Goal: Task Accomplishment & Management: Complete application form

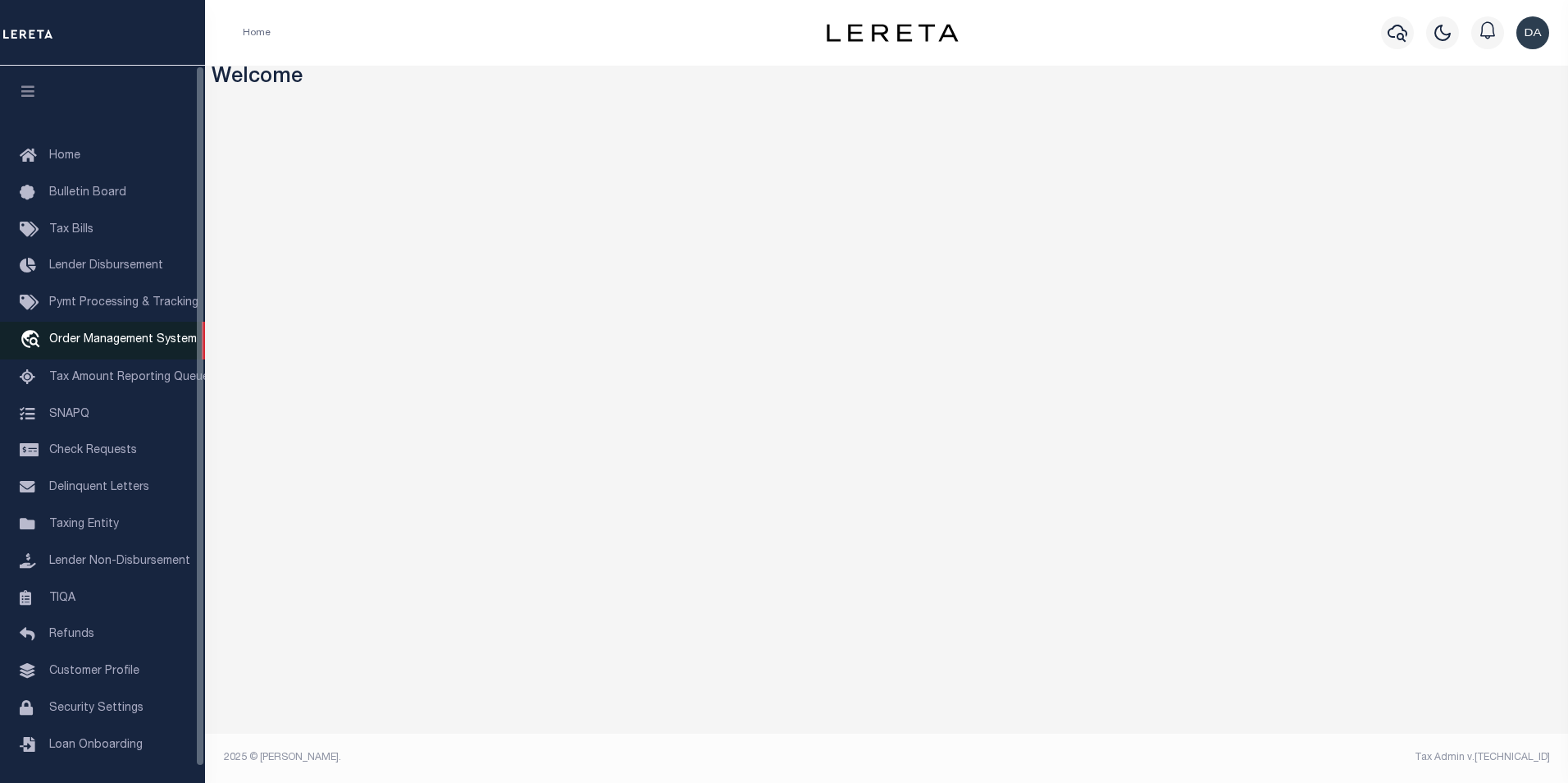
click at [105, 339] on span "Order Management System" at bounding box center [123, 340] width 147 height 12
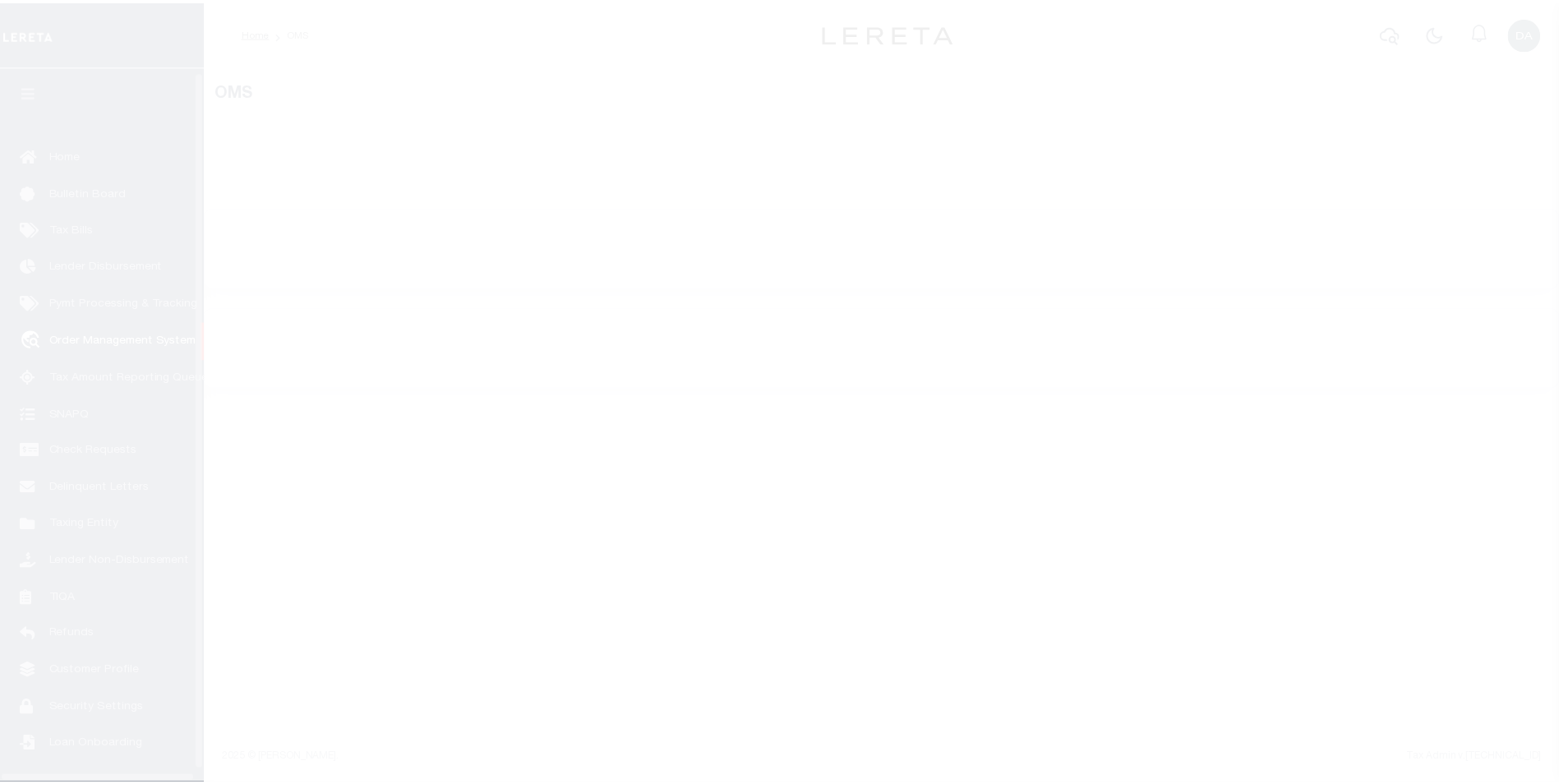
scroll to position [16, 0]
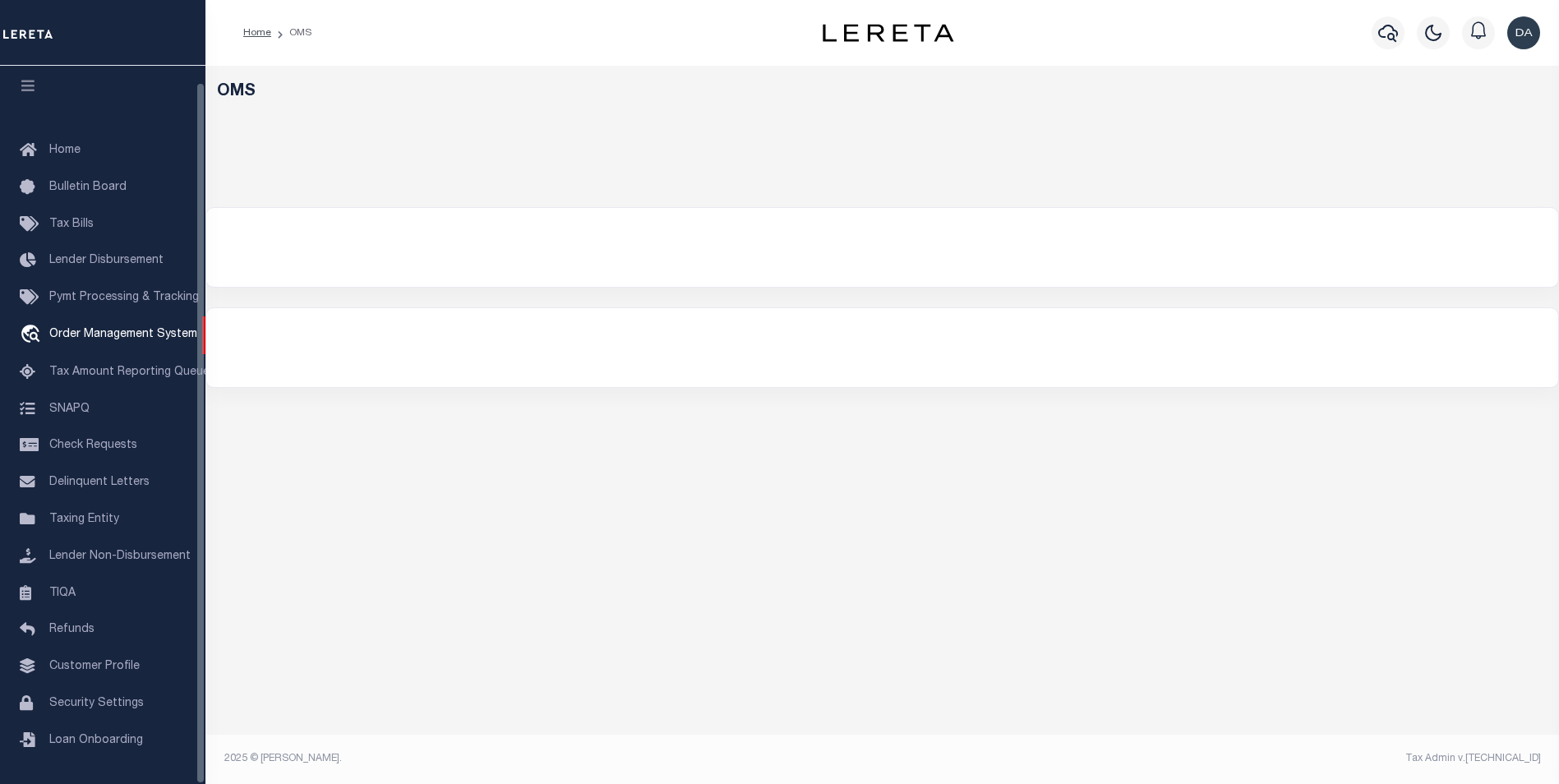
select select "200"
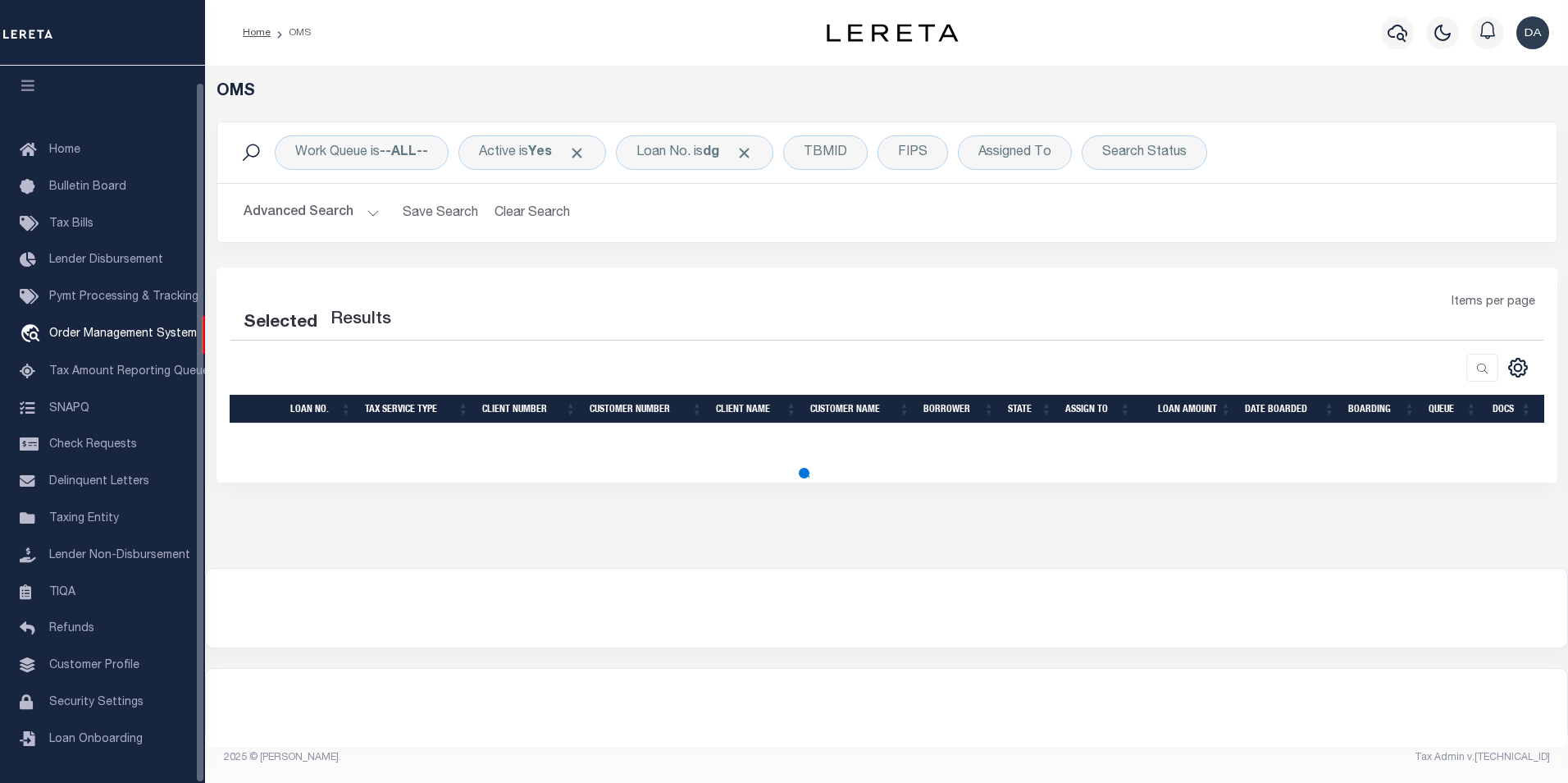
select select "200"
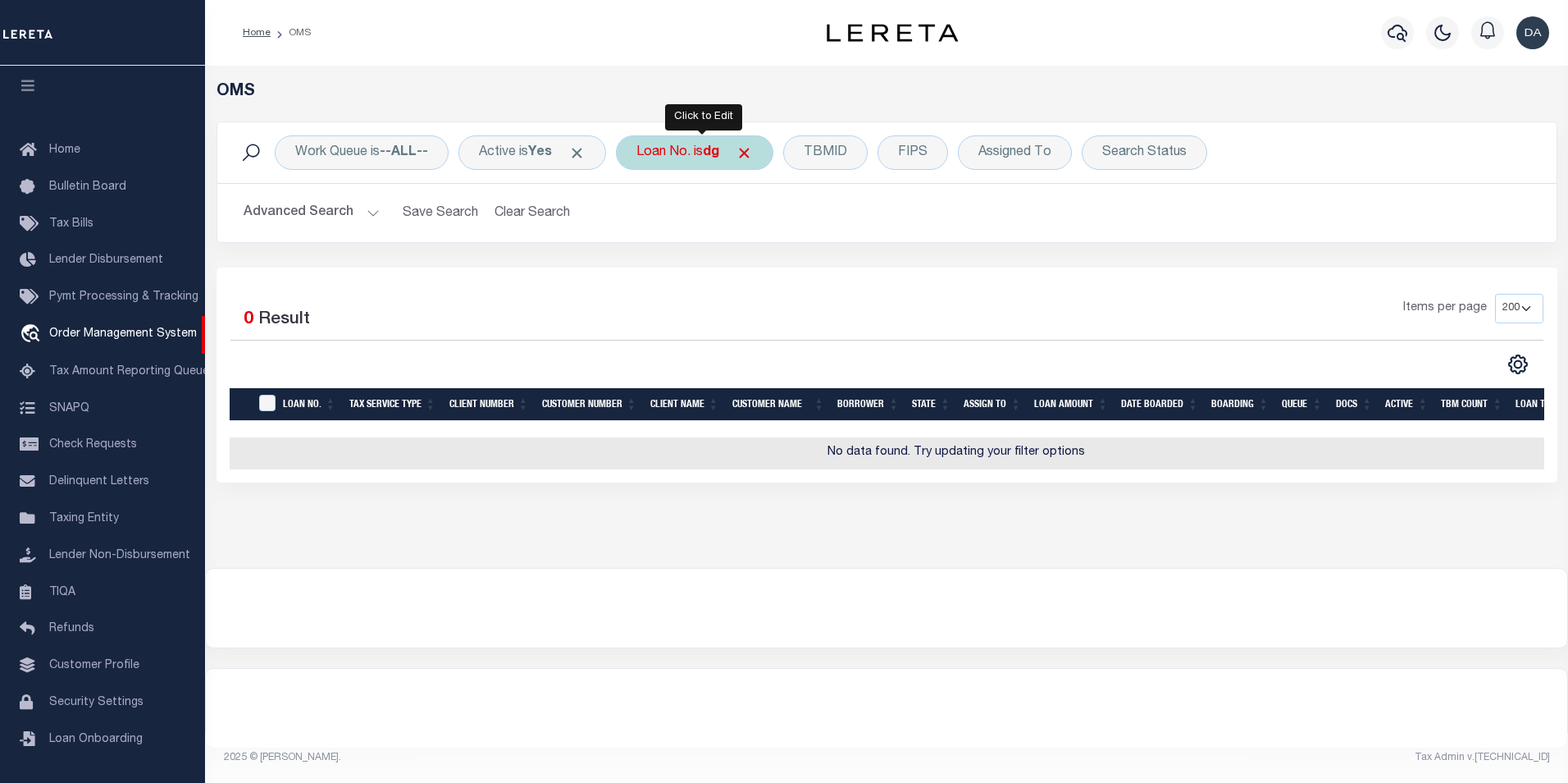
click at [703, 155] on div "Loan No. is dg" at bounding box center [695, 153] width 158 height 35
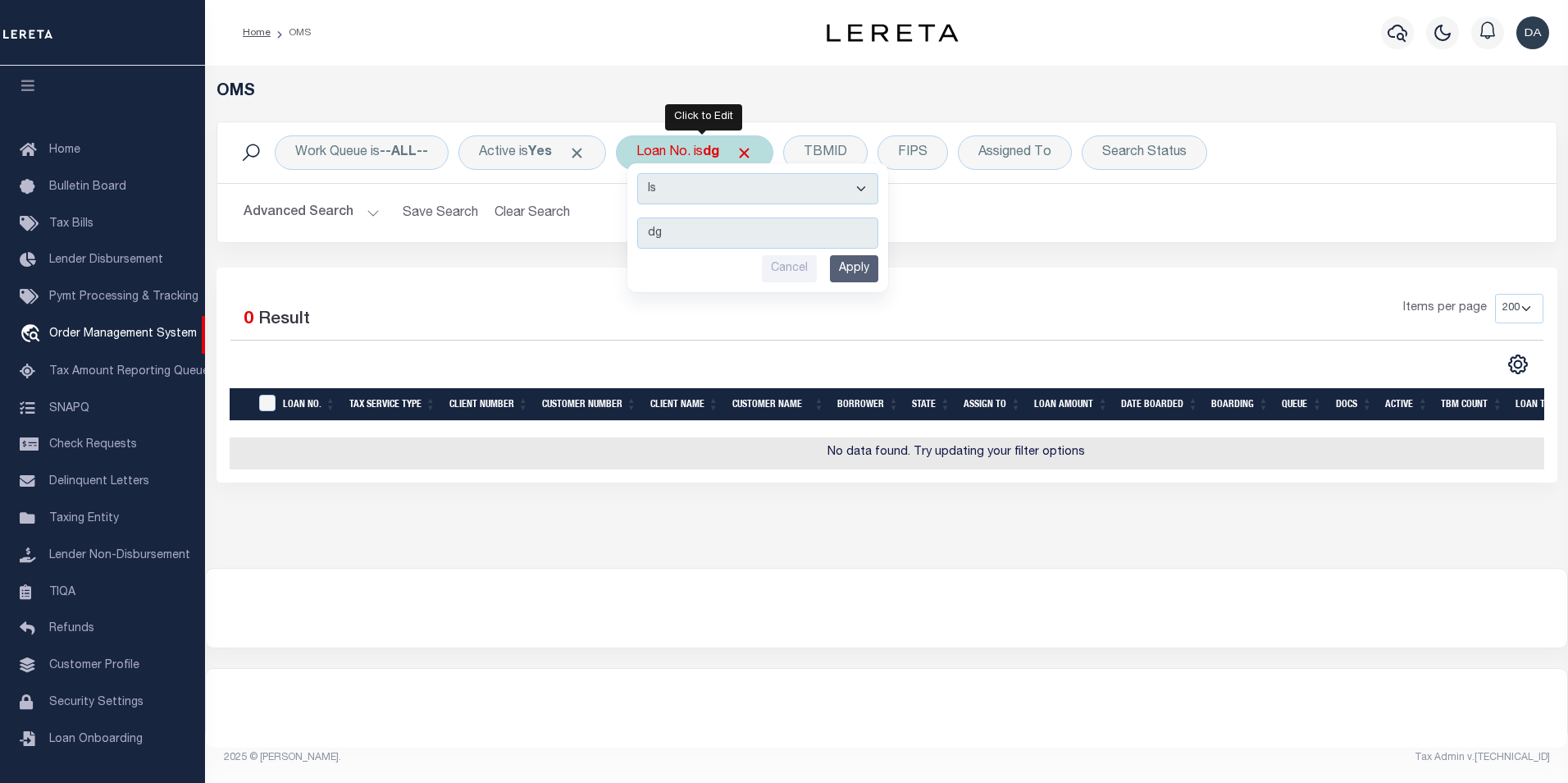
click at [710, 195] on select "Is Contains" at bounding box center [758, 189] width 241 height 31
select select "c"
click at [643, 173] on select "Is Contains" at bounding box center [758, 189] width 241 height 31
click at [855, 275] on input "Apply" at bounding box center [855, 268] width 48 height 27
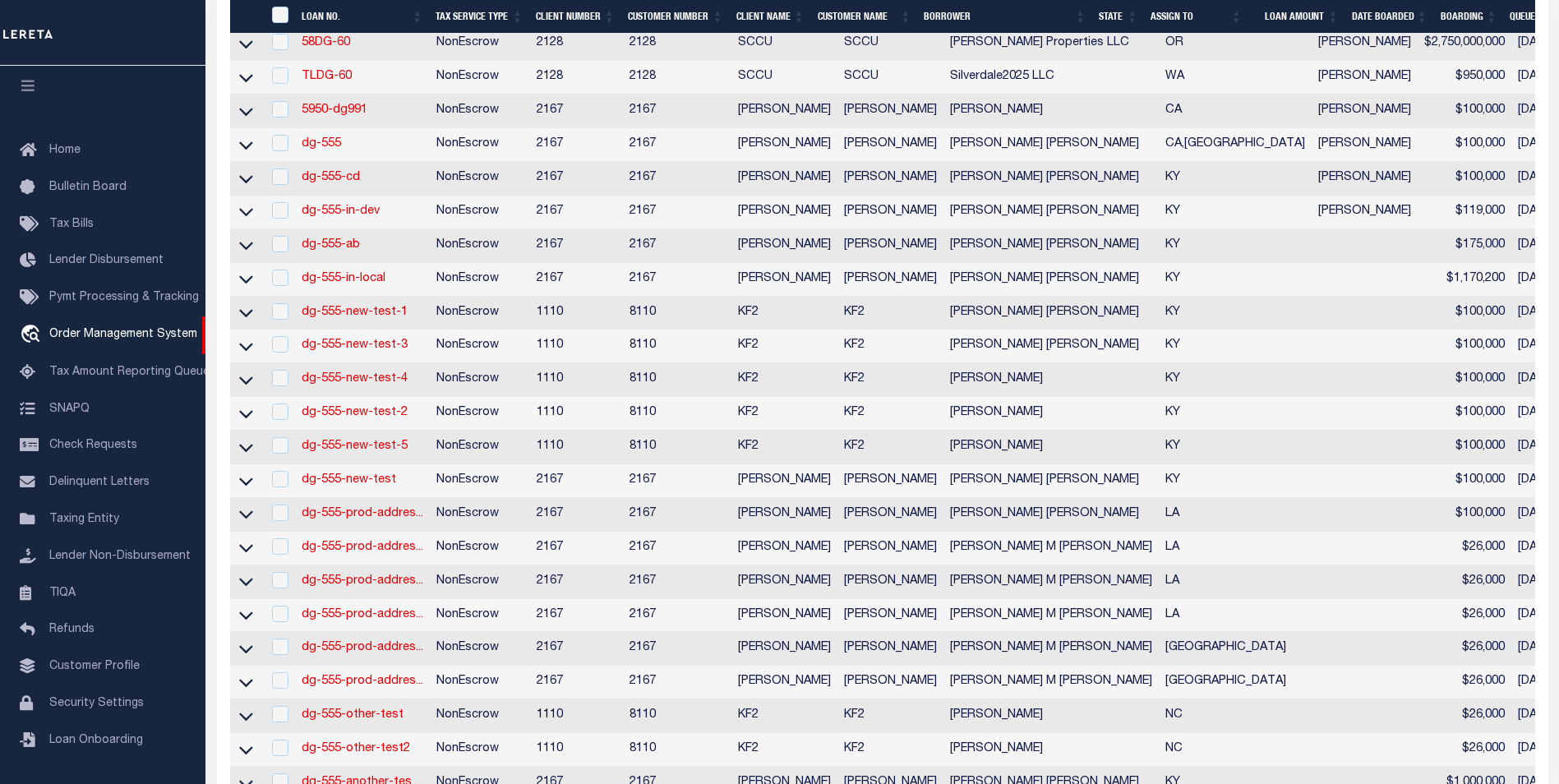
scroll to position [575, 0]
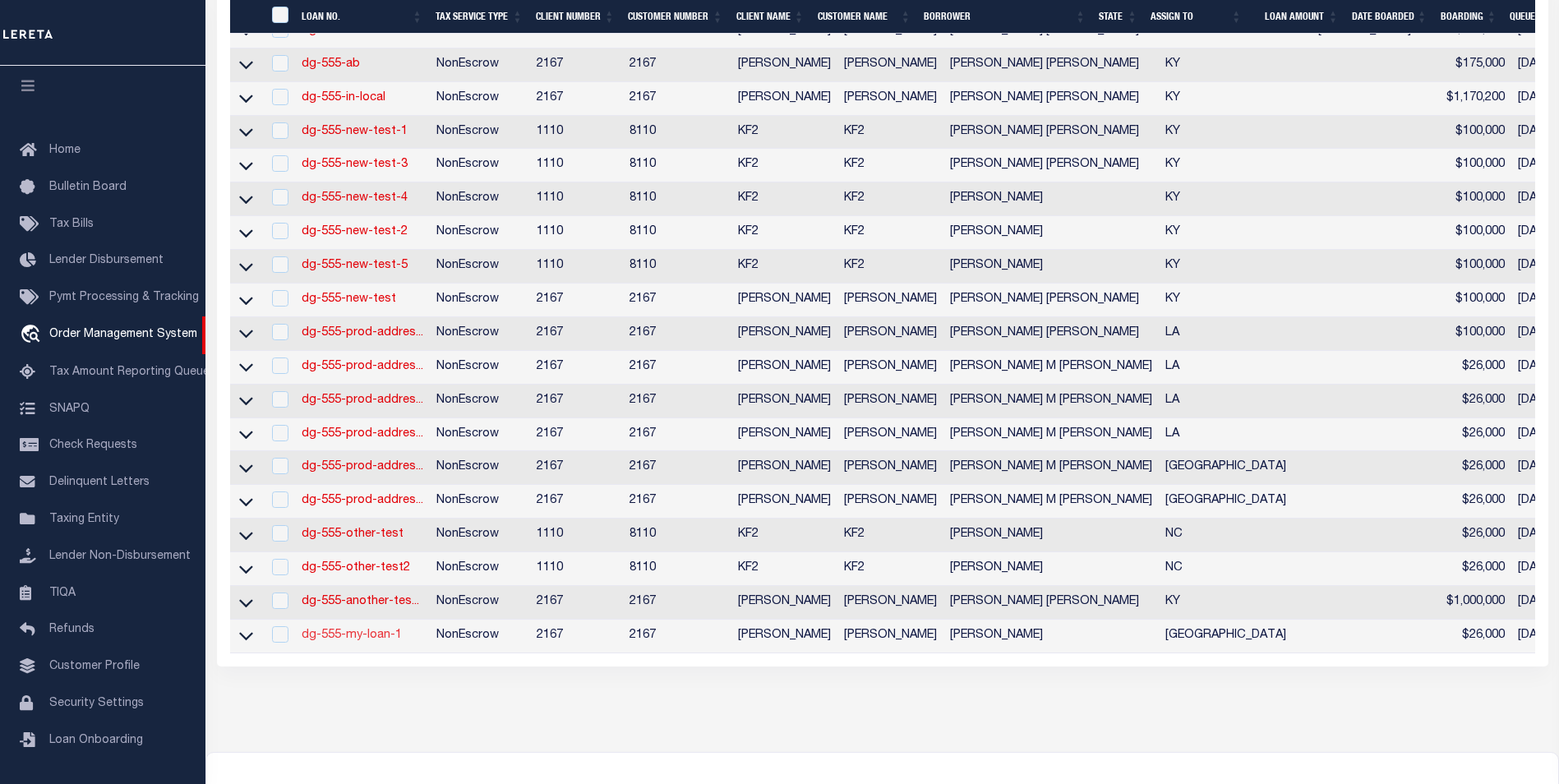
click at [377, 640] on link "dg-555-my-loan-1" at bounding box center [351, 635] width 100 height 12
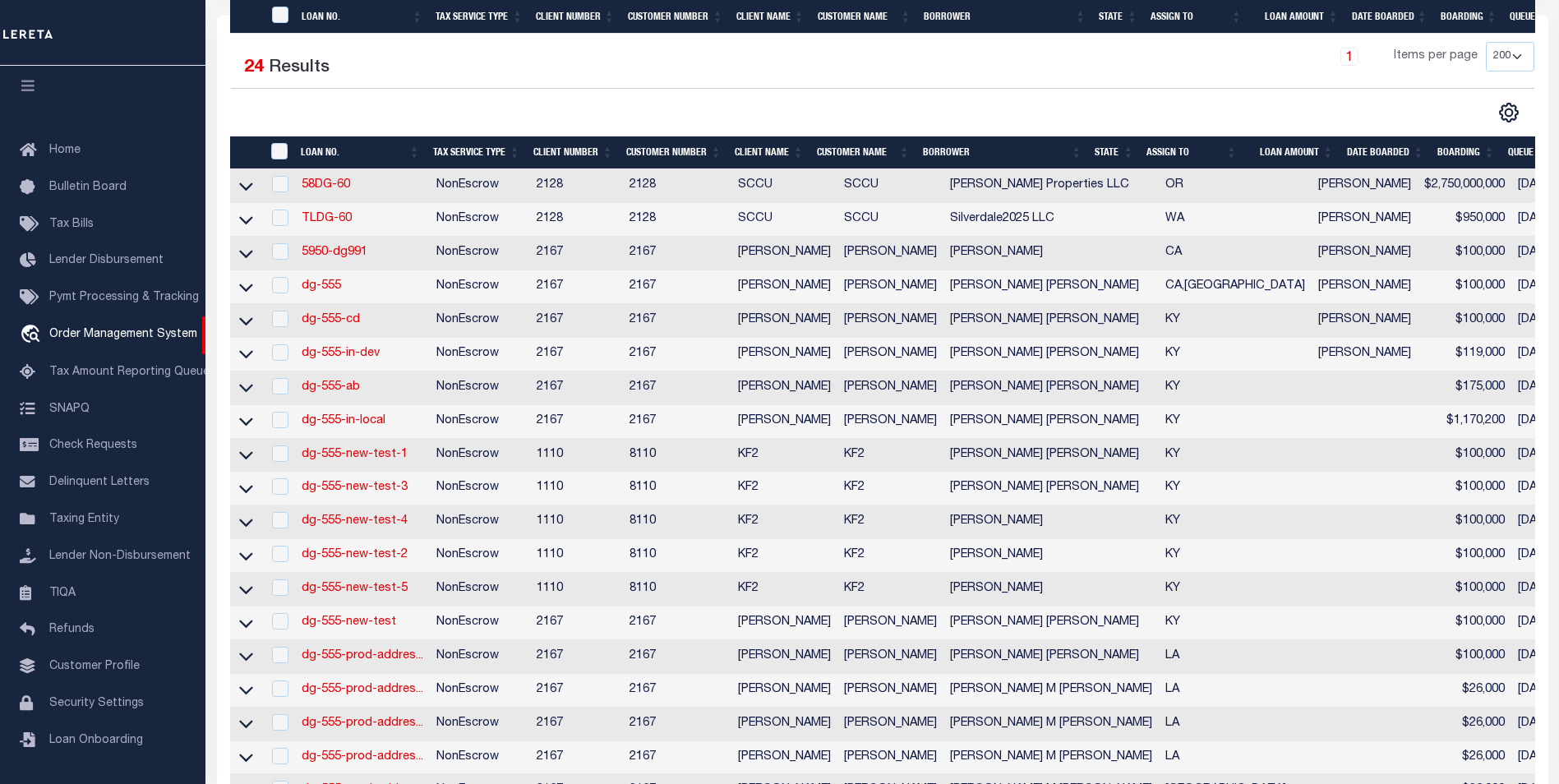
type input "dg-555-my-loan-1"
type input "[PERSON_NAME]"
select select
type input "[DATE]"
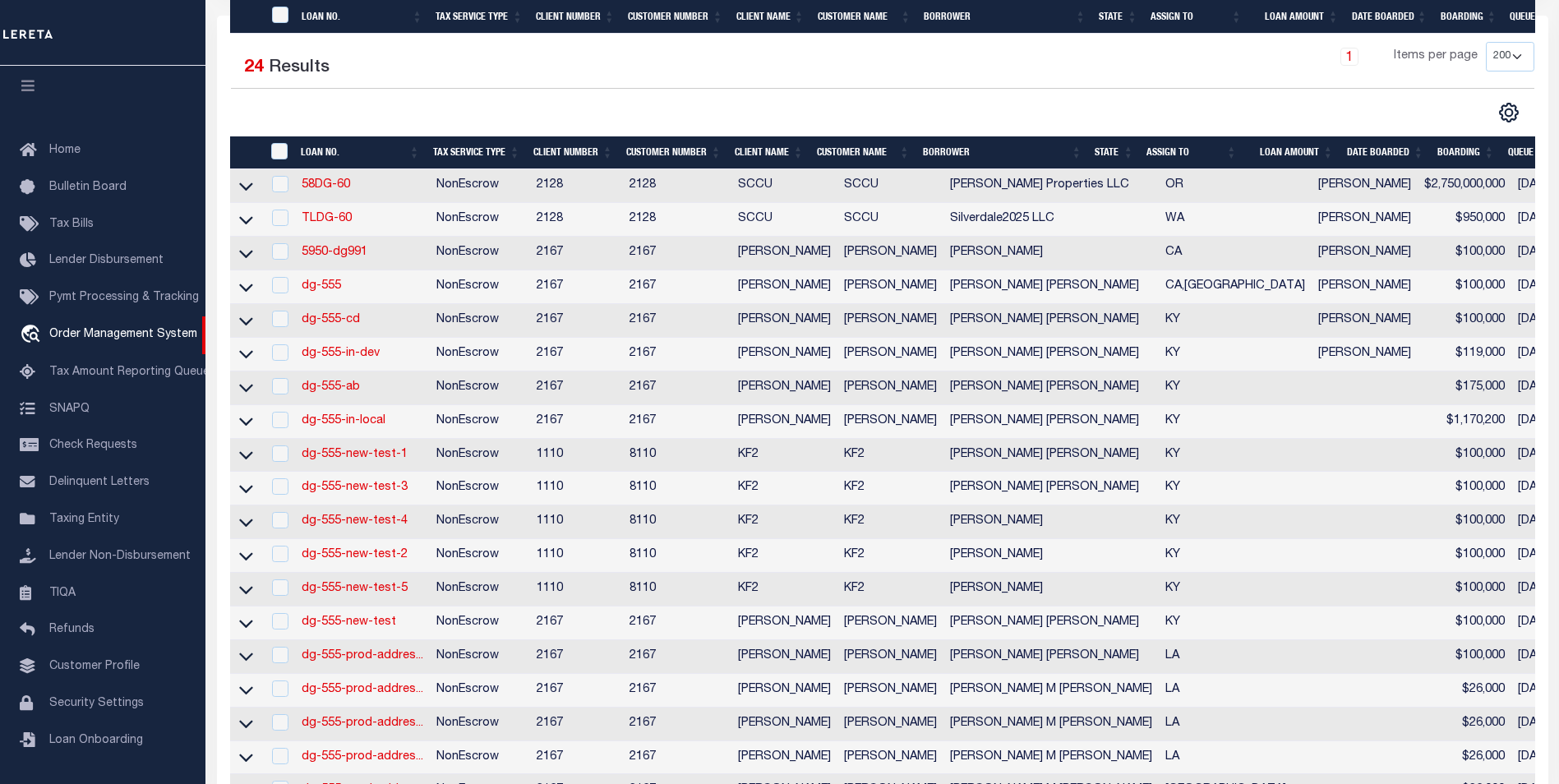
select select "10"
select select "NonEscrow"
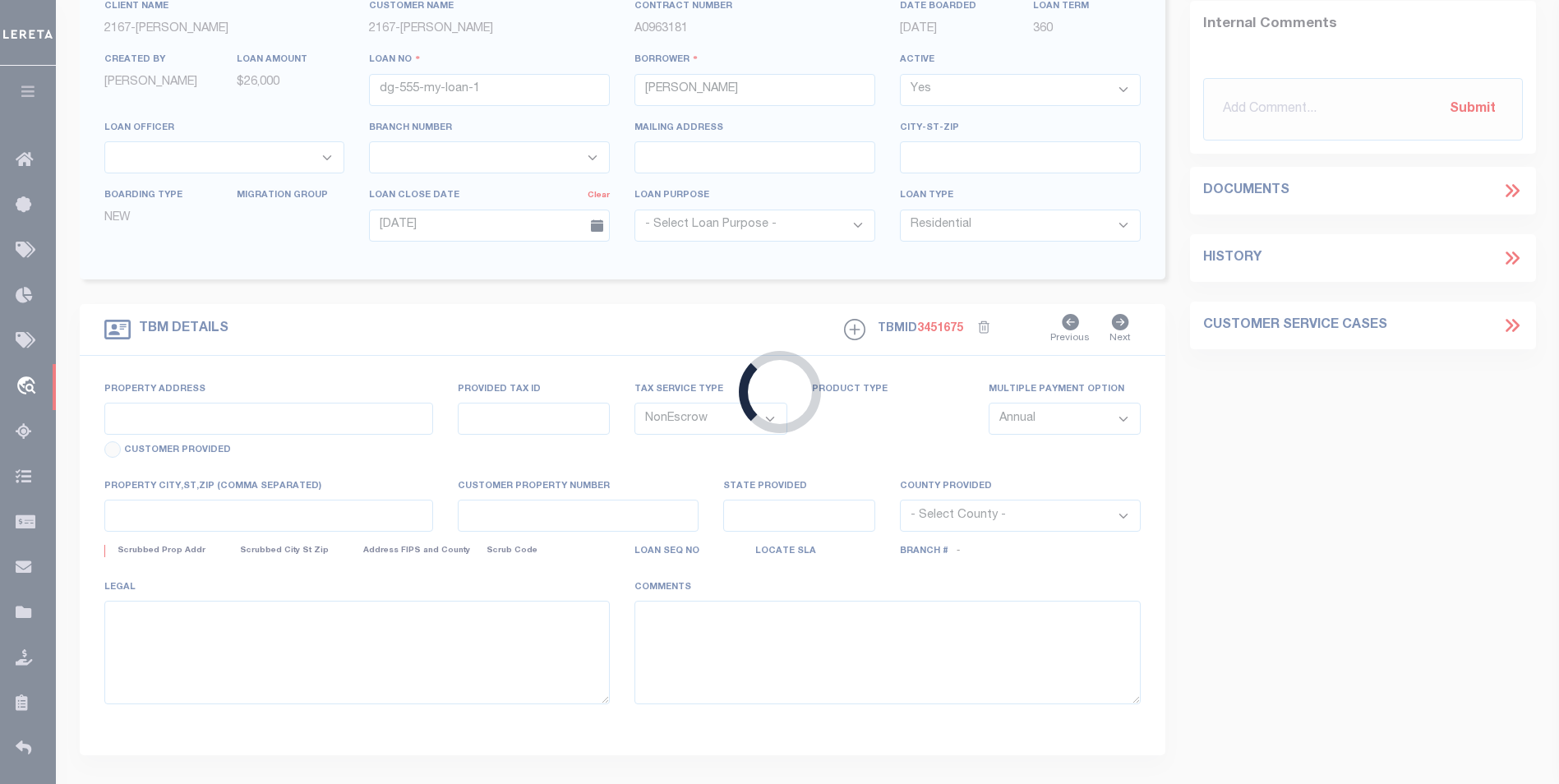
type input "1200 VERONA DR"
select select
type input "[GEOGRAPHIC_DATA] 77845"
type input "[GEOGRAPHIC_DATA]"
select select "10902"
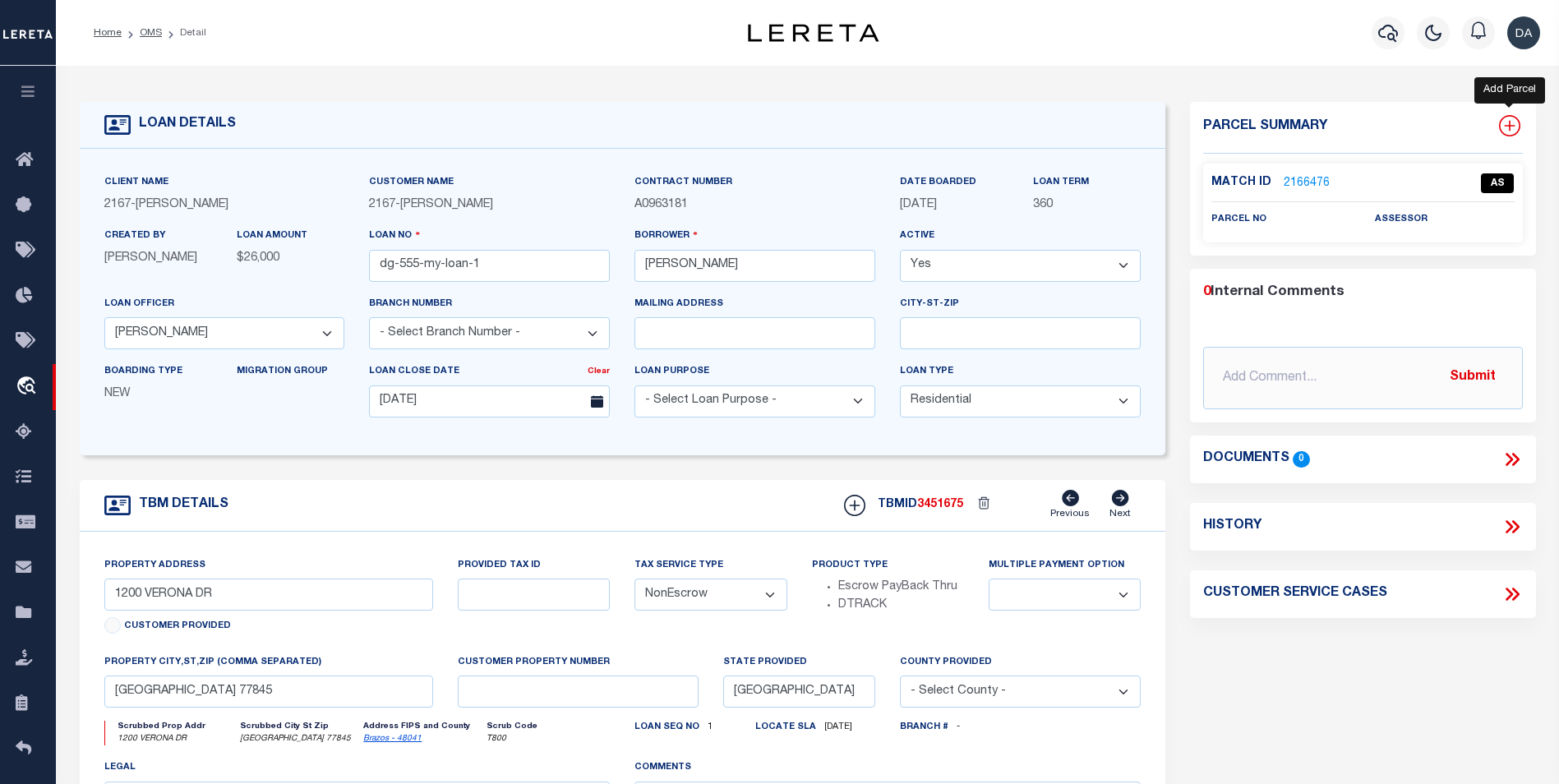
click at [1509, 129] on icon at bounding box center [1509, 125] width 11 height 11
select select "IP"
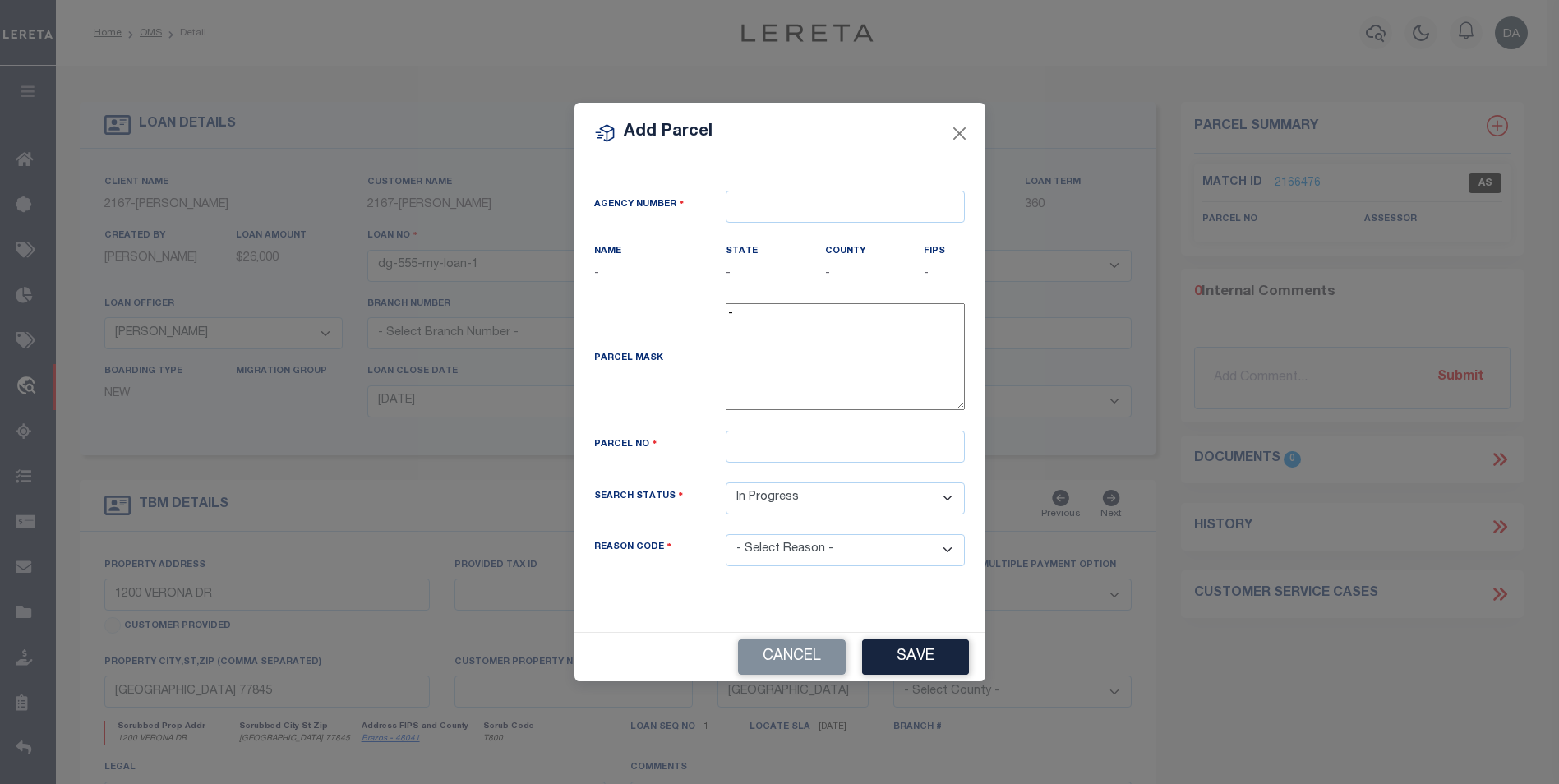
type textarea "-"
click at [784, 216] on input "text" at bounding box center [851, 206] width 239 height 32
paste input "420210000"
type input "420210000"
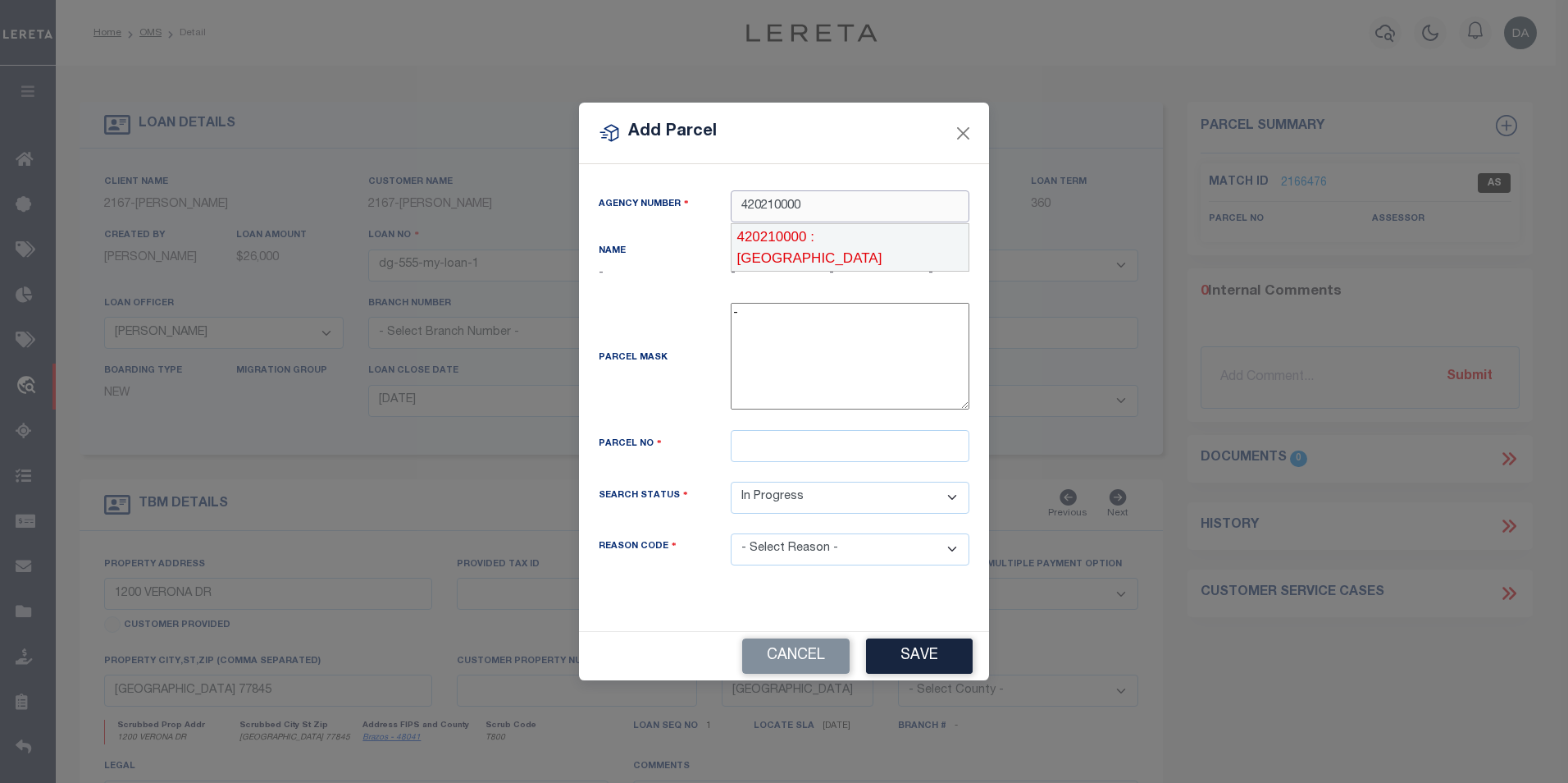
click at [793, 235] on div "420210000 : BRAZOS COUNTY" at bounding box center [850, 247] width 237 height 47
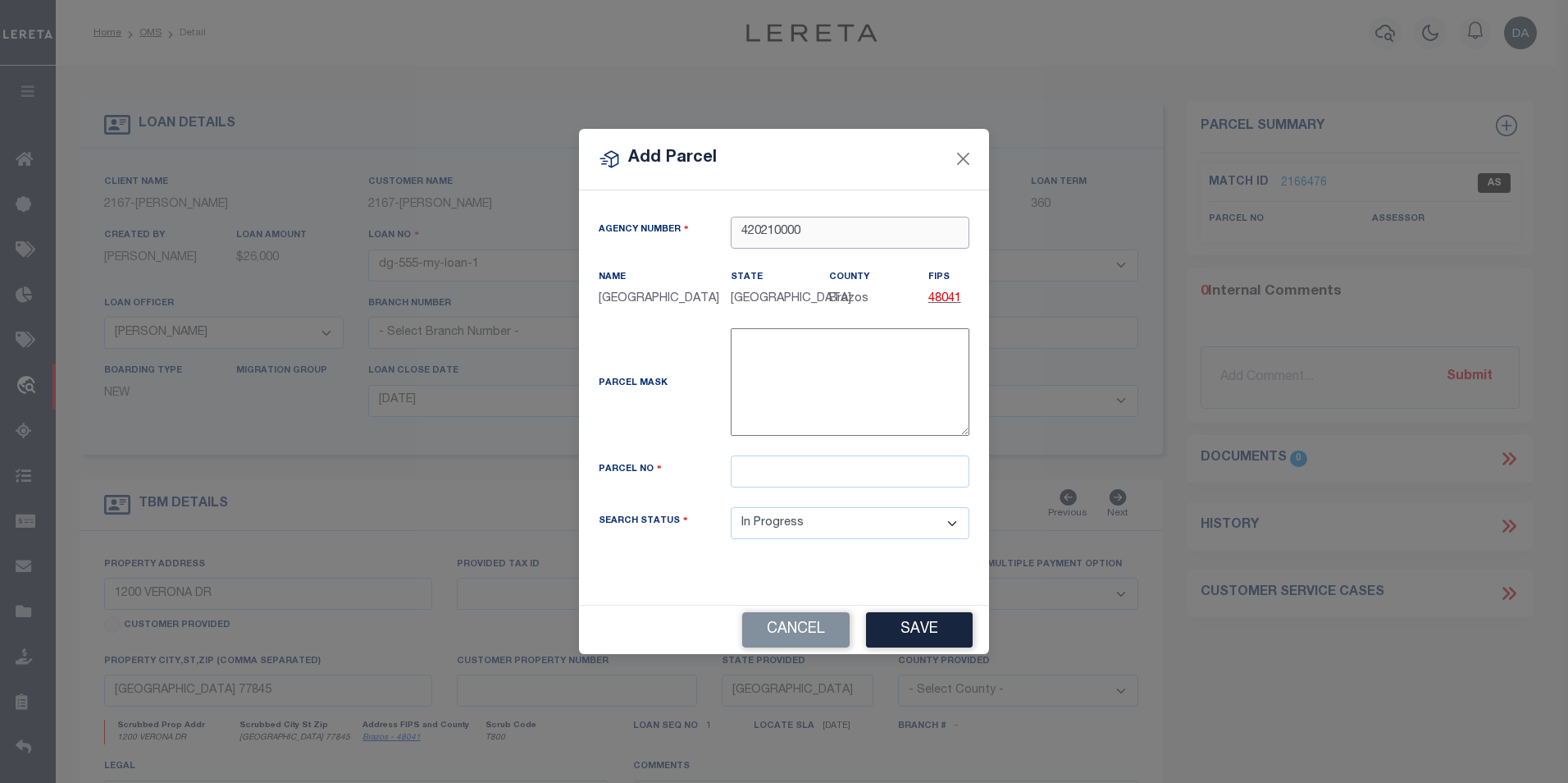
type input "420210000"
click at [919, 527] on select "Automated Search Bad Parcel Complete Duplicate Parcel High Dollar Reporting In …" at bounding box center [850, 522] width 238 height 32
select select "OH"
click at [731, 507] on select "Automated Search Bad Parcel Complete Duplicate Parcel High Dollar Reporting In …" at bounding box center [850, 522] width 238 height 32
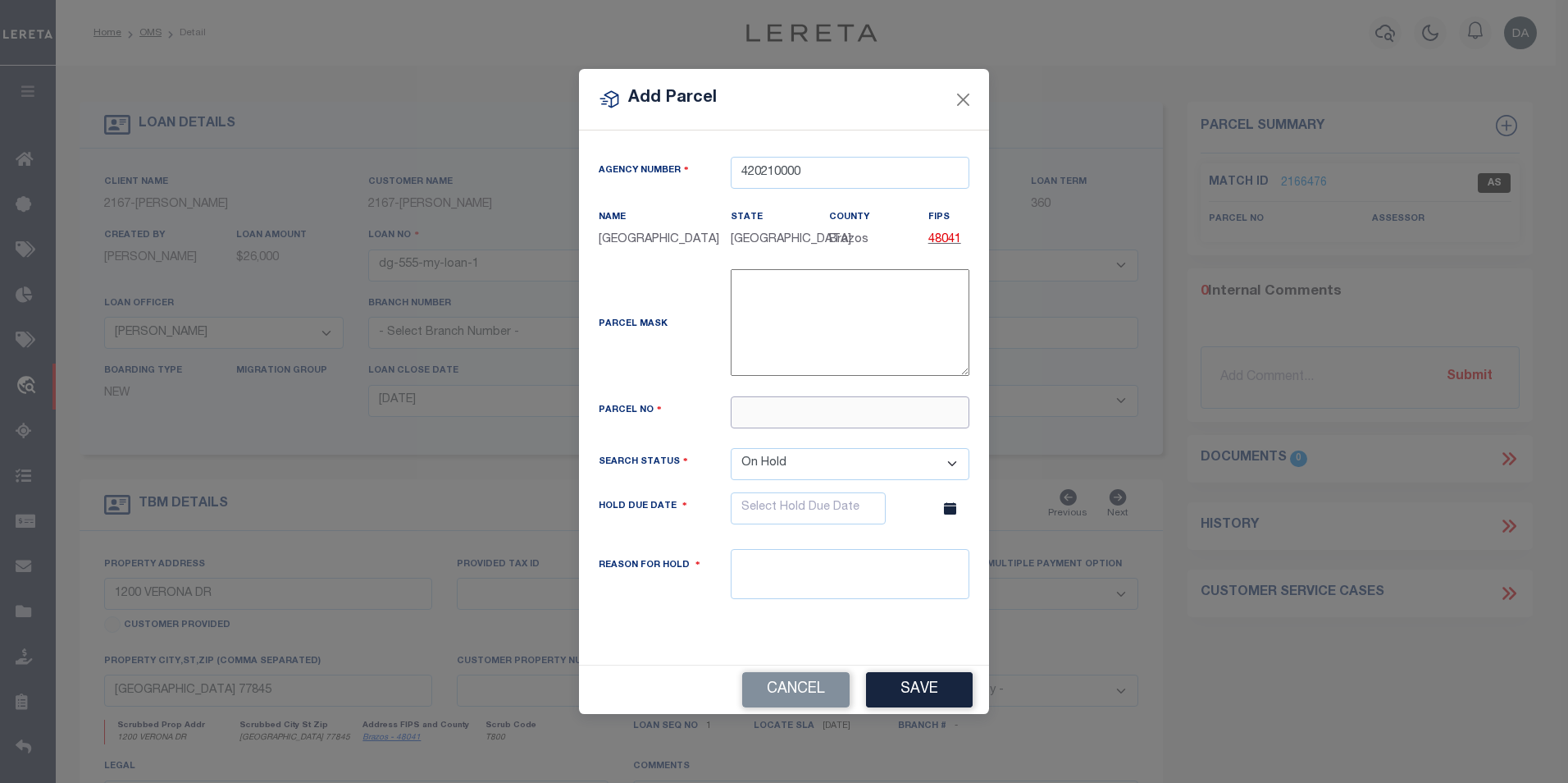
click at [772, 407] on input "text" at bounding box center [850, 412] width 238 height 32
paste input "R455255"
type input "R455255"
click at [820, 563] on textarea at bounding box center [850, 574] width 238 height 50
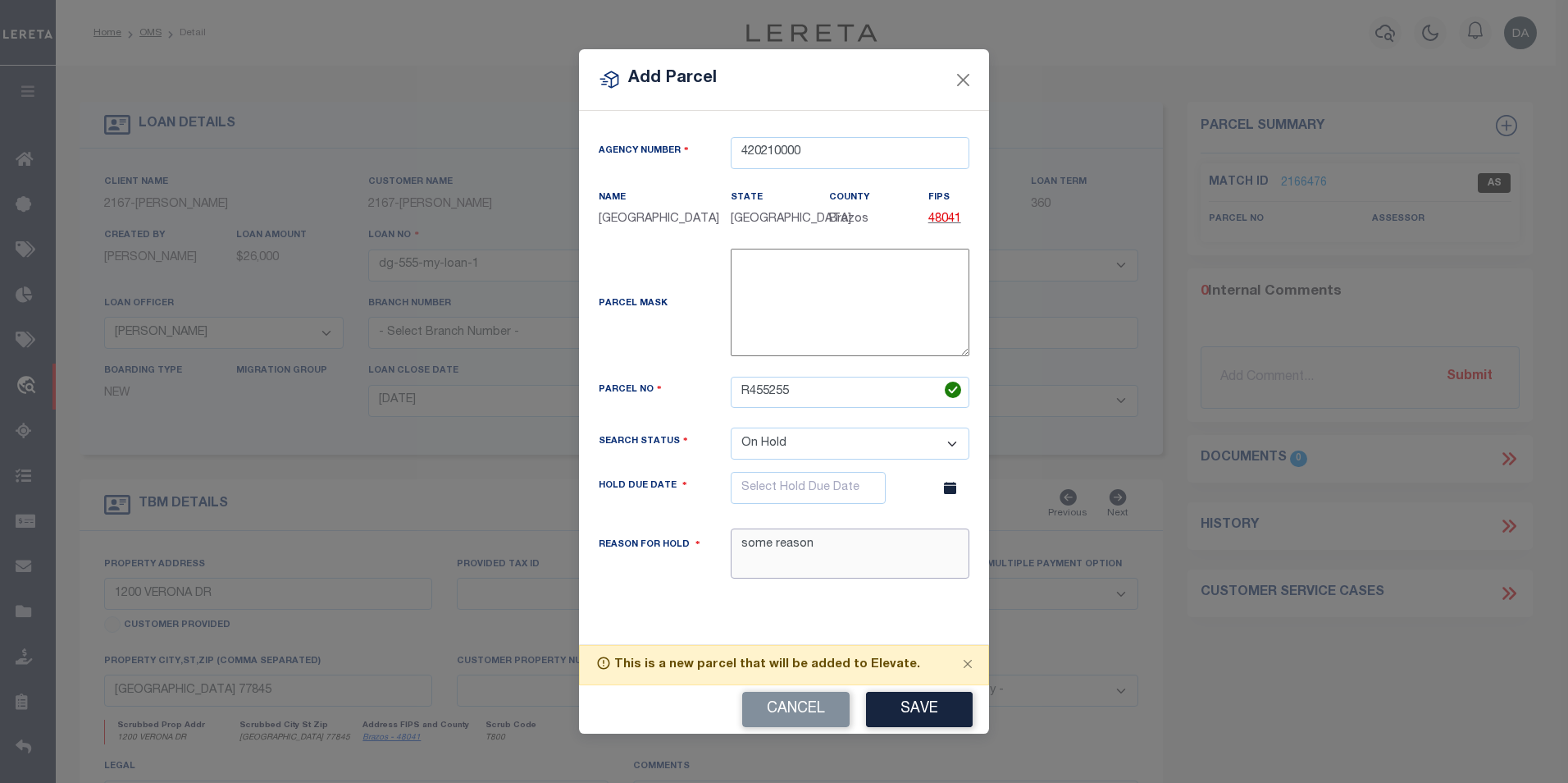
type textarea "some reason"
click at [958, 486] on span at bounding box center [952, 487] width 35 height 56
click at [958, 489] on span at bounding box center [952, 487] width 35 height 56
click at [954, 490] on icon at bounding box center [950, 487] width 13 height 13
click at [825, 496] on input "text" at bounding box center [808, 487] width 155 height 32
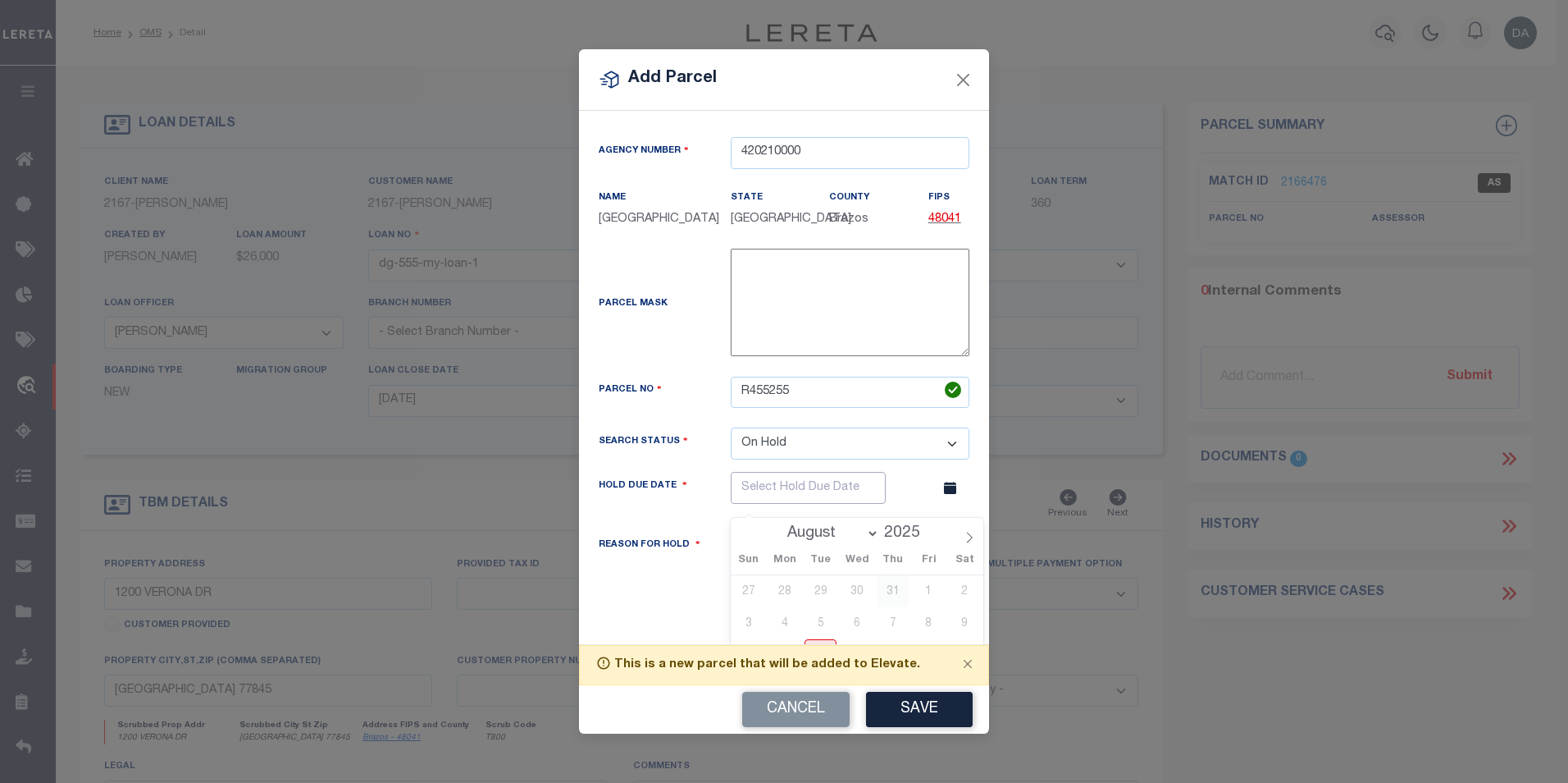
scroll to position [123, 0]
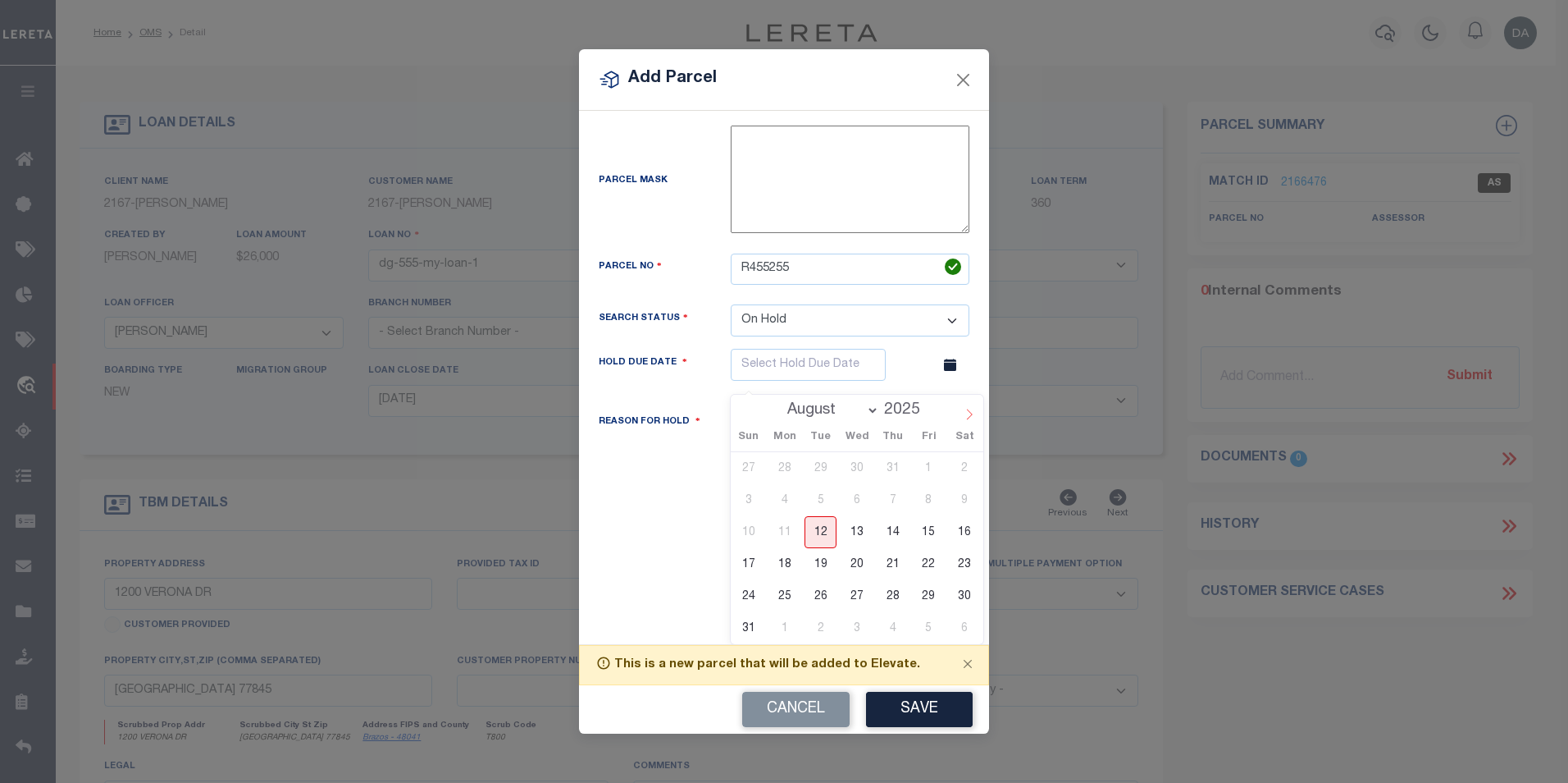
click at [965, 419] on icon at bounding box center [970, 415] width 12 height 12
select select "8"
click at [913, 522] on span "19" at bounding box center [928, 531] width 32 height 32
type input "09/19/2025"
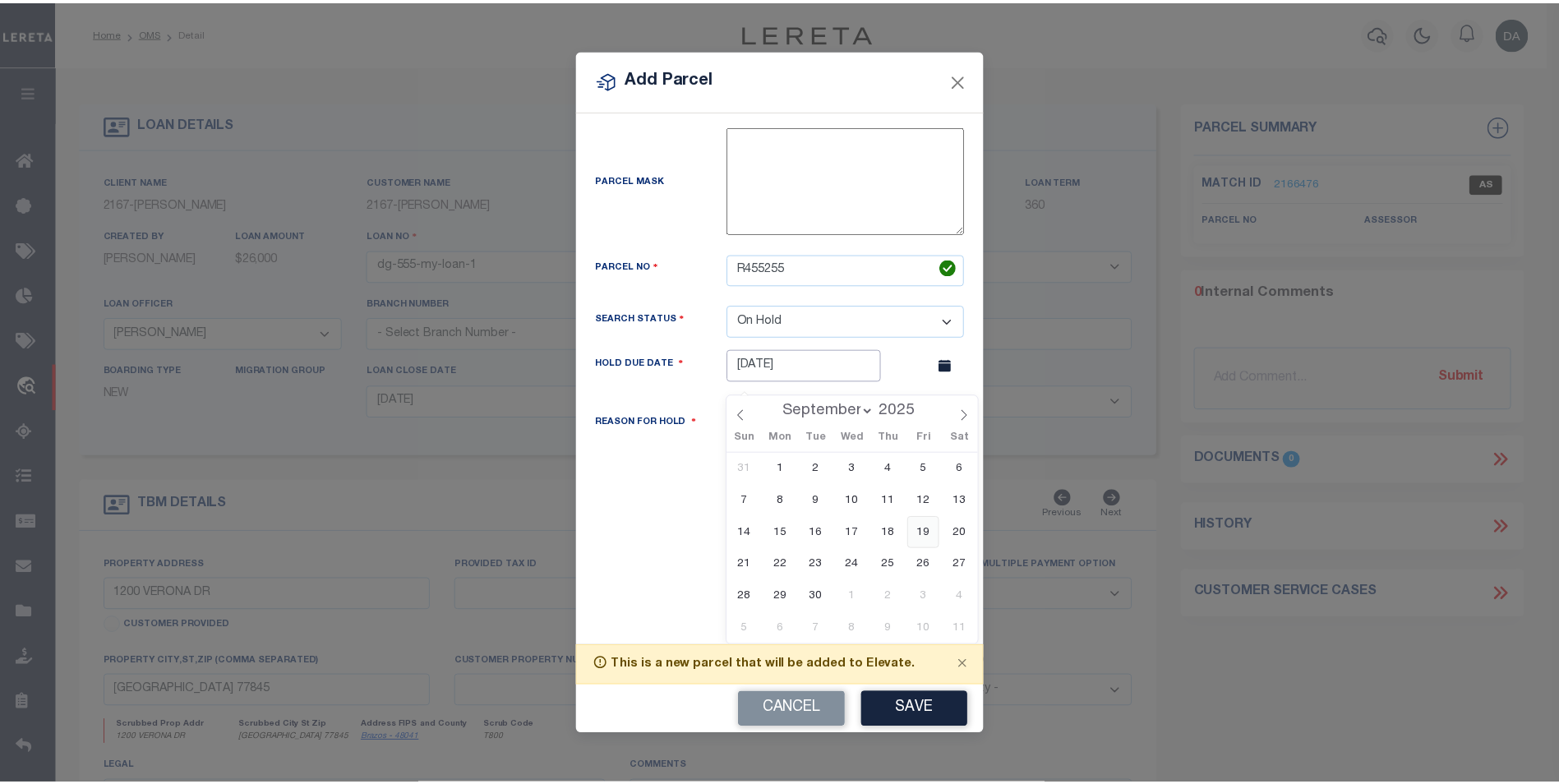
scroll to position [0, 0]
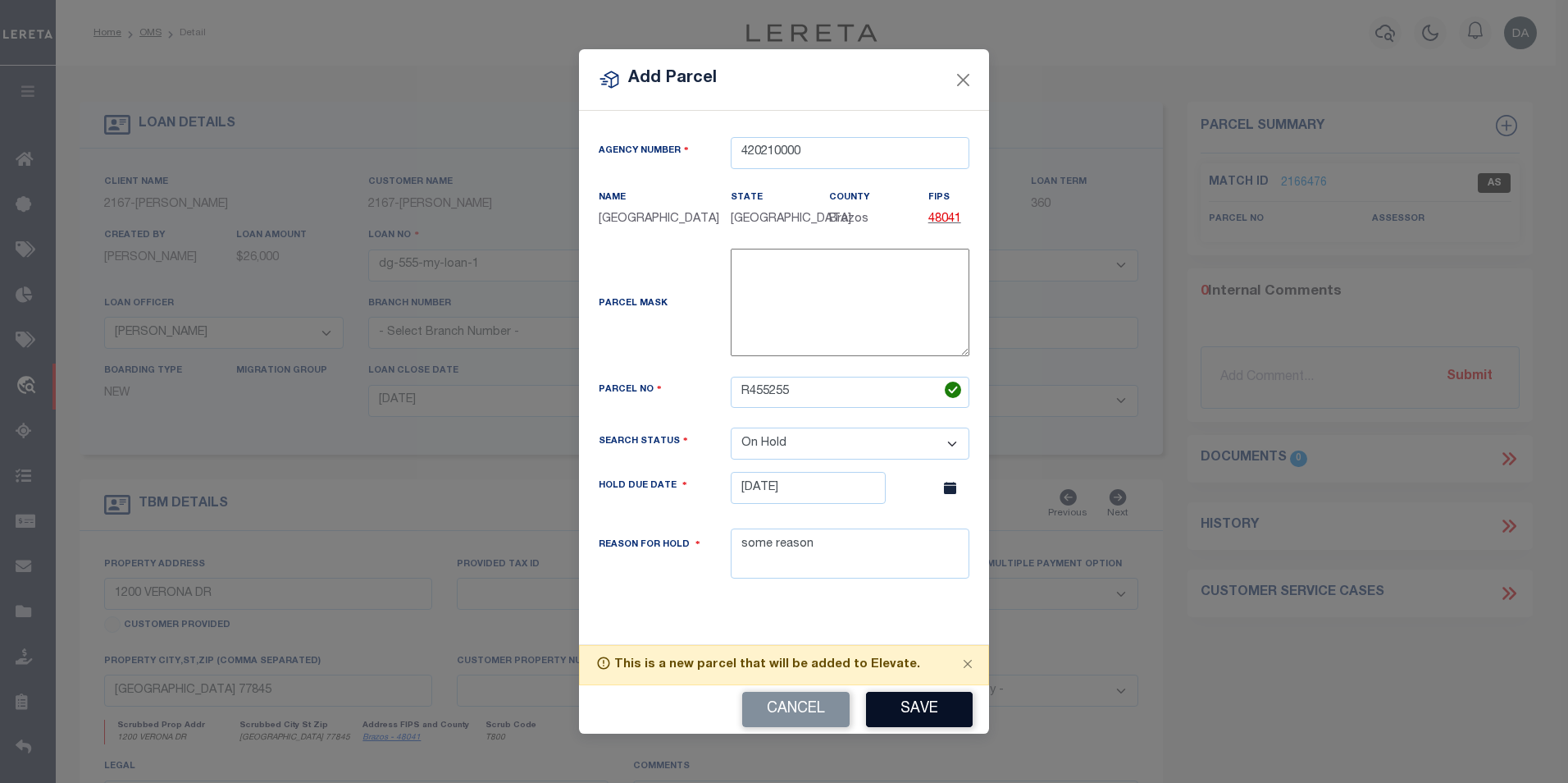
click at [914, 707] on button "Save" at bounding box center [920, 709] width 107 height 35
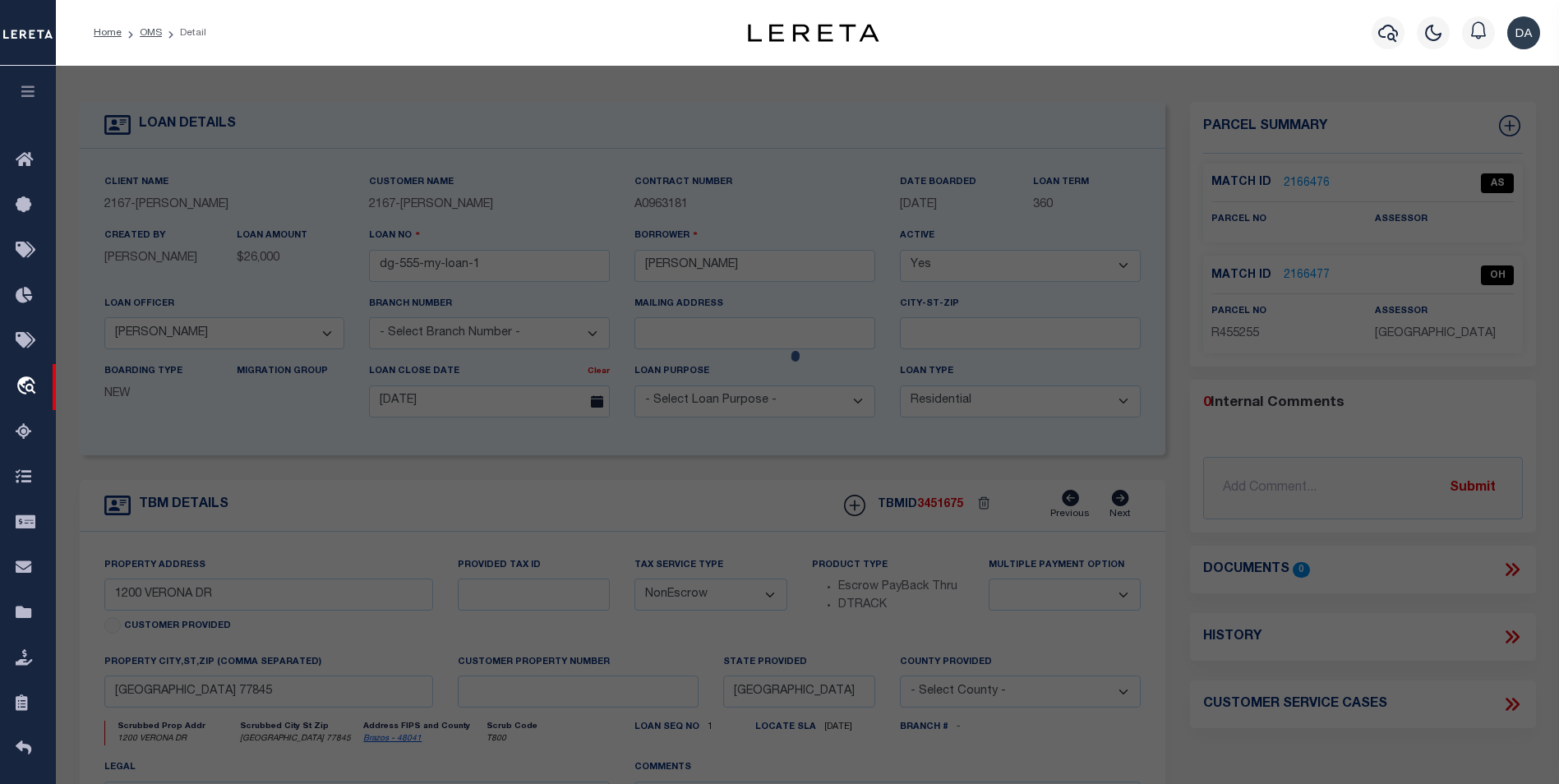
select select "AS"
checkbox input "false"
select select "OH"
type input "09/19/2025"
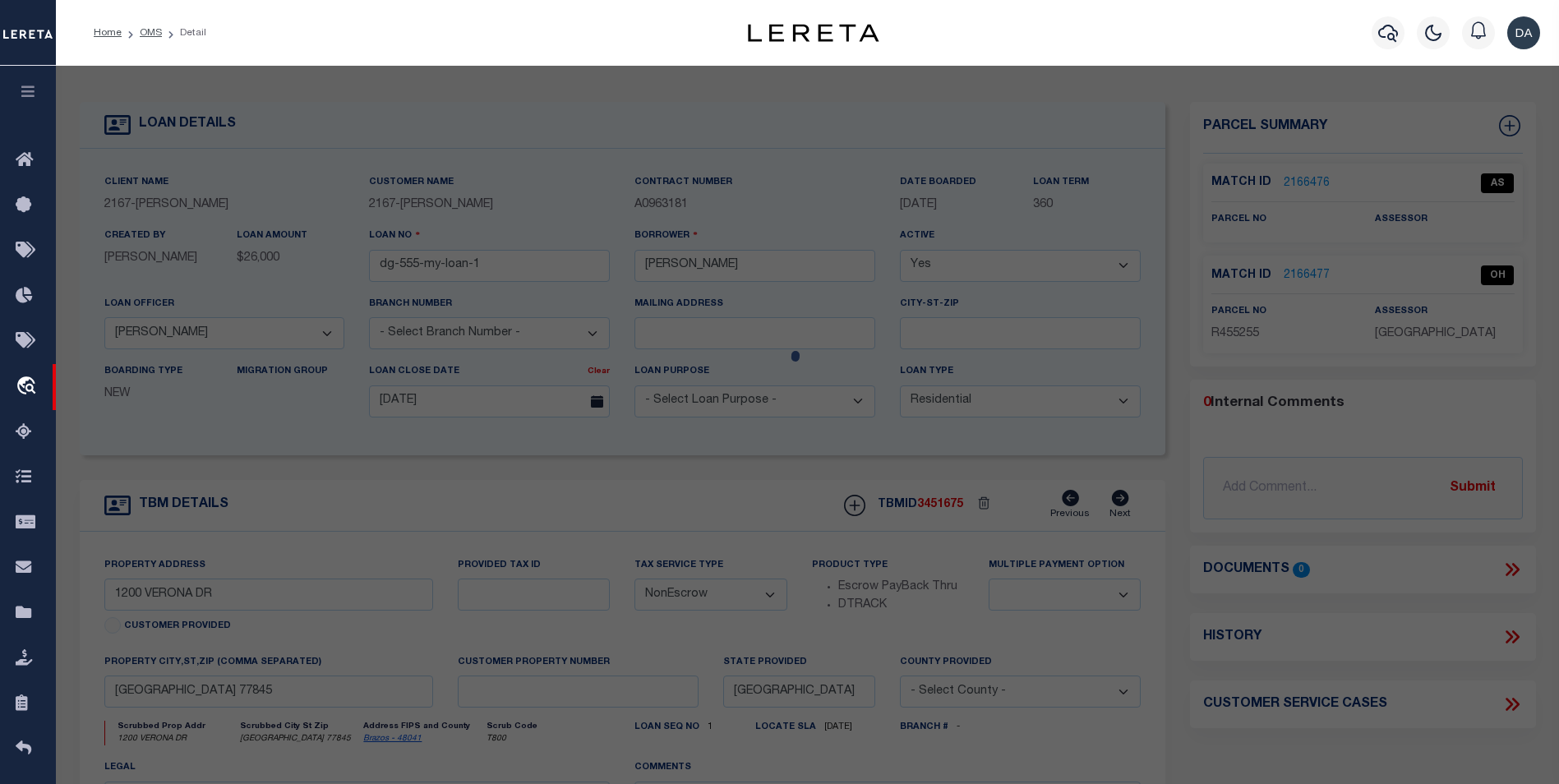
type textarea "some reason"
checkbox input "false"
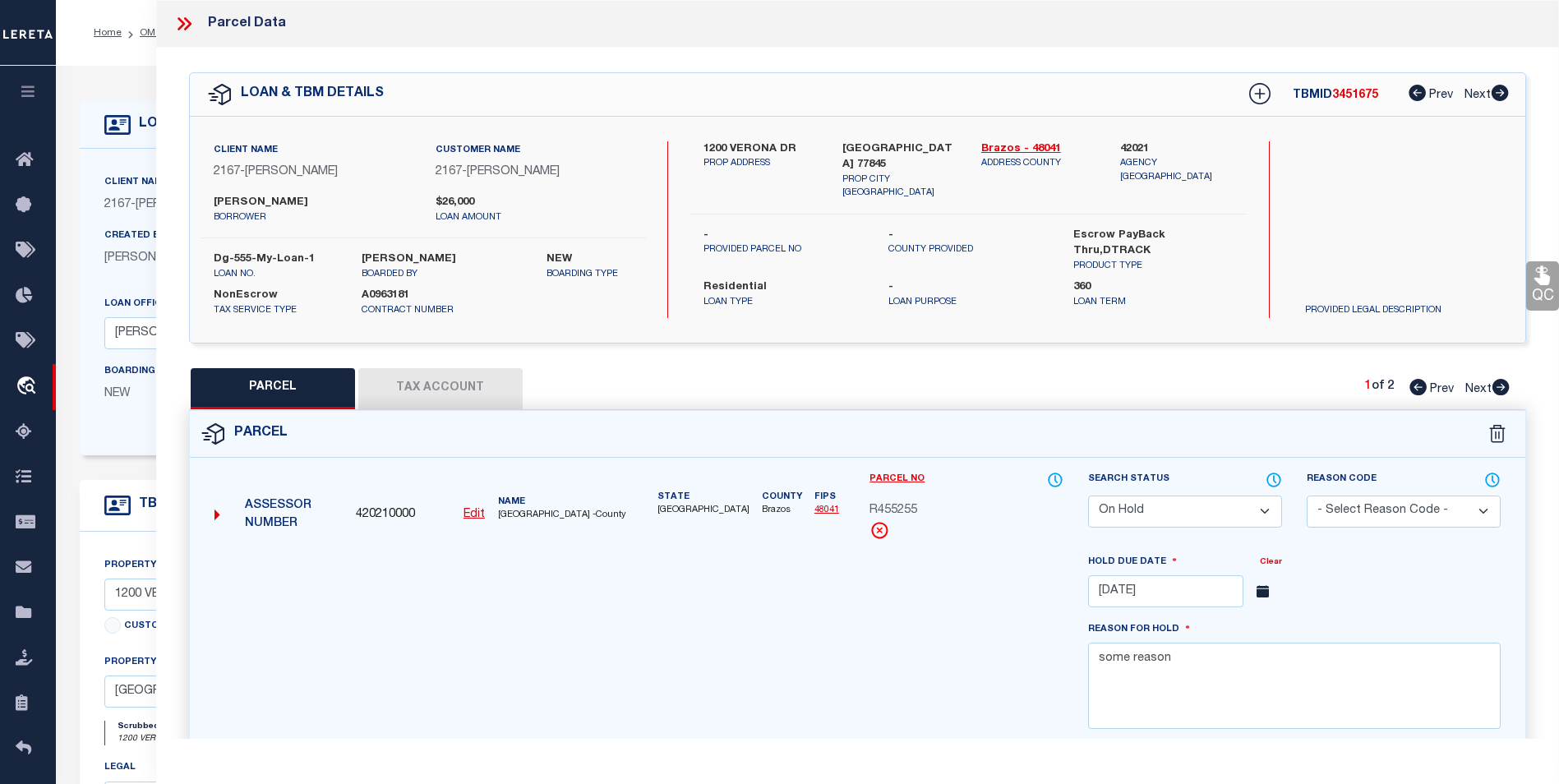
click at [456, 383] on button "Tax Account" at bounding box center [440, 388] width 164 height 41
select select "100"
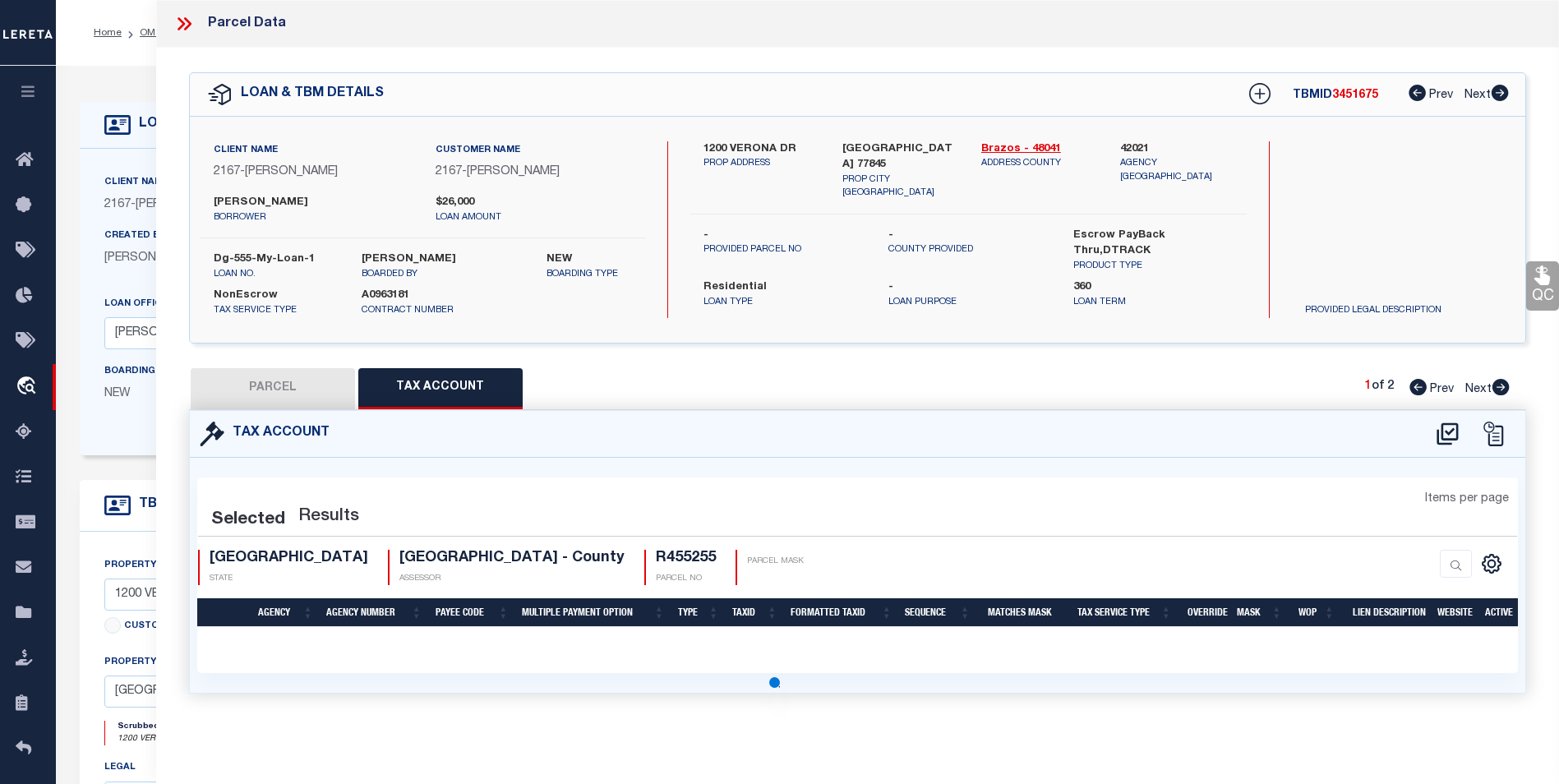
select select "100"
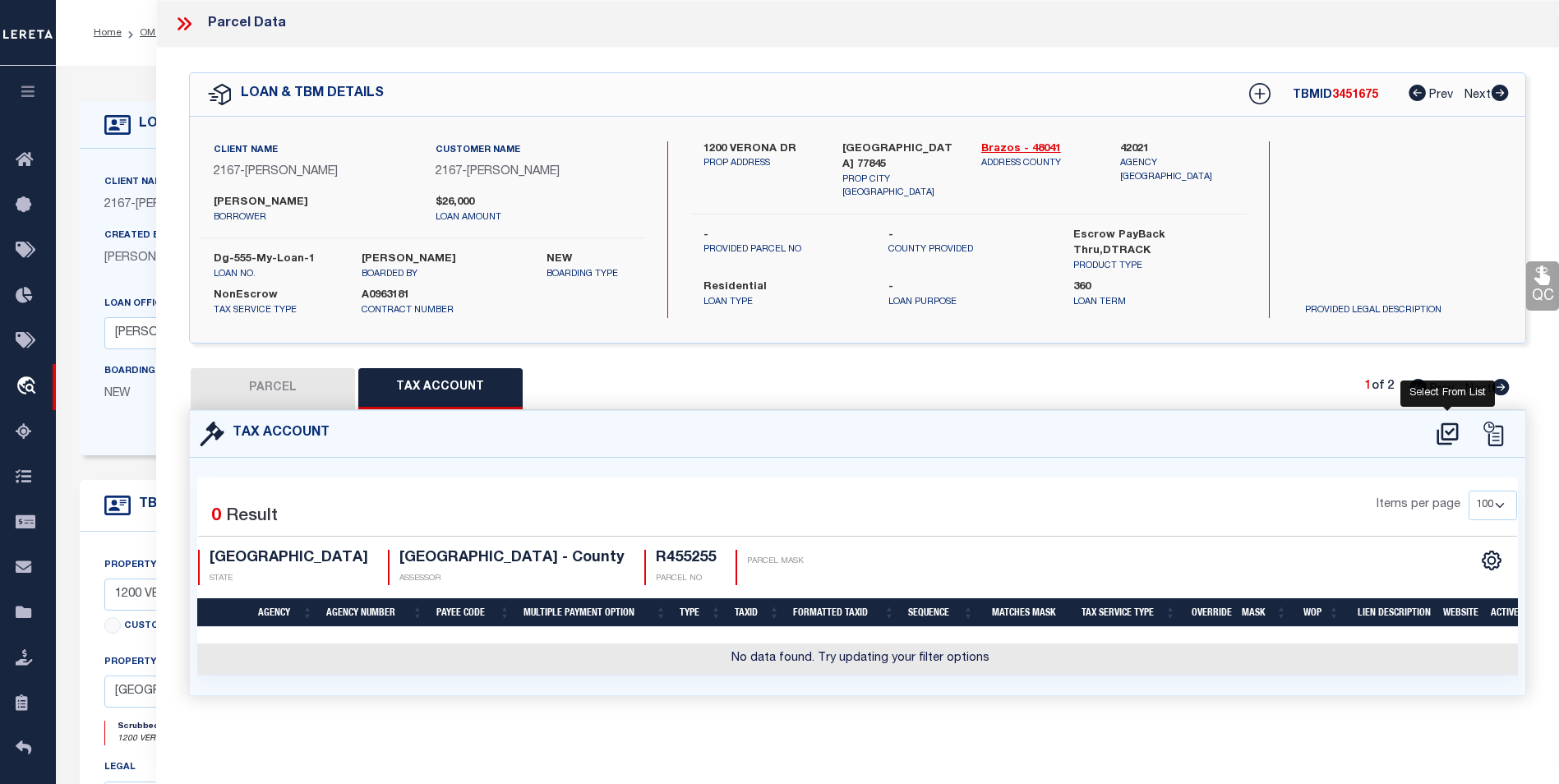
click at [1452, 433] on icon at bounding box center [1447, 433] width 27 height 26
select select "100"
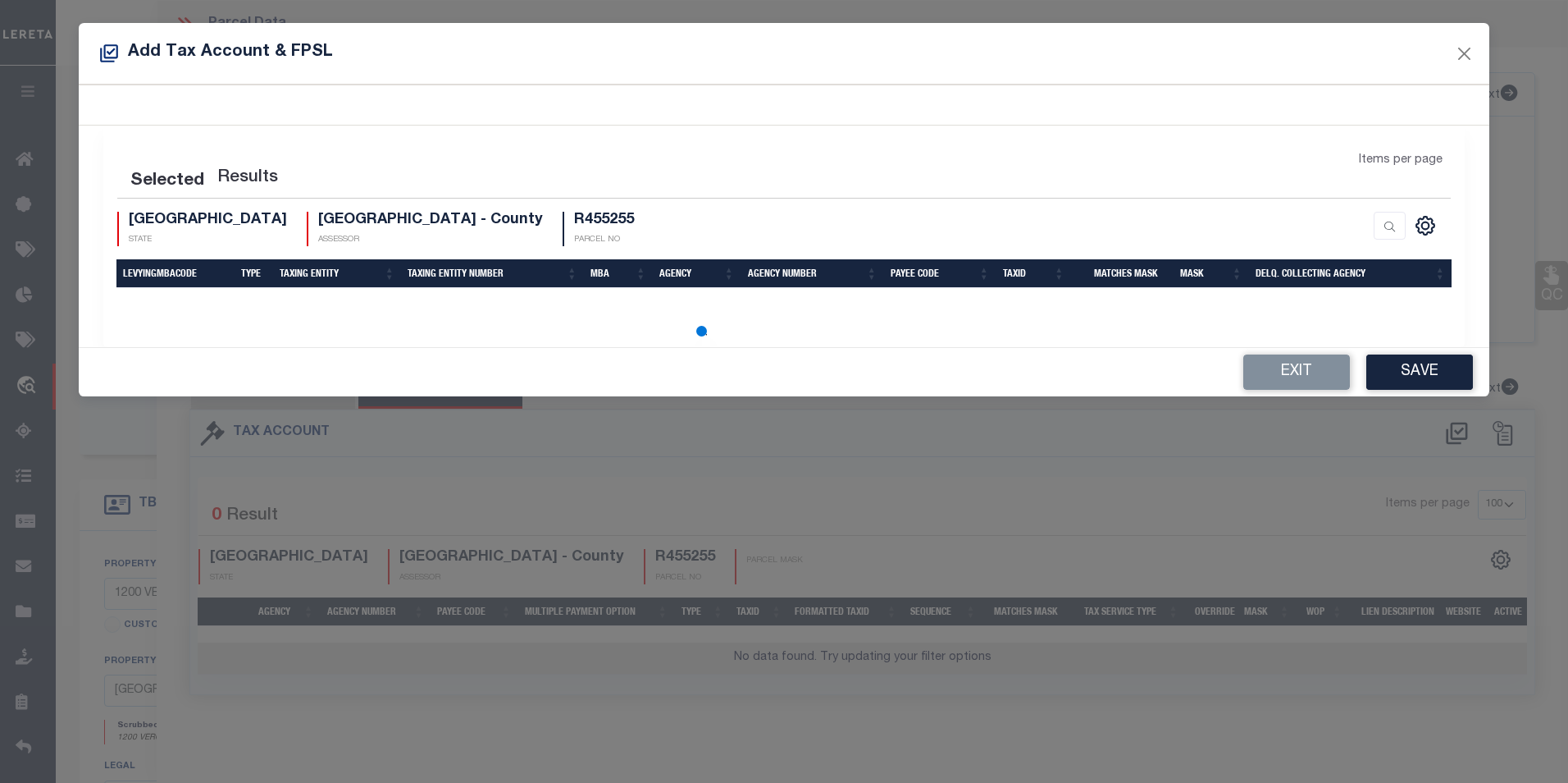
select select "100"
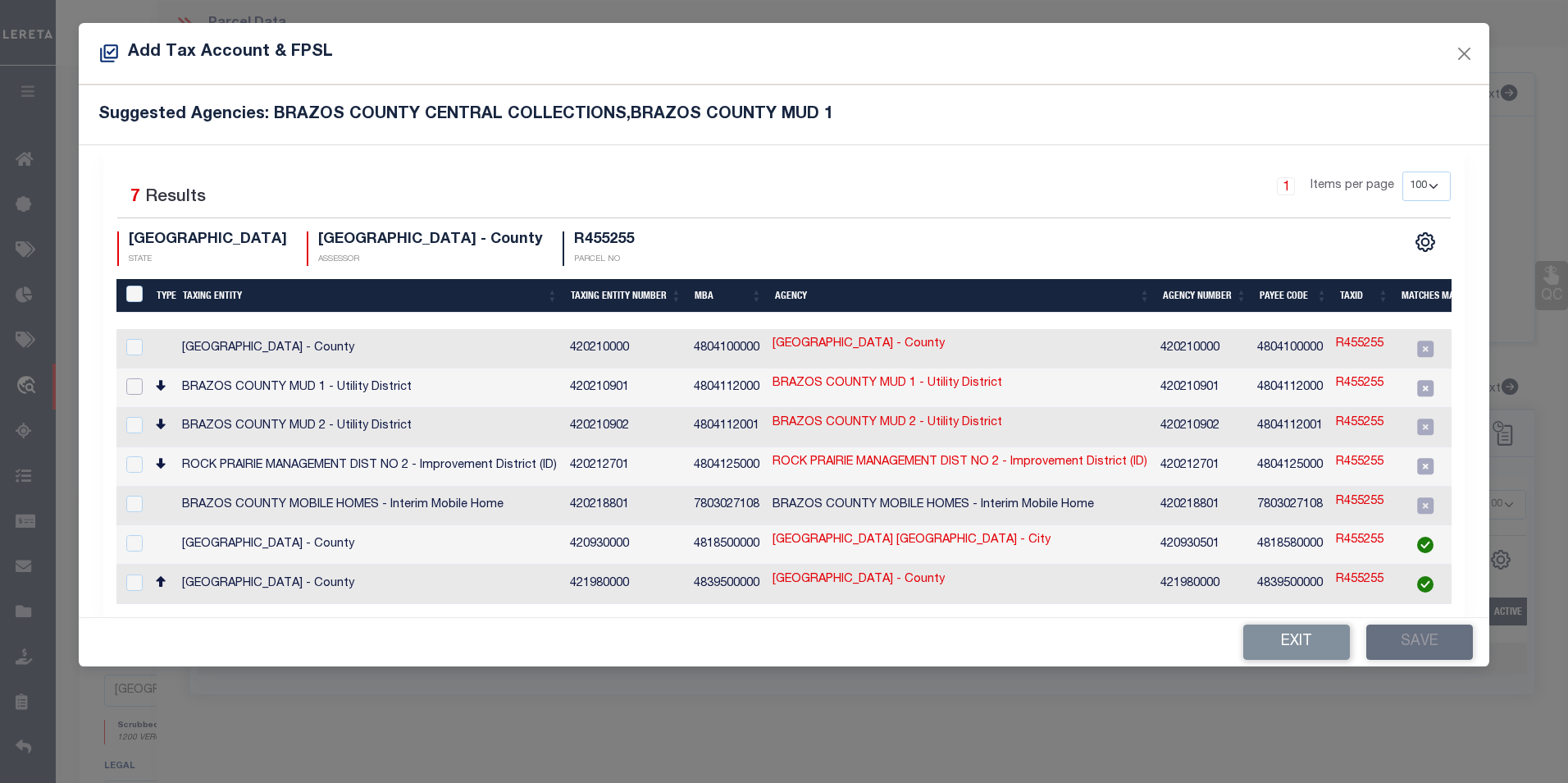
click at [136, 382] on input "checkbox" at bounding box center [134, 386] width 16 height 16
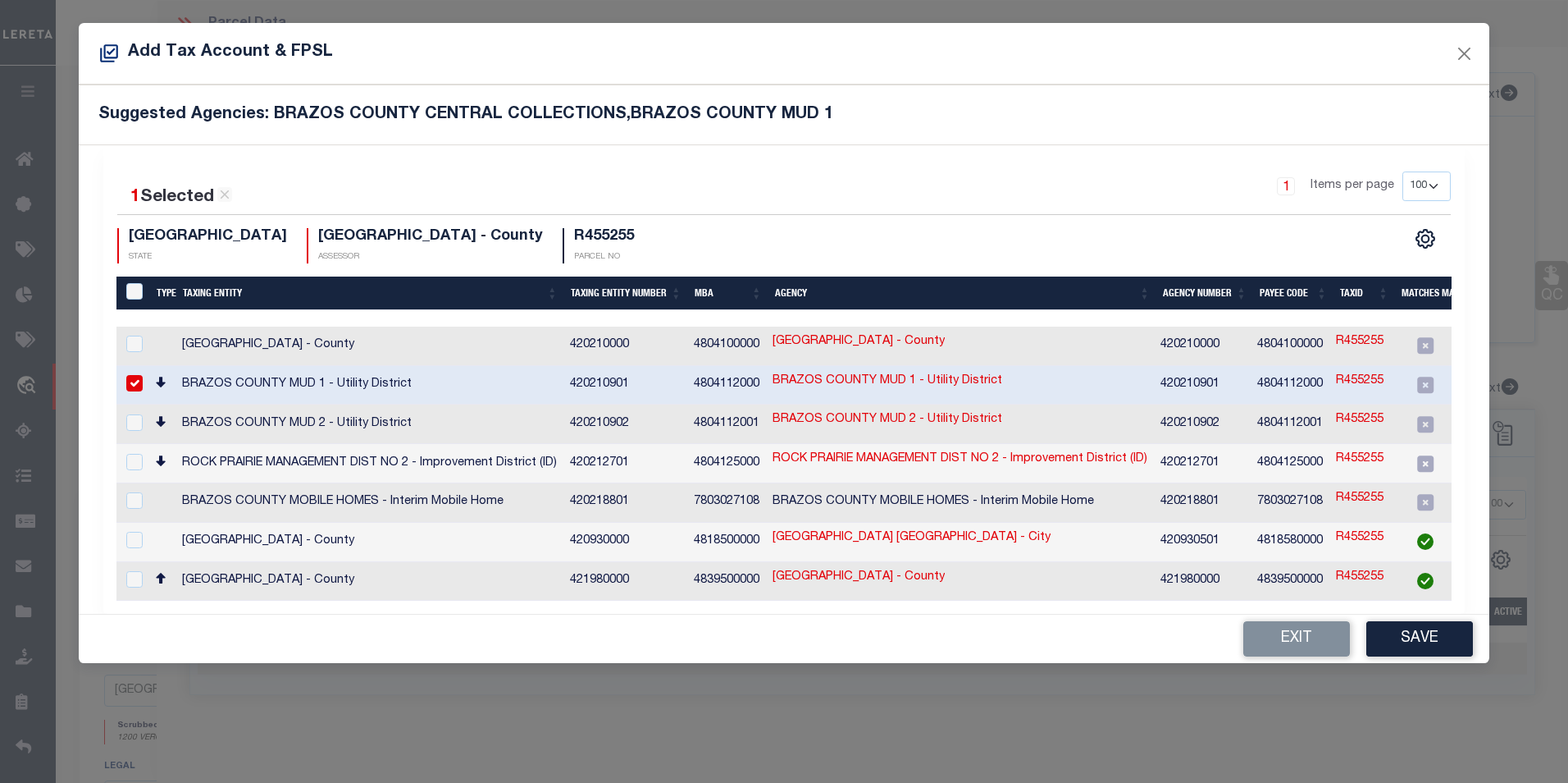
click at [860, 377] on link "BRAZOS COUNTY MUD 1 - Utility District" at bounding box center [887, 381] width 230 height 18
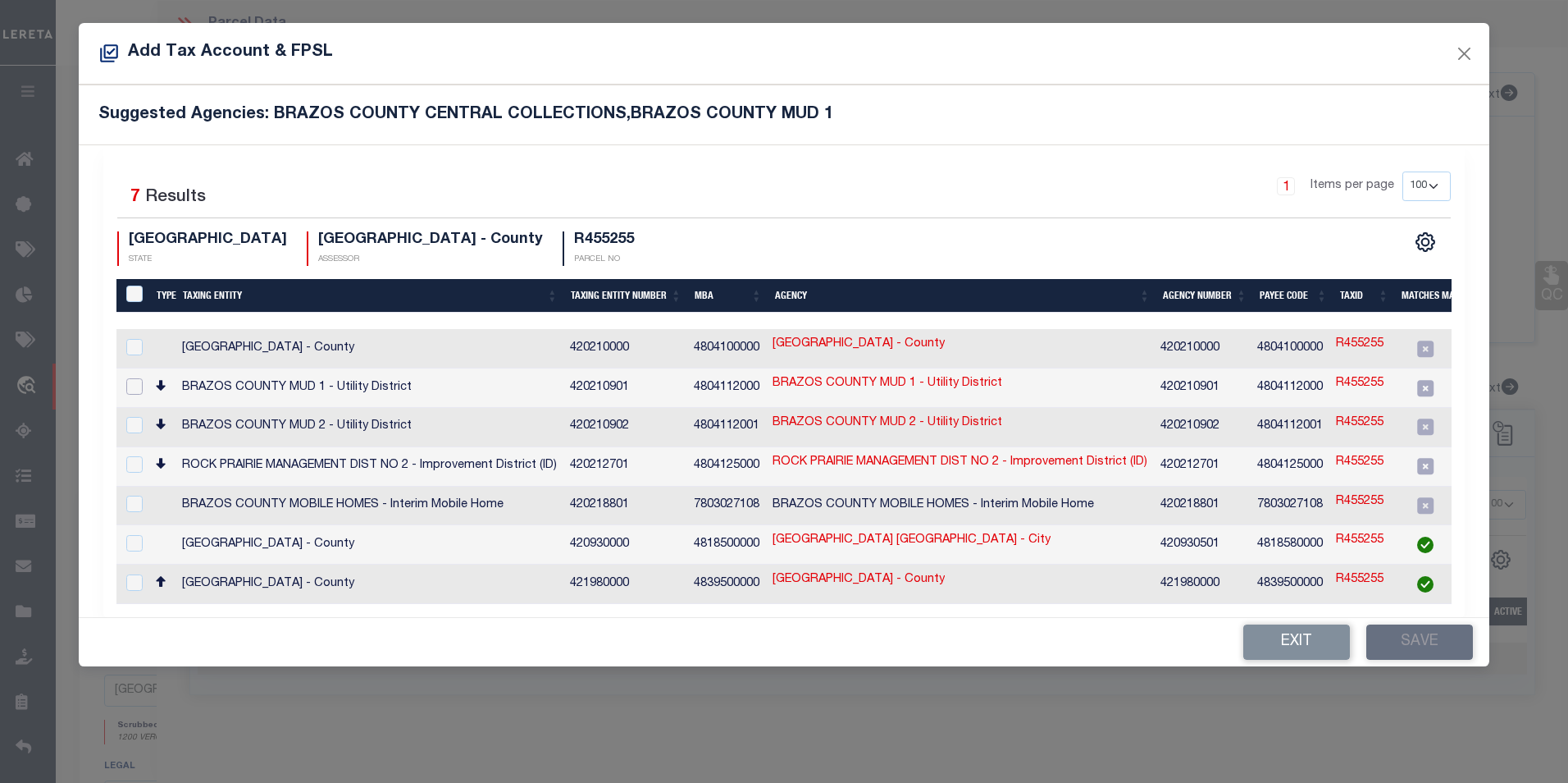
click at [137, 386] on input "checkbox" at bounding box center [134, 386] width 16 height 16
checkbox input "true"
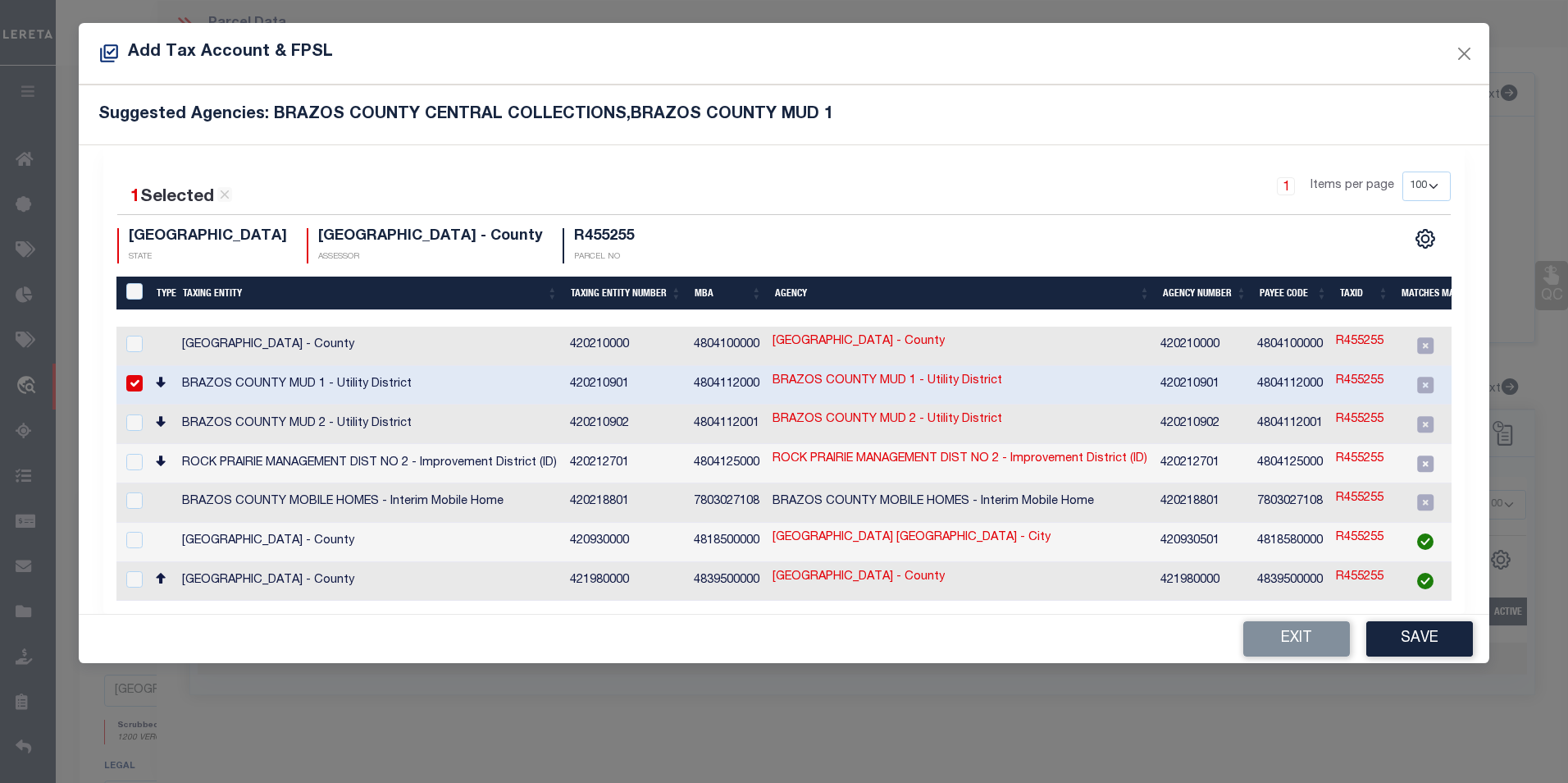
click at [1368, 373] on link "R455255" at bounding box center [1360, 381] width 47 height 18
type input "R455255"
type textarea "$$$$$$$$$$$$$$"
checkbox input "false"
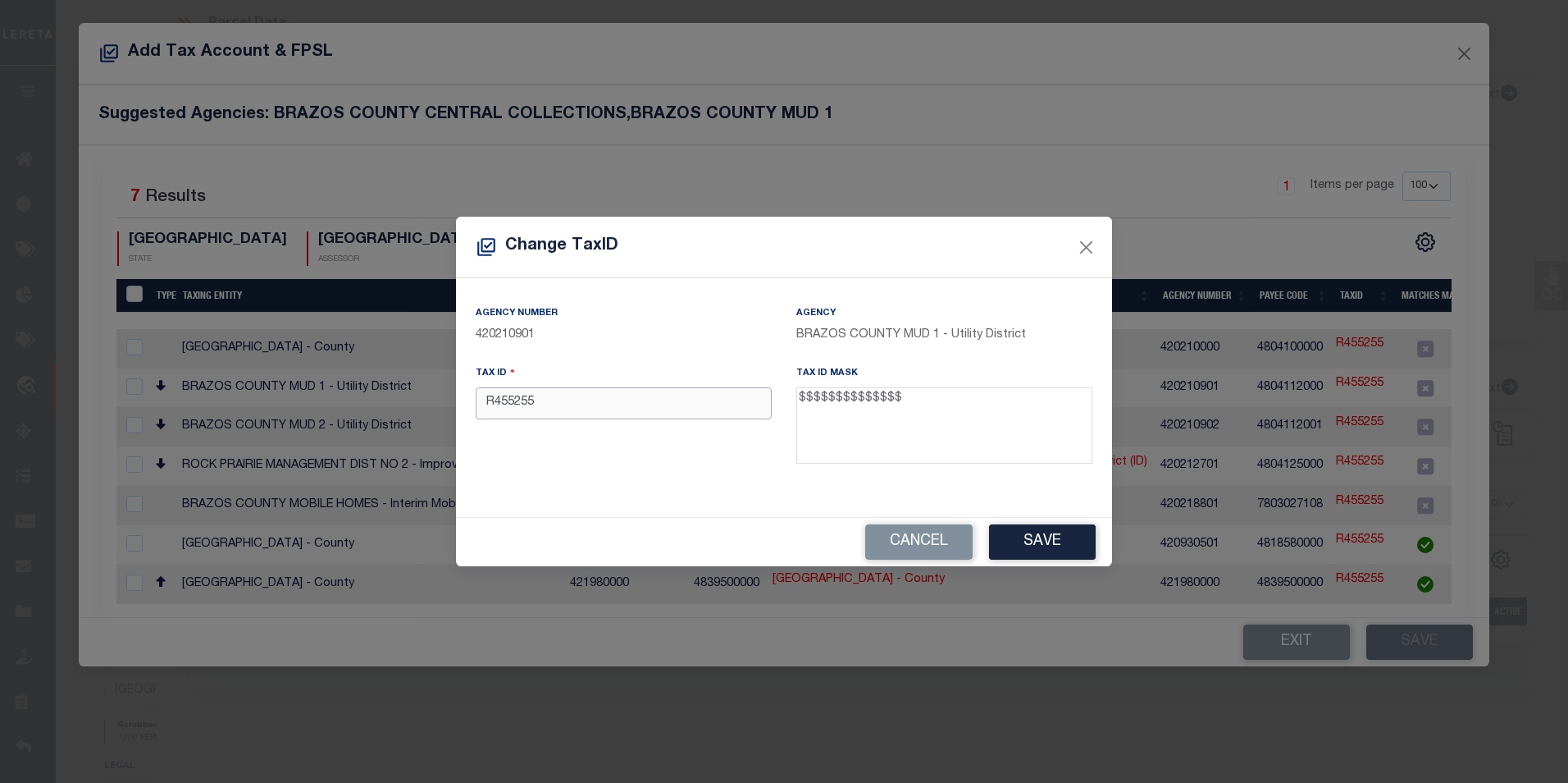
click at [658, 403] on input "R455255" at bounding box center [624, 403] width 297 height 32
click at [927, 399] on textarea "$$$$$$$$$$$$$$" at bounding box center [945, 426] width 297 height 78
click at [847, 398] on textarea "$$$$$$$$$$$$$$" at bounding box center [945, 426] width 297 height 78
drag, startPoint x: 850, startPoint y: 397, endPoint x: 900, endPoint y: 398, distance: 50.0
click at [900, 398] on textarea "$$$$$$$$$$$$$$" at bounding box center [945, 426] width 297 height 78
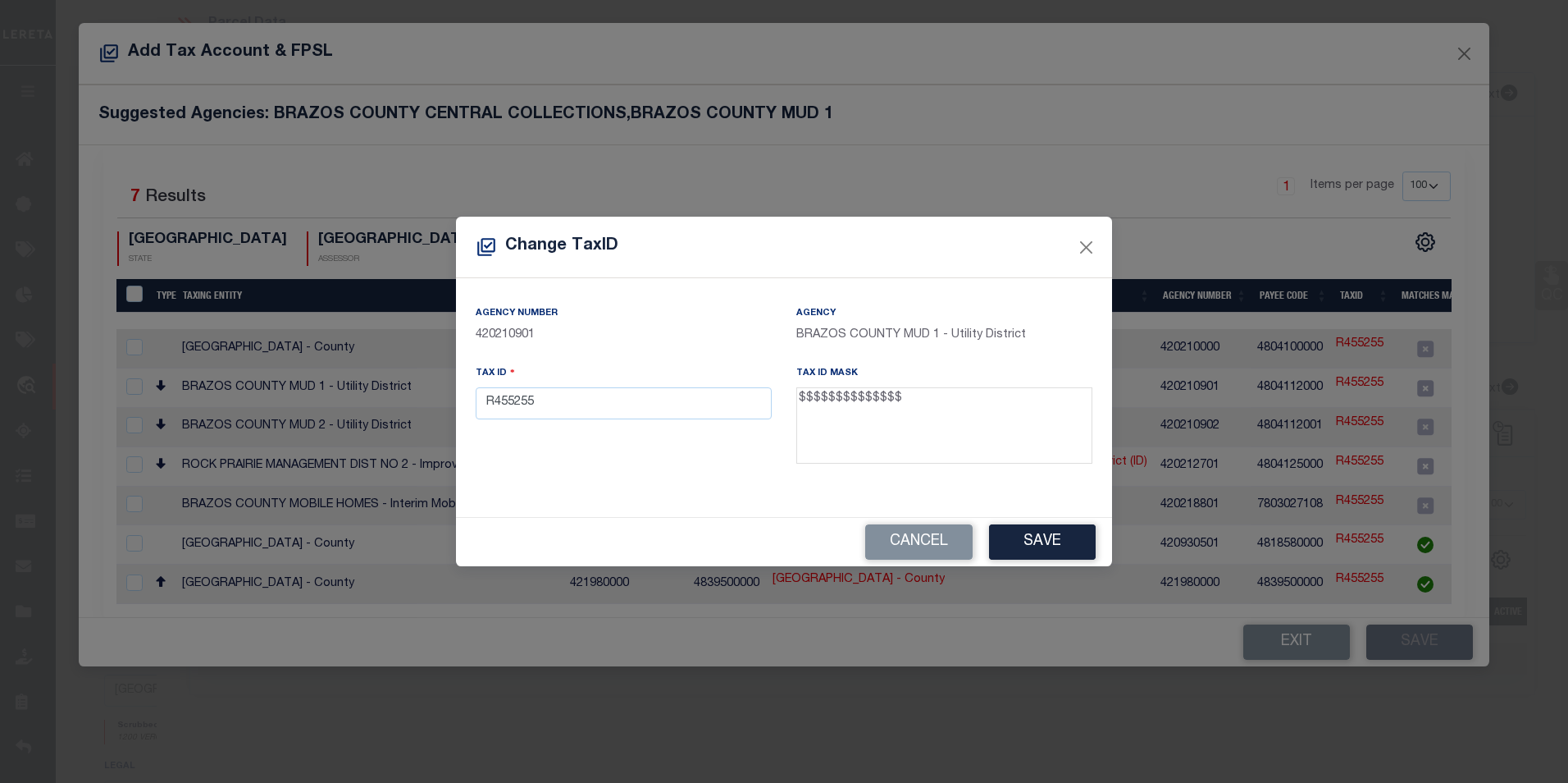
drag, startPoint x: 900, startPoint y: 398, endPoint x: 831, endPoint y: 392, distance: 69.3
click at [831, 392] on textarea "$$$$$$$$$$$$$$" at bounding box center [945, 426] width 297 height 78
click at [843, 398] on textarea "$$$$$$$$$$$$$$" at bounding box center [945, 426] width 297 height 78
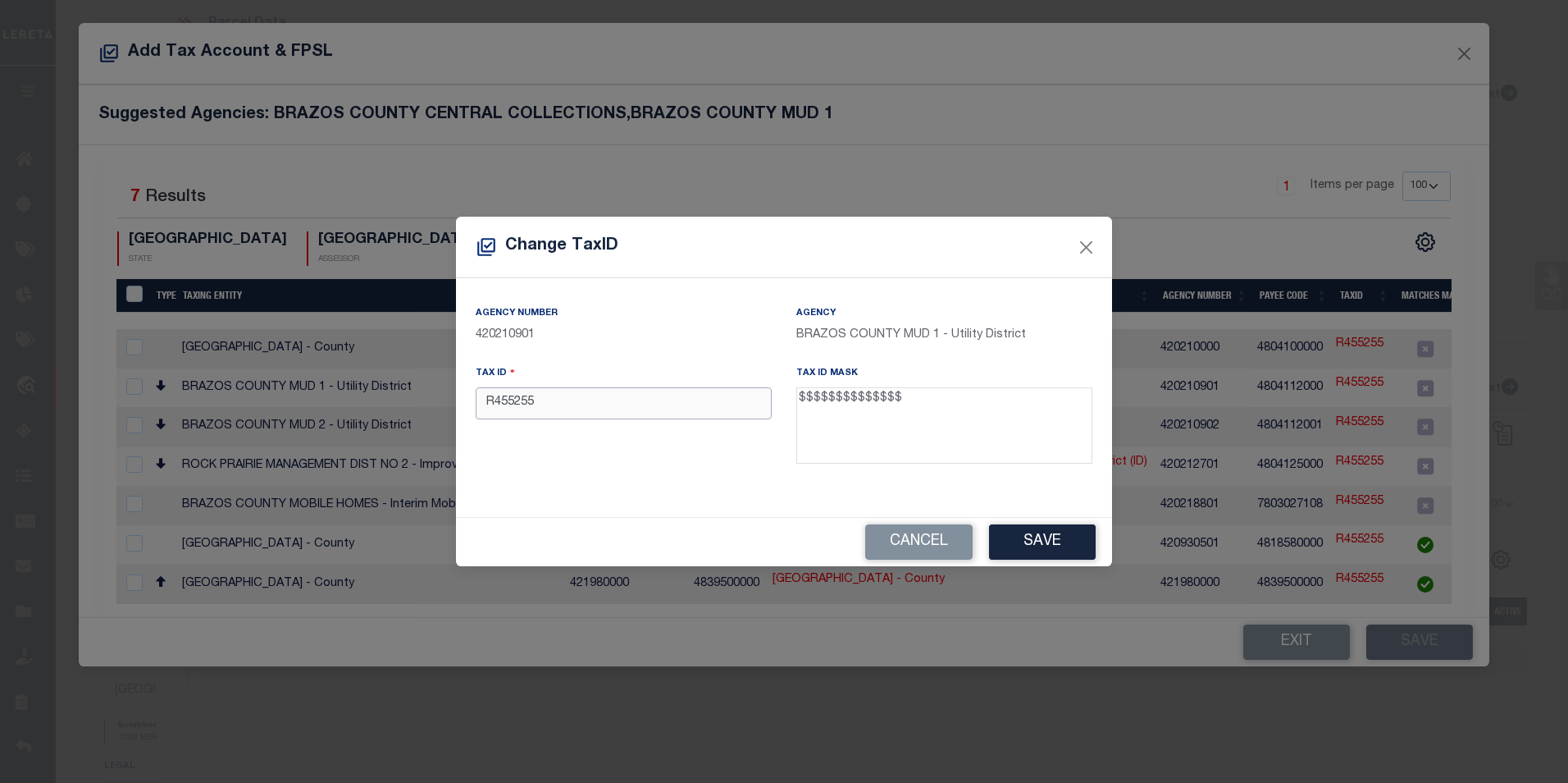
click at [594, 414] on input "R455255" at bounding box center [624, 403] width 297 height 32
click at [594, 408] on input "R455255" at bounding box center [624, 403] width 297 height 32
paste input "12345678909876"
click at [590, 405] on input "R45525512345678909876" at bounding box center [624, 403] width 297 height 32
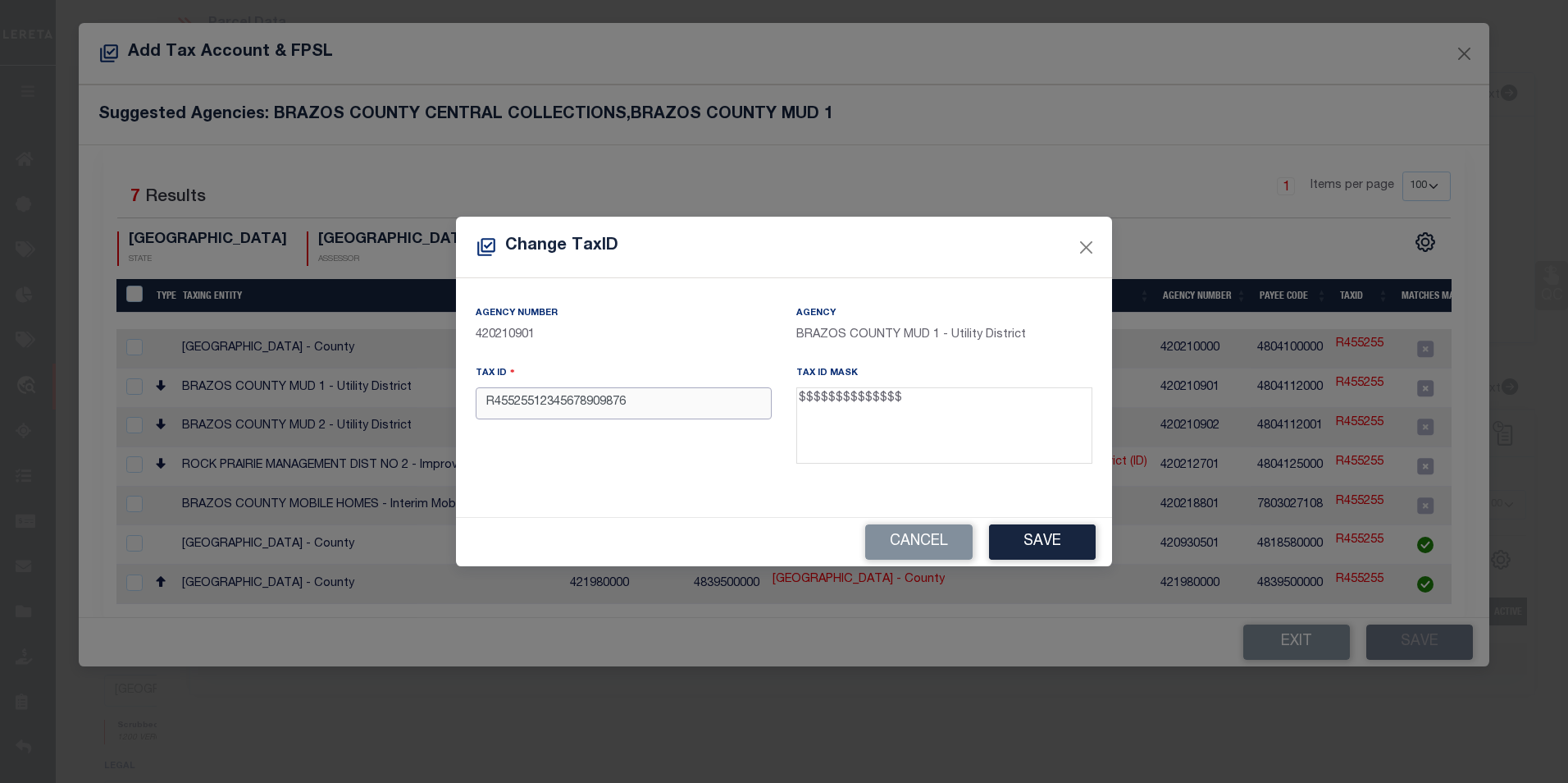
click at [590, 405] on input "R45525512345678909876" at bounding box center [624, 403] width 297 height 32
paste input "text"
type input "12345678909876"
click at [607, 459] on div "Tax ID 12345678909876" at bounding box center [623, 418] width 321 height 107
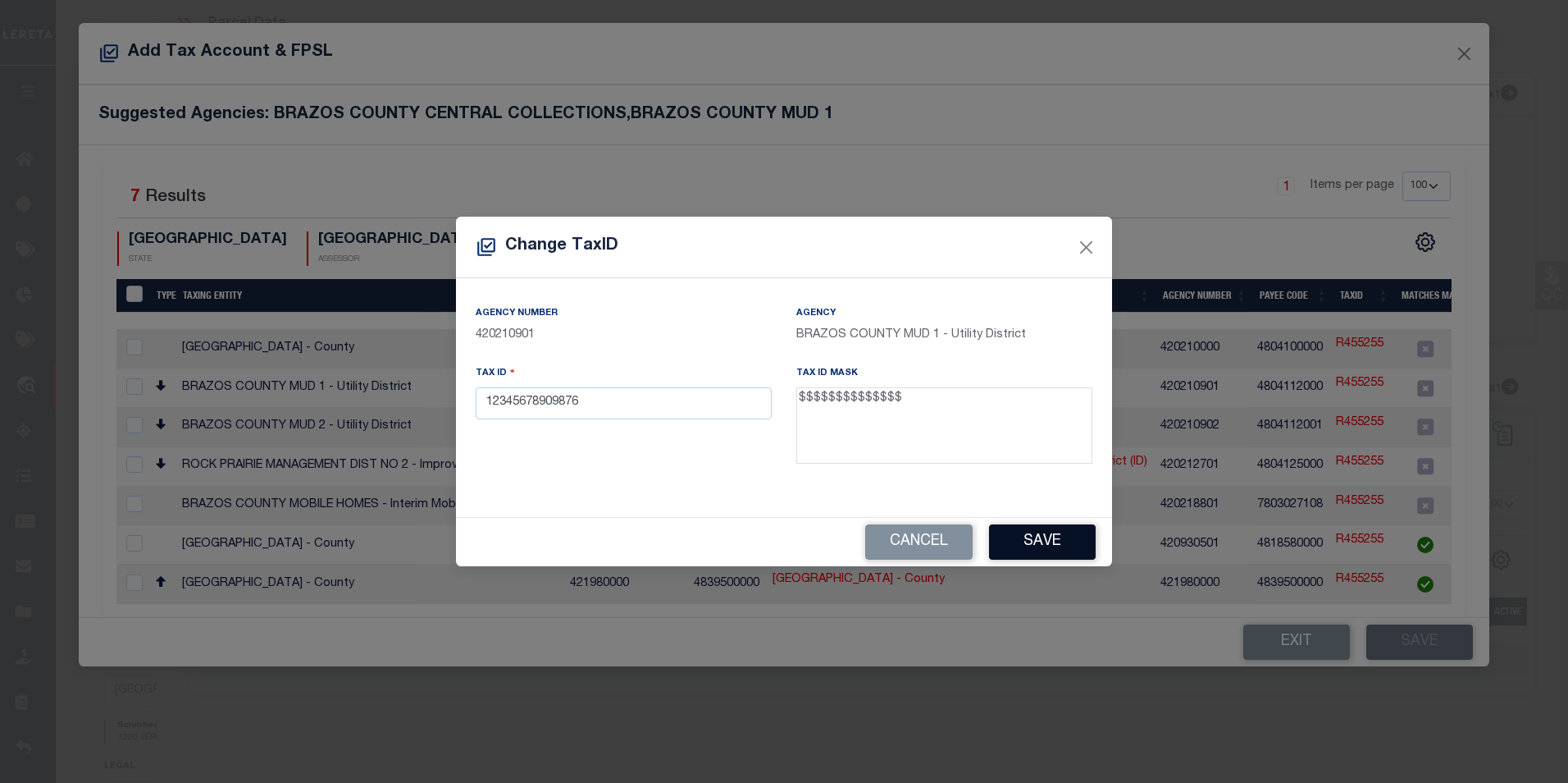
click at [1058, 548] on button "Save" at bounding box center [1043, 542] width 107 height 35
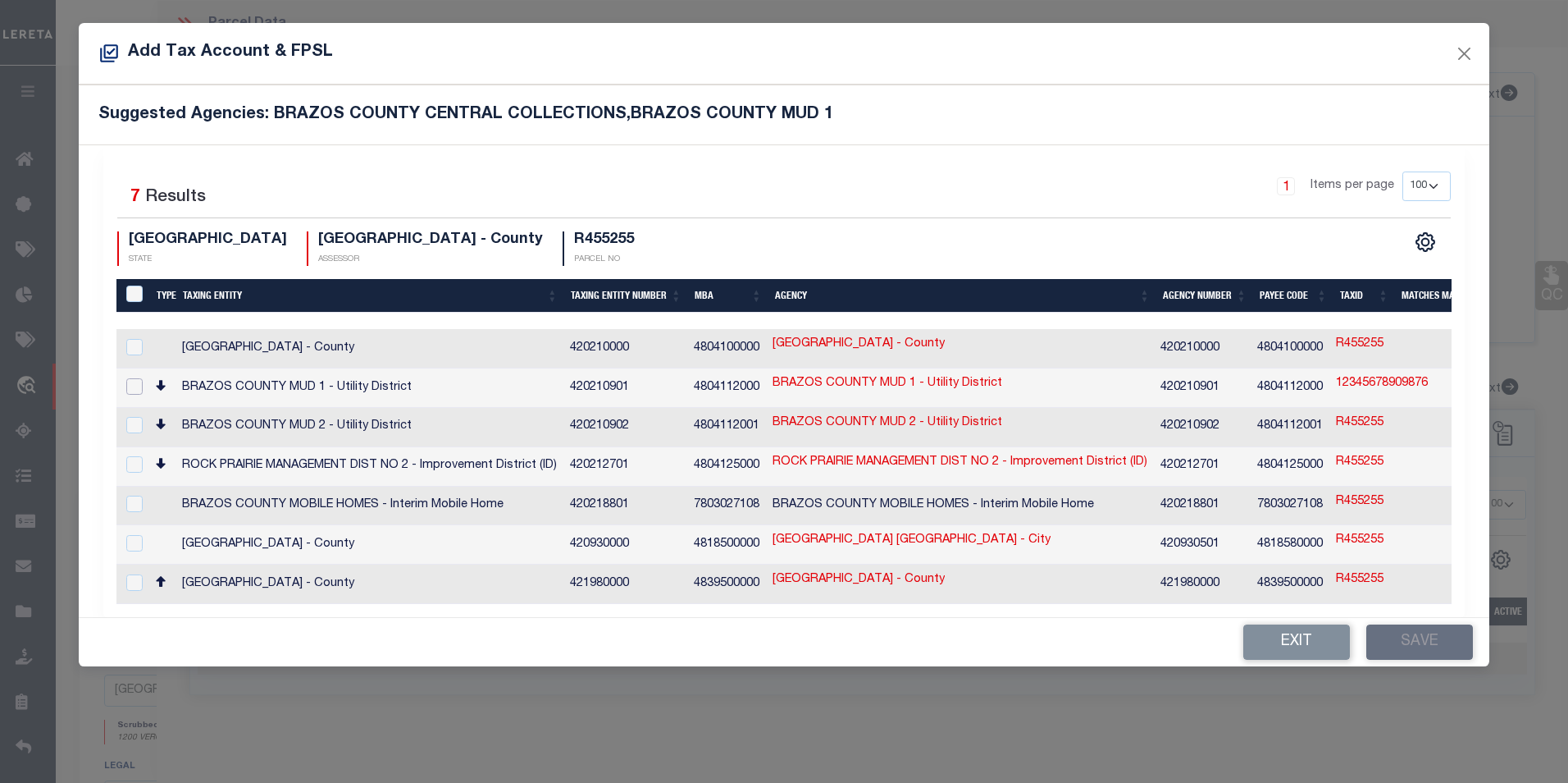
click at [133, 382] on input "checkbox" at bounding box center [134, 386] width 16 height 16
checkbox input "true"
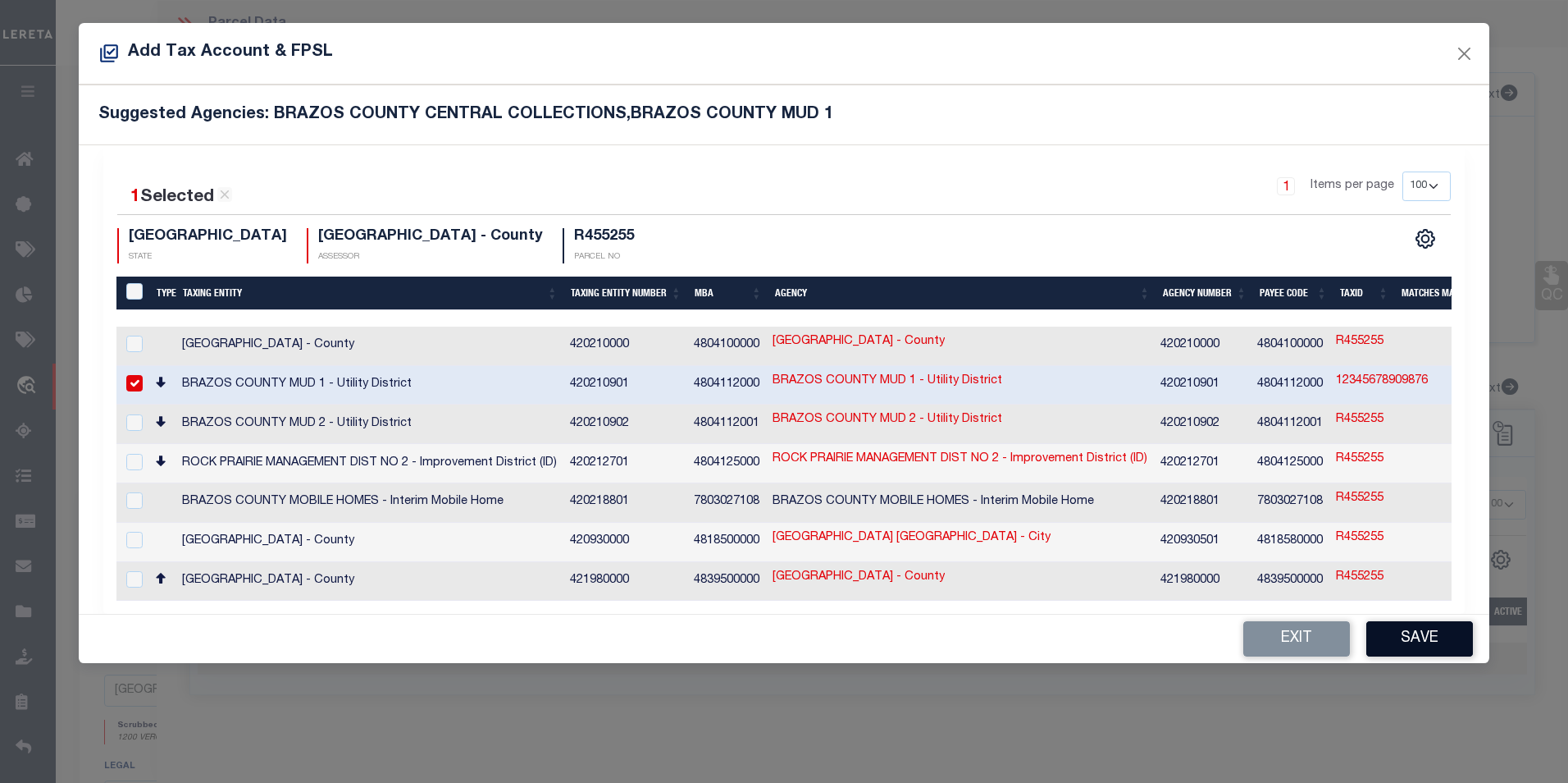
click at [1427, 638] on button "Save" at bounding box center [1420, 639] width 107 height 35
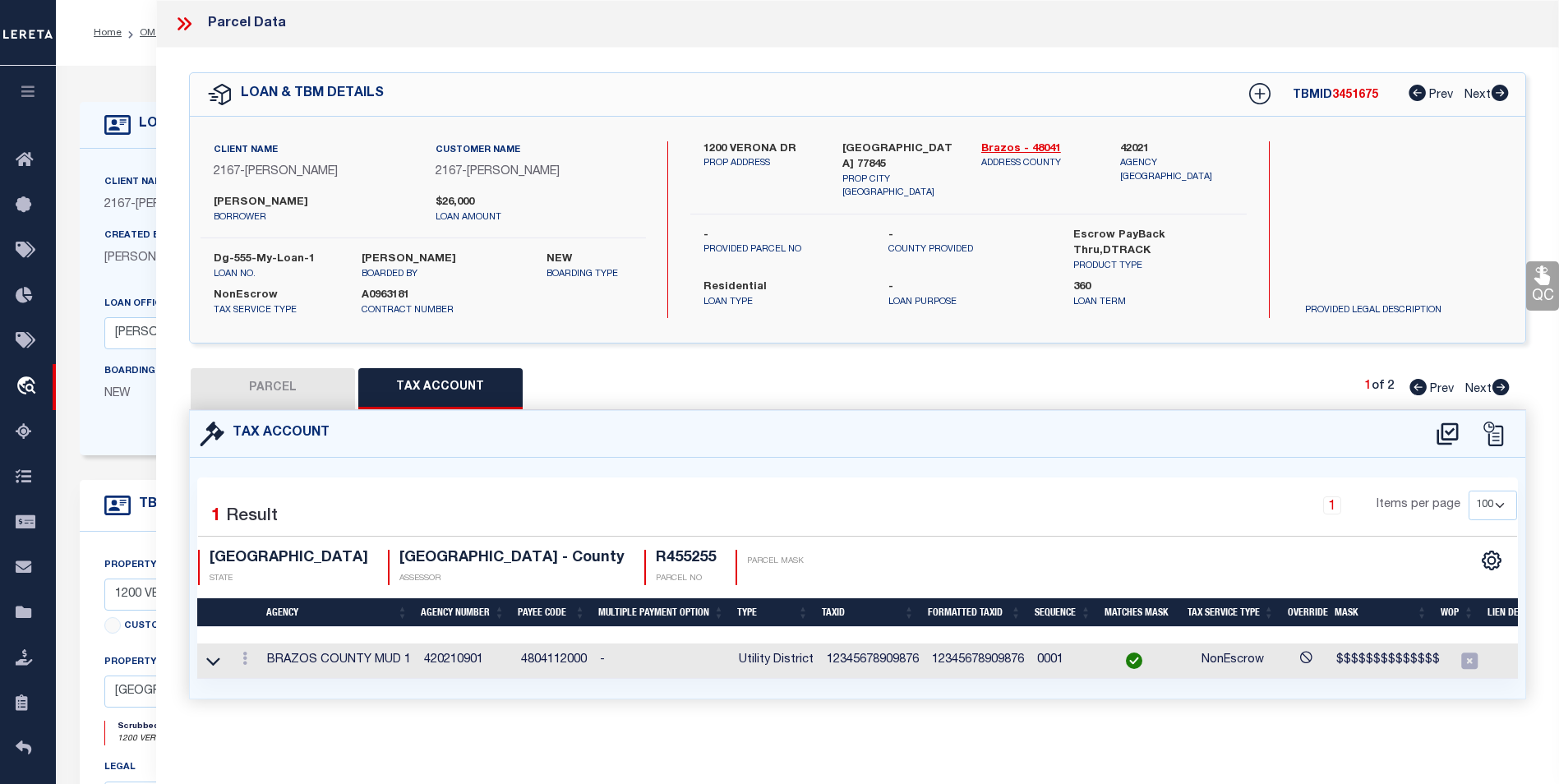
click at [184, 24] on icon at bounding box center [182, 24] width 8 height 14
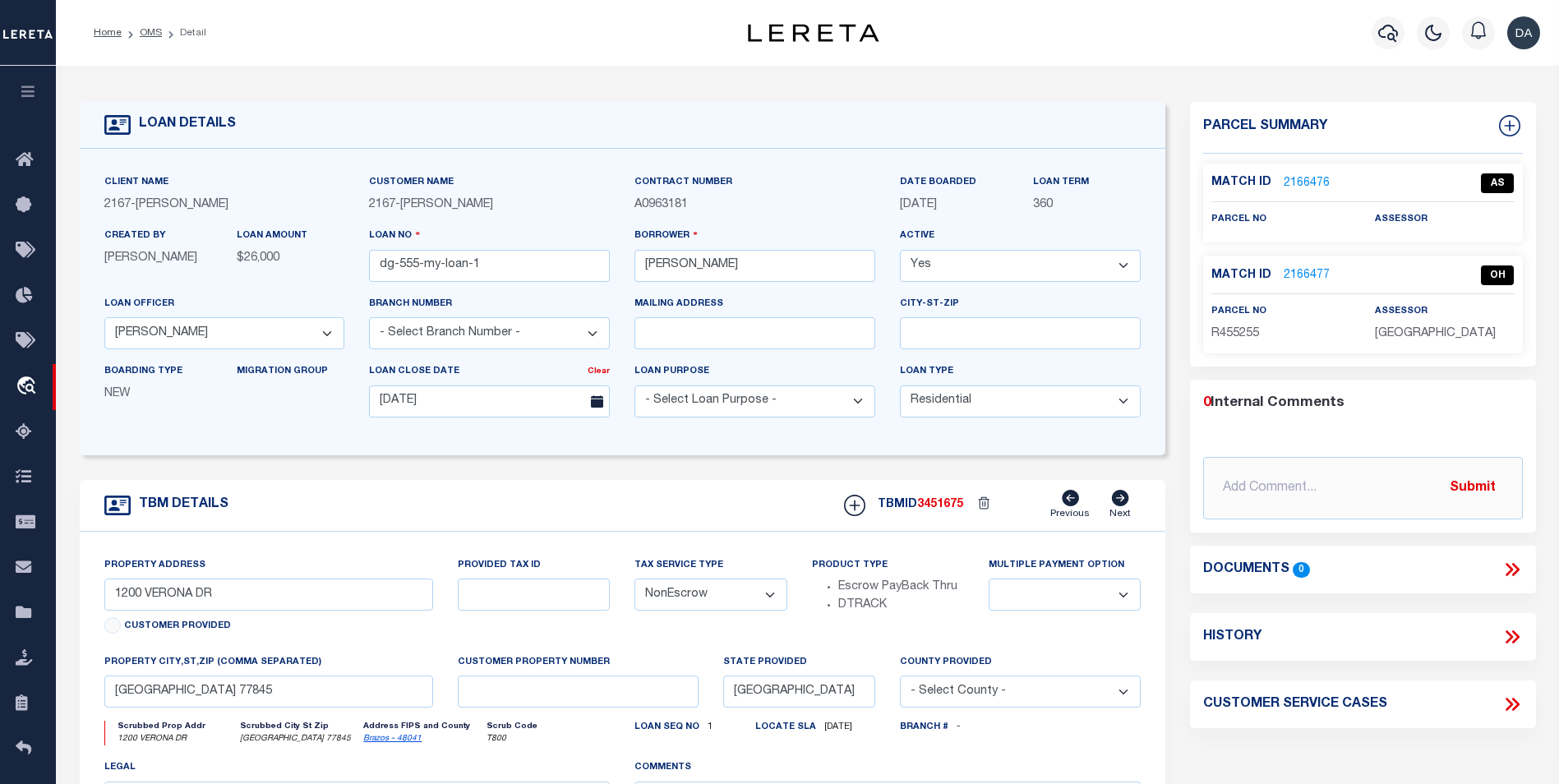
click at [1309, 278] on link "2166477" at bounding box center [1306, 276] width 46 height 17
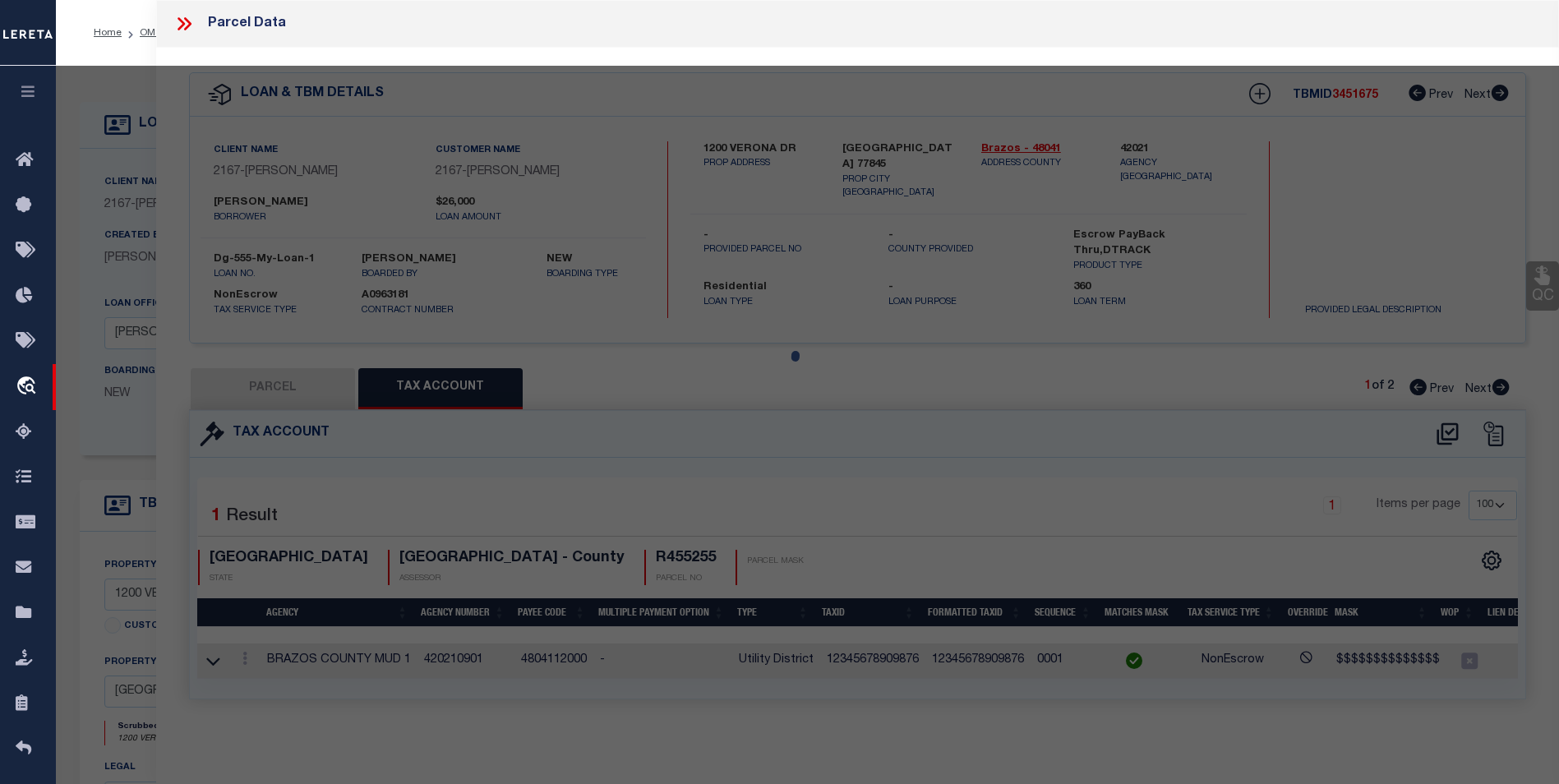
select select "AS"
checkbox input "false"
select select "OH"
type input "09/19/2025"
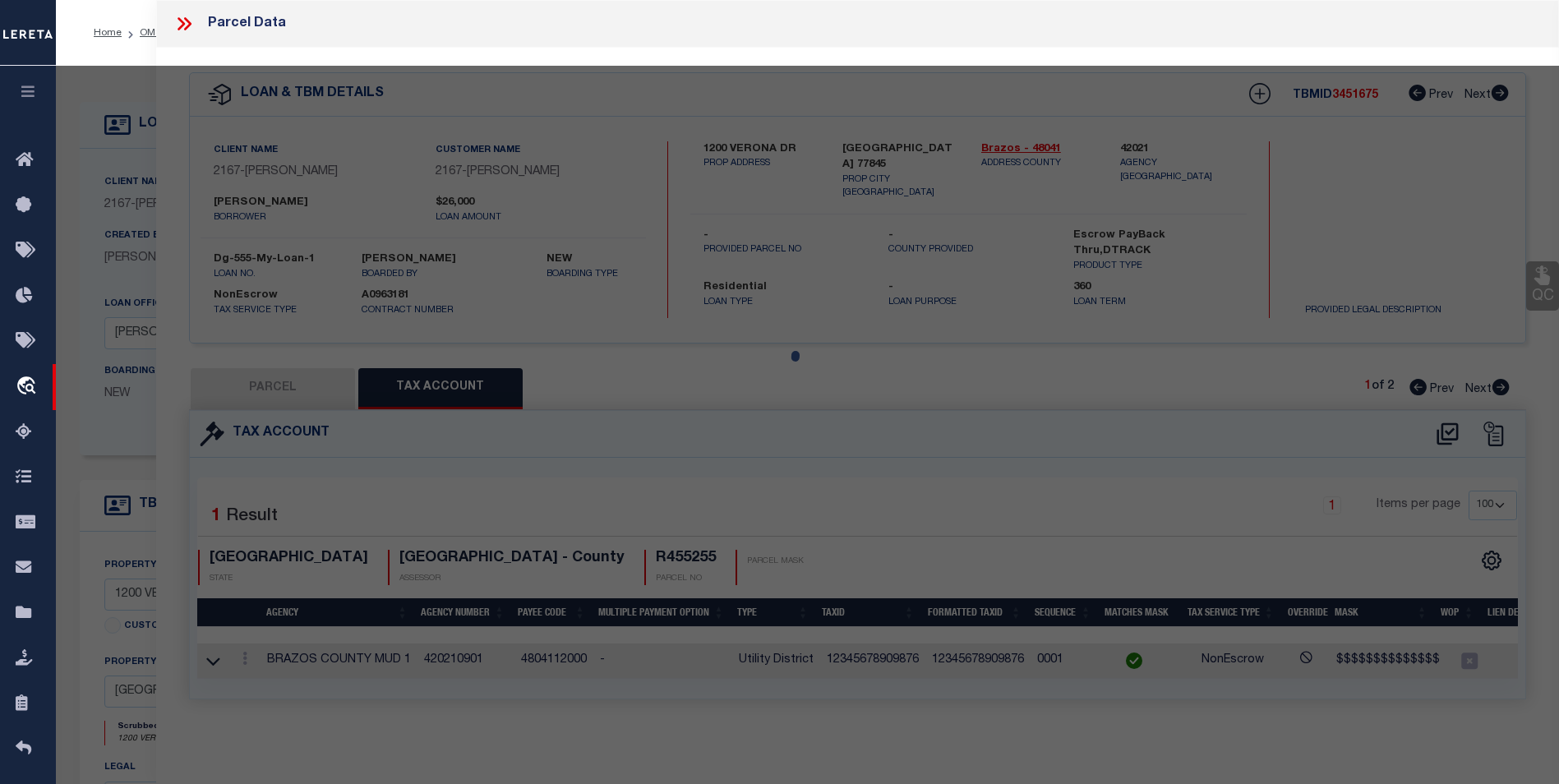
type textarea "some reason"
checkbox input "false"
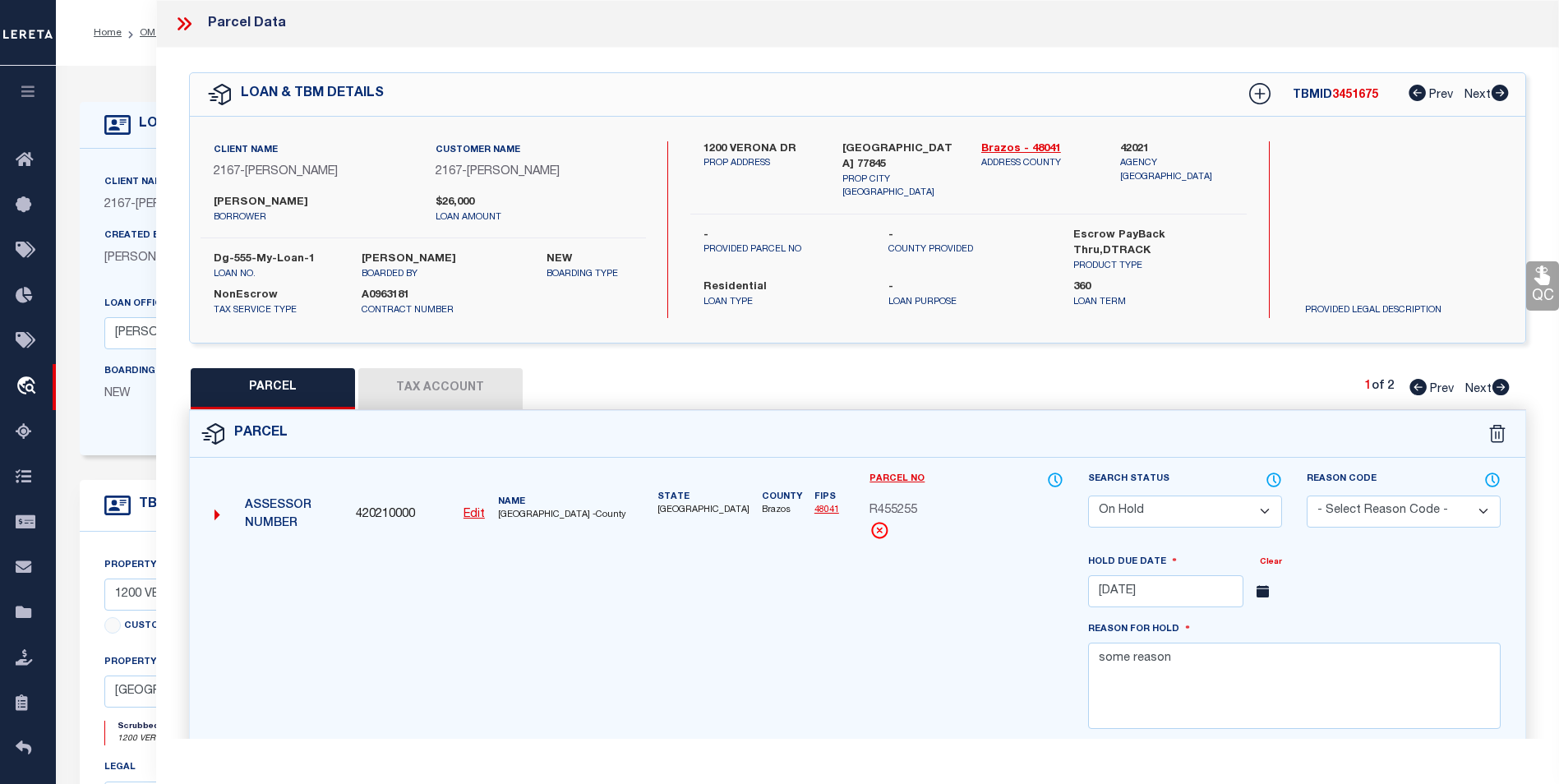
click at [424, 383] on button "Tax Account" at bounding box center [440, 388] width 164 height 41
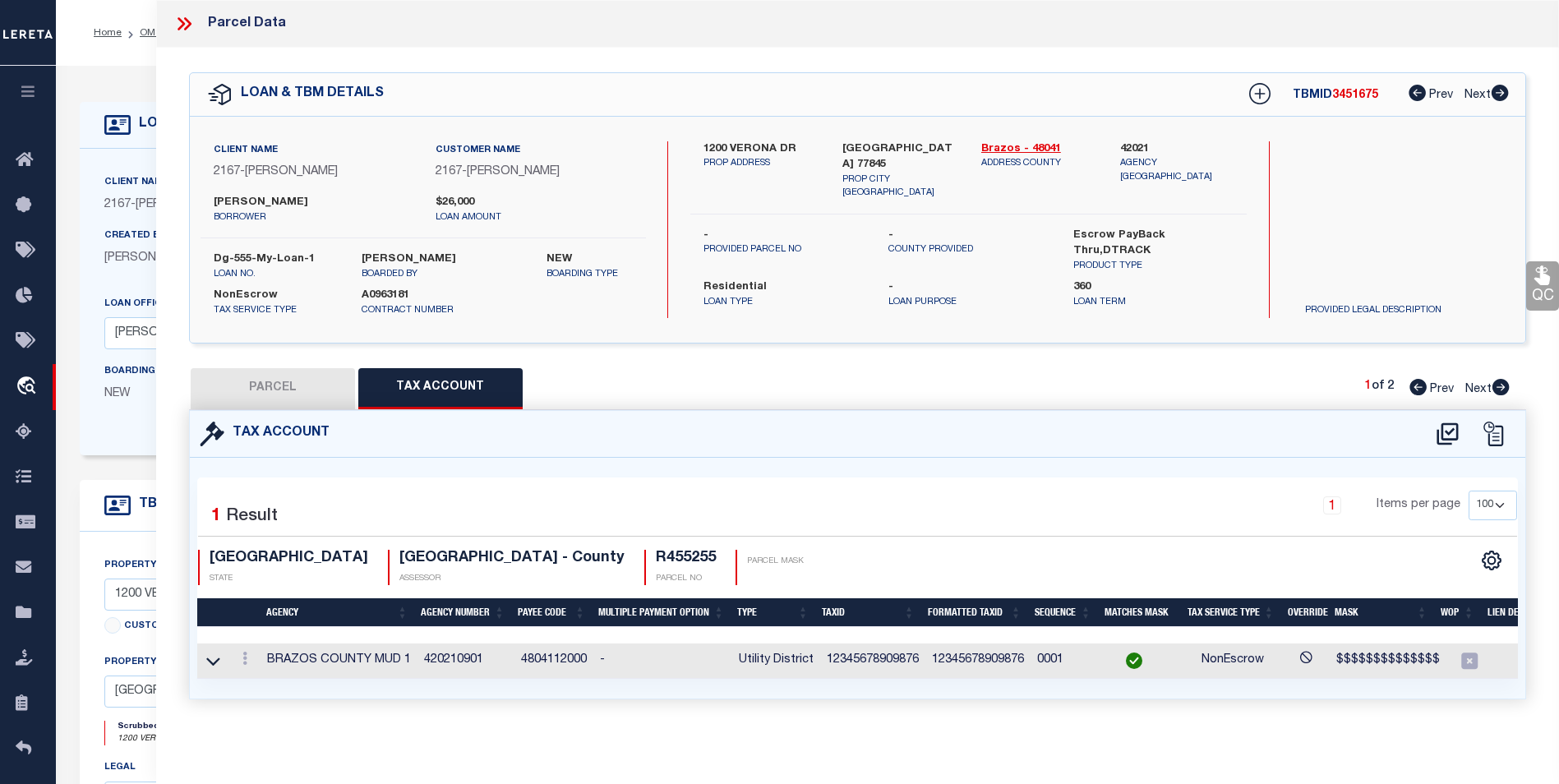
select select "100"
click at [1442, 436] on icon at bounding box center [1447, 433] width 21 height 22
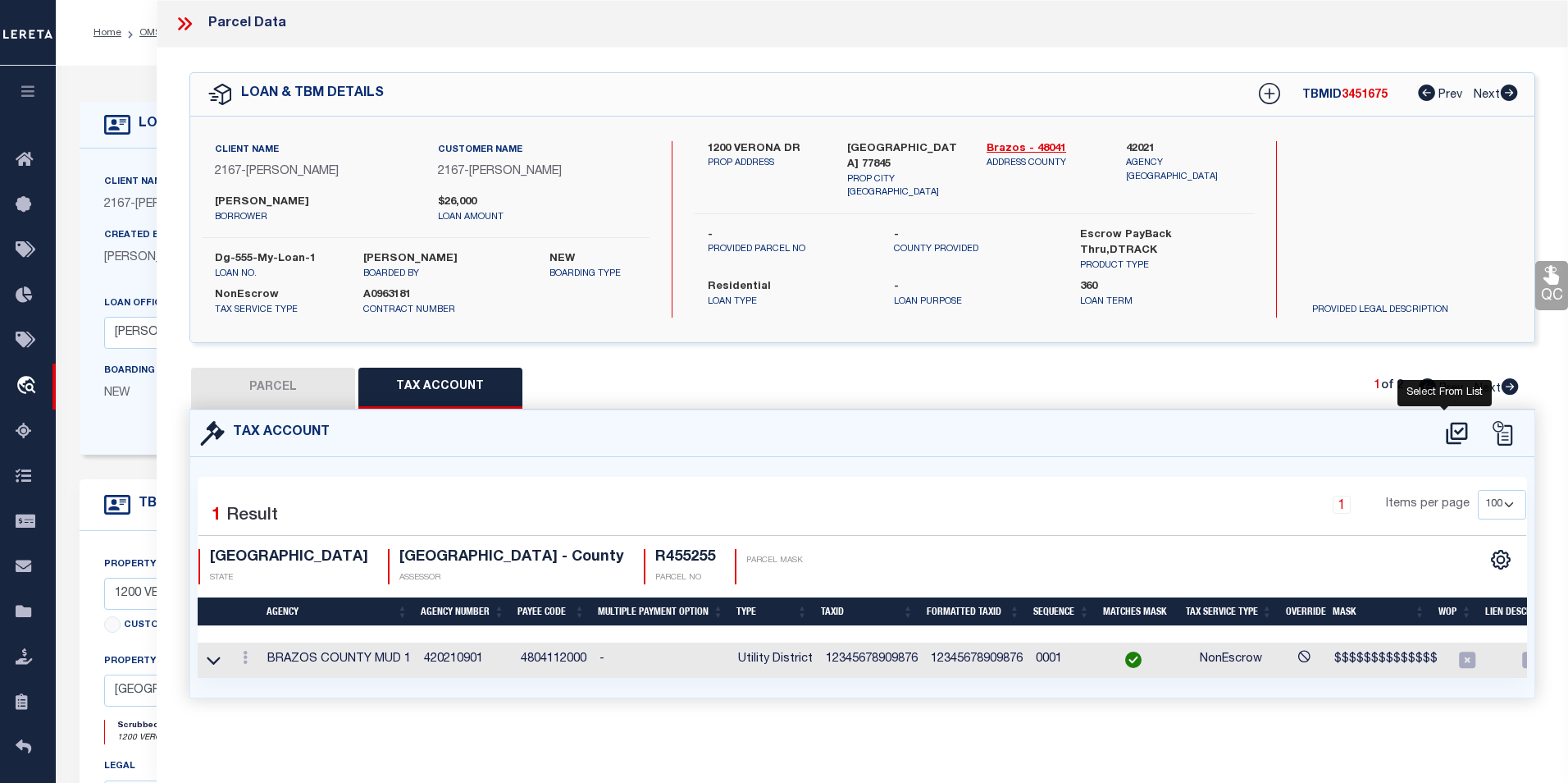
select select "100"
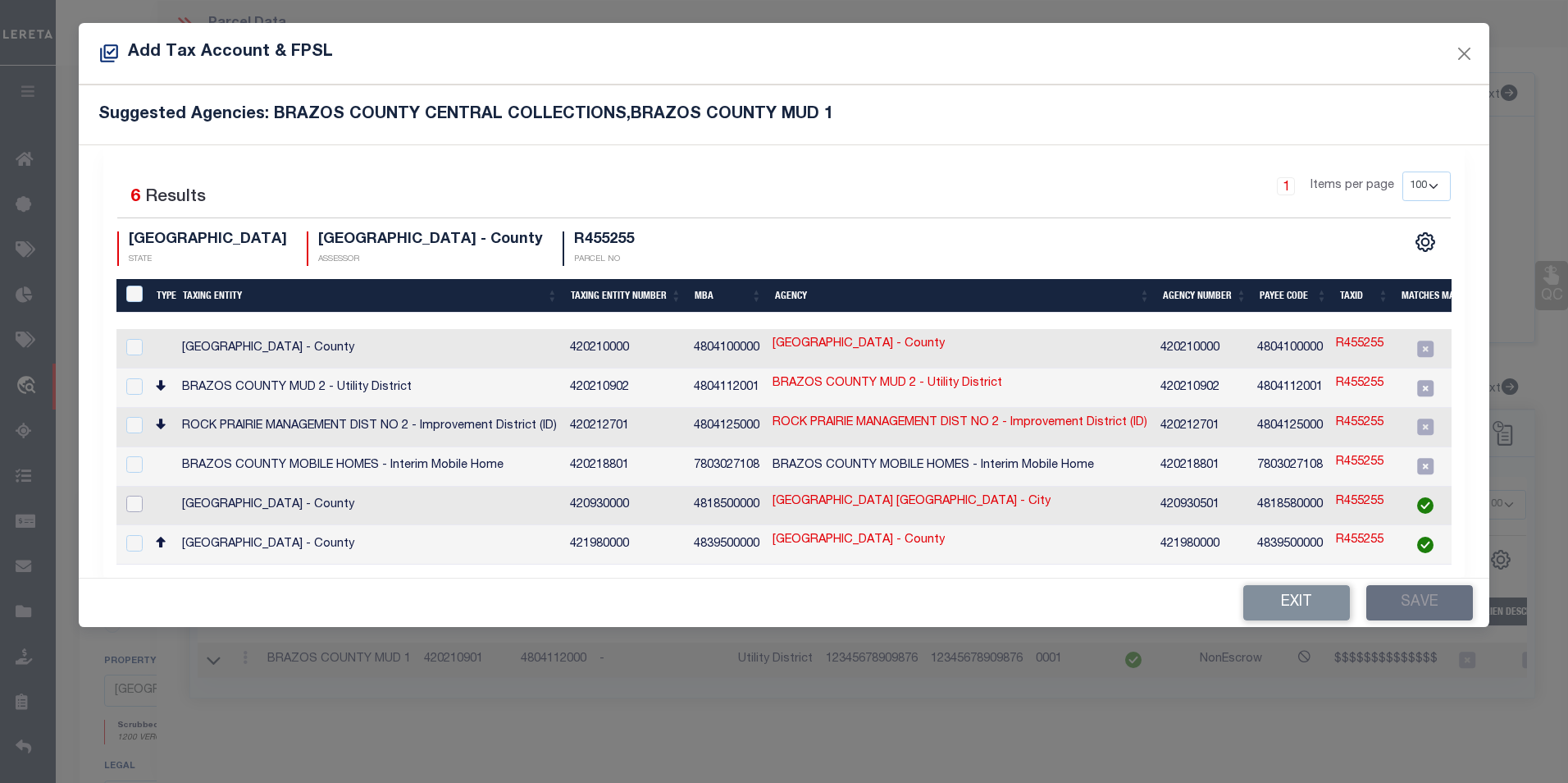
click at [131, 495] on input "checkbox" at bounding box center [134, 503] width 16 height 16
checkbox input "true"
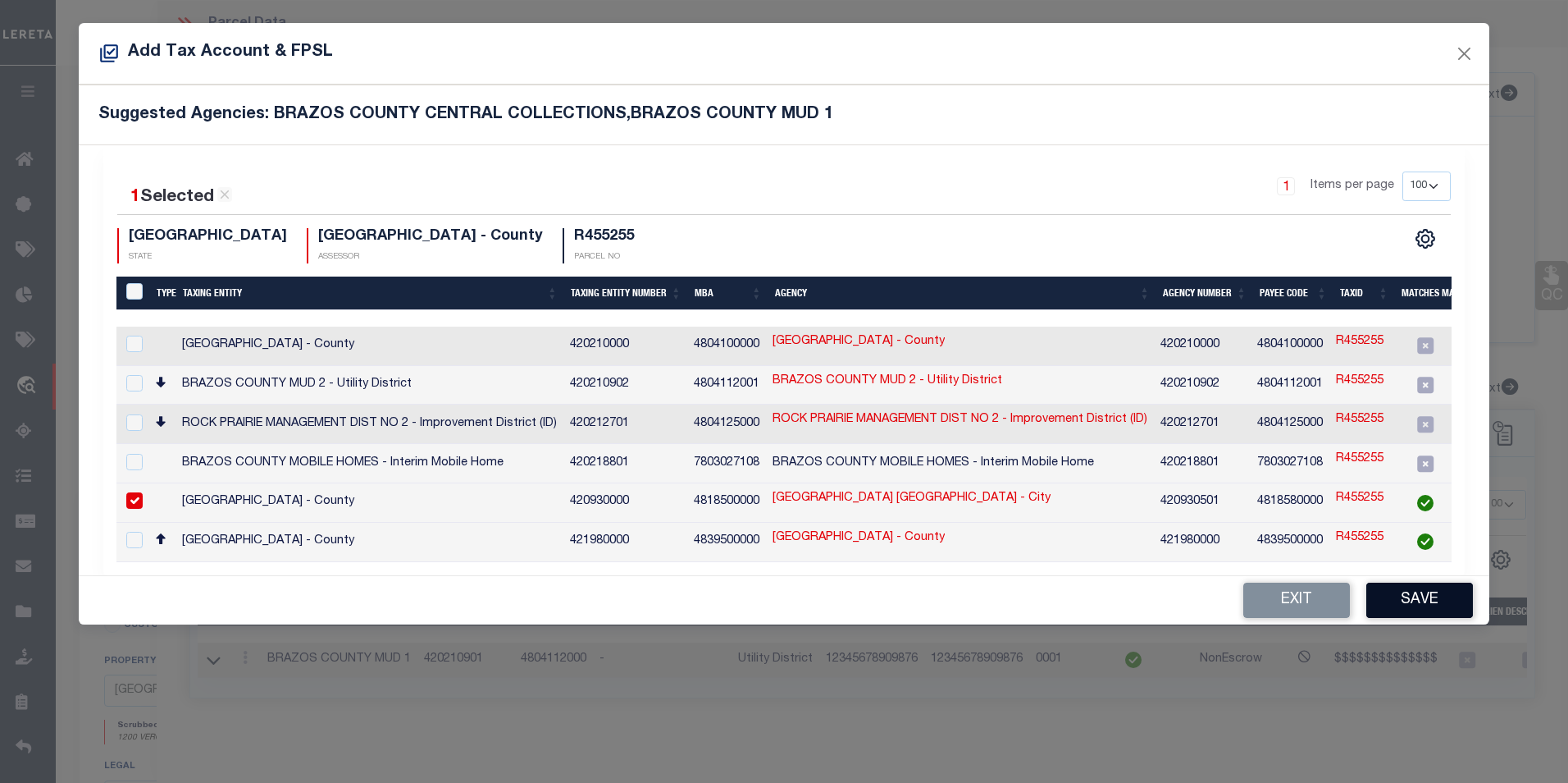
click at [1411, 596] on button "Save" at bounding box center [1420, 600] width 107 height 35
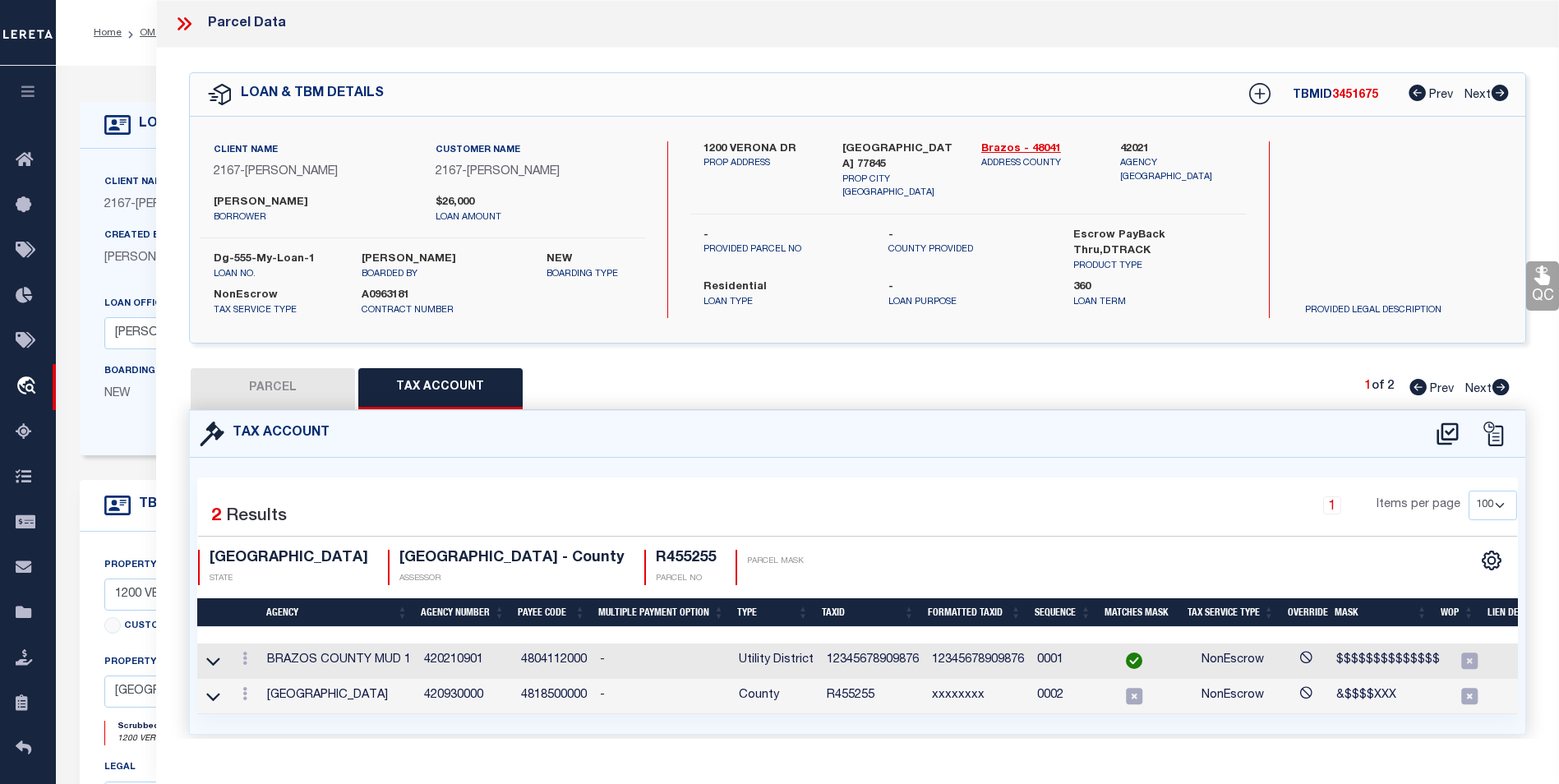
click at [852, 536] on div "Selected 2 Results 1 Items per page 10 25 50 100 TX STATE BRAZOS COUNTY - Count…" at bounding box center [857, 537] width 1345 height 94
click at [1447, 441] on icon at bounding box center [1447, 433] width 21 height 22
select select "100"
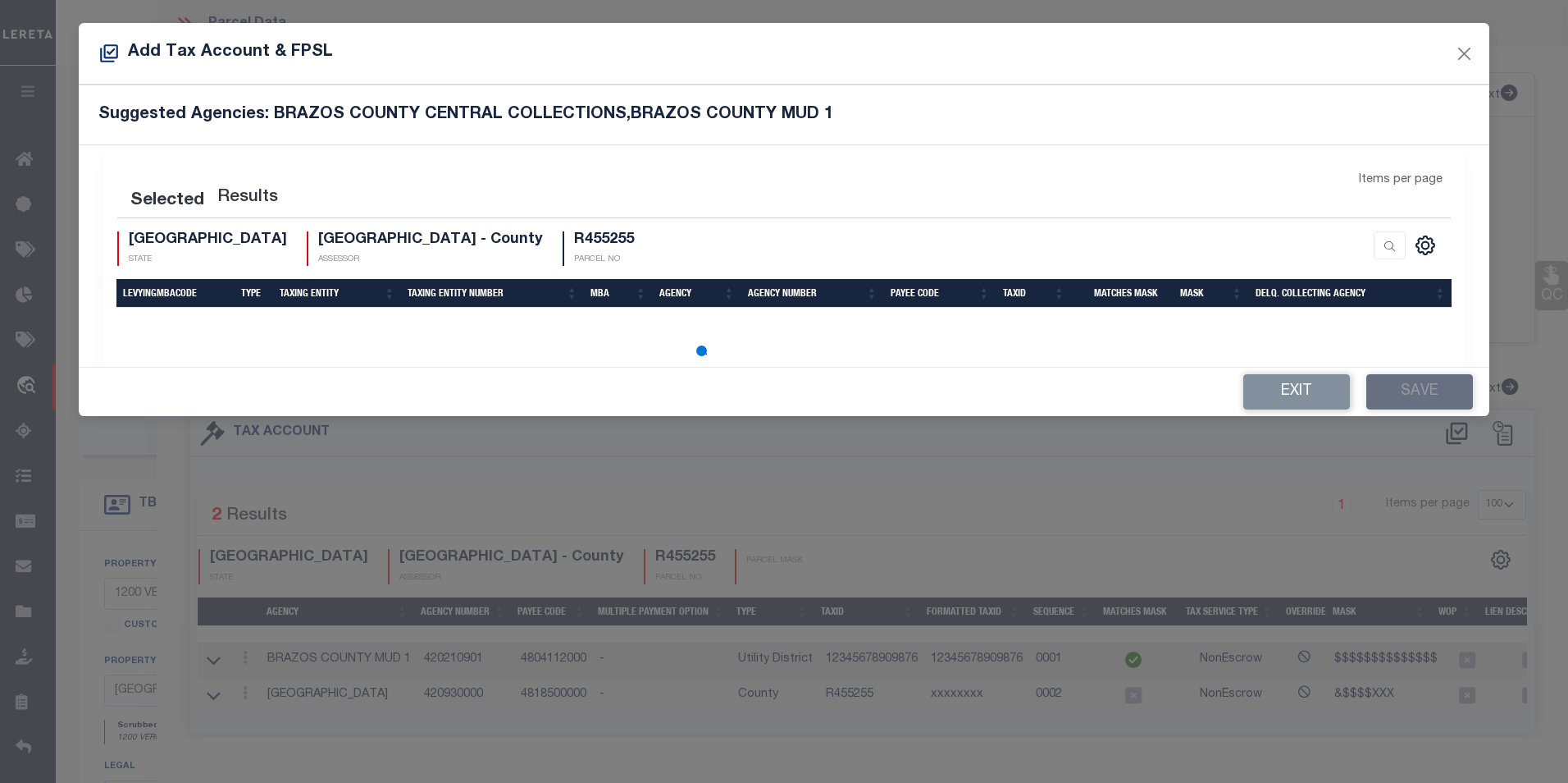
select select "100"
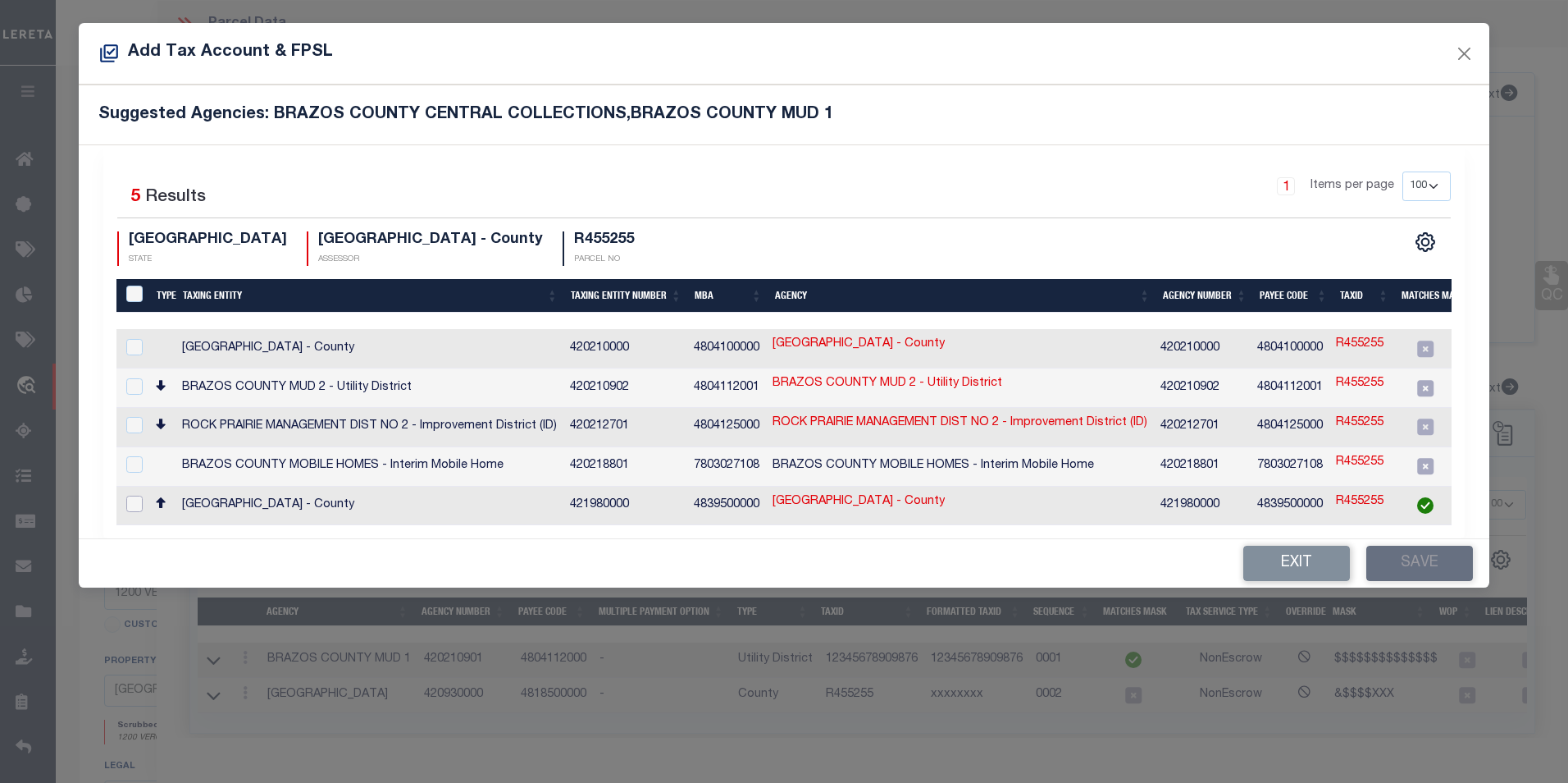
click at [134, 495] on input "checkbox" at bounding box center [134, 503] width 16 height 16
checkbox input "true"
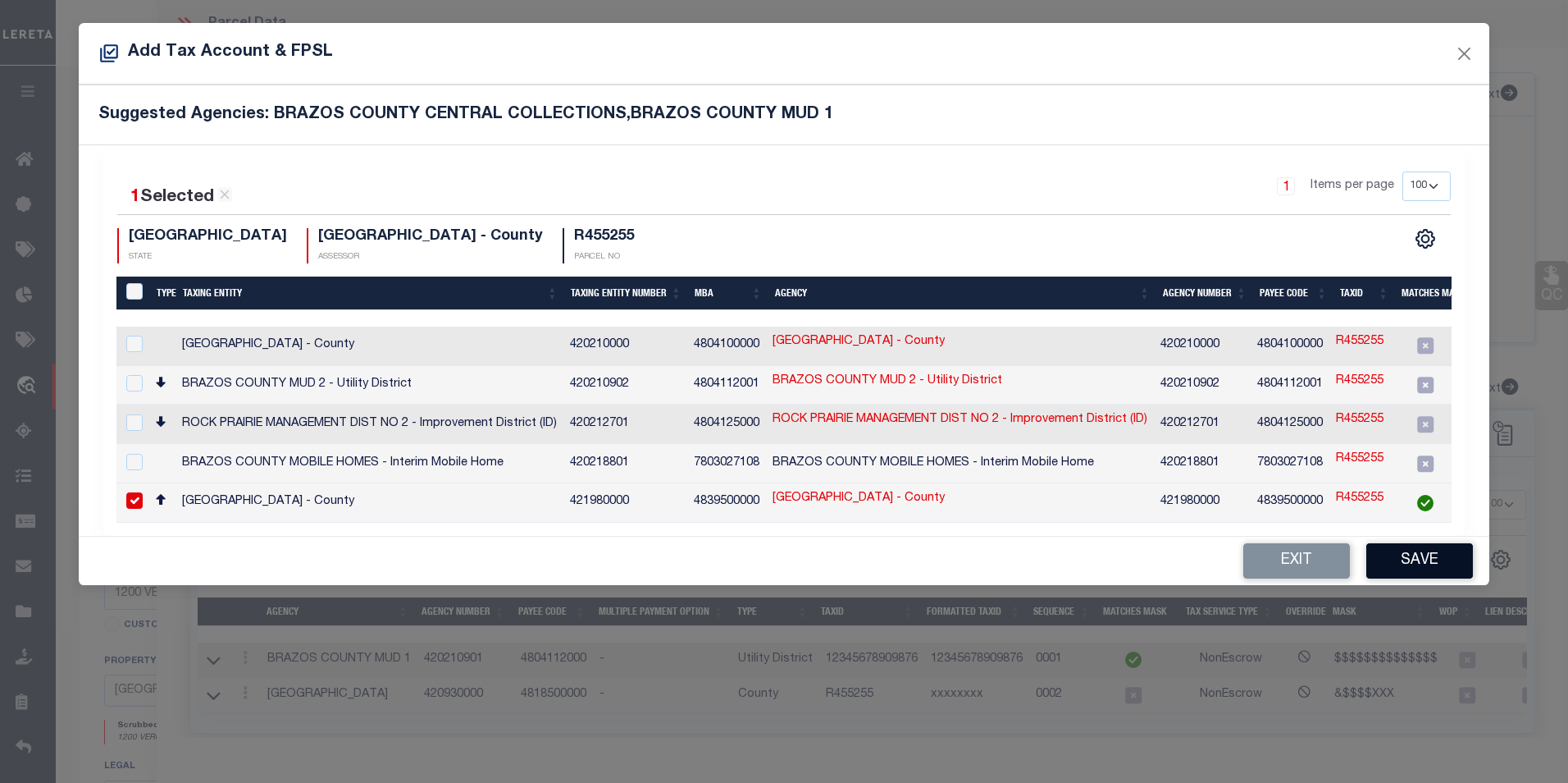
click at [1412, 561] on button "Save" at bounding box center [1420, 560] width 107 height 35
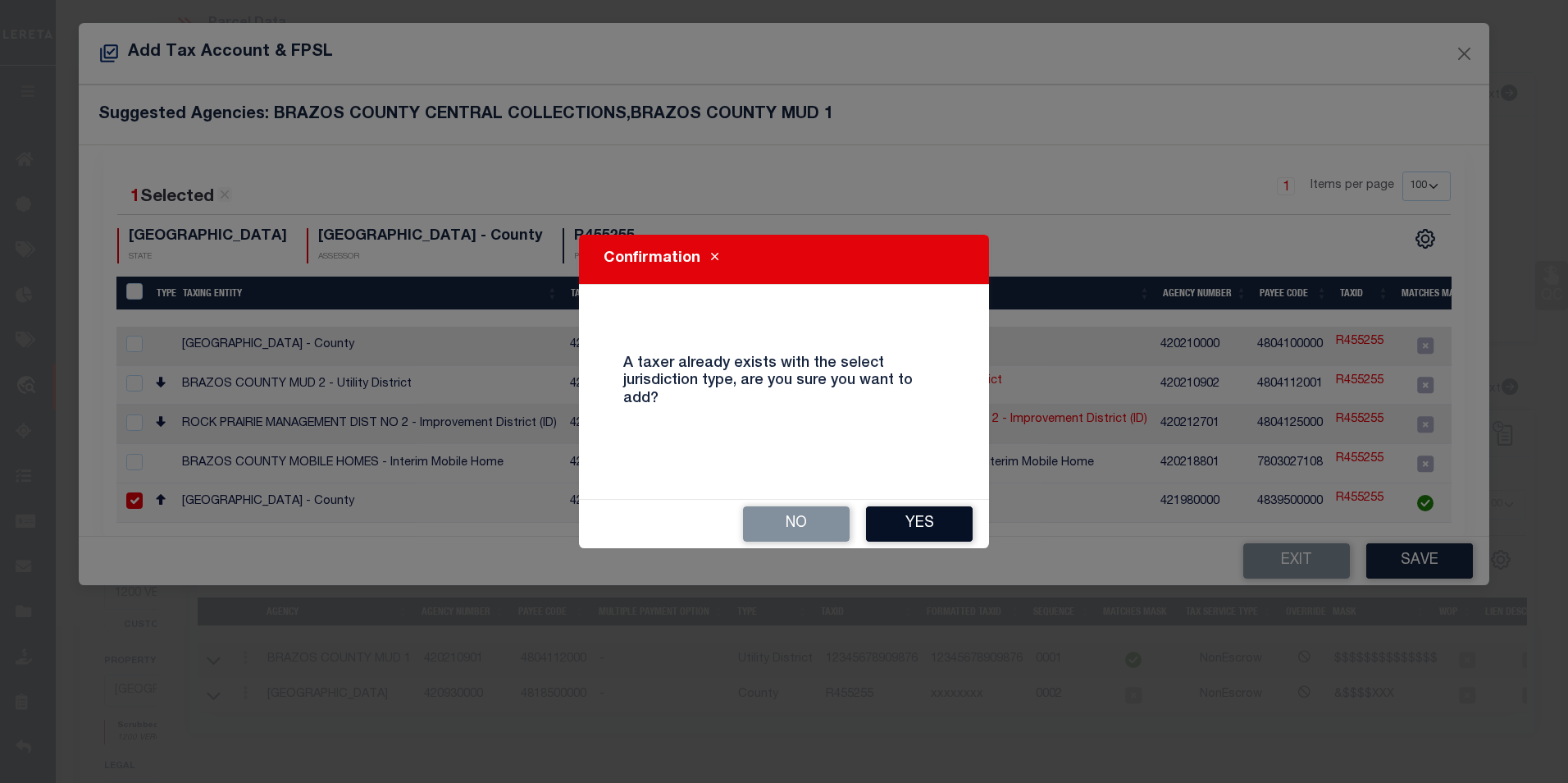
click at [948, 521] on button "Yes" at bounding box center [920, 523] width 107 height 35
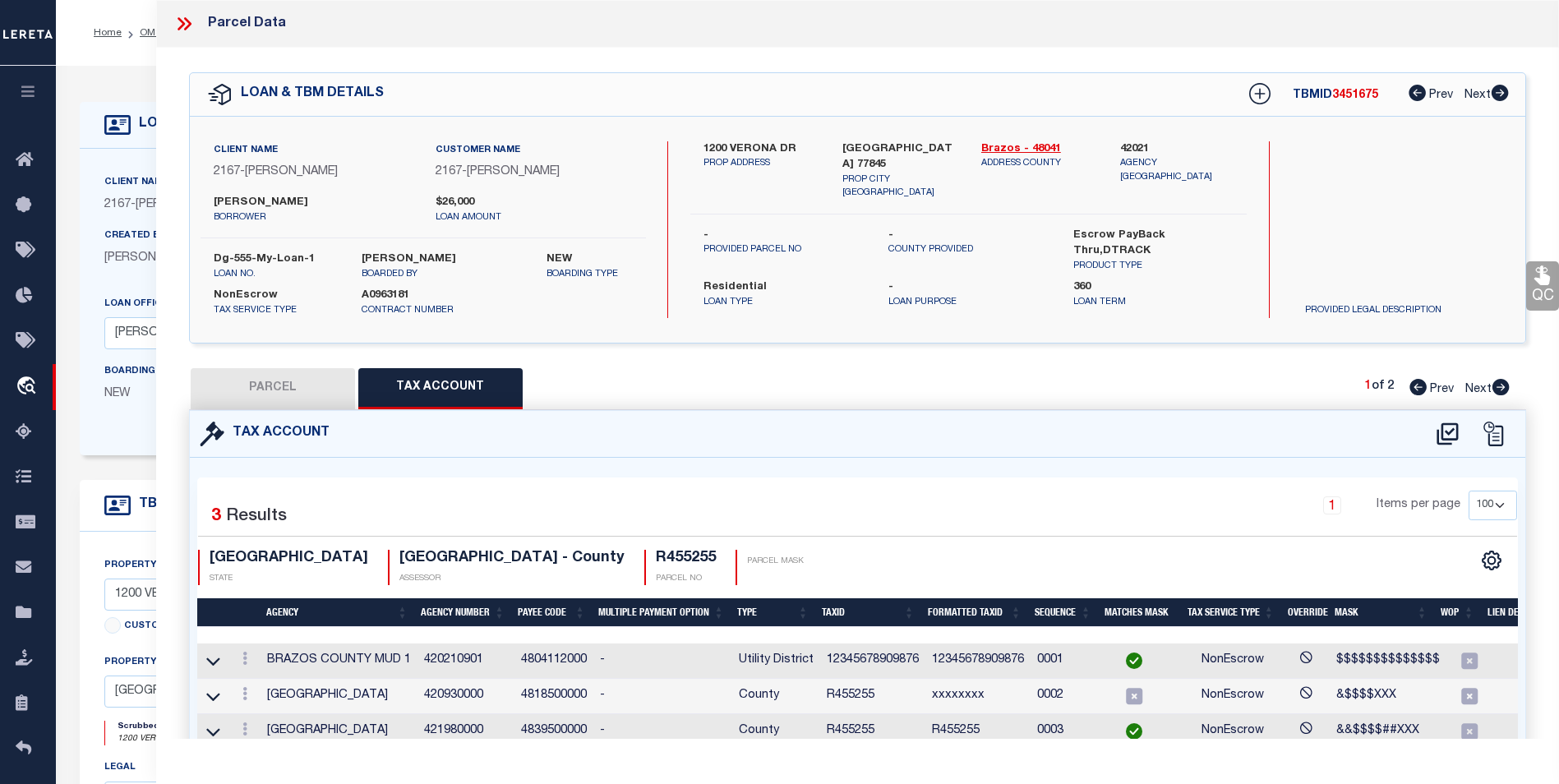
scroll to position [82, 0]
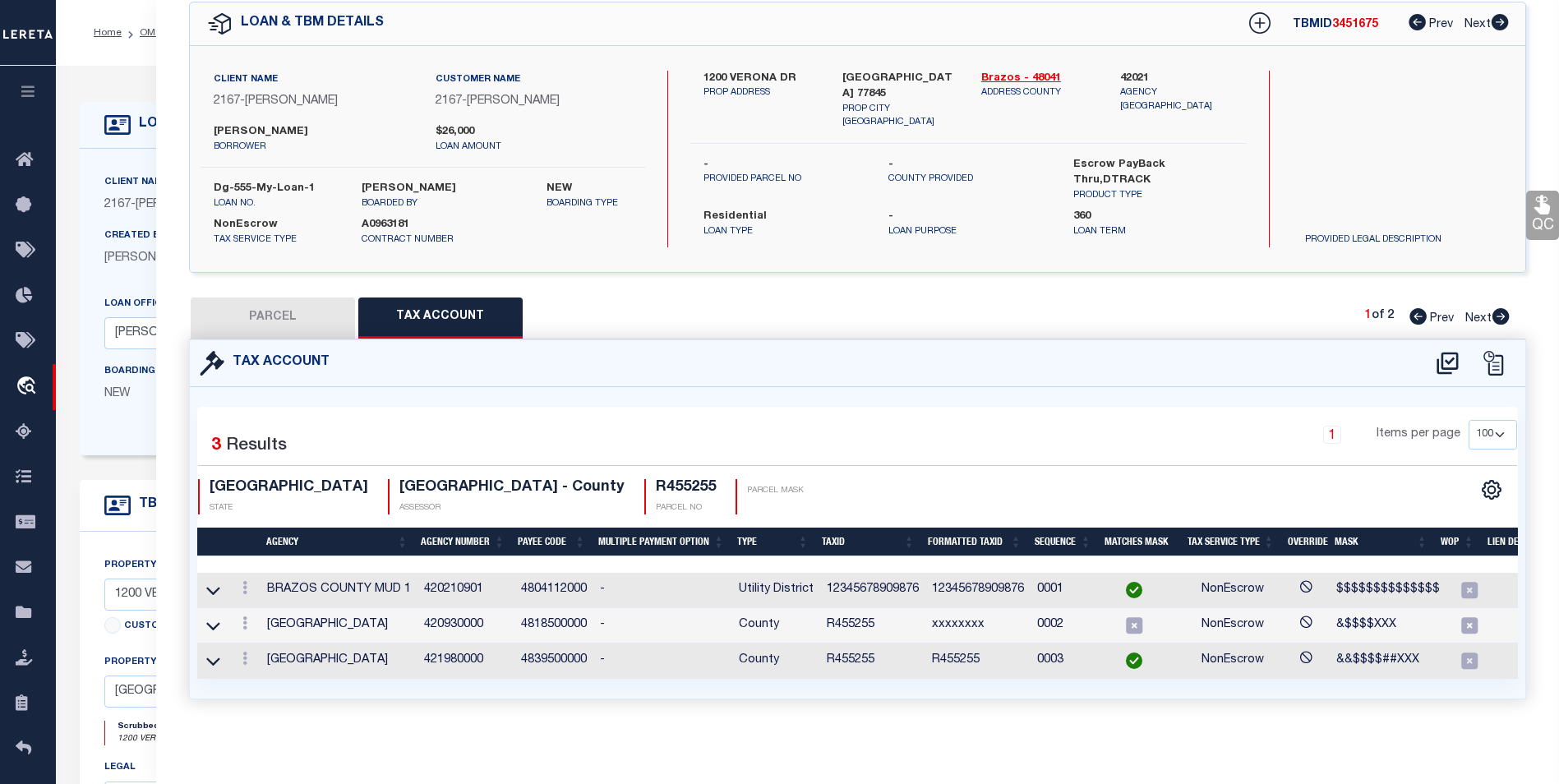
click at [916, 435] on div "1 Items per page 10 25 50 100" at bounding box center [1025, 441] width 982 height 43
click at [290, 310] on button "PARCEL" at bounding box center [272, 317] width 164 height 41
select select "AS"
checkbox input "false"
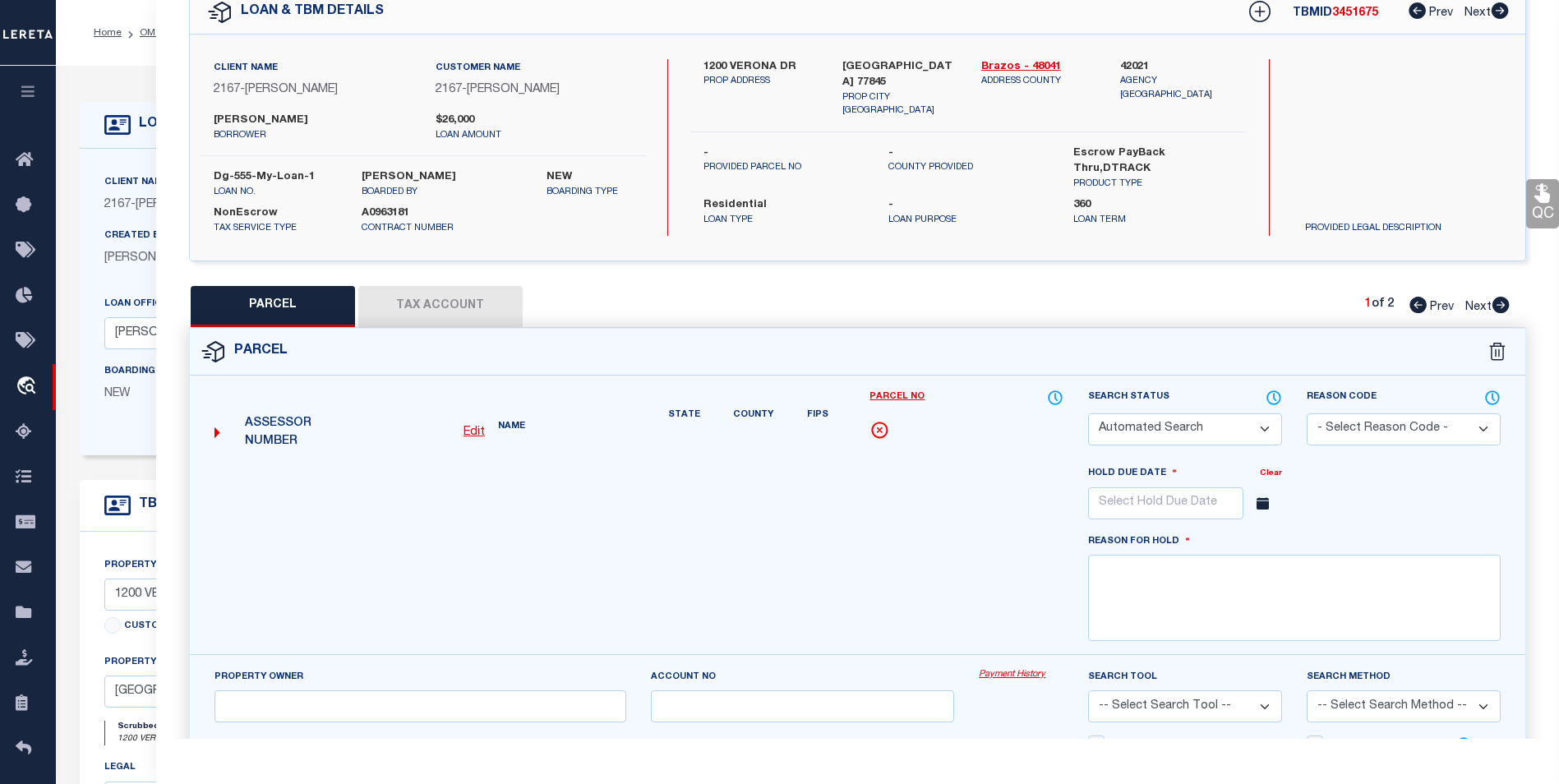
select select "OH"
type input "09/19/2025"
type textarea "some reason"
checkbox input "false"
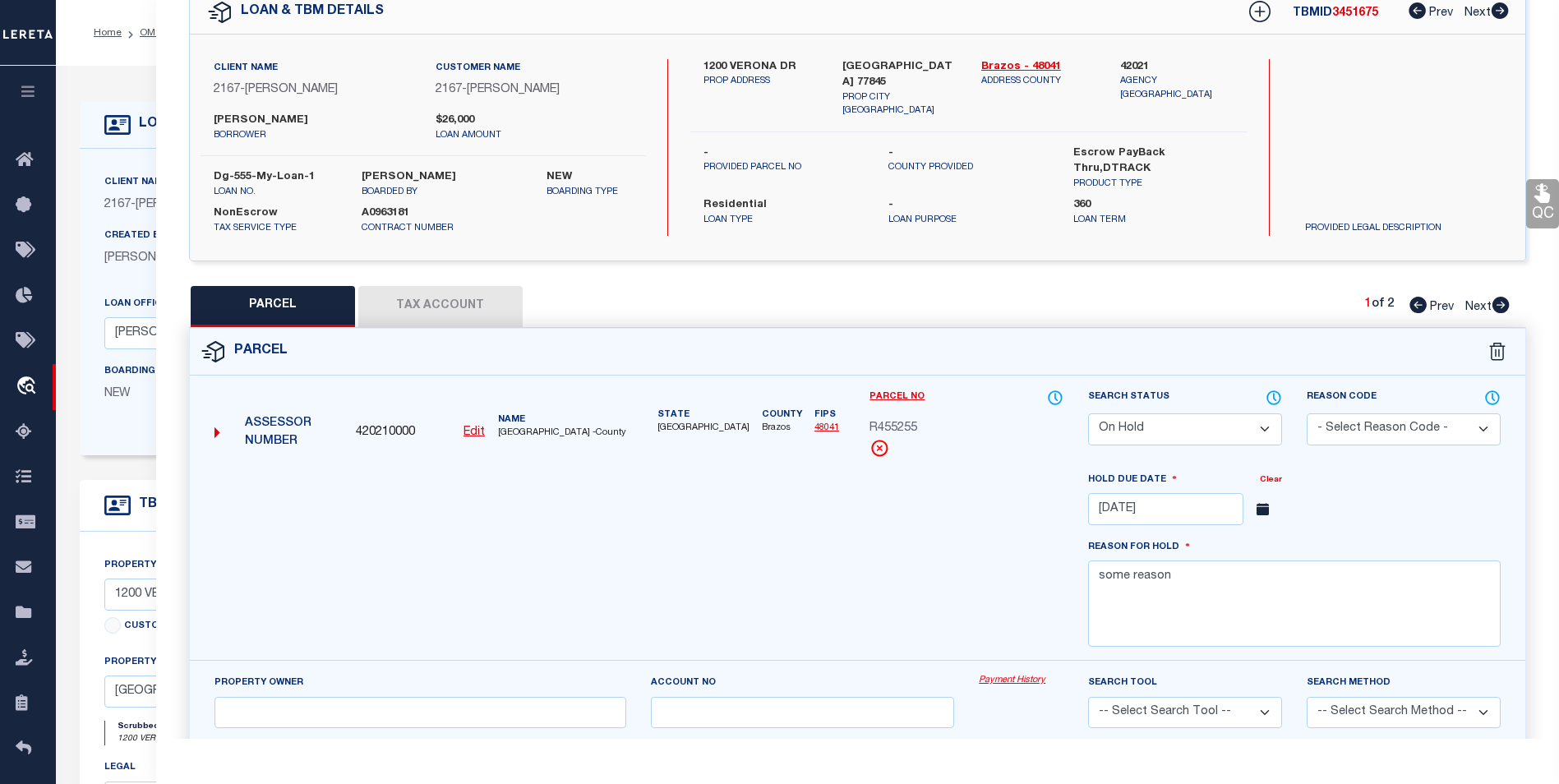
click at [540, 580] on div at bounding box center [639, 566] width 875 height 190
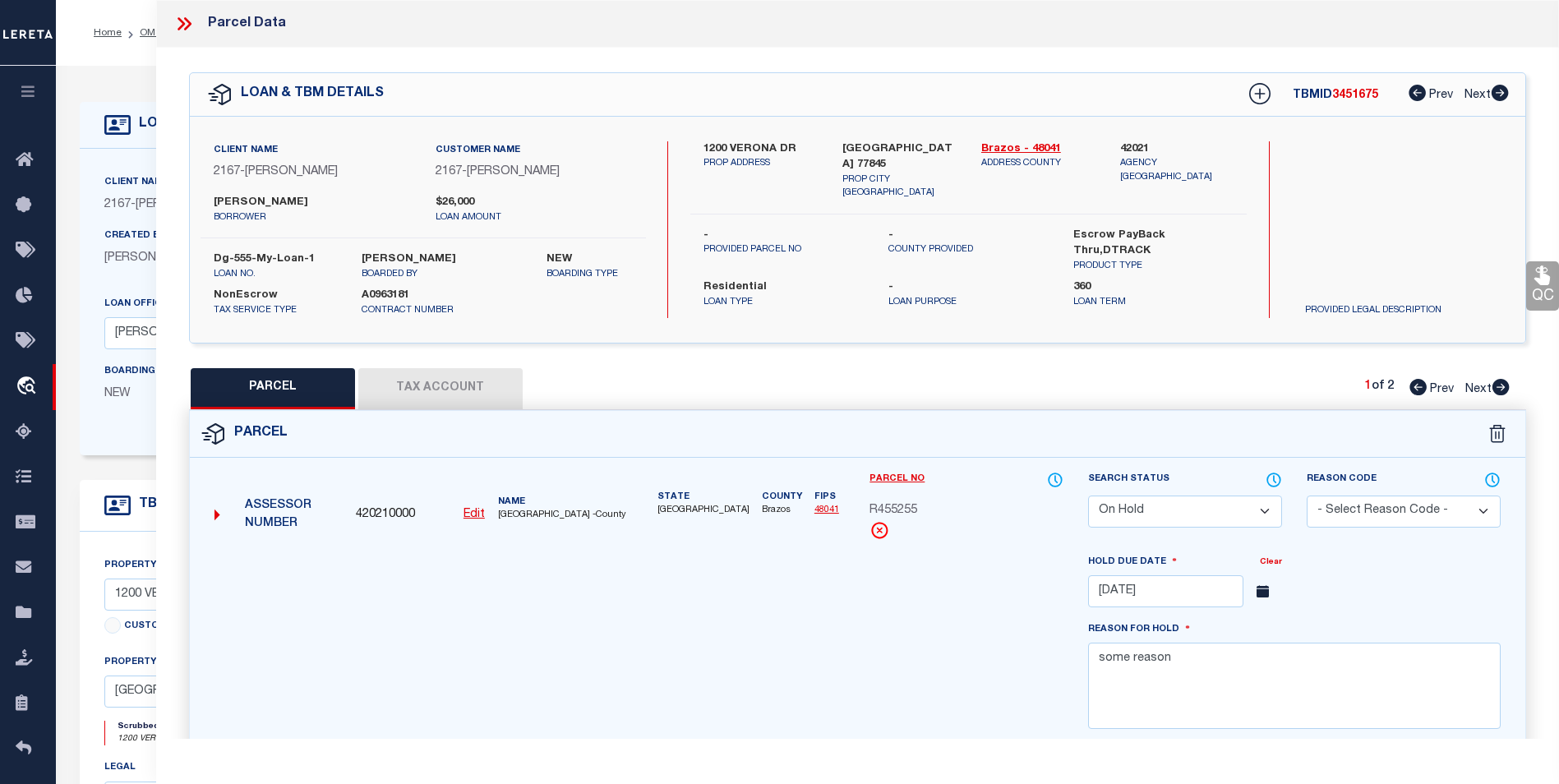
click at [184, 21] on icon at bounding box center [184, 24] width 21 height 21
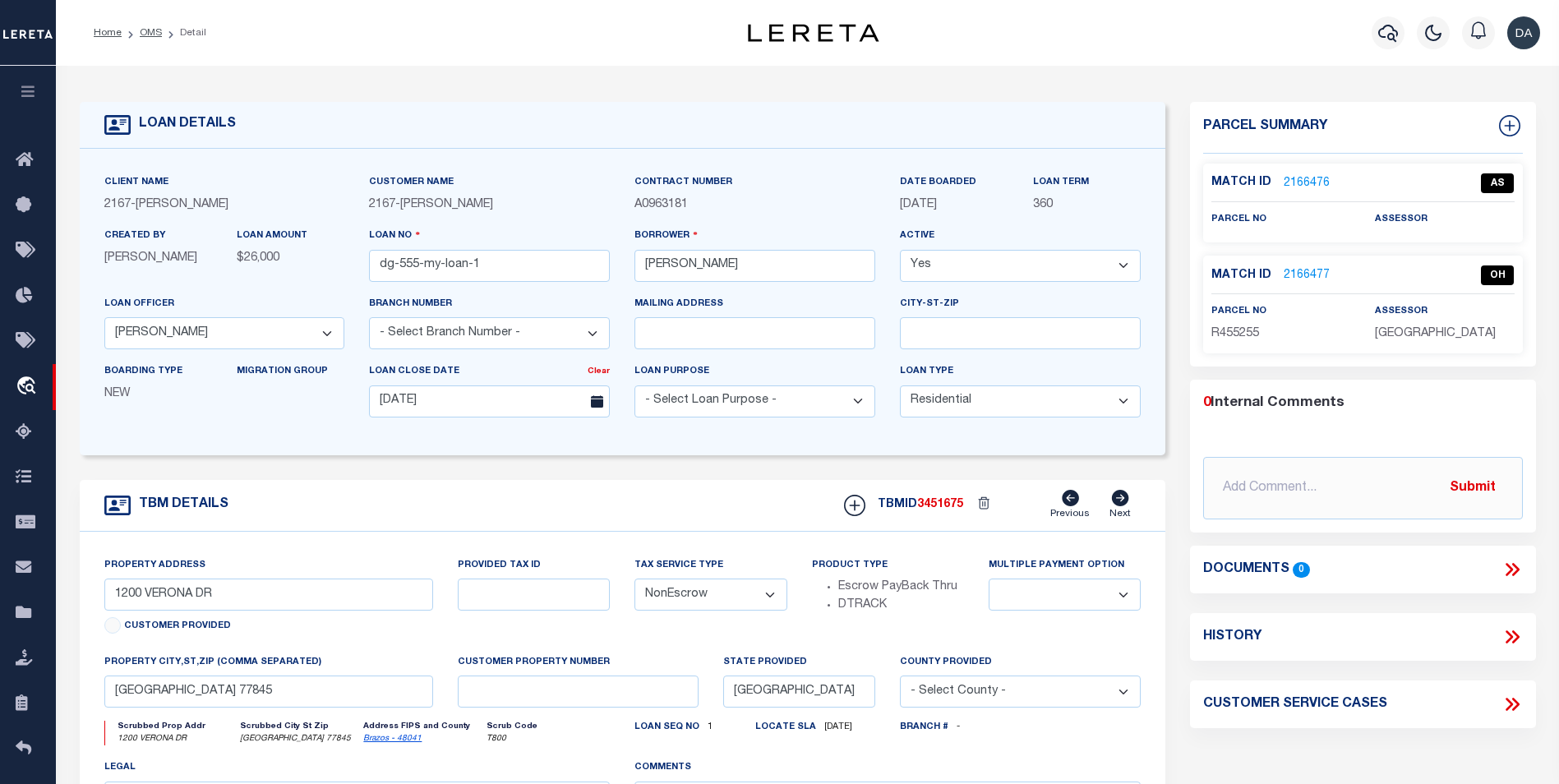
click at [1228, 334] on span "R455255" at bounding box center [1235, 334] width 48 height 12
copy span "R455255"
click at [1178, 453] on div "Parcel Summary Match ID 2166476 0" at bounding box center [1363, 550] width 371 height 898
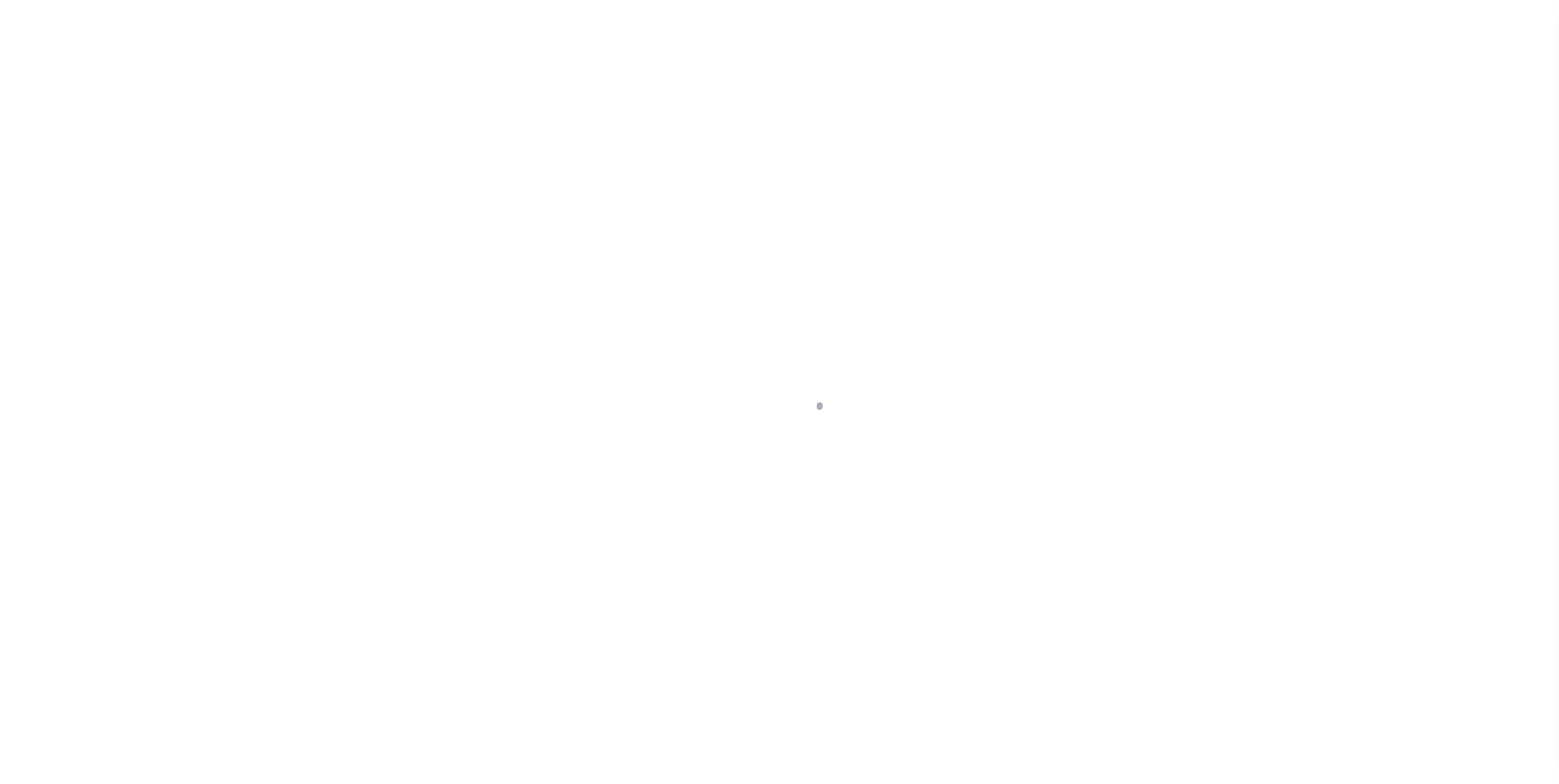
select select "10902"
select select "10"
select select "NonEscrow"
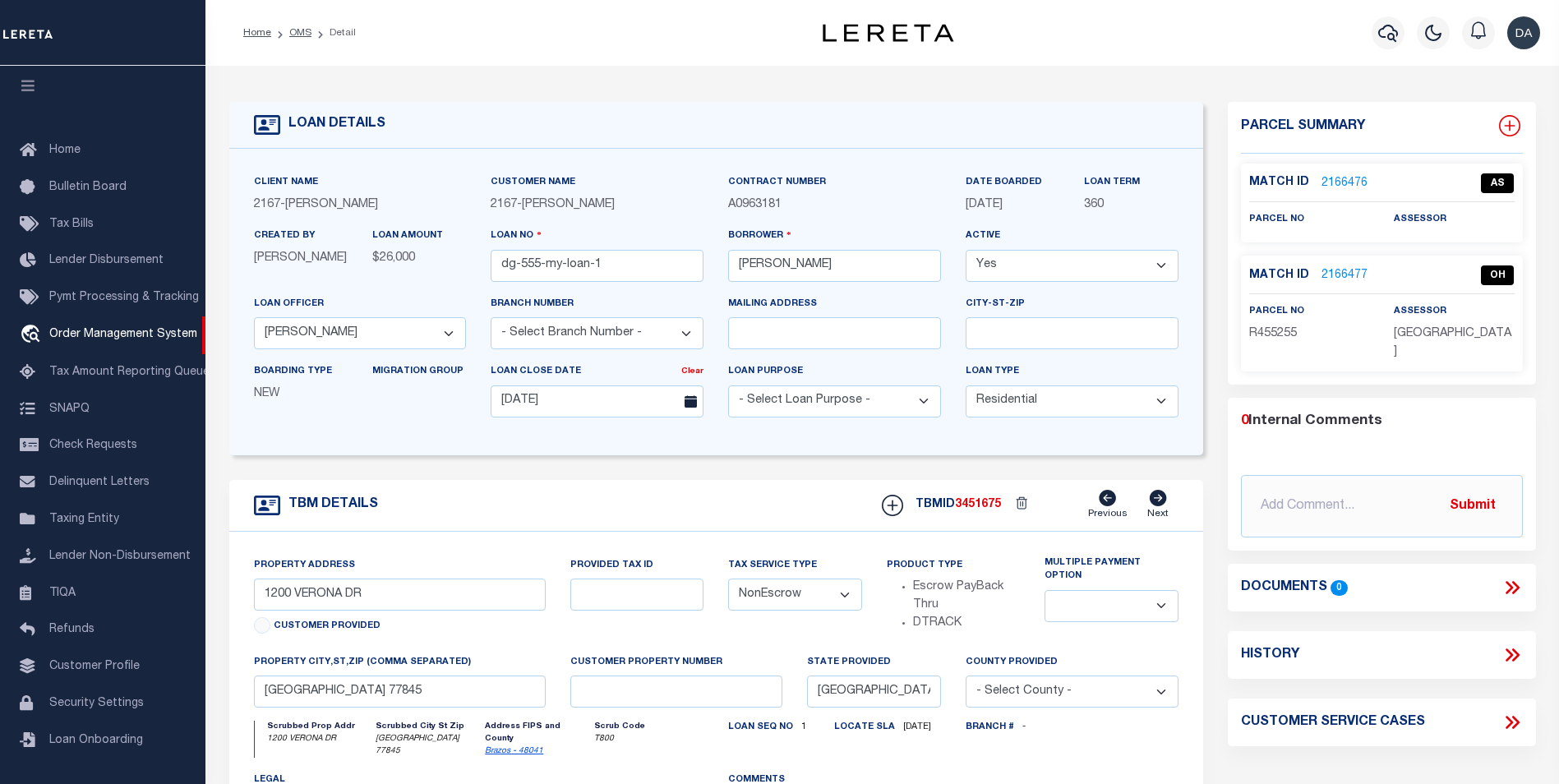
click at [1507, 125] on icon at bounding box center [1509, 126] width 21 height 21
select select "IP"
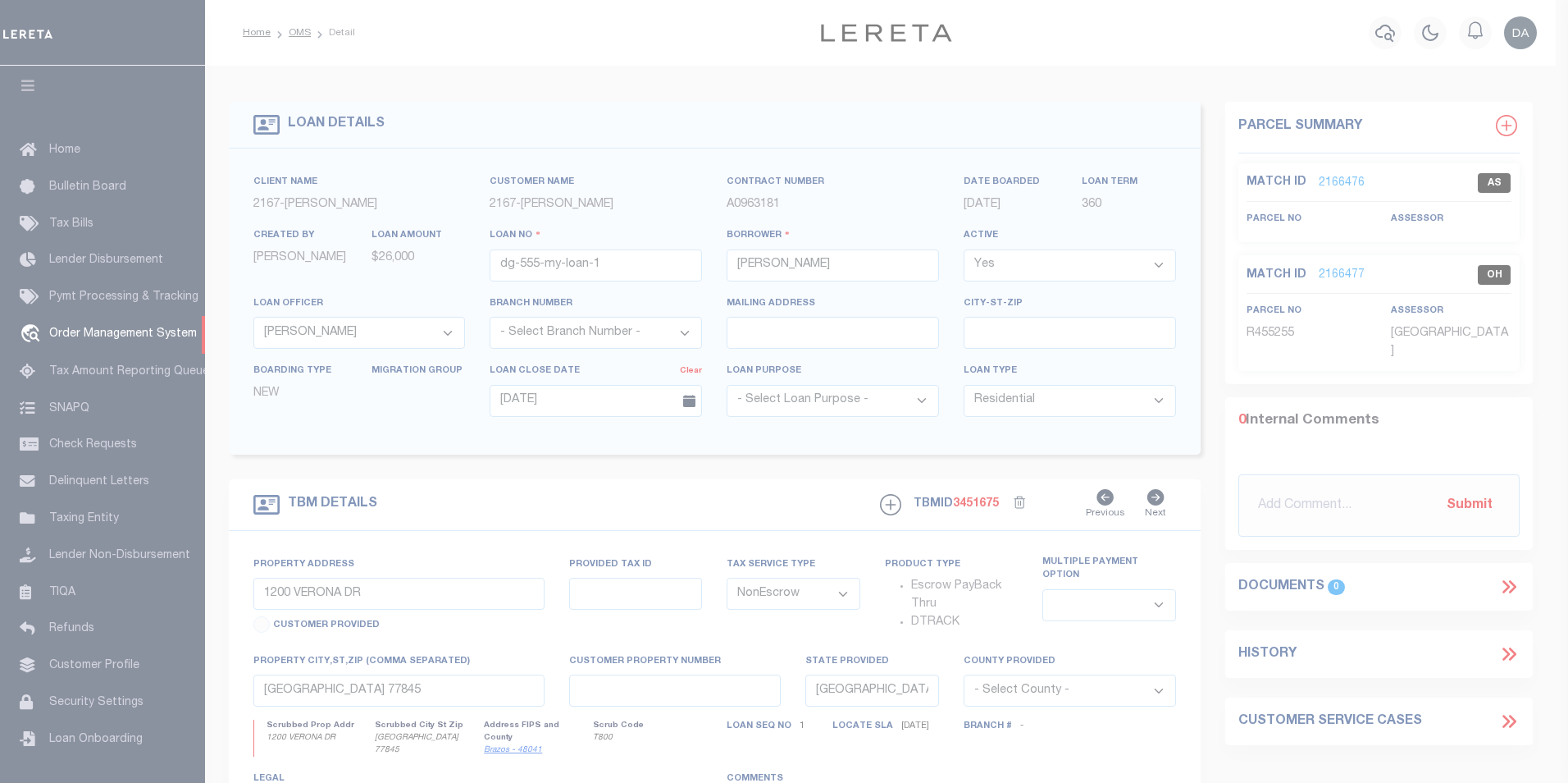
type textarea "-"
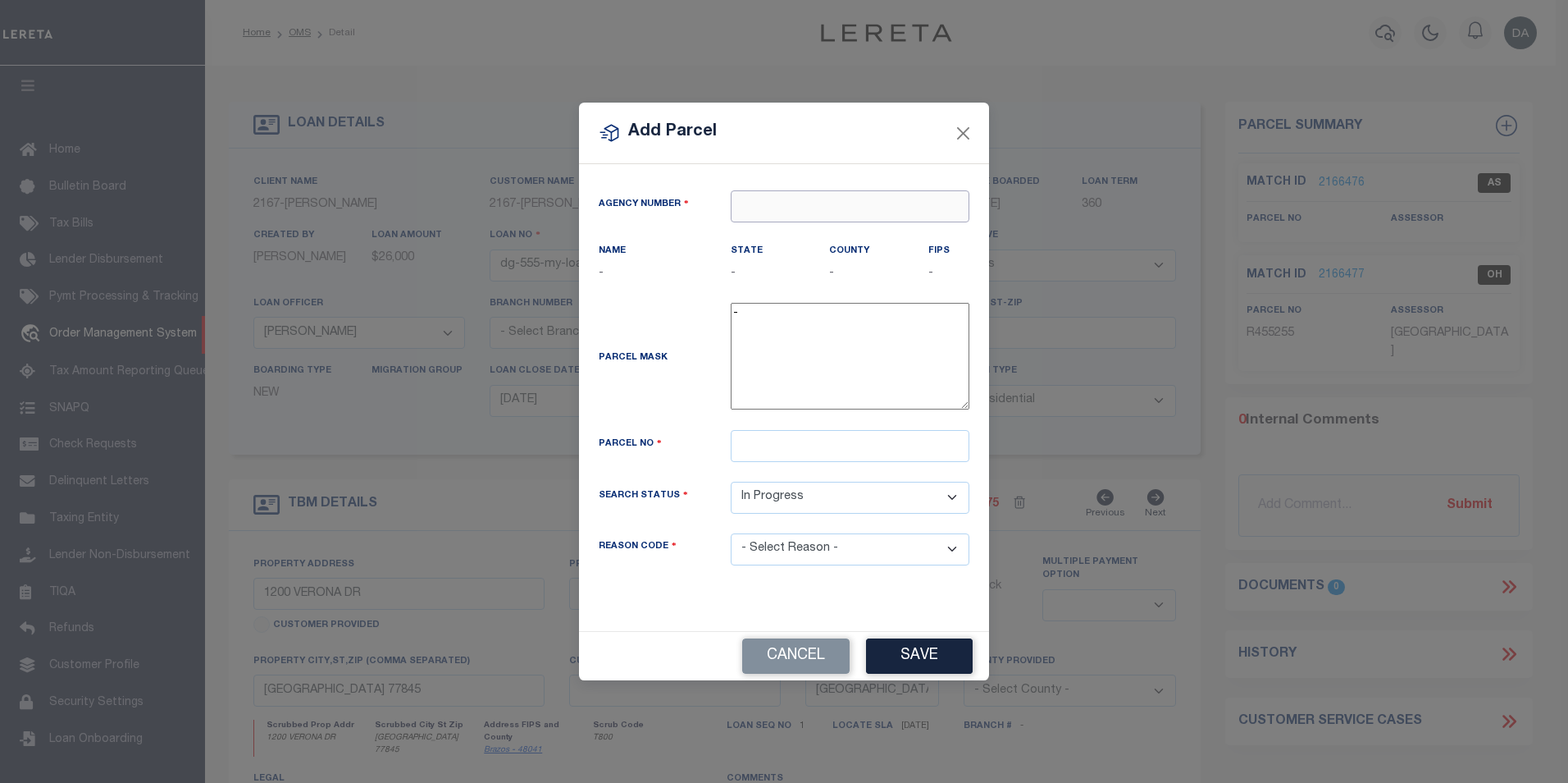
click at [755, 218] on input "text" at bounding box center [850, 205] width 238 height 32
paste input "420210000"
type input "420210000"
click at [767, 239] on div "420210000 : BRAZOS COUNTY" at bounding box center [850, 246] width 238 height 47
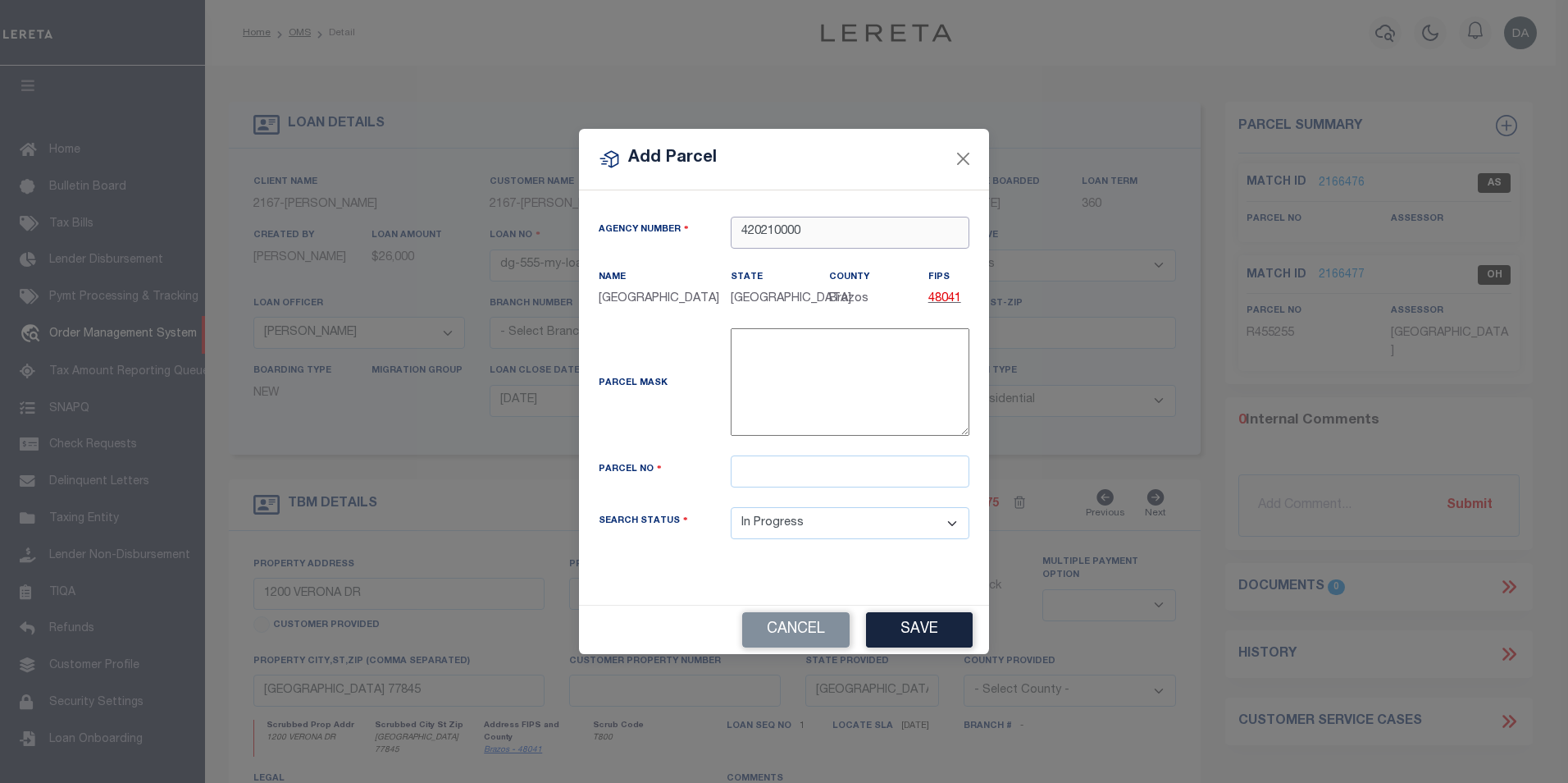
type input "420210000"
click at [757, 462] on input "text" at bounding box center [850, 471] width 238 height 32
click at [807, 475] on input "text" at bounding box center [850, 471] width 238 height 32
paste input "R455255"
type input "R455255B"
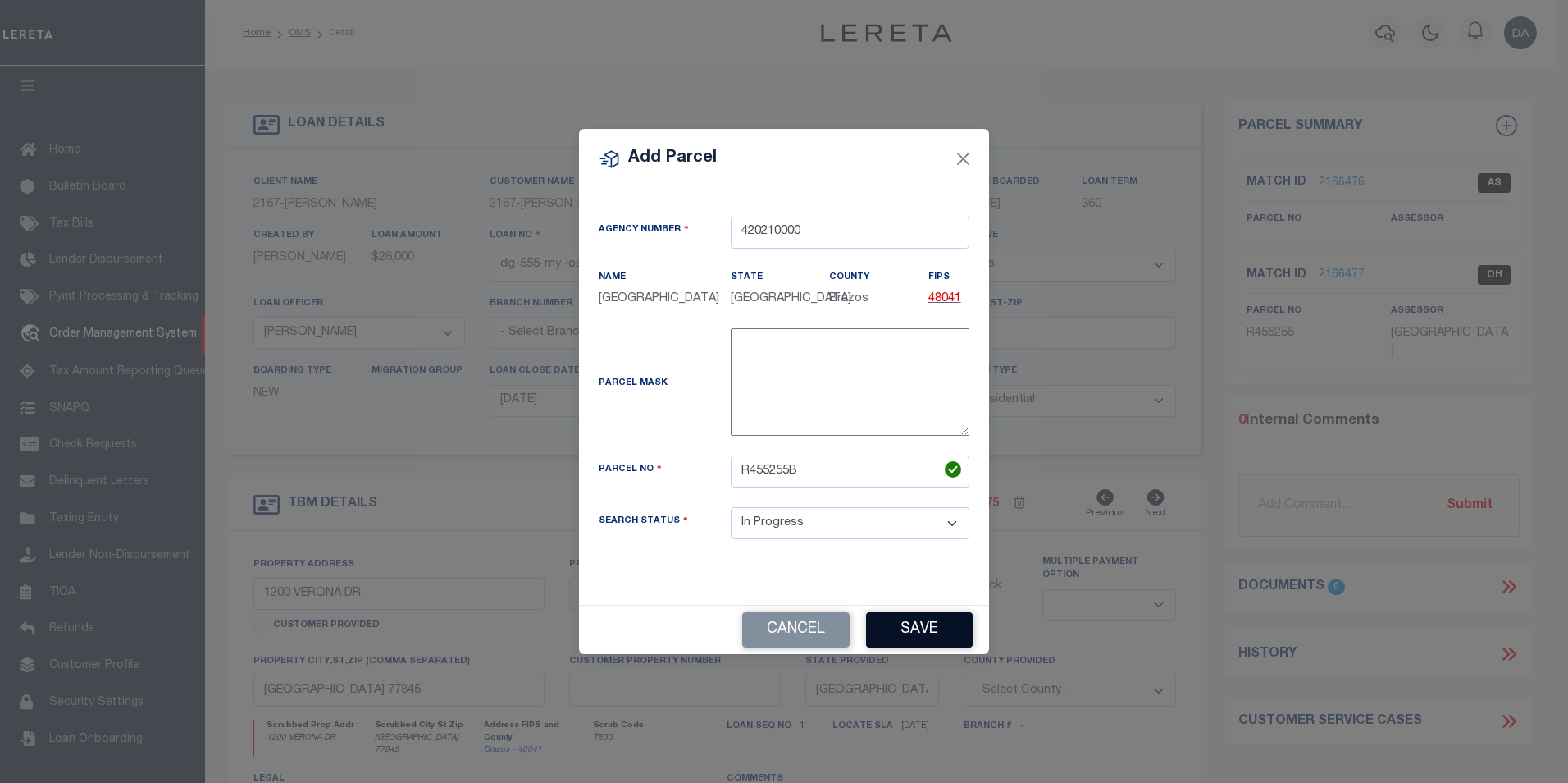
click at [938, 617] on button "Save" at bounding box center [920, 629] width 107 height 35
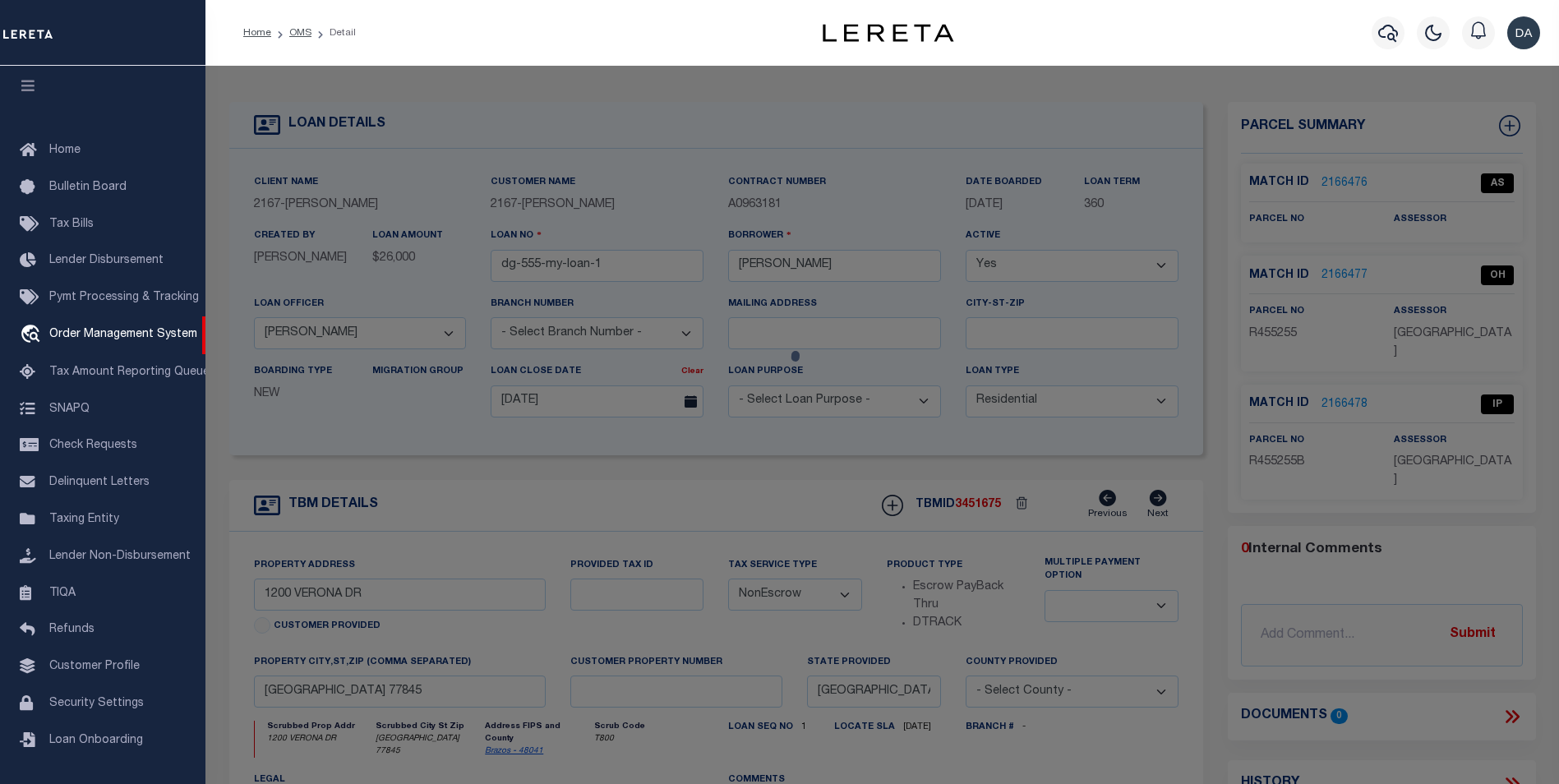
select select "AS"
checkbox input "false"
select select "IP"
checkbox input "false"
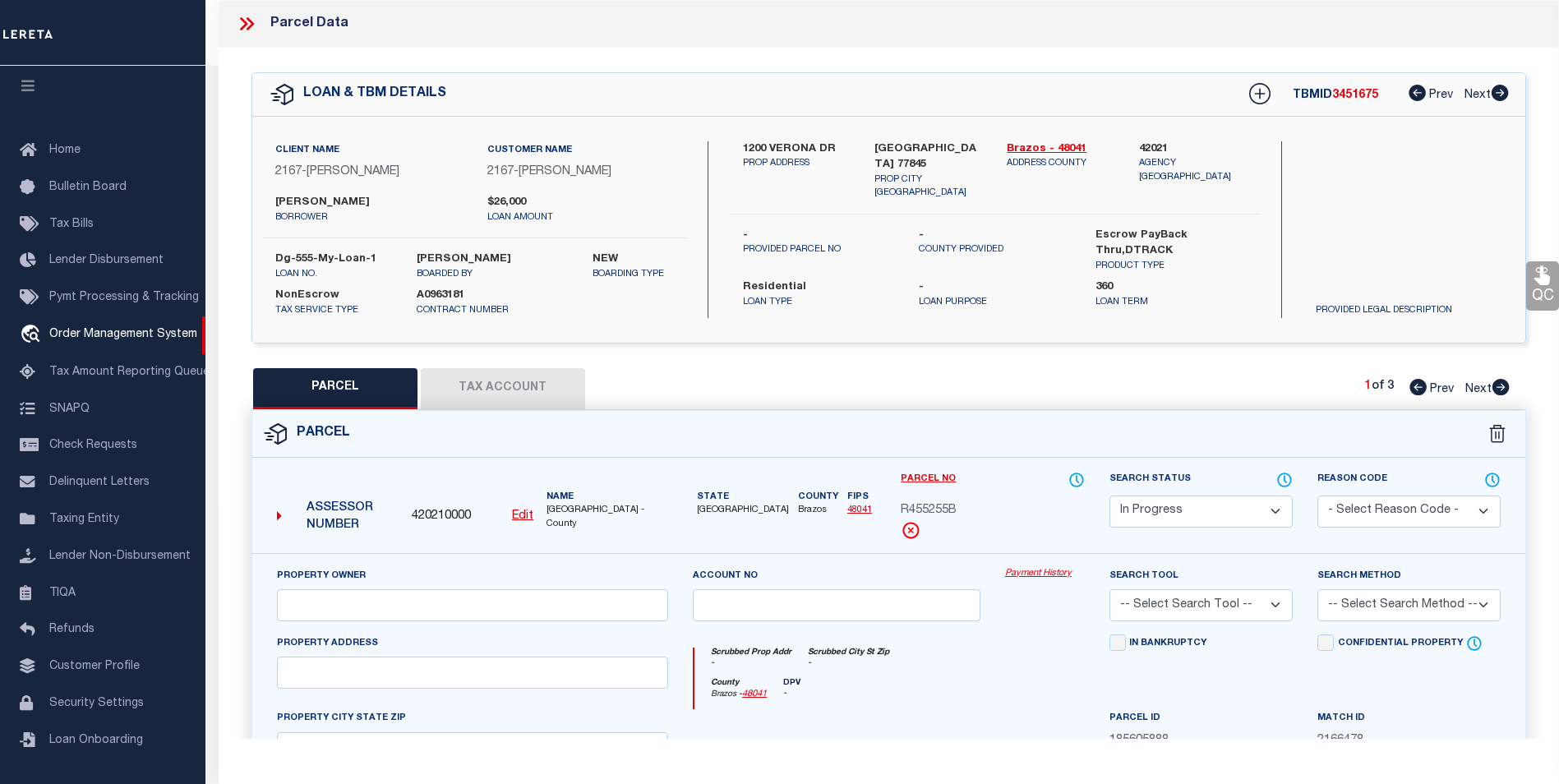
click at [522, 386] on button "Tax Account" at bounding box center [502, 388] width 164 height 41
select select "100"
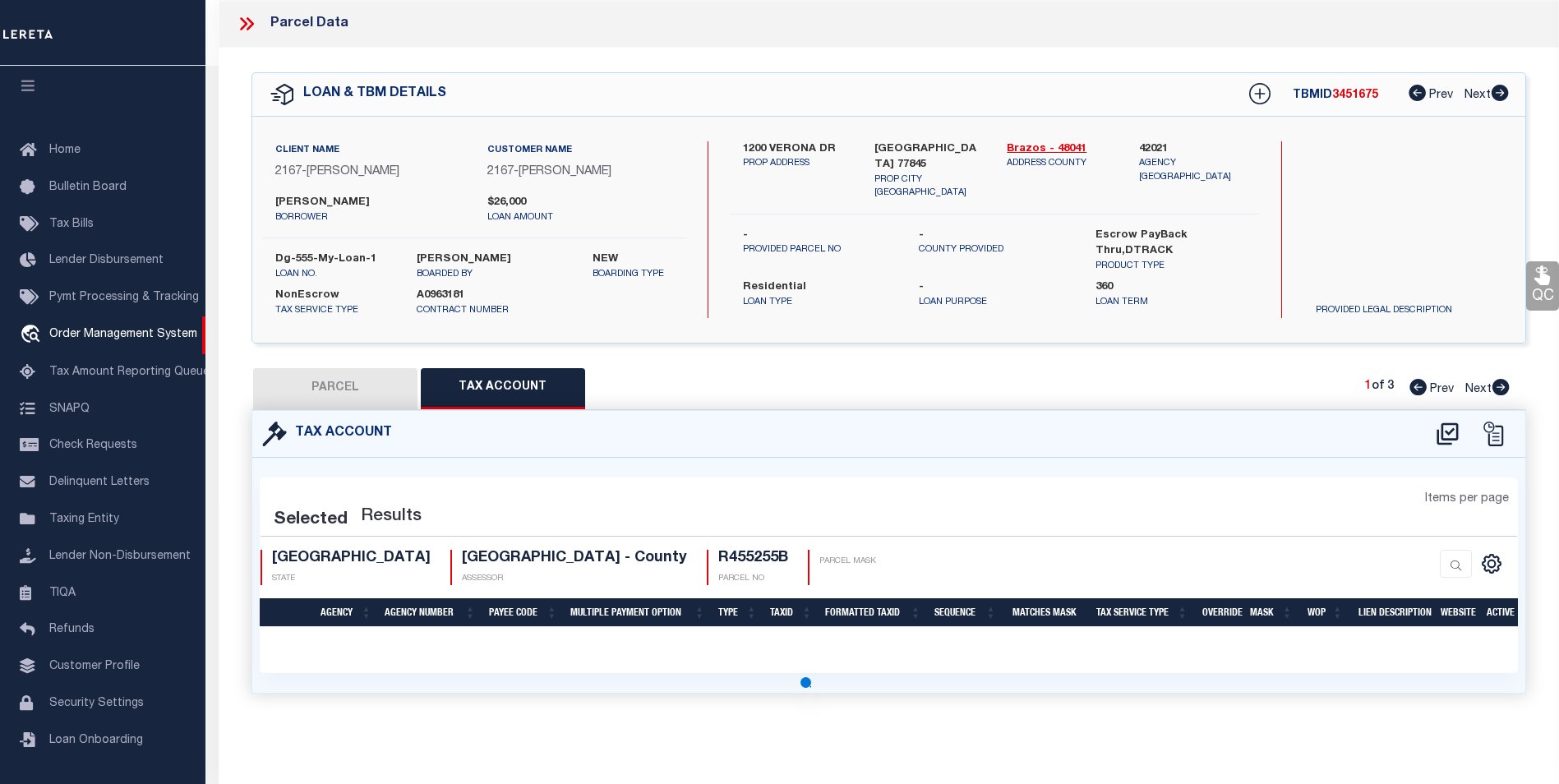
select select "100"
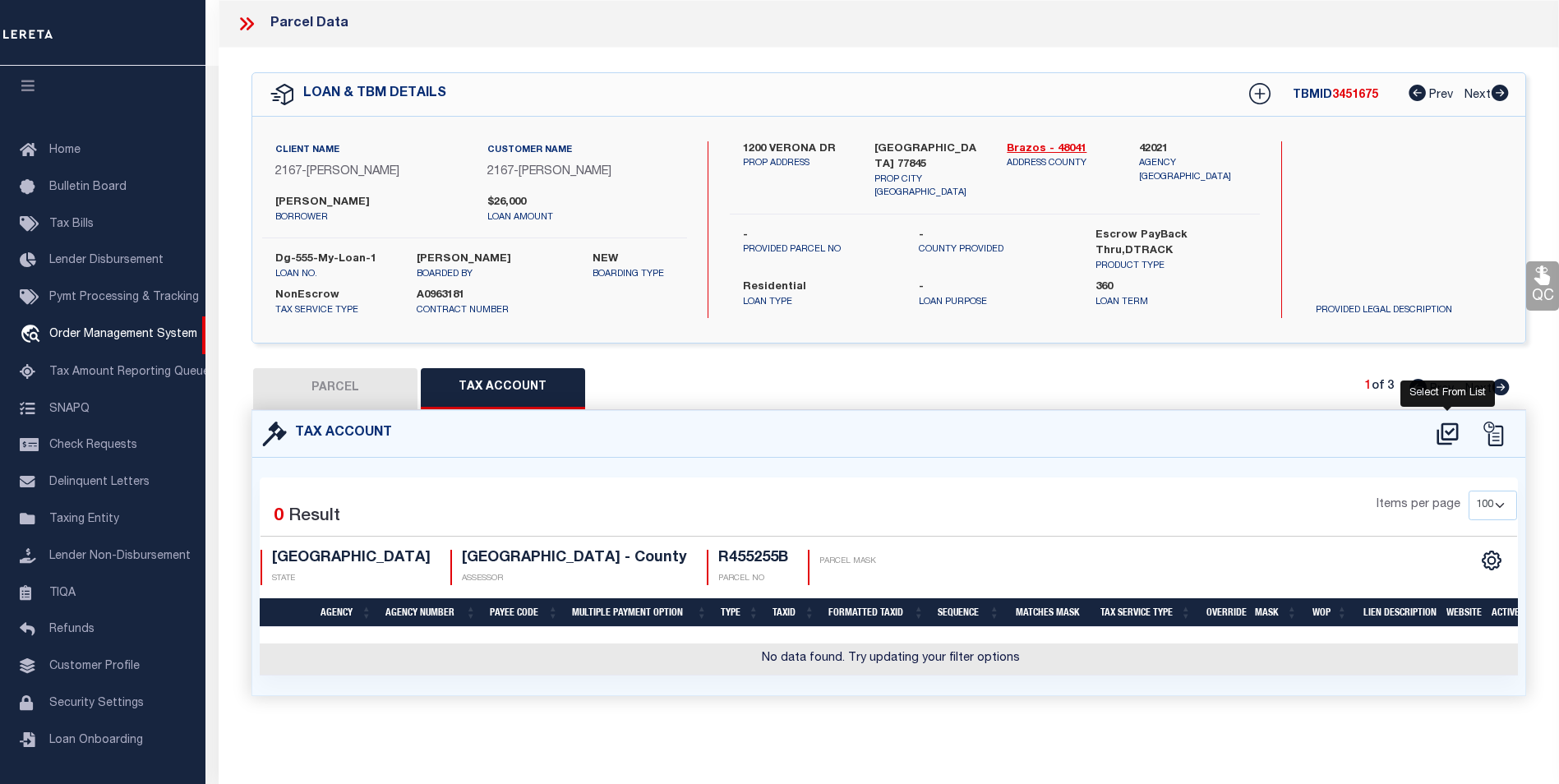
click at [1446, 438] on icon at bounding box center [1447, 433] width 21 height 22
select select "100"
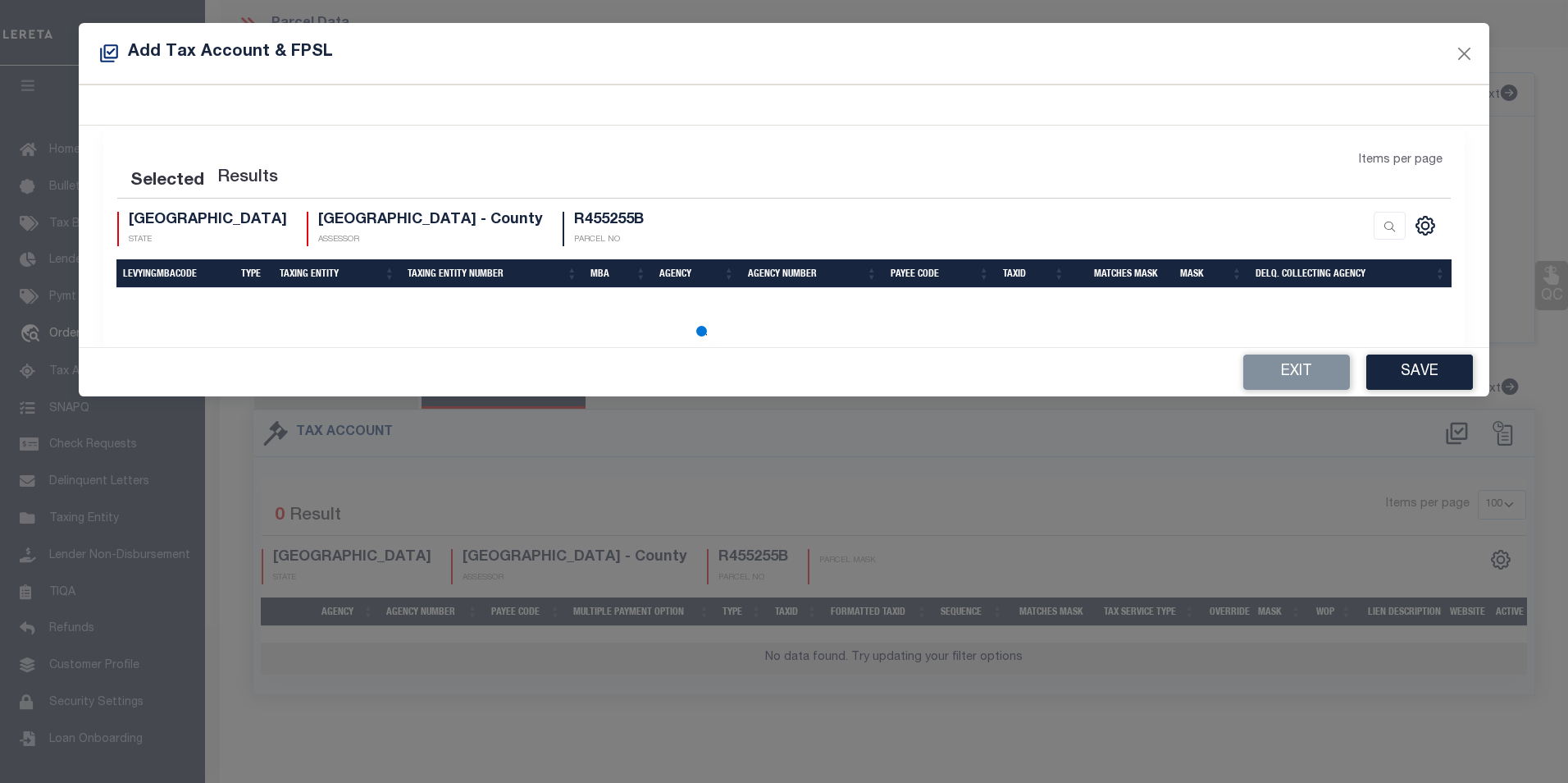
select select "100"
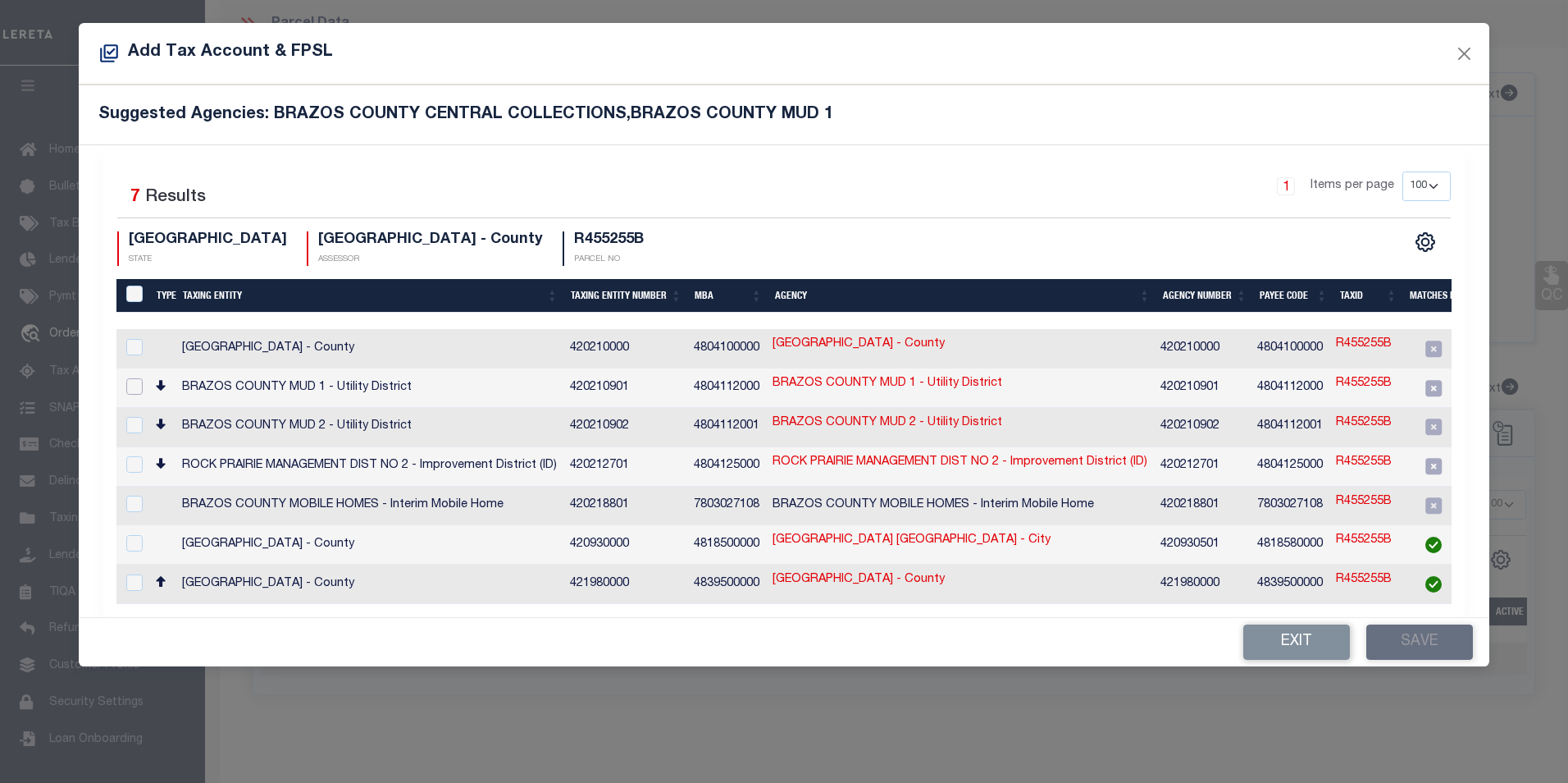
click at [135, 378] on input "checkbox" at bounding box center [134, 386] width 16 height 16
checkbox input "true"
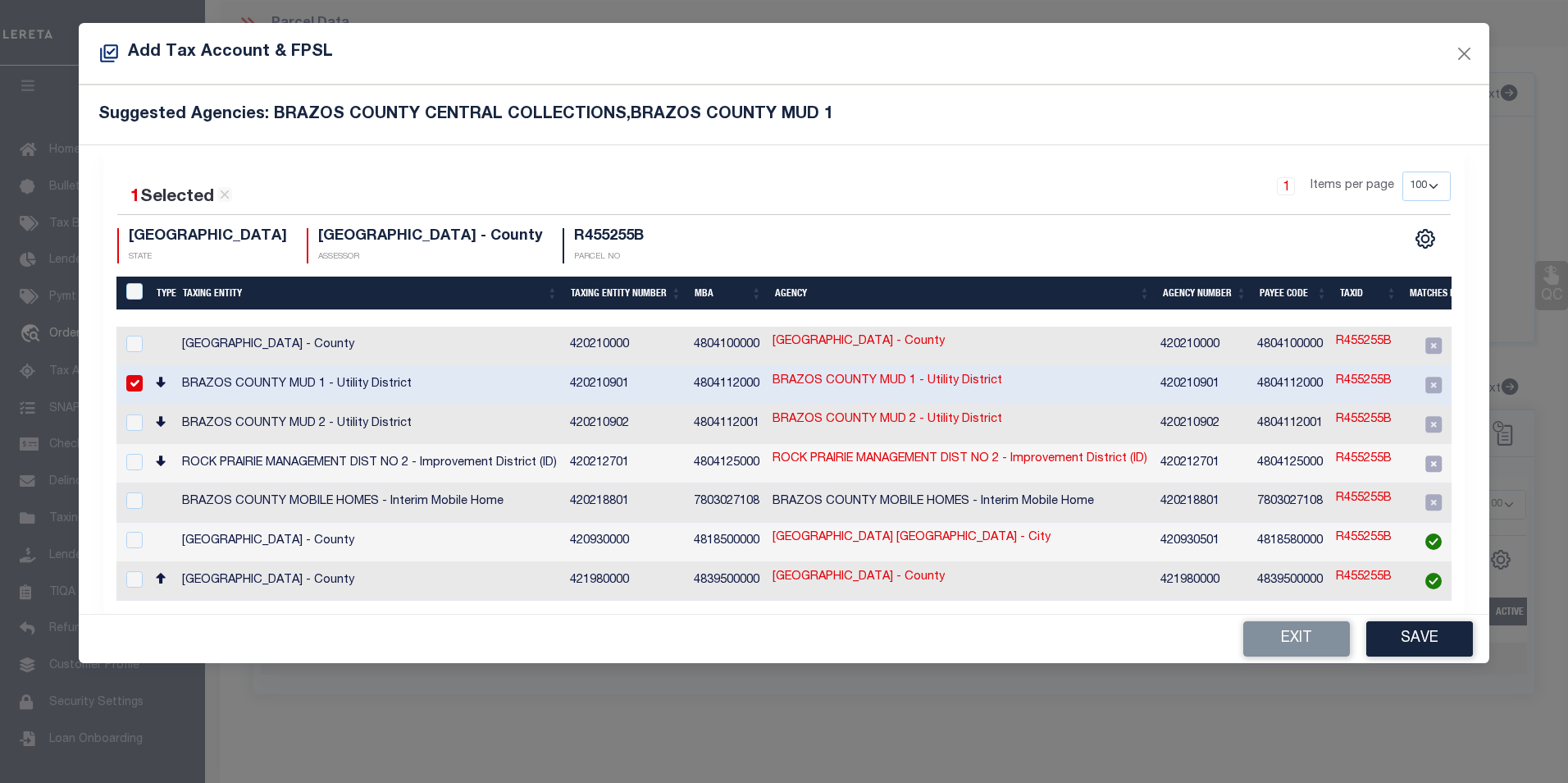
click at [1374, 378] on link "R455255B" at bounding box center [1364, 381] width 56 height 18
type input "R455255B"
type textarea "$$$$$$$$$$$$$$"
checkbox input "false"
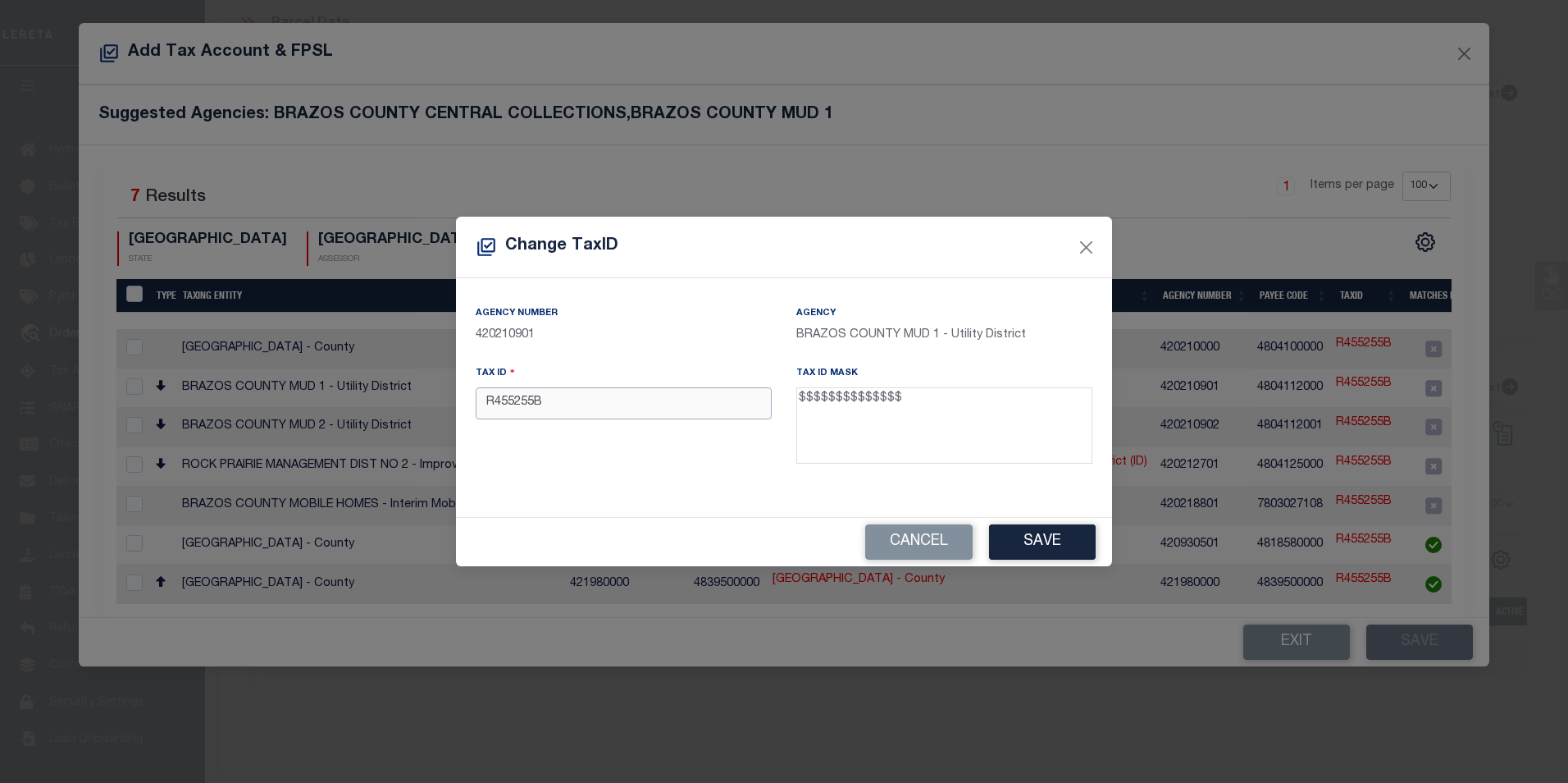
click at [596, 414] on input "R455255B" at bounding box center [624, 403] width 297 height 32
paste input "12345678909876"
type input "12345678909877"
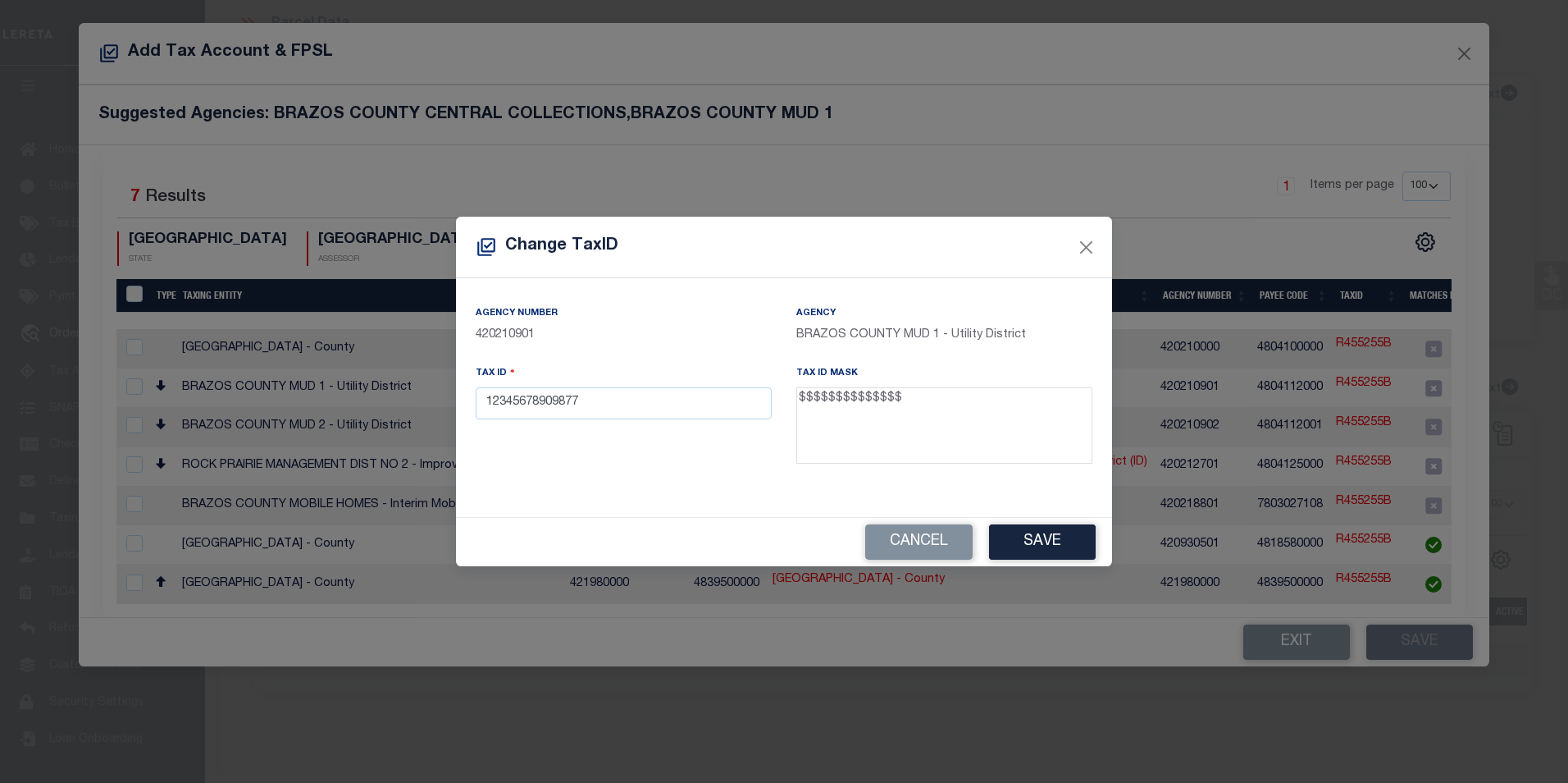
click at [1081, 522] on div "Cancel Save" at bounding box center [784, 542] width 656 height 48
click at [1081, 532] on button "Save" at bounding box center [1043, 542] width 107 height 35
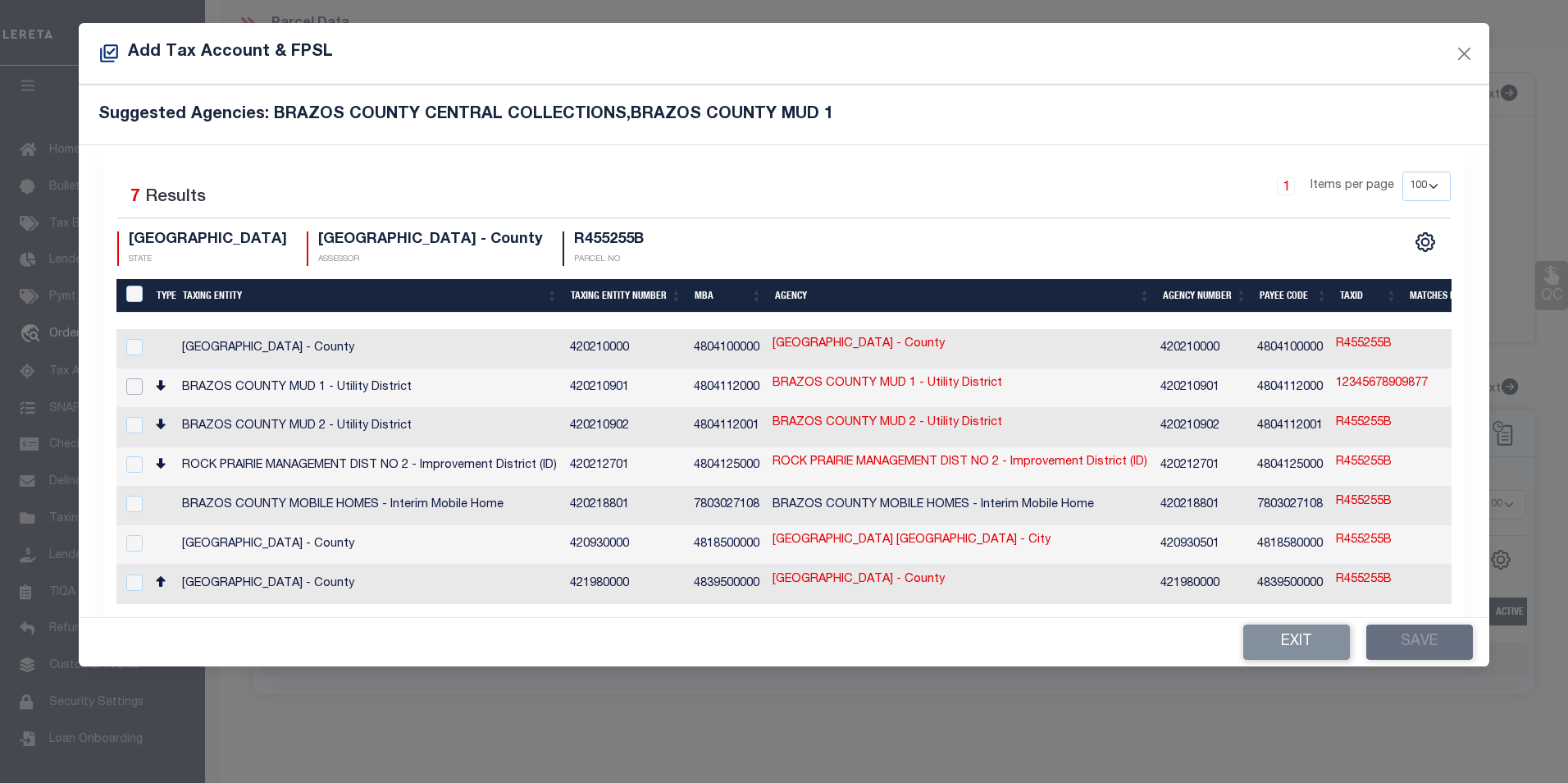
click at [132, 382] on input "checkbox" at bounding box center [134, 386] width 16 height 16
checkbox input "true"
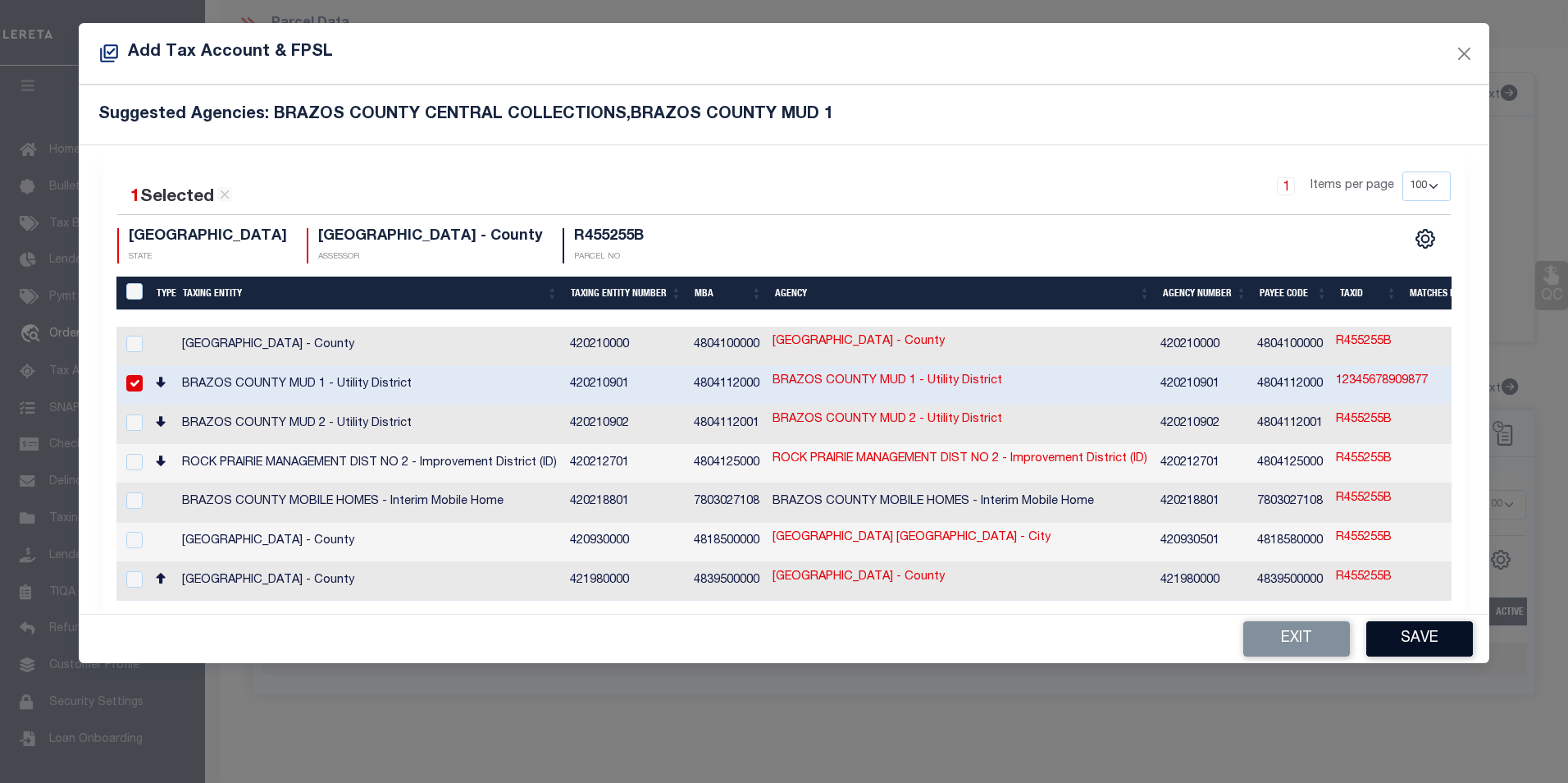
click at [1437, 639] on button "Save" at bounding box center [1420, 639] width 107 height 35
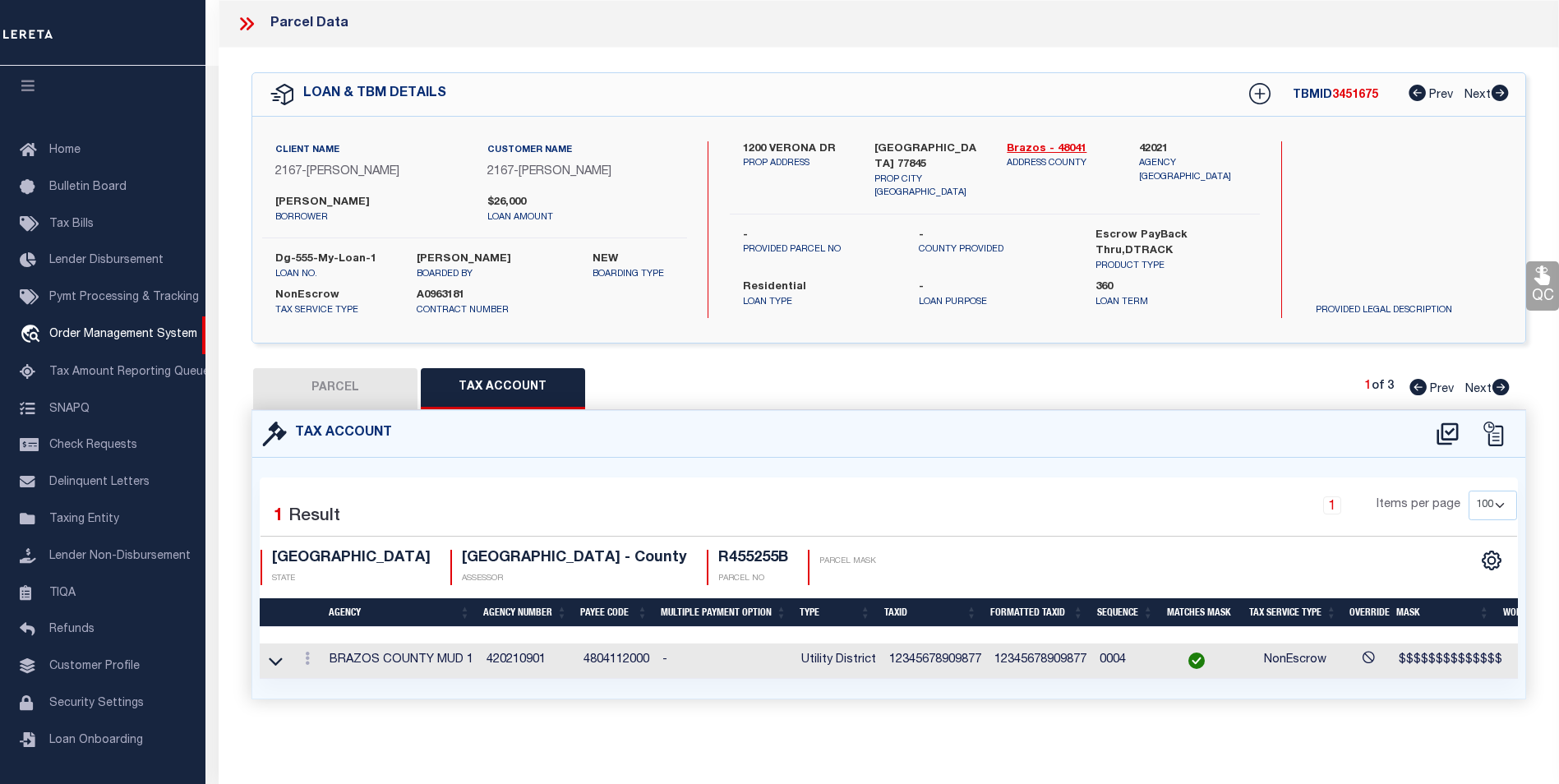
scroll to position [10, 0]
click at [1443, 420] on icon at bounding box center [1447, 433] width 27 height 26
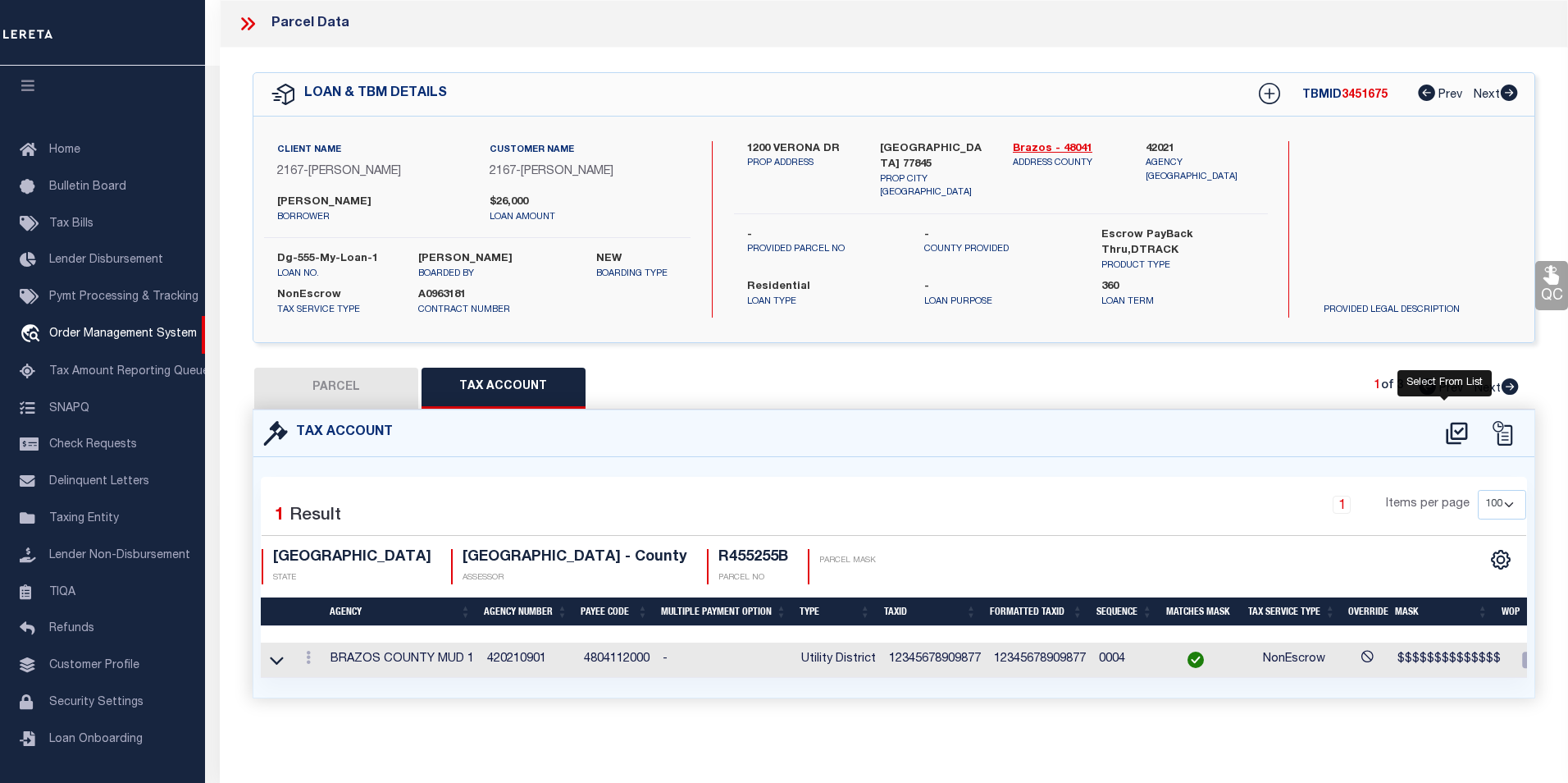
select select "100"
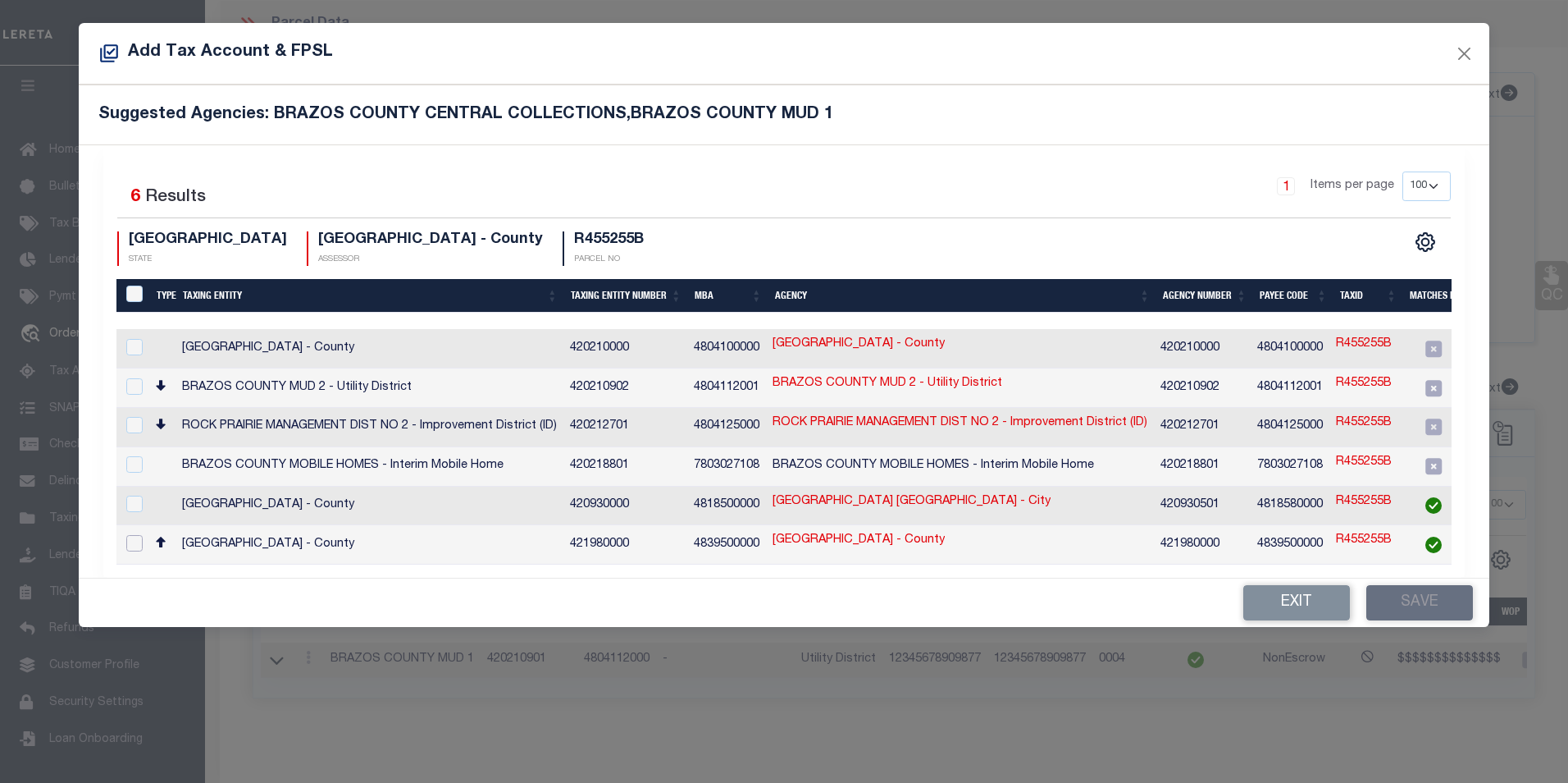
click at [134, 535] on input "checkbox" at bounding box center [134, 543] width 16 height 16
checkbox input "true"
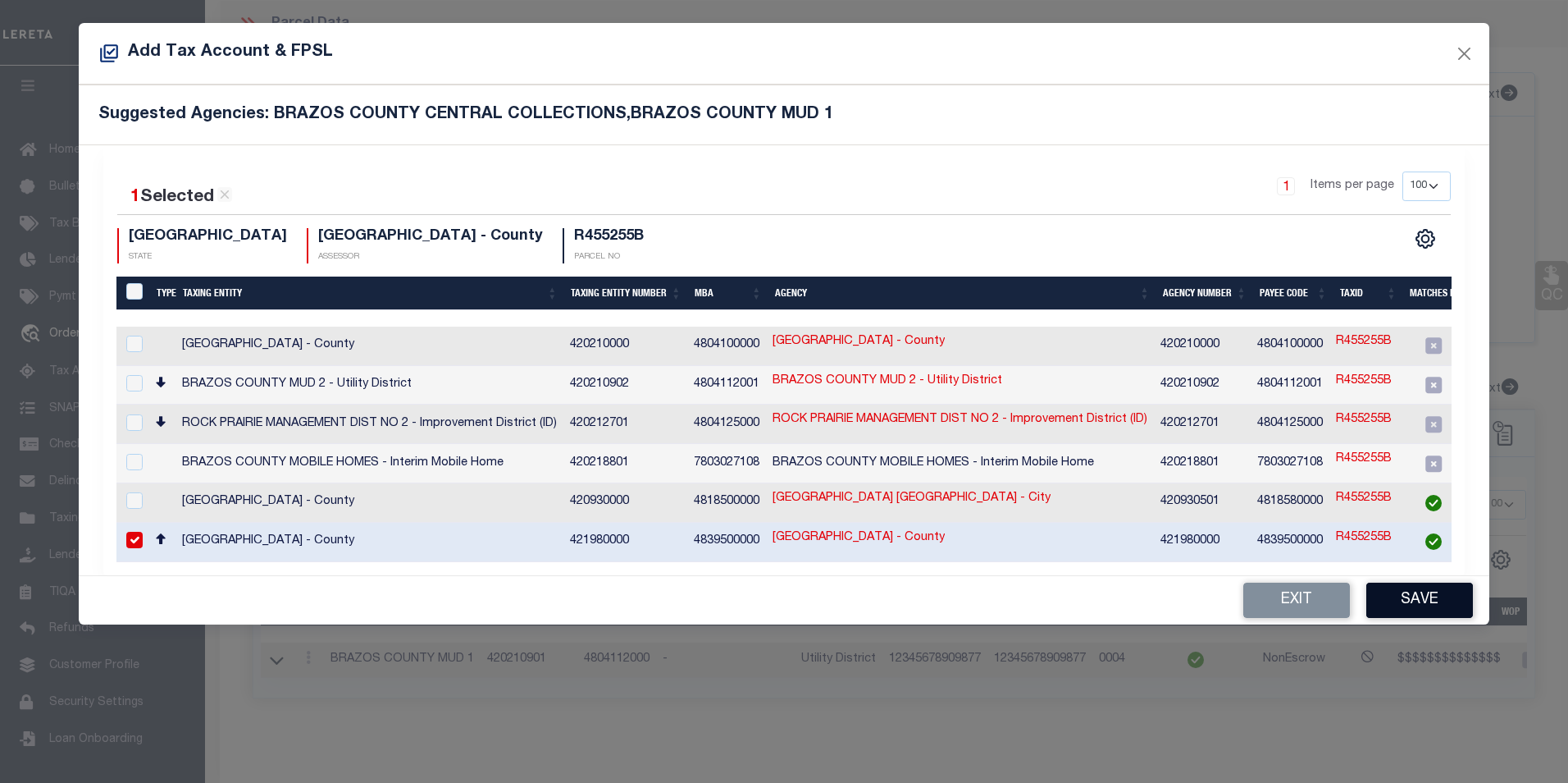
click at [1407, 595] on button "Save" at bounding box center [1420, 600] width 107 height 35
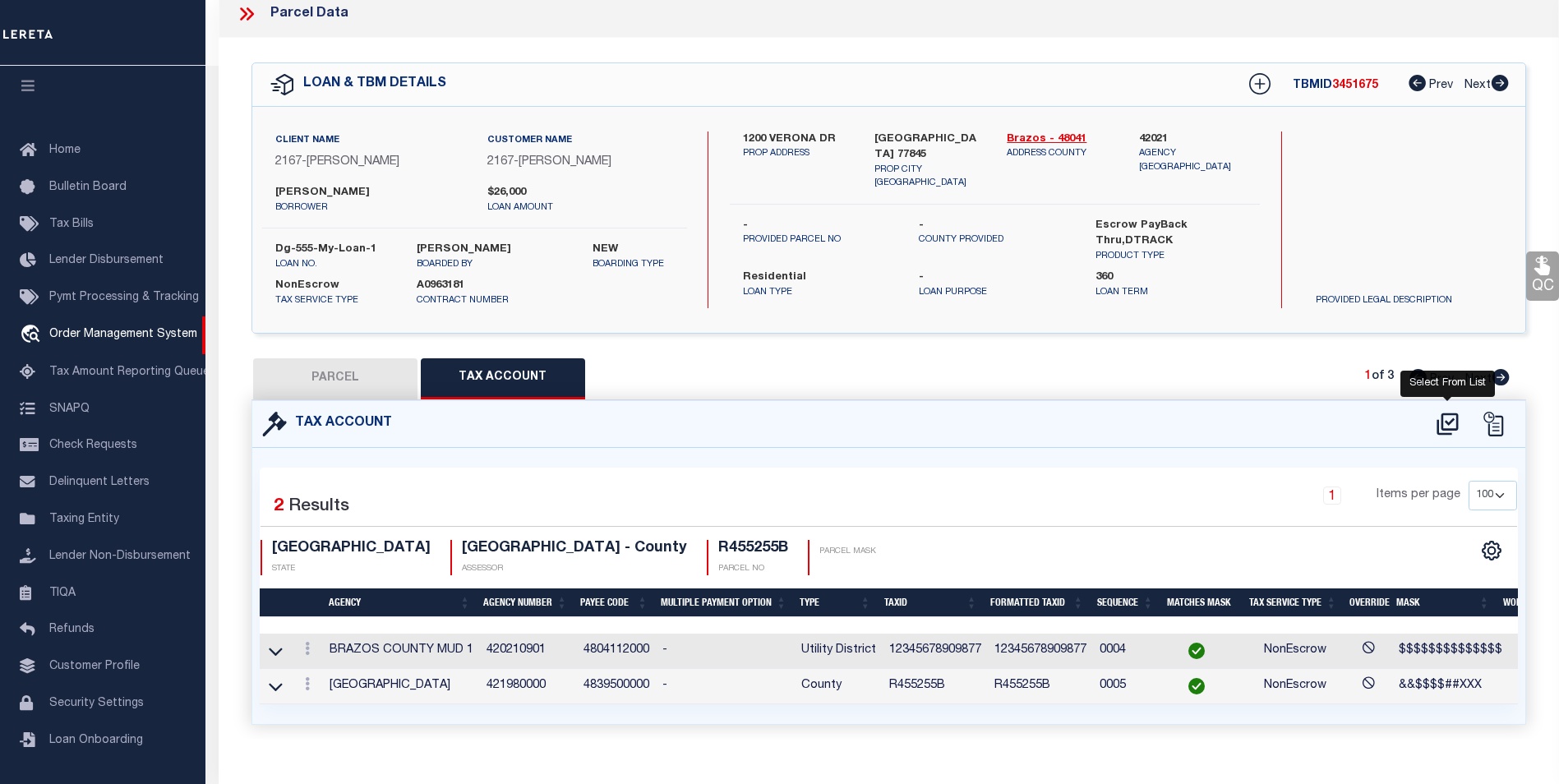
click at [1443, 424] on icon at bounding box center [1447, 423] width 21 height 22
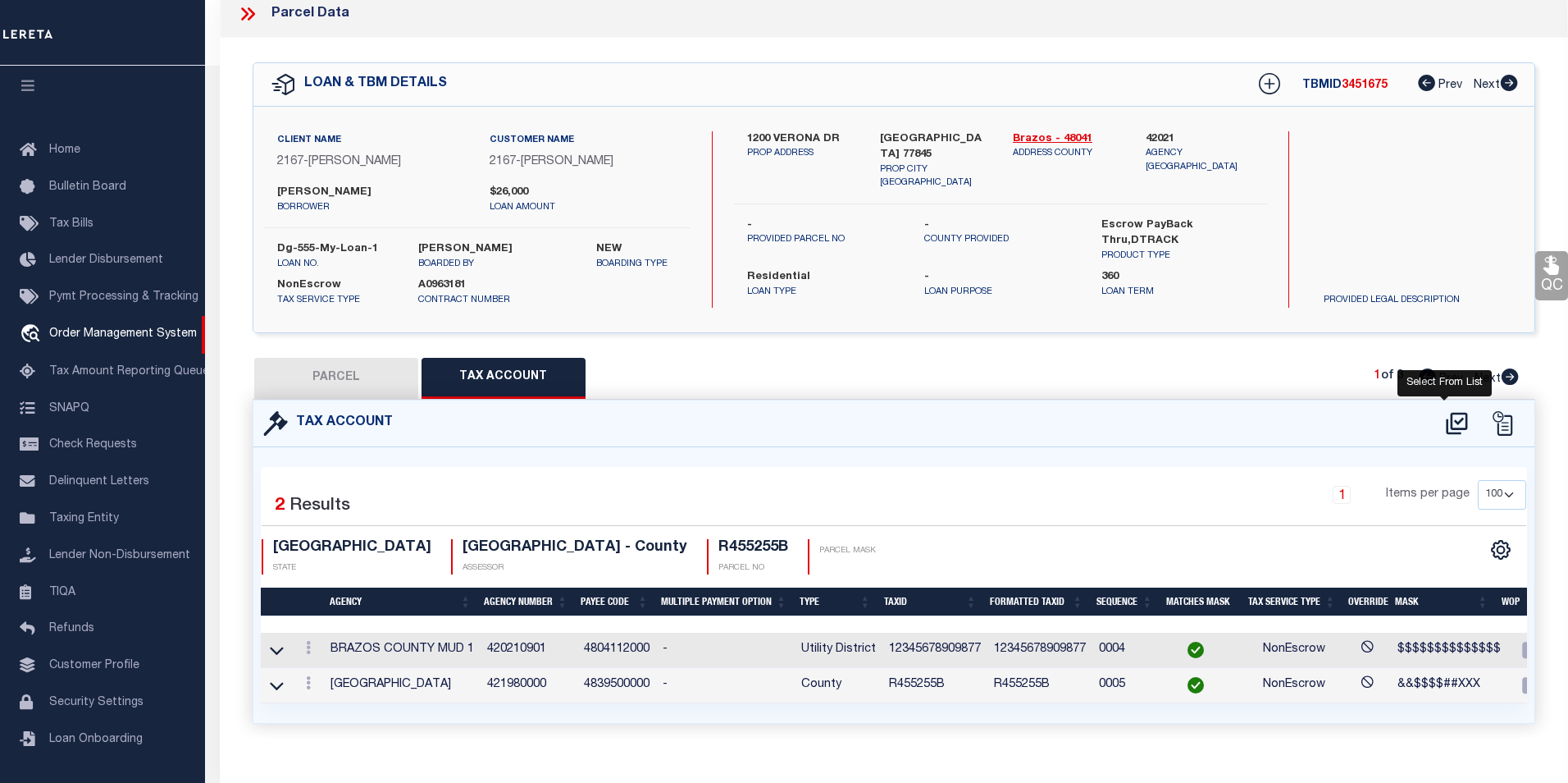
select select "100"
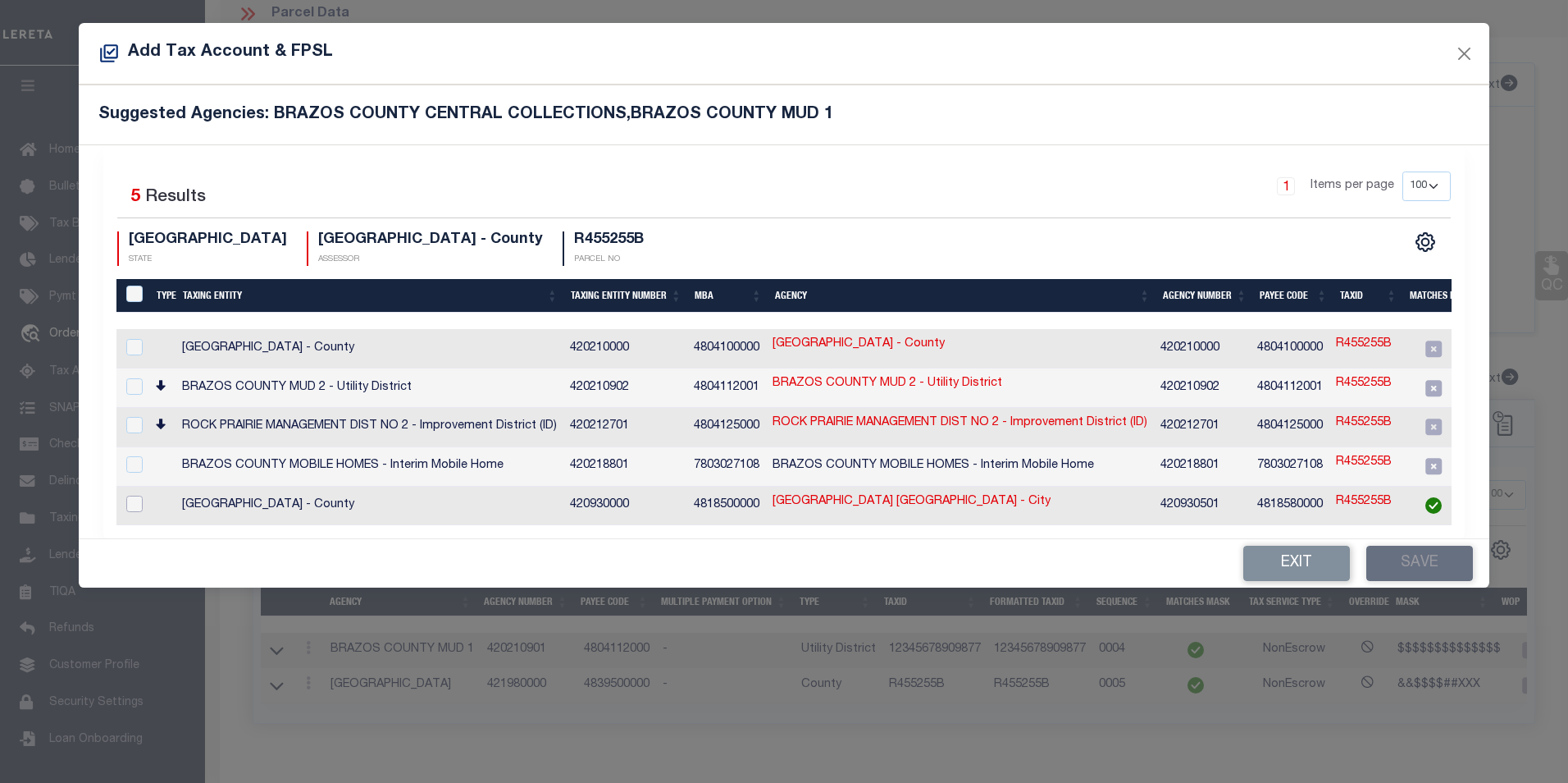
click at [132, 495] on input "checkbox" at bounding box center [134, 503] width 16 height 16
checkbox input "true"
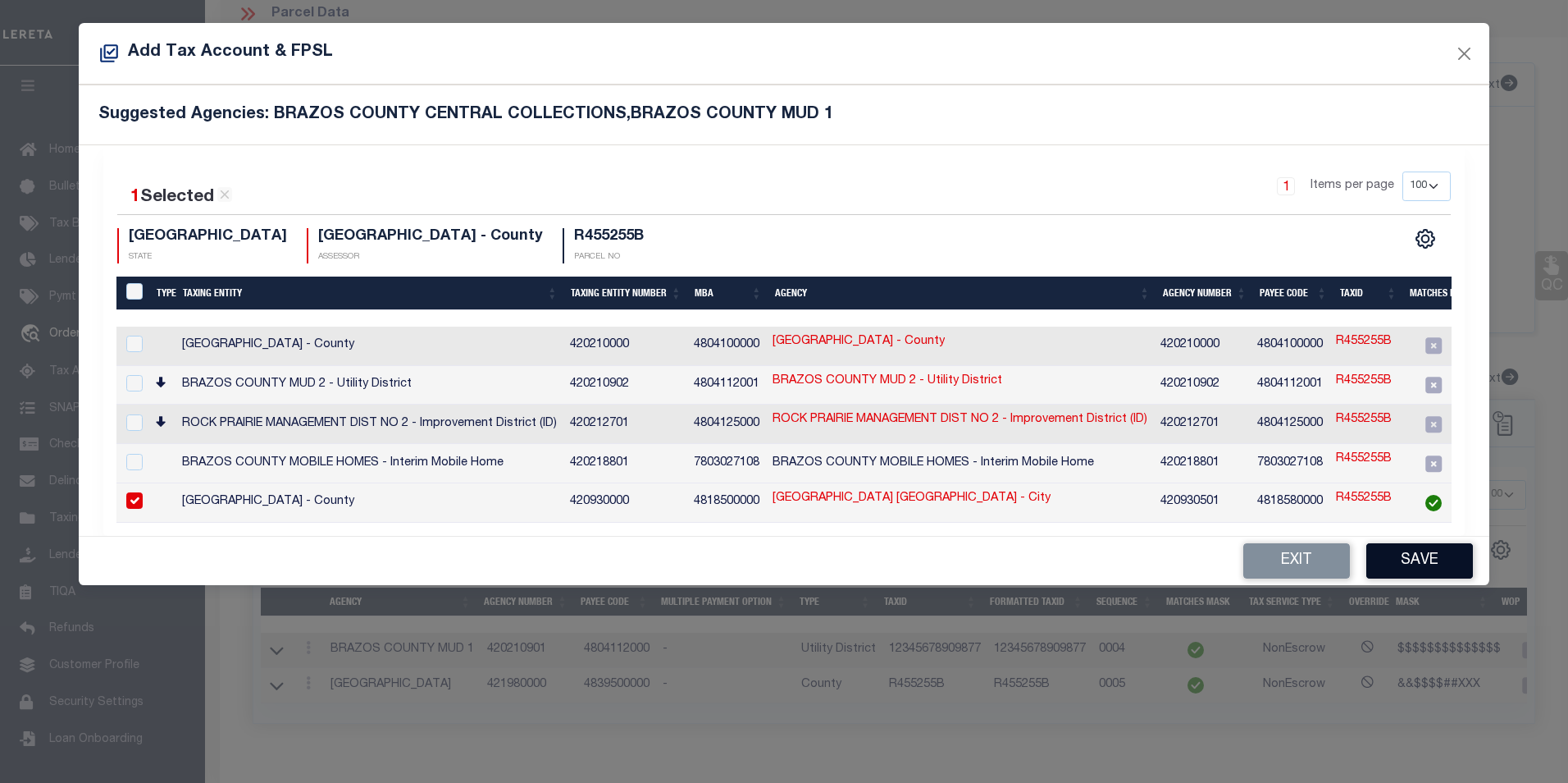
click at [1410, 566] on button "Save" at bounding box center [1420, 560] width 107 height 35
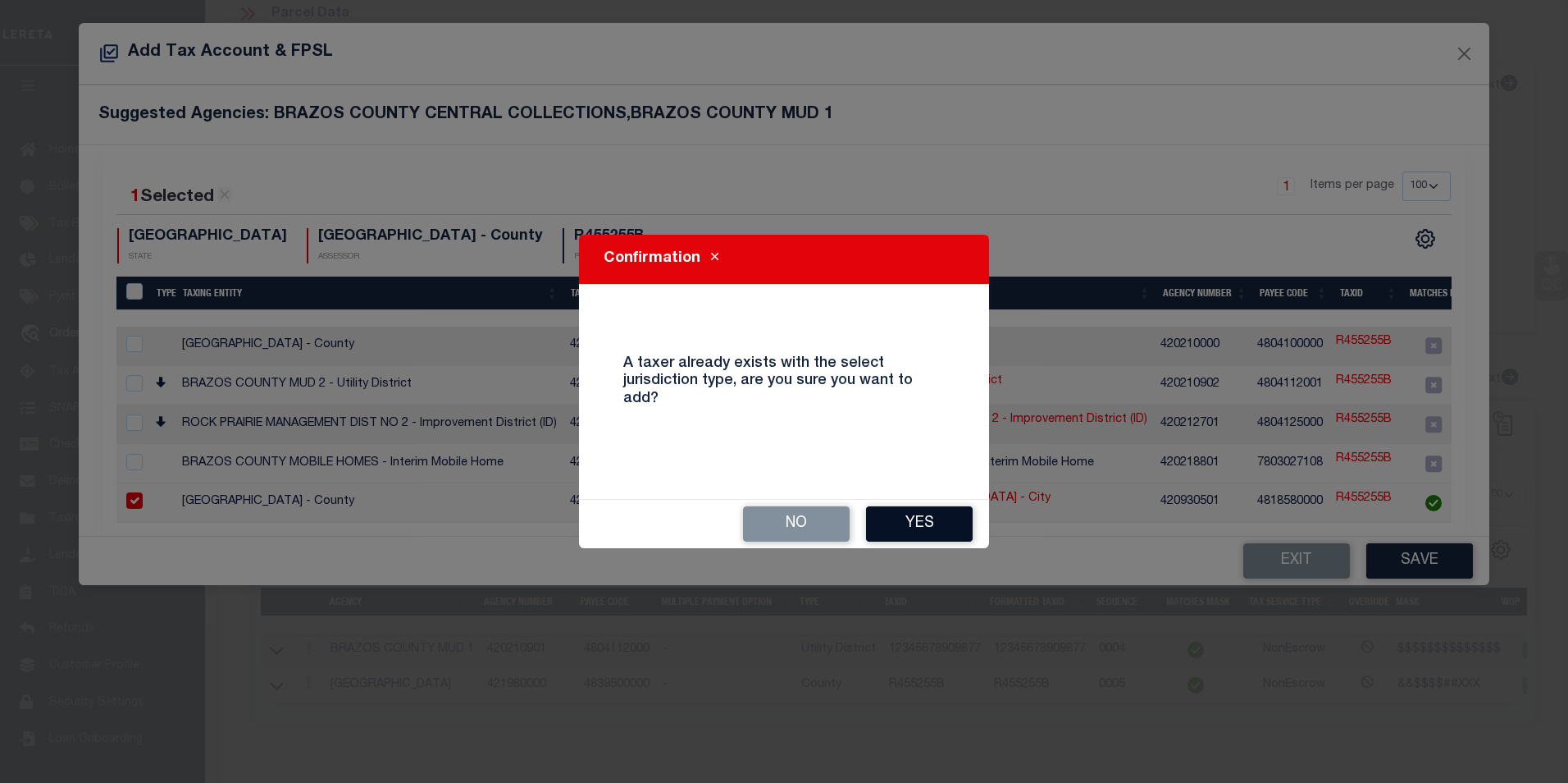
click at [936, 531] on button "Yes" at bounding box center [920, 523] width 107 height 35
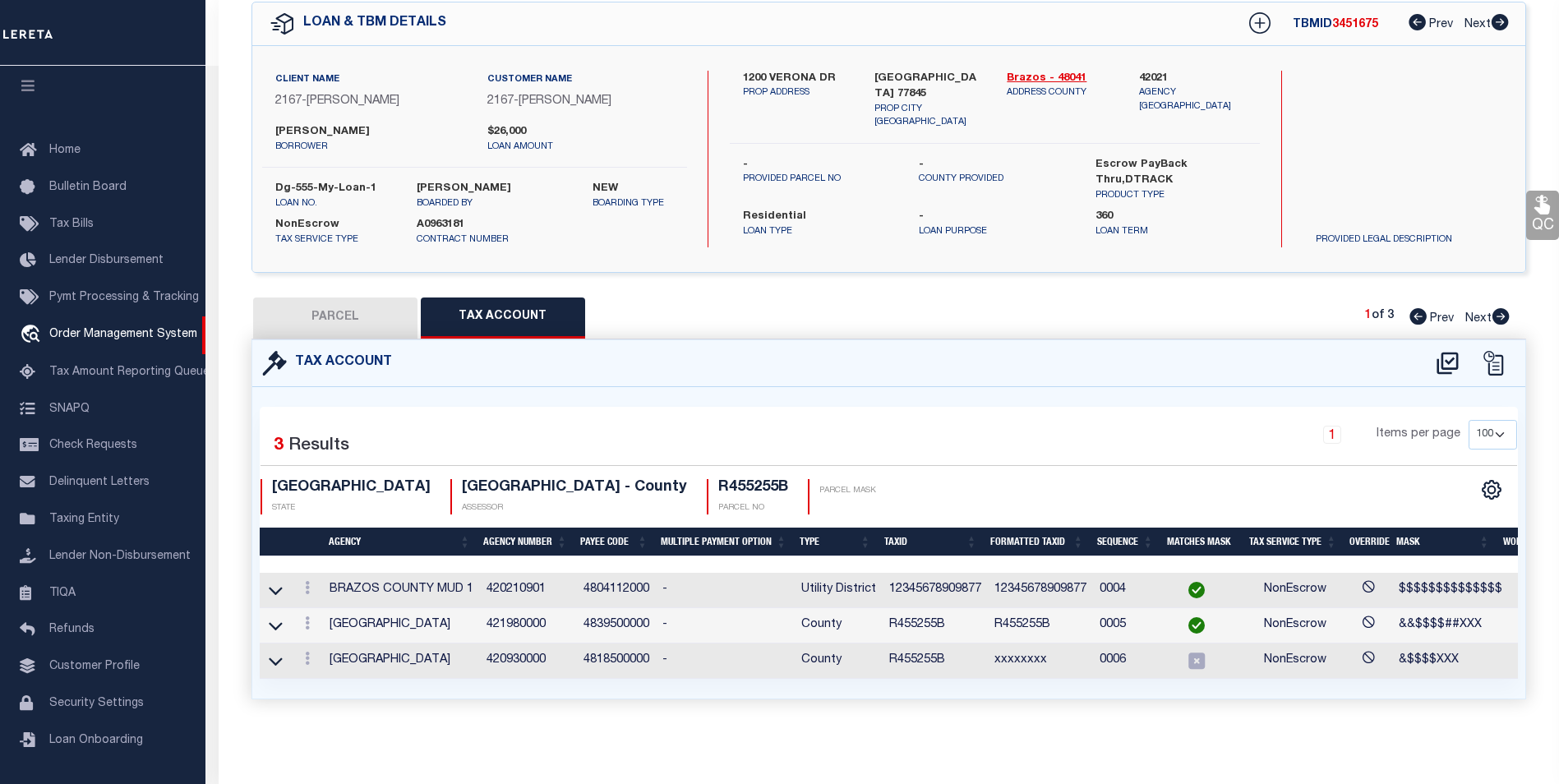
scroll to position [0, 0]
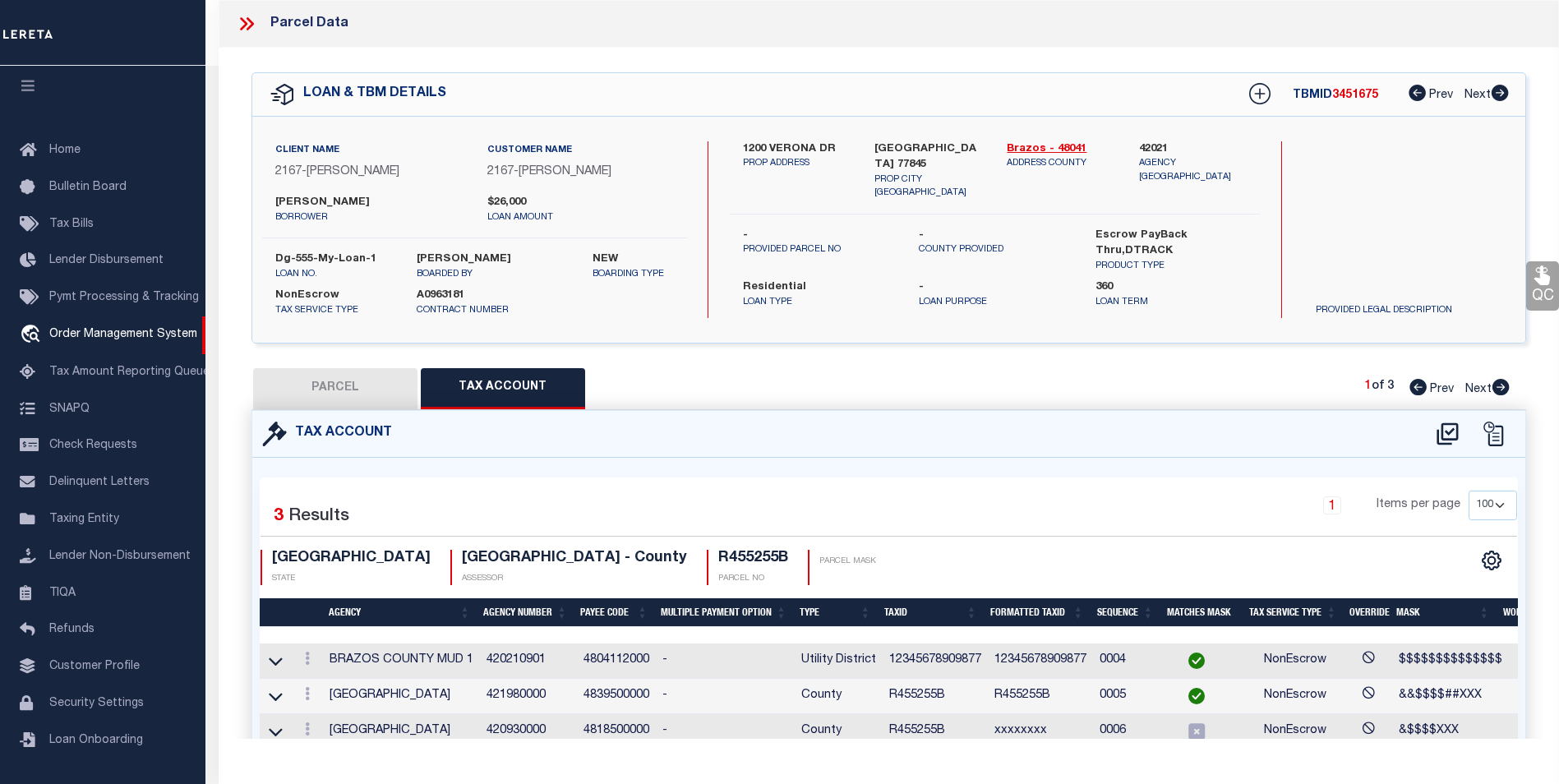
click at [253, 23] on icon at bounding box center [250, 24] width 8 height 14
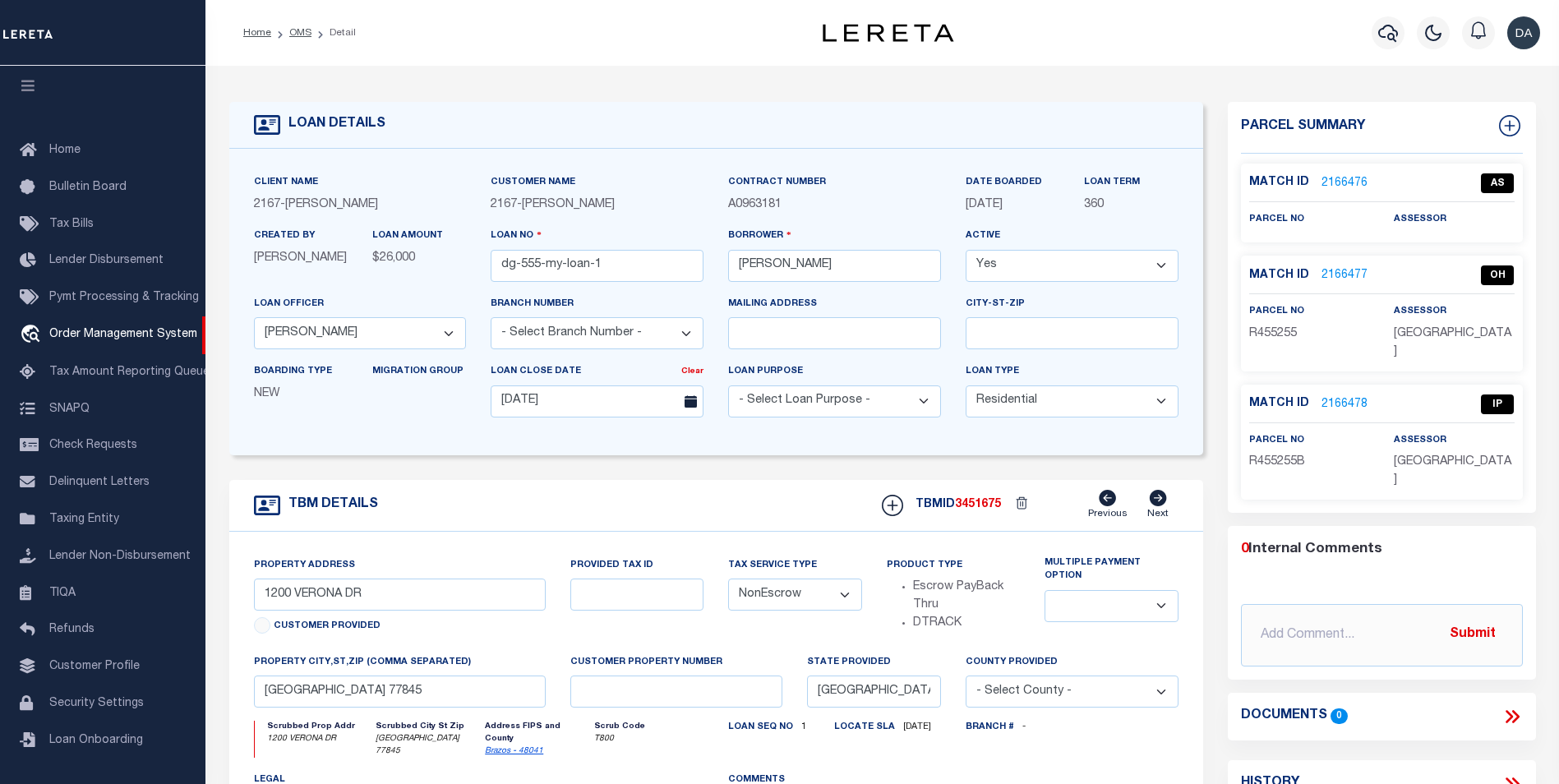
click at [1218, 488] on div "Parcel Summary Match ID 2166476 0" at bounding box center [1381, 557] width 333 height 910
click at [1342, 396] on link "2166478" at bounding box center [1343, 405] width 46 height 17
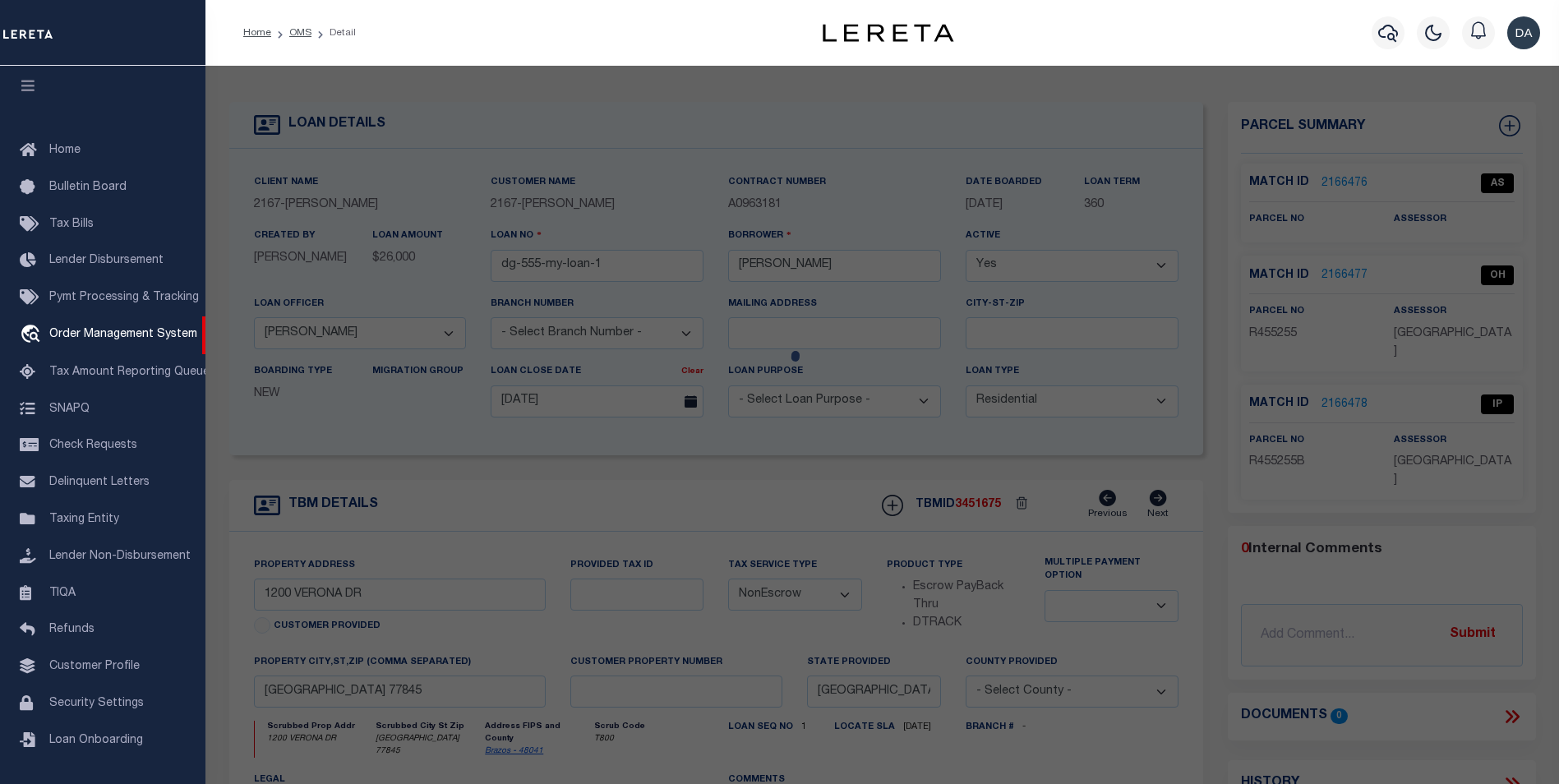
select select "AS"
checkbox input "false"
select select "IP"
checkbox input "false"
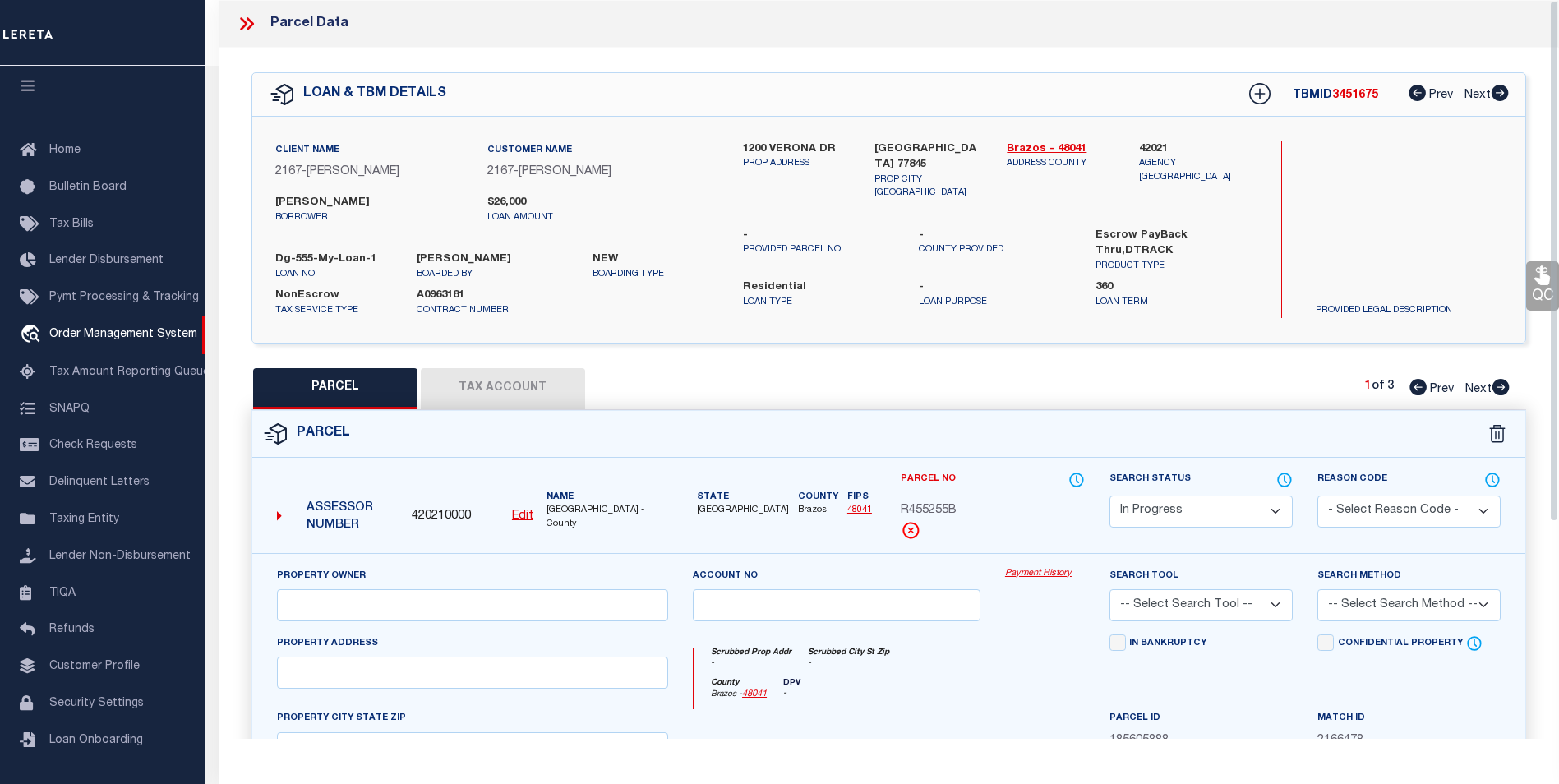
click at [482, 392] on button "Tax Account" at bounding box center [502, 388] width 164 height 41
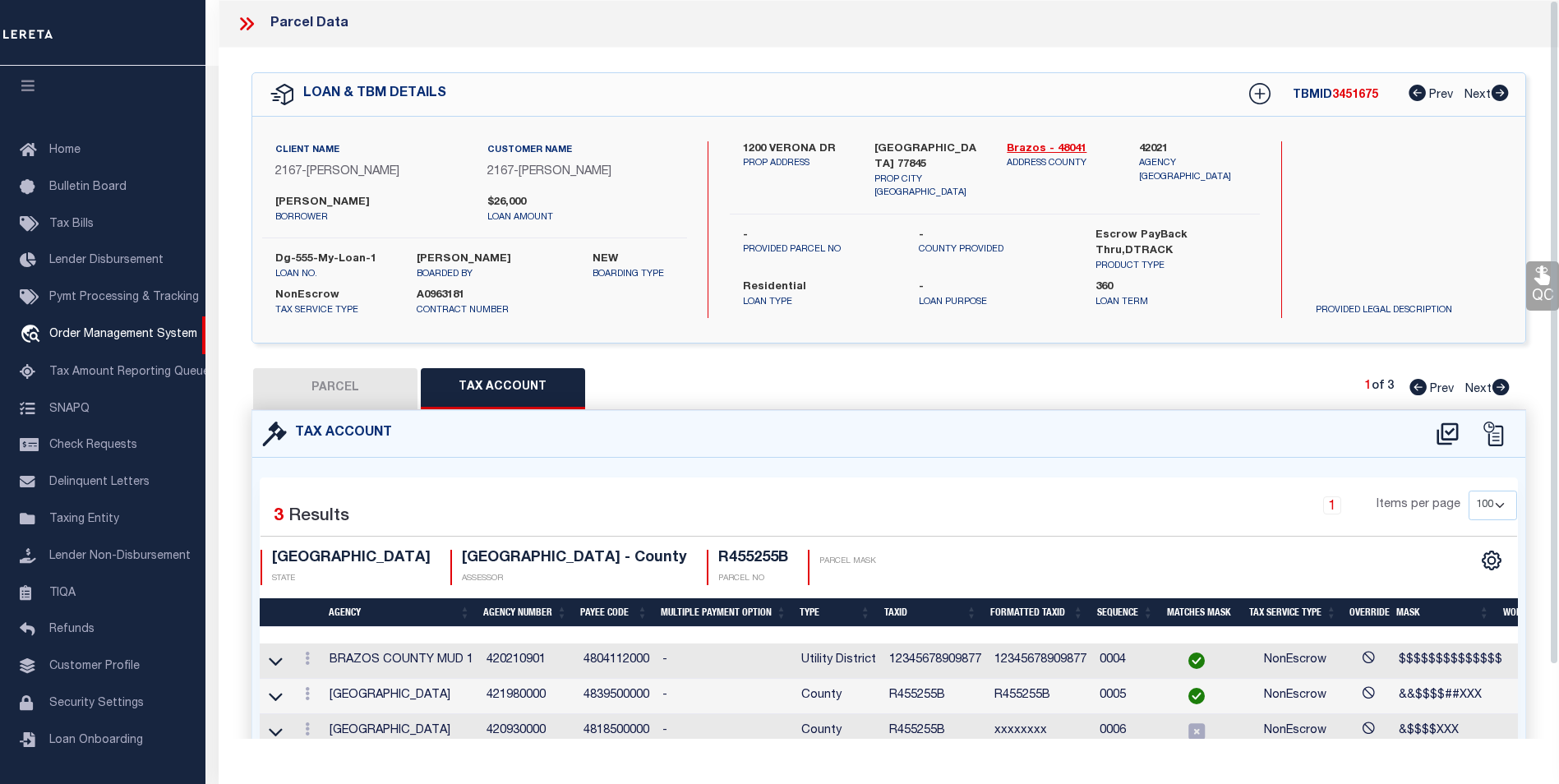
select select "100"
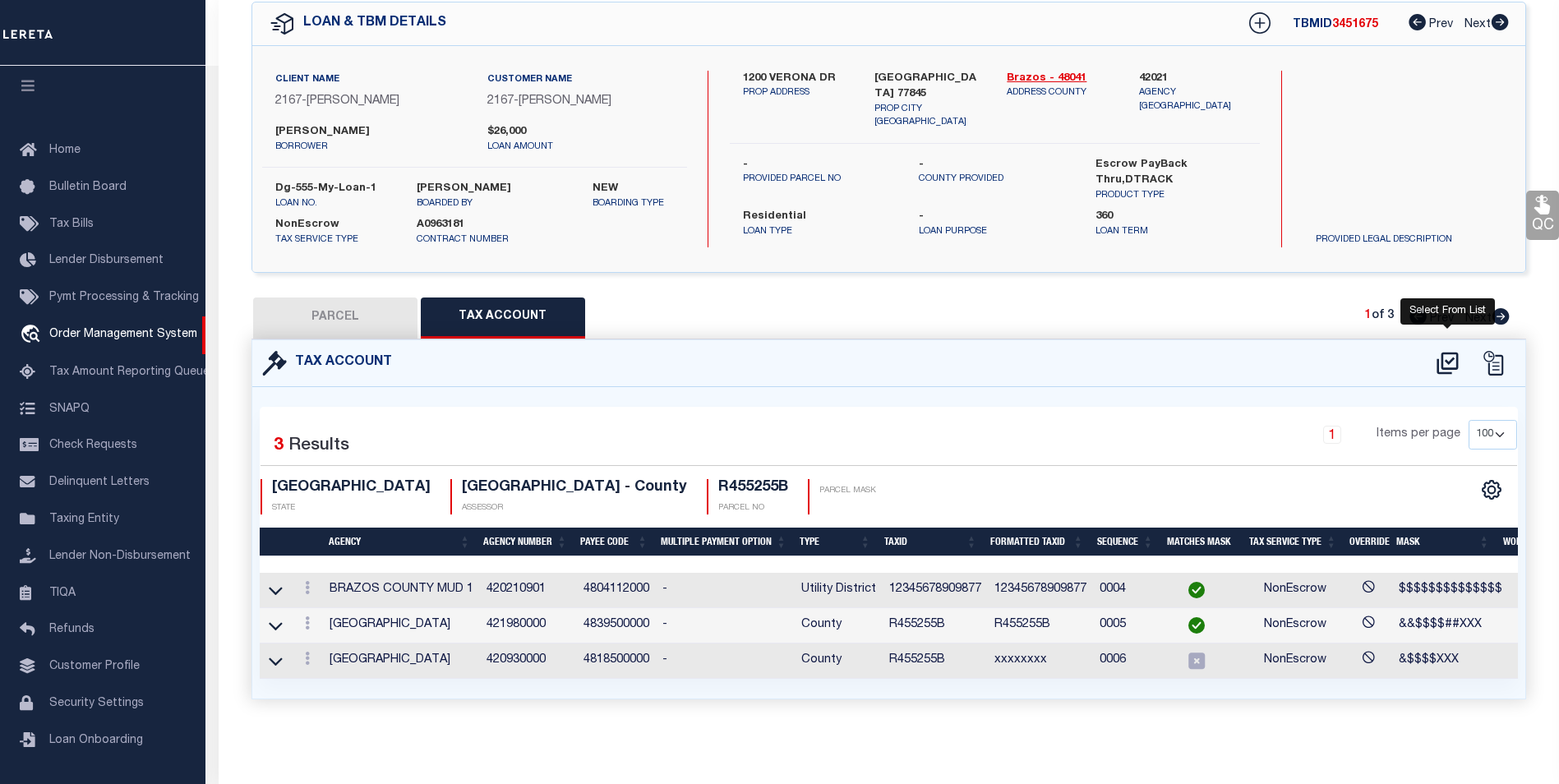
click at [1443, 354] on icon at bounding box center [1447, 362] width 21 height 22
select select "100"
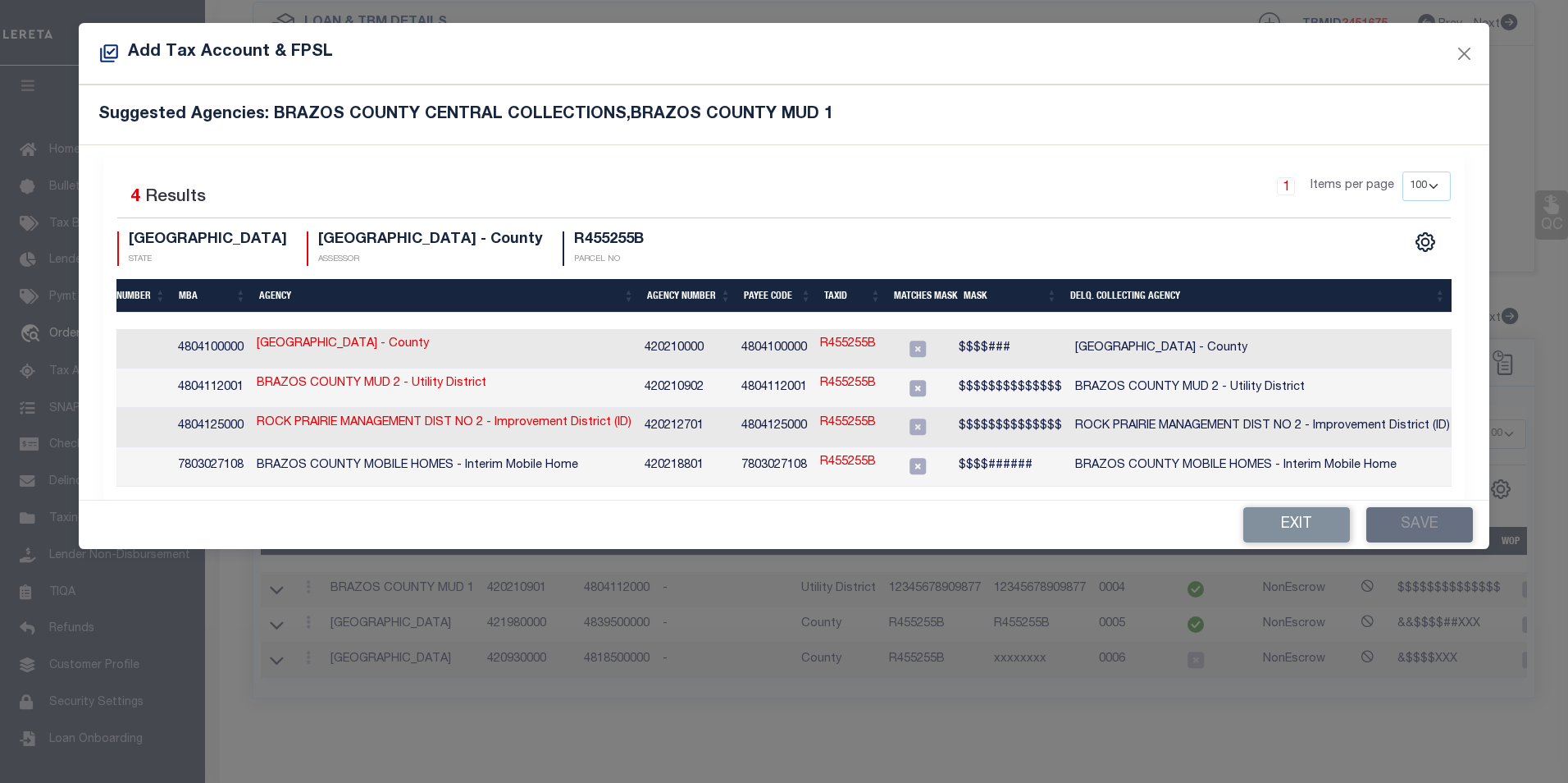
scroll to position [0, 460]
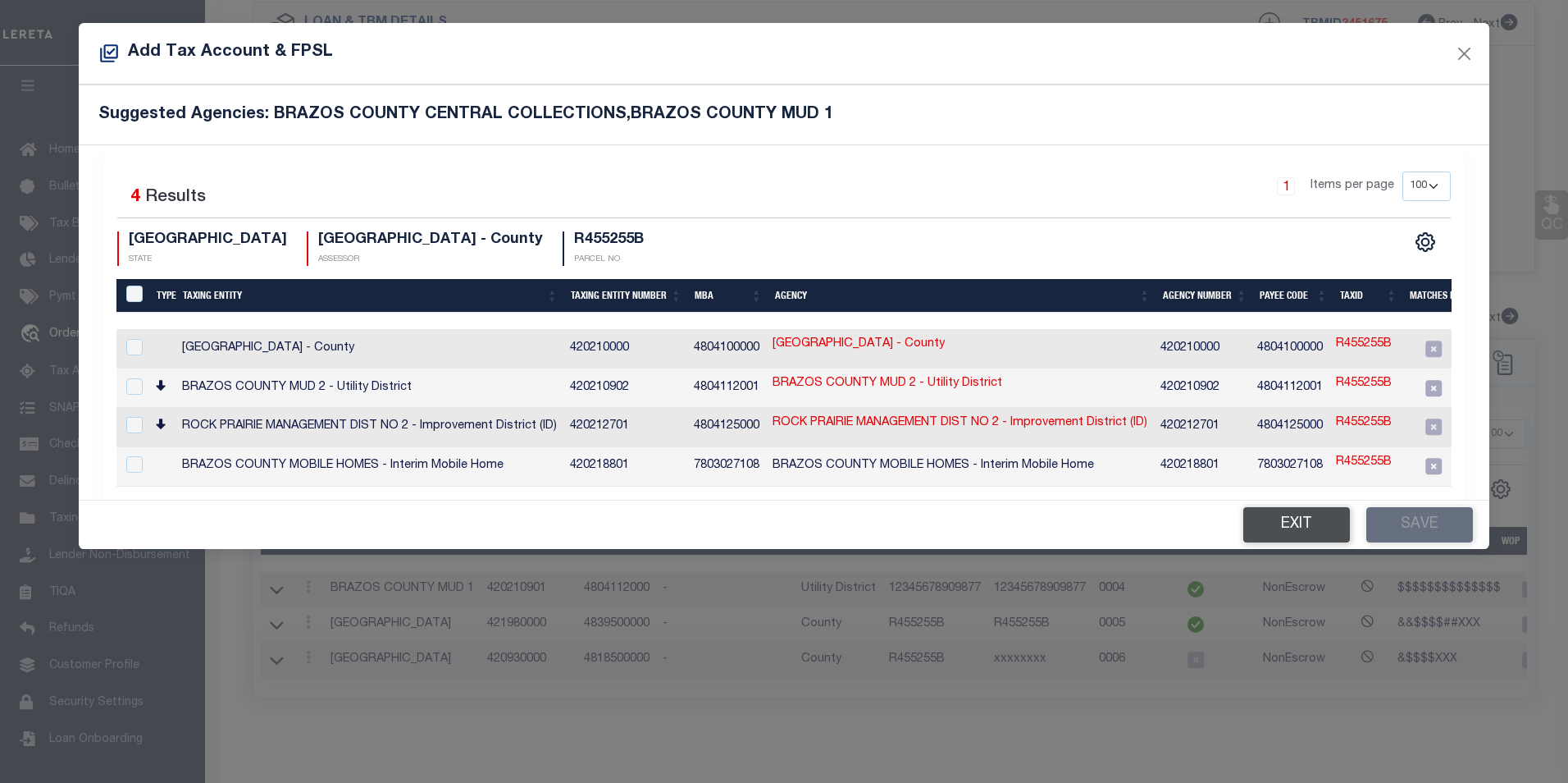
click at [1338, 533] on button "Exit" at bounding box center [1297, 524] width 107 height 35
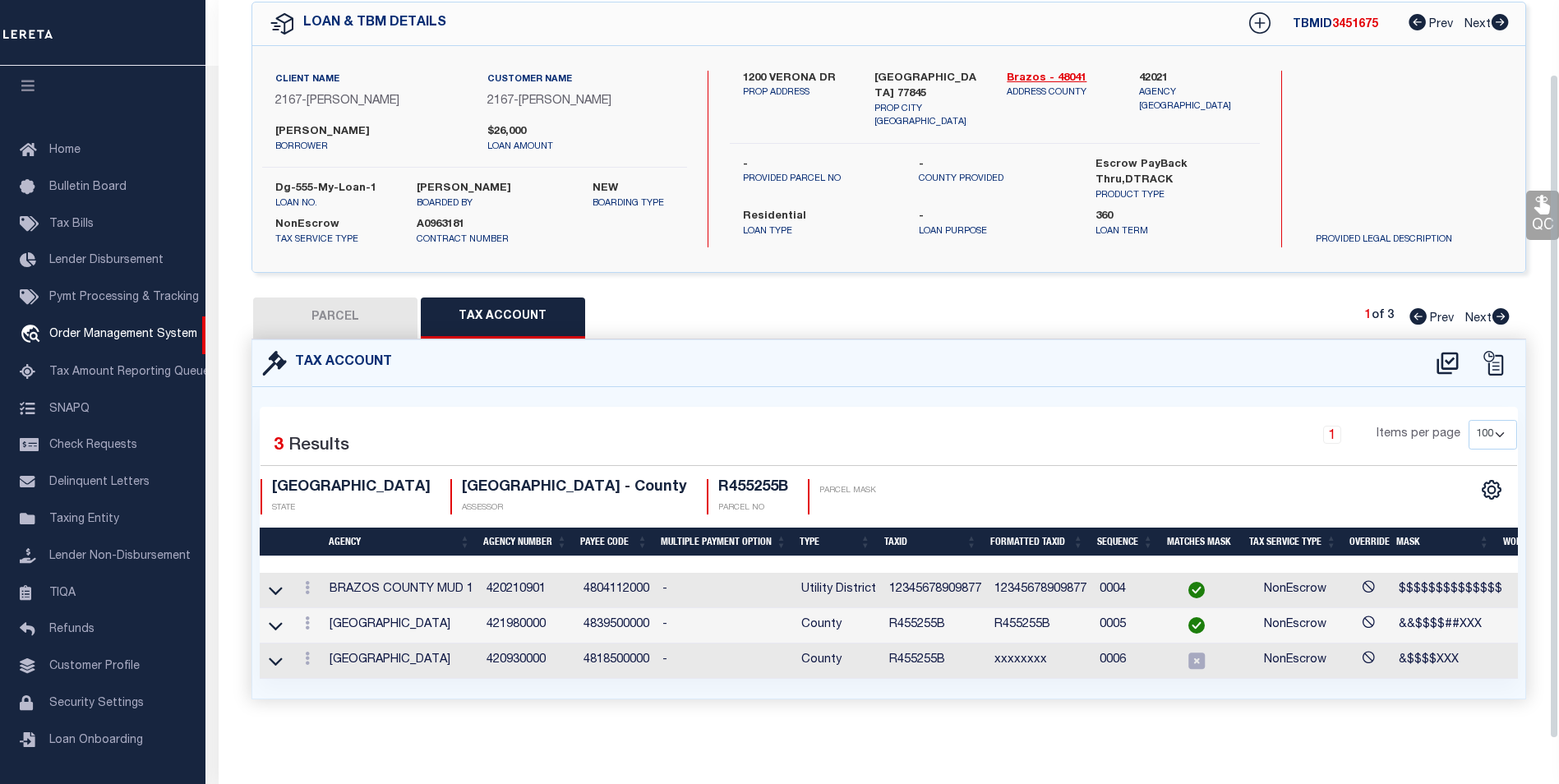
click at [1146, 731] on div "Tax Account 3 1" at bounding box center [888, 539] width 1299 height 399
click at [275, 655] on icon at bounding box center [276, 661] width 14 height 17
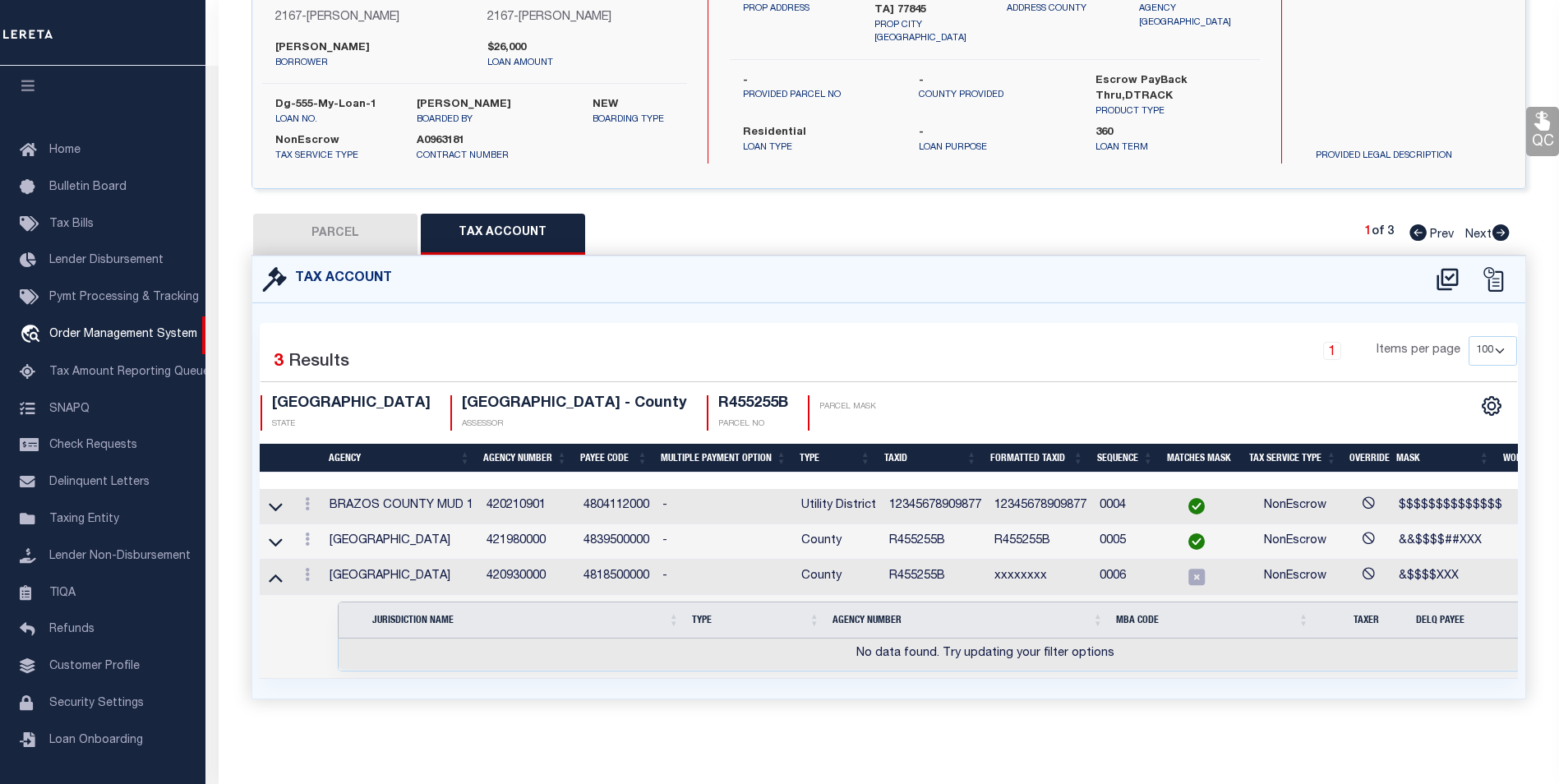
click at [283, 571] on td at bounding box center [275, 576] width 32 height 35
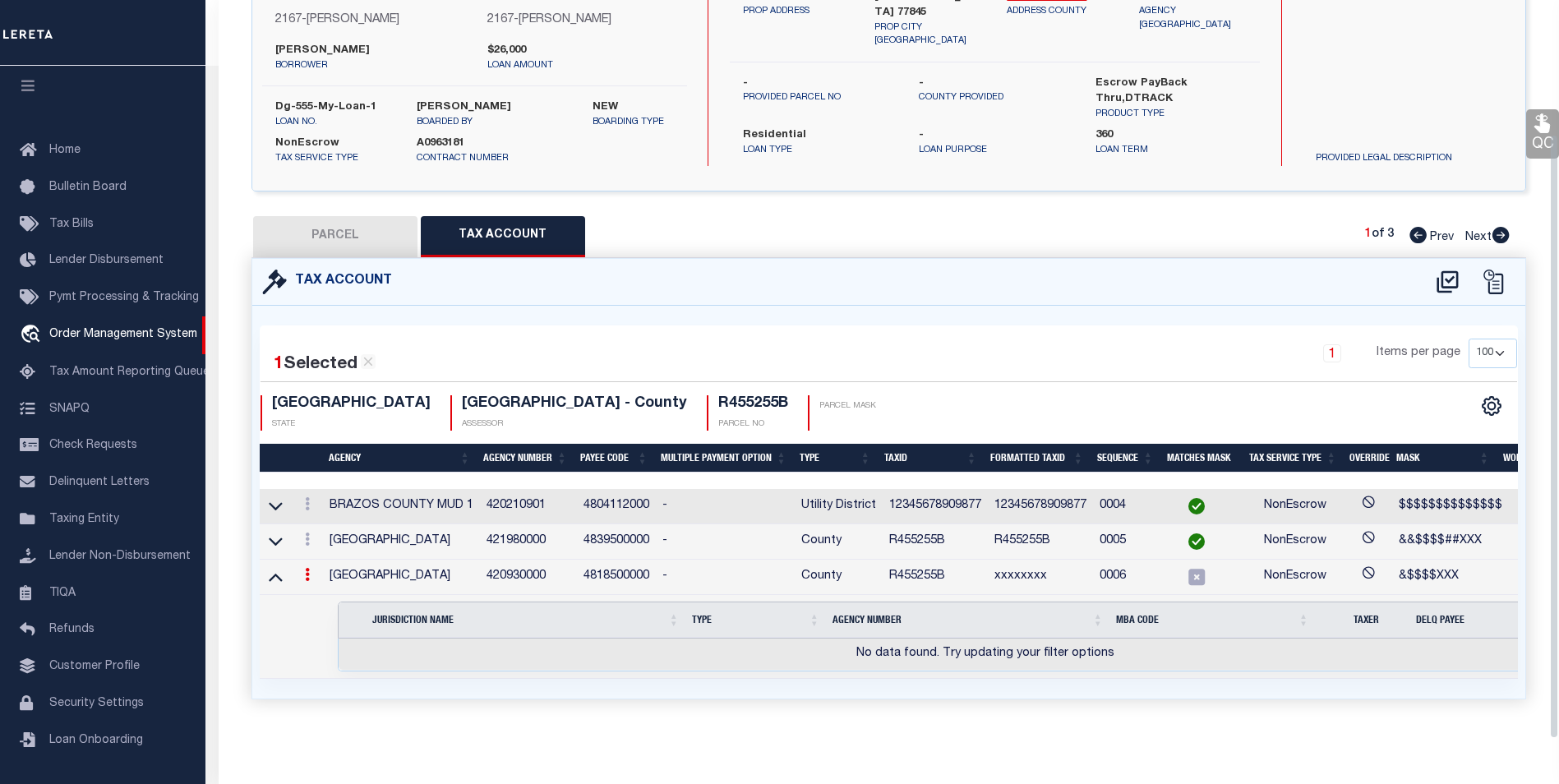
click at [307, 570] on icon at bounding box center [307, 574] width 5 height 14
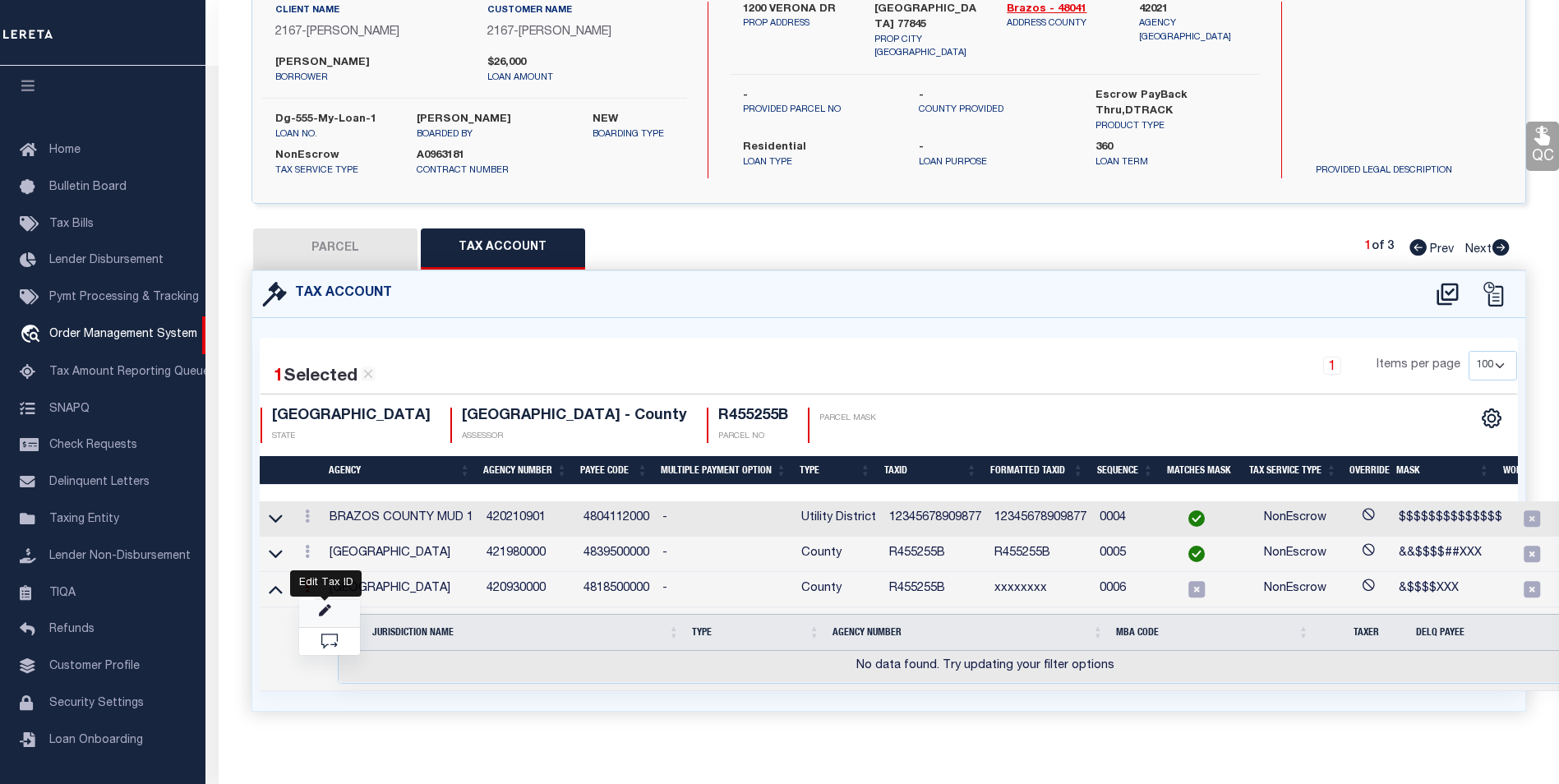
click at [321, 616] on icon "" at bounding box center [324, 610] width 13 height 13
type input "R455255B"
type textarea "&$$$$XXX"
checkbox input "true"
type input "xxxxxxxx"
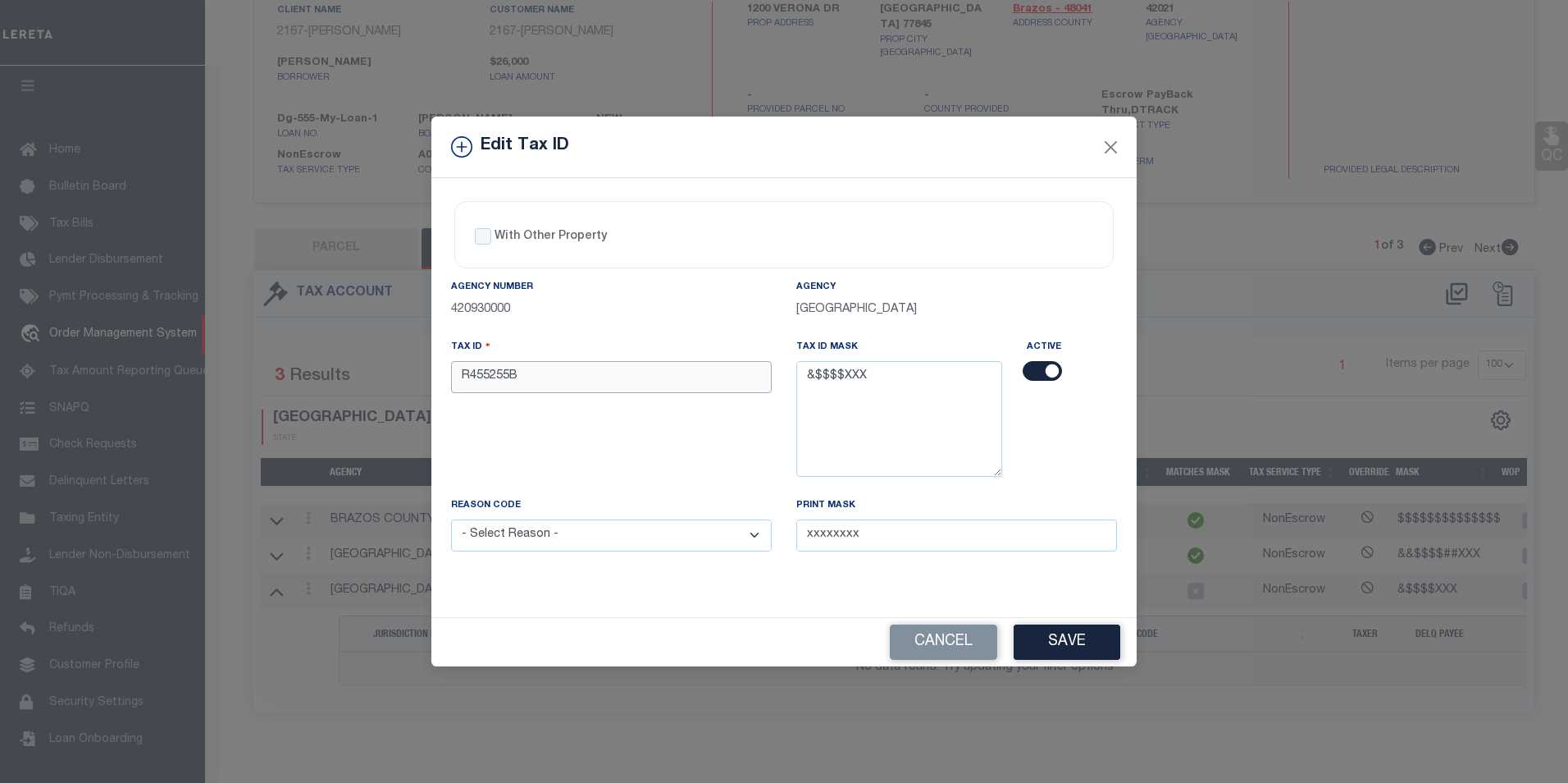
click at [664, 382] on input "R455255B" at bounding box center [612, 376] width 321 height 32
drag, startPoint x: 871, startPoint y: 380, endPoint x: 789, endPoint y: 381, distance: 82.0
click at [789, 381] on div "Tax ID Mask &$$$$XXX" at bounding box center [899, 417] width 231 height 158
click at [582, 377] on input "R455255B" at bounding box center [612, 376] width 321 height 32
click at [561, 378] on input "R455255B" at bounding box center [612, 376] width 321 height 32
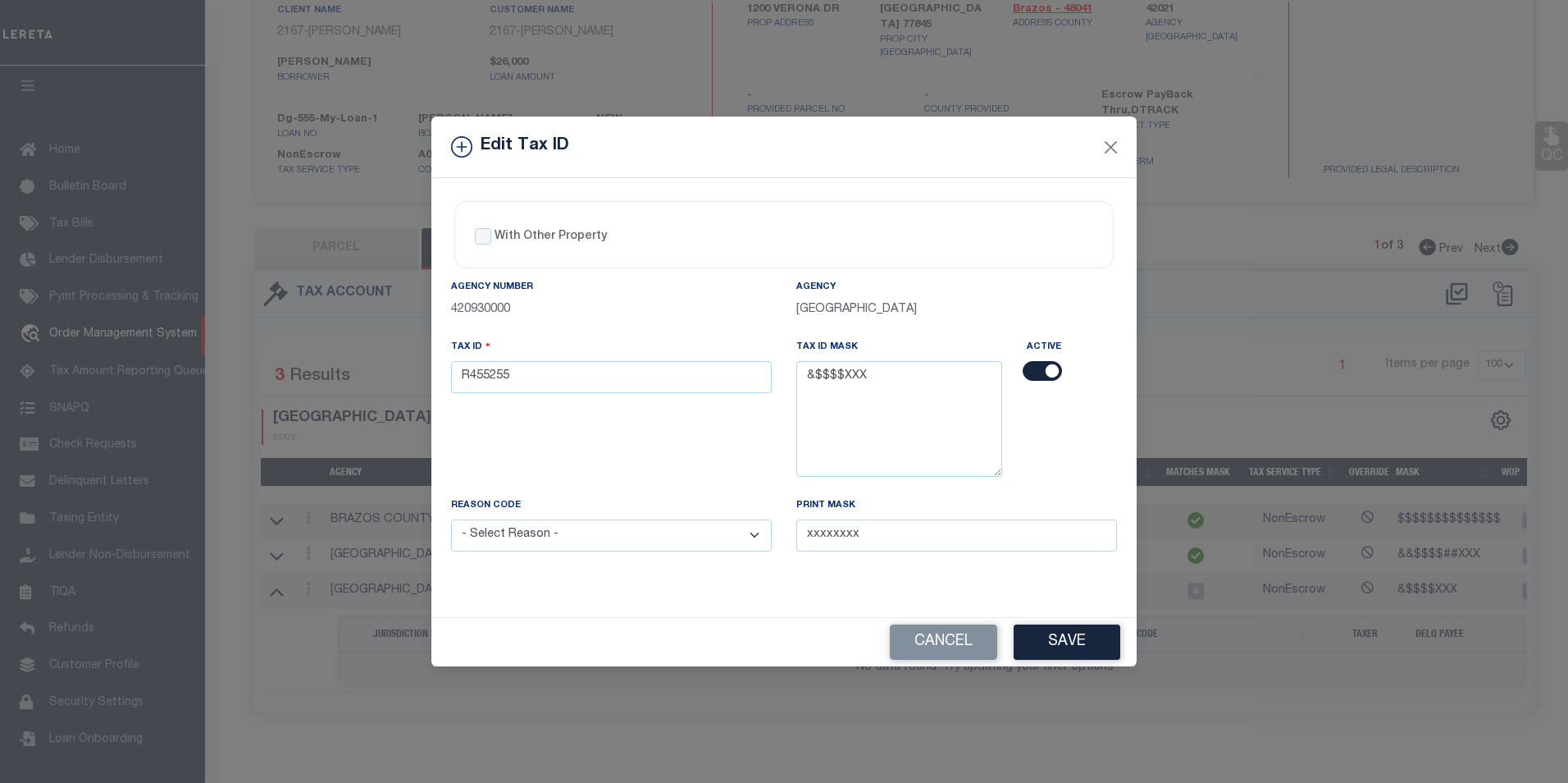
click at [561, 421] on div "Tax ID R455255" at bounding box center [612, 417] width 345 height 158
click at [1101, 651] on button "Save" at bounding box center [1067, 642] width 107 height 35
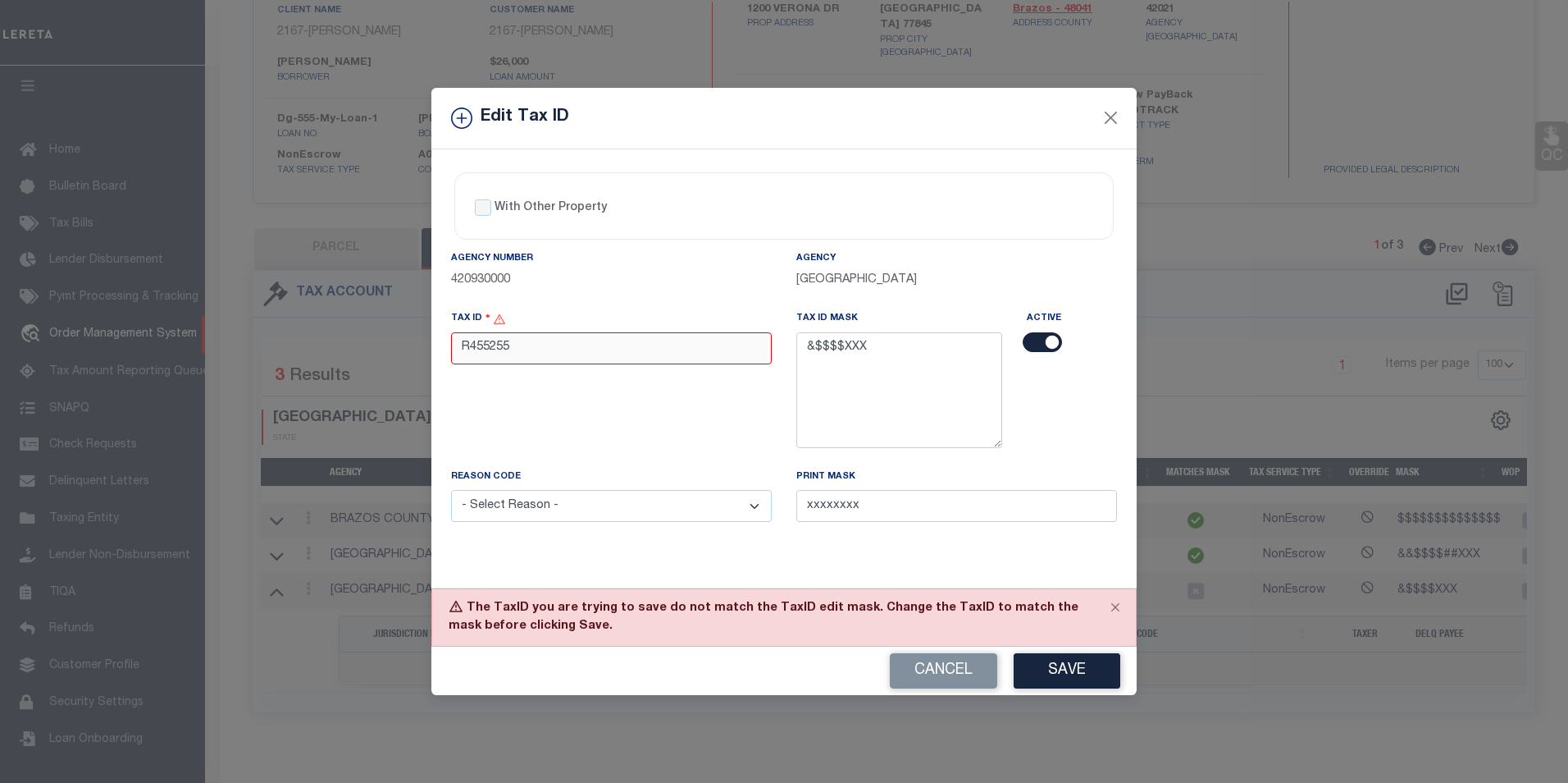
click at [516, 351] on input "R455255" at bounding box center [612, 348] width 321 height 32
click at [723, 430] on div "Tax ID R455255B" at bounding box center [612, 388] width 345 height 158
click at [858, 633] on div "The TaxID you are trying to save do not match the TaxID edit mask. Change the T…" at bounding box center [784, 617] width 706 height 58
click at [1053, 665] on button "Save" at bounding box center [1067, 671] width 107 height 35
click at [472, 349] on input "R455255B" at bounding box center [612, 348] width 321 height 32
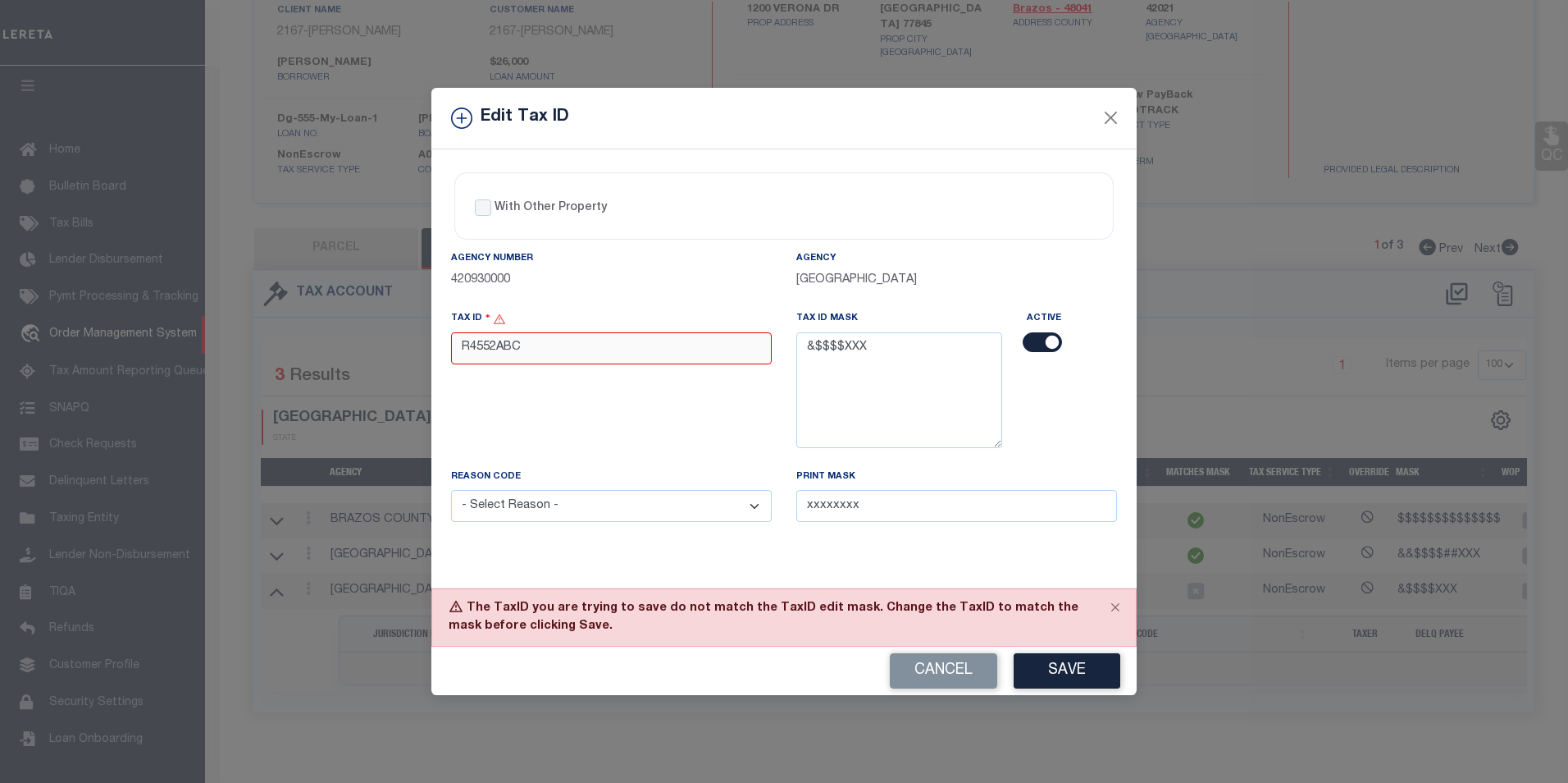
type input "R4552ABC"
drag, startPoint x: 632, startPoint y: 446, endPoint x: 622, endPoint y: 434, distance: 15.6
click at [622, 434] on div "Tax ID R4552ABC" at bounding box center [612, 388] width 345 height 158
click at [1079, 672] on button "Save" at bounding box center [1067, 671] width 107 height 35
click at [495, 354] on input "R4552ABC" at bounding box center [612, 348] width 321 height 32
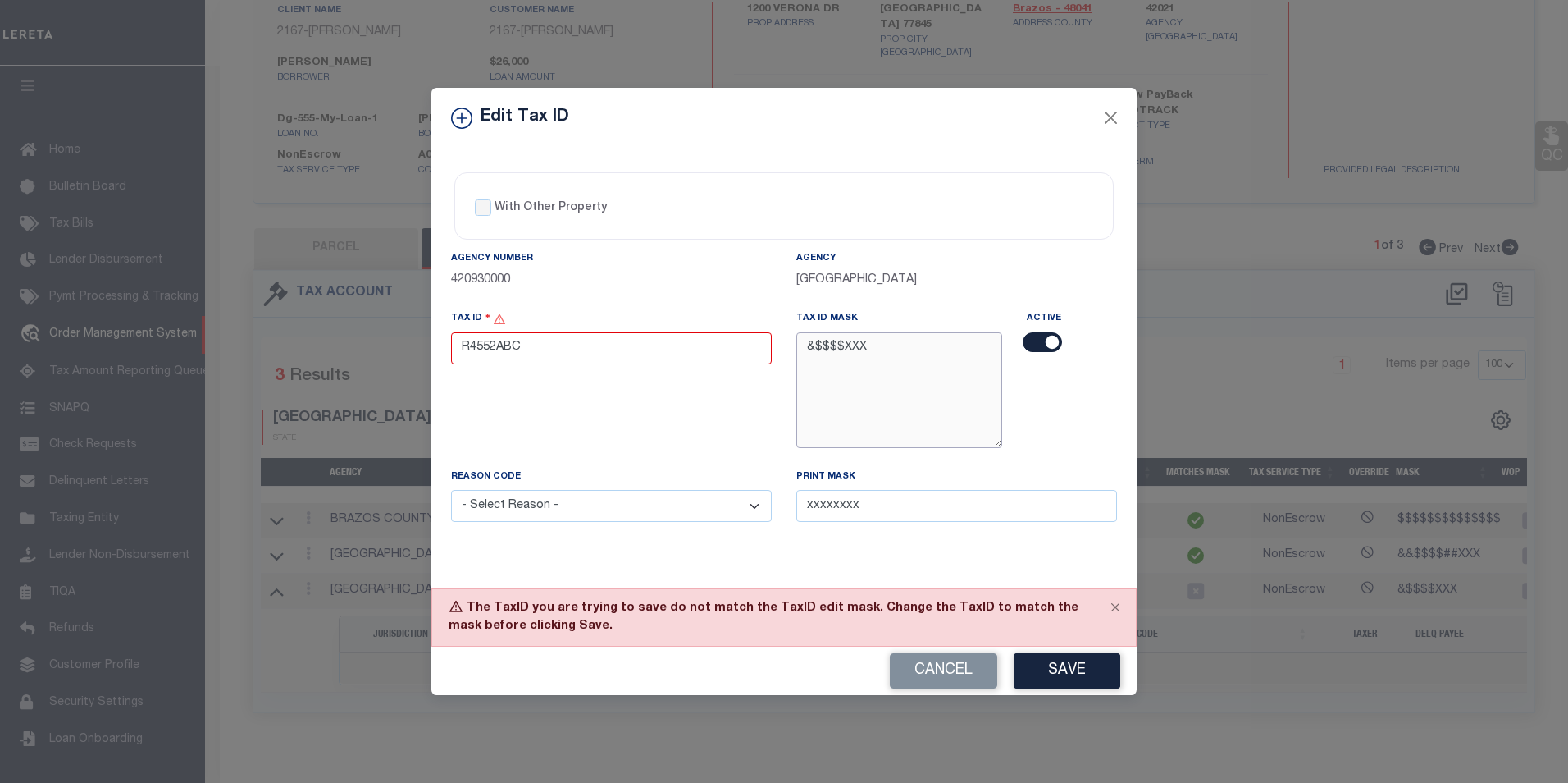
drag, startPoint x: 840, startPoint y: 345, endPoint x: 826, endPoint y: 349, distance: 14.6
click at [826, 349] on textarea "&$$$$XXX" at bounding box center [899, 390] width 205 height 115
click at [817, 358] on textarea "&$$$$XXX" at bounding box center [899, 390] width 205 height 115
click at [819, 348] on textarea "&$$$$XXX" at bounding box center [899, 390] width 205 height 115
click at [816, 348] on textarea "&$$$$XXX" at bounding box center [899, 390] width 205 height 115
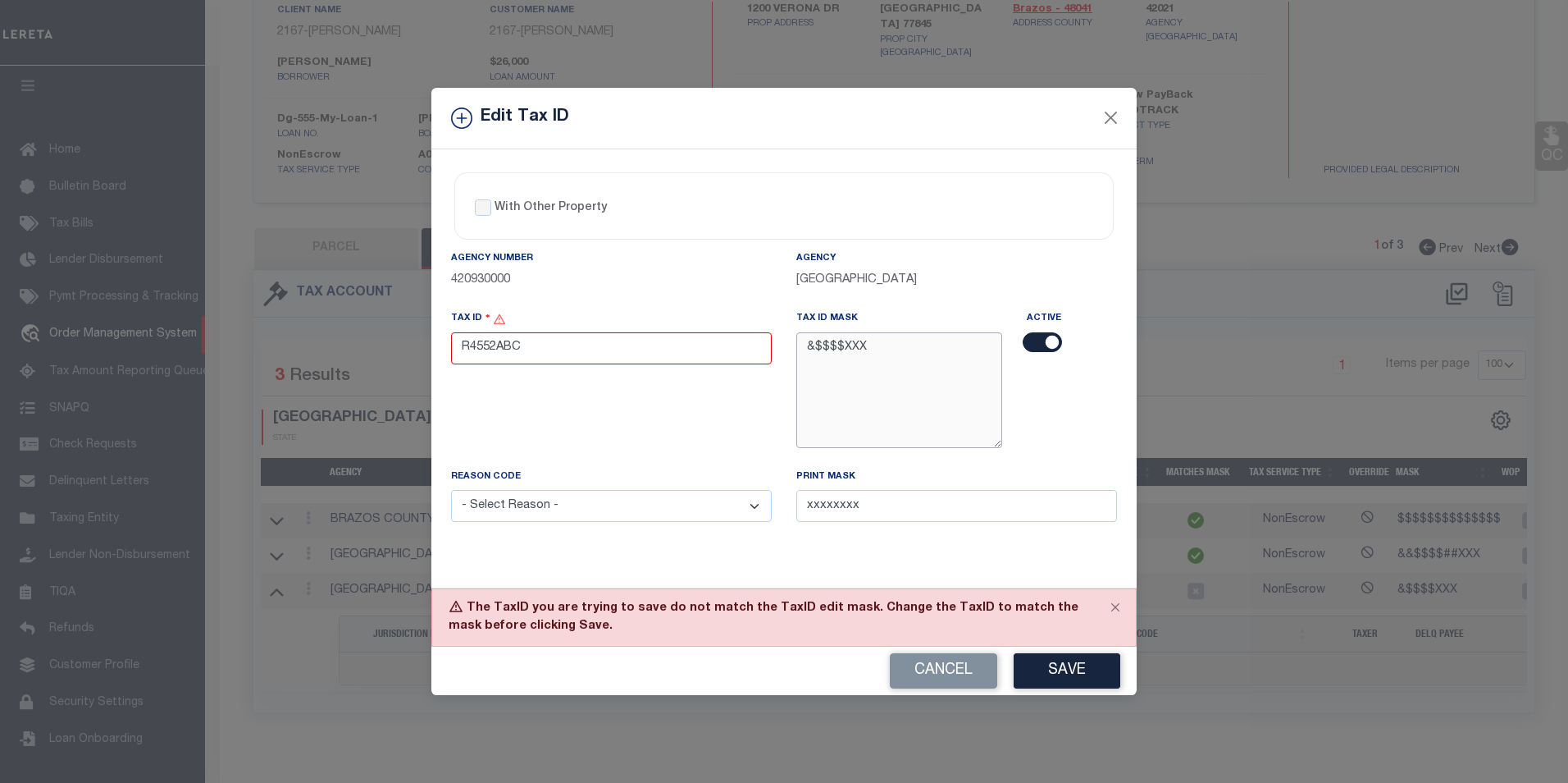
click at [816, 347] on textarea "&$$$$XXX" at bounding box center [899, 390] width 205 height 115
click at [740, 512] on select "- Select Reason - 099 - Other (Provide additional detail) ACT - Agency Changed …" at bounding box center [612, 505] width 321 height 32
select select "ACT"
click at [452, 491] on select "- Select Reason - 099 - Other (Provide additional detail) ACT - Agency Changed …" at bounding box center [612, 505] width 321 height 32
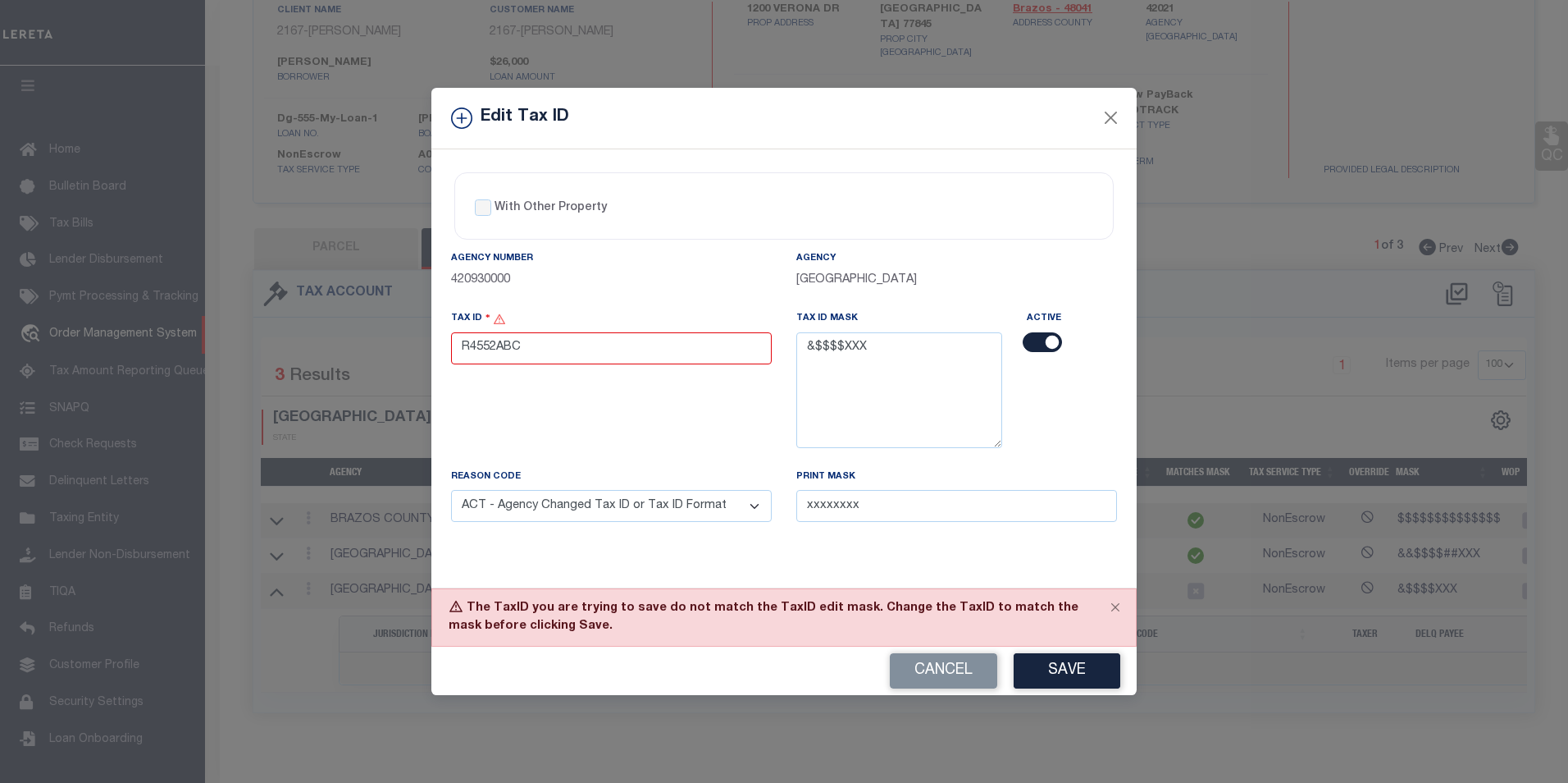
click at [765, 569] on div "With Other Property With Other Property Type Temporary Permanent Parent Parcel …" at bounding box center [784, 368] width 706 height 439
click at [618, 446] on div "Tax ID R4552ABC" at bounding box center [612, 388] width 345 height 158
click at [1040, 674] on button "Save" at bounding box center [1067, 671] width 107 height 35
click at [538, 355] on input "R4552ABC" at bounding box center [612, 348] width 321 height 32
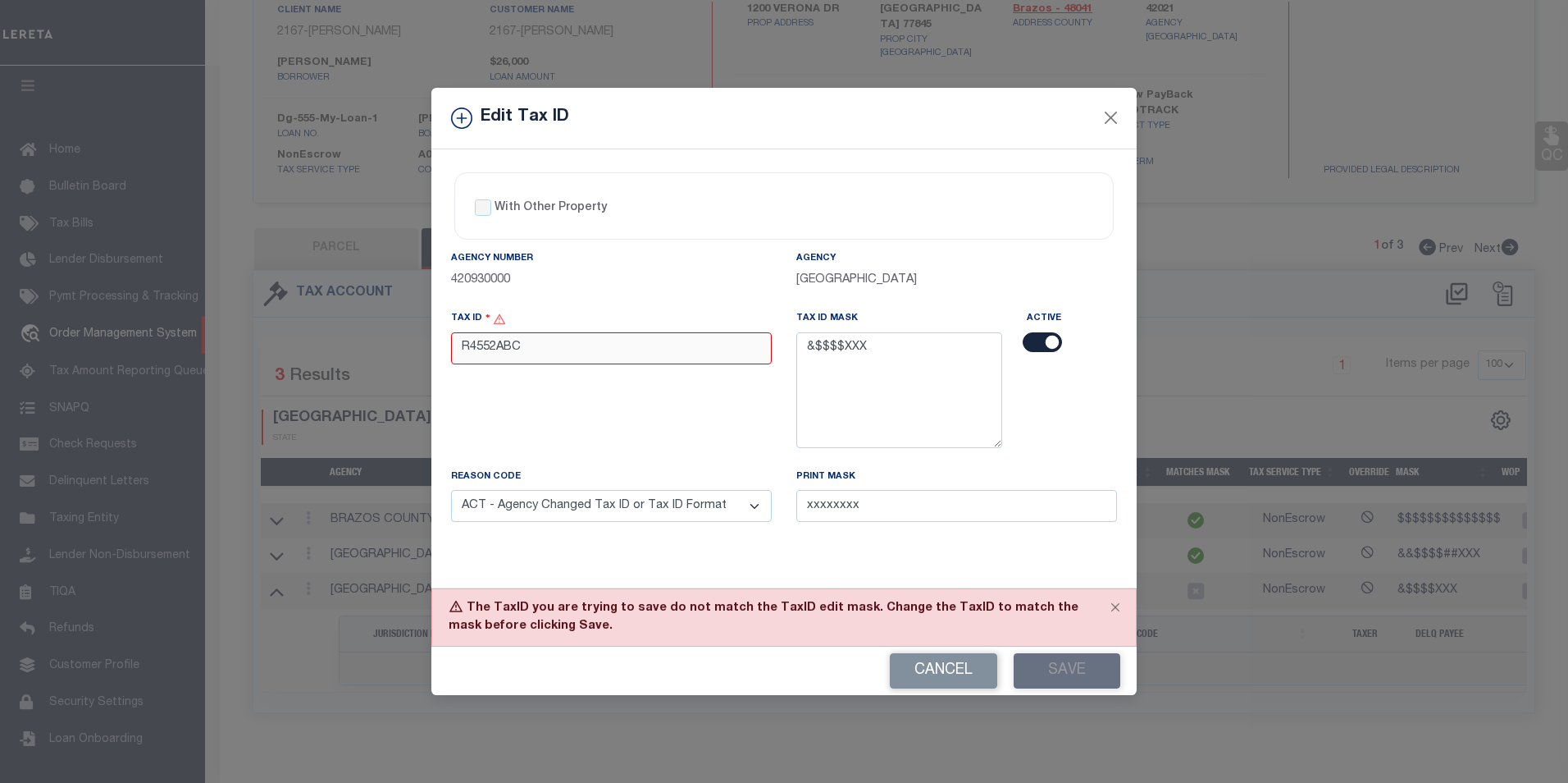
click at [538, 355] on input "R4552ABC" at bounding box center [612, 348] width 321 height 32
click at [561, 353] on input "R4552ABC" at bounding box center [612, 348] width 321 height 32
paste input "12345678"
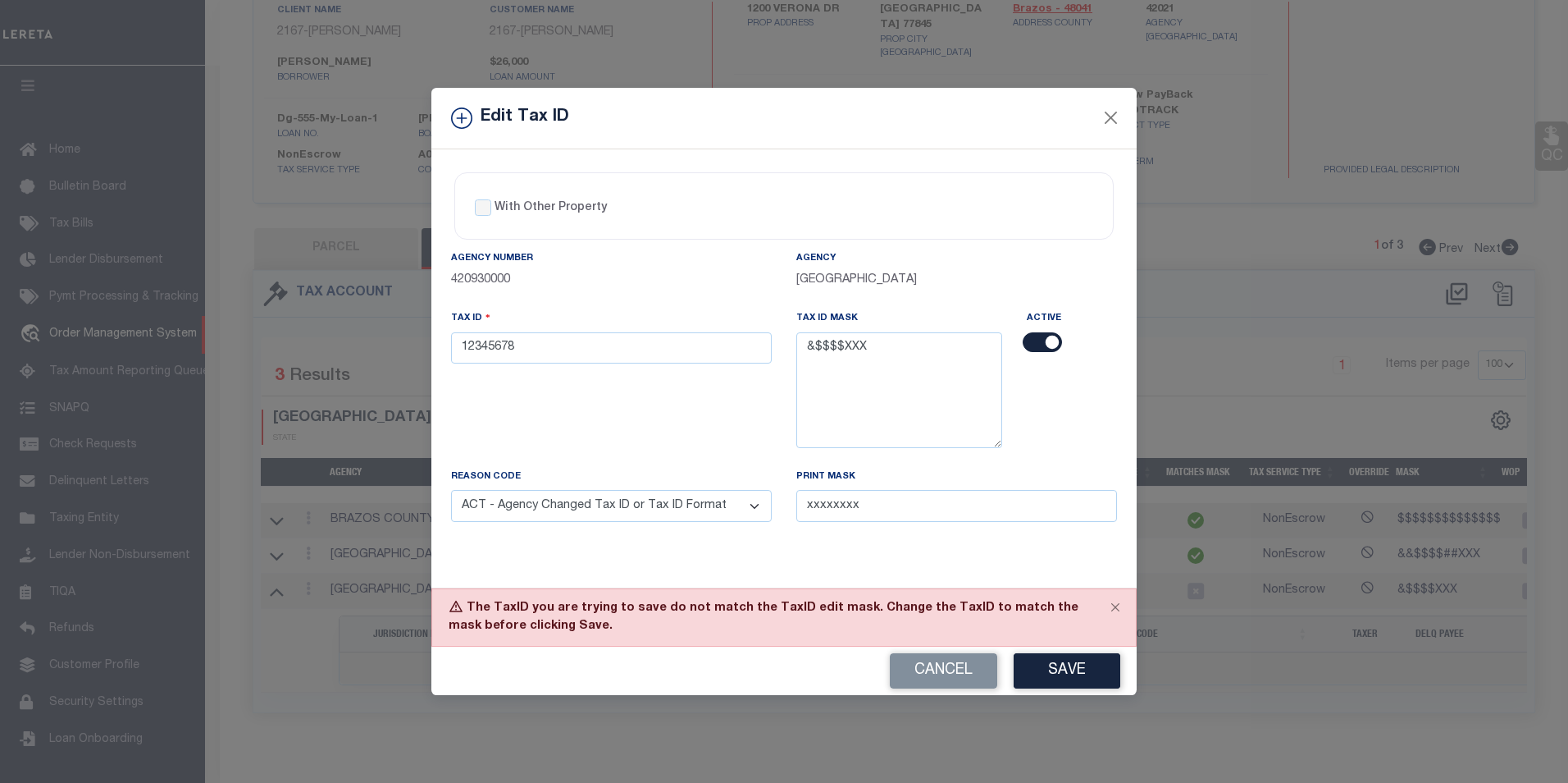
click at [698, 266] on div "Agency Number 420930000" at bounding box center [612, 268] width 321 height 40
click at [1071, 669] on button "Save" at bounding box center [1067, 671] width 107 height 35
drag, startPoint x: 468, startPoint y: 345, endPoint x: 483, endPoint y: 370, distance: 29.2
click at [468, 345] on input "12345678" at bounding box center [612, 348] width 321 height 32
click at [635, 395] on div "Tax ID R2345678" at bounding box center [612, 388] width 345 height 158
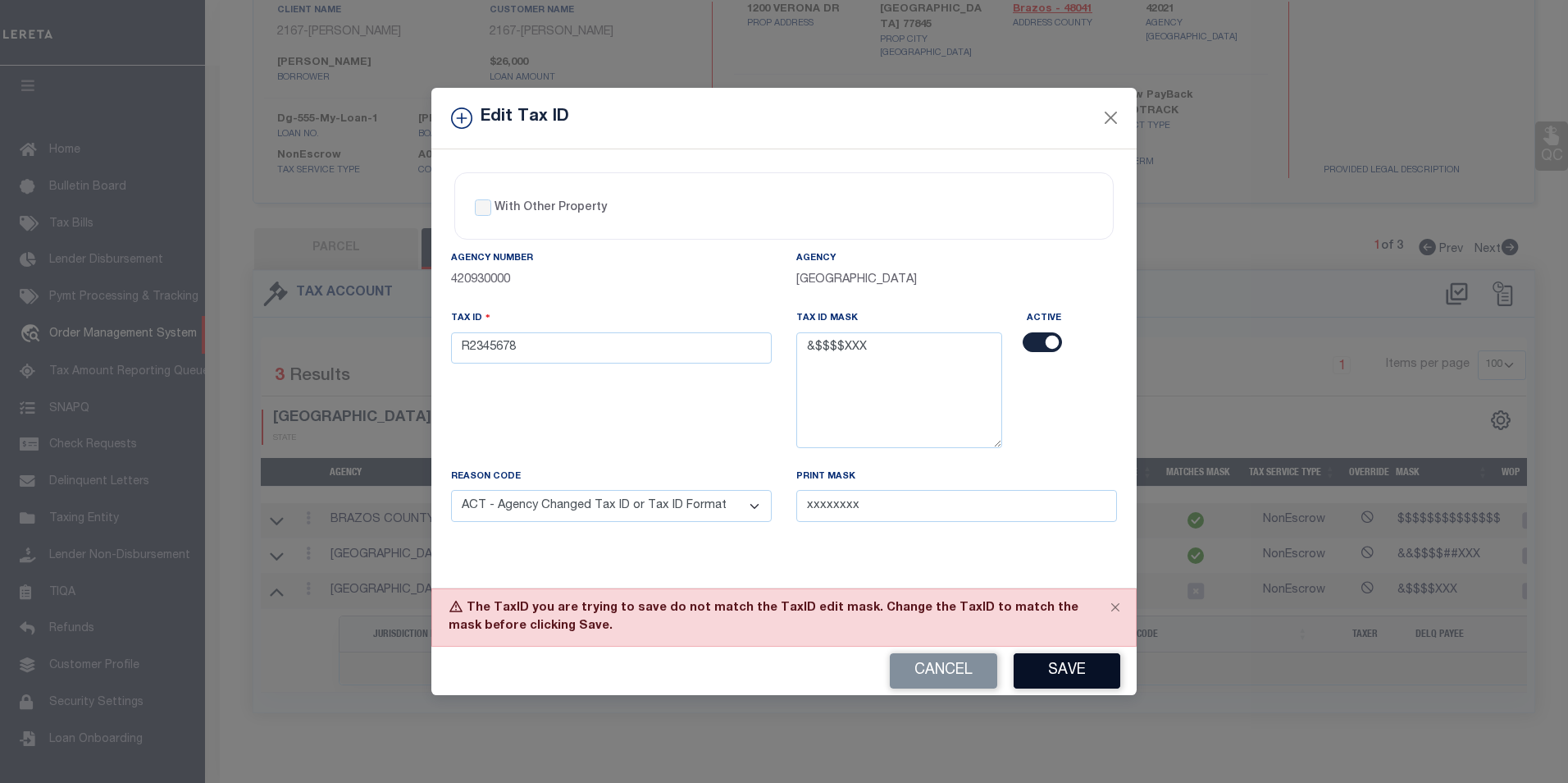
click at [1075, 673] on button "Save" at bounding box center [1067, 671] width 107 height 35
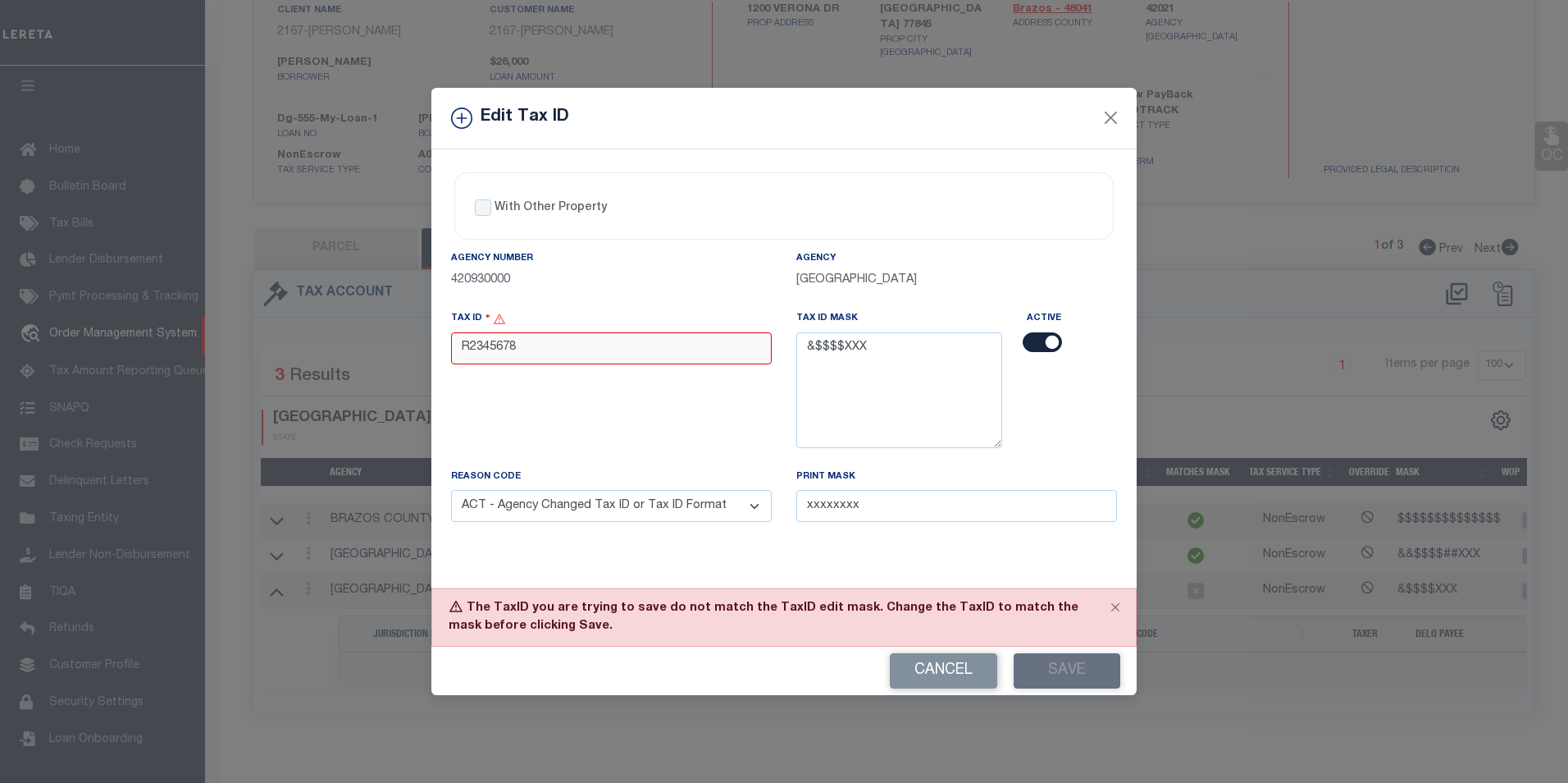
click at [471, 349] on input "R2345678" at bounding box center [612, 348] width 321 height 32
click at [607, 453] on div "Tax ID .2345678" at bounding box center [612, 388] width 345 height 158
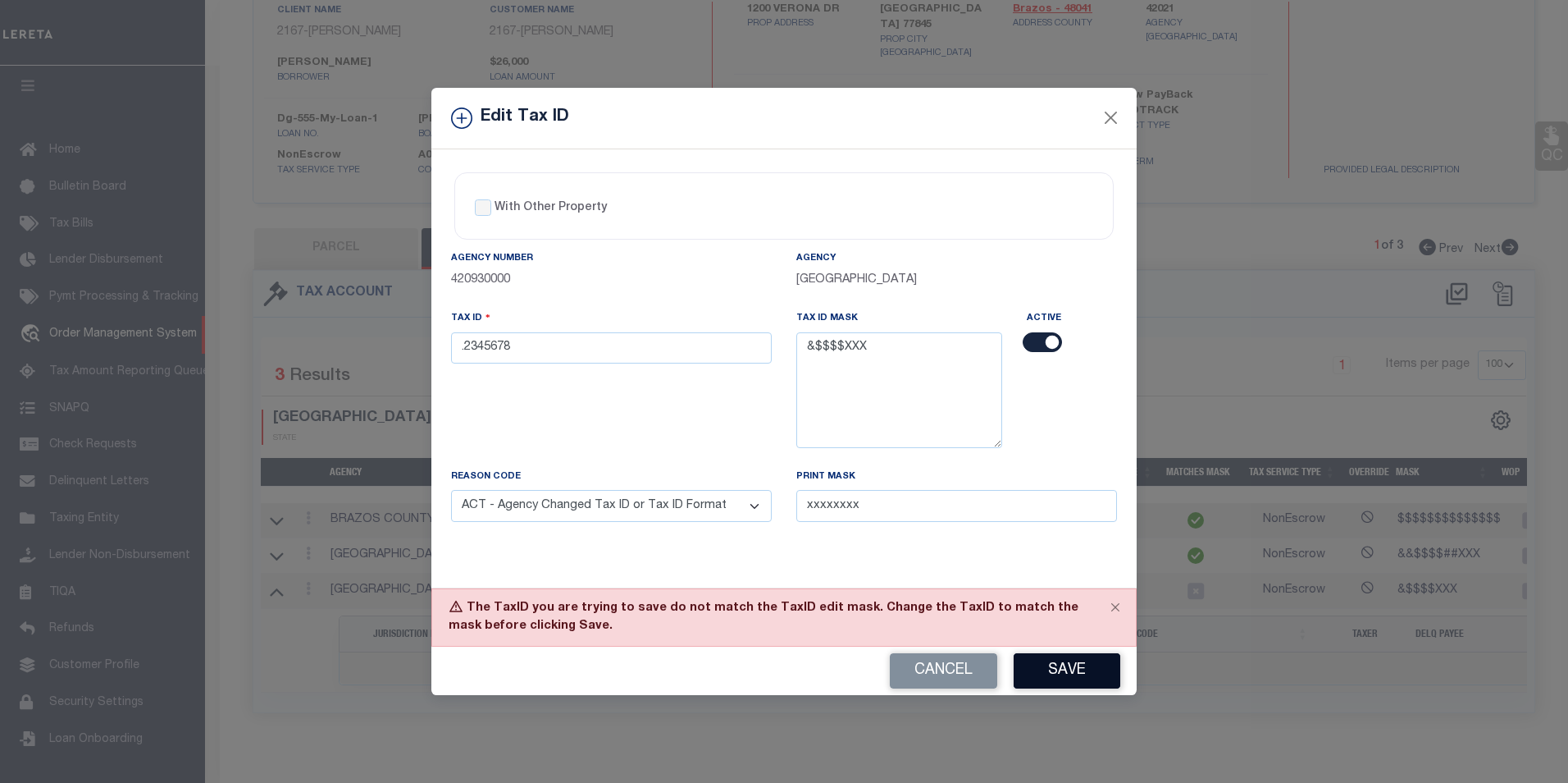
click at [1060, 683] on button "Save" at bounding box center [1067, 671] width 107 height 35
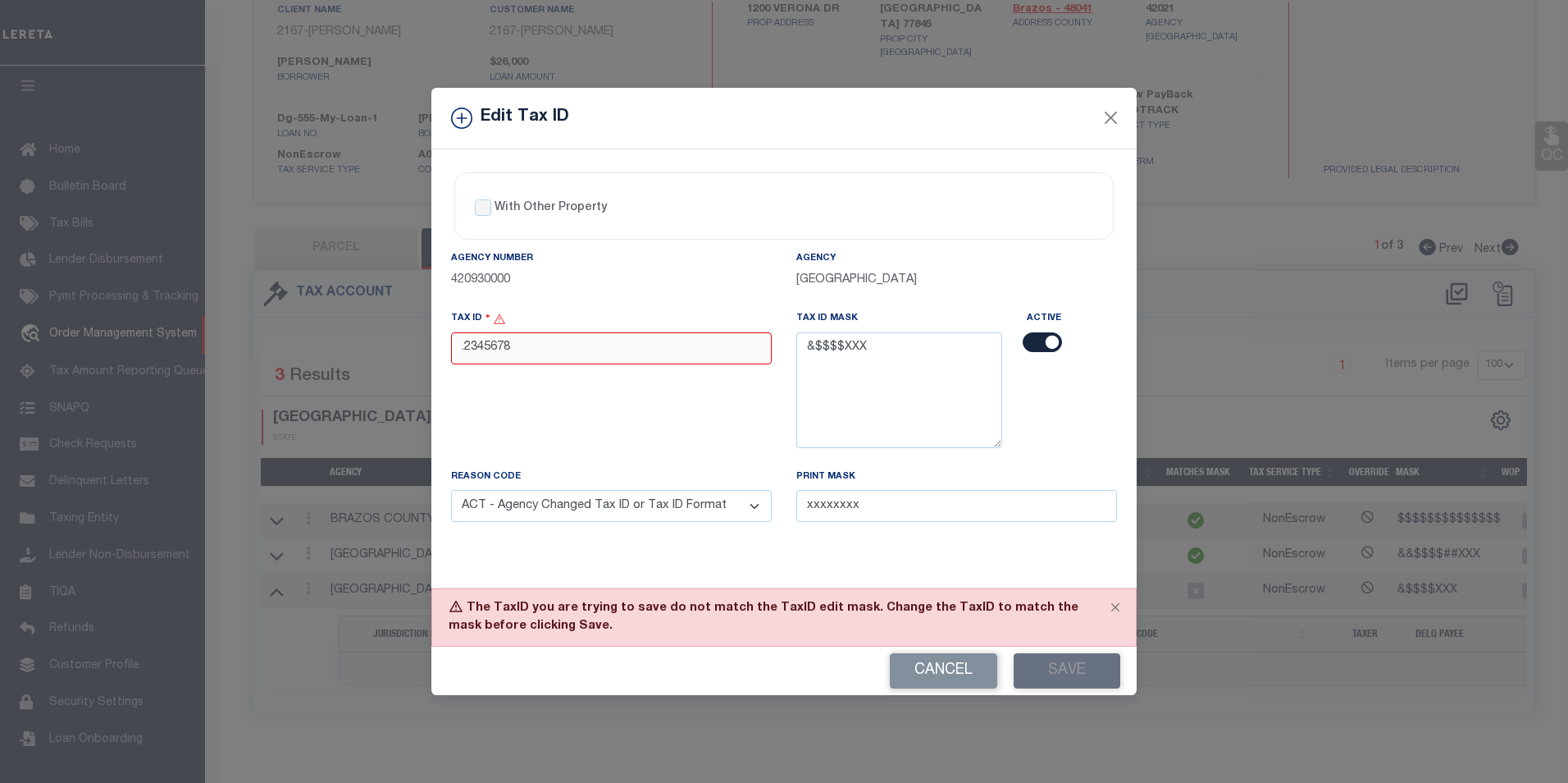
click at [466, 354] on input ".2345678" at bounding box center [612, 348] width 321 height 32
click at [486, 400] on div "Tax ID A2345678" at bounding box center [612, 388] width 345 height 158
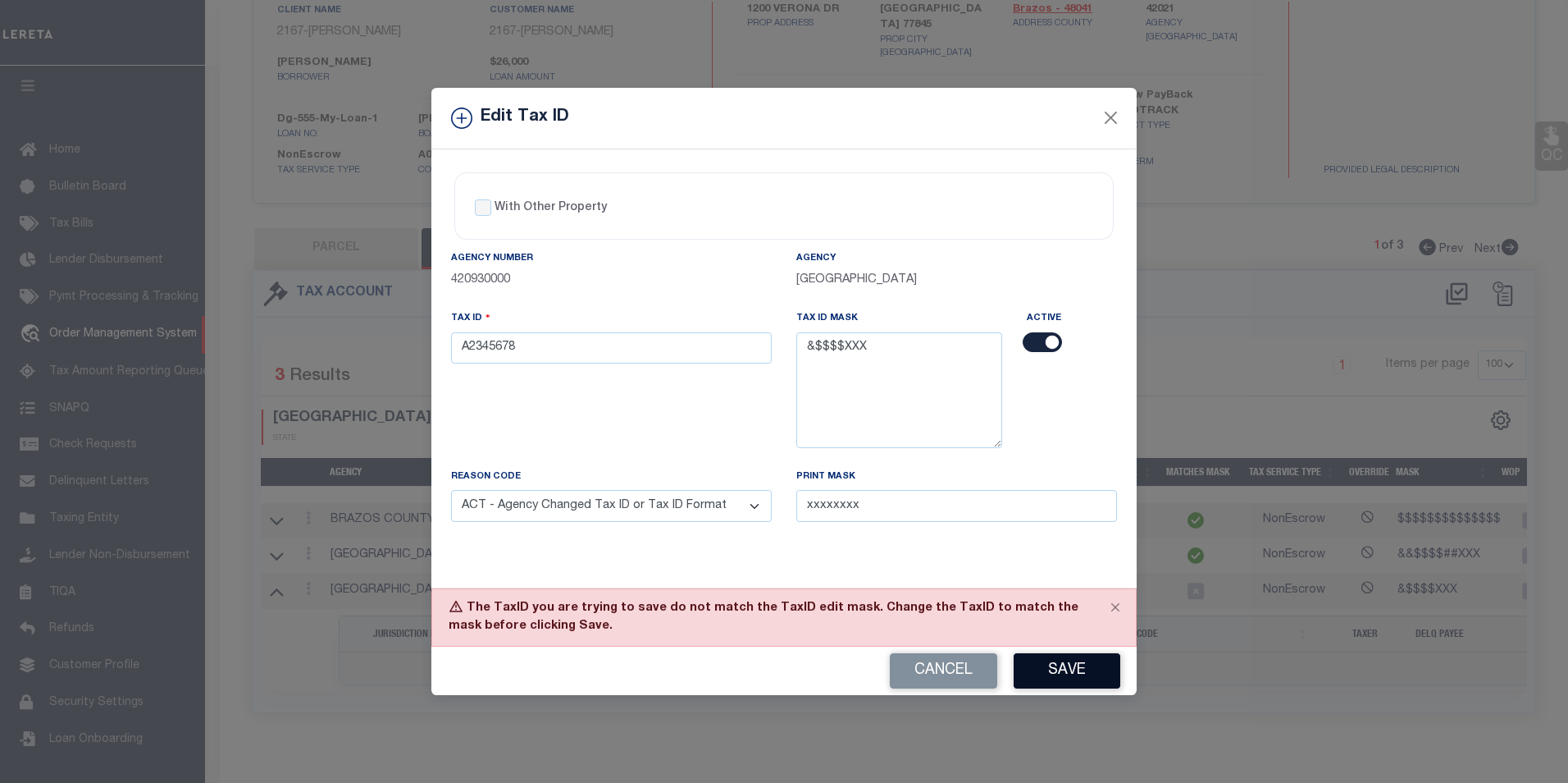
click at [1069, 671] on button "Save" at bounding box center [1067, 671] width 107 height 35
click at [471, 351] on input "A2345678" at bounding box center [612, 348] width 321 height 32
drag, startPoint x: 815, startPoint y: 349, endPoint x: 827, endPoint y: 345, distance: 12.6
click at [827, 345] on textarea "&$$$$XXX" at bounding box center [899, 390] width 205 height 115
click at [467, 356] on input "A2345678" at bounding box center [612, 348] width 321 height 32
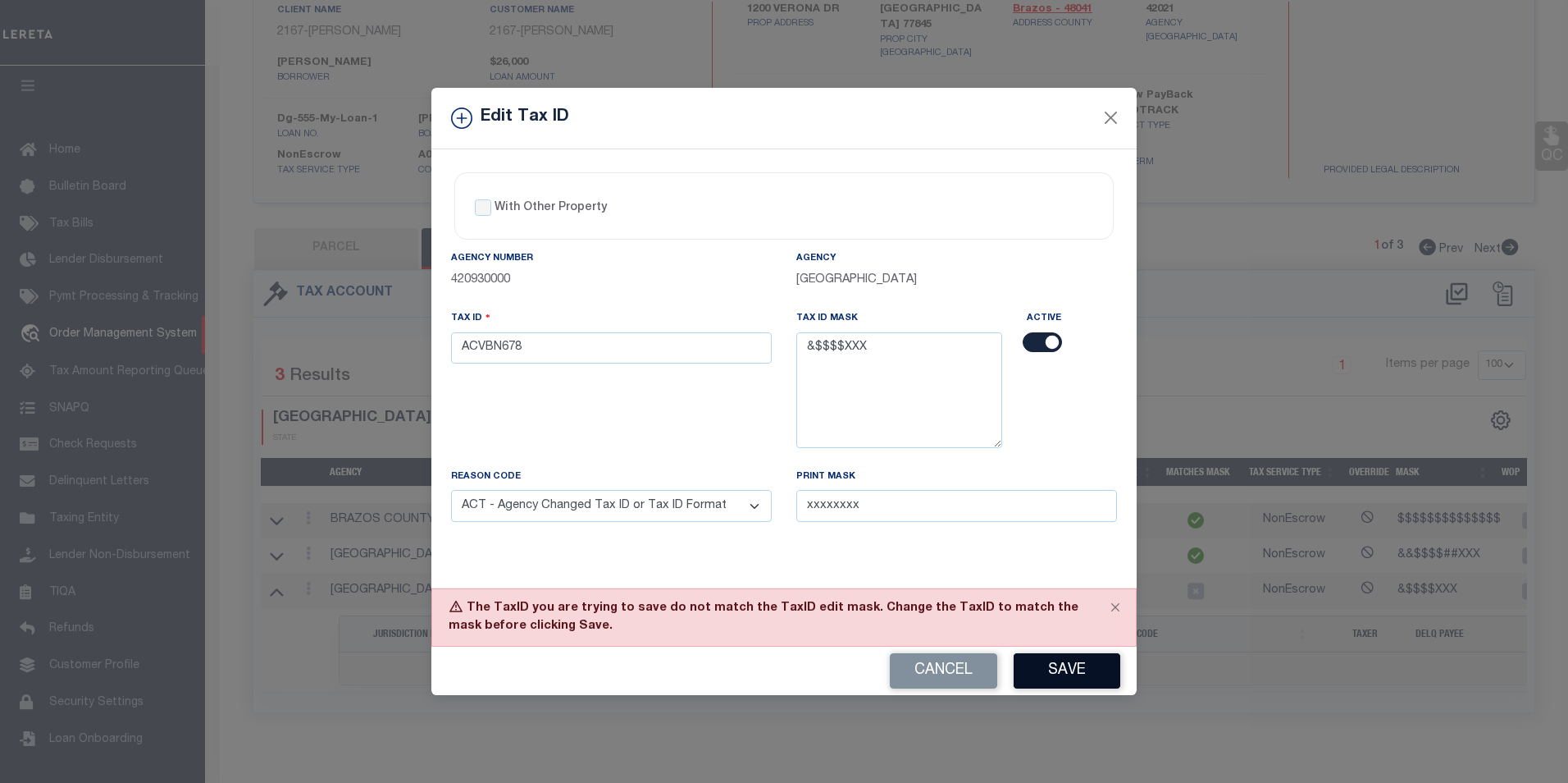
click at [1102, 668] on button "Save" at bounding box center [1067, 671] width 107 height 35
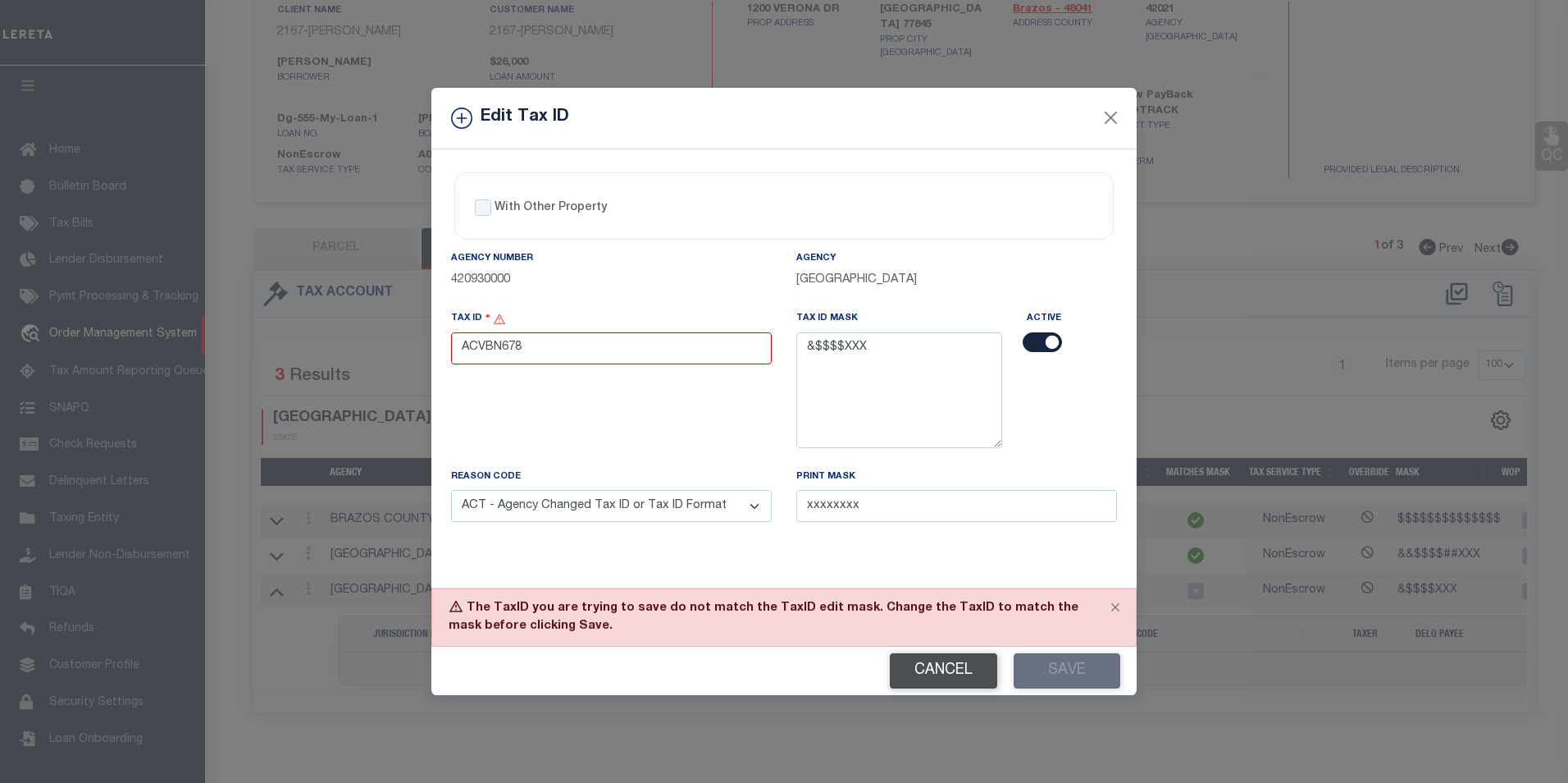
click at [941, 672] on button "Cancel" at bounding box center [943, 671] width 108 height 35
type input "R455255B"
select select
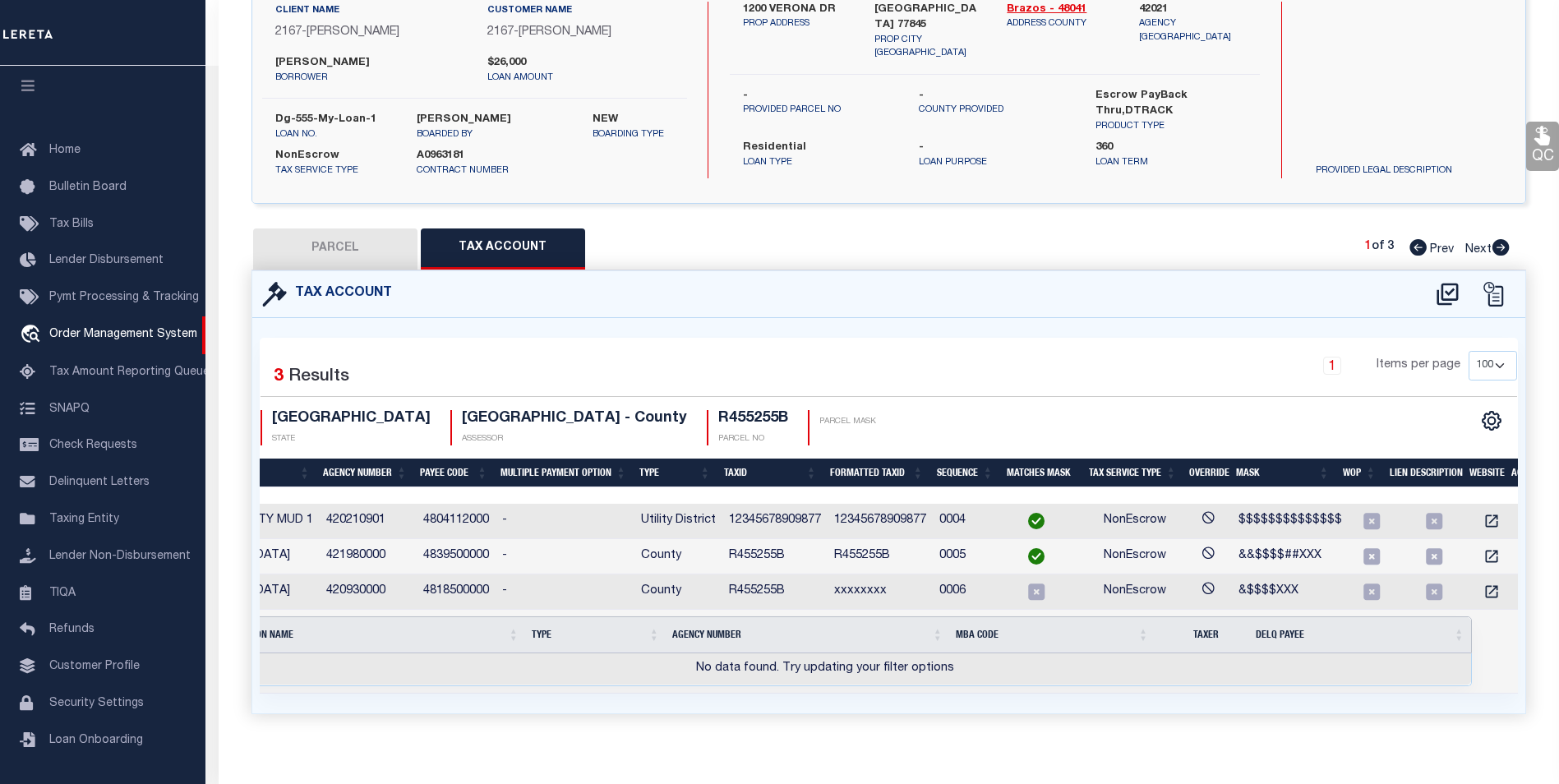
scroll to position [0, 0]
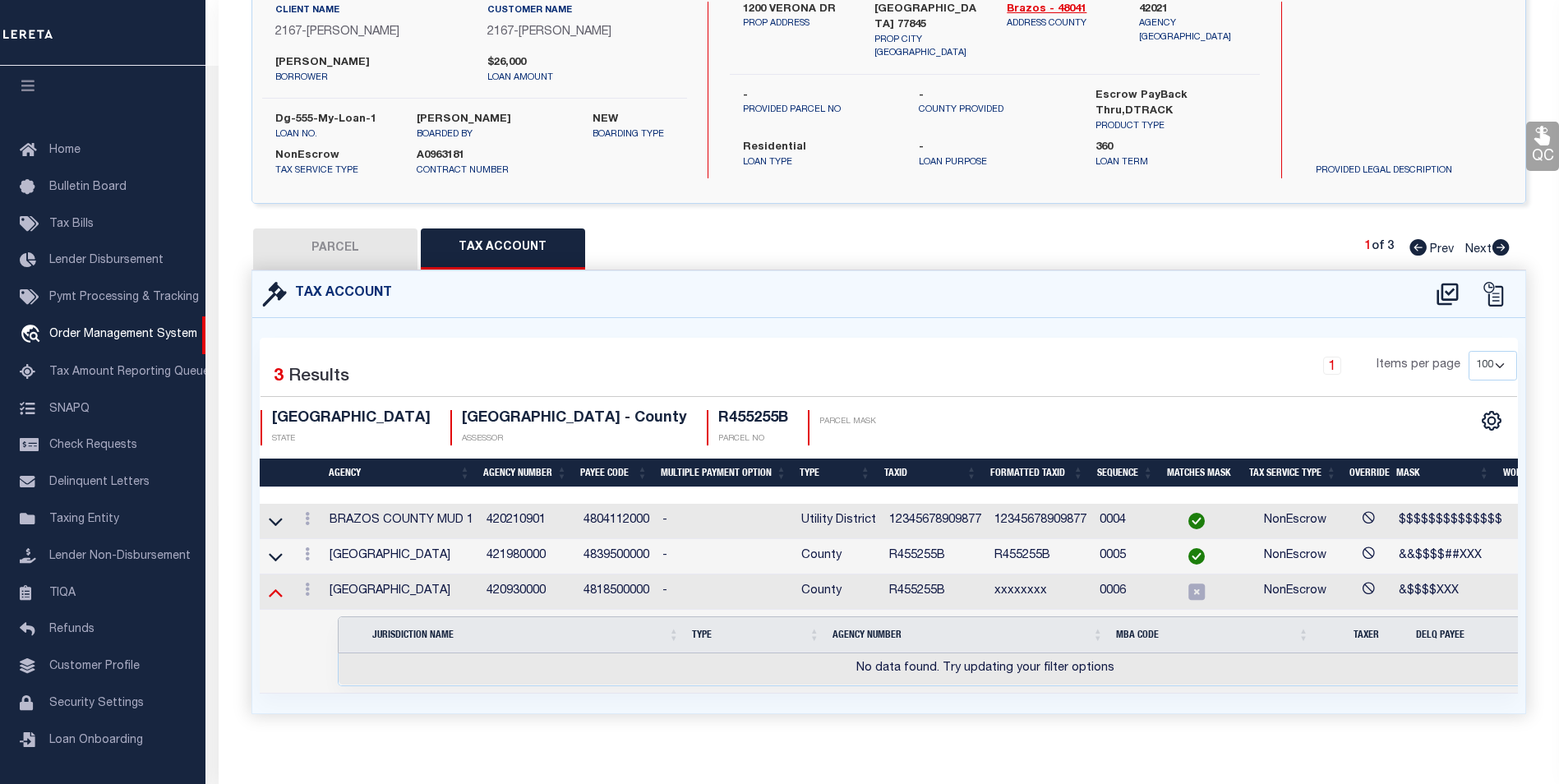
click at [276, 600] on icon at bounding box center [276, 592] width 14 height 17
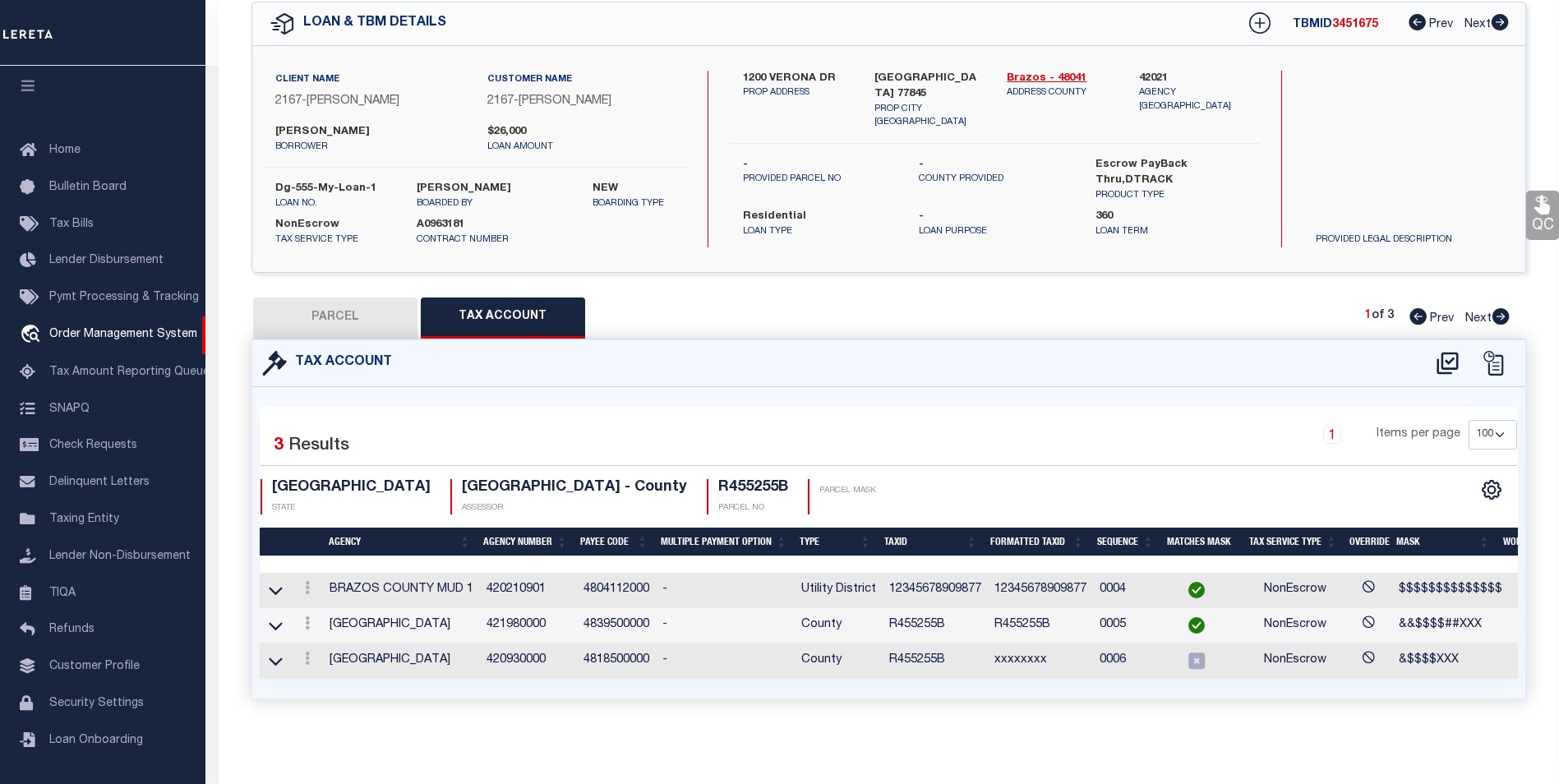
click at [338, 300] on button "PARCEL" at bounding box center [335, 317] width 164 height 41
select select "AS"
checkbox input "false"
select select "IP"
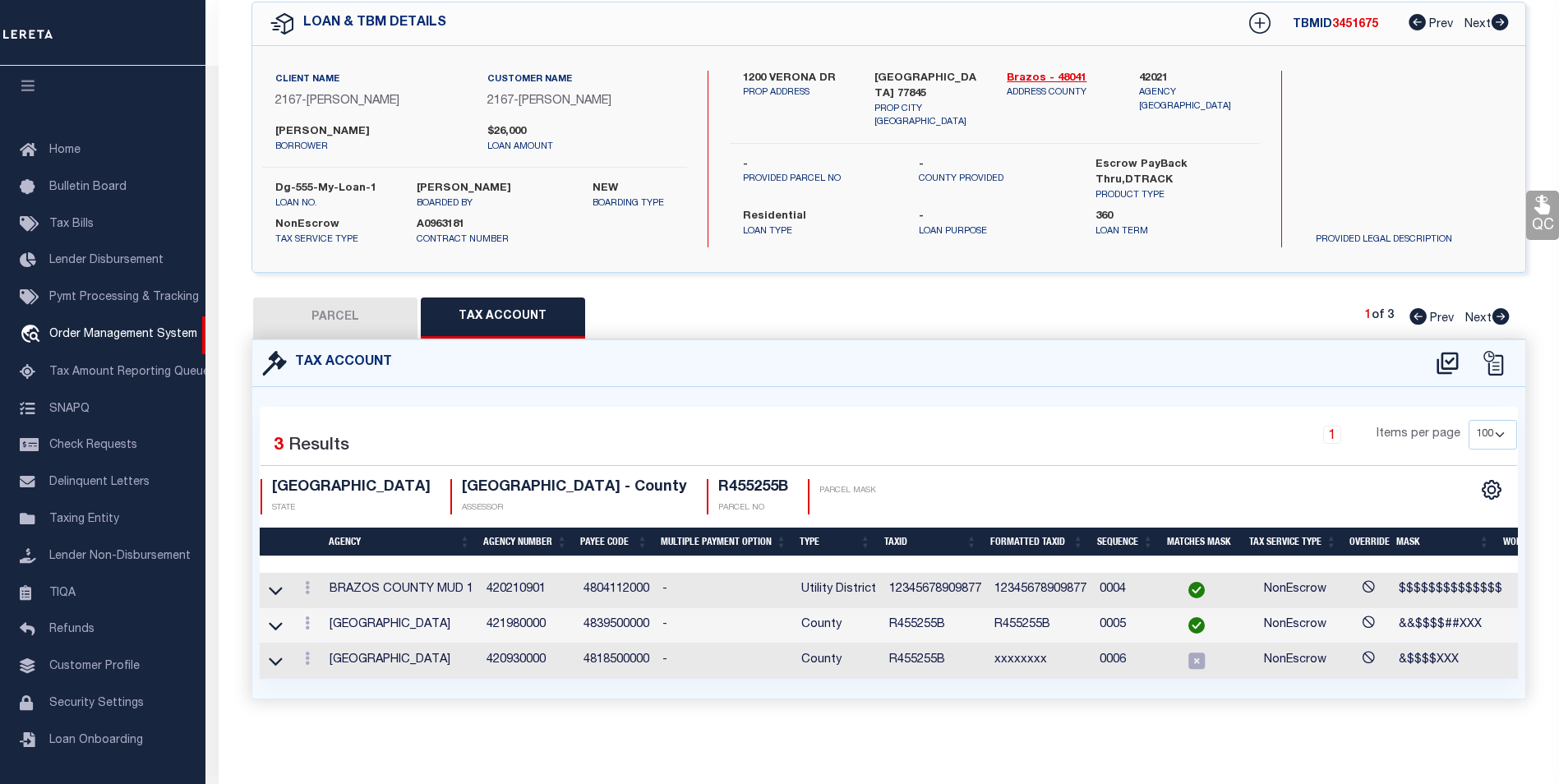
checkbox input "false"
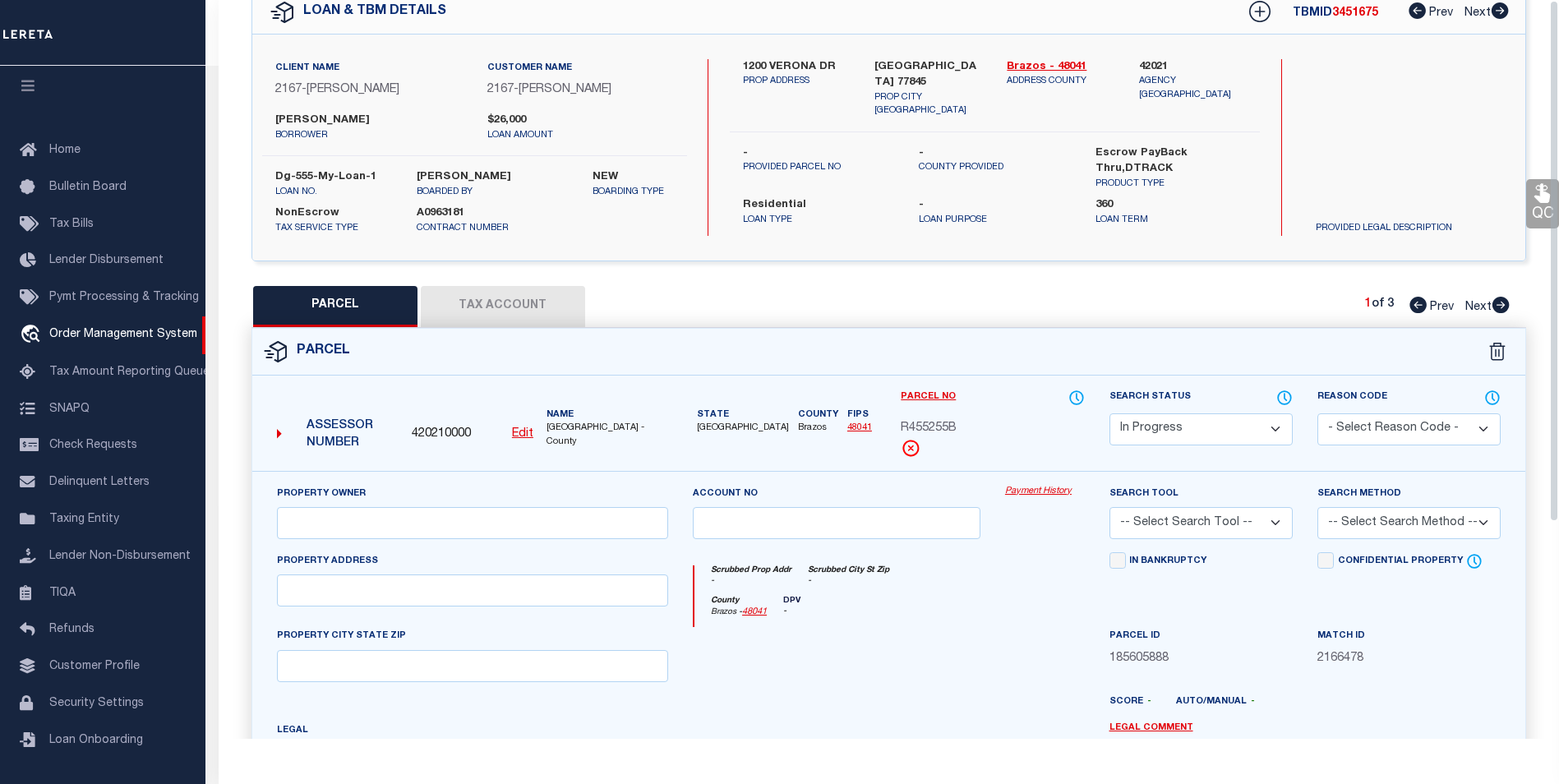
scroll to position [0, 0]
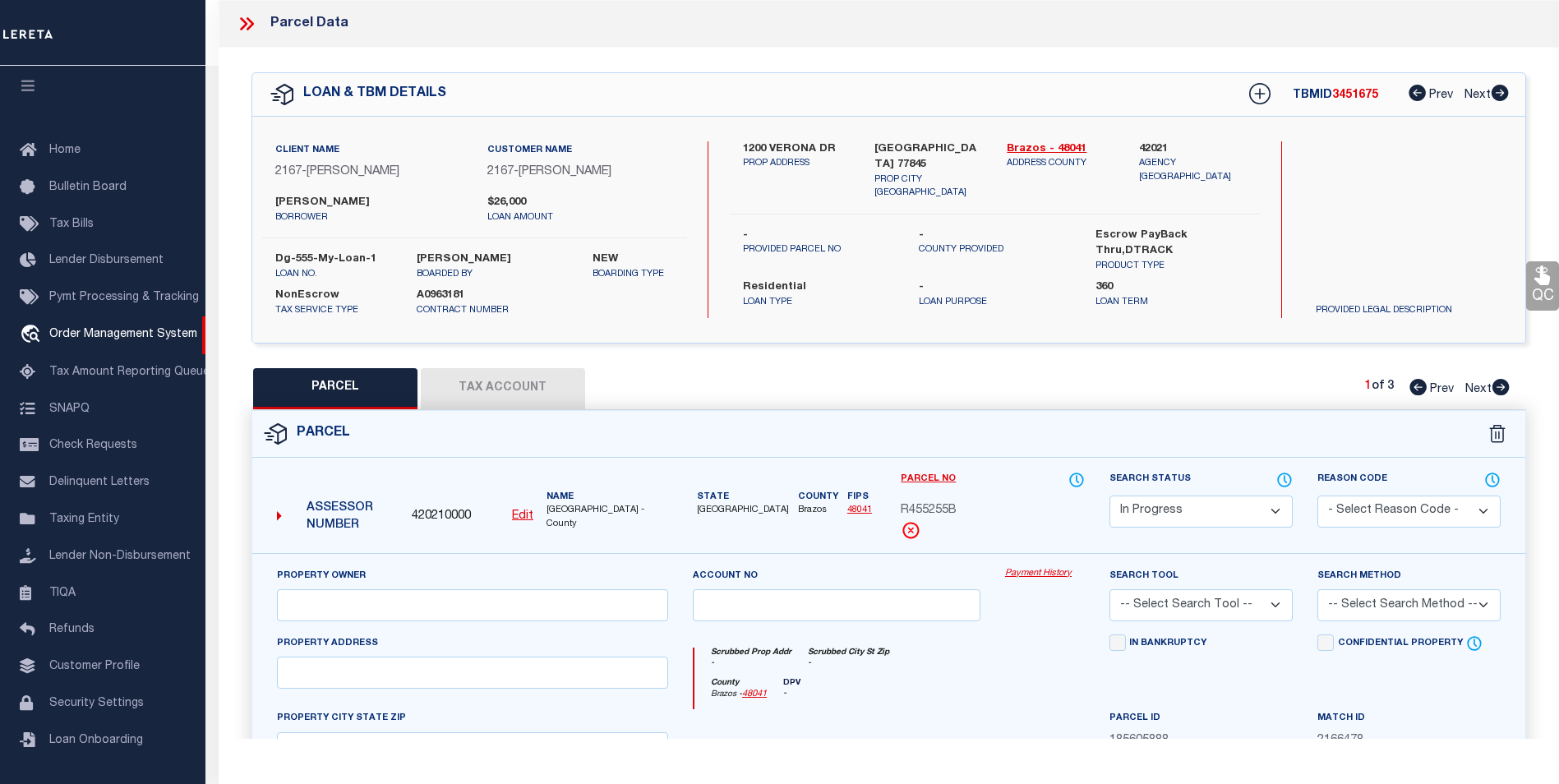
click at [249, 30] on icon at bounding box center [247, 24] width 21 height 21
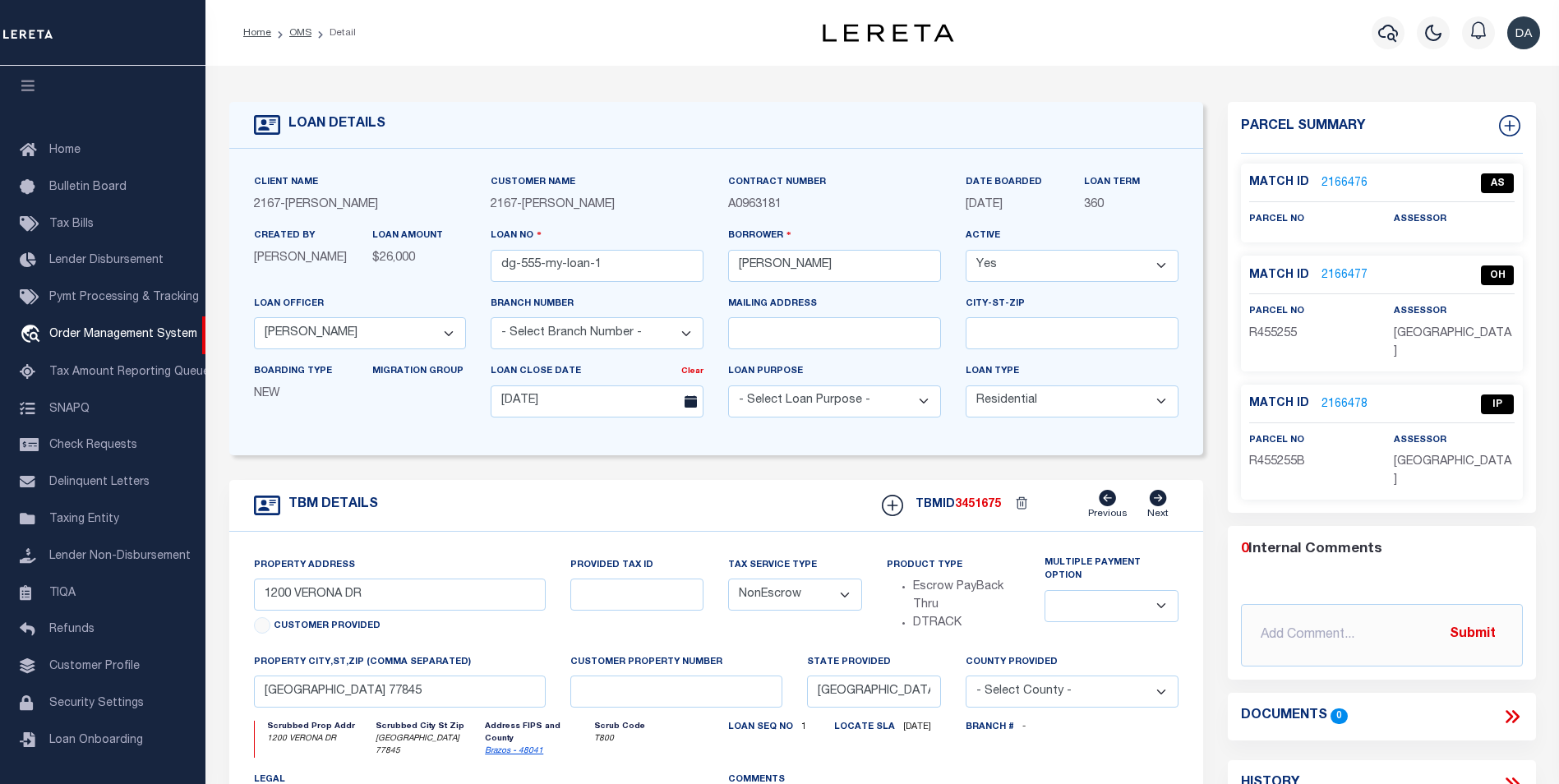
click at [1343, 180] on link "2166476" at bounding box center [1343, 183] width 46 height 17
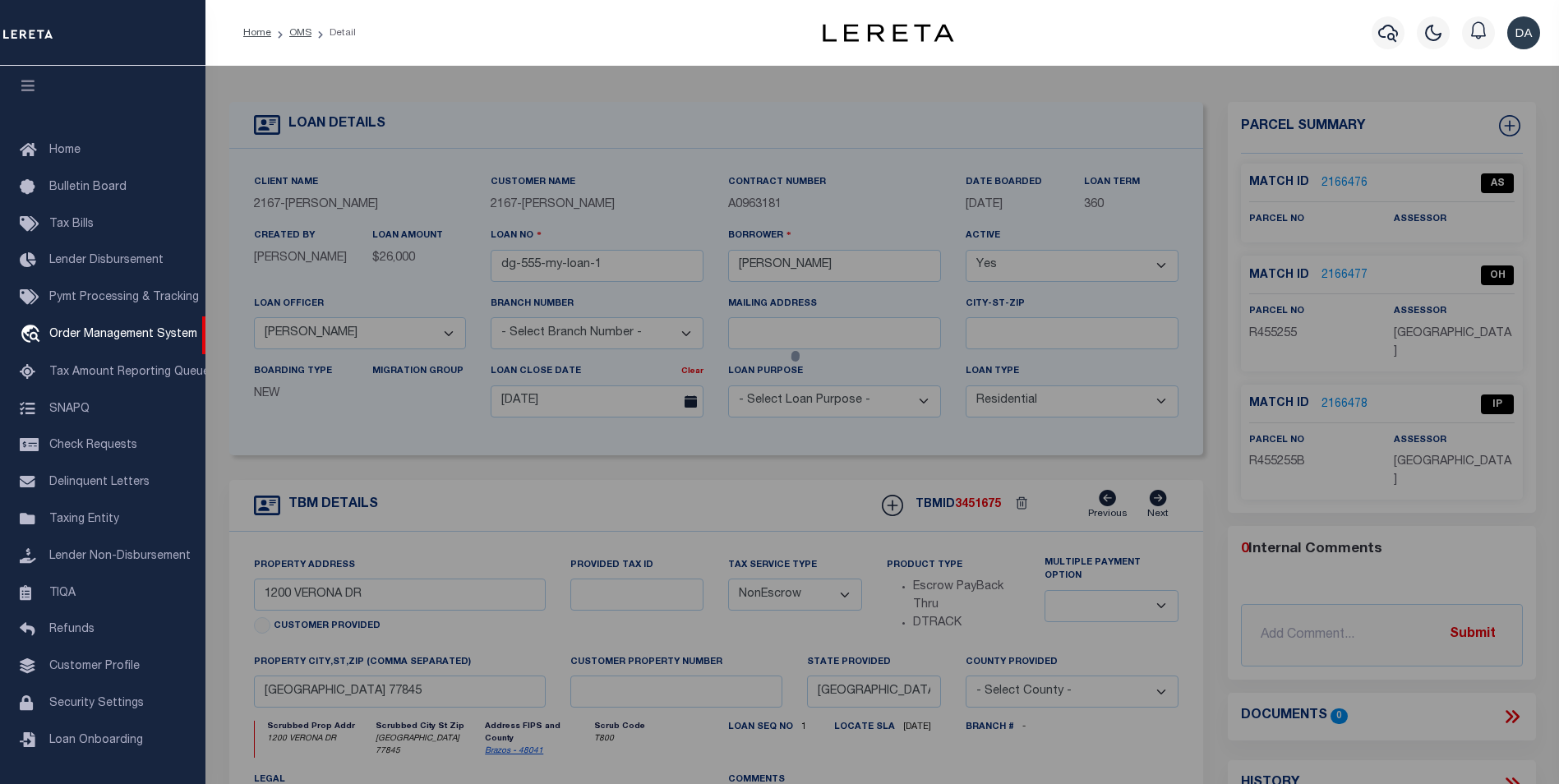
select select "AS"
checkbox input "false"
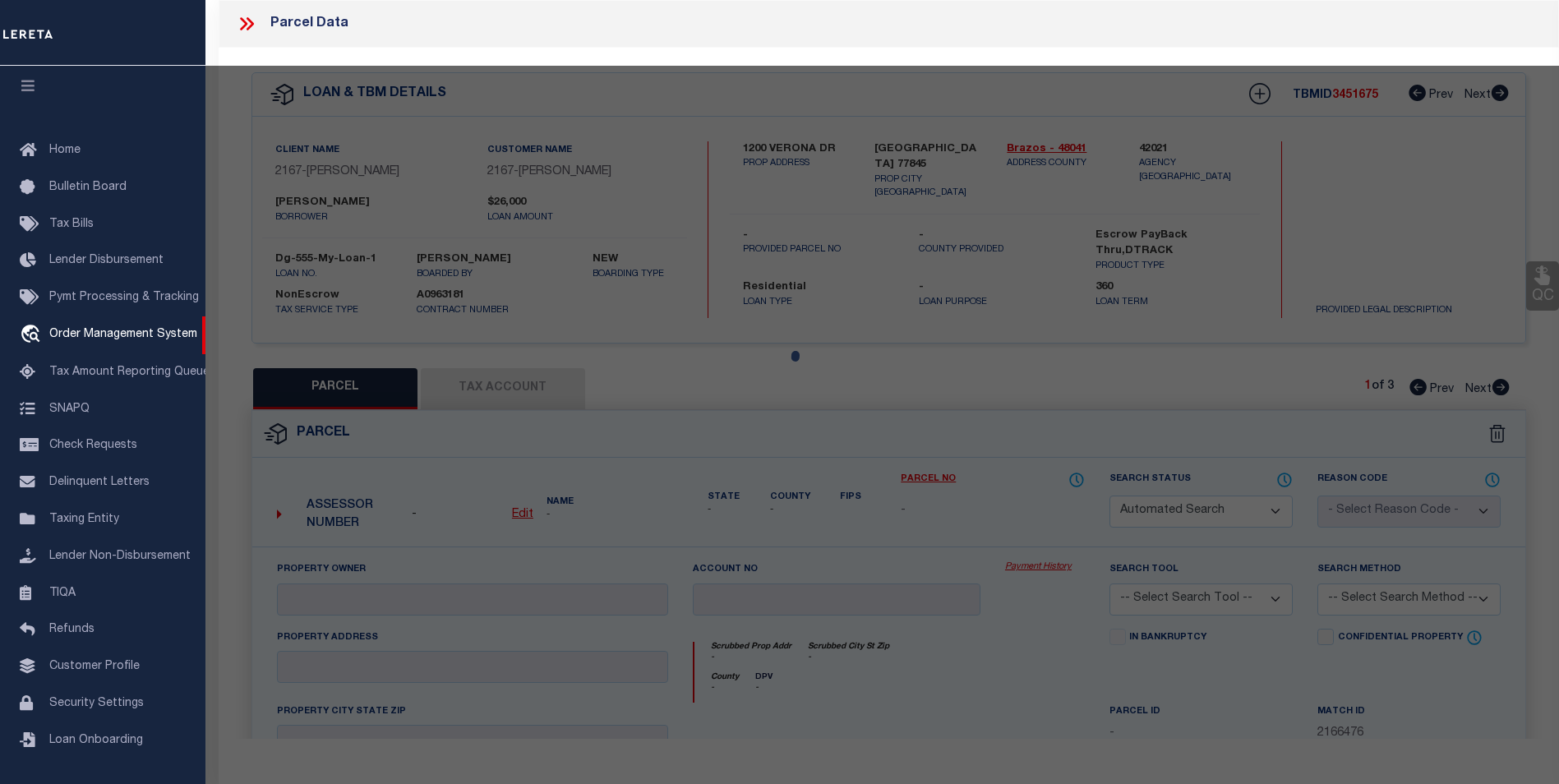
checkbox input "false"
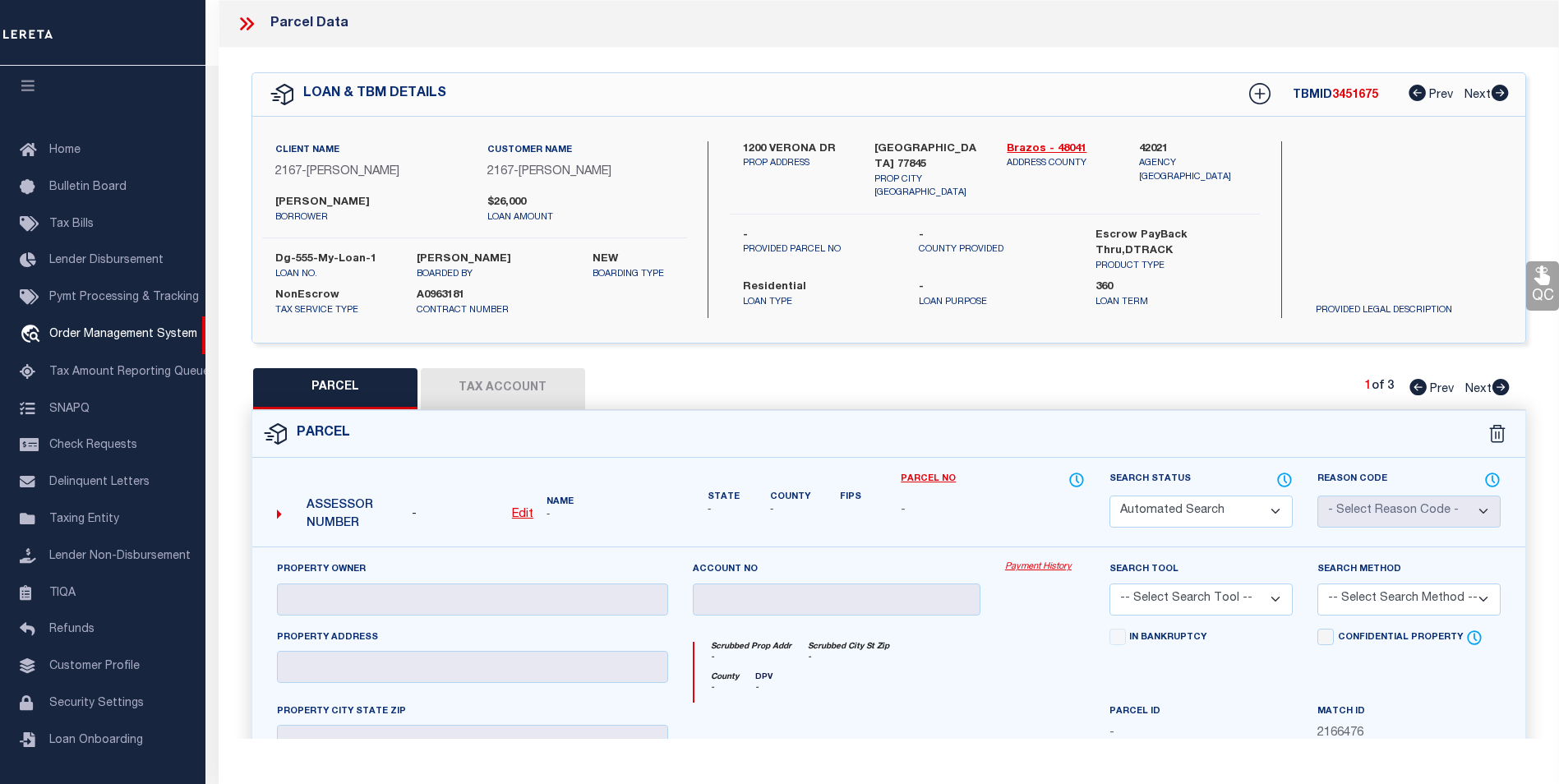
click at [531, 510] on u "Edit" at bounding box center [522, 514] width 21 height 12
select select "AS"
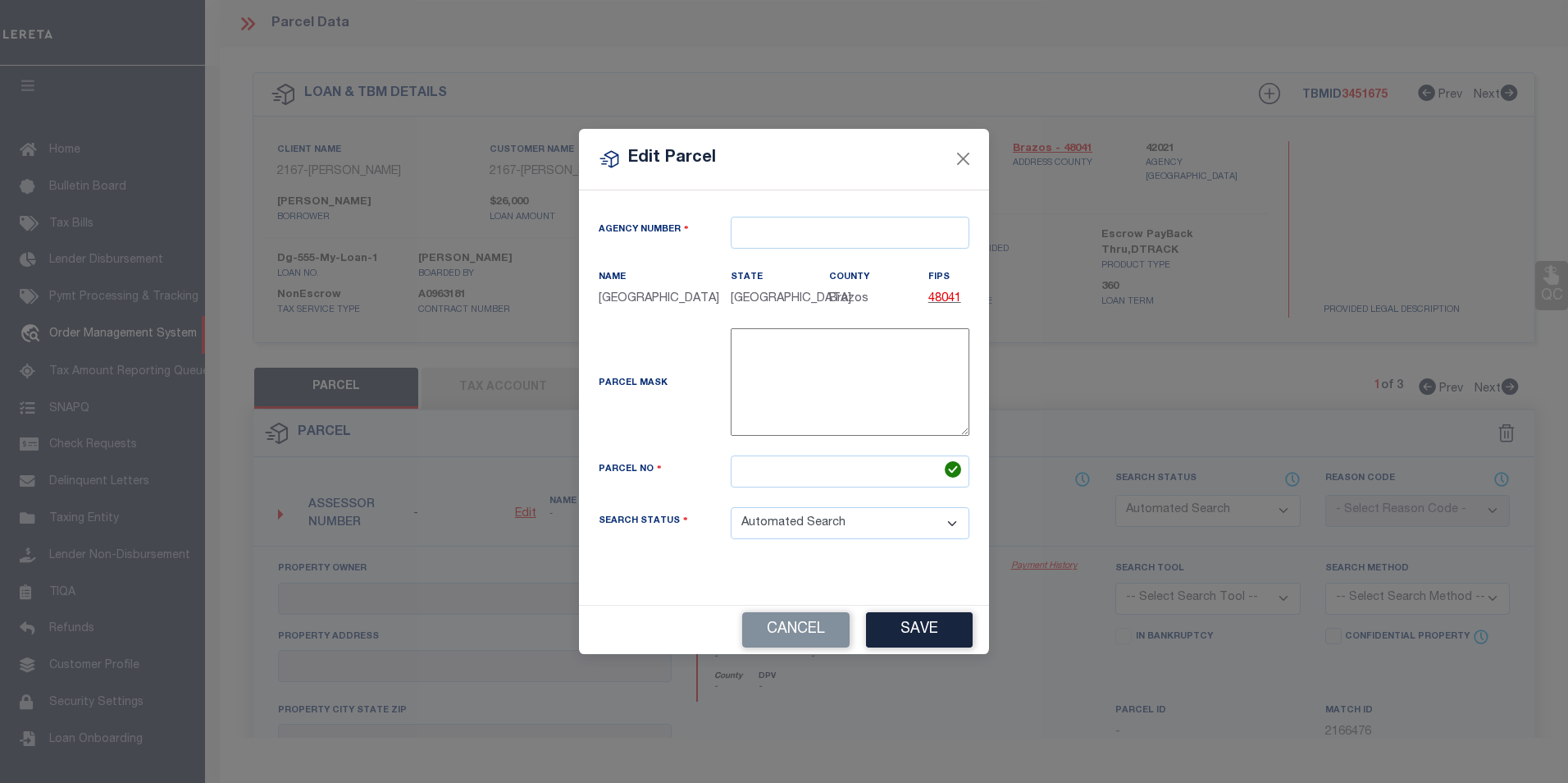
type textarea "-"
click at [770, 239] on input "text" at bounding box center [850, 232] width 238 height 32
paste input "420210000"
type input "420210000"
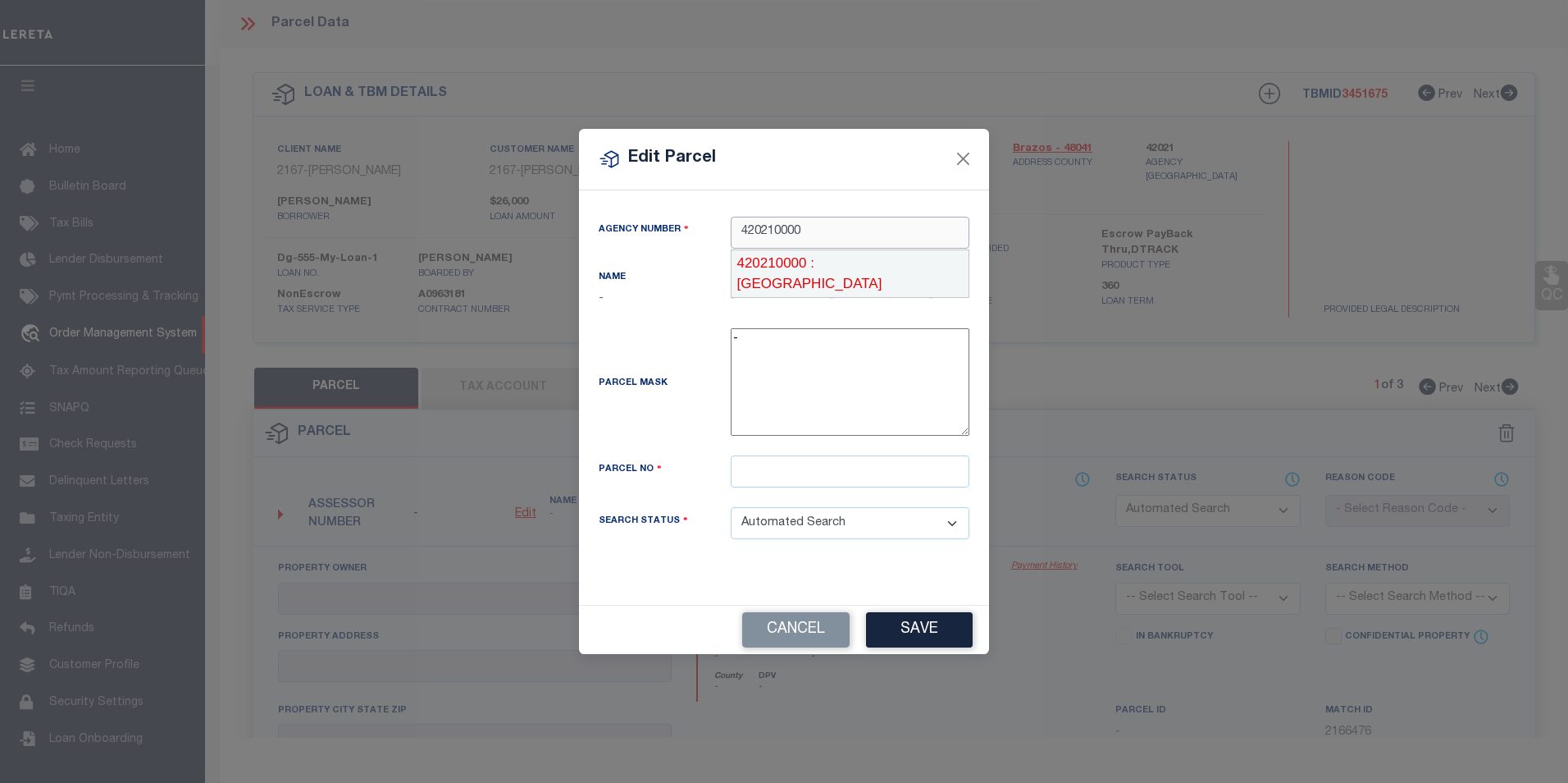
click at [808, 268] on div "420210000 : BRAZOS COUNTY" at bounding box center [850, 273] width 237 height 47
type input "420210000"
click at [629, 546] on div "Search Status Automated Search Bad Parcel Complete Duplicate Parcel High Dollar…" at bounding box center [784, 532] width 395 height 51
click at [762, 474] on input "text" at bounding box center [850, 471] width 238 height 32
paste input "R455255"
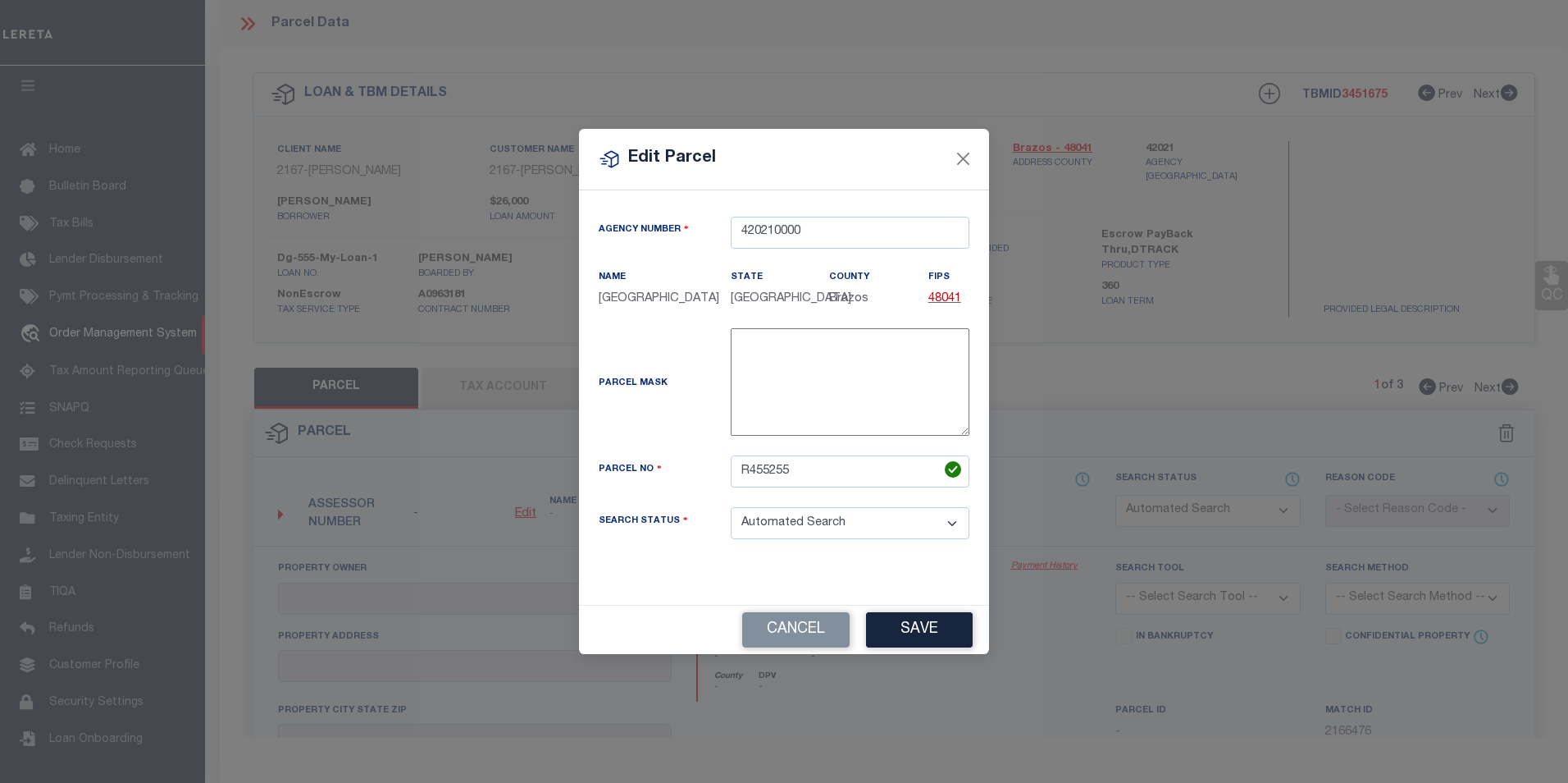
click at [819, 549] on div "Agency Number 420210000 Name BRAZOS COUNTY State" at bounding box center [784, 397] width 410 height 415
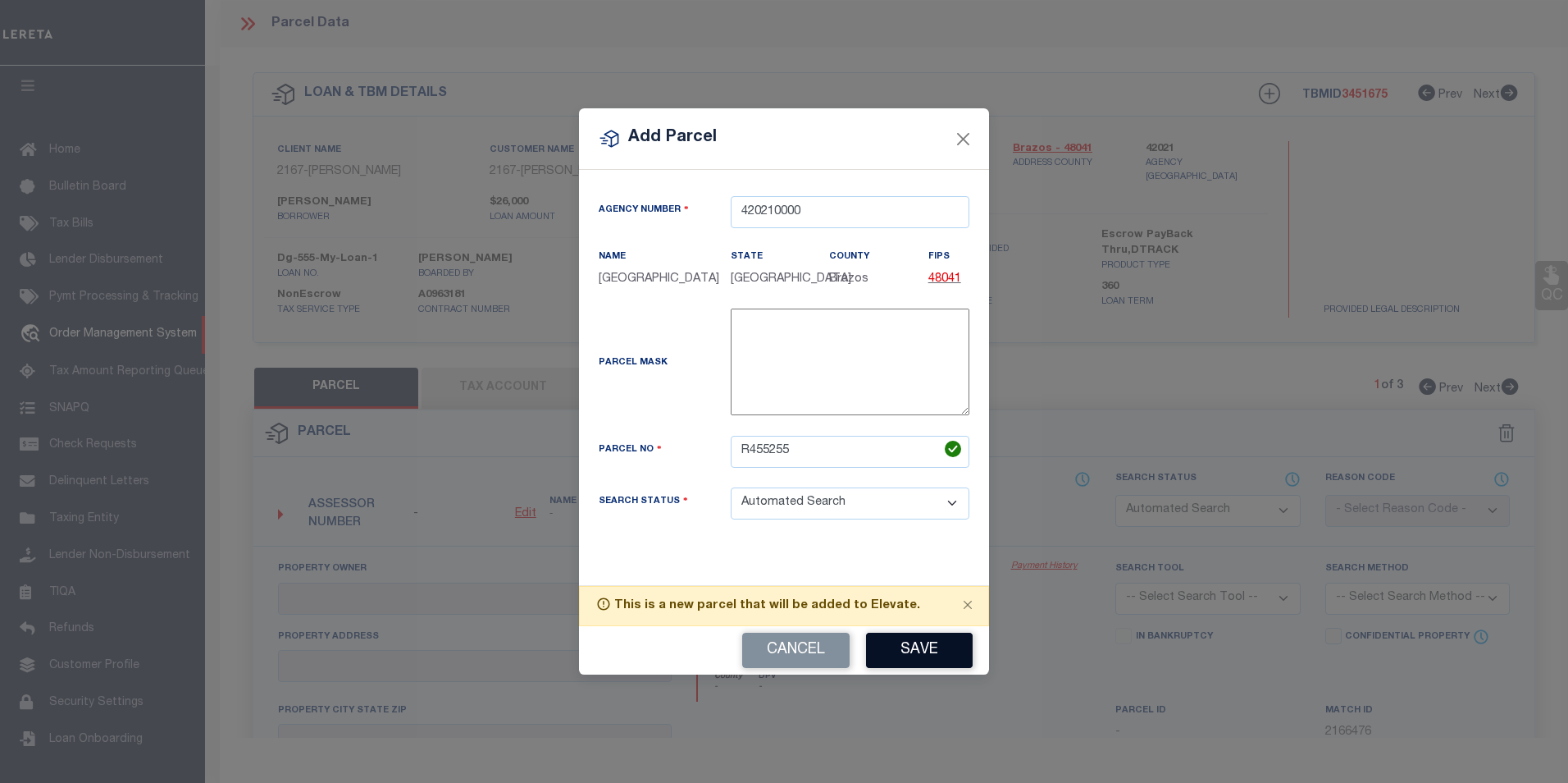
click at [918, 646] on button "Save" at bounding box center [920, 650] width 107 height 35
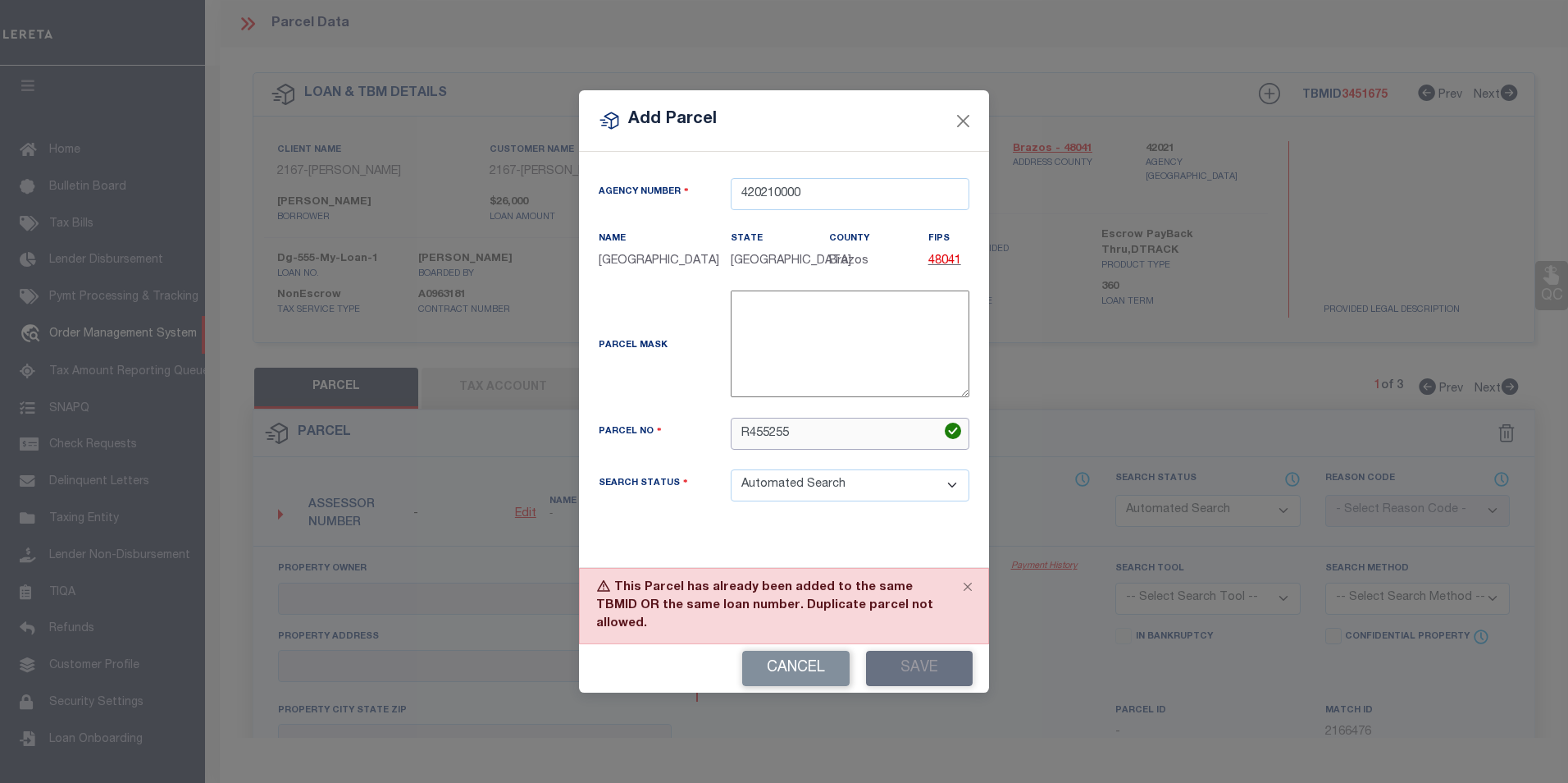
click at [818, 444] on input "R455255" at bounding box center [850, 433] width 238 height 32
type input "R455257"
click at [943, 674] on button "Save" at bounding box center [920, 668] width 107 height 35
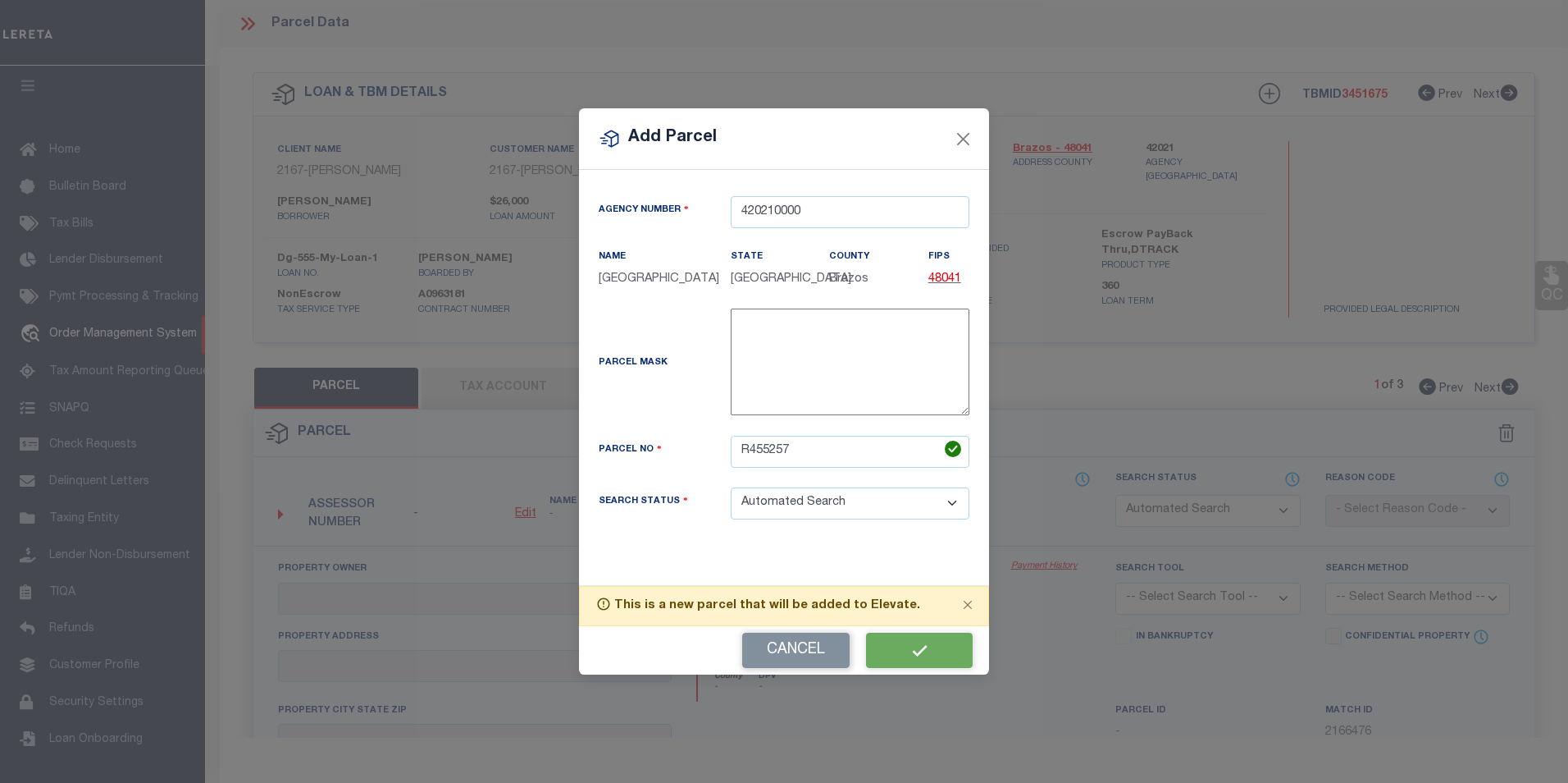
checkbox input "false"
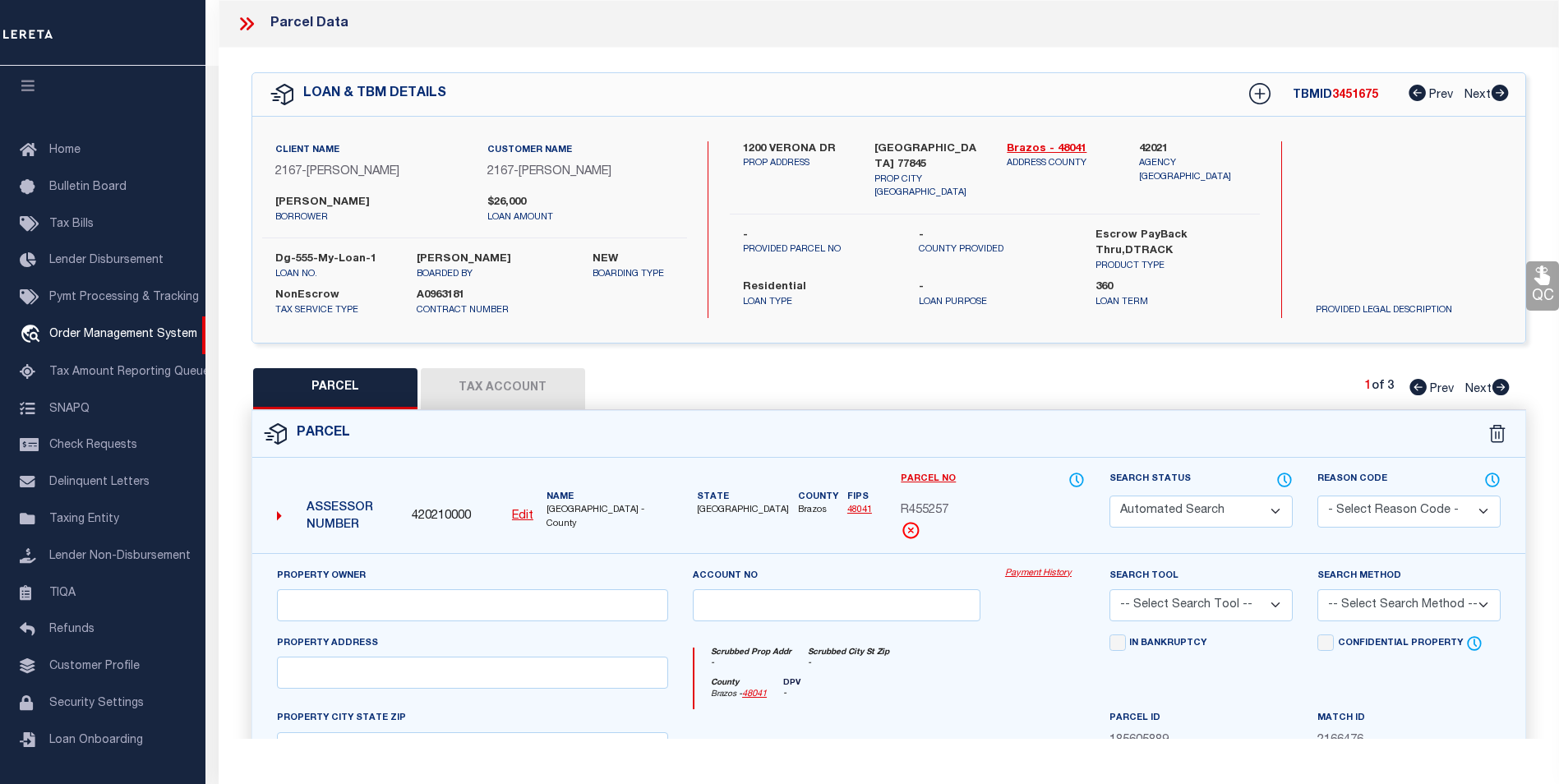
click at [504, 387] on button "Tax Account" at bounding box center [502, 388] width 164 height 41
select select "100"
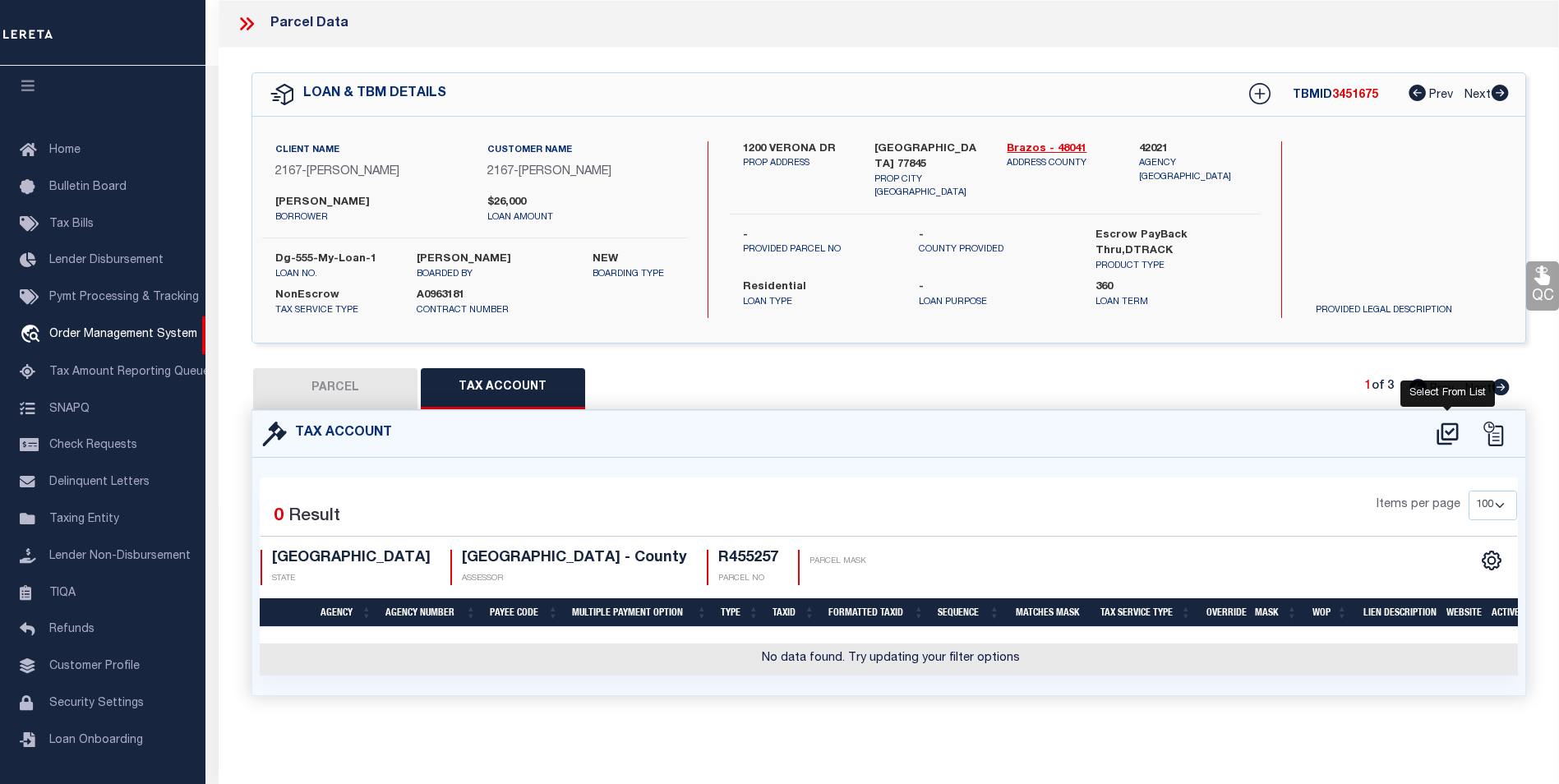
click at [1439, 432] on icon at bounding box center [1447, 433] width 21 height 22
select select "100"
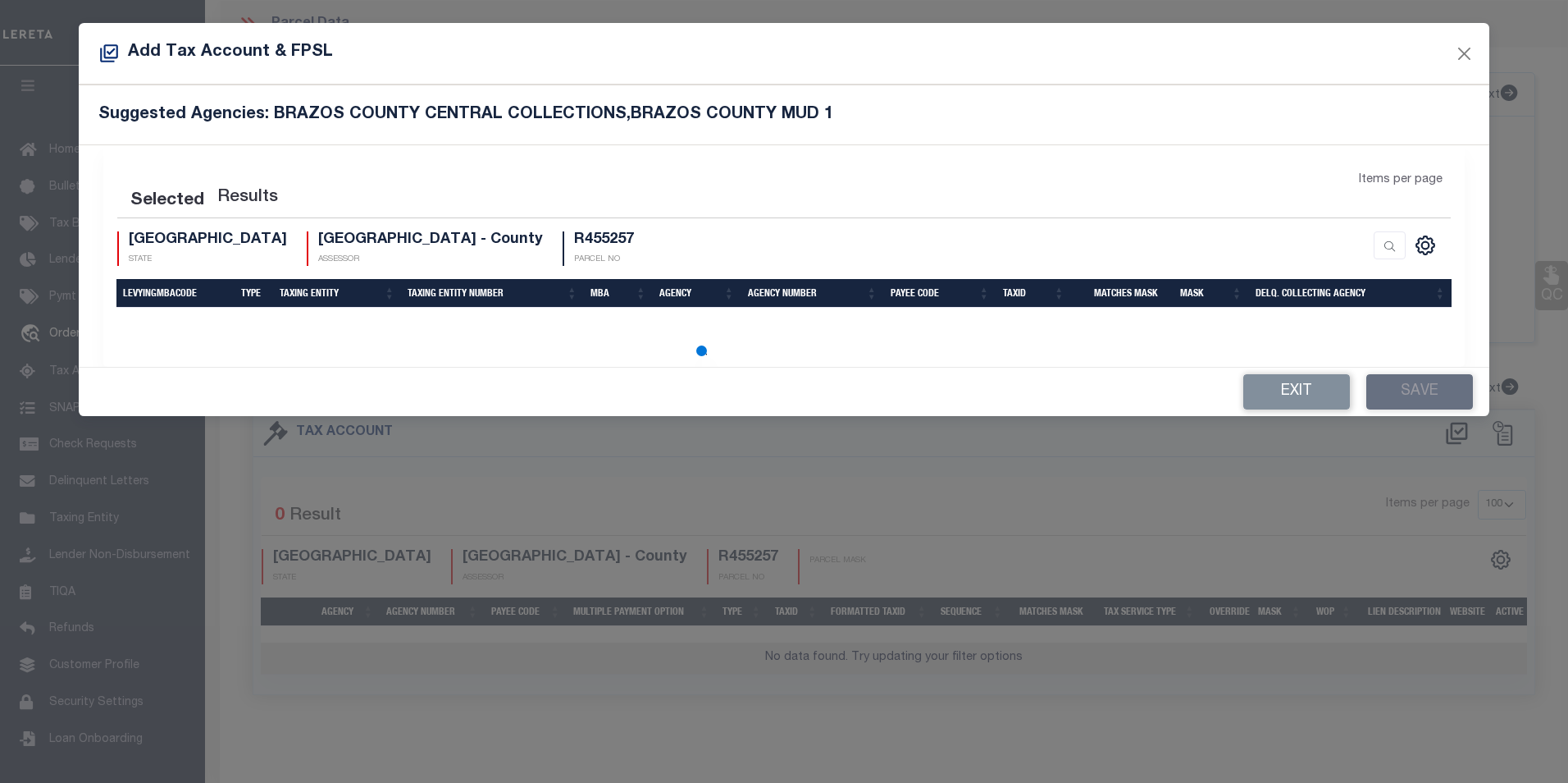
select select "100"
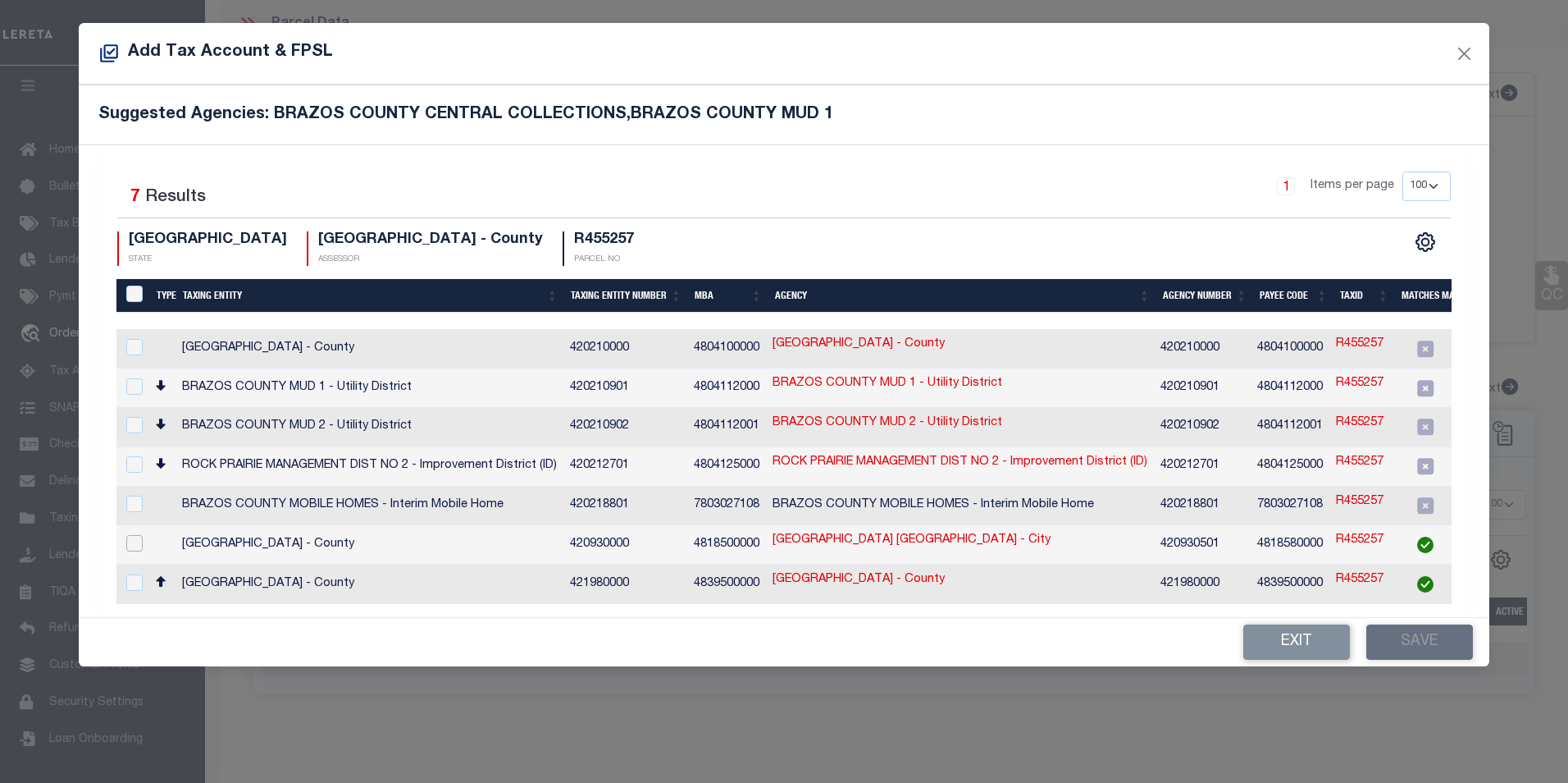
click at [132, 535] on input "checkbox" at bounding box center [134, 543] width 16 height 16
checkbox input "true"
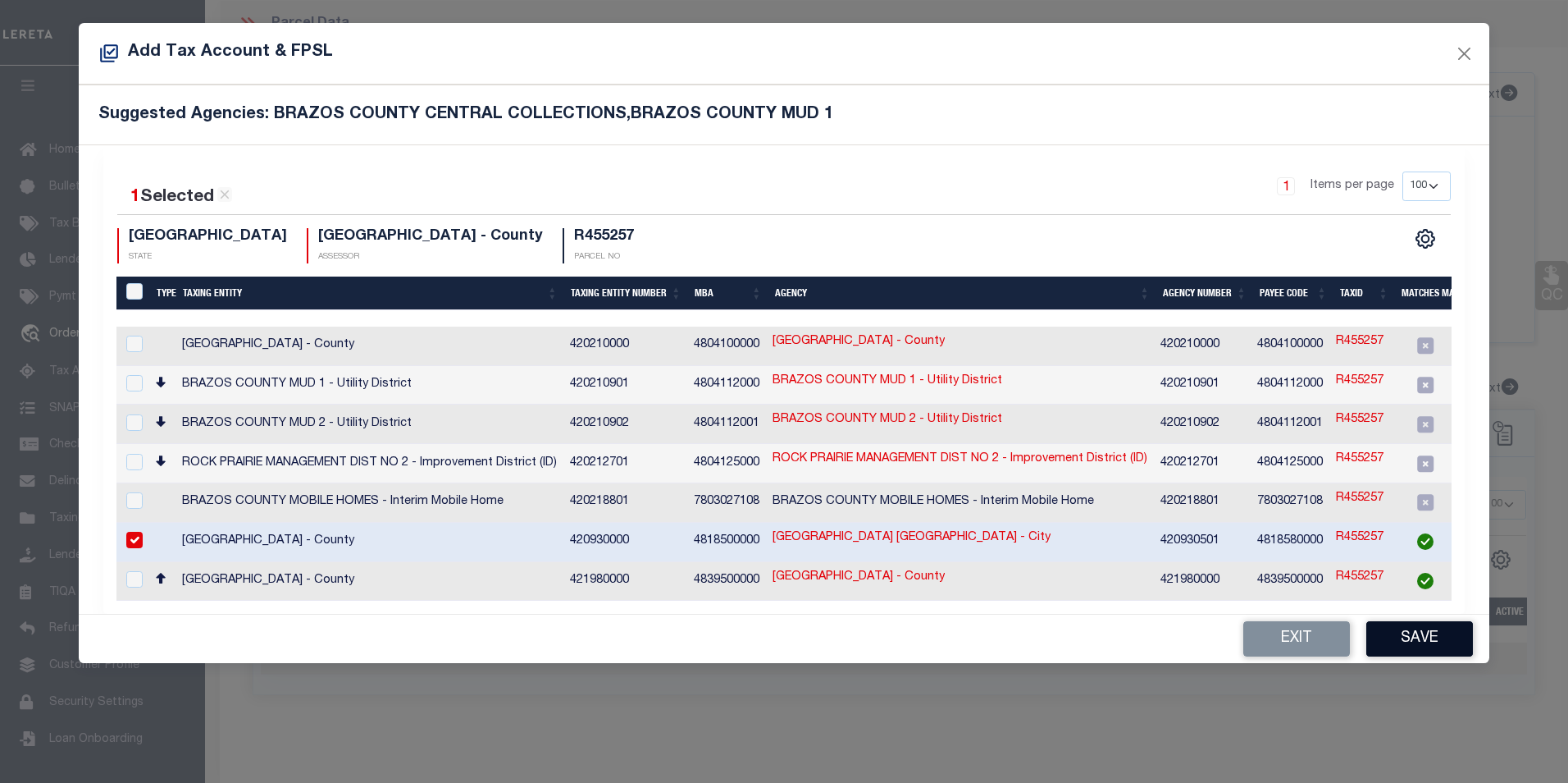
click at [1418, 632] on button "Save" at bounding box center [1420, 639] width 107 height 35
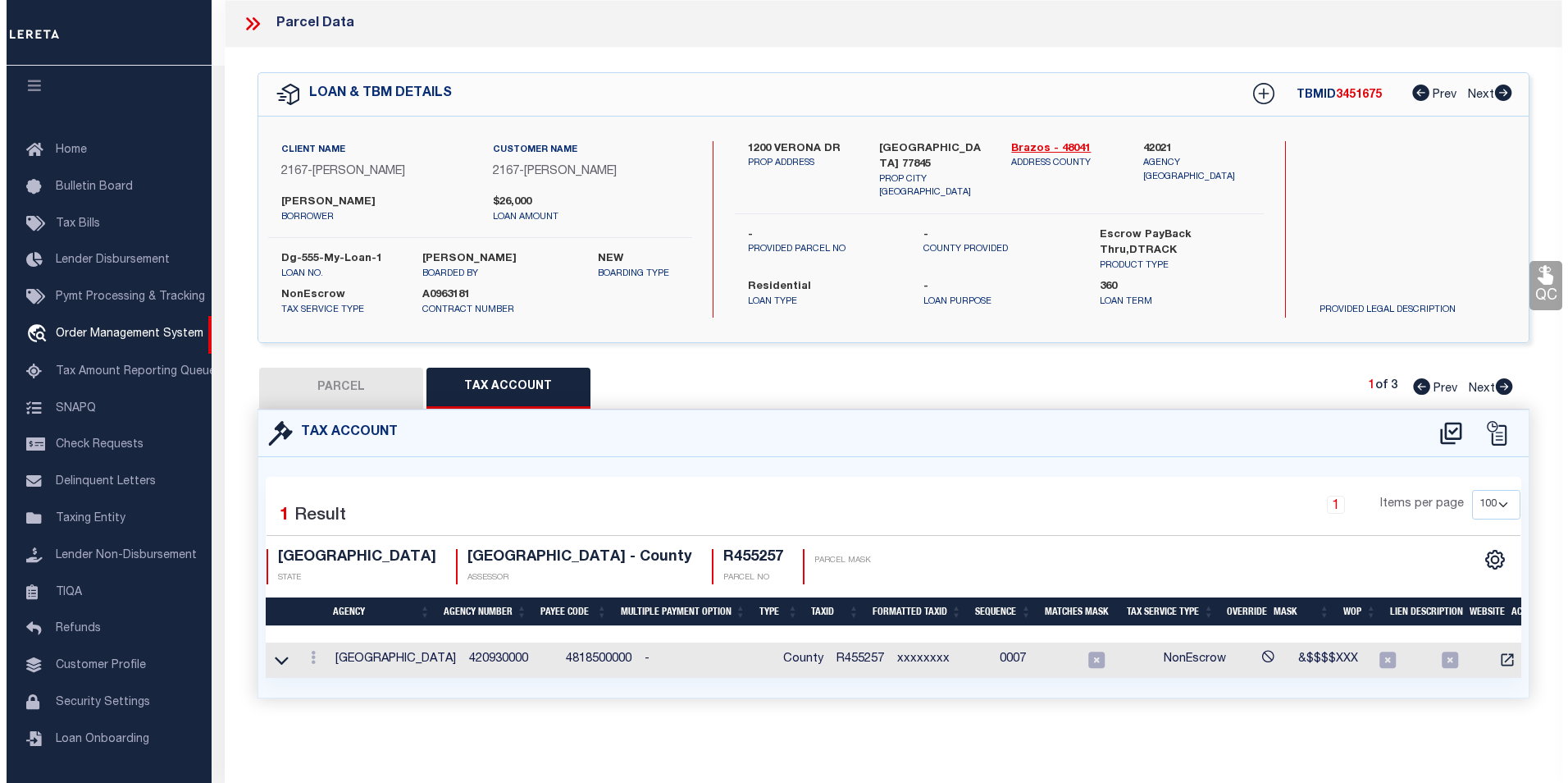
scroll to position [0, 18]
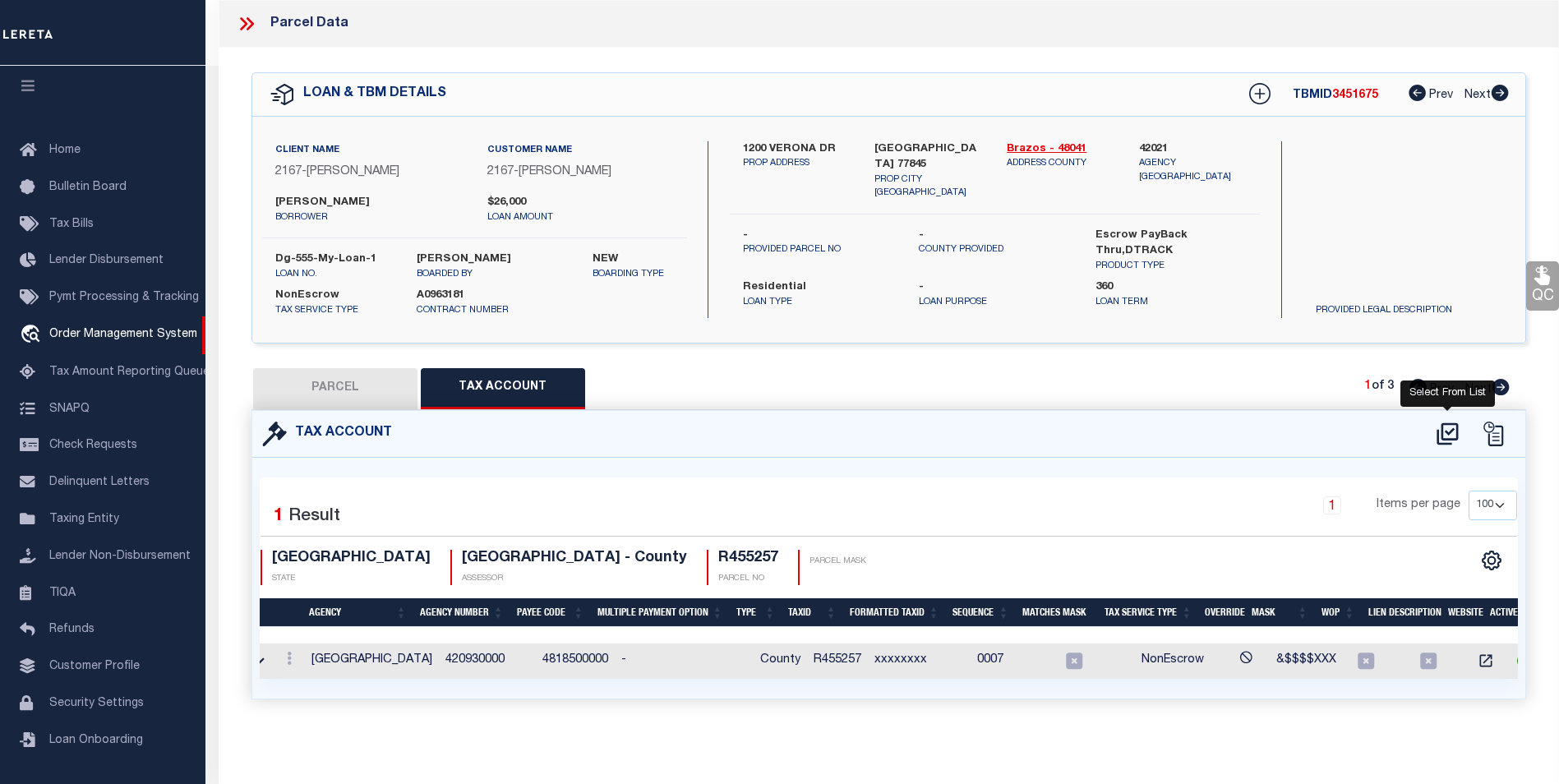
click at [1445, 434] on icon at bounding box center [1447, 433] width 27 height 26
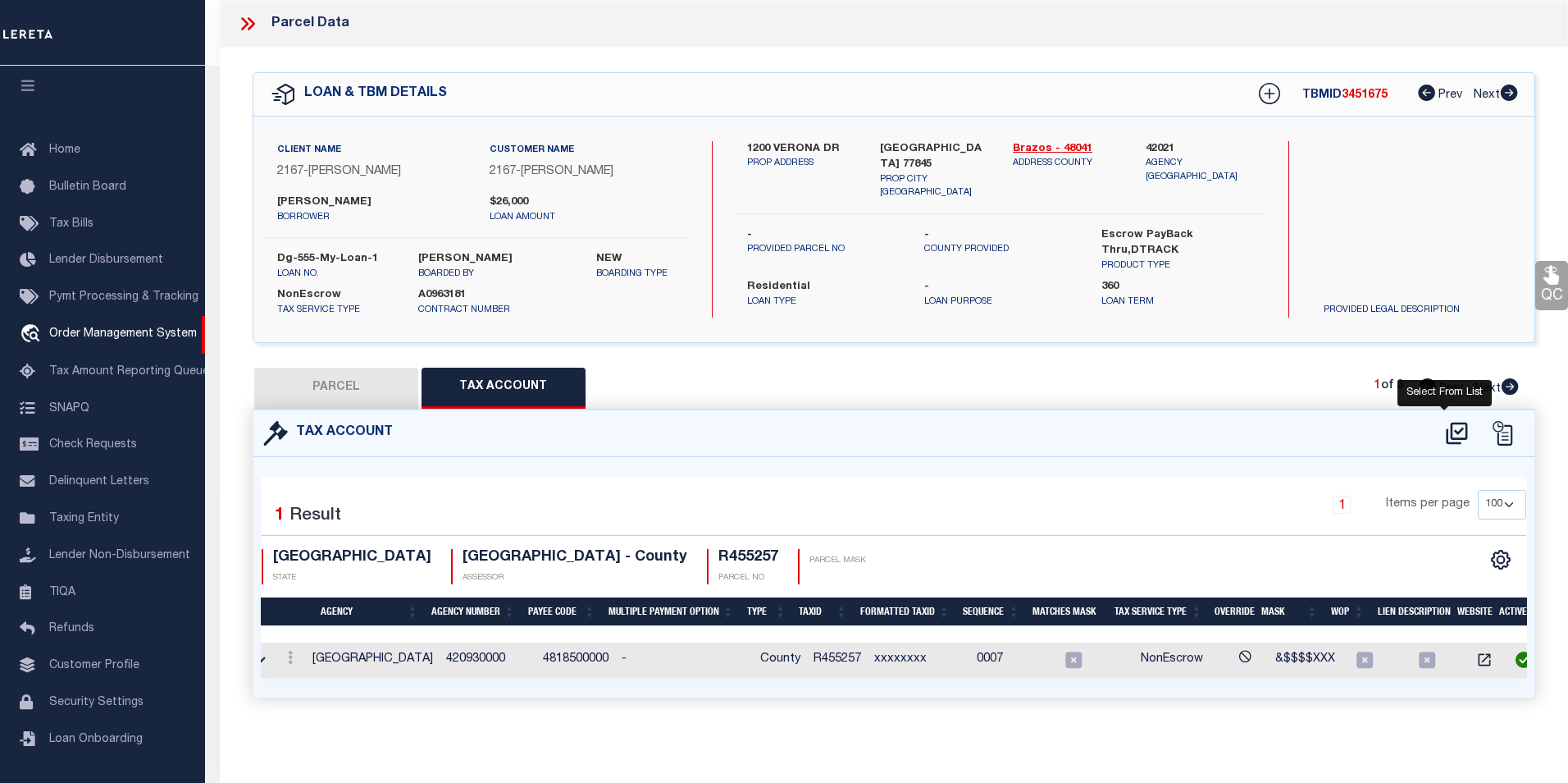
select select "100"
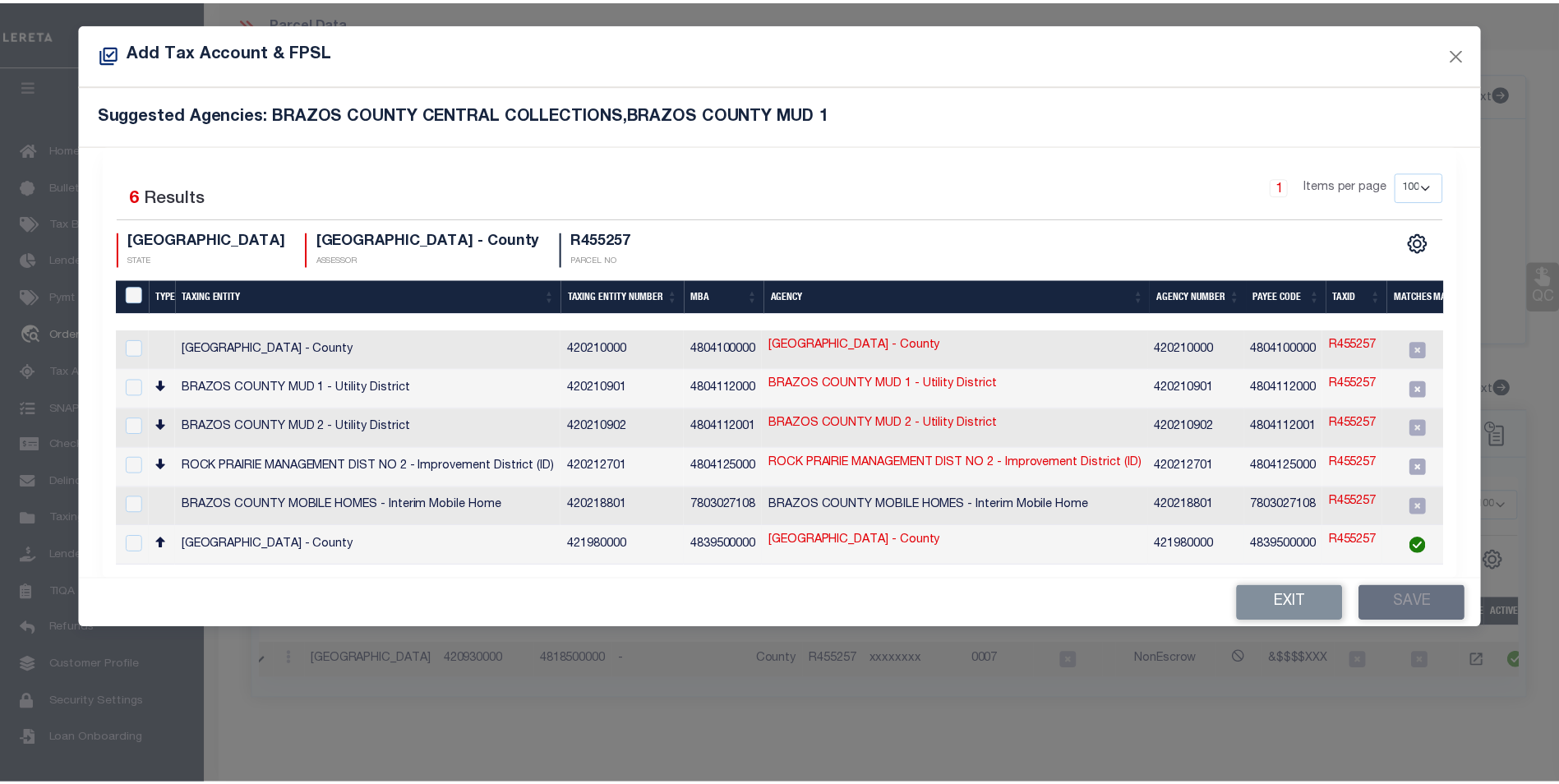
scroll to position [0, 8]
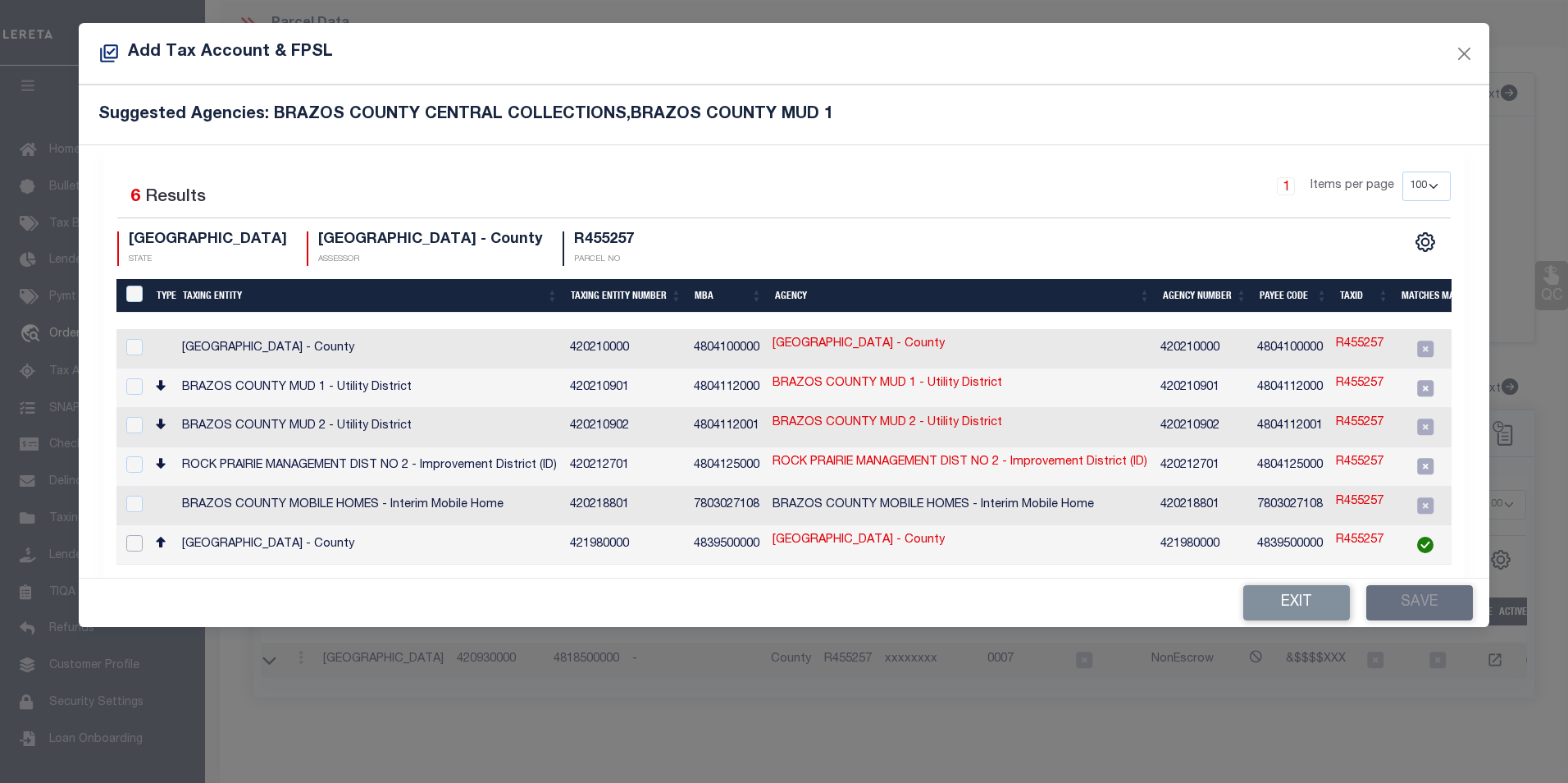
click at [138, 535] on input "checkbox" at bounding box center [134, 543] width 16 height 16
checkbox input "true"
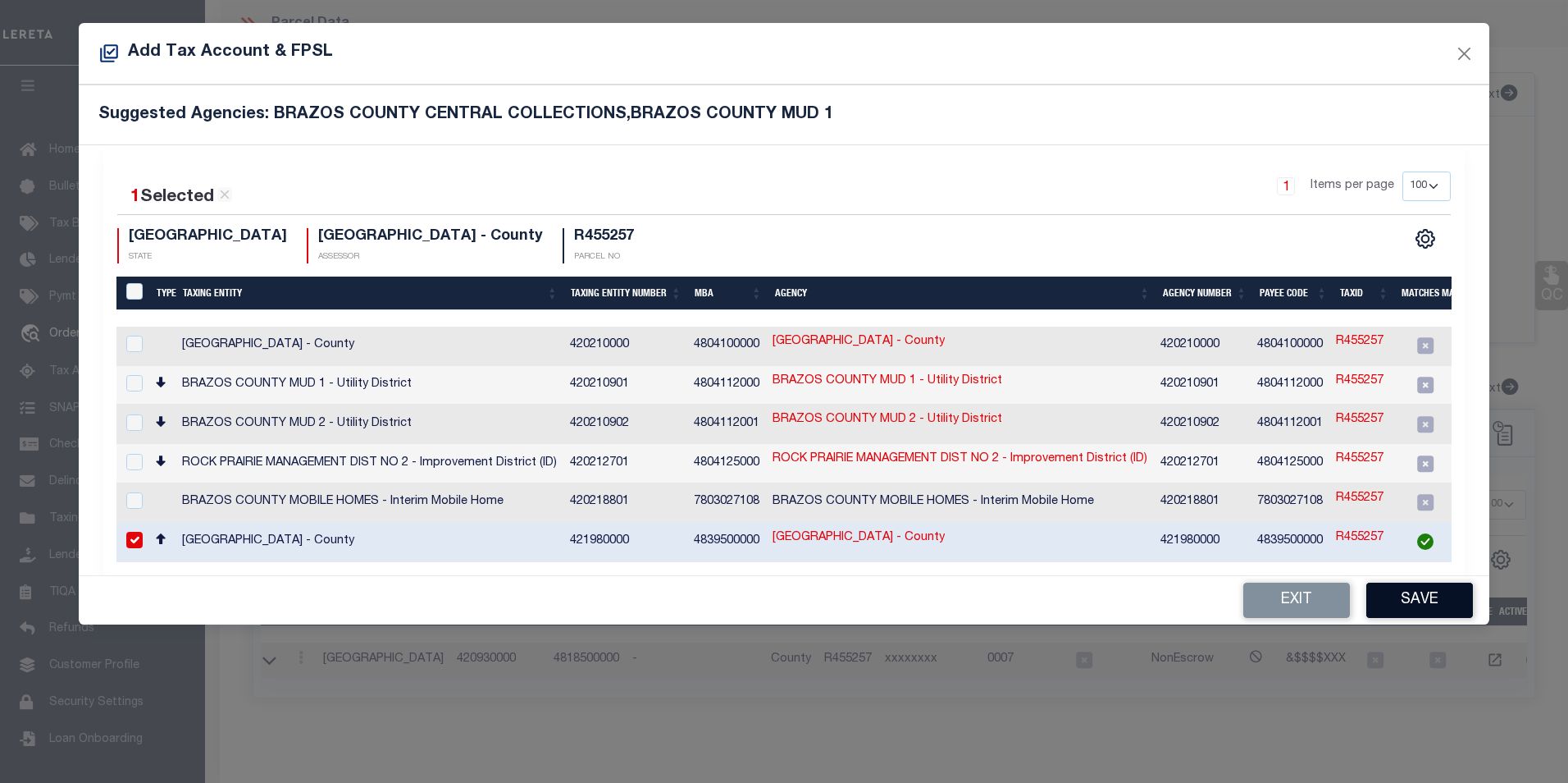
click at [1403, 603] on button "Save" at bounding box center [1420, 600] width 107 height 35
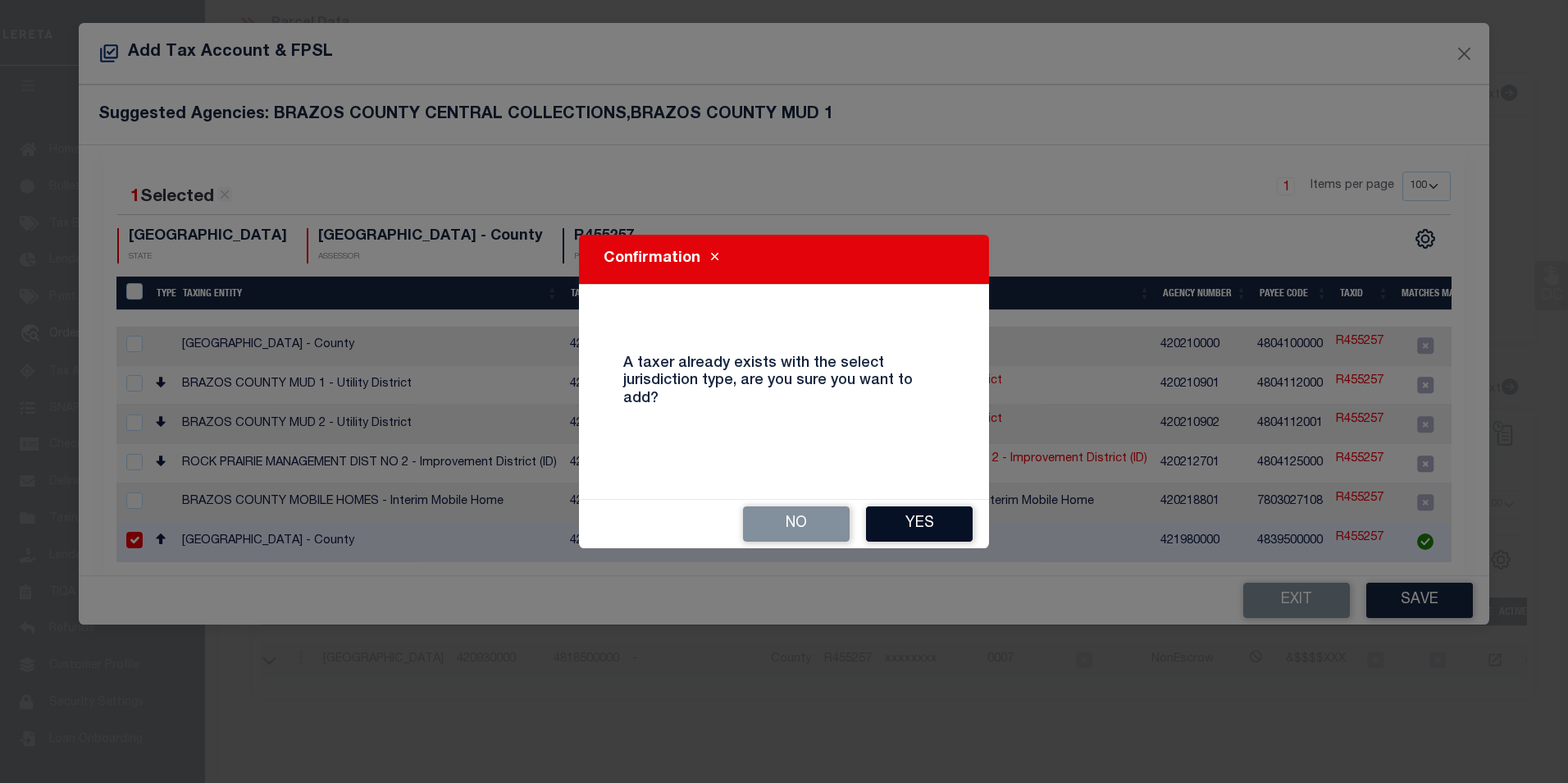
click at [900, 521] on button "Yes" at bounding box center [920, 523] width 107 height 35
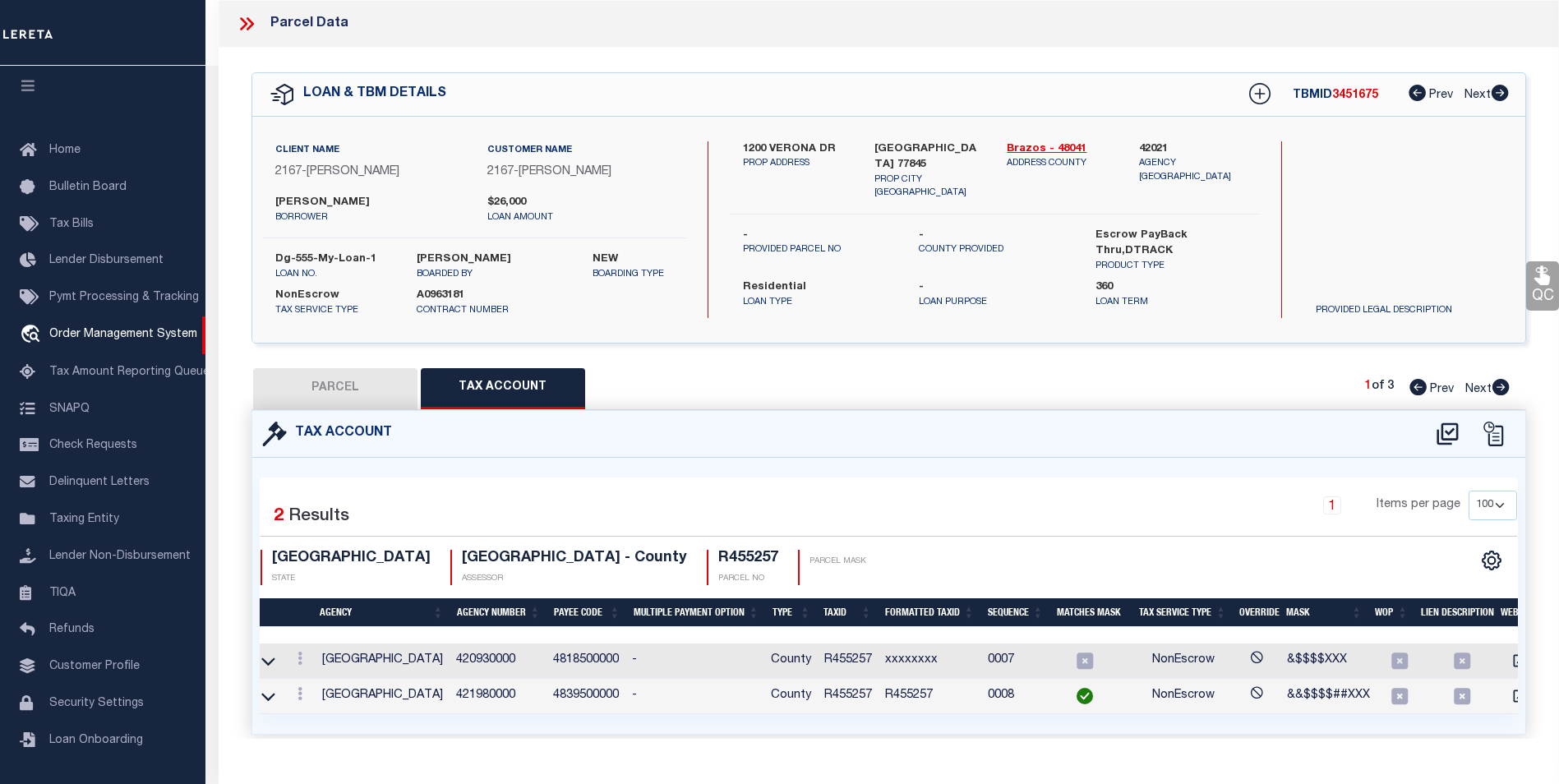
click at [902, 522] on div "1 Items per page 10 25 50 100" at bounding box center [1048, 511] width 937 height 43
click at [253, 24] on icon at bounding box center [250, 24] width 8 height 14
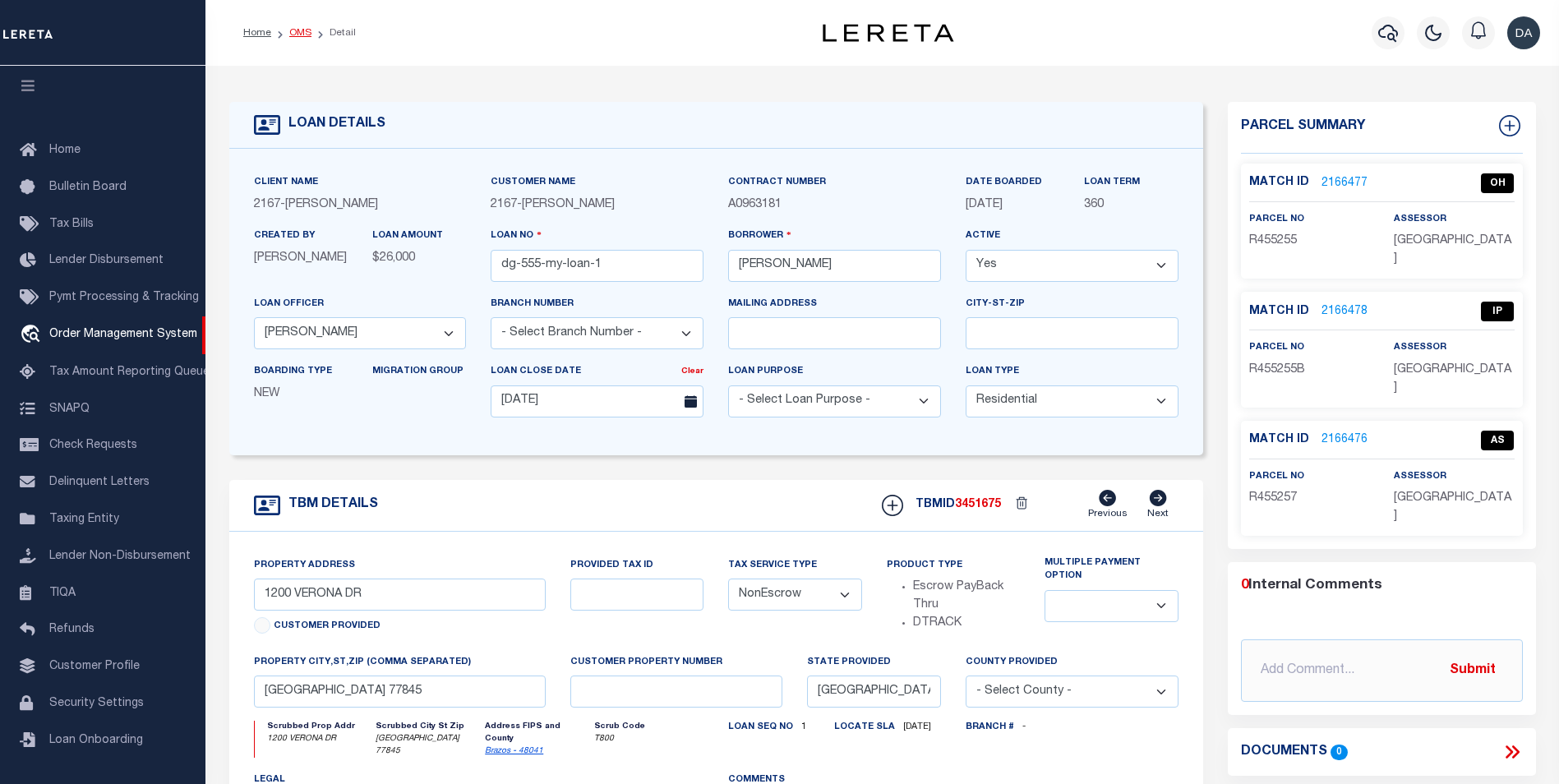
click at [308, 30] on link "OMS" at bounding box center [300, 33] width 22 height 10
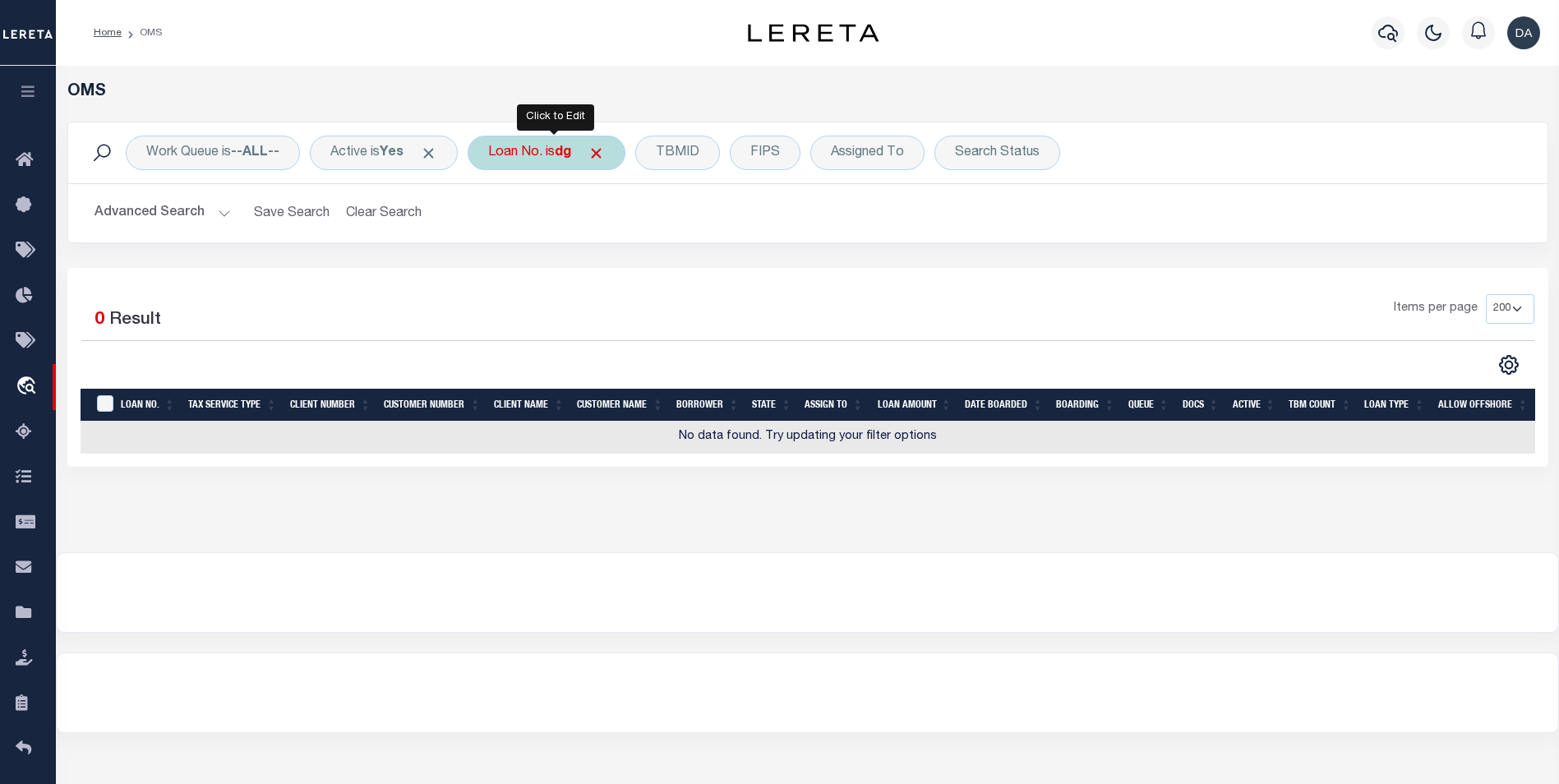
click at [524, 150] on div "Loan No. is dg" at bounding box center [547, 153] width 158 height 35
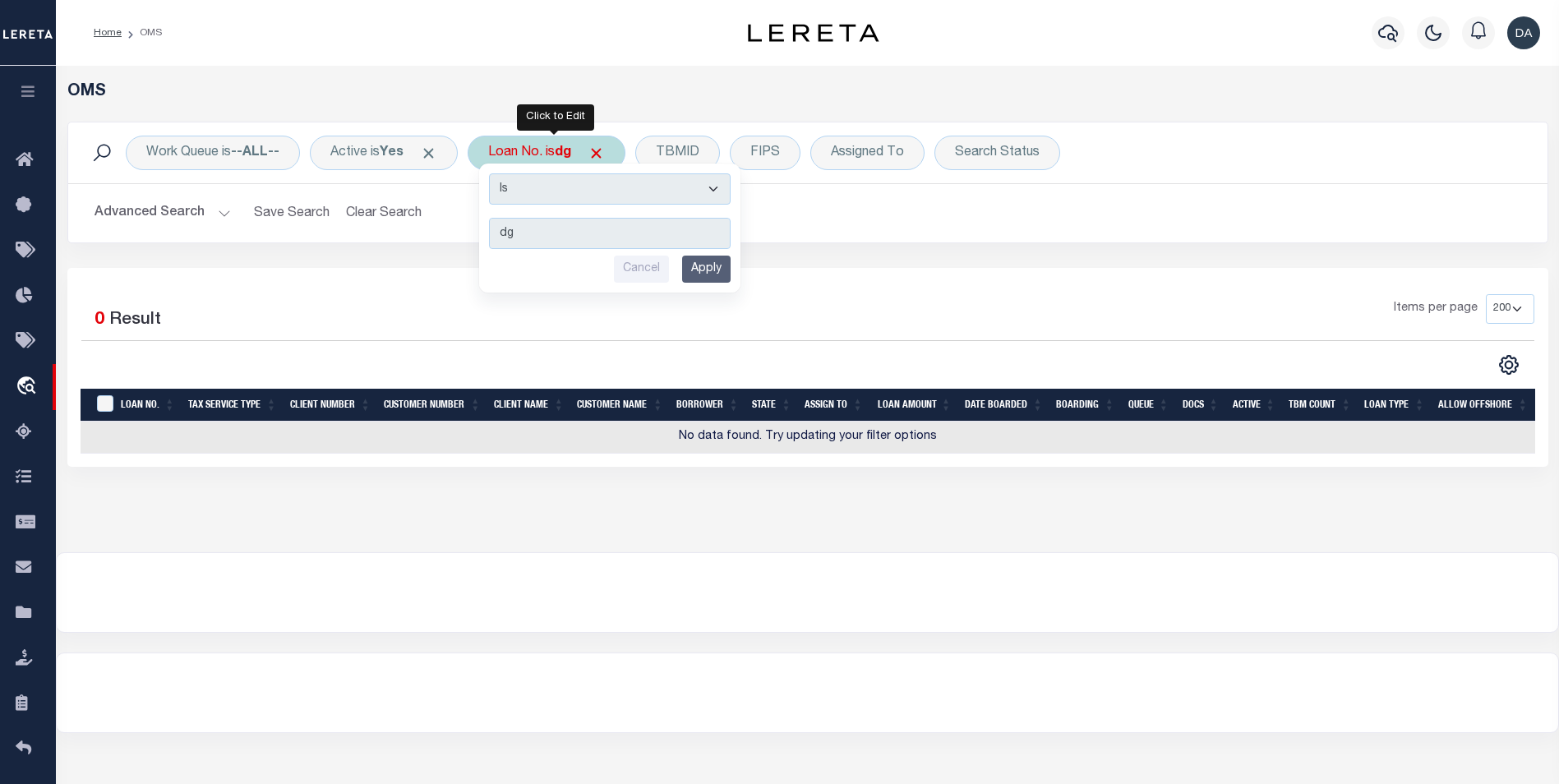
click at [546, 199] on select "Is Contains" at bounding box center [610, 189] width 242 height 31
select select "c"
click at [495, 174] on select "Is Contains" at bounding box center [610, 189] width 242 height 31
click at [699, 273] on input "Apply" at bounding box center [707, 269] width 49 height 27
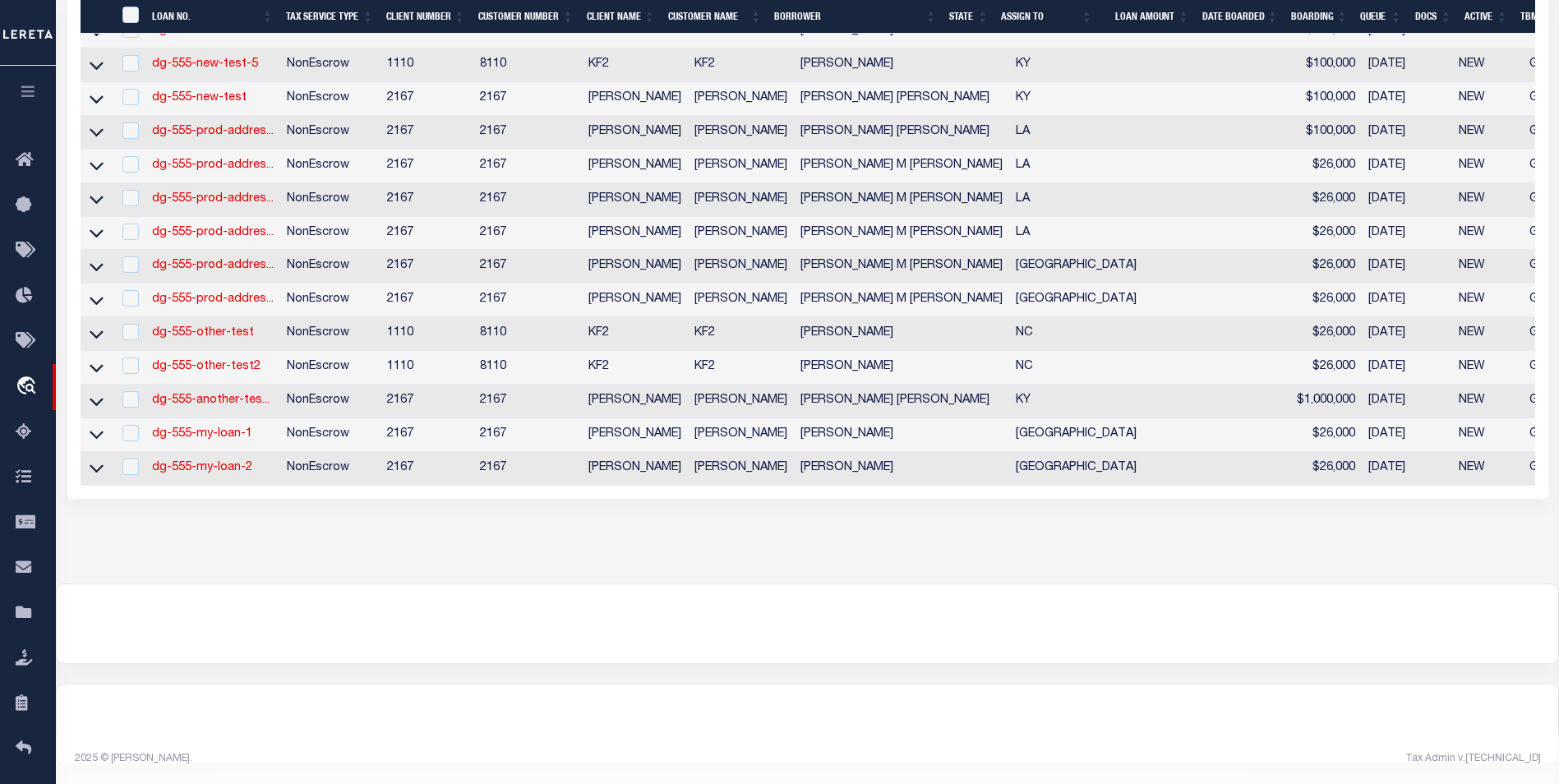
scroll to position [726, 0]
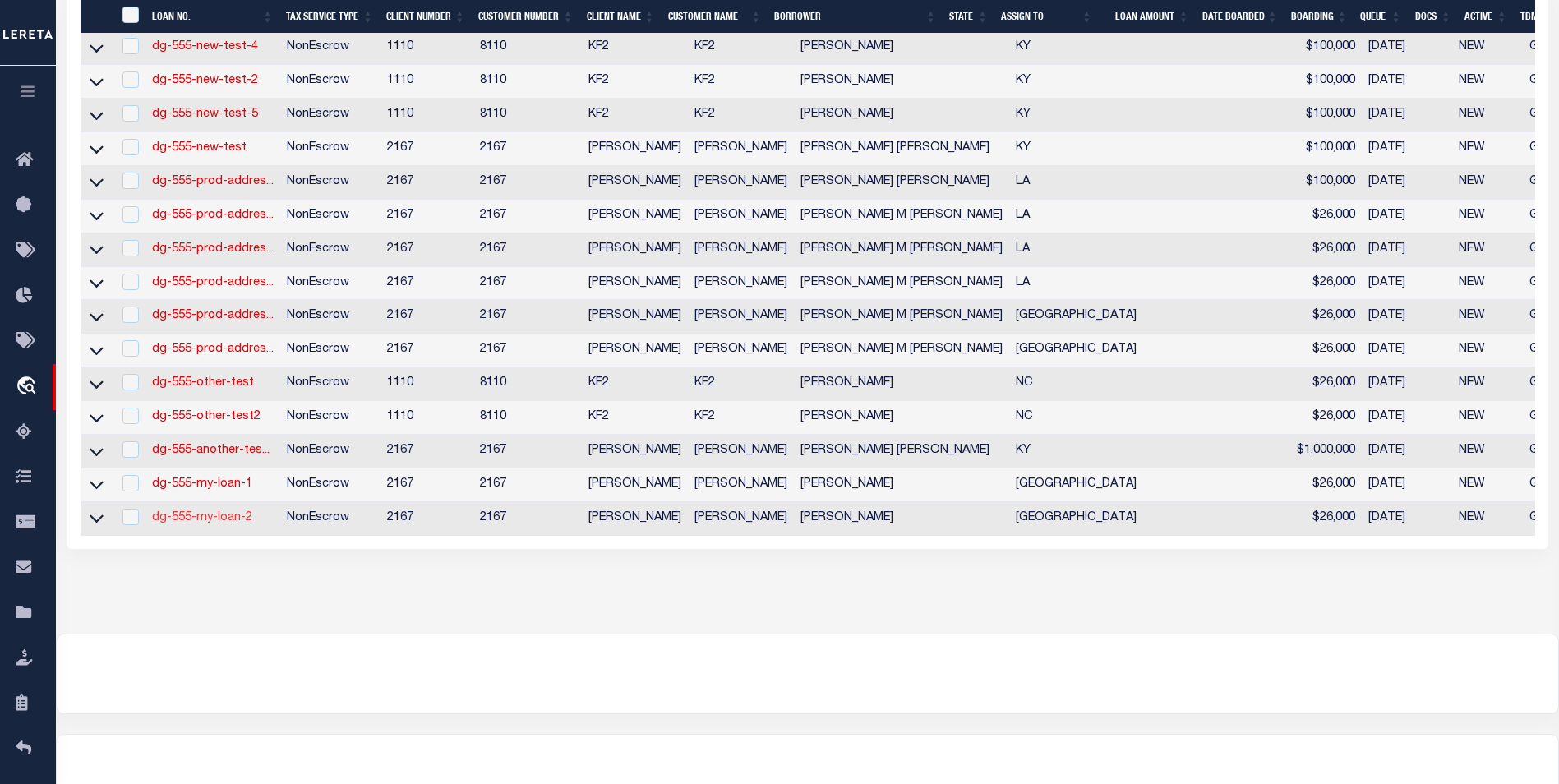
click at [202, 523] on link "dg-555-my-loan-2" at bounding box center [202, 517] width 100 height 12
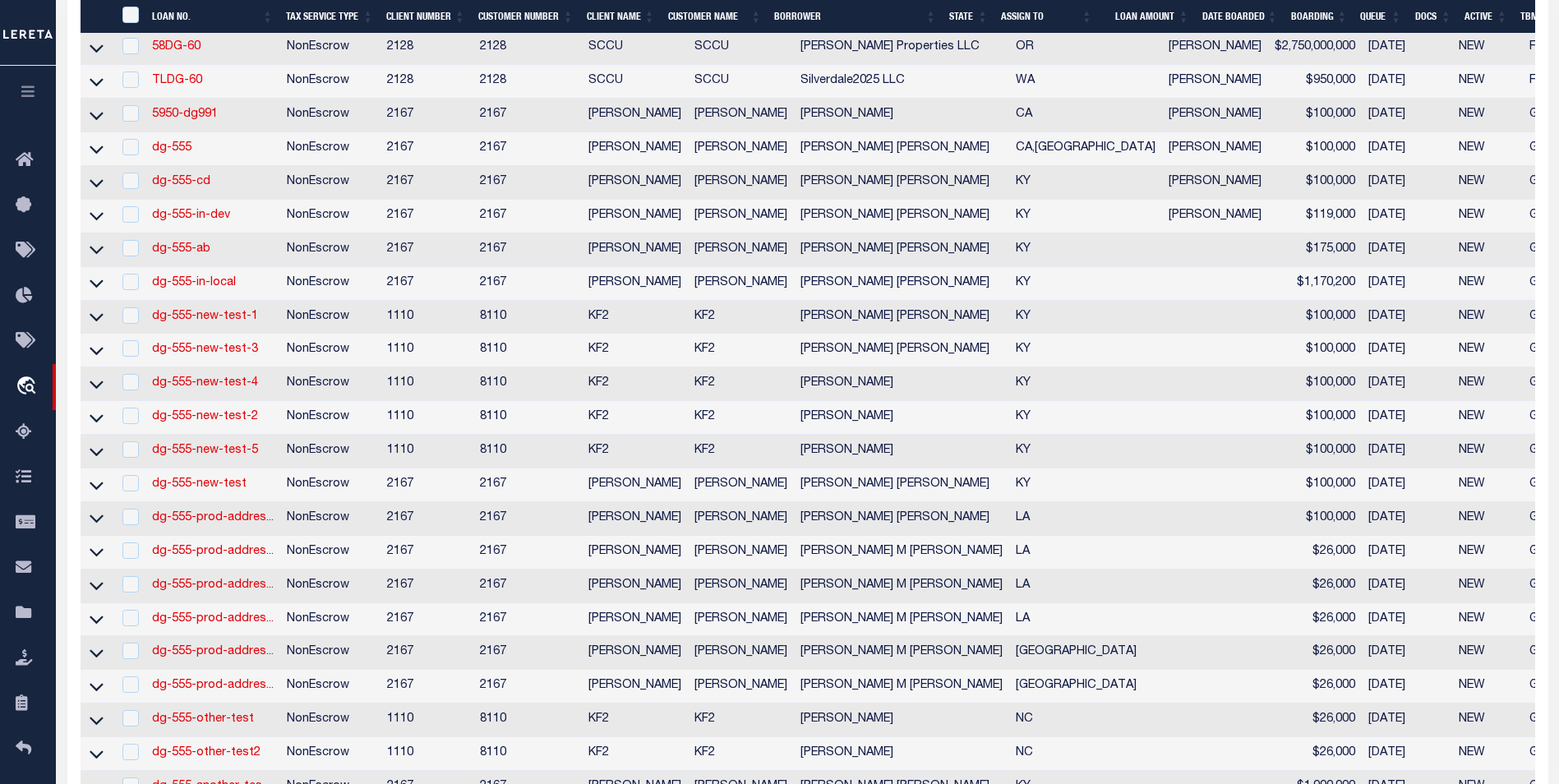
type input "dg-555-my-loan-2"
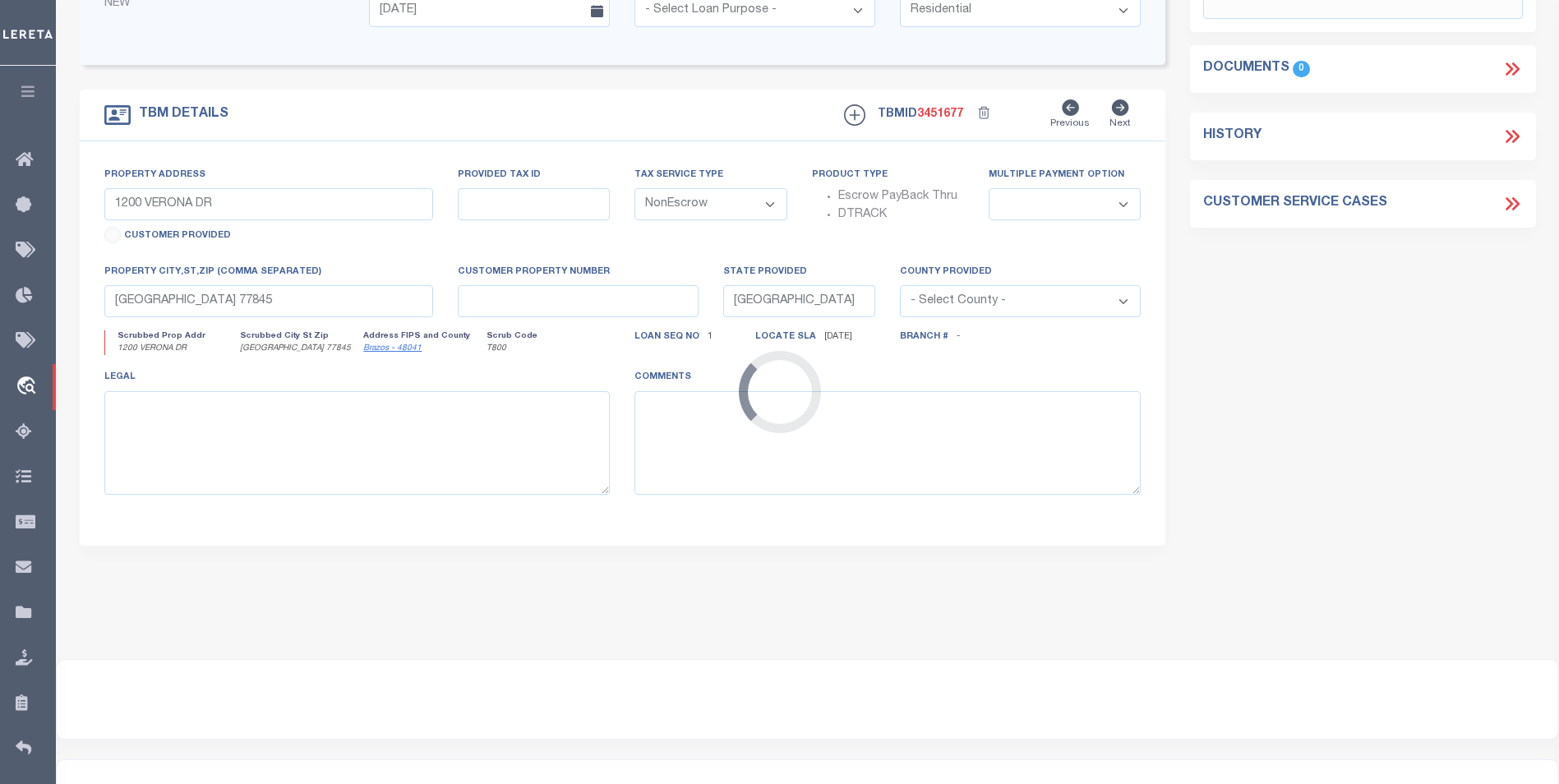
scroll to position [0, 0]
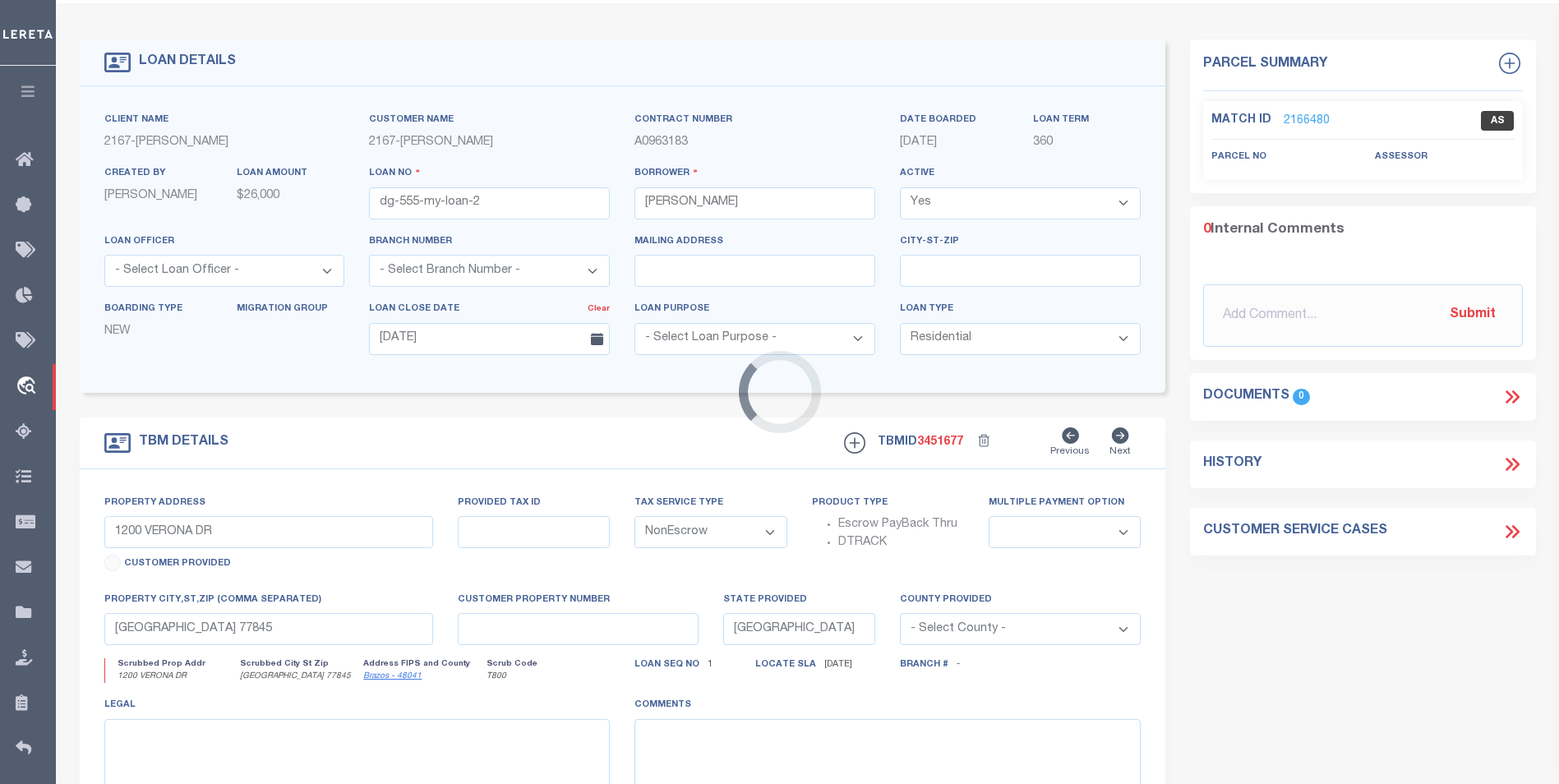
select select "10902"
select select
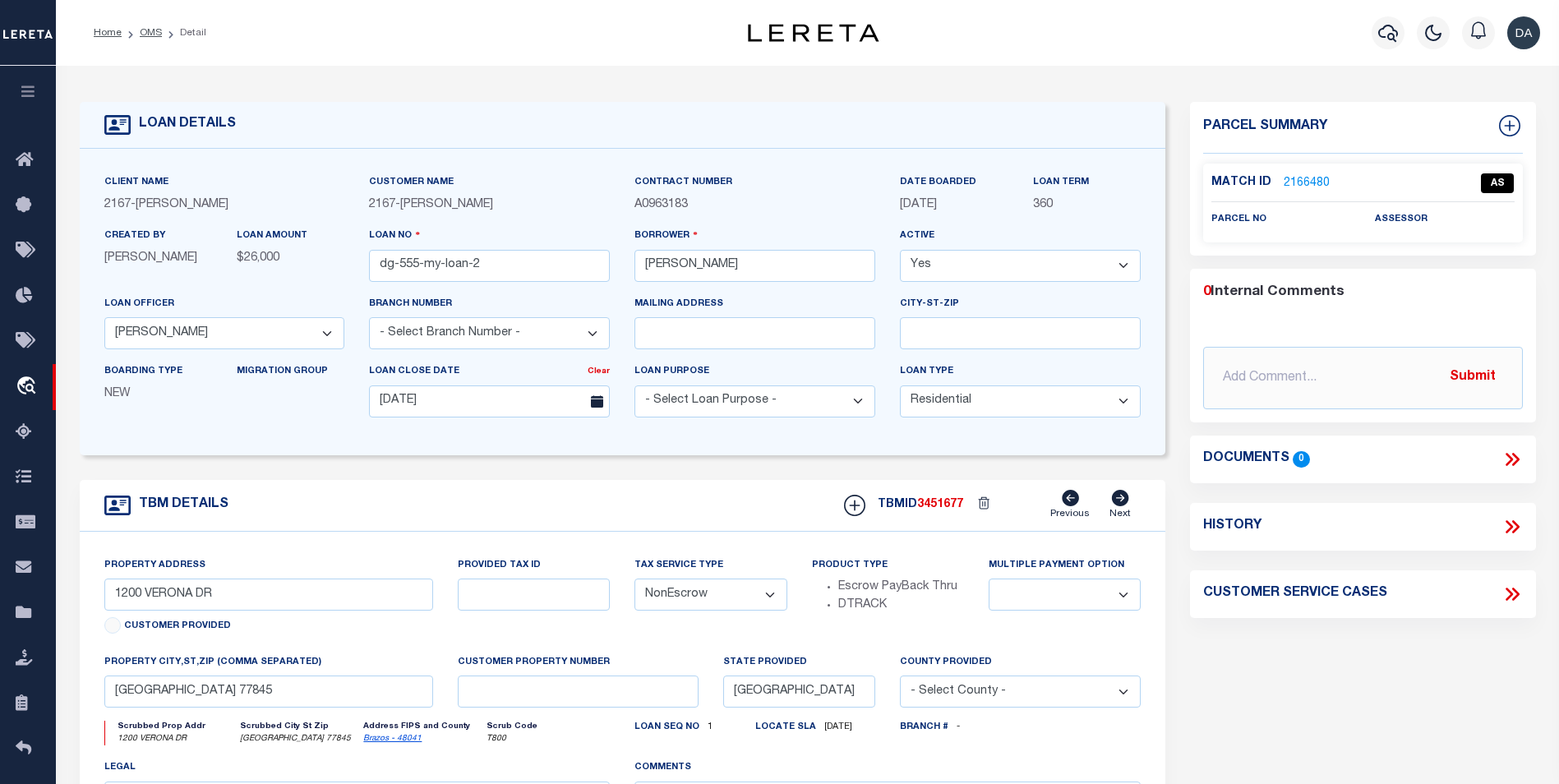
click at [1206, 163] on div "Match ID 2166480 AS parcel no assessor" at bounding box center [1362, 203] width 319 height 80
click at [1193, 163] on div "Match ID 2166480 AS parcel no" at bounding box center [1363, 203] width 346 height 80
click at [1510, 124] on icon at bounding box center [1509, 126] width 21 height 21
select select "IP"
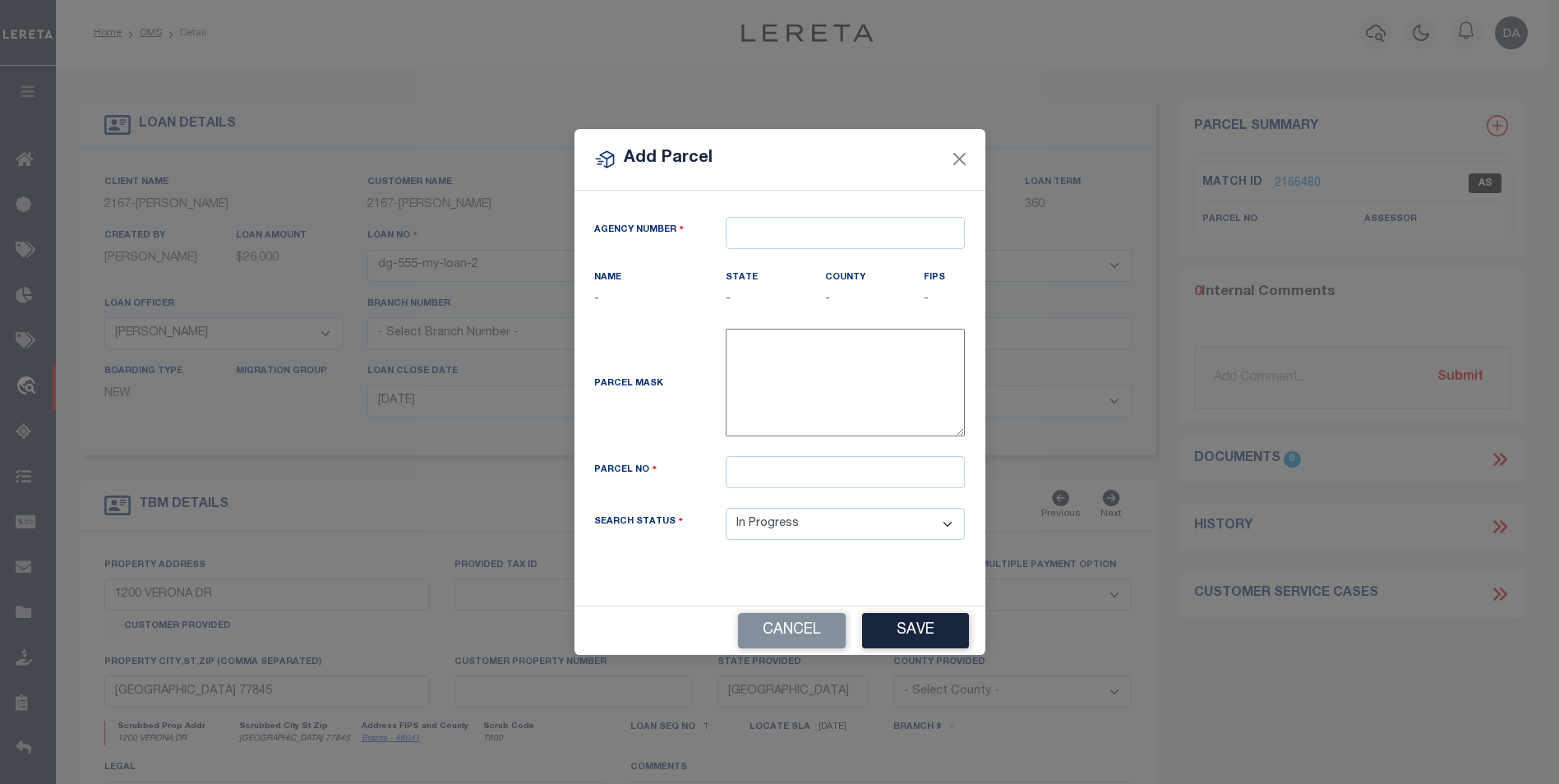
type textarea "-"
click at [795, 234] on input "text" at bounding box center [851, 232] width 239 height 32
click at [833, 233] on input "text" at bounding box center [851, 232] width 239 height 32
paste input "420210000"
type input "420210000"
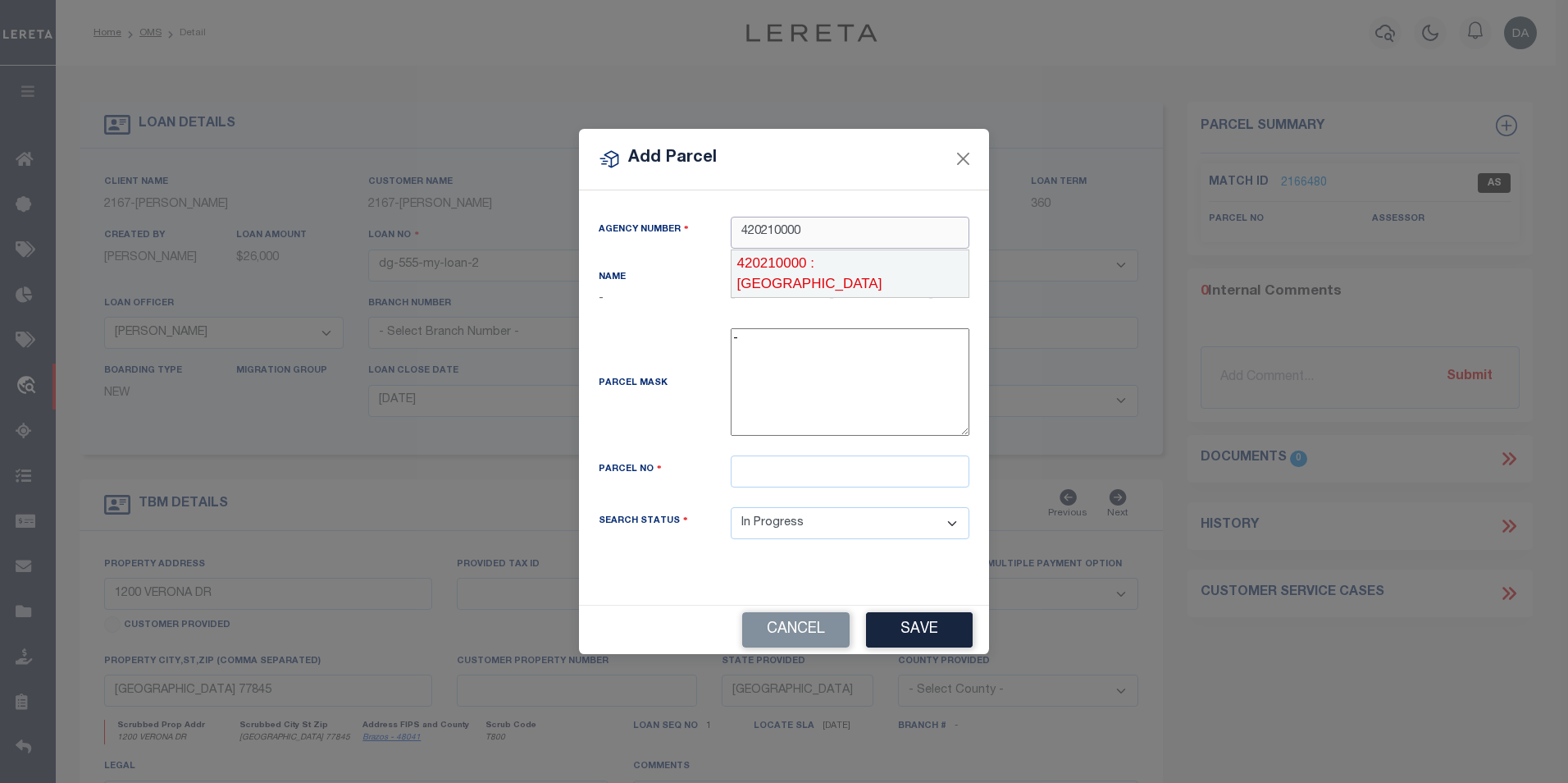
click at [847, 269] on div "420210000 : BRAZOS COUNTY" at bounding box center [850, 273] width 237 height 47
type input "420210000"
click at [841, 473] on input "text" at bounding box center [850, 471] width 238 height 32
paste input "R455255"
click at [841, 475] on input "R455255" at bounding box center [850, 471] width 238 height 32
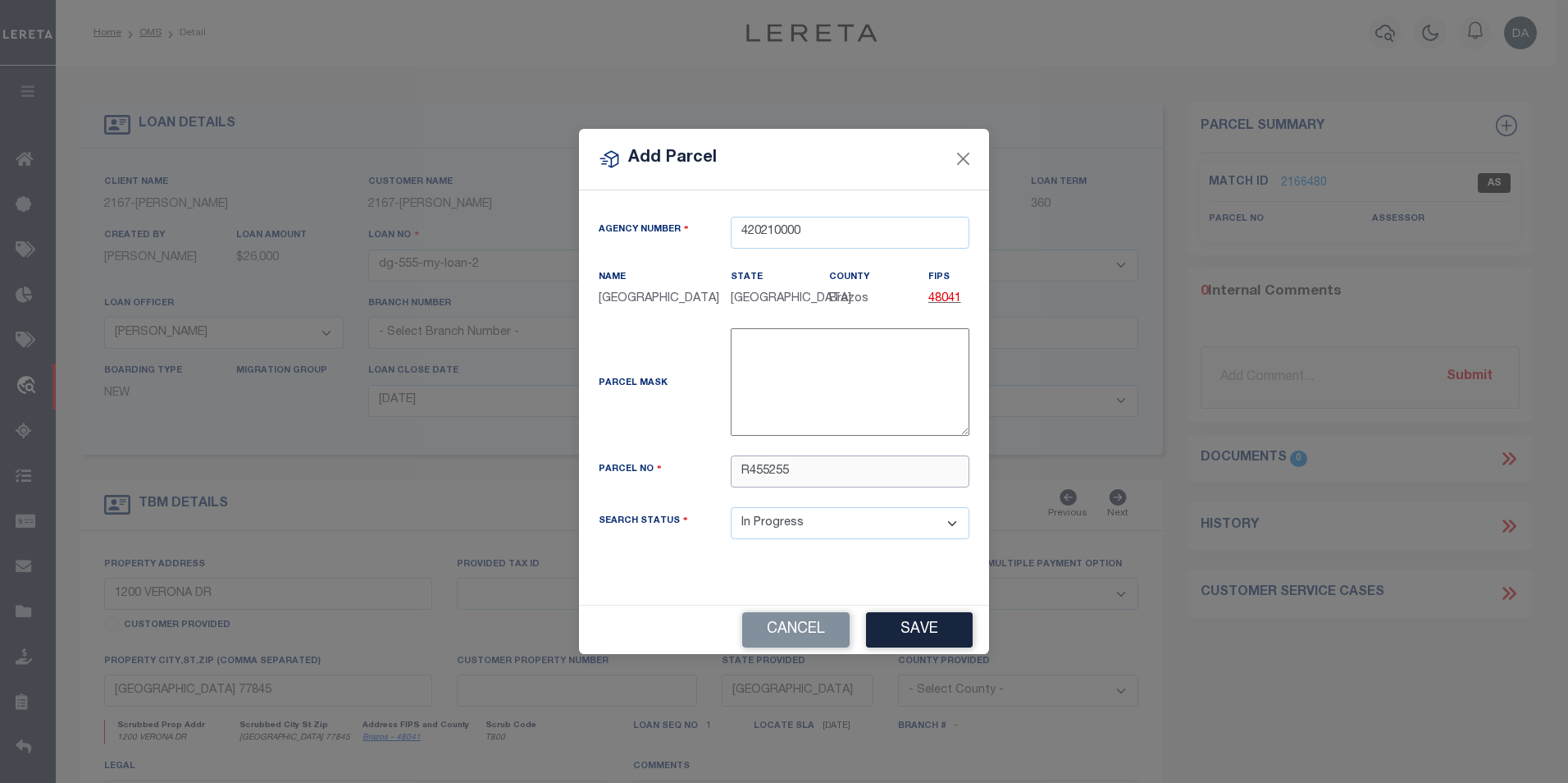
type input "R455255"
click at [886, 566] on div "Agency Number 420210000 Name BRAZOS COUNTY State" at bounding box center [784, 397] width 410 height 415
click at [898, 526] on select "Automated Search Bad Parcel Complete Duplicate Parcel High Dollar Reporting In …" at bounding box center [850, 522] width 238 height 32
select select "OH"
click at [731, 507] on select "Automated Search Bad Parcel Complete Duplicate Parcel High Dollar Reporting In …" at bounding box center [850, 522] width 238 height 32
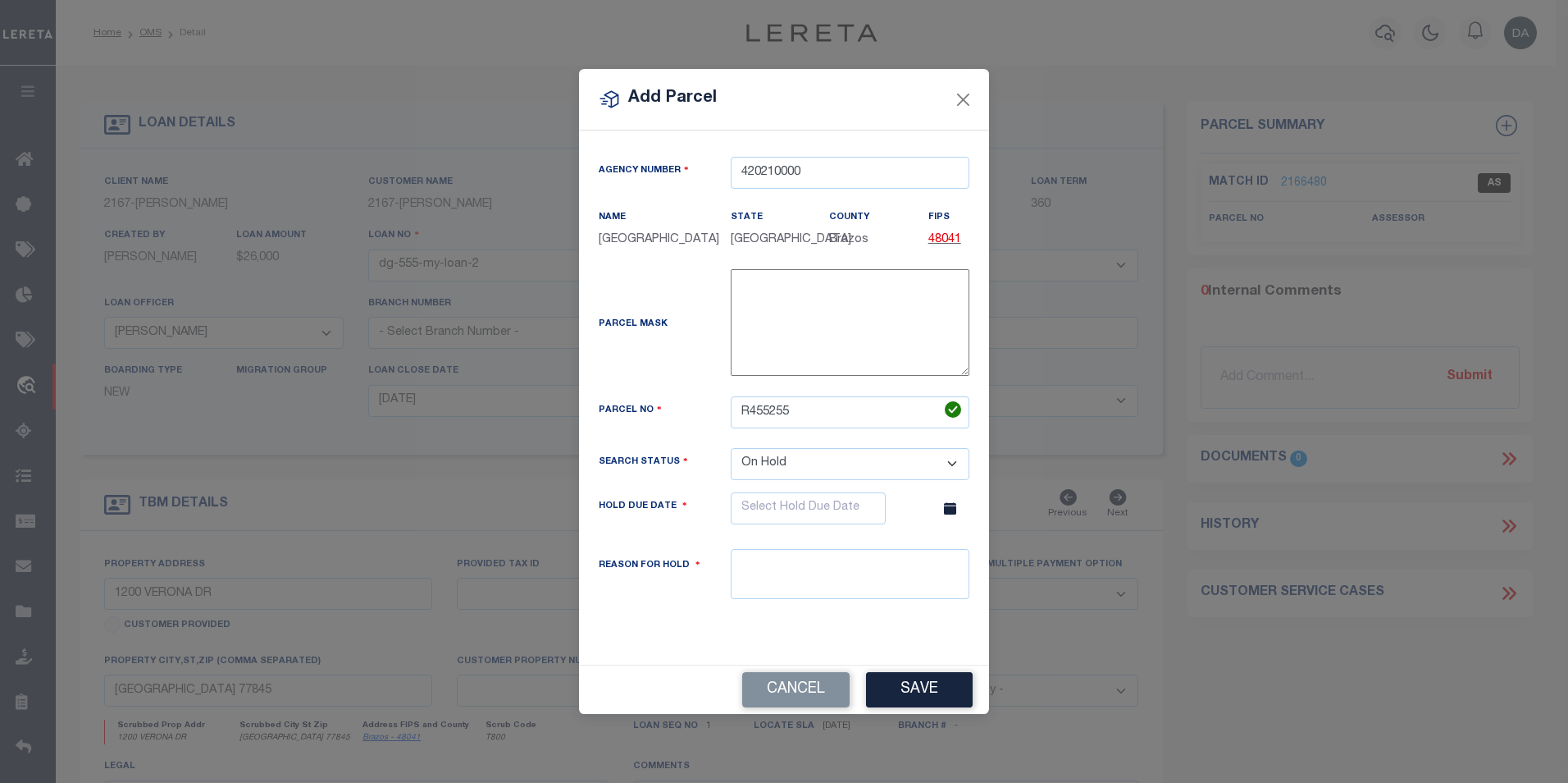
drag, startPoint x: 701, startPoint y: 617, endPoint x: 714, endPoint y: 602, distance: 19.8
click at [701, 616] on div "Search Status Automated Search Bad Parcel Complete Duplicate Parcel High Dollar…" at bounding box center [784, 533] width 395 height 171
click at [760, 567] on textarea at bounding box center [850, 574] width 238 height 50
type textarea "some reason"
click at [877, 633] on div "Agency Number 420210000 Name BRAZOS COUNTY State" at bounding box center [784, 397] width 410 height 533
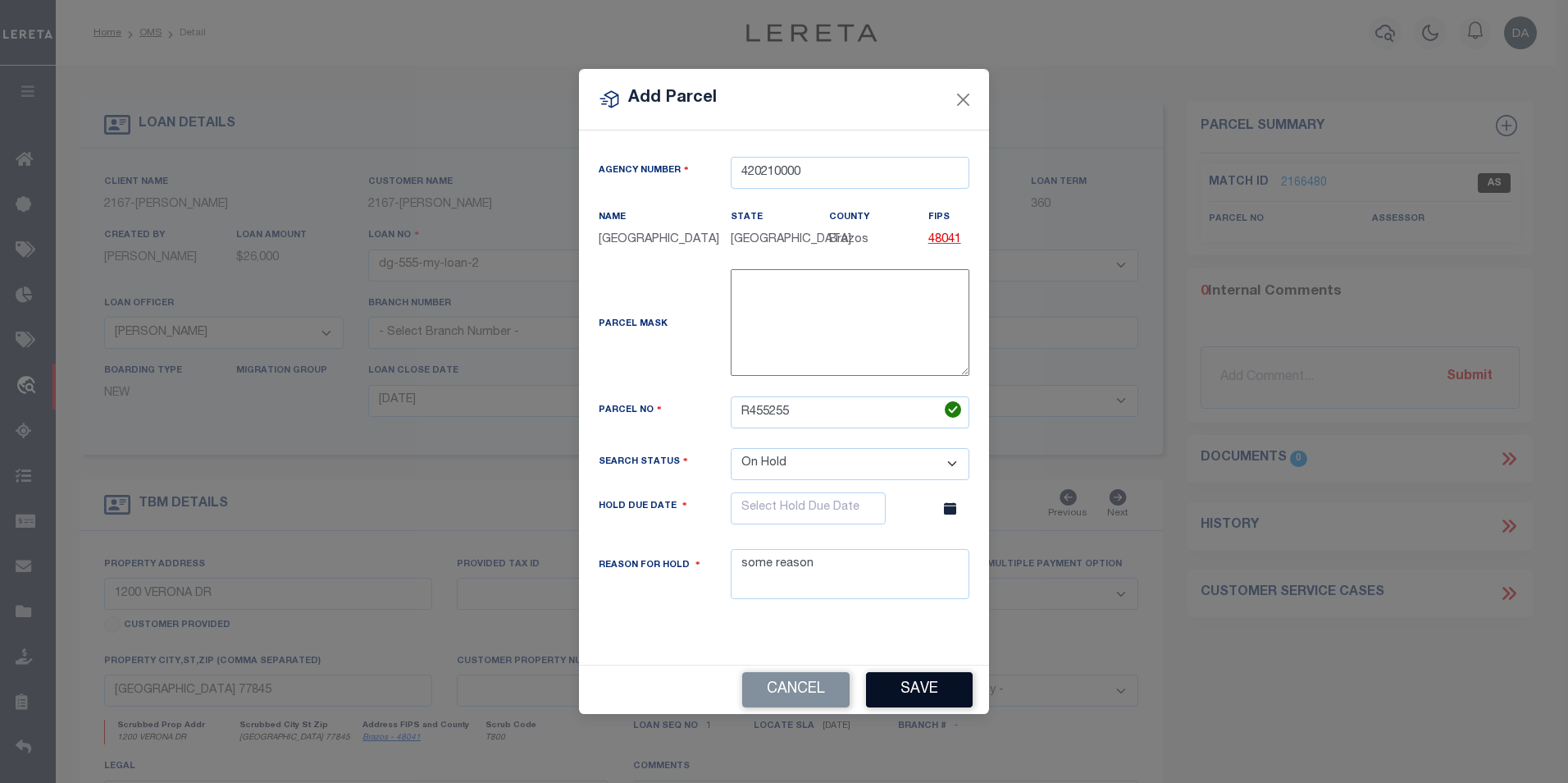
click at [917, 682] on button "Save" at bounding box center [920, 689] width 107 height 35
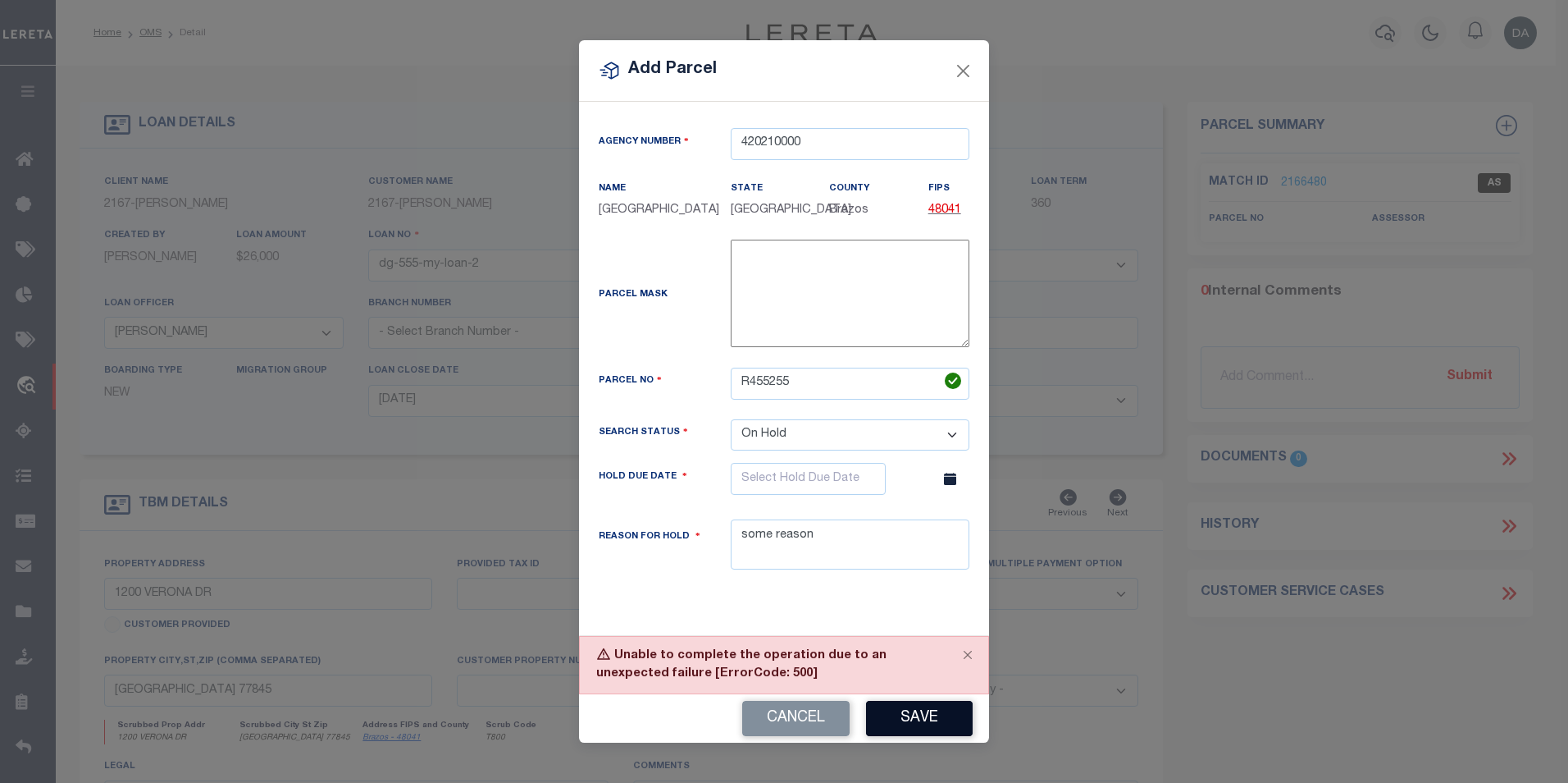
click at [945, 713] on button "Save" at bounding box center [920, 718] width 107 height 35
click at [820, 705] on button "Cancel" at bounding box center [796, 718] width 108 height 35
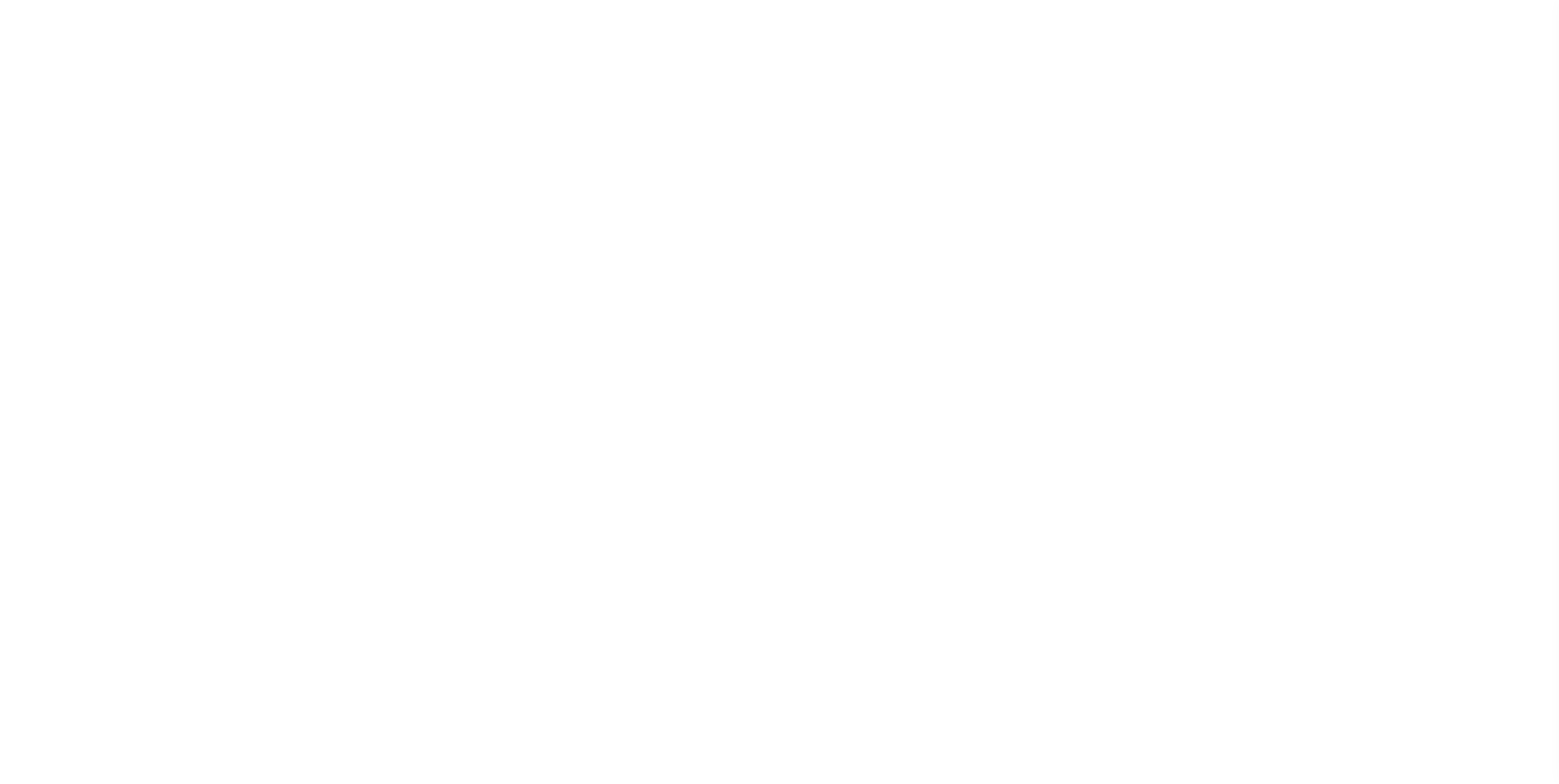
type input "dg-555-my-loan-2"
type input "[PERSON_NAME]"
select select
type input "[DATE]"
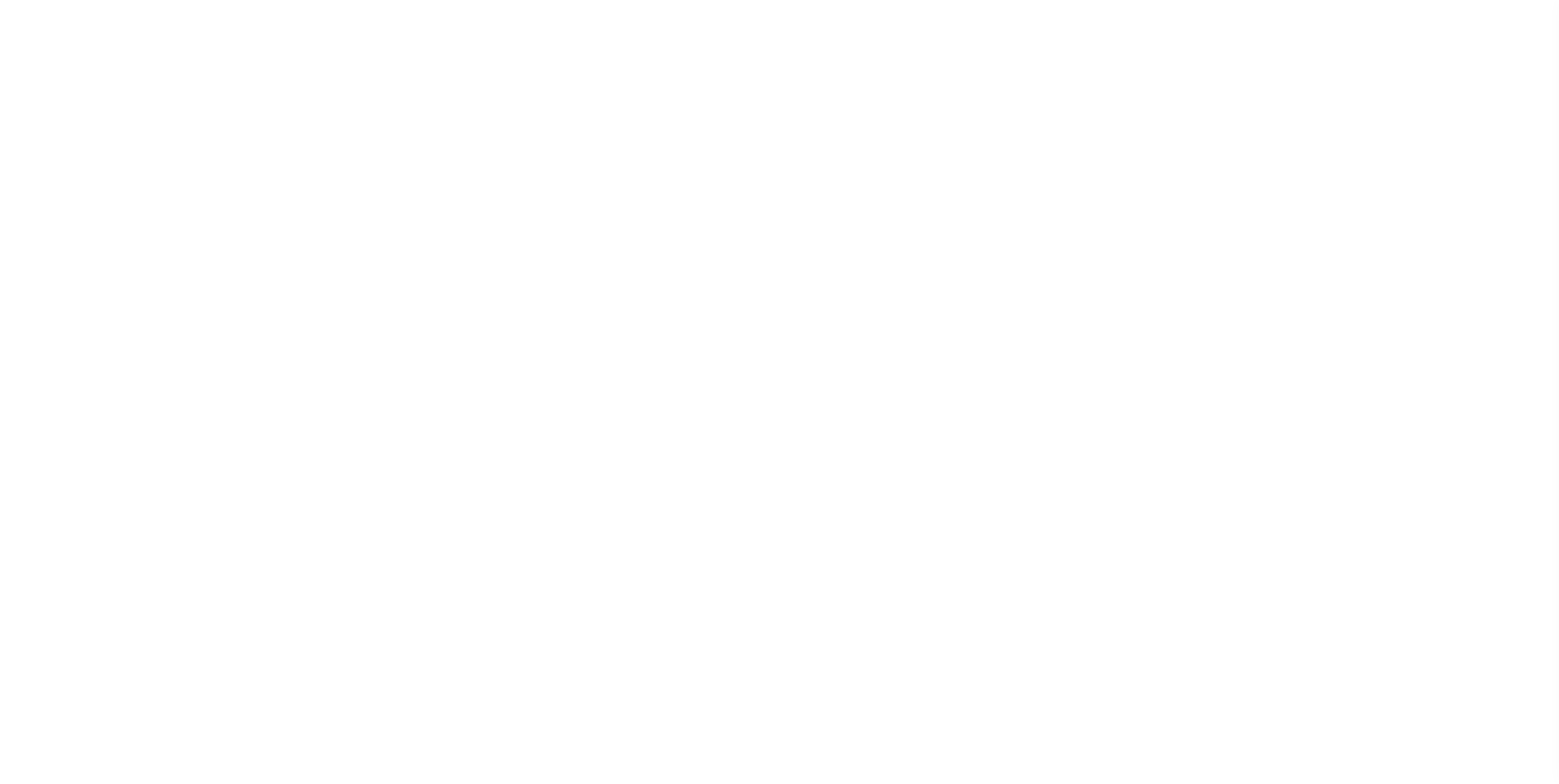
select select "10"
select select "NonEscrow"
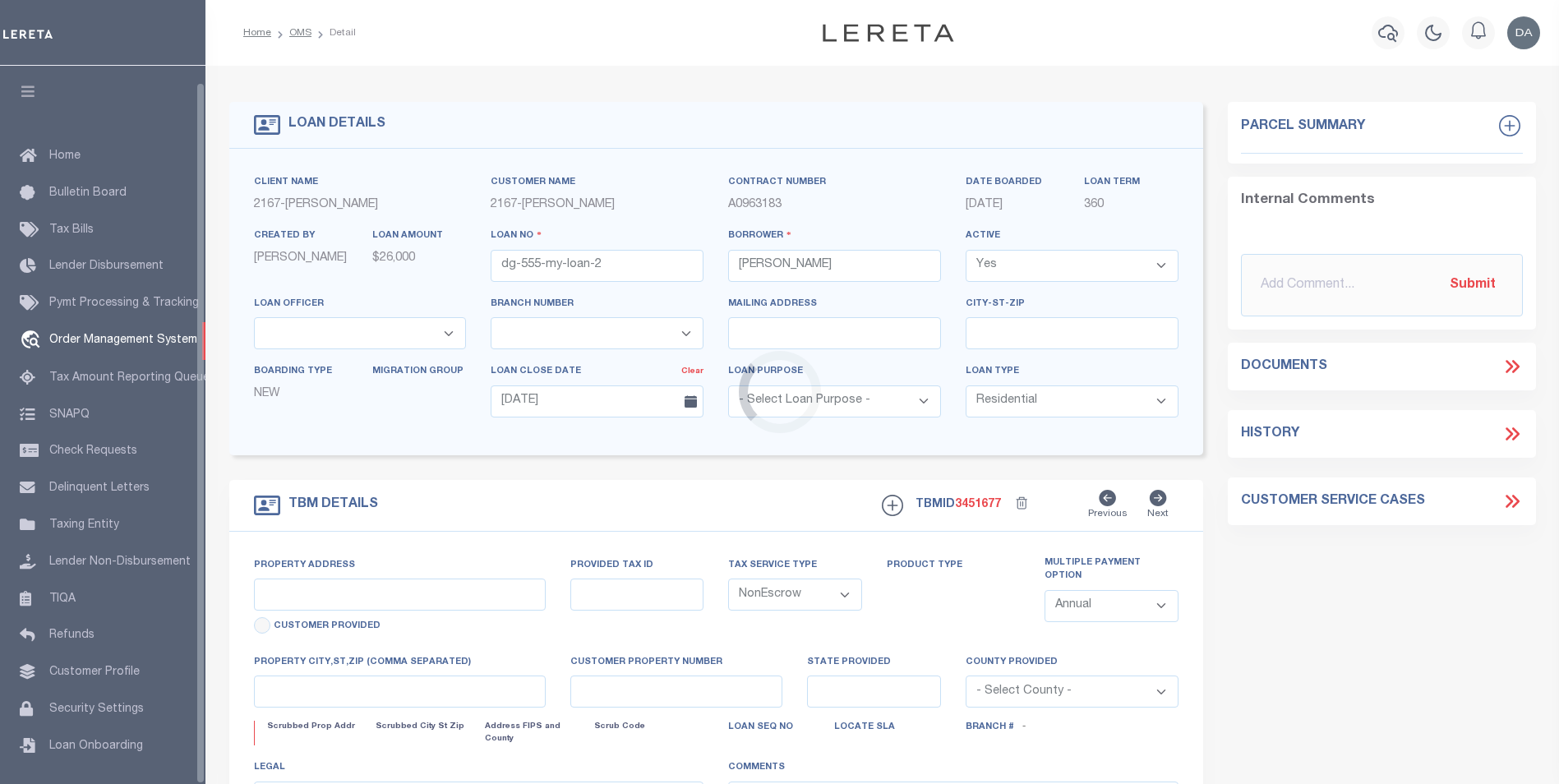
scroll to position [16, 0]
type input "1200 VERONA DR"
select select
type input "[GEOGRAPHIC_DATA] 77845"
type input "[GEOGRAPHIC_DATA]"
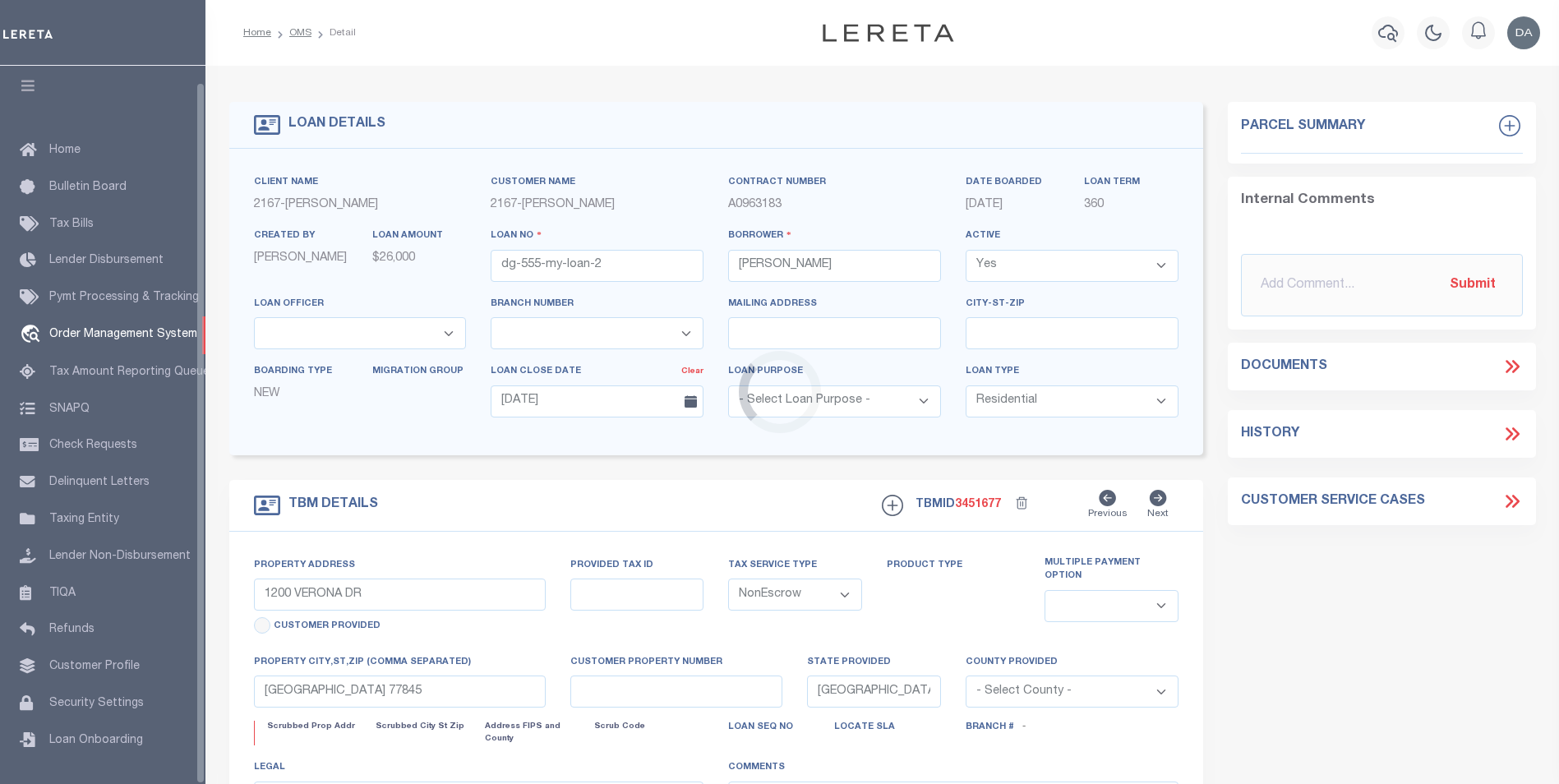
select select "10902"
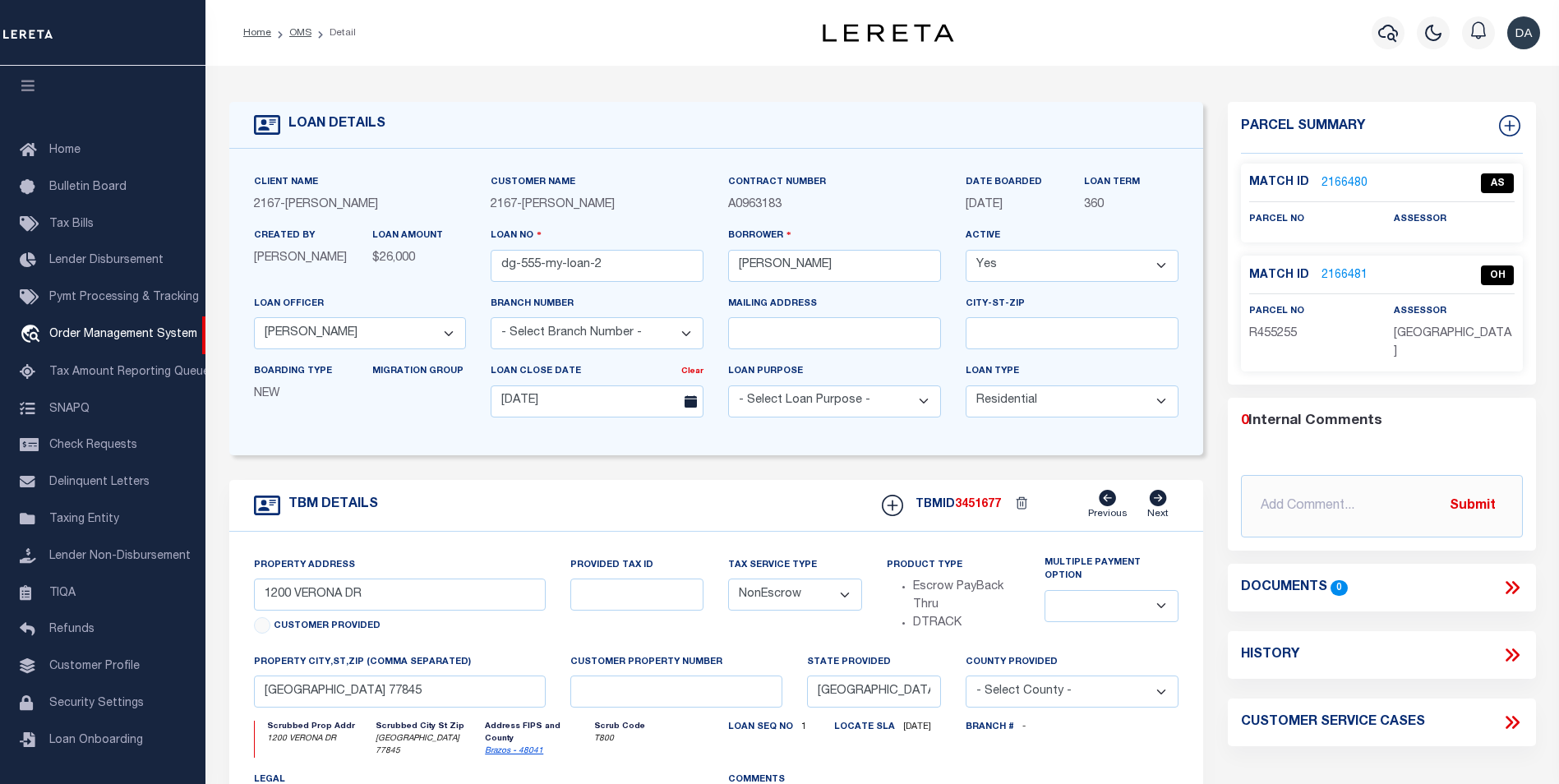
click at [1342, 273] on link "2166481" at bounding box center [1343, 276] width 46 height 17
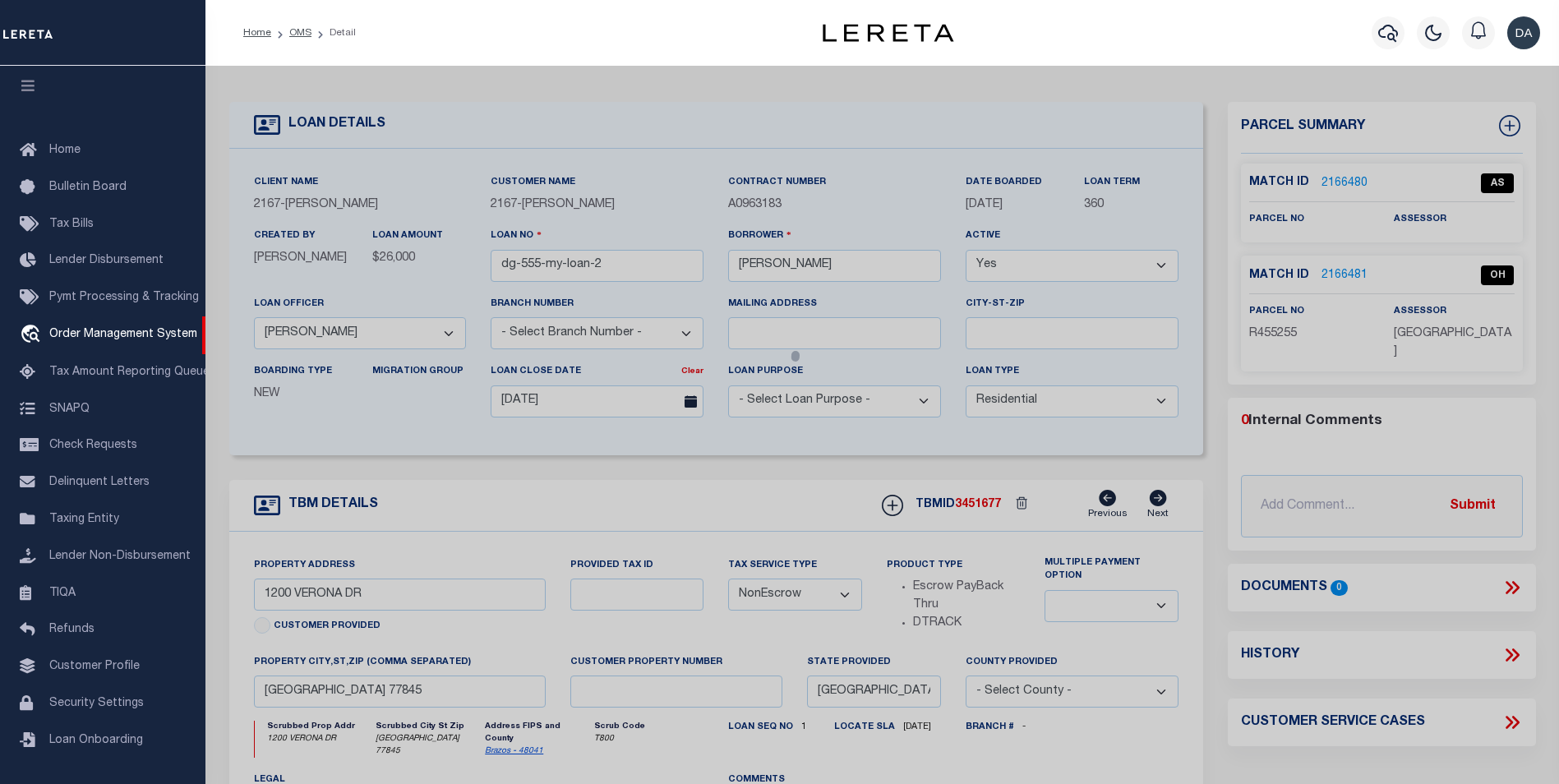
checkbox input "false"
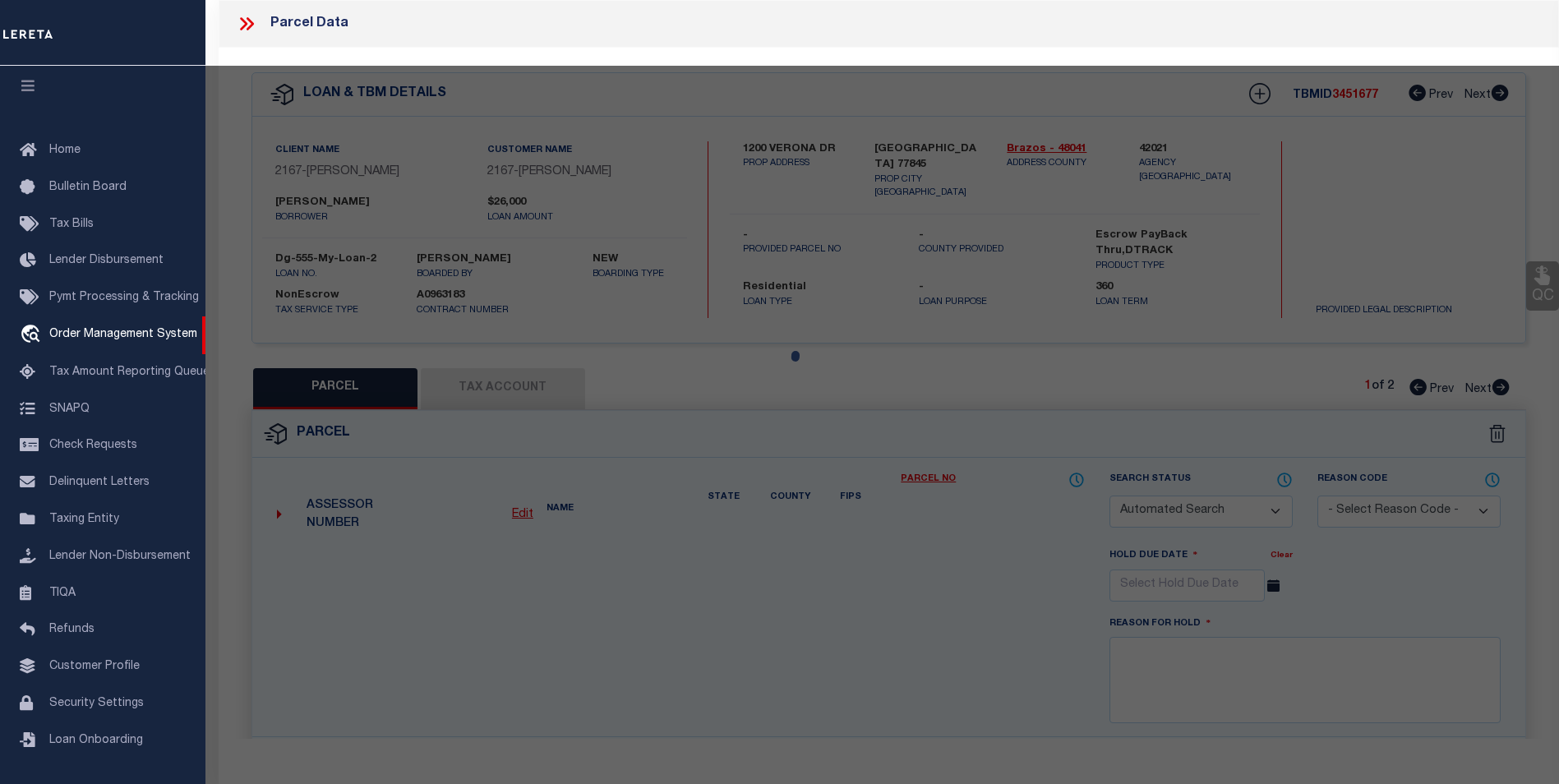
select select "OH"
type textarea "some reason"
checkbox input "false"
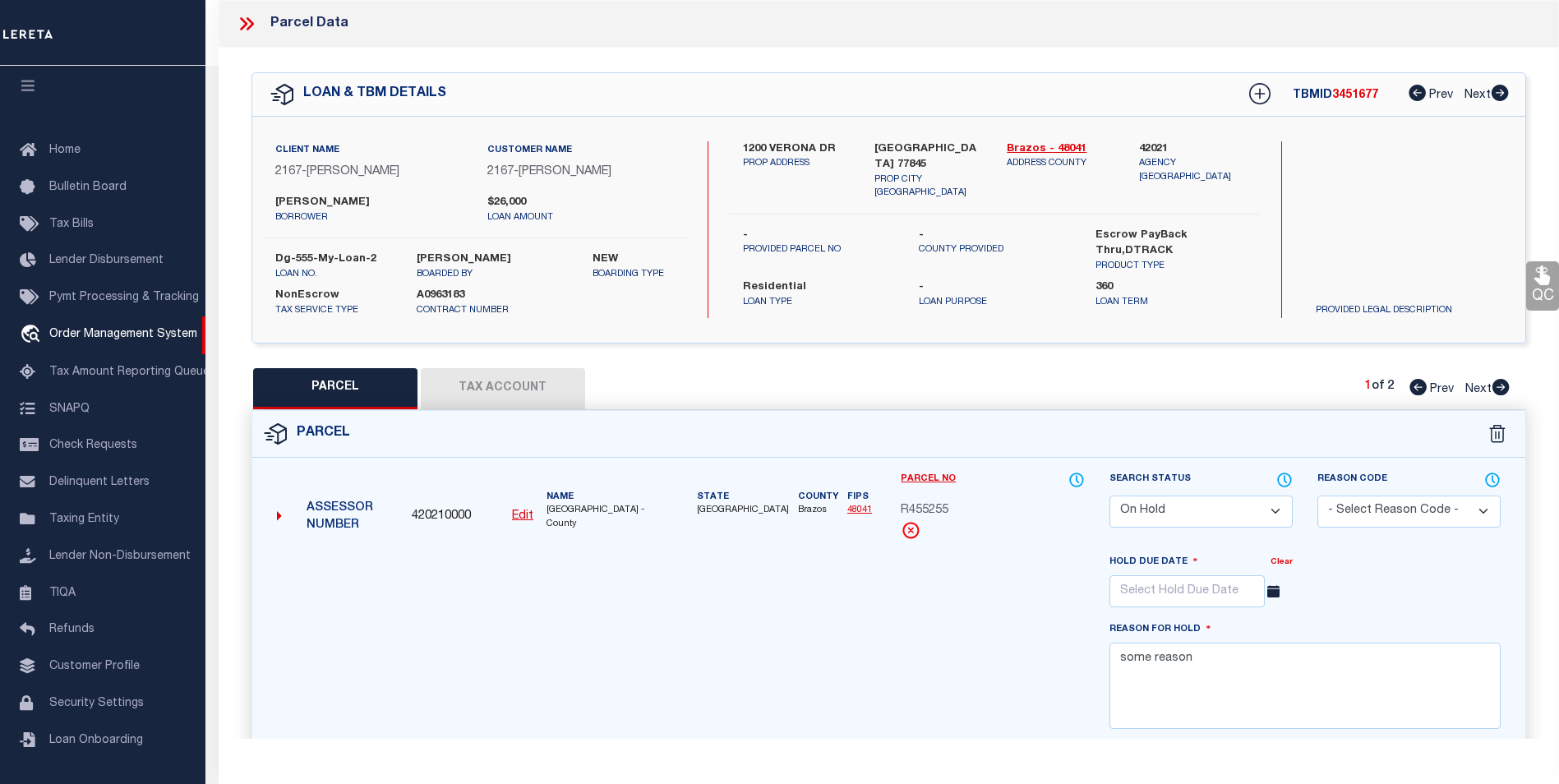
click at [496, 388] on button "Tax Account" at bounding box center [502, 388] width 164 height 41
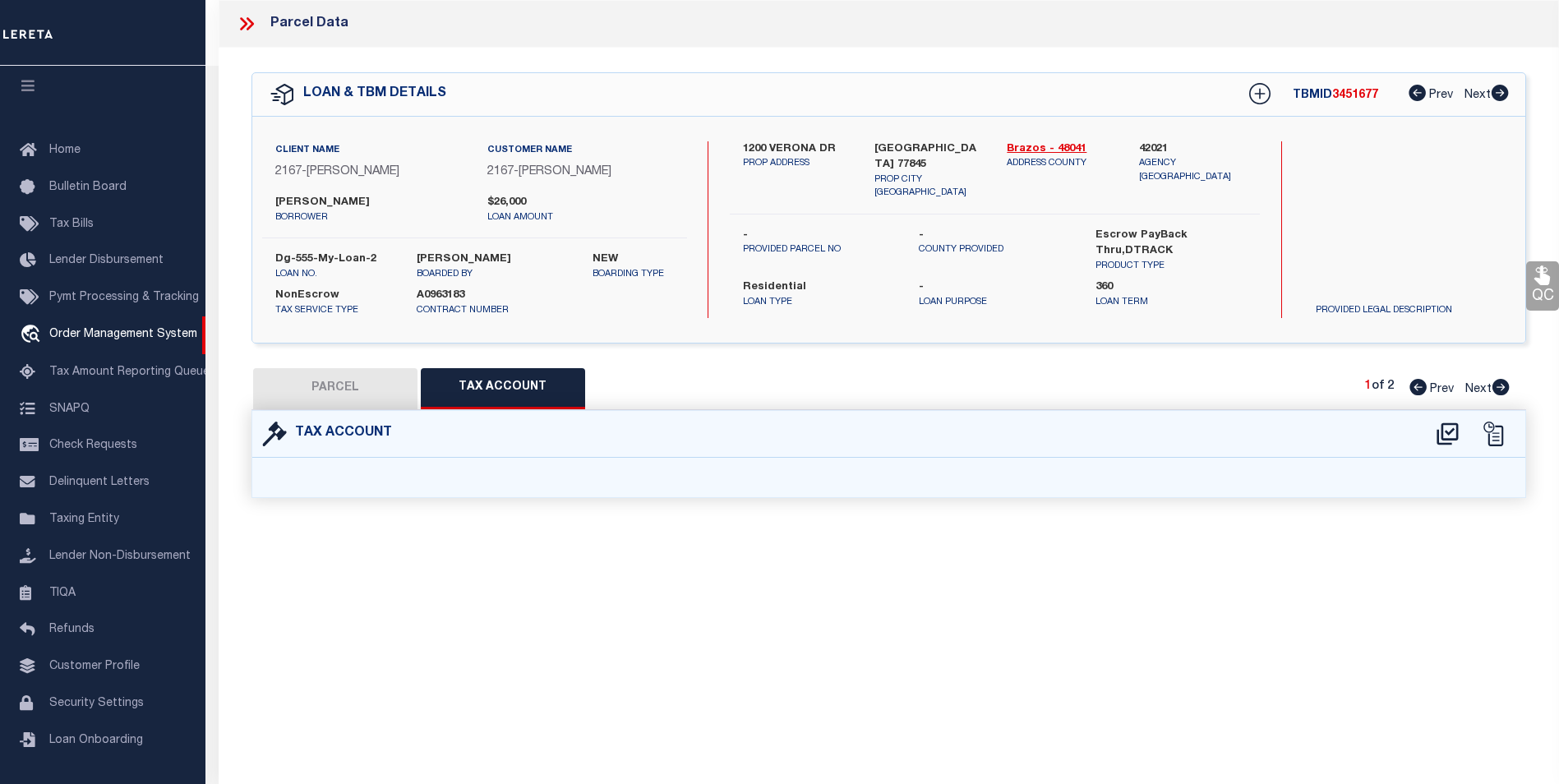
select select "100"
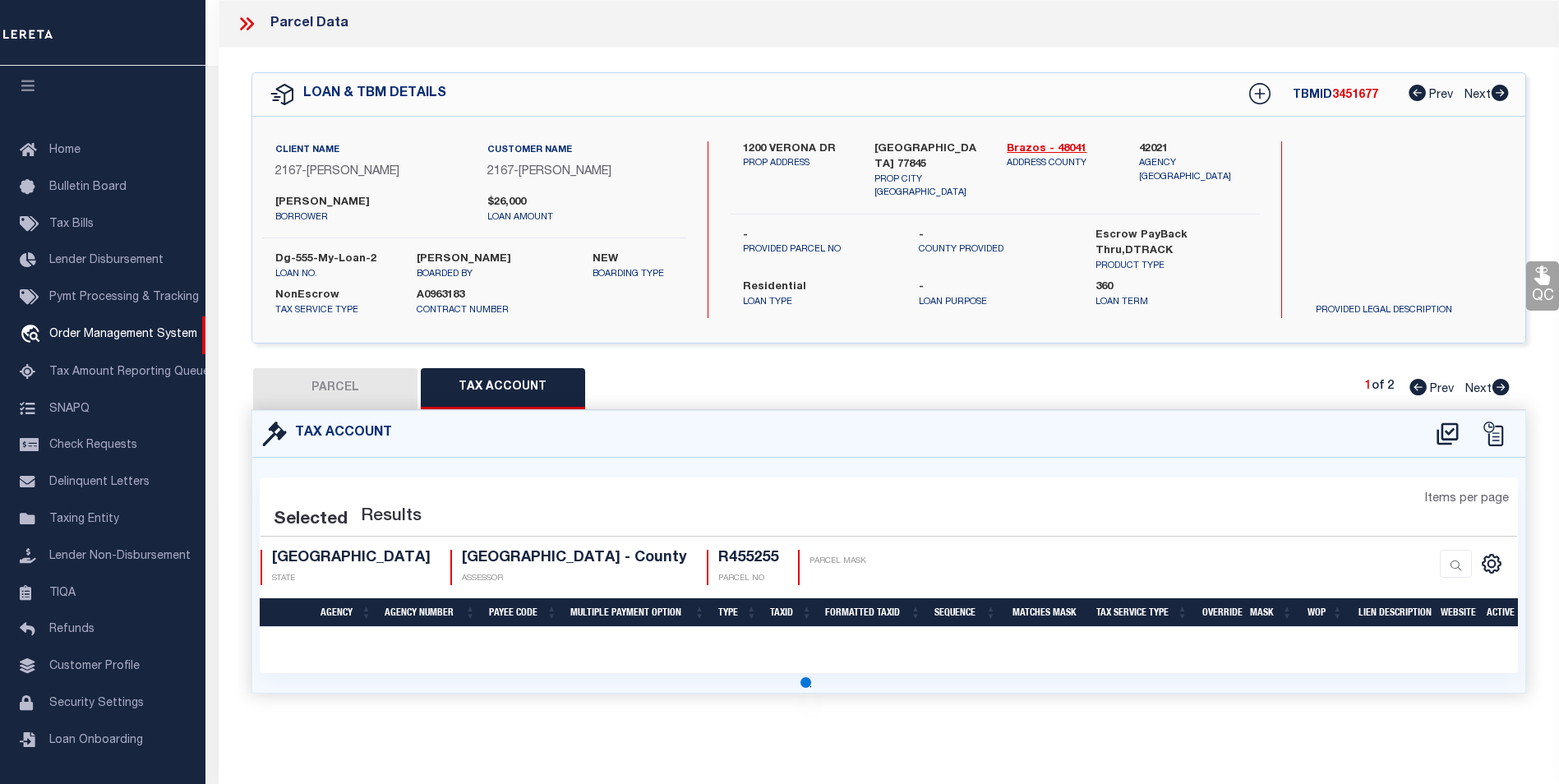
select select "100"
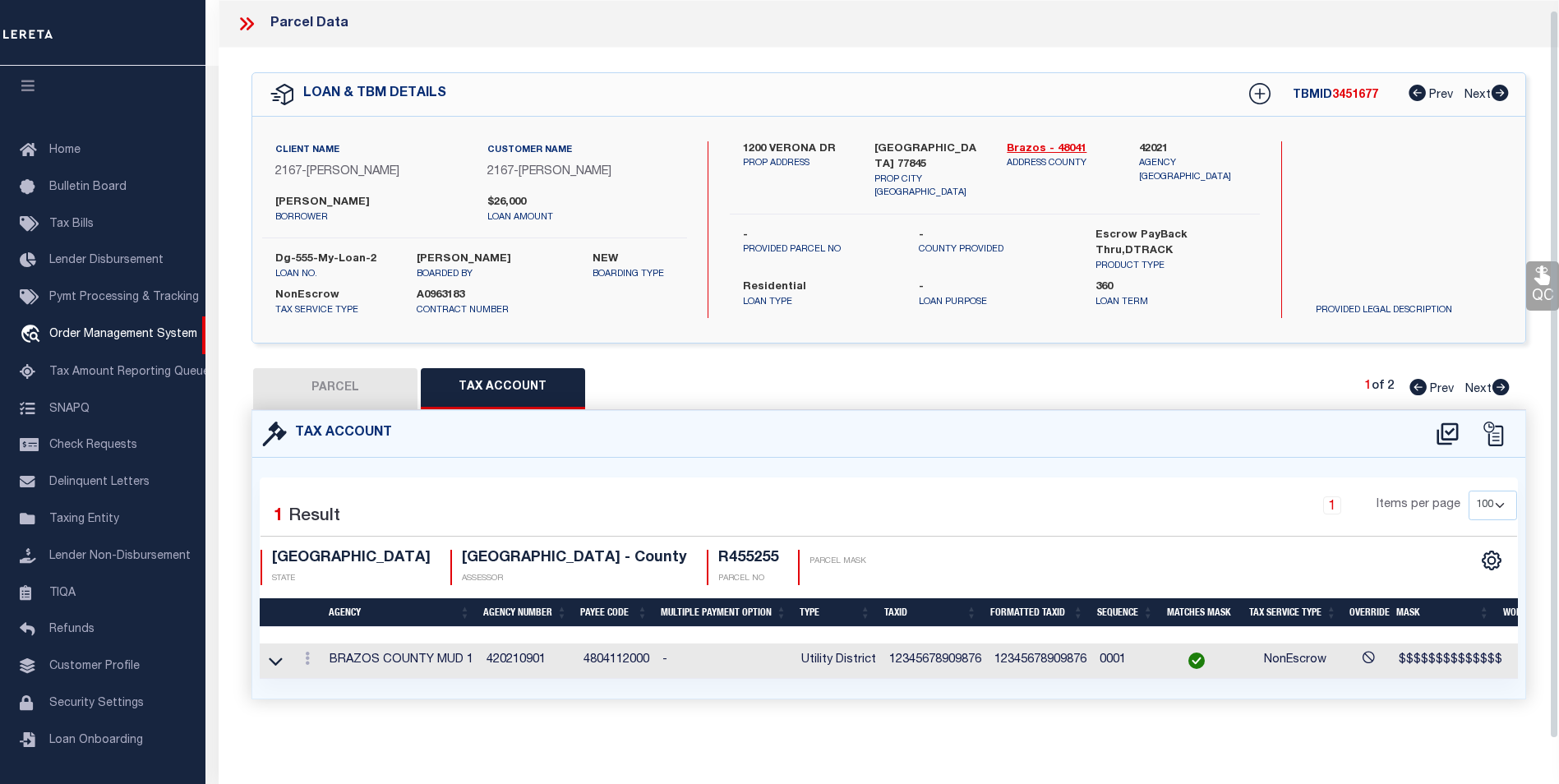
scroll to position [10, 0]
click at [1446, 427] on icon at bounding box center [1447, 433] width 21 height 22
select select "100"
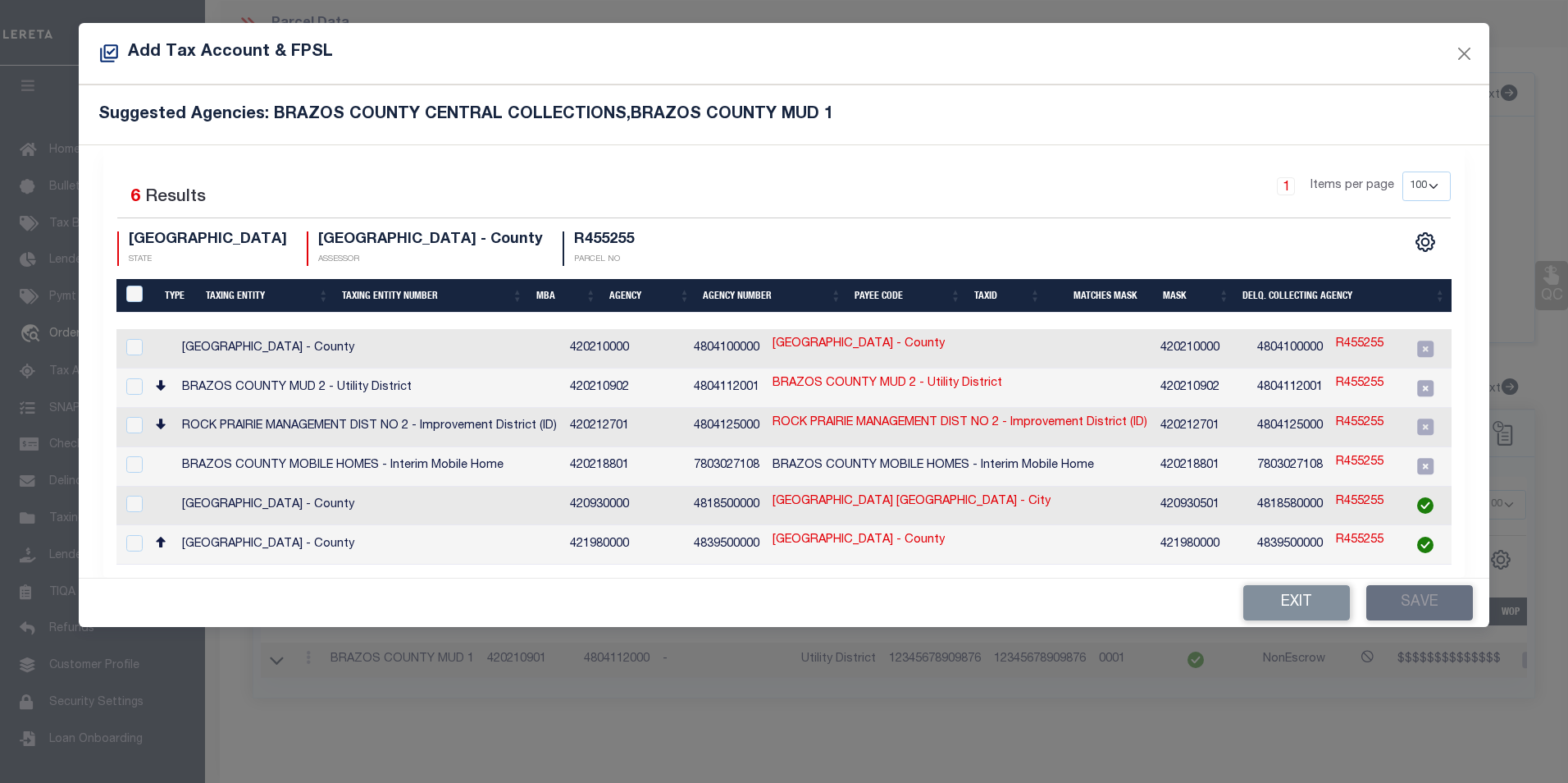
click at [1277, 611] on button "Exit" at bounding box center [1297, 603] width 107 height 35
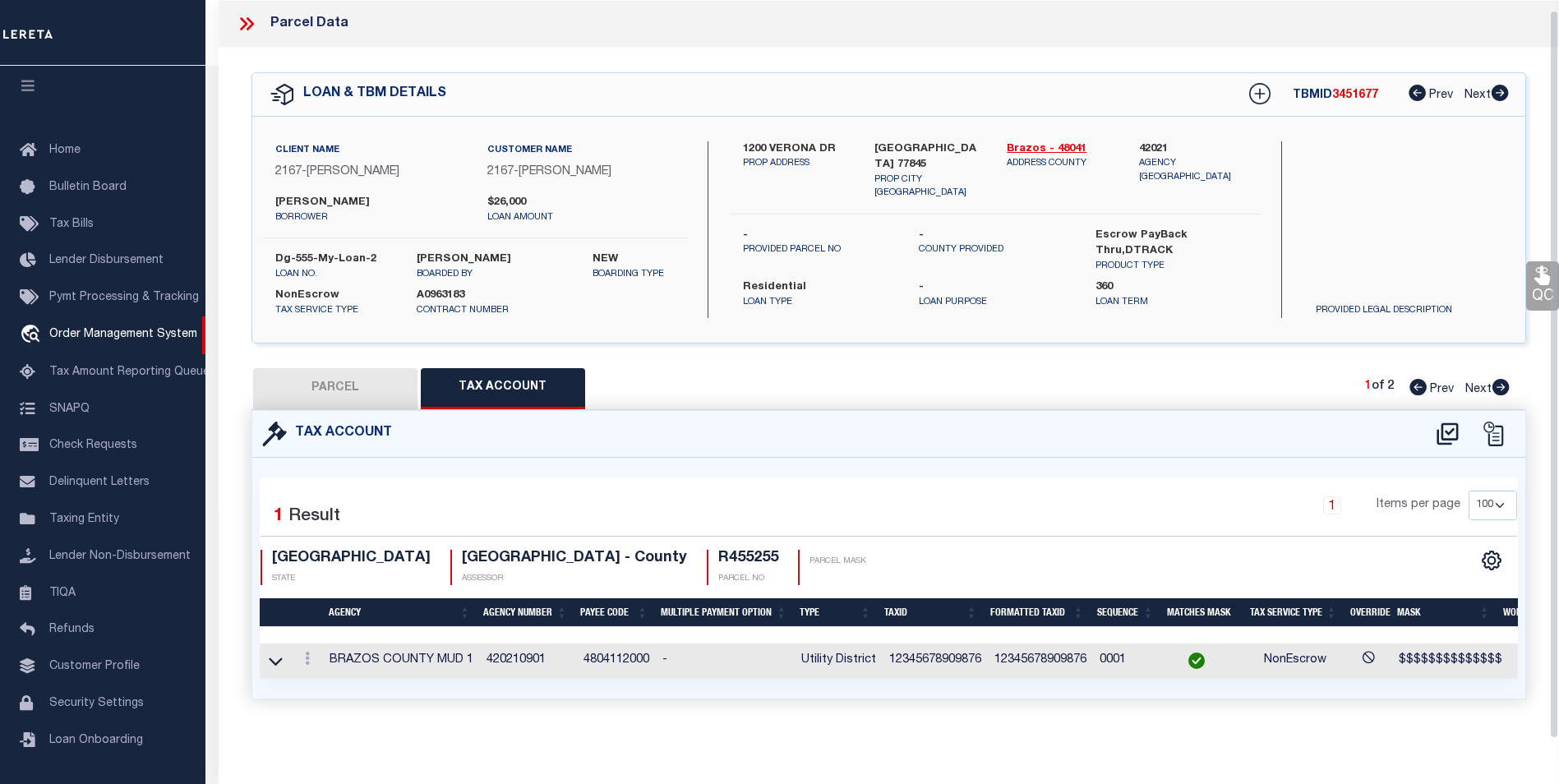
click at [1165, 551] on div "CSV Export Selected Print Show Filter Show Search Columns 0: 1: 2: Agency 3: Ag…" at bounding box center [1203, 567] width 629 height 35
click at [239, 14] on icon at bounding box center [247, 24] width 21 height 21
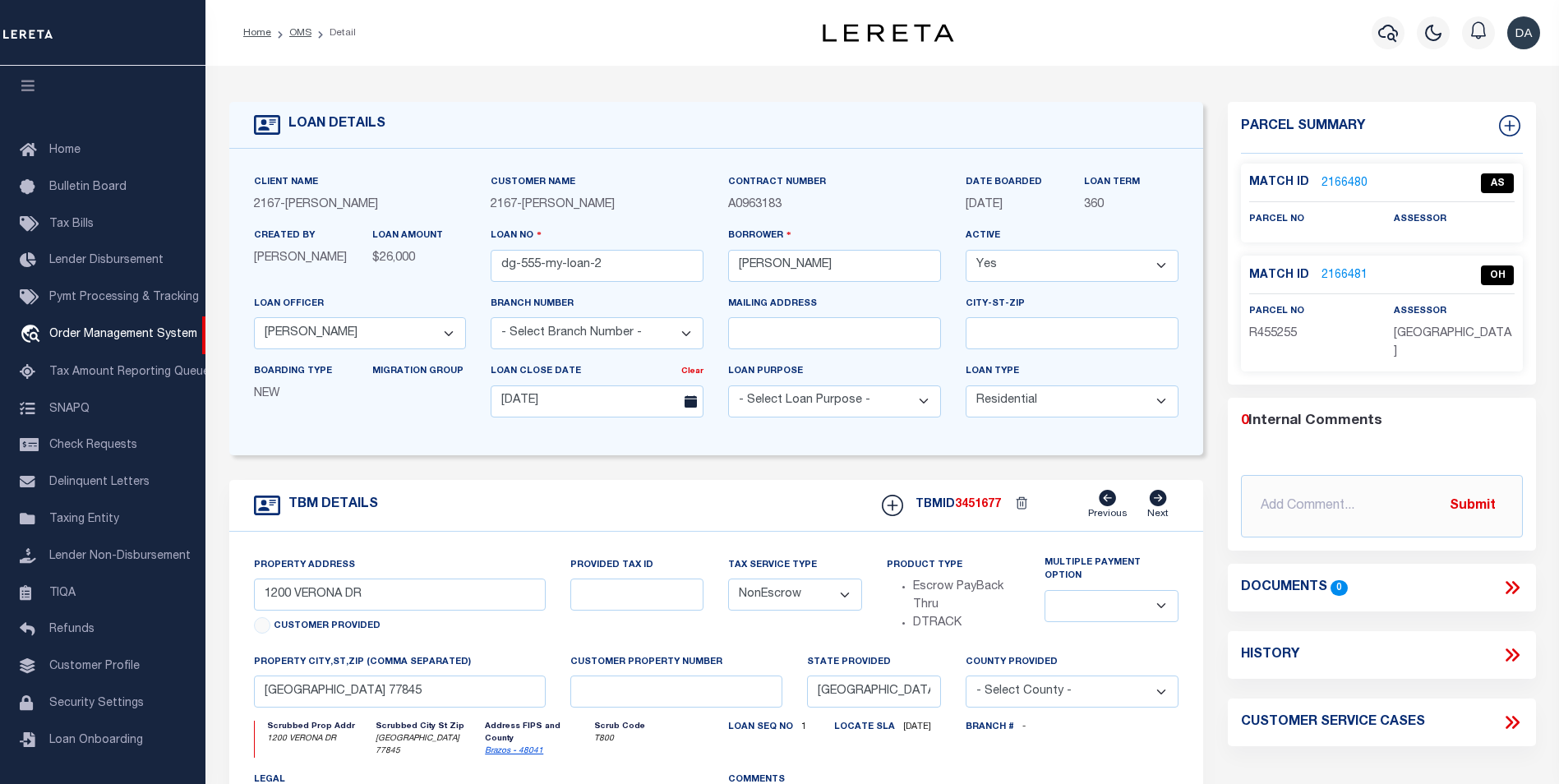
click at [1341, 268] on link "2166481" at bounding box center [1343, 276] width 46 height 17
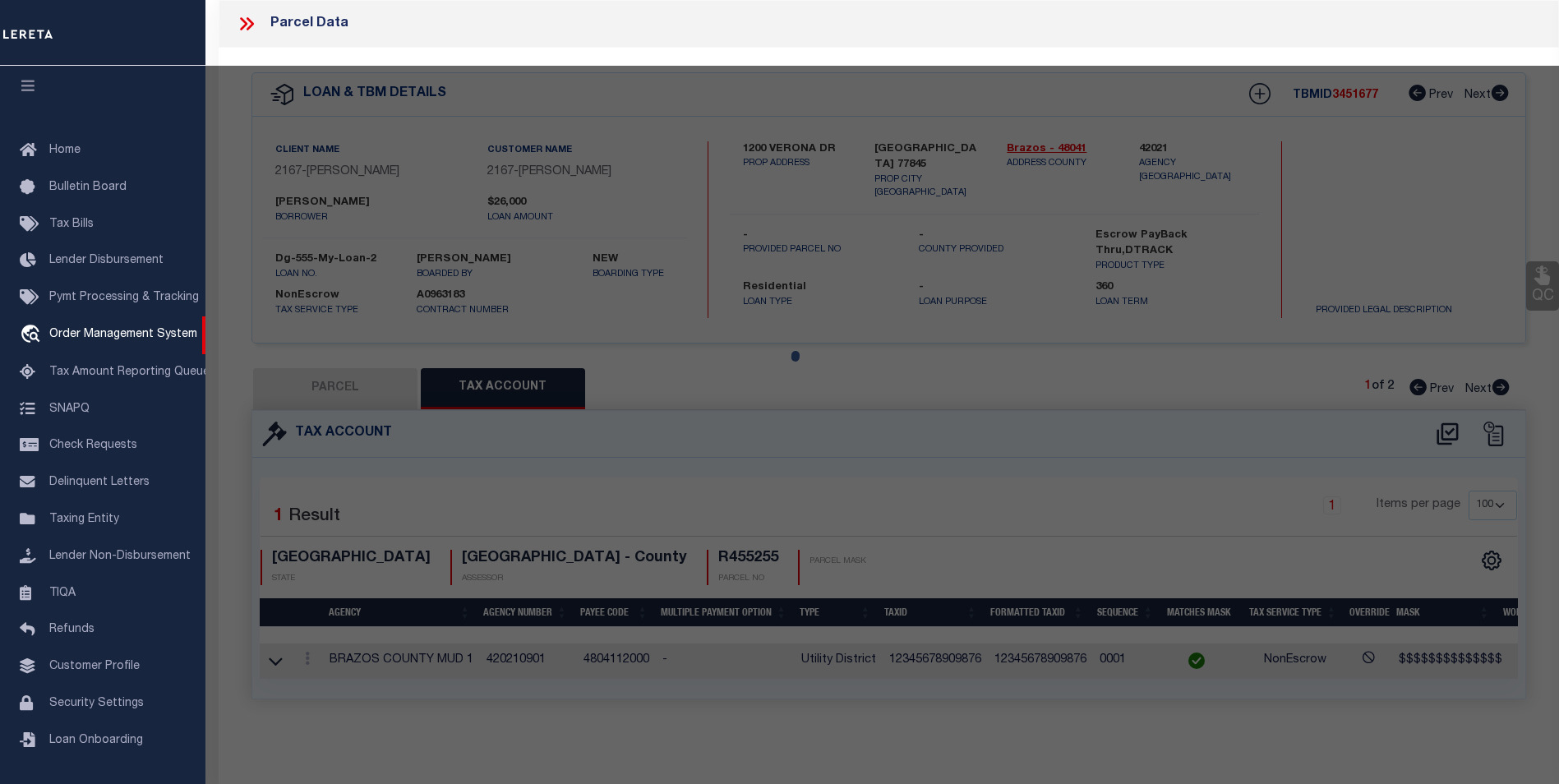
click at [727, 463] on div at bounding box center [882, 654] width 1353 height 1176
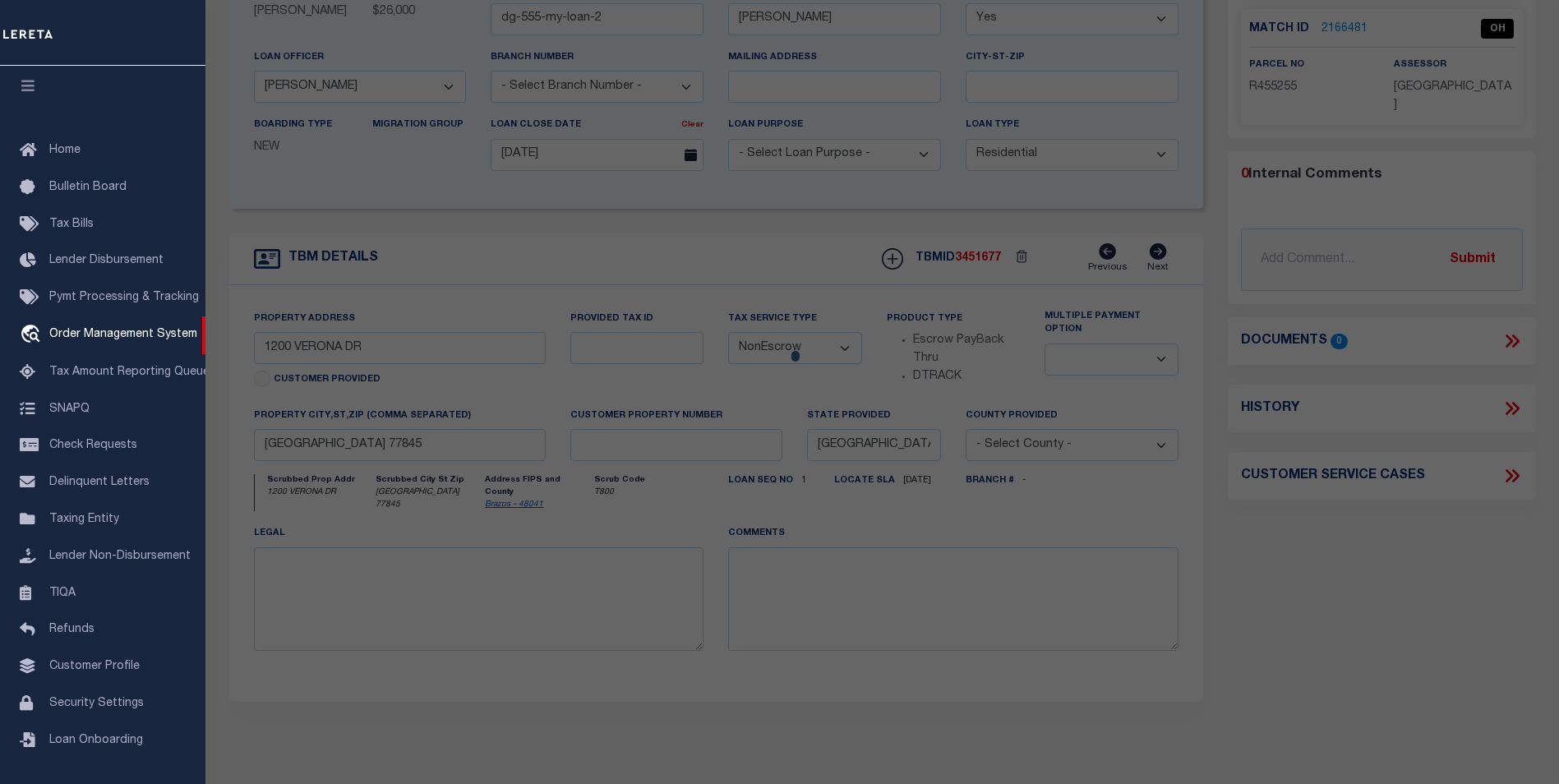
scroll to position [0, 0]
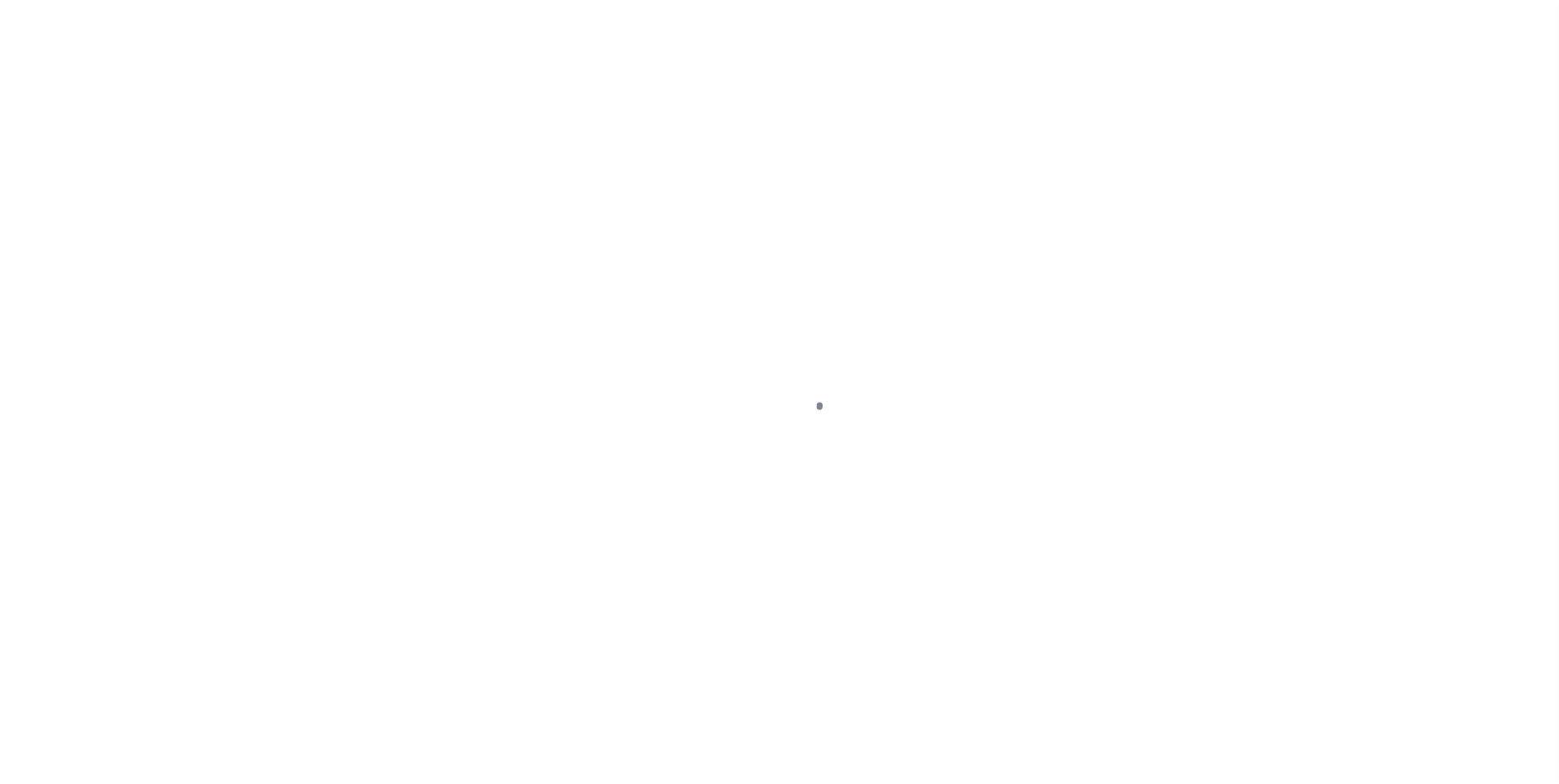
type input "dg-555-my-loan-2"
type input "[PERSON_NAME]"
select select
type input "[DATE]"
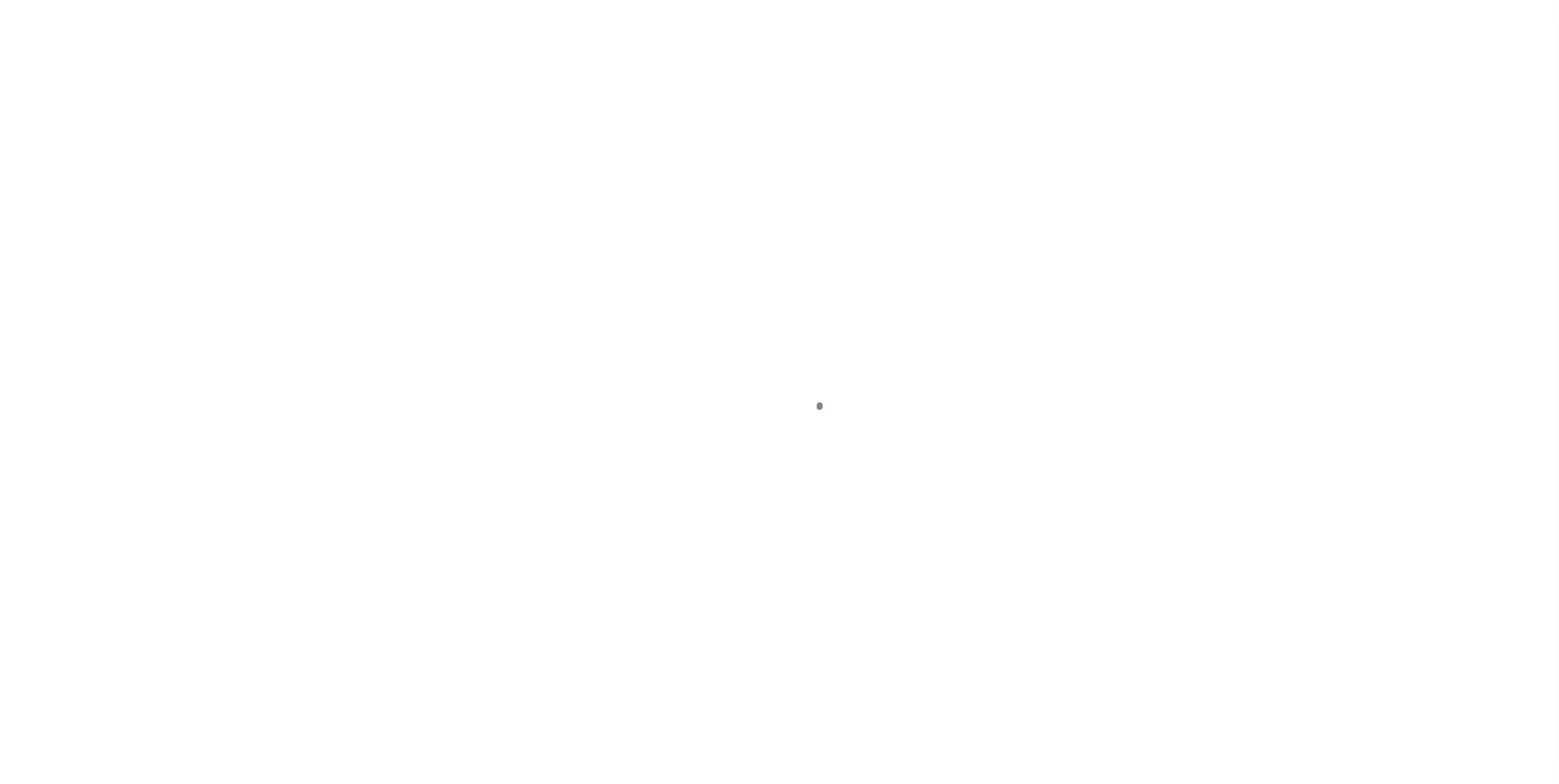
select select "10"
select select "NonEscrow"
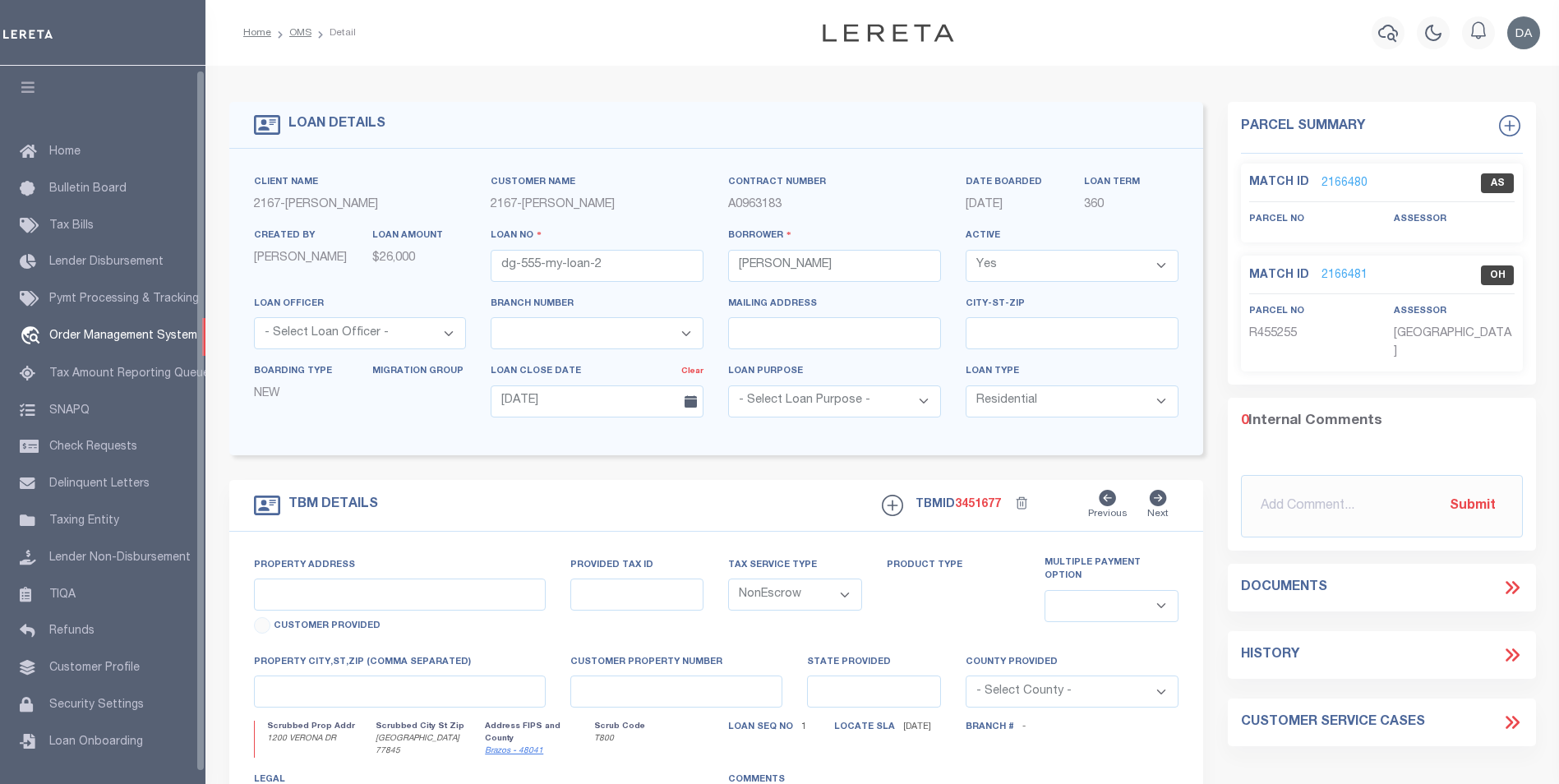
select select "10902"
type input "1200 VERONA DR"
select select
type input "[GEOGRAPHIC_DATA] 77845"
type input "[GEOGRAPHIC_DATA]"
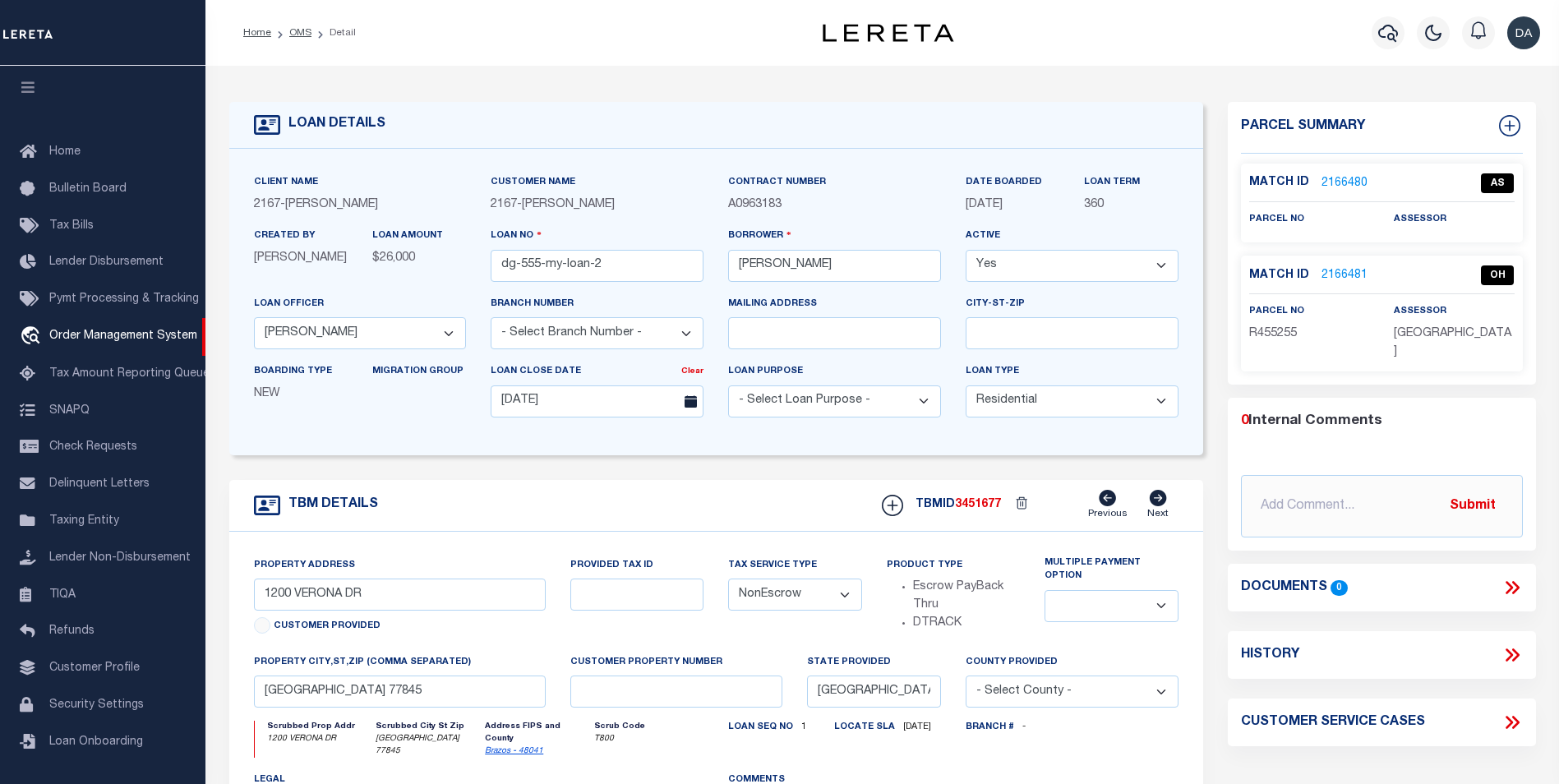
click at [1347, 270] on link "2166481" at bounding box center [1343, 276] width 46 height 17
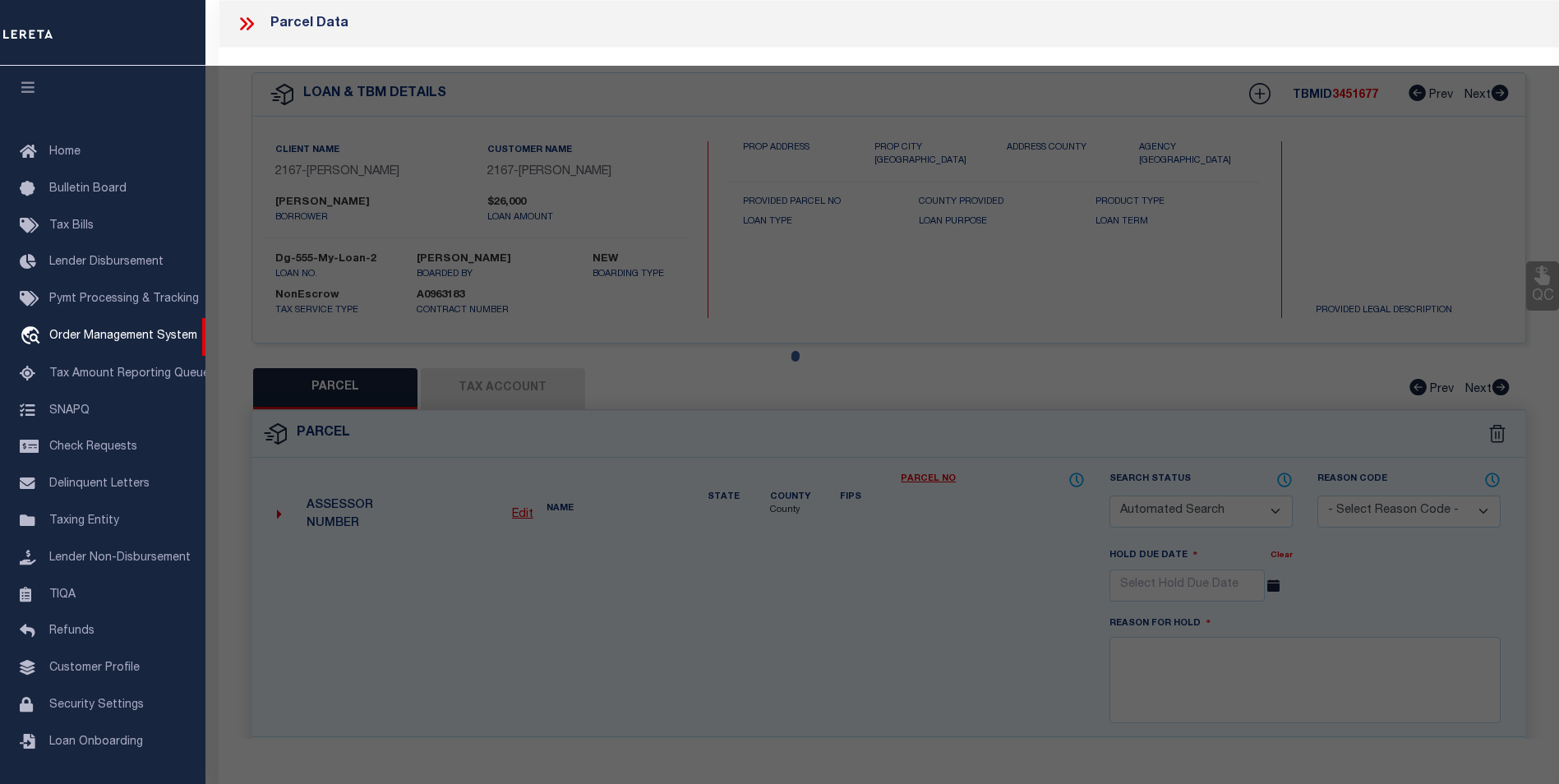
checkbox input "false"
select select "OH"
type textarea "some reason"
checkbox input "false"
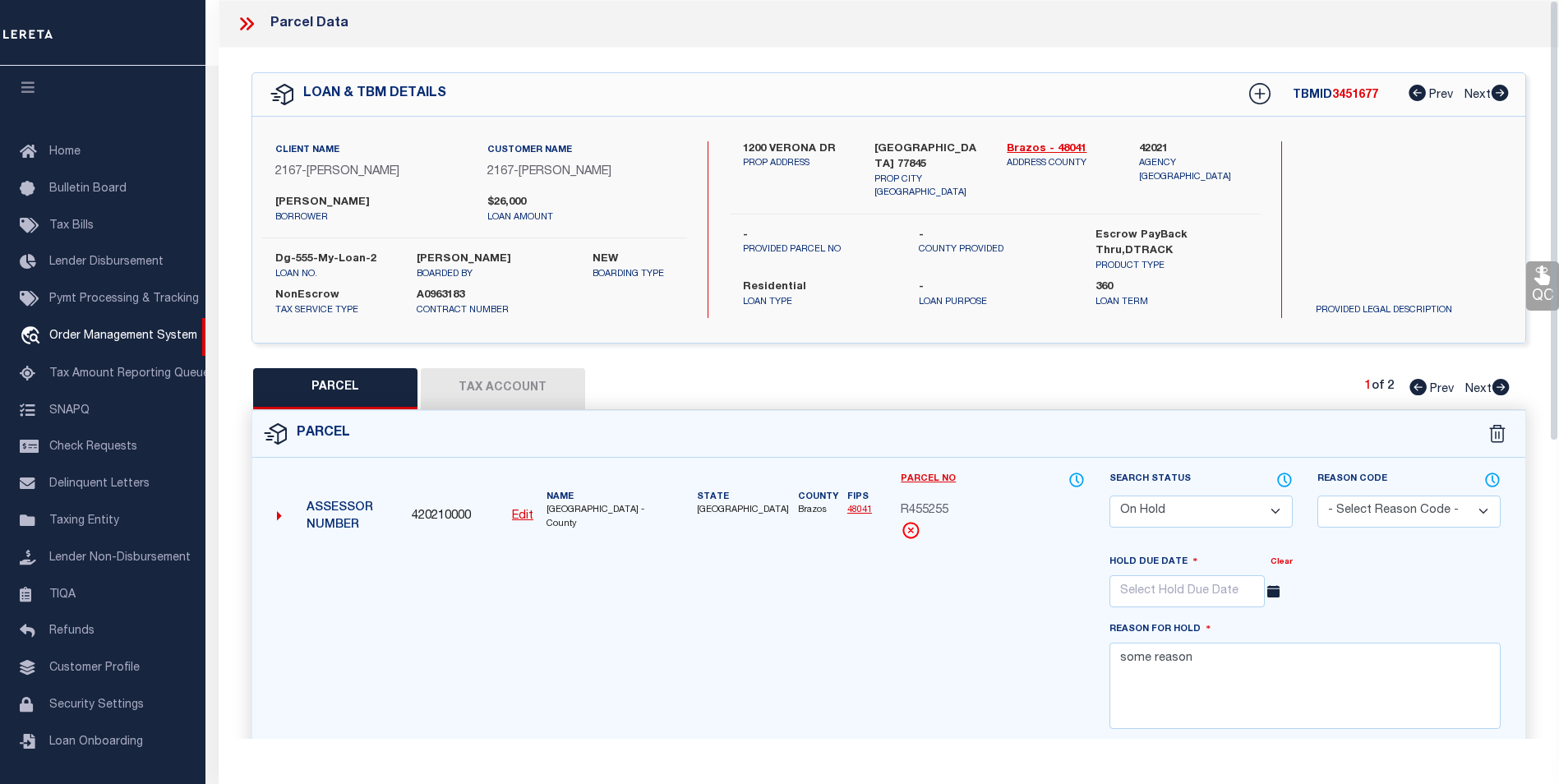
click at [524, 382] on button "Tax Account" at bounding box center [502, 388] width 164 height 41
select select "100"
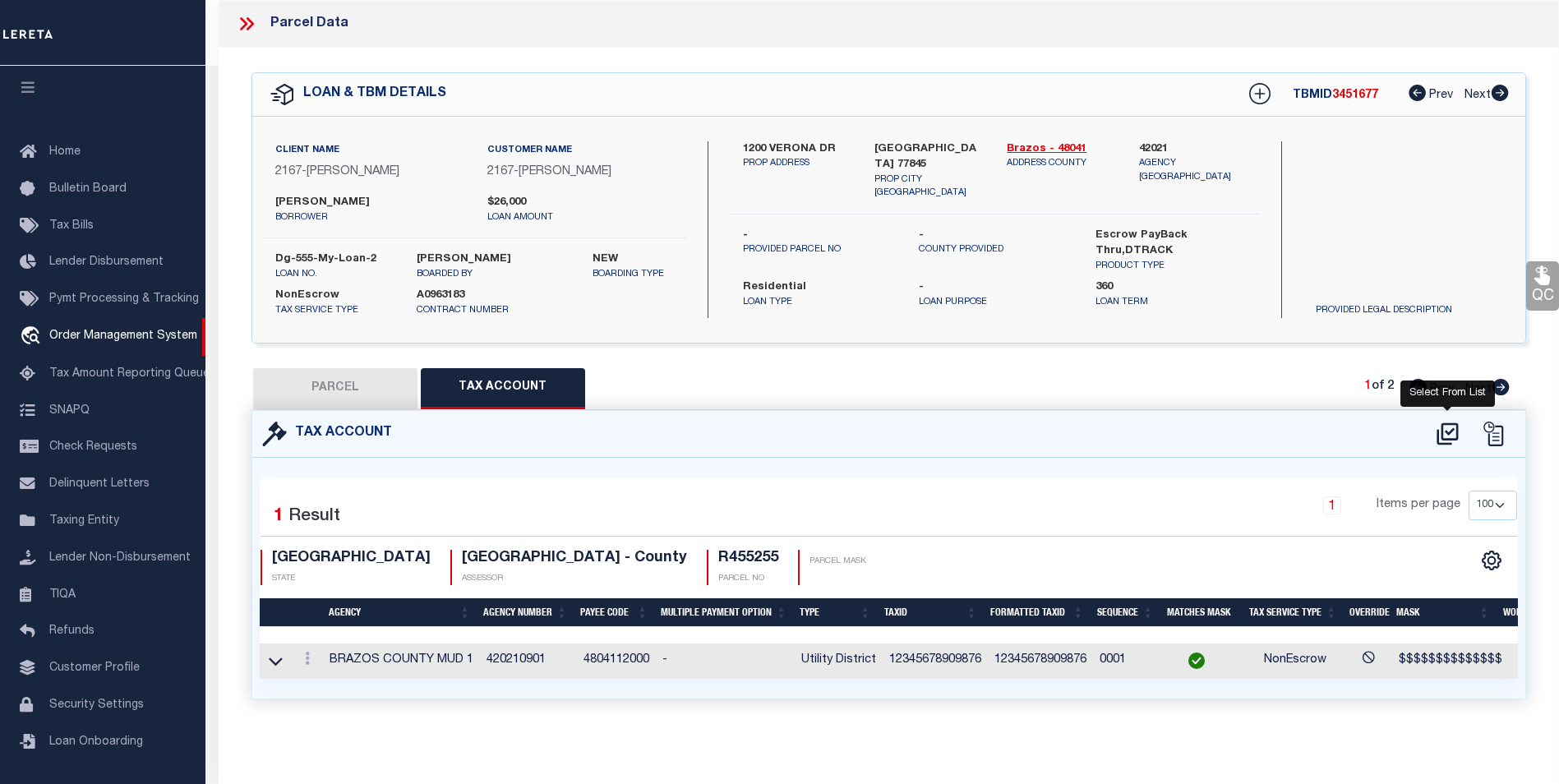
click at [1443, 431] on icon at bounding box center [1447, 433] width 21 height 22
select select "100"
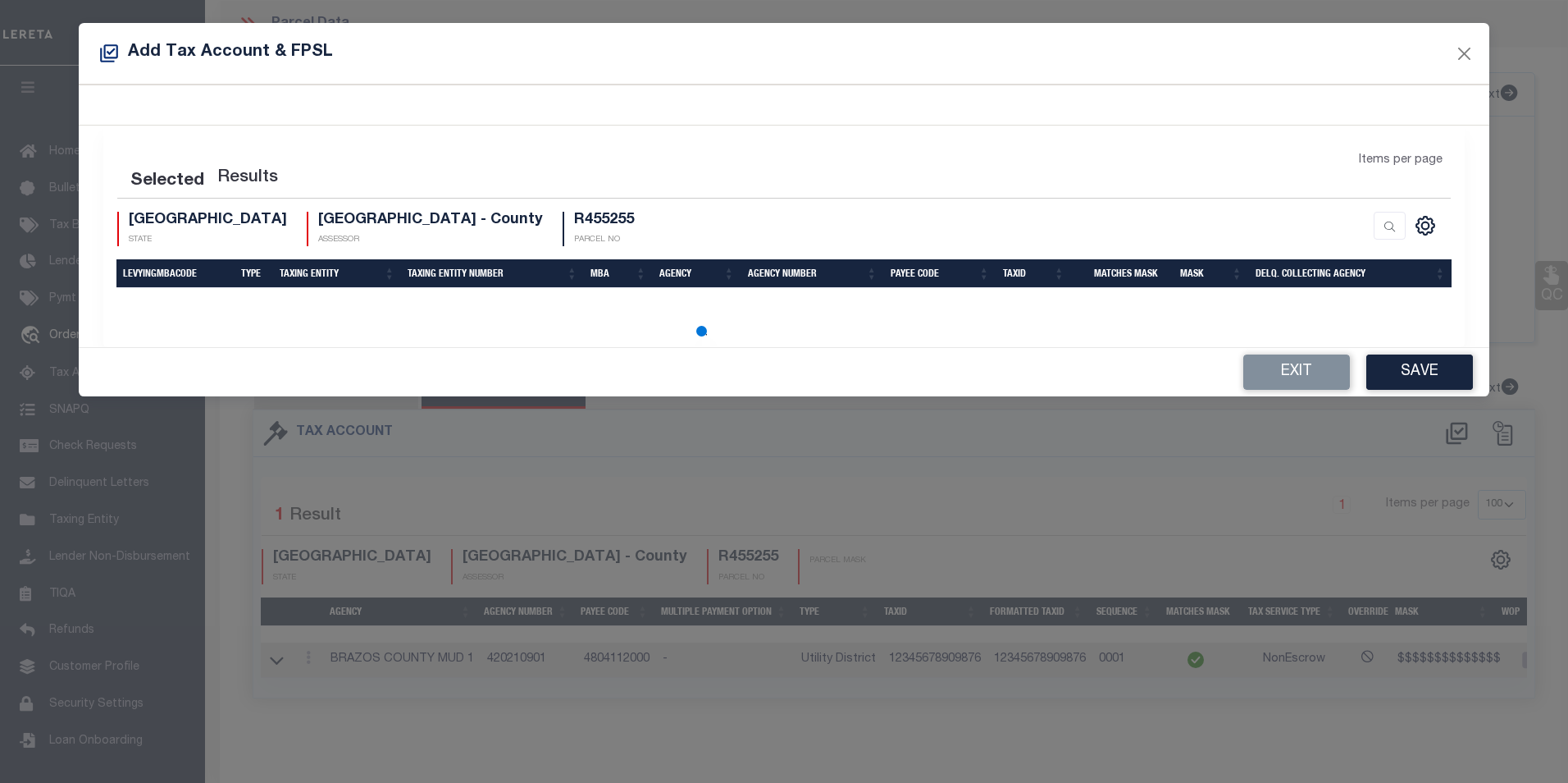
select select "100"
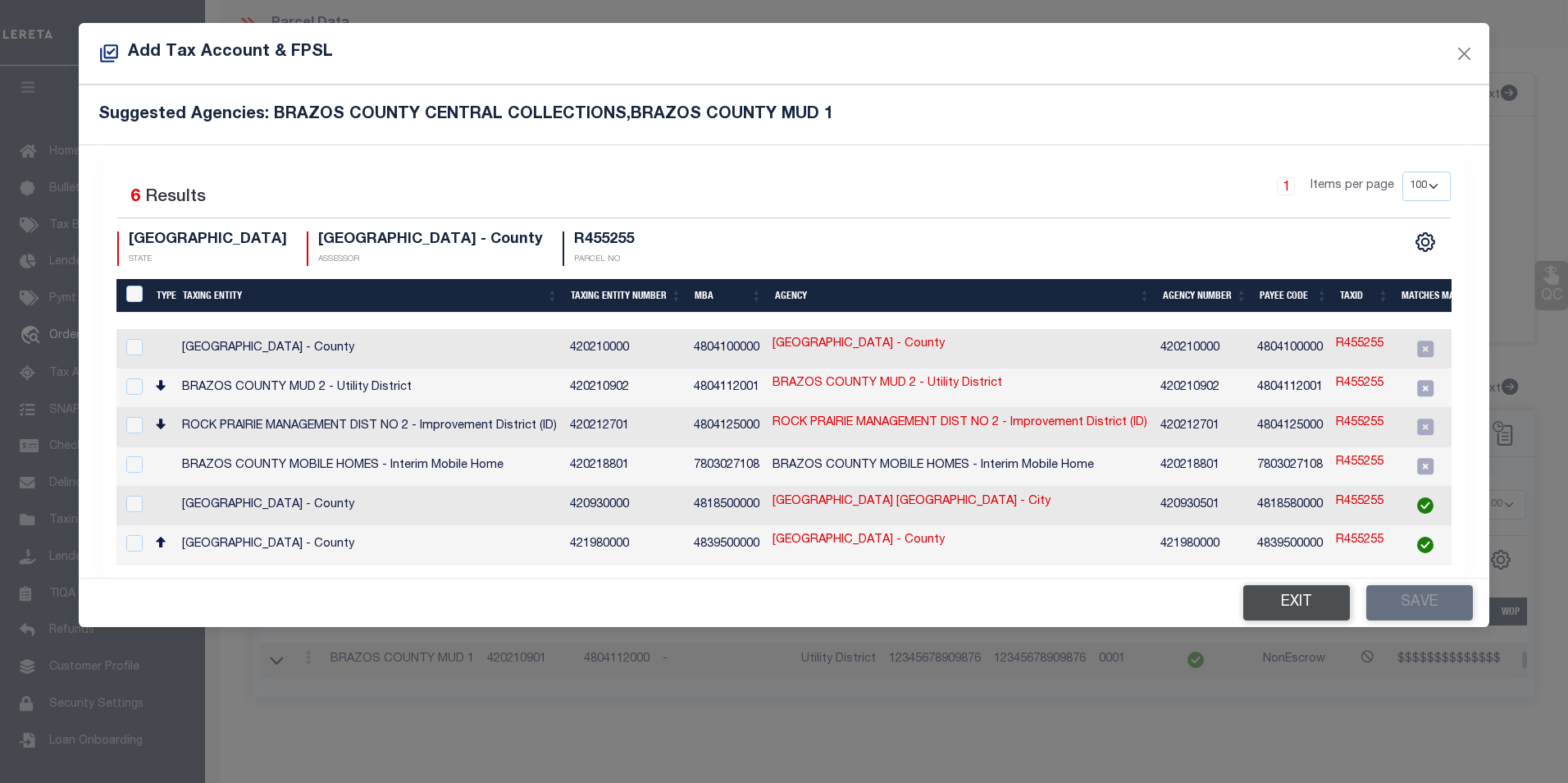
click at [1283, 604] on button "Exit" at bounding box center [1297, 603] width 107 height 35
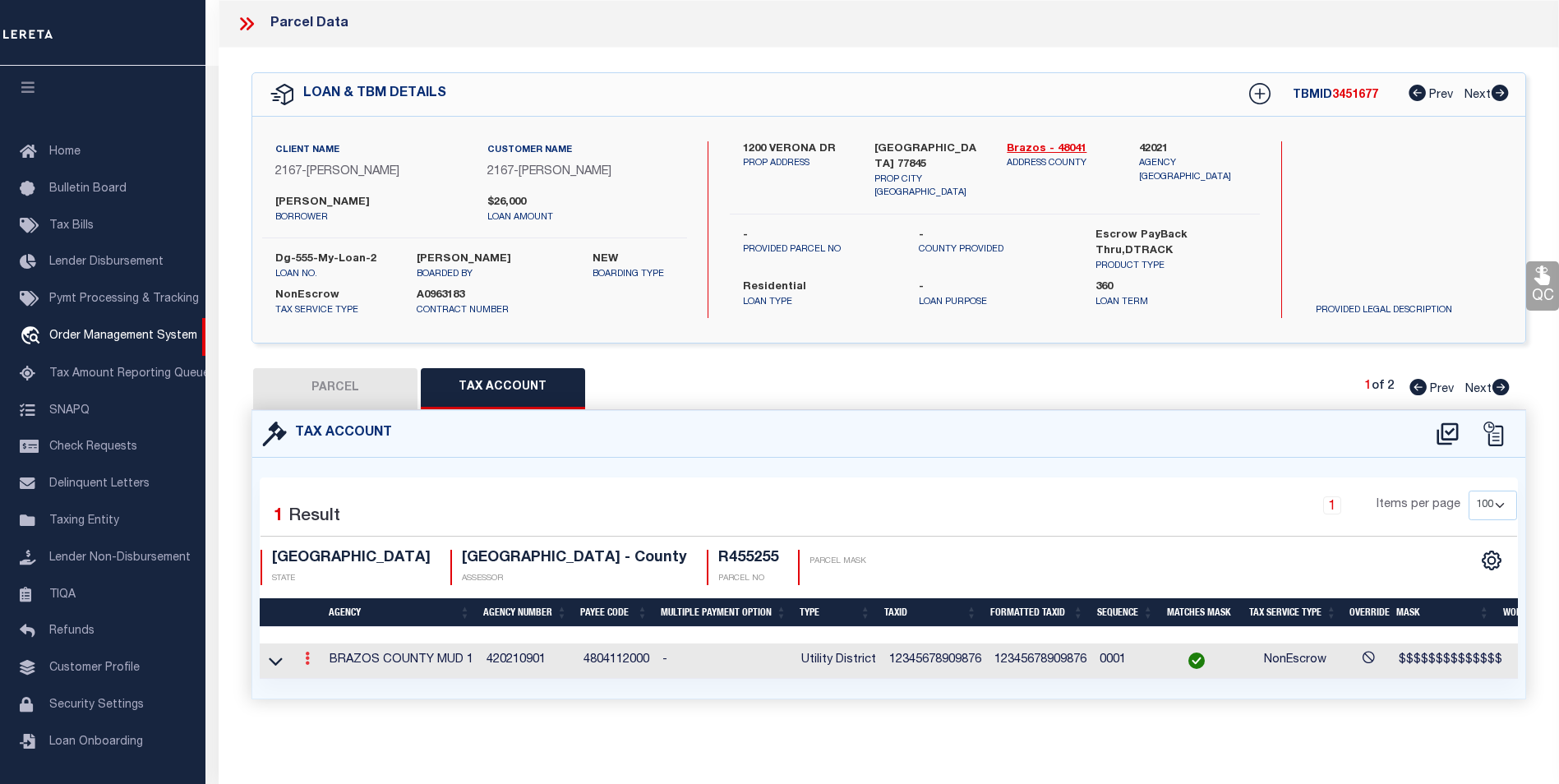
click at [306, 654] on icon at bounding box center [307, 658] width 5 height 14
click at [554, 720] on div "Tax Account 1 1" at bounding box center [888, 573] width 1299 height 329
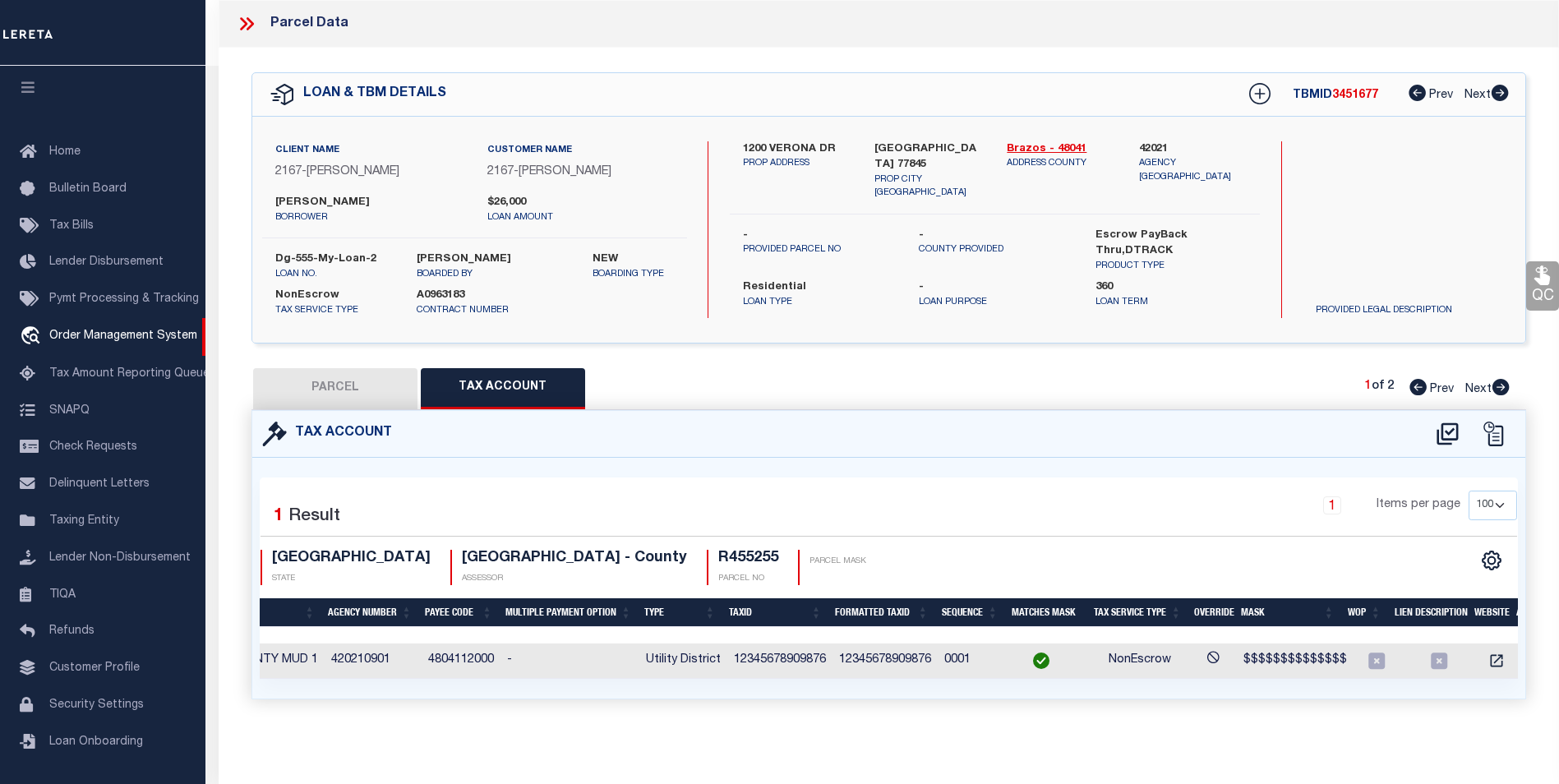
scroll to position [0, 182]
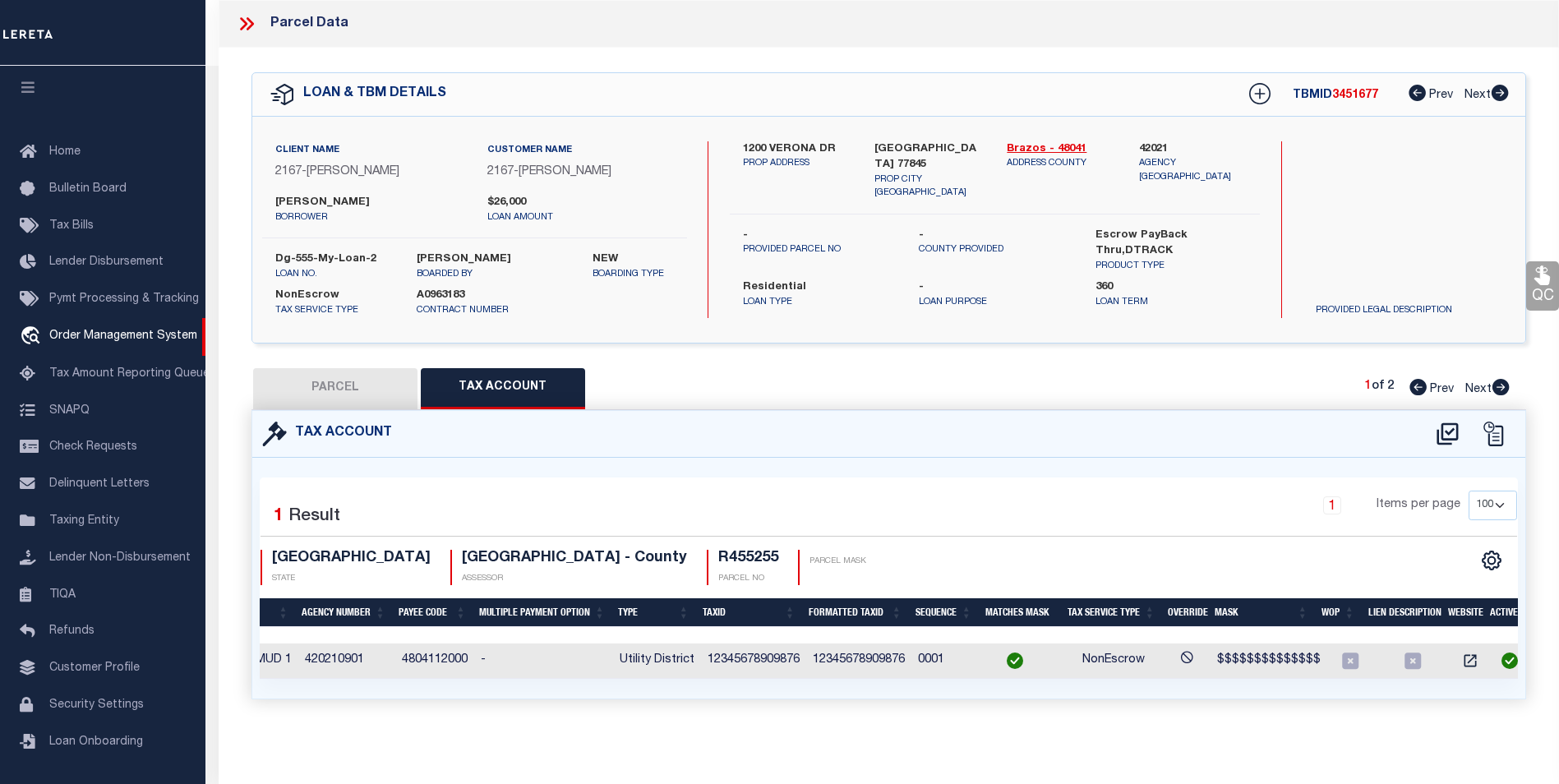
click at [354, 688] on div "Selected 1 Result 1 Items per page 10 25 50 100 TX STATE" at bounding box center [888, 577] width 1273 height 241
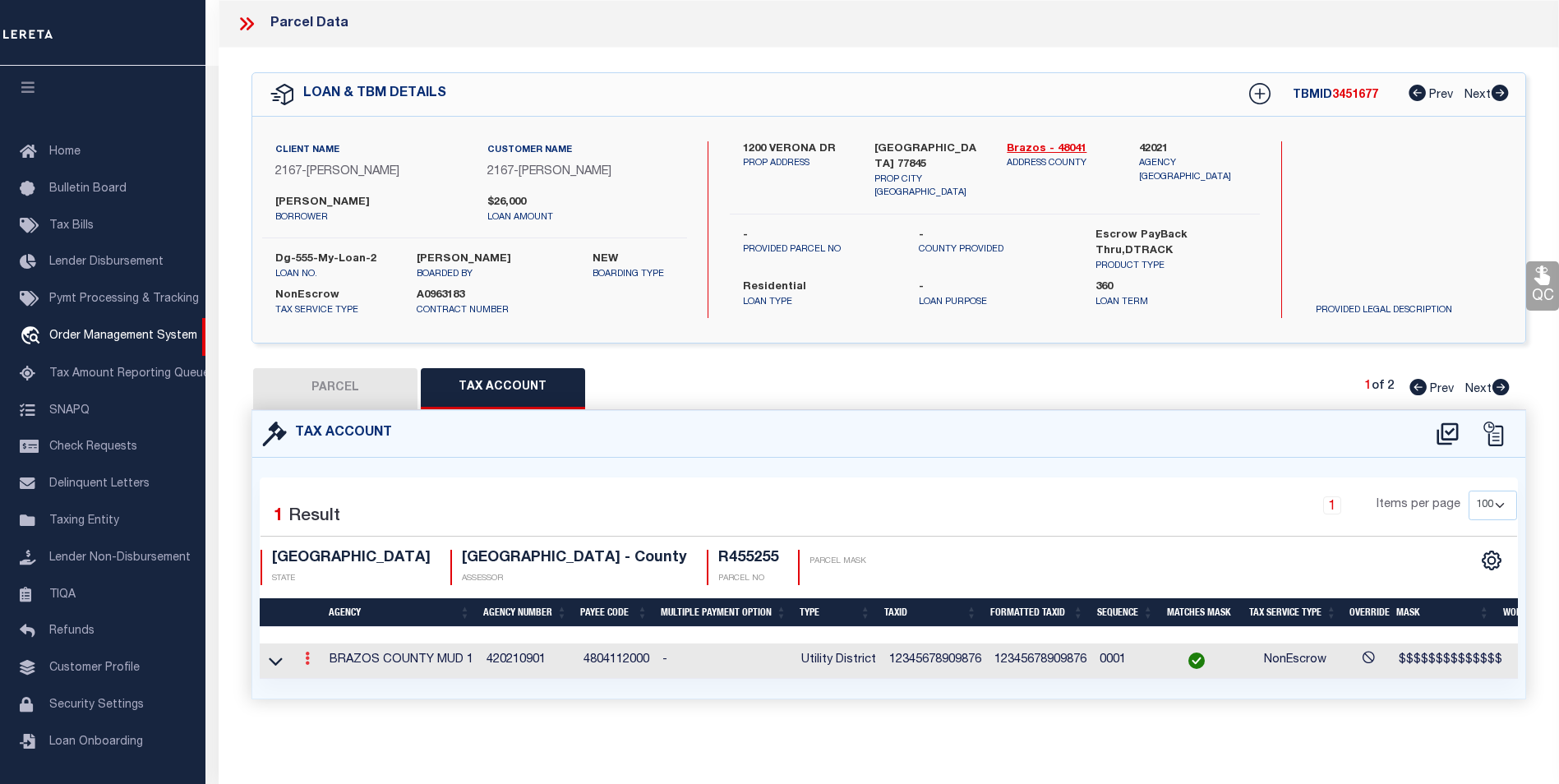
click at [308, 655] on icon at bounding box center [307, 658] width 5 height 14
click at [274, 713] on div "Tax Account 1 1" at bounding box center [888, 573] width 1299 height 329
click at [281, 654] on icon at bounding box center [276, 661] width 14 height 17
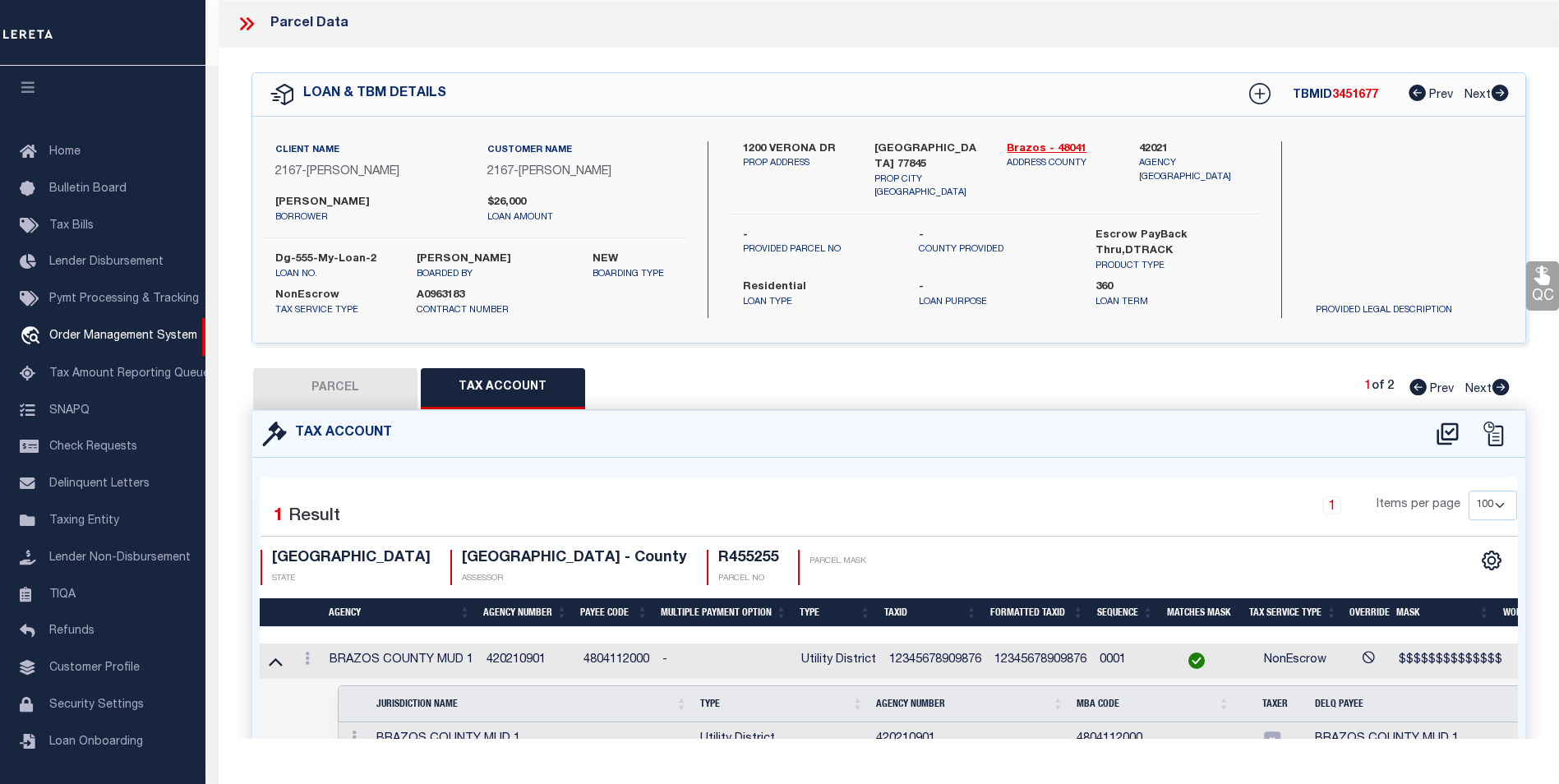
scroll to position [98, 0]
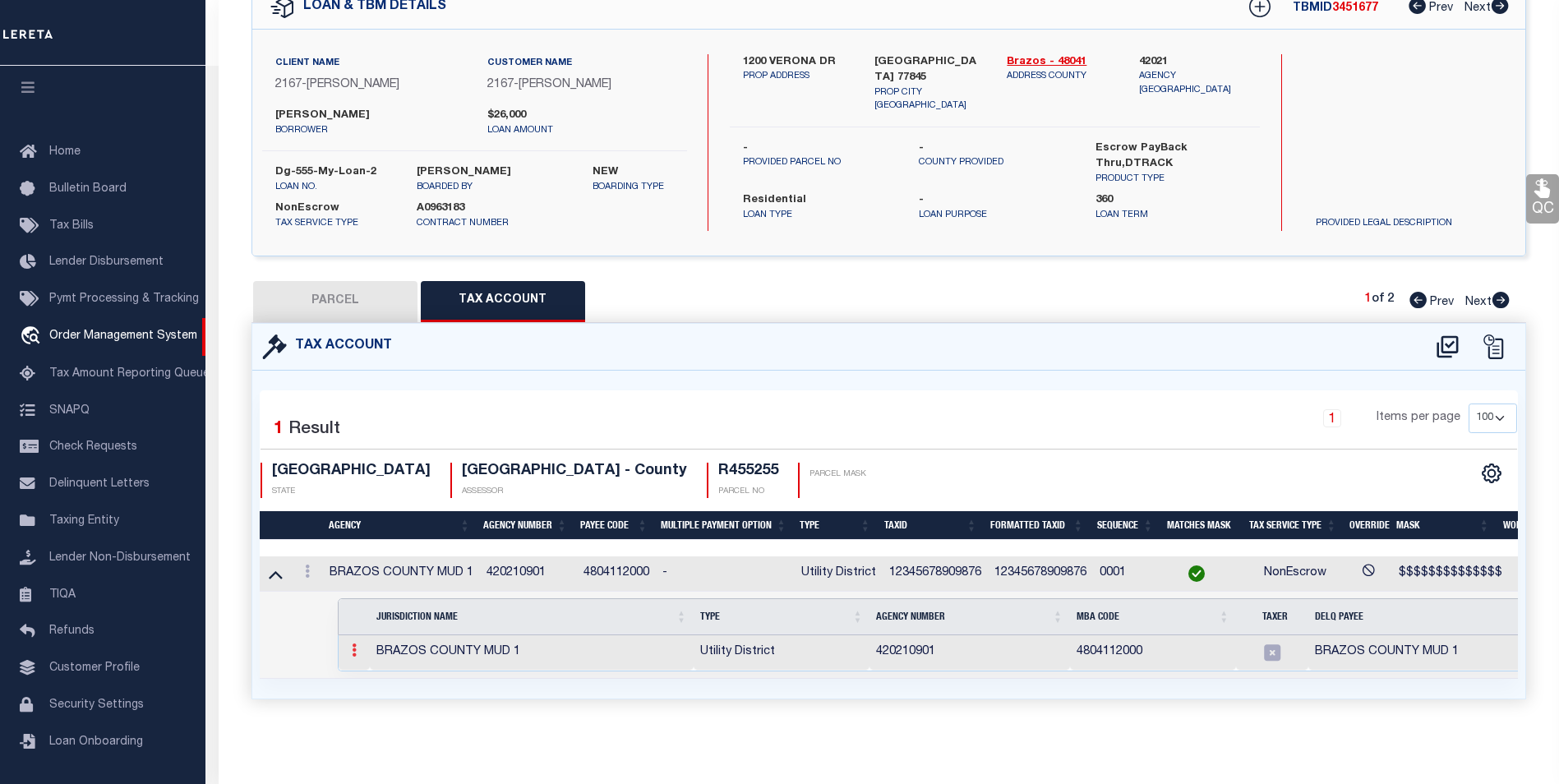
click at [350, 645] on link at bounding box center [354, 652] width 18 height 14
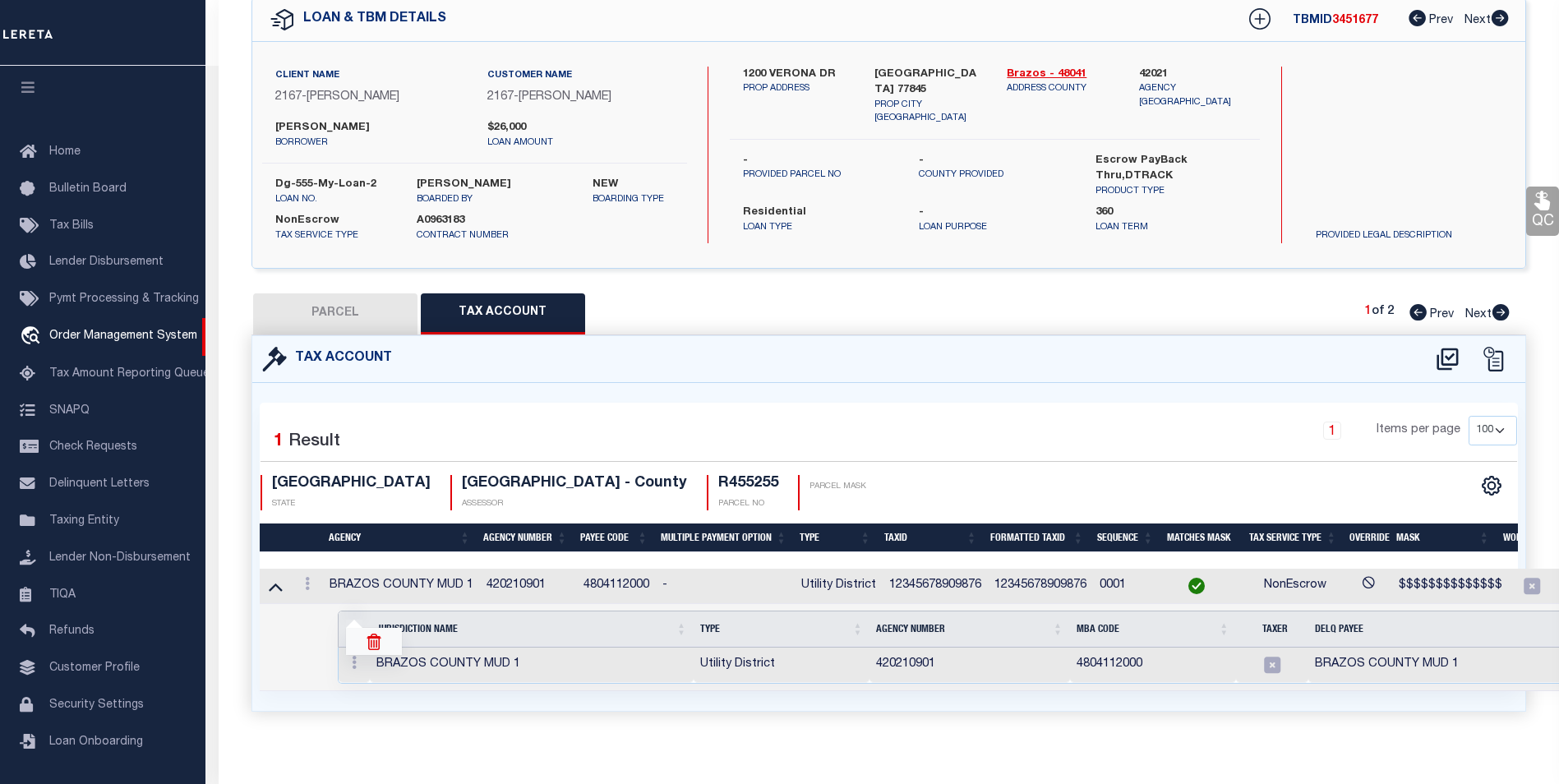
click at [373, 644] on img at bounding box center [374, 641] width 17 height 16
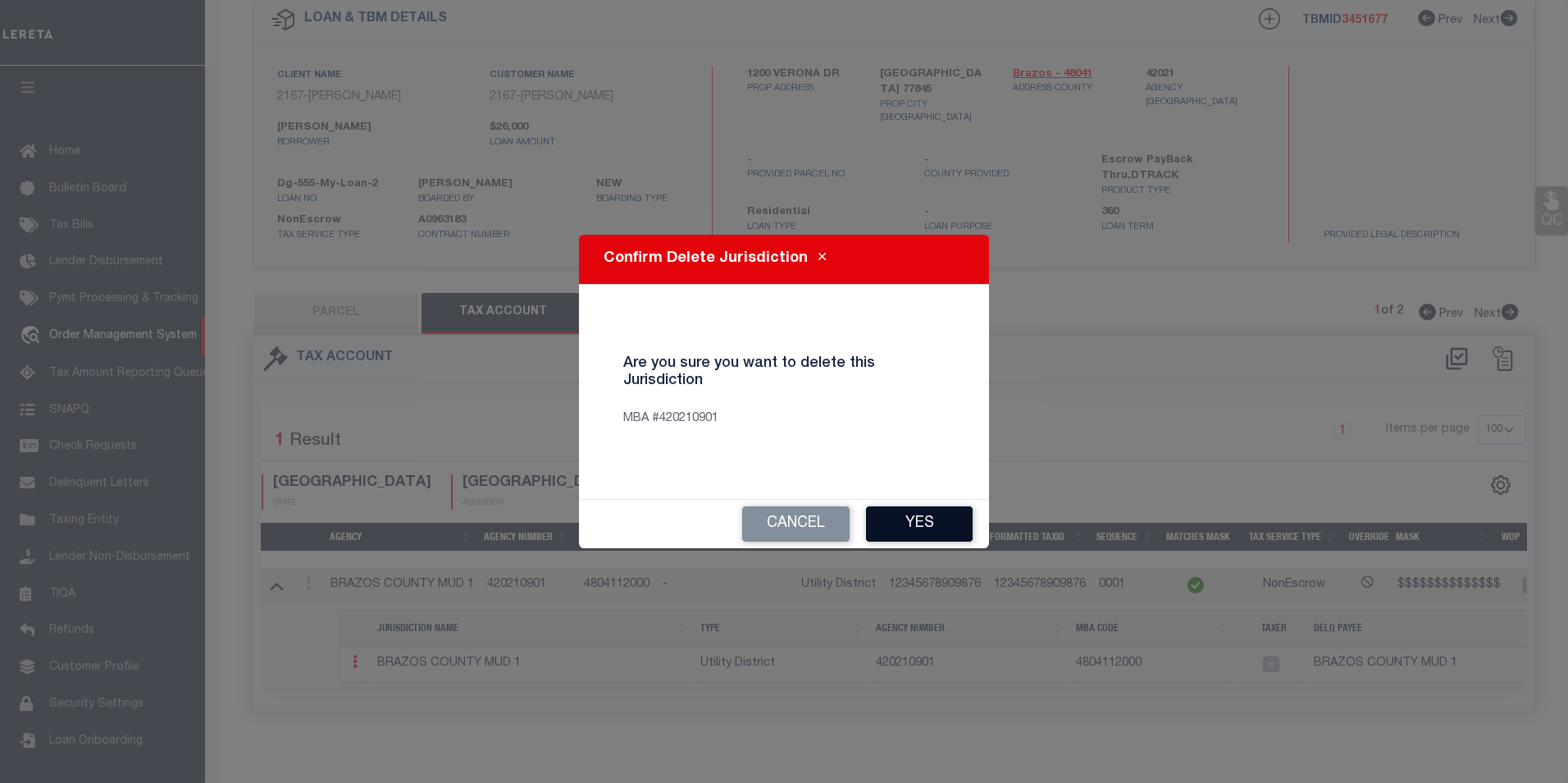
click at [930, 517] on button "Yes" at bounding box center [920, 523] width 107 height 35
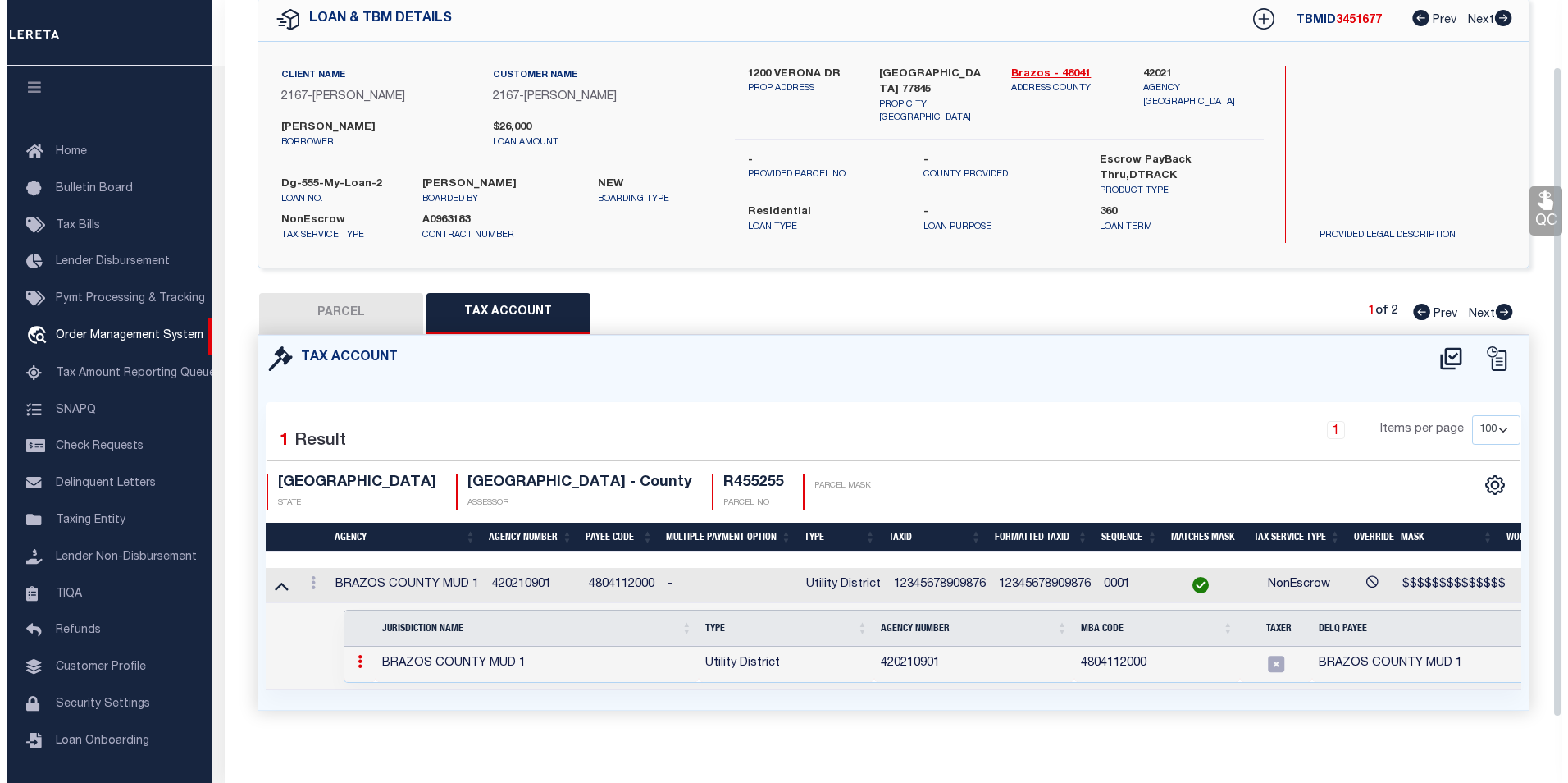
scroll to position [0, 0]
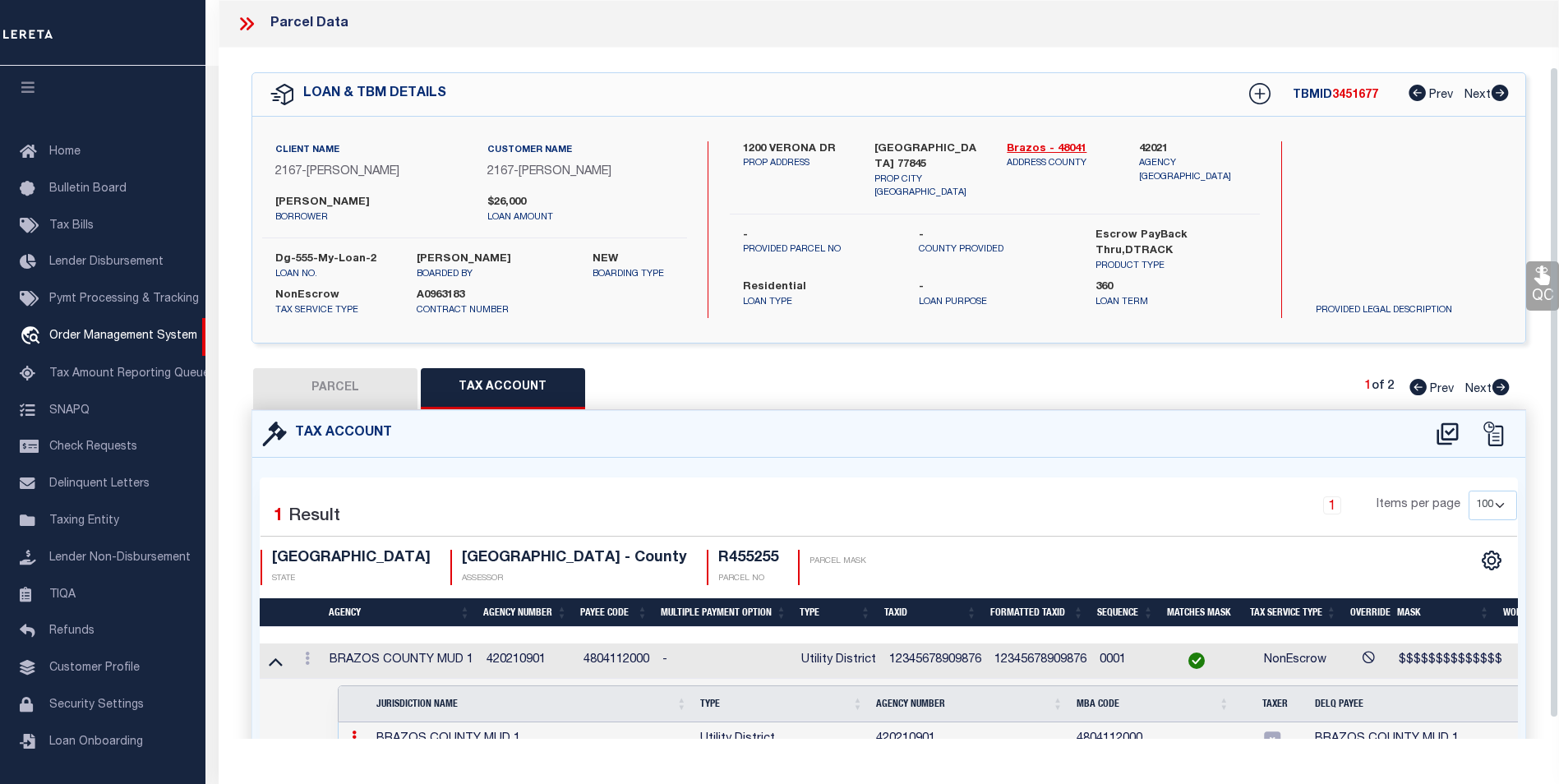
select select "100"
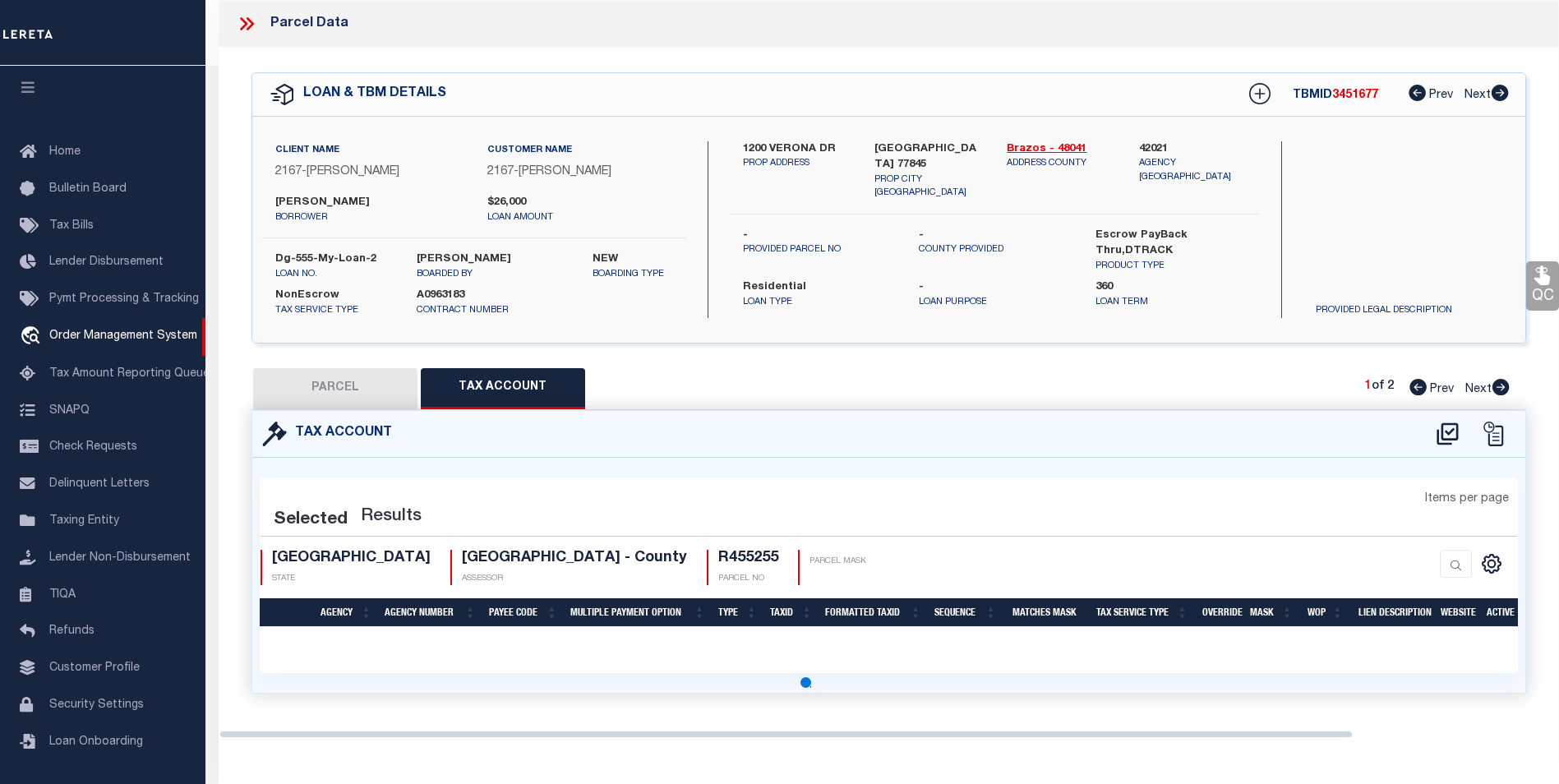
select select "100"
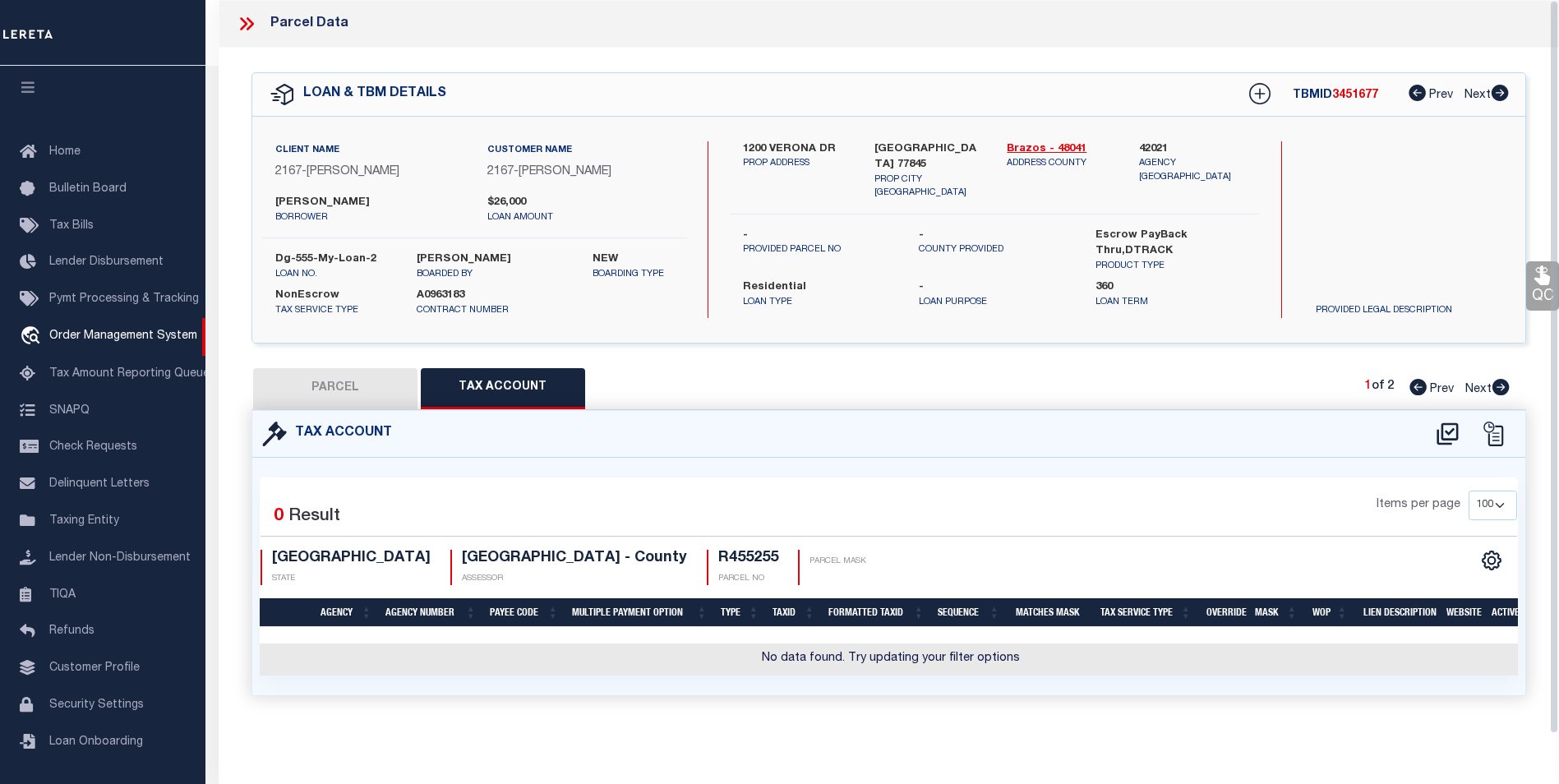
click at [922, 497] on div "Items per page 10 25 50 100" at bounding box center [1048, 511] width 937 height 43
click at [1139, 444] on div "Tax Account" at bounding box center [888, 434] width 1273 height 47
click at [1444, 428] on icon at bounding box center [1447, 433] width 27 height 26
select select "100"
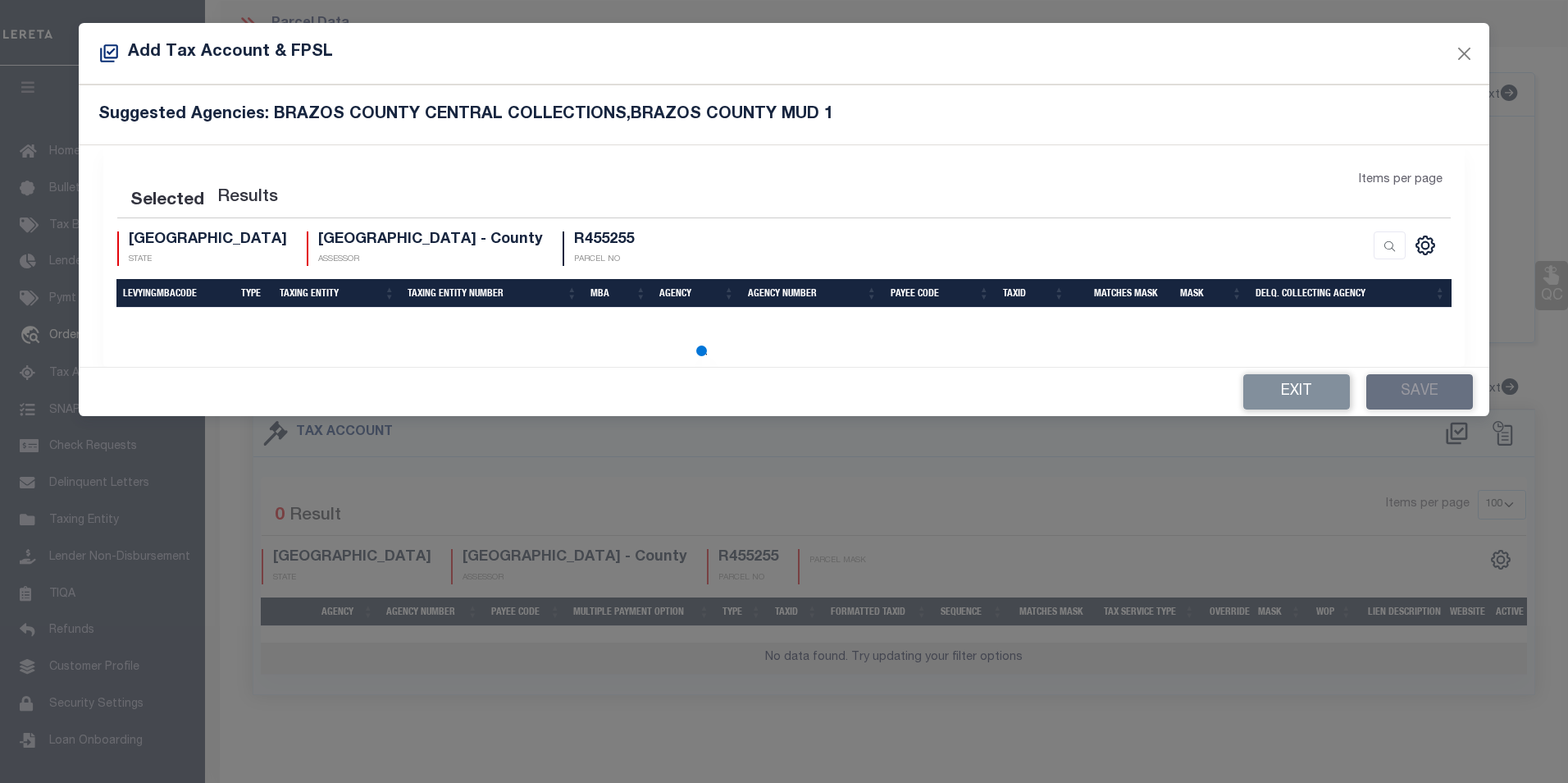
select select "100"
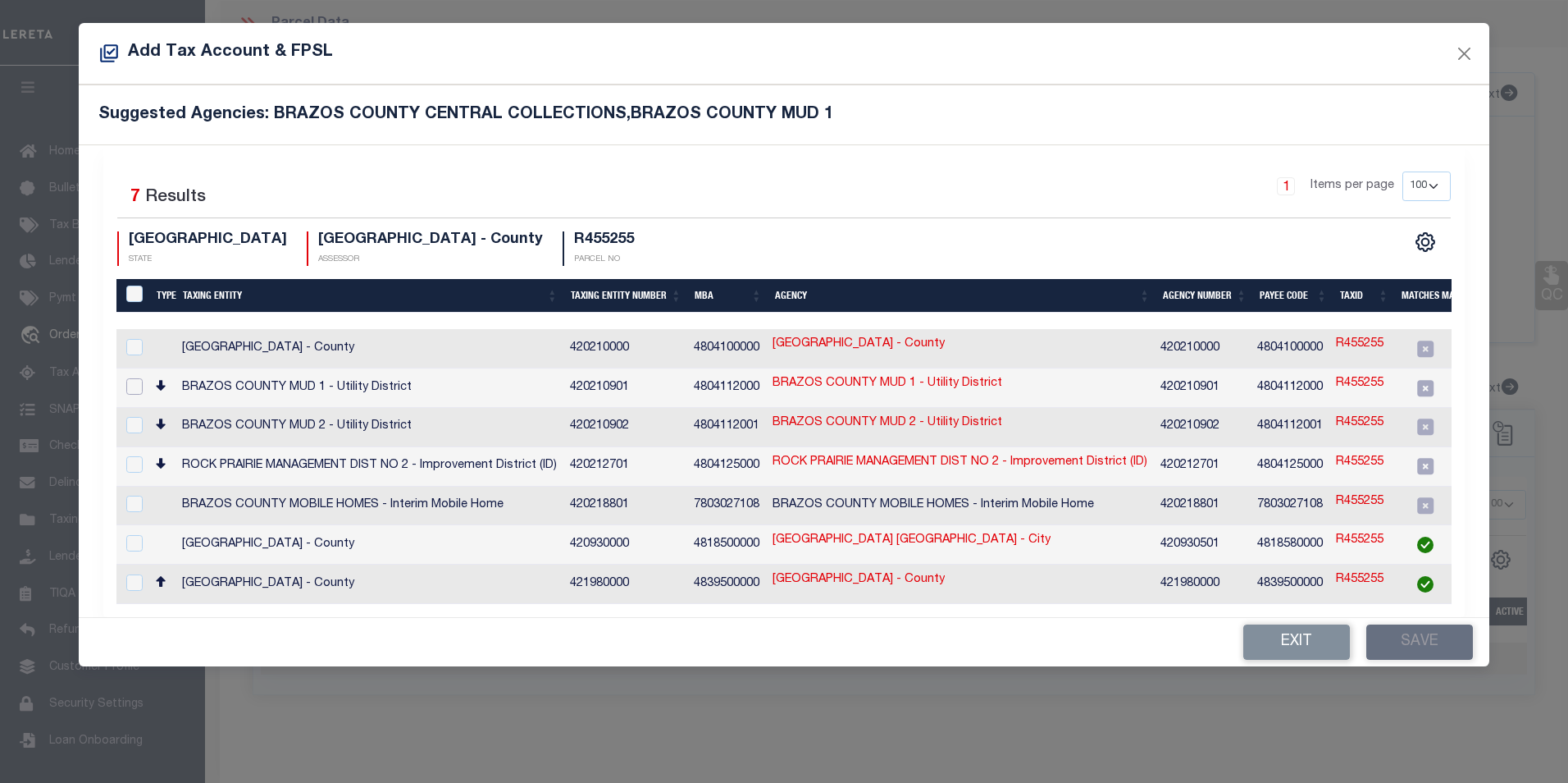
click at [131, 382] on input "checkbox" at bounding box center [134, 386] width 16 height 16
checkbox input "true"
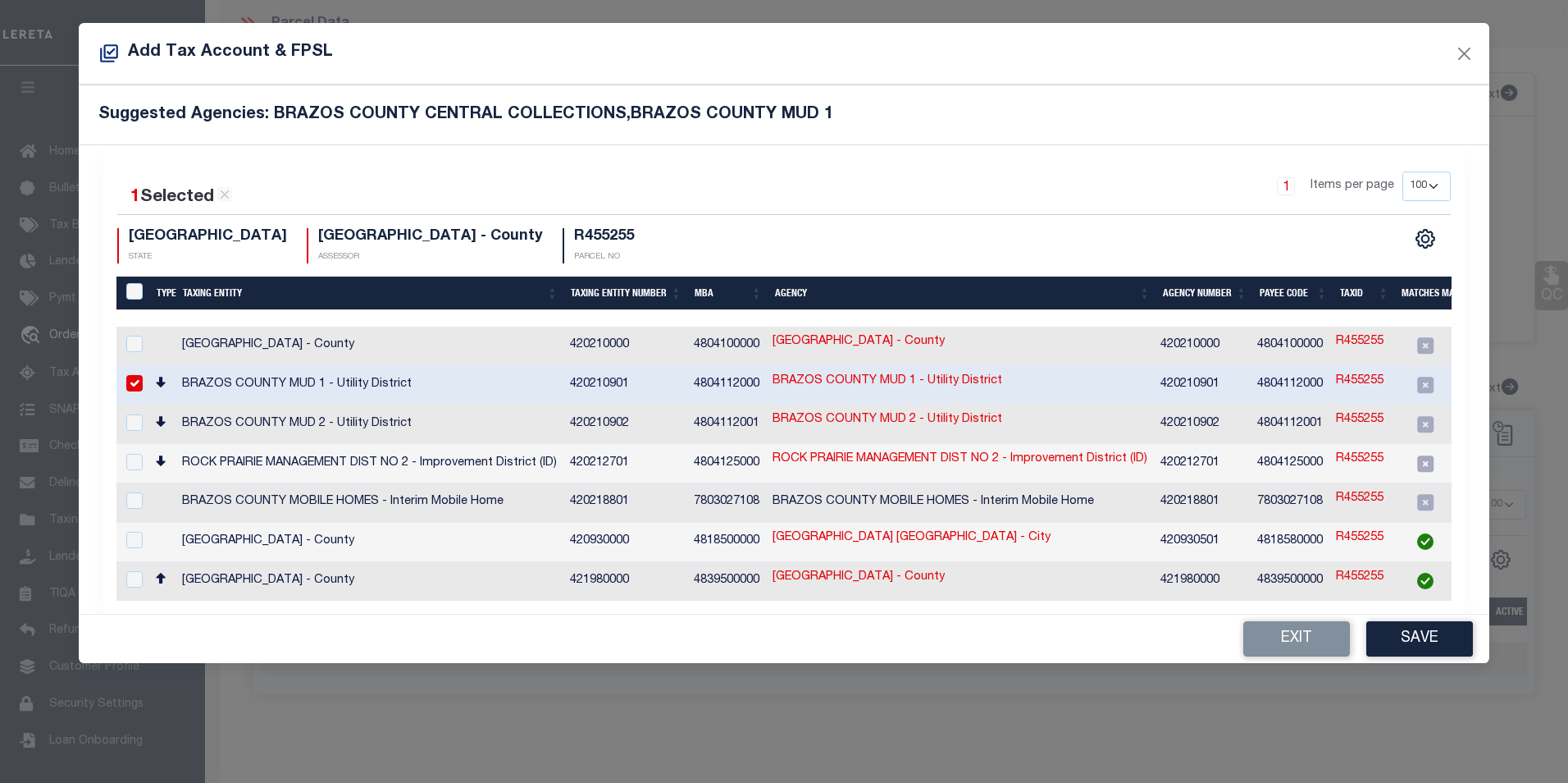
click at [1369, 378] on link "R455255" at bounding box center [1360, 381] width 47 height 18
type input "R455255"
type textarea "$$$$$$$$$$$$$$"
checkbox input "false"
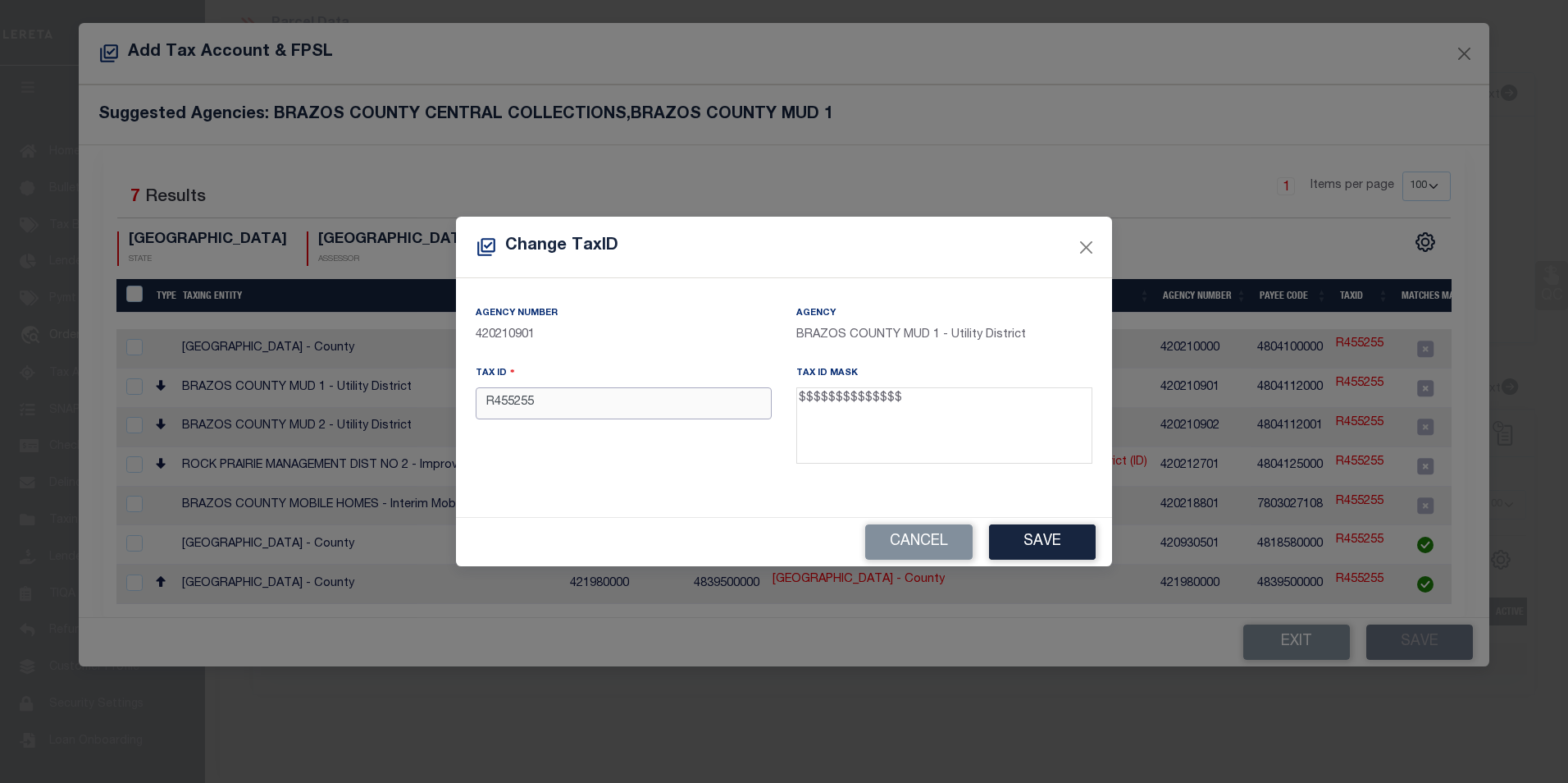
click at [679, 411] on input "R455255" at bounding box center [624, 403] width 297 height 32
click at [569, 398] on input "R455255" at bounding box center [624, 403] width 297 height 32
click at [569, 399] on input "R455255" at bounding box center [624, 403] width 297 height 32
paste input "12345678909876"
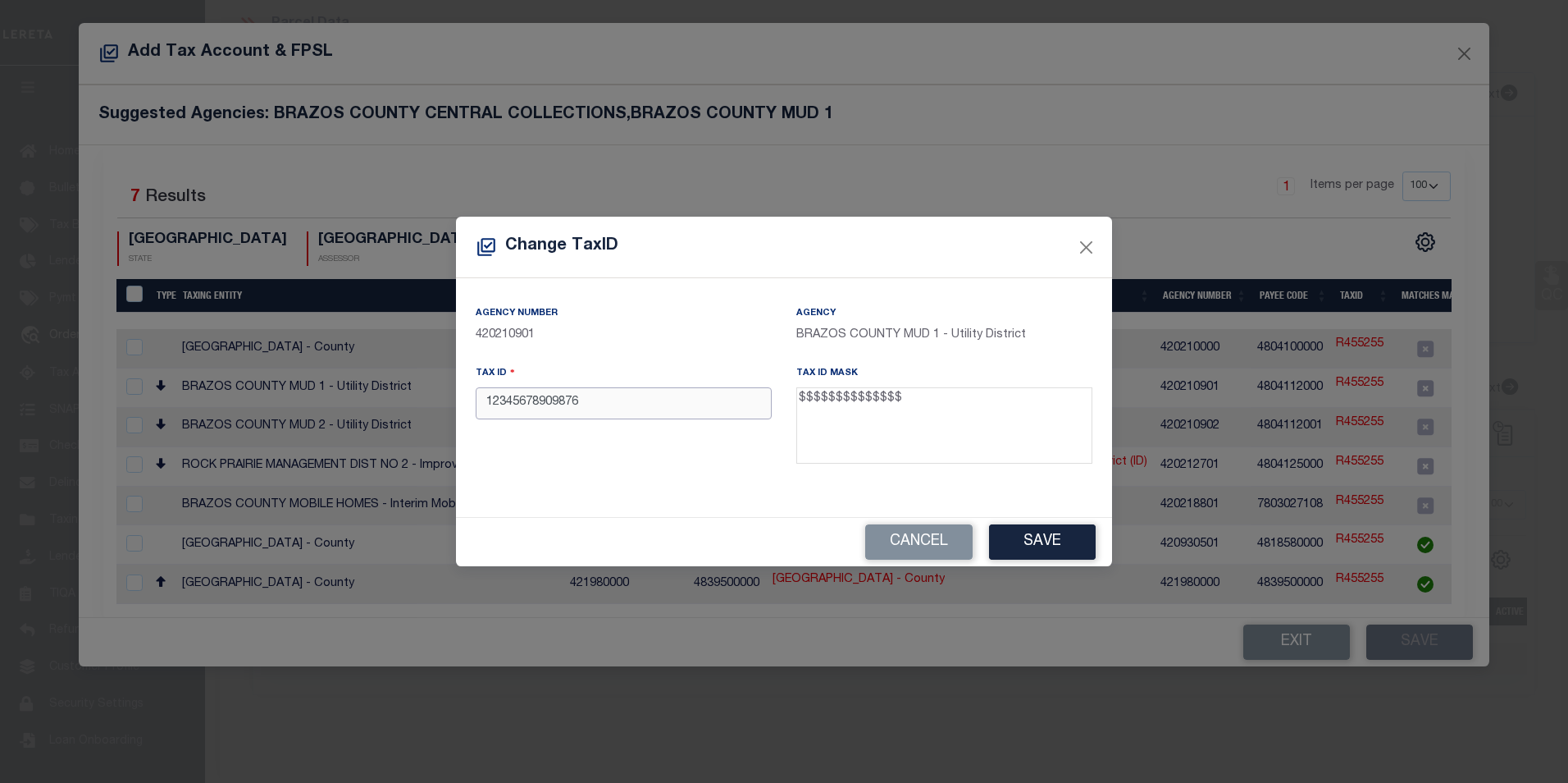
type input "12345678909876"
click at [599, 470] on div "Tax ID 12345678909876" at bounding box center [623, 418] width 321 height 107
click at [1030, 538] on button "Save" at bounding box center [1043, 542] width 107 height 35
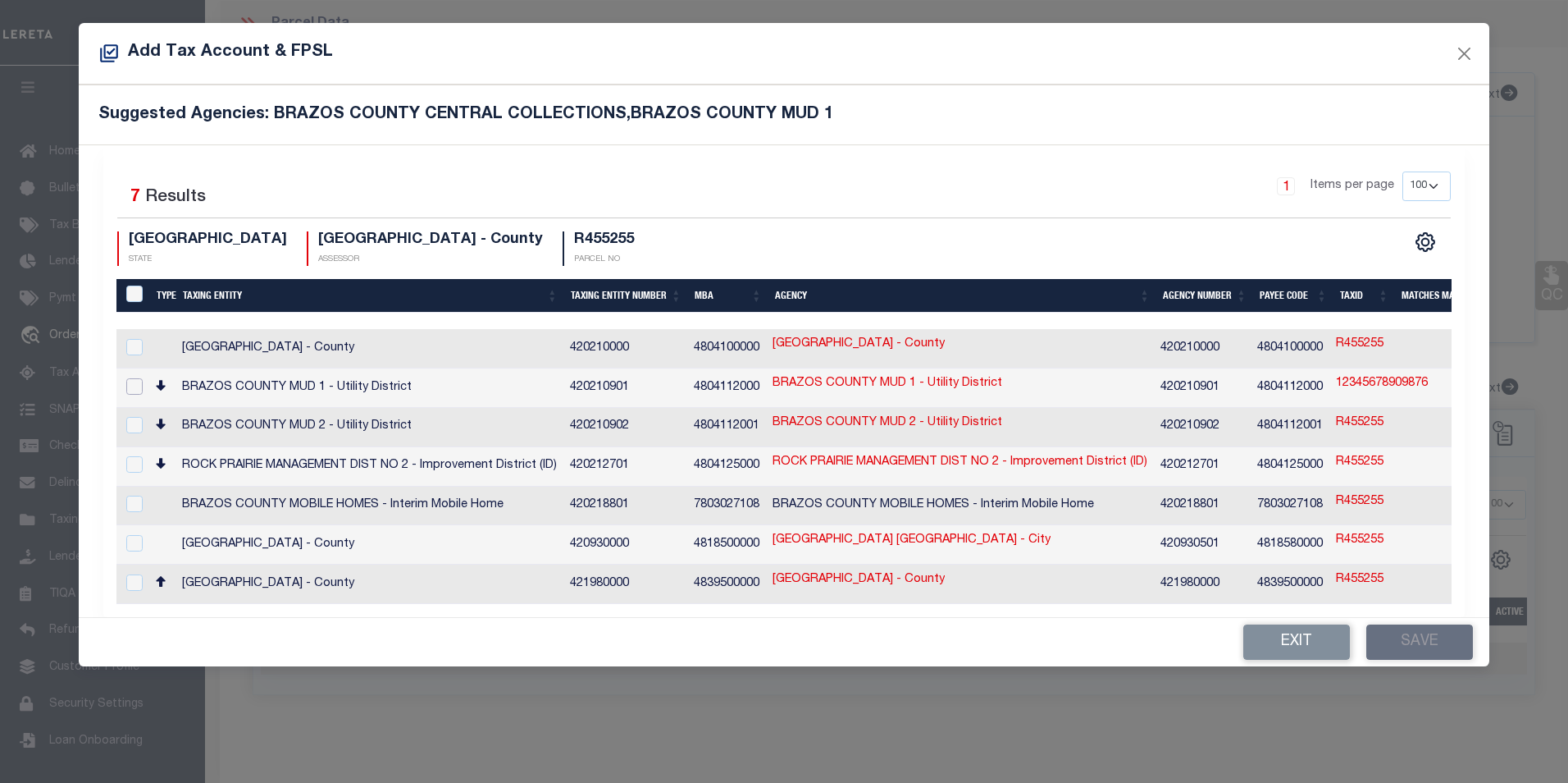
click at [137, 386] on input "checkbox" at bounding box center [134, 386] width 16 height 16
checkbox input "true"
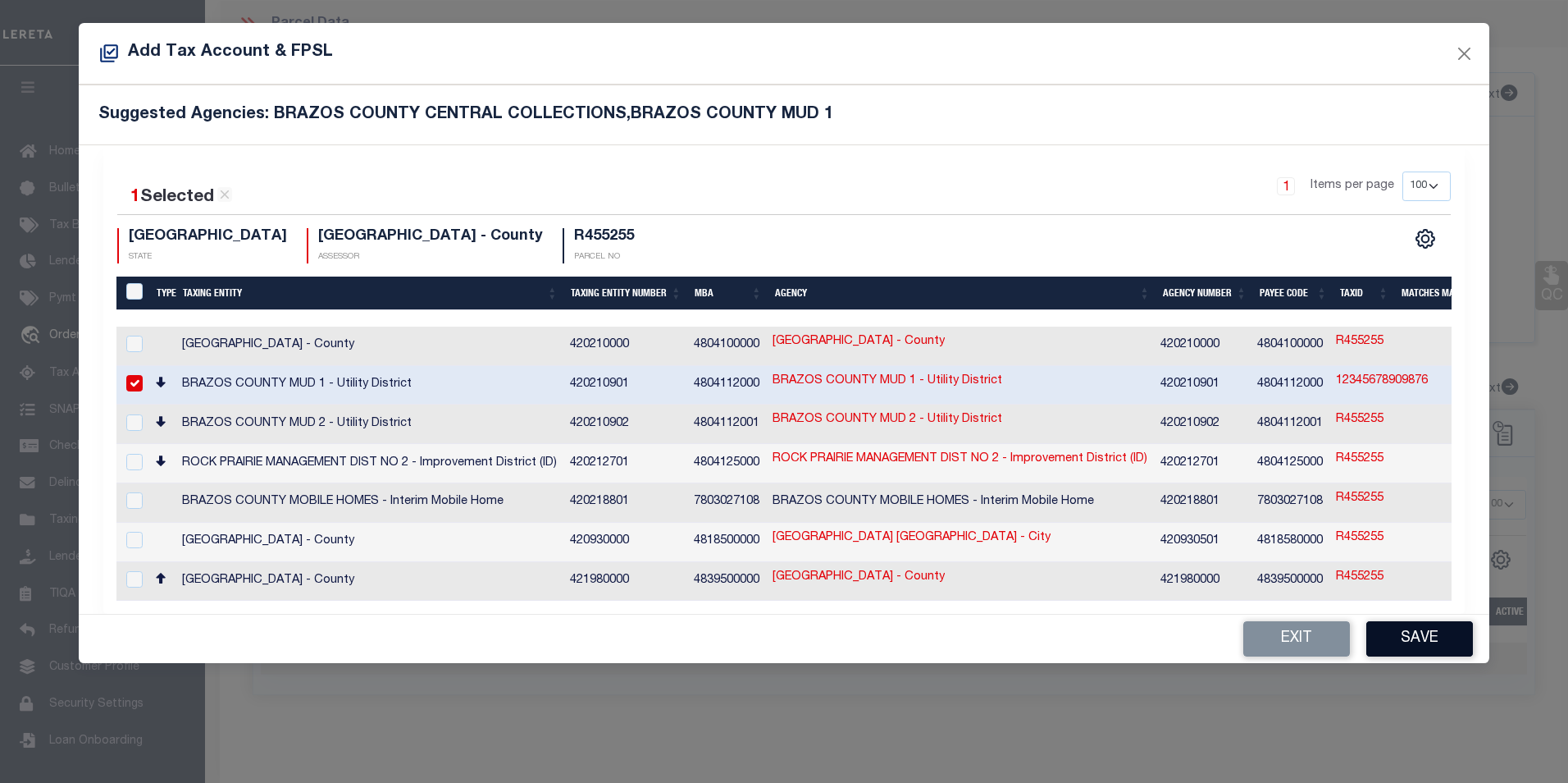
click at [1410, 630] on button "Save" at bounding box center [1420, 639] width 107 height 35
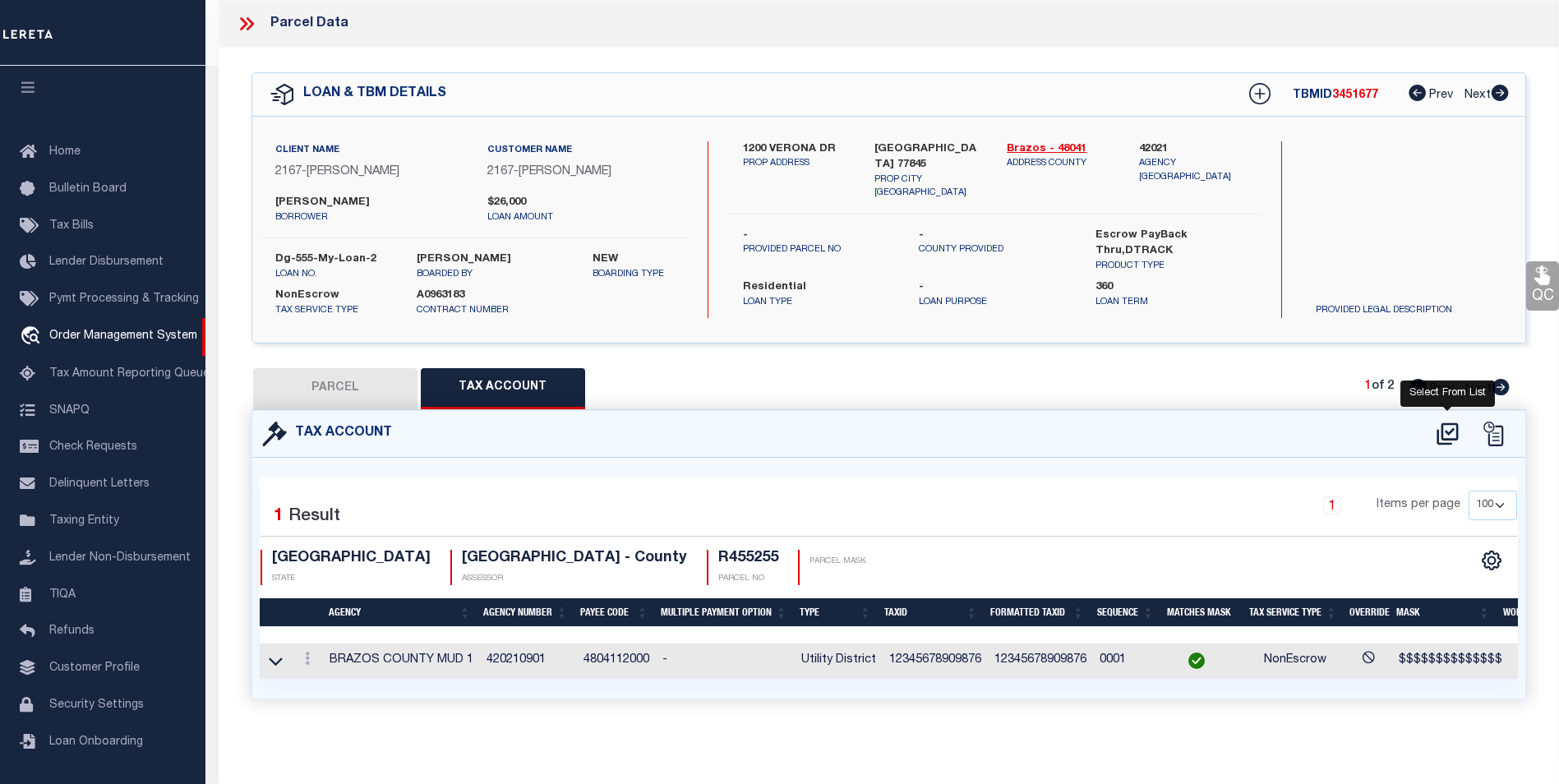
click at [1448, 426] on icon at bounding box center [1447, 433] width 27 height 26
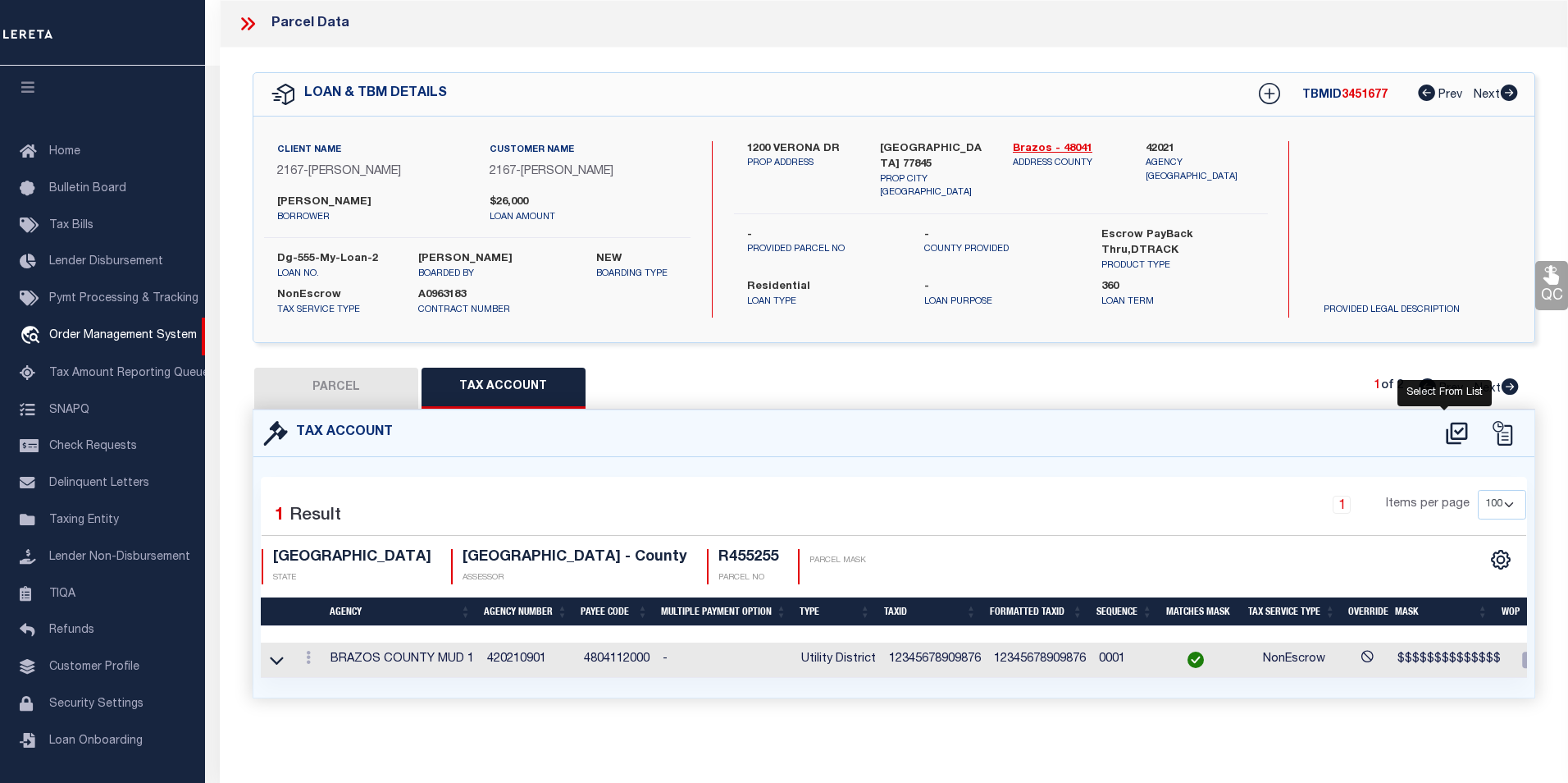
select select "100"
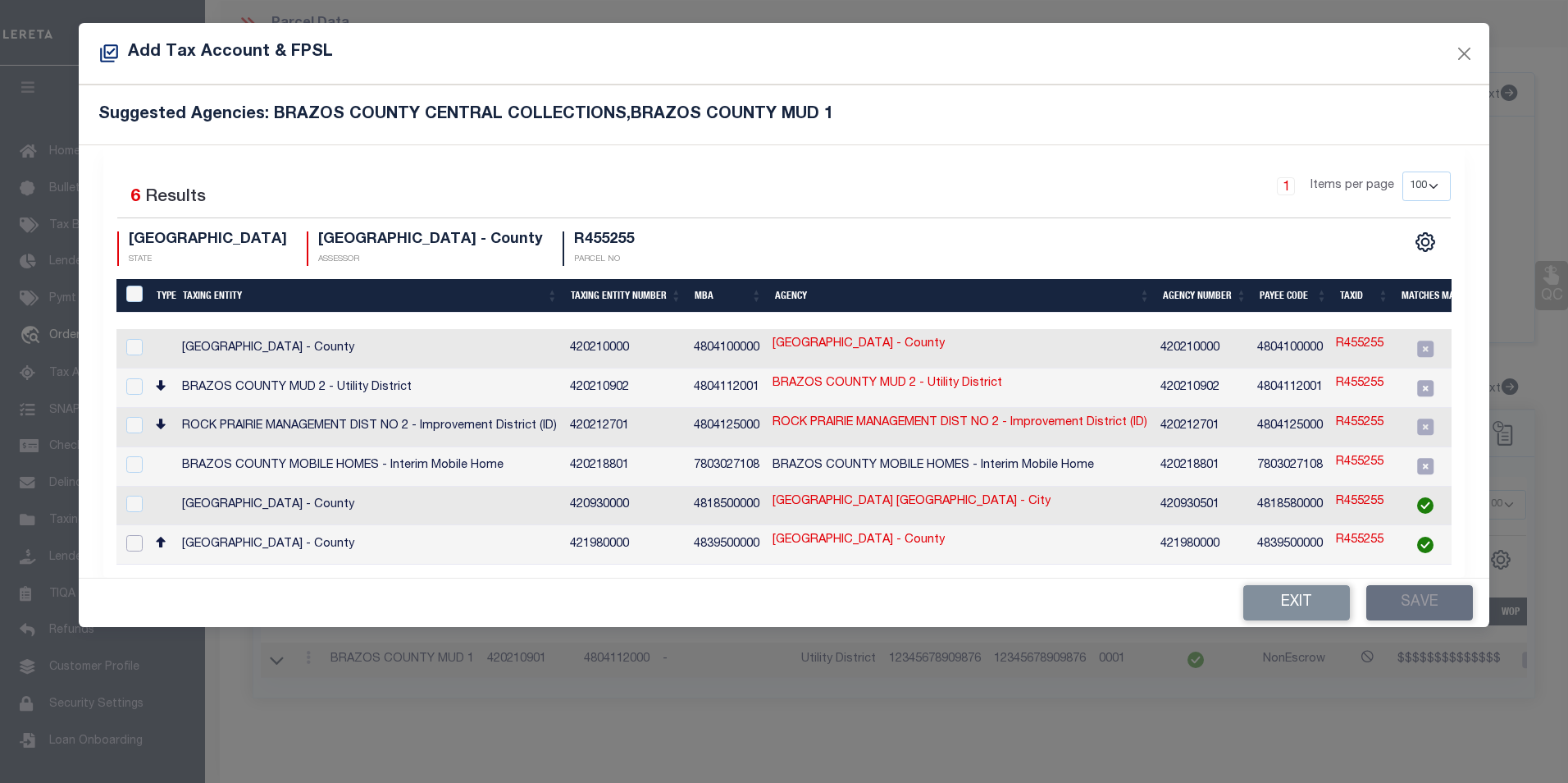
click at [135, 535] on input "checkbox" at bounding box center [134, 543] width 16 height 16
checkbox input "true"
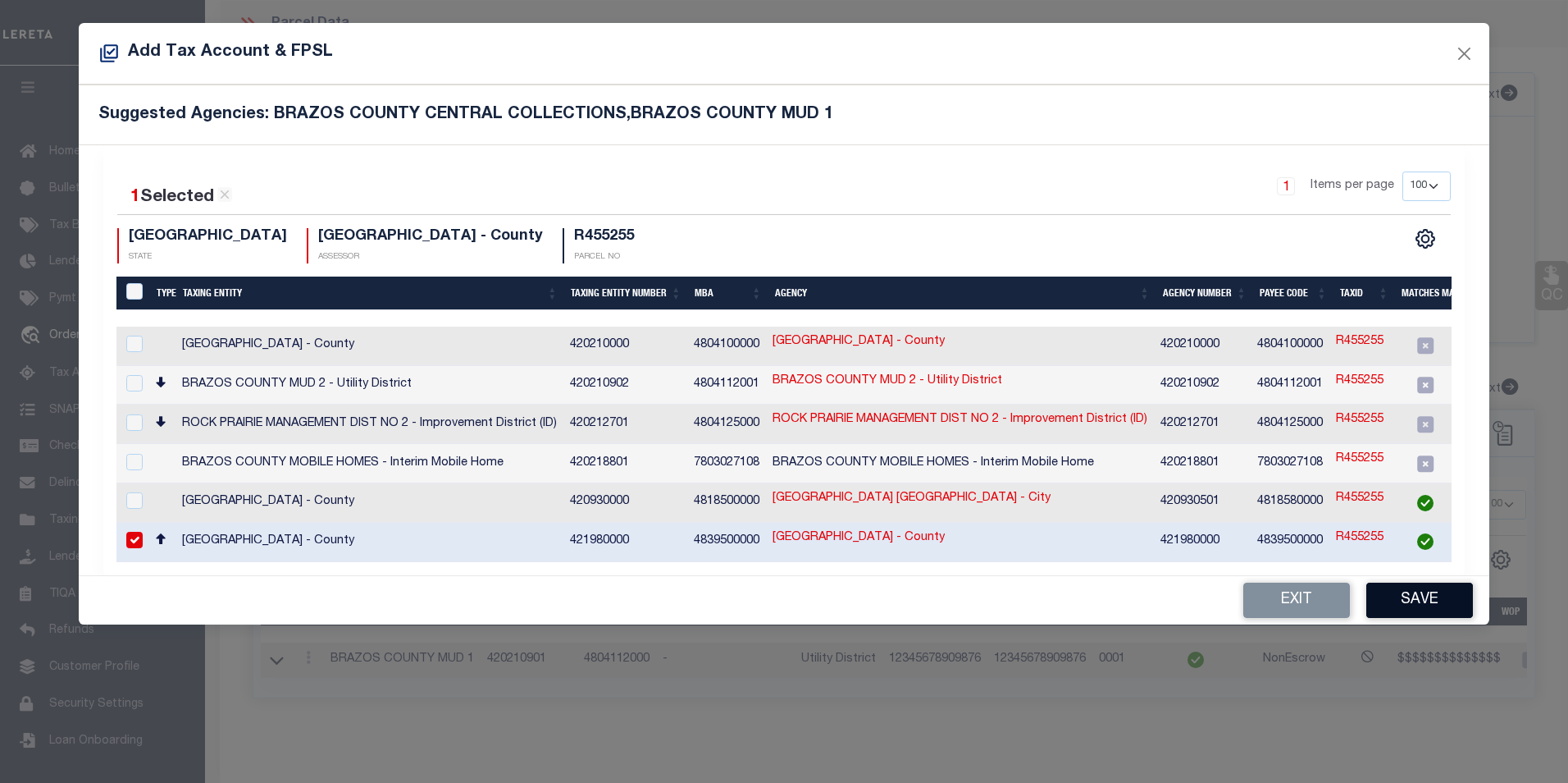
click at [1447, 601] on button "Save" at bounding box center [1420, 600] width 107 height 35
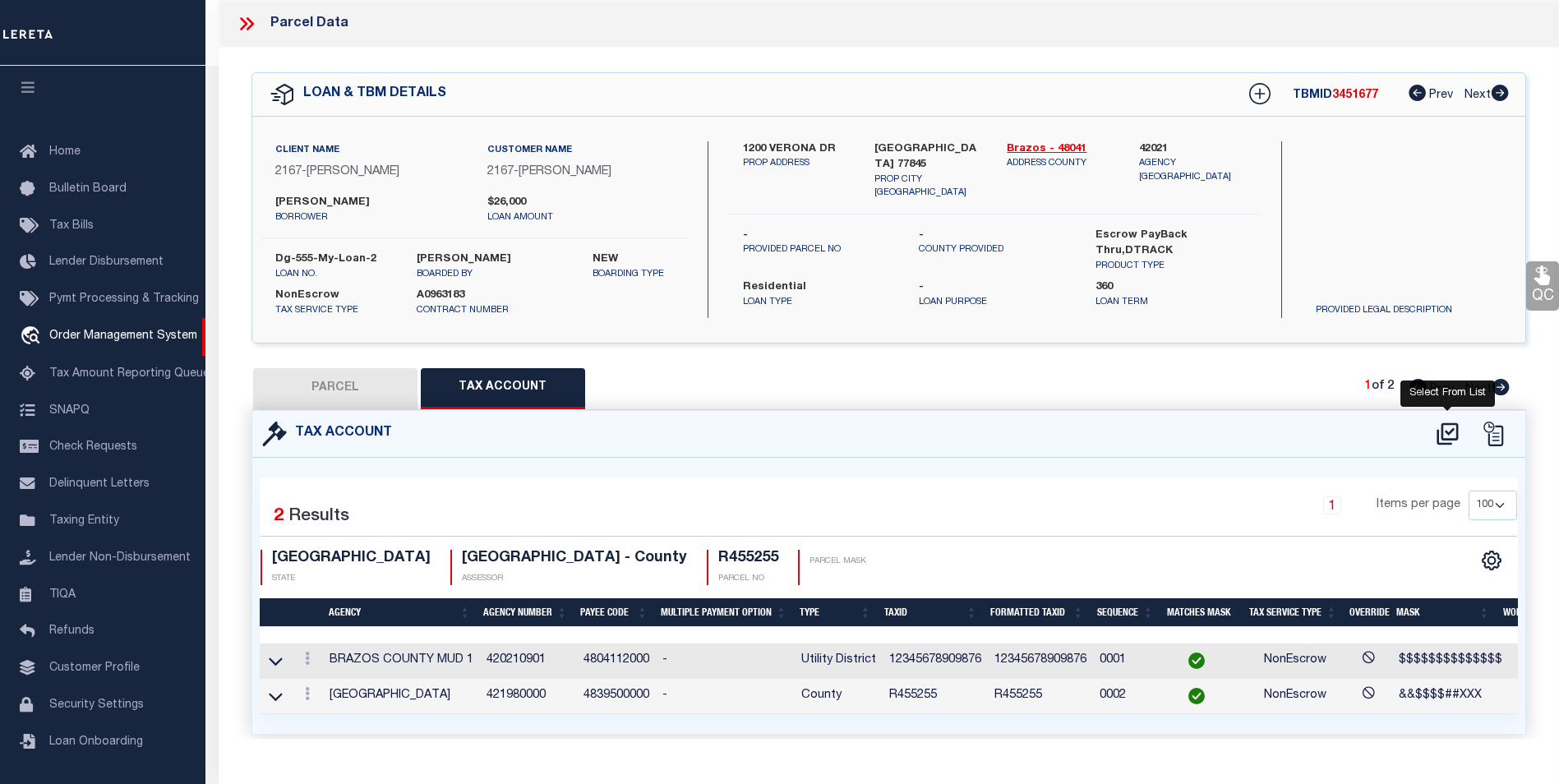
click at [1443, 436] on icon at bounding box center [1447, 433] width 21 height 22
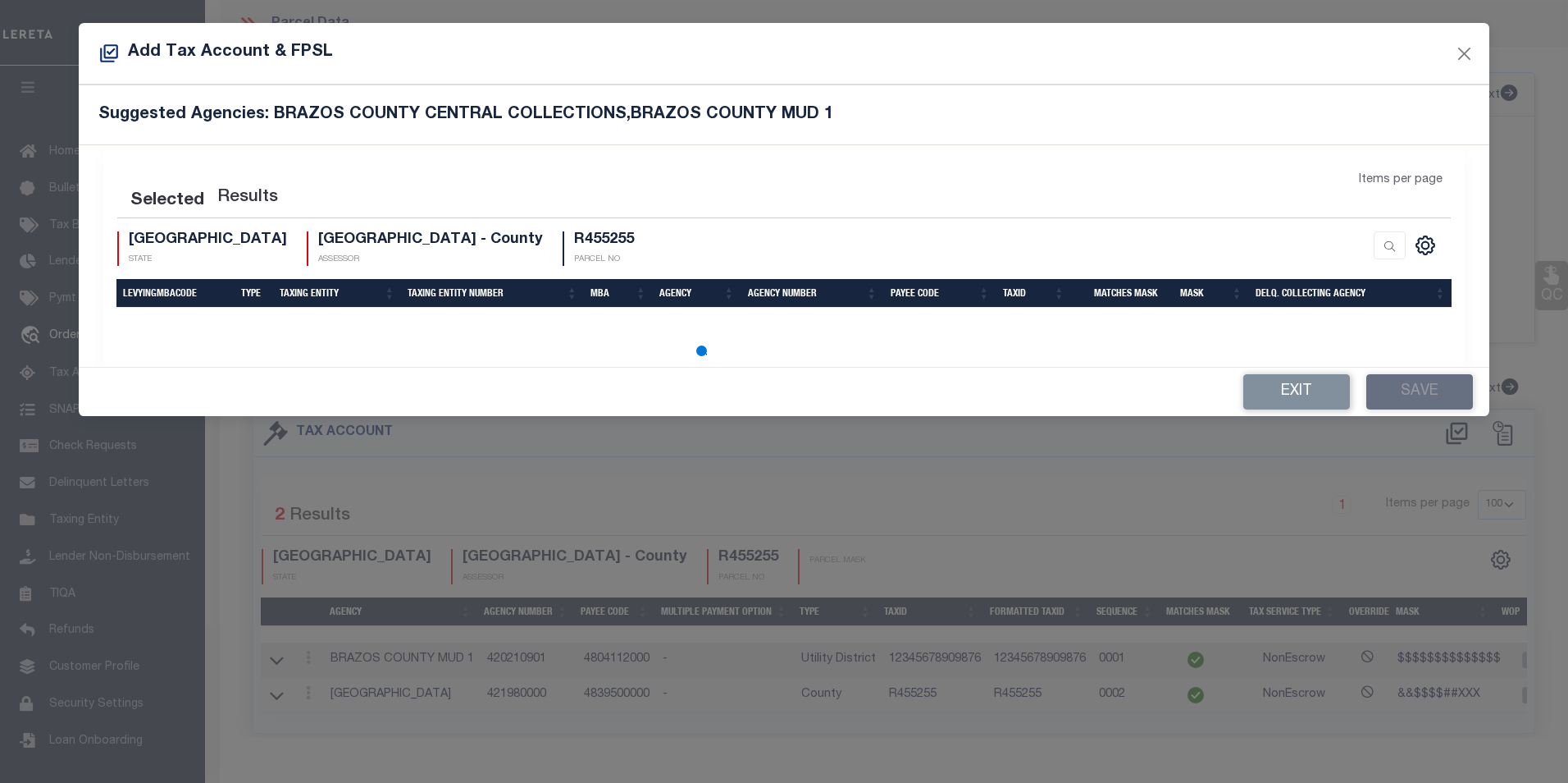
select select "100"
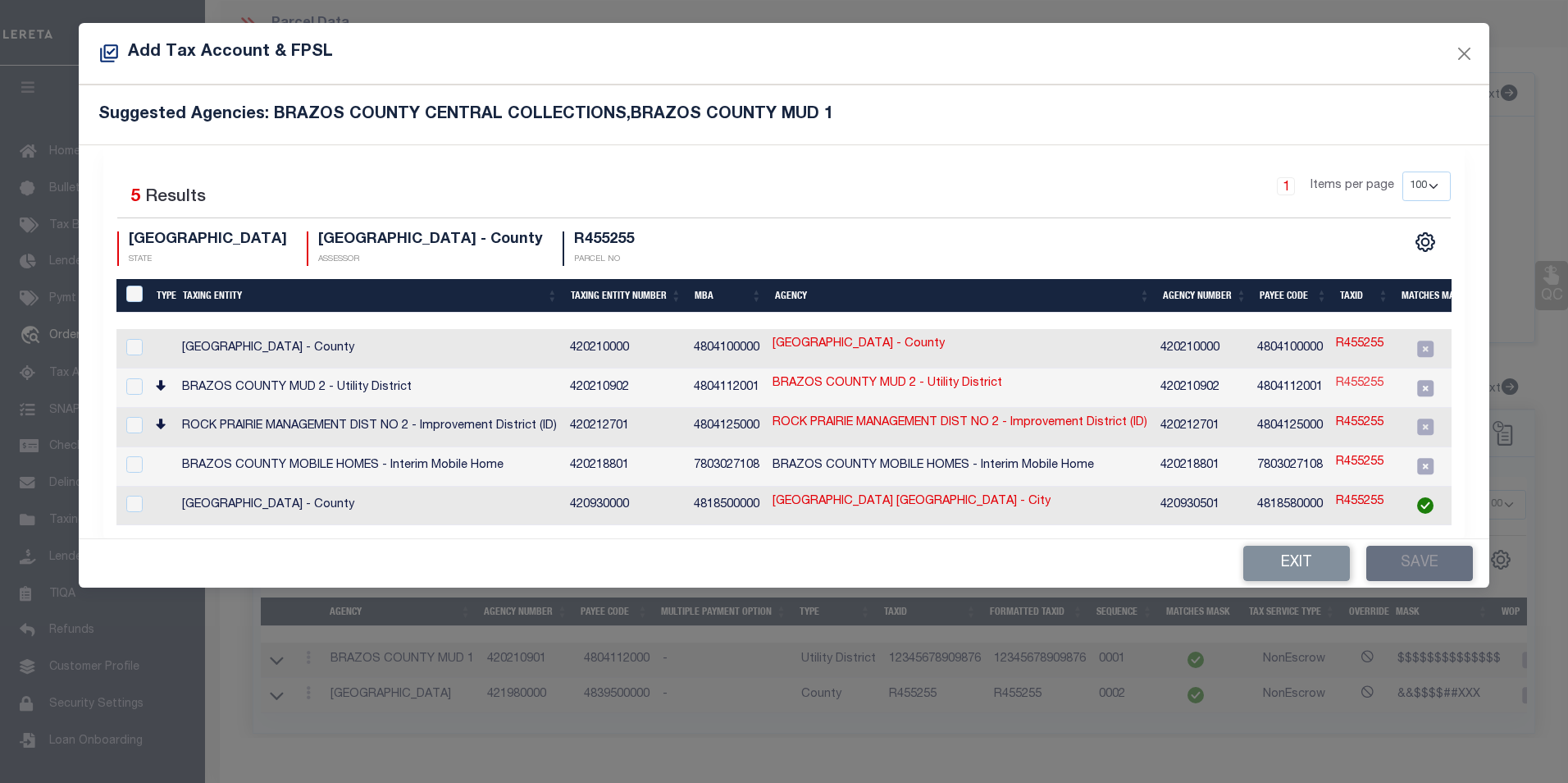
click at [1370, 382] on link "R455255" at bounding box center [1360, 384] width 47 height 18
checkbox input "true"
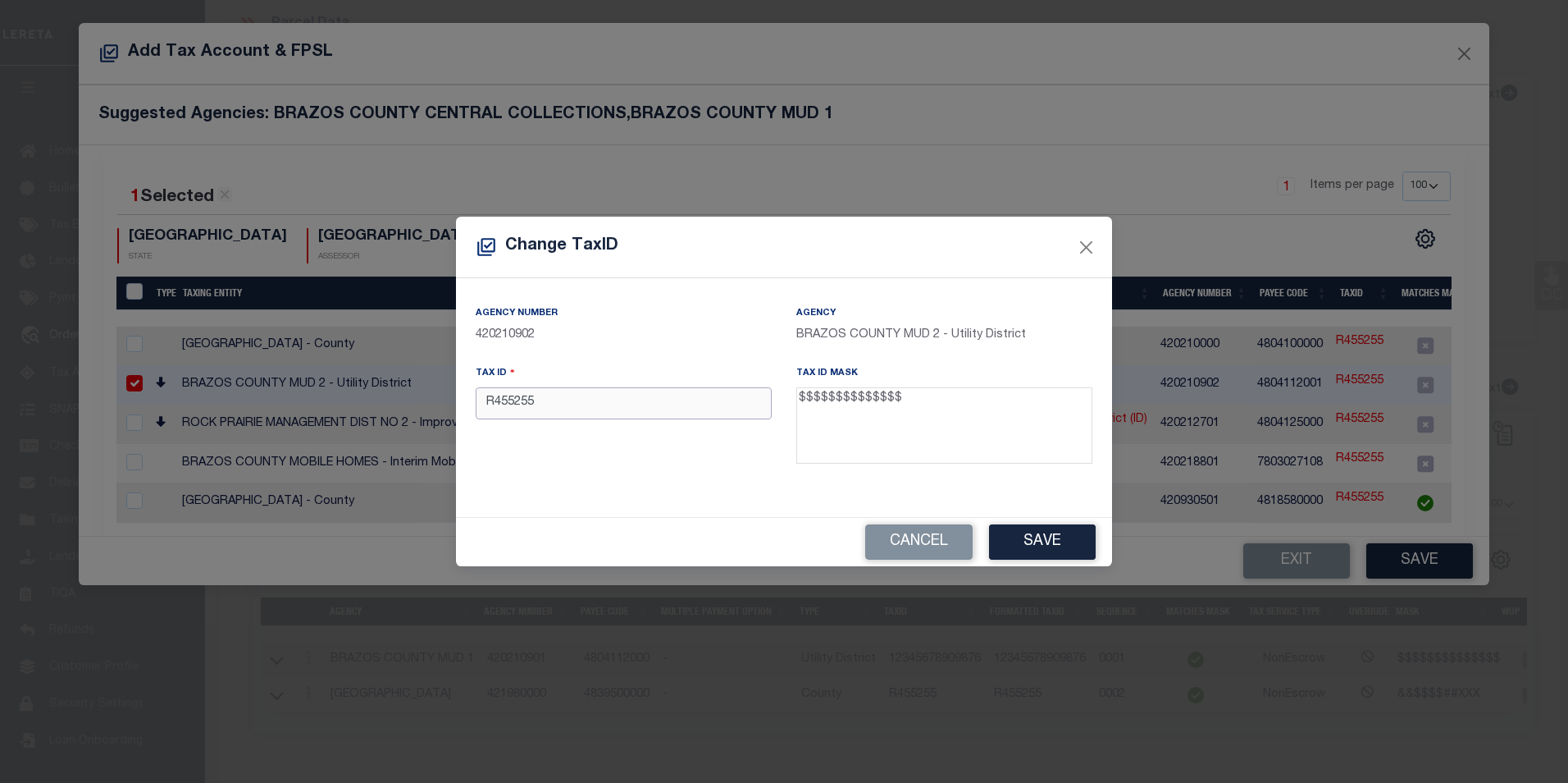
click at [655, 413] on input "R455255" at bounding box center [624, 403] width 297 height 32
click at [655, 412] on input "R455255" at bounding box center [624, 403] width 297 height 32
click at [652, 392] on input "R455255" at bounding box center [624, 403] width 297 height 32
click at [671, 334] on p "420210902" at bounding box center [624, 335] width 297 height 18
click at [543, 424] on div "Tax ID R455255" at bounding box center [623, 418] width 321 height 107
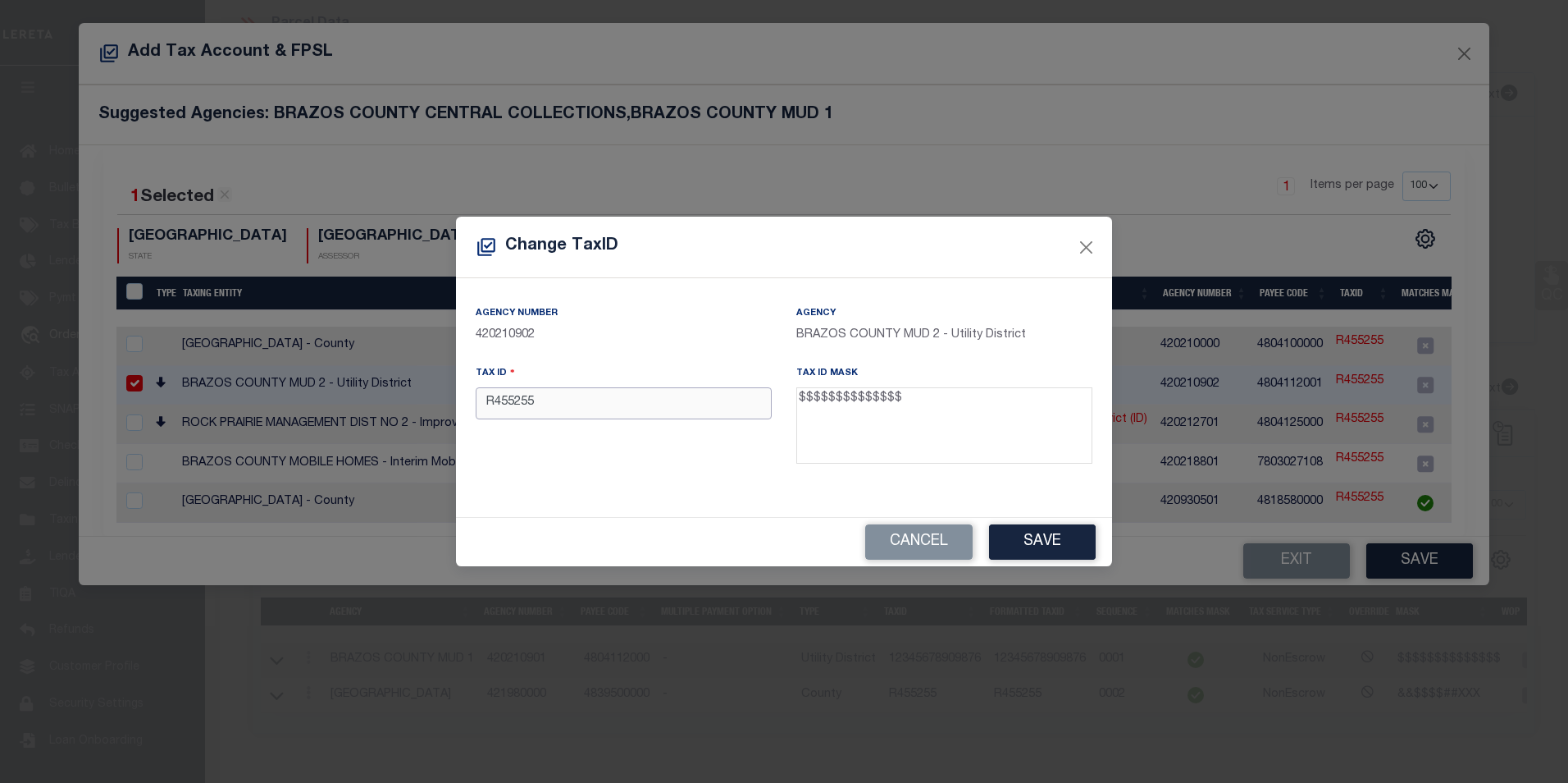
click at [554, 408] on input "R455255" at bounding box center [624, 403] width 297 height 32
type input "R"
paste input "02100000250100"
type input "02100000250100"
click at [656, 517] on div "Cancel Save" at bounding box center [784, 542] width 656 height 48
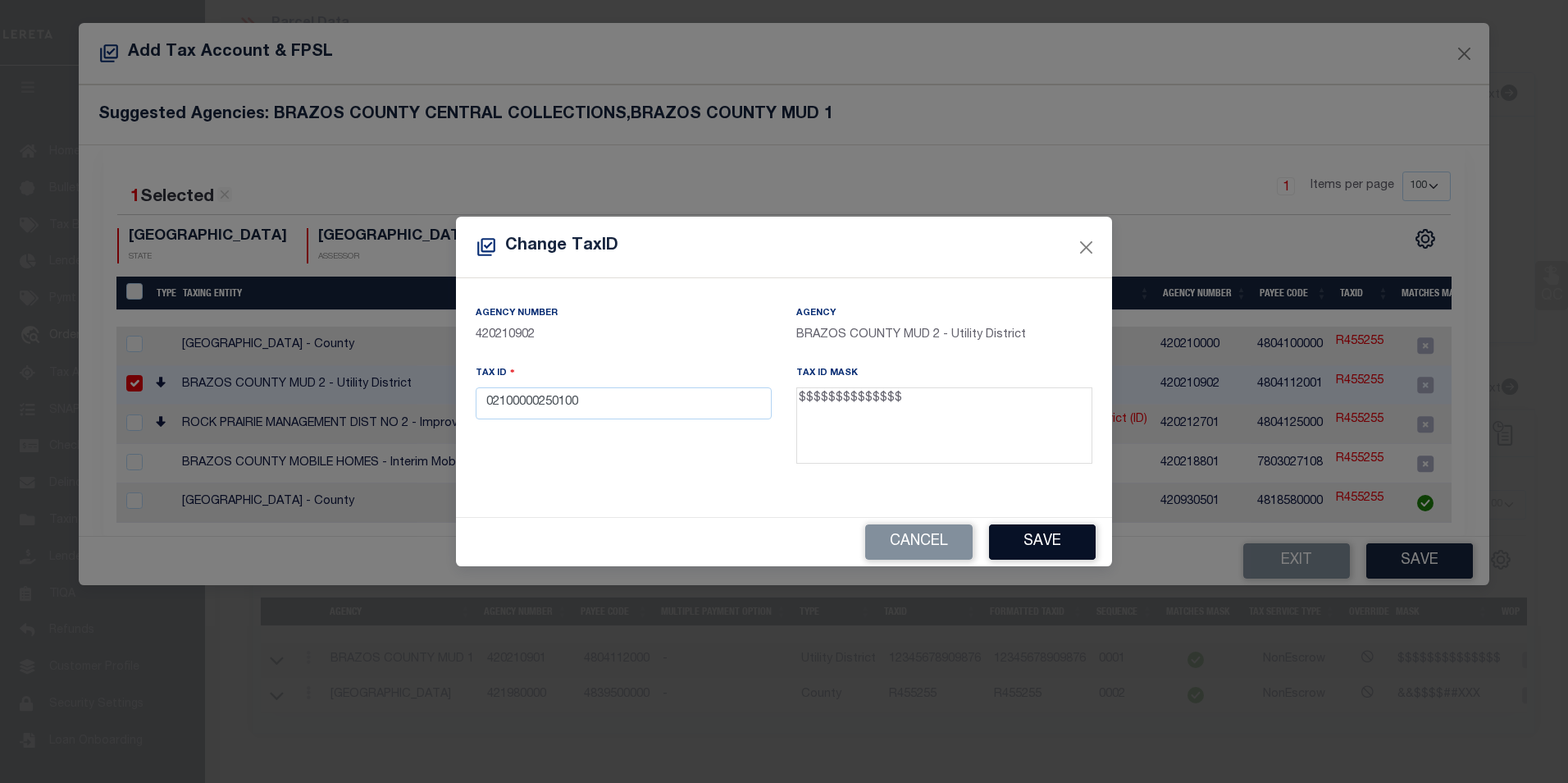
click at [1053, 532] on button "Save" at bounding box center [1043, 542] width 107 height 35
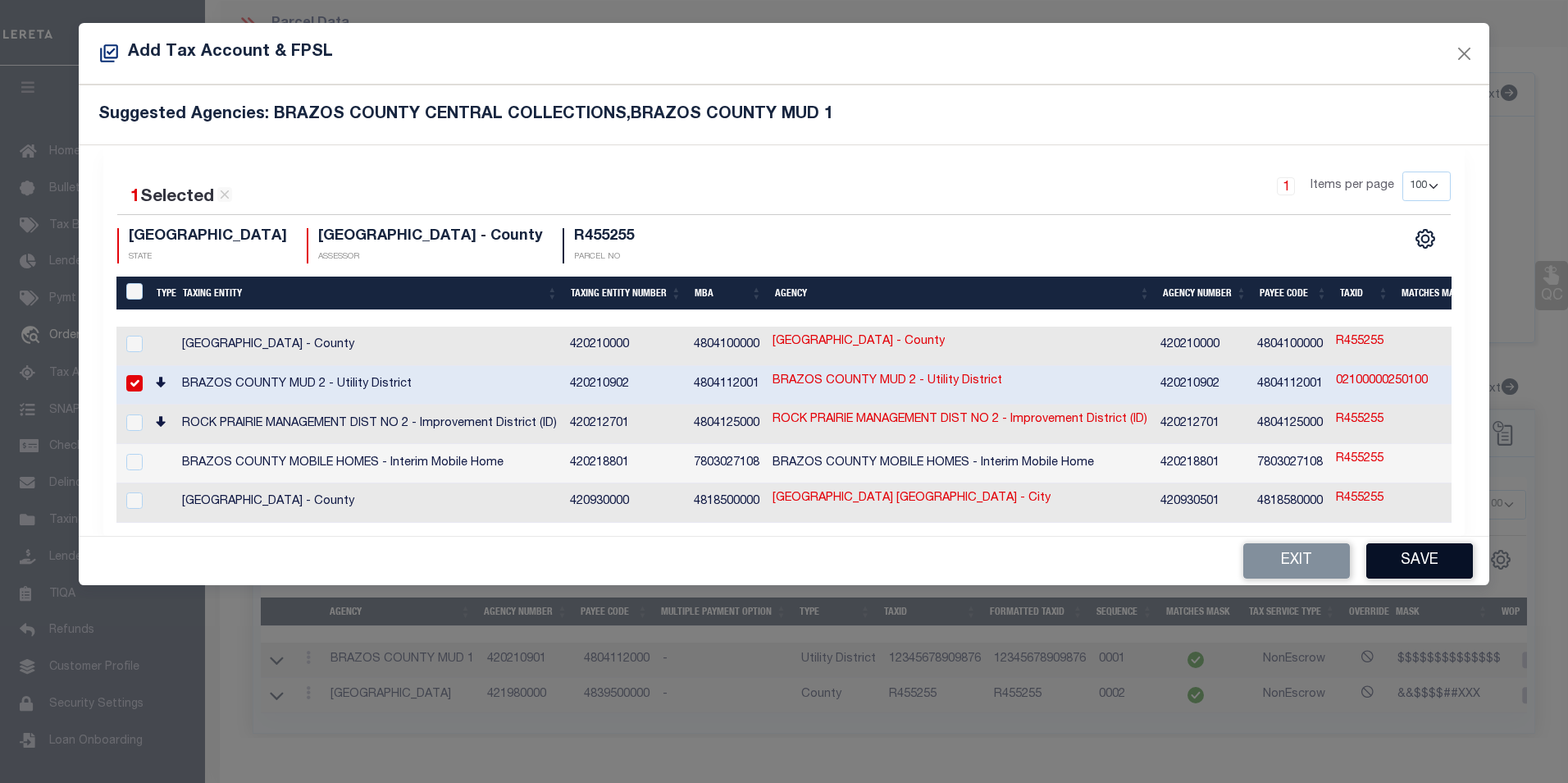
click at [1424, 556] on button "Save" at bounding box center [1420, 560] width 107 height 35
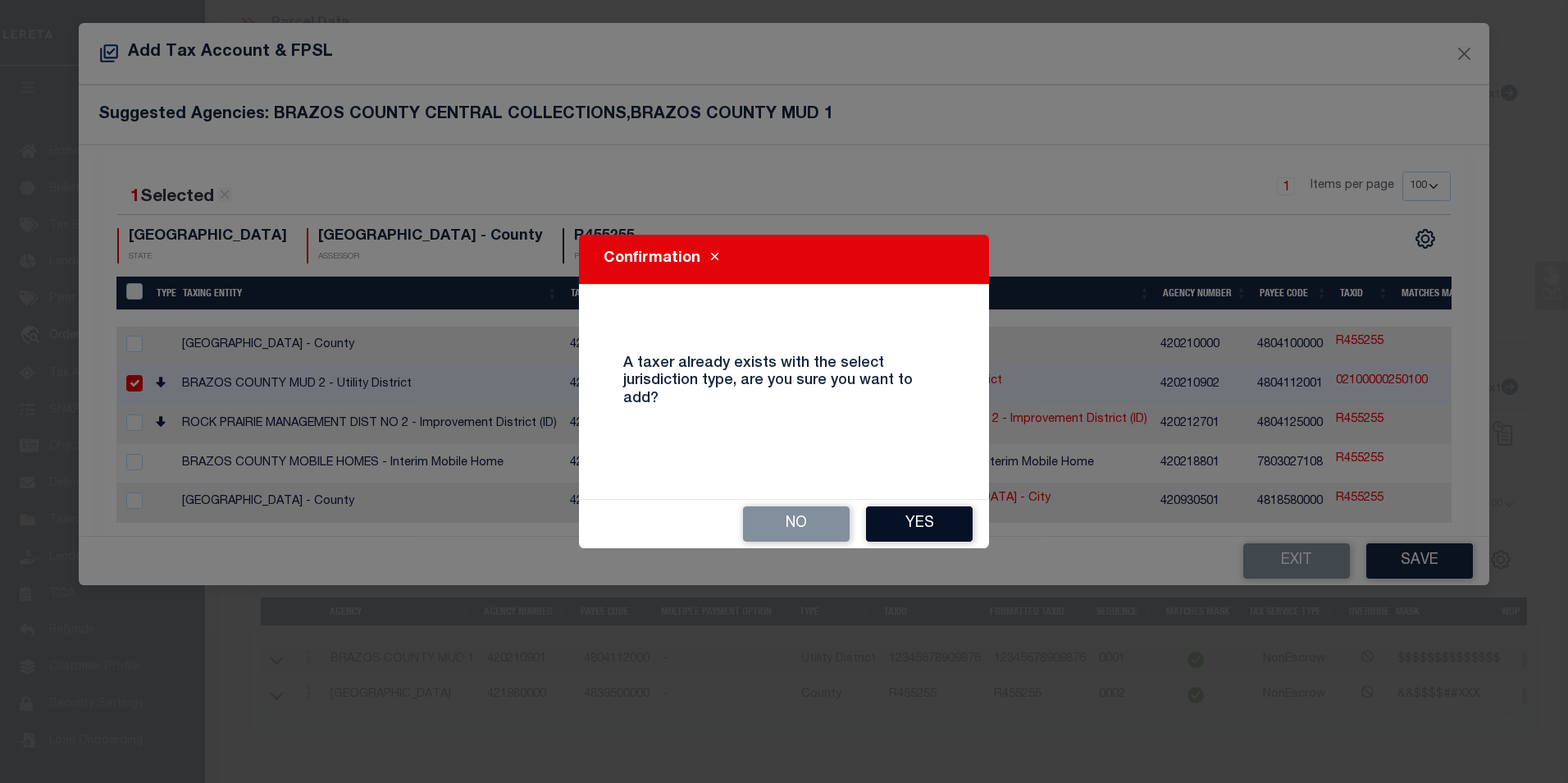
click at [907, 527] on button "Yes" at bounding box center [920, 523] width 107 height 35
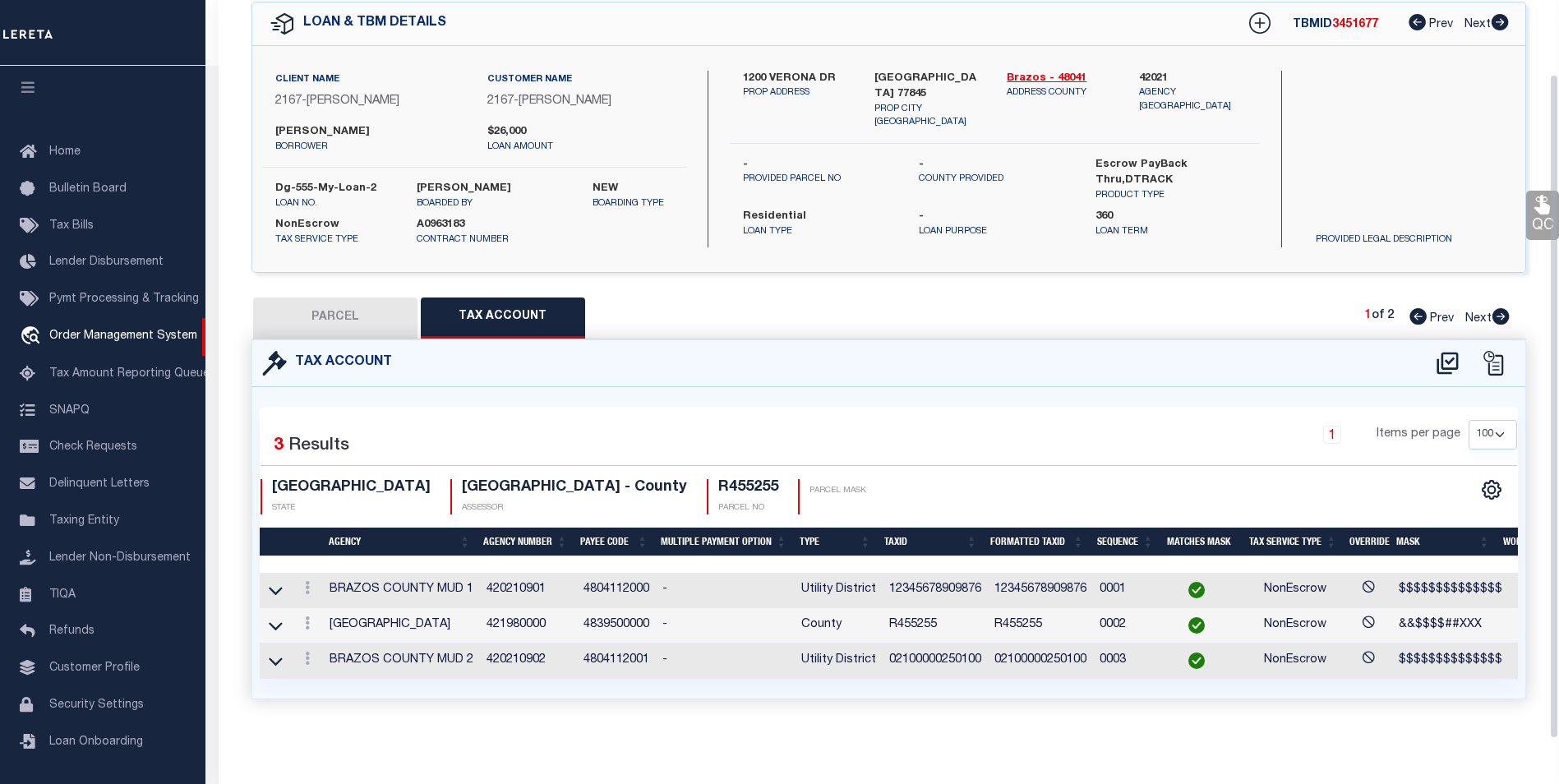
scroll to position [329, 0]
click at [281, 581] on icon at bounding box center [276, 590] width 14 height 17
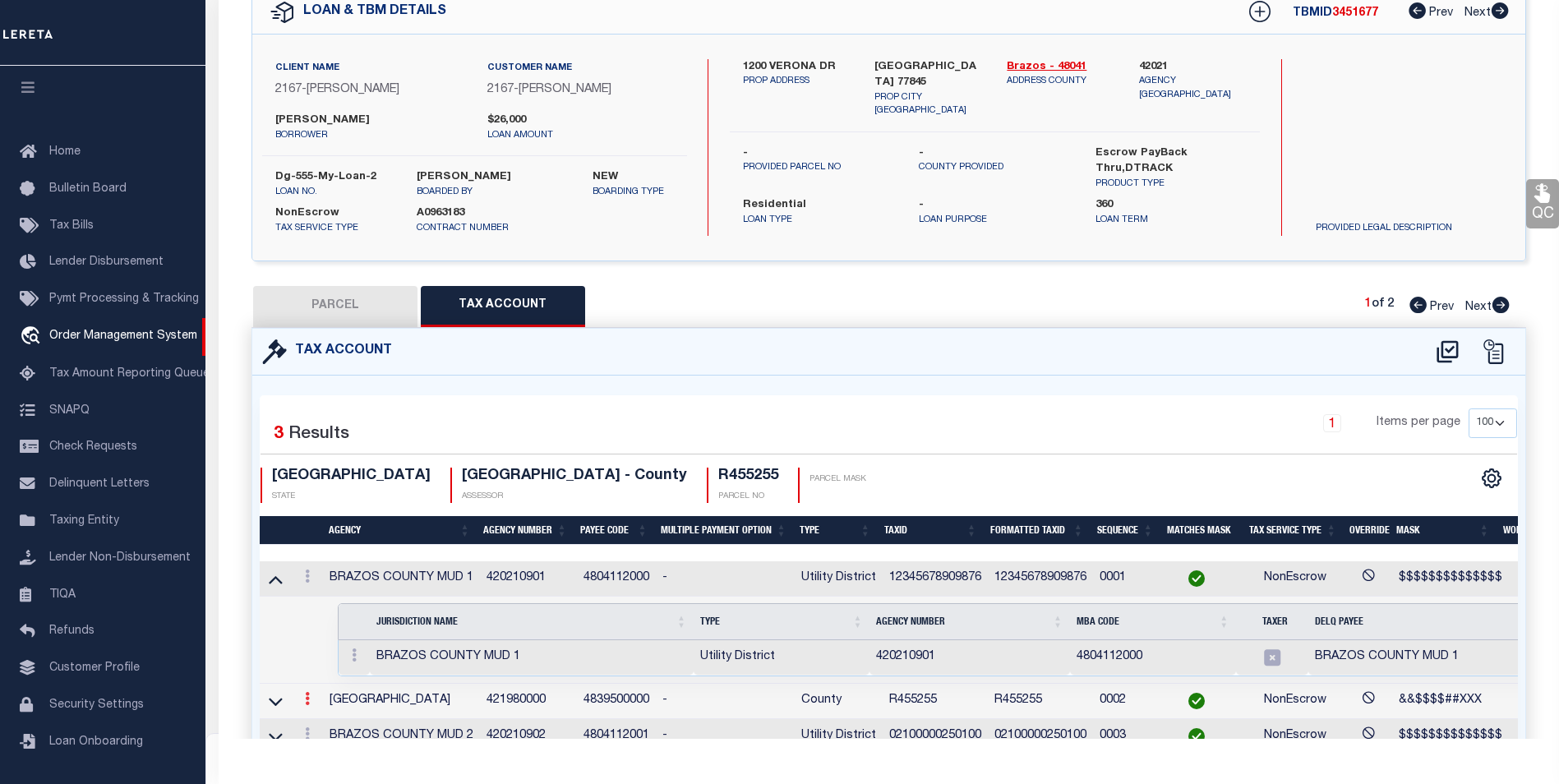
click at [305, 700] on icon at bounding box center [307, 699] width 5 height 14
click at [265, 671] on td "Selected 1 Result Items per page" at bounding box center [984, 640] width 1451 height 87
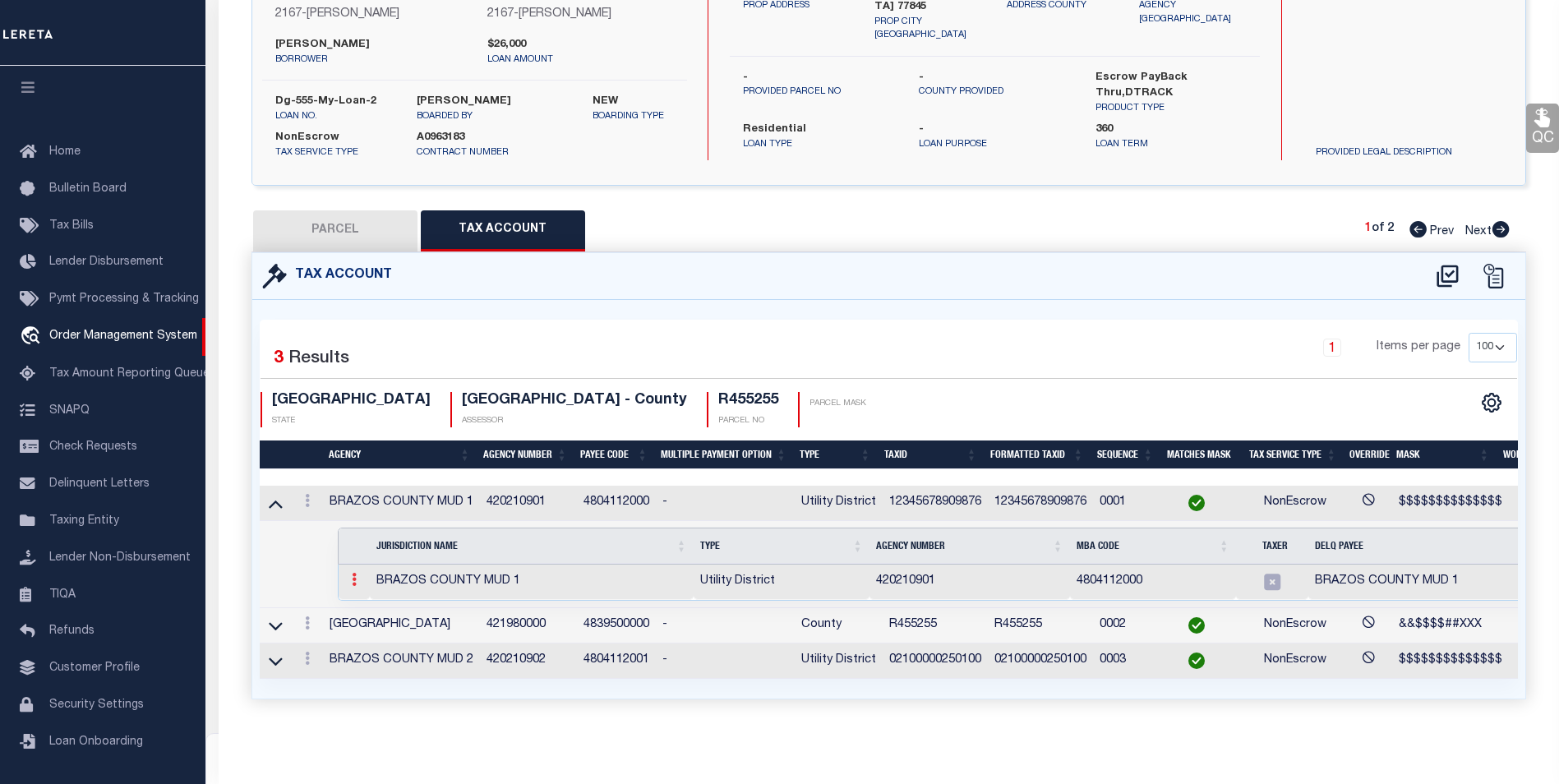
click at [351, 572] on icon at bounding box center [353, 579] width 5 height 14
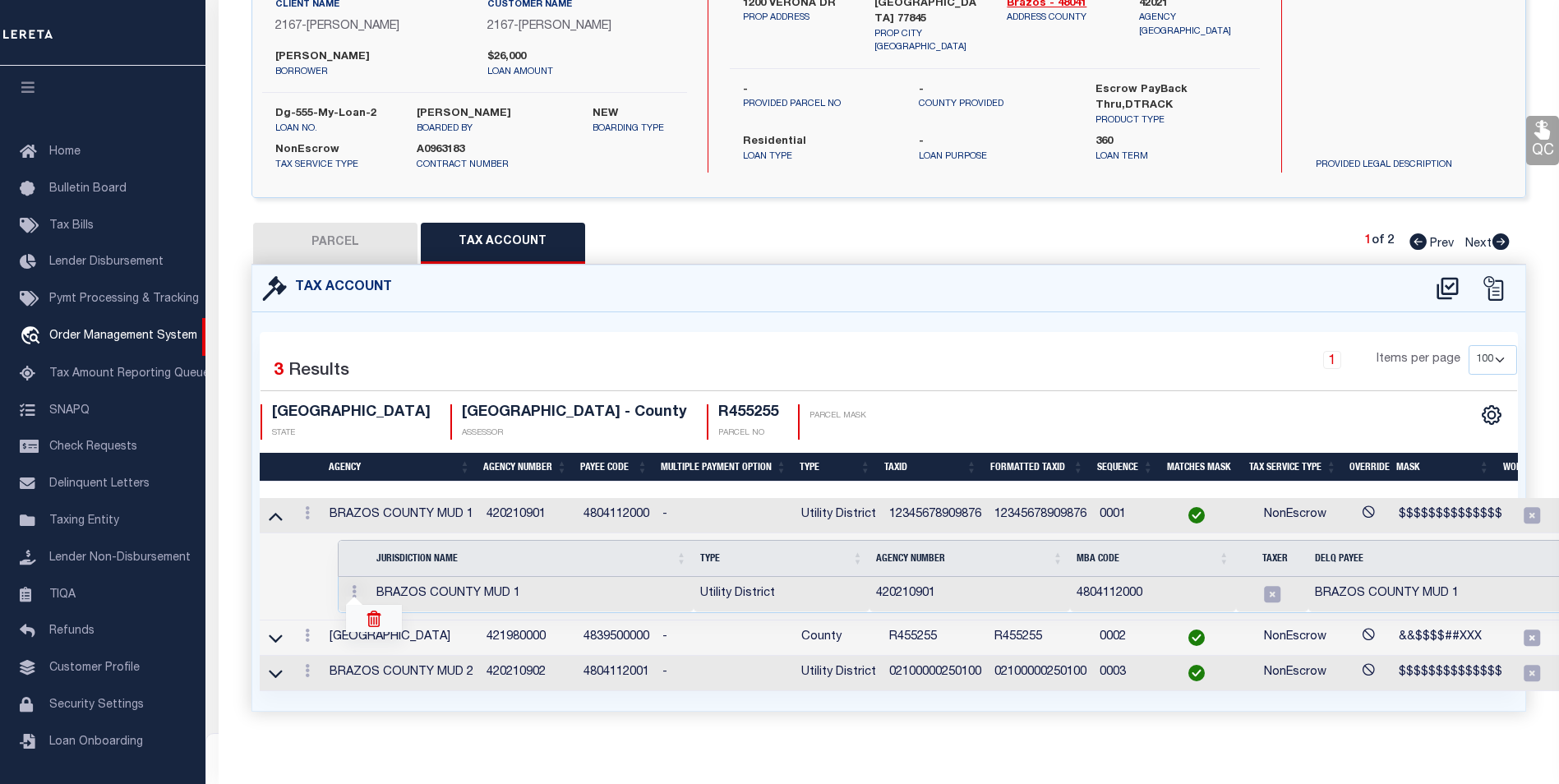
click at [374, 619] on img at bounding box center [374, 618] width 17 height 16
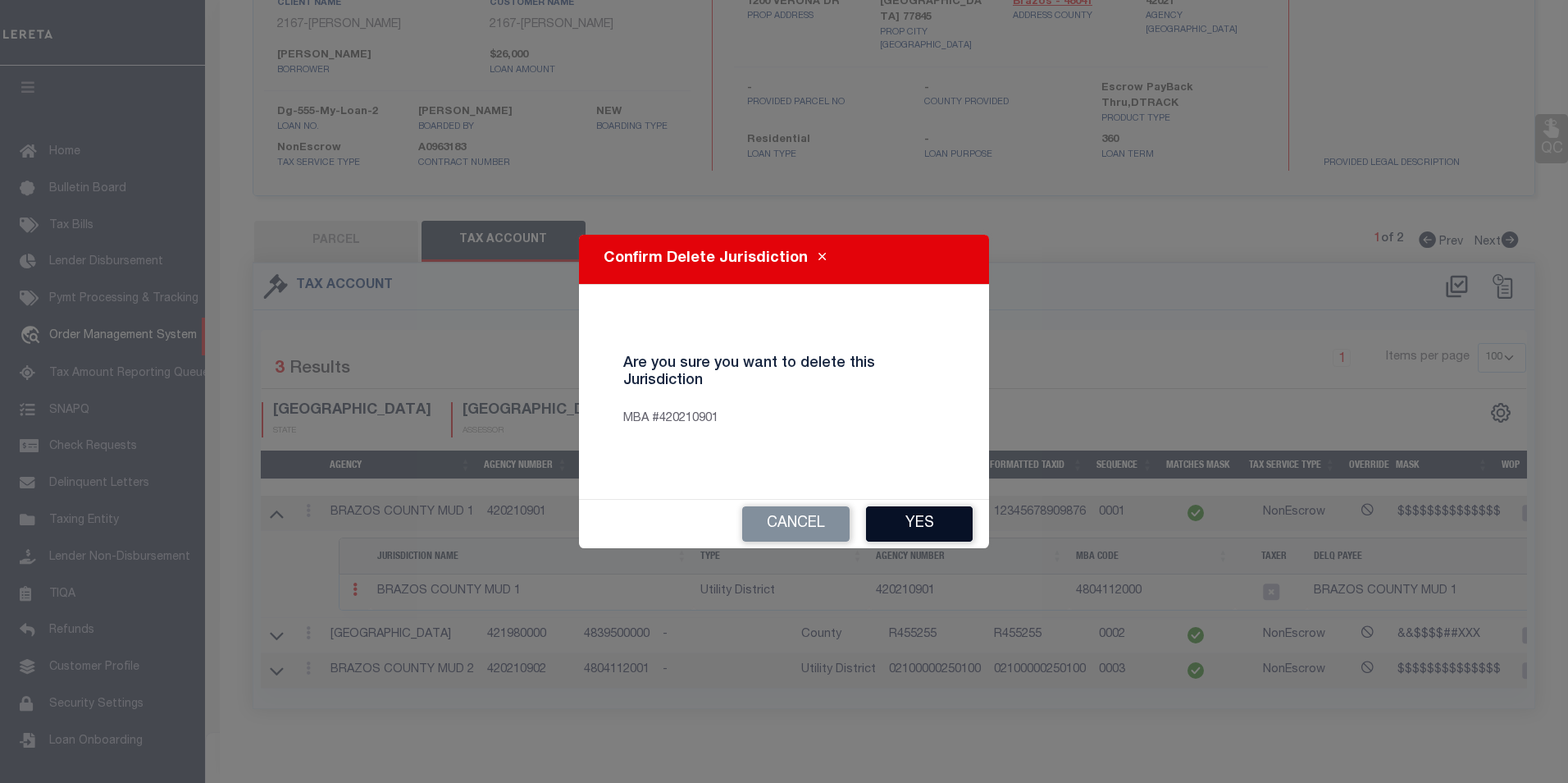
click at [891, 526] on button "Yes" at bounding box center [920, 523] width 107 height 35
select select "100"
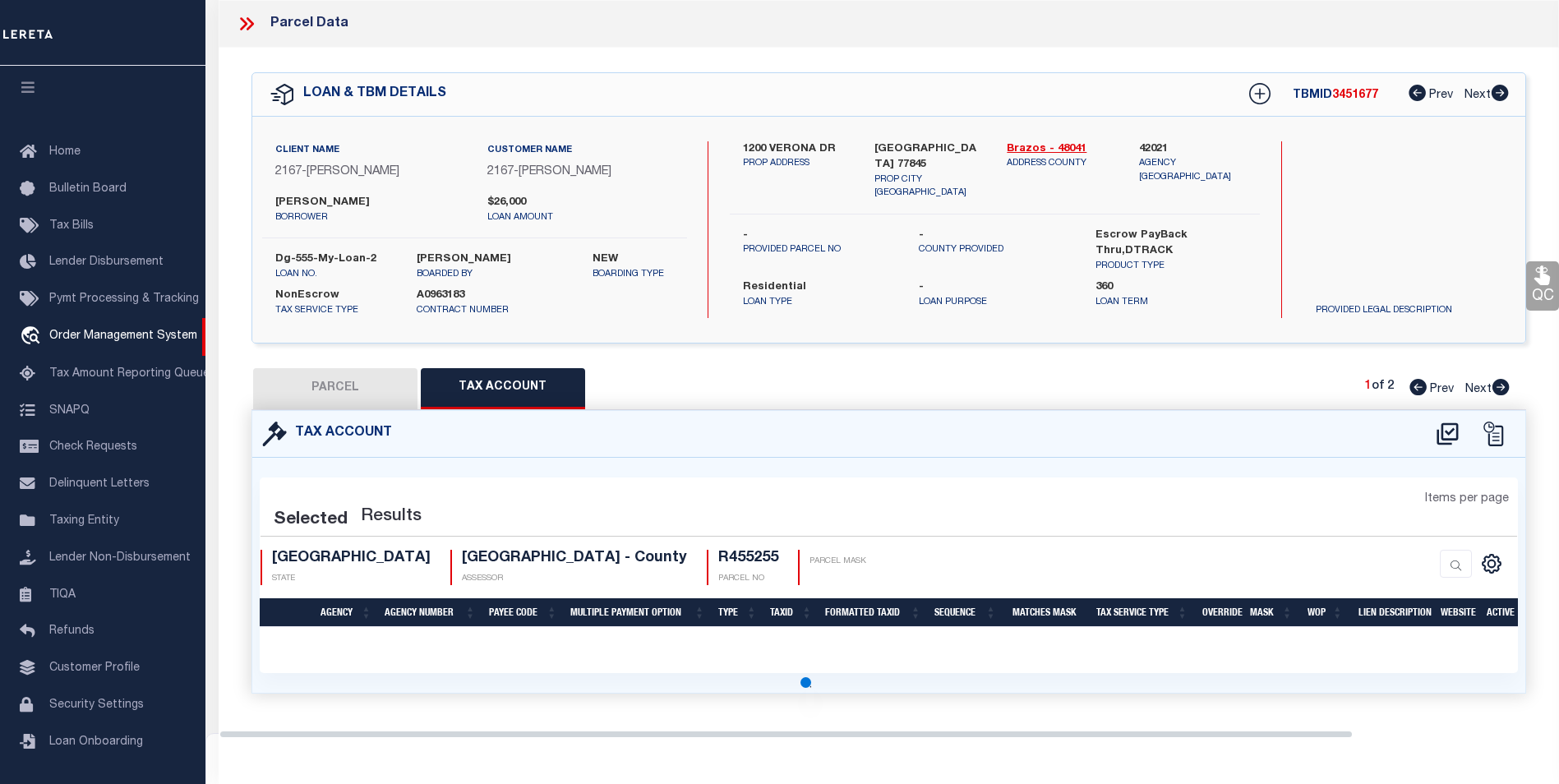
scroll to position [0, 0]
select select "100"
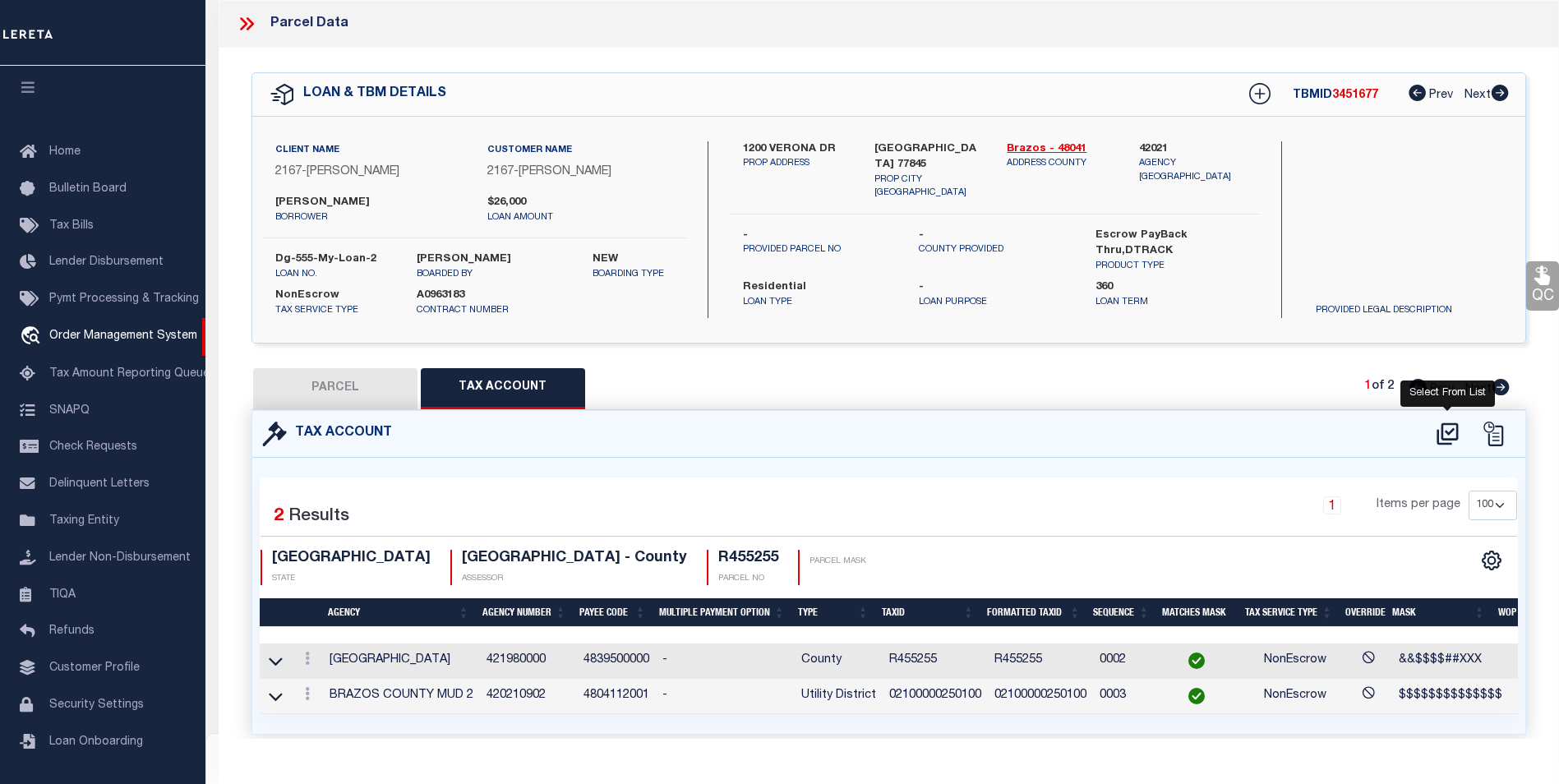
click at [1440, 436] on icon at bounding box center [1447, 433] width 27 height 26
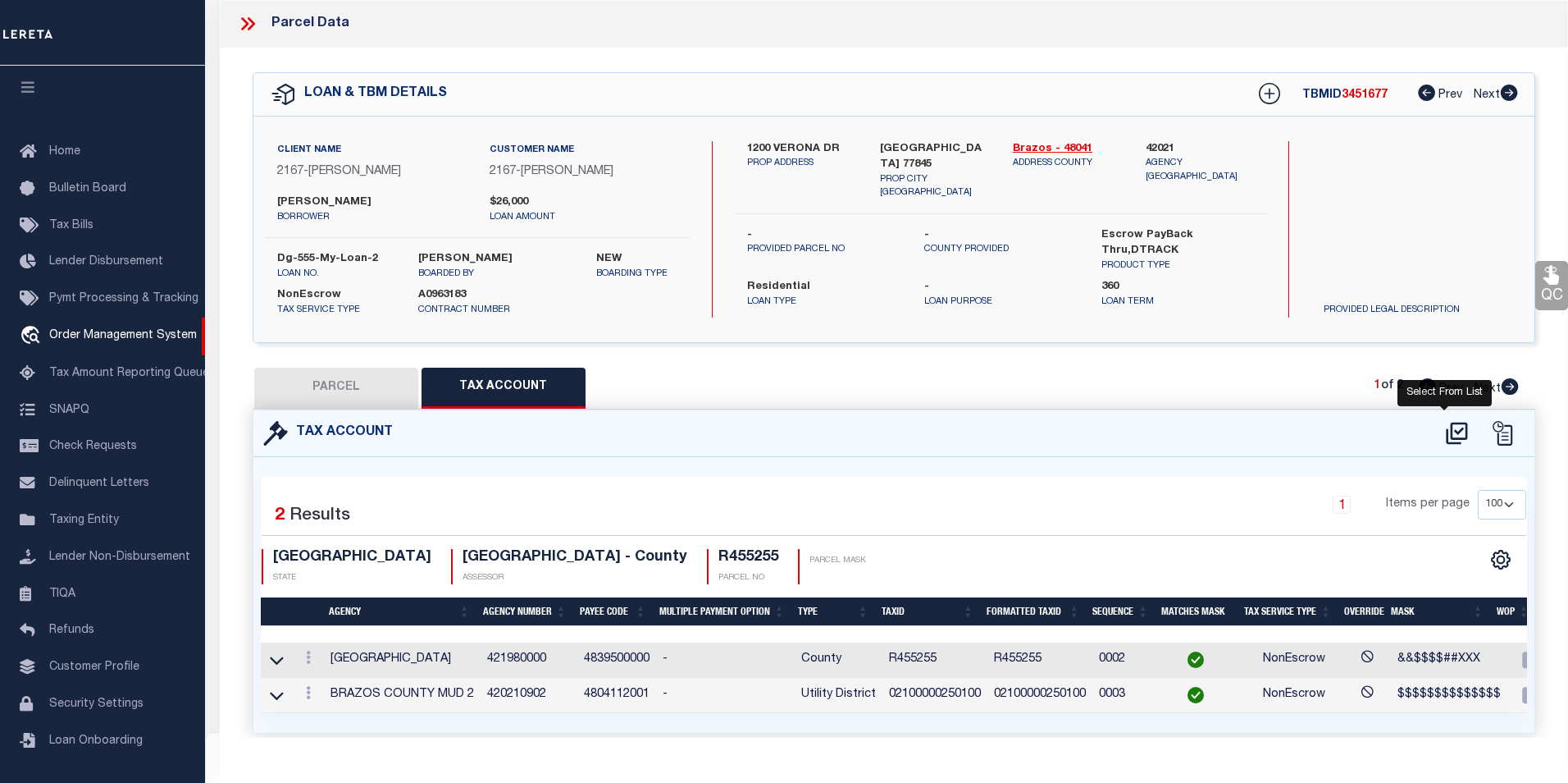
select select "100"
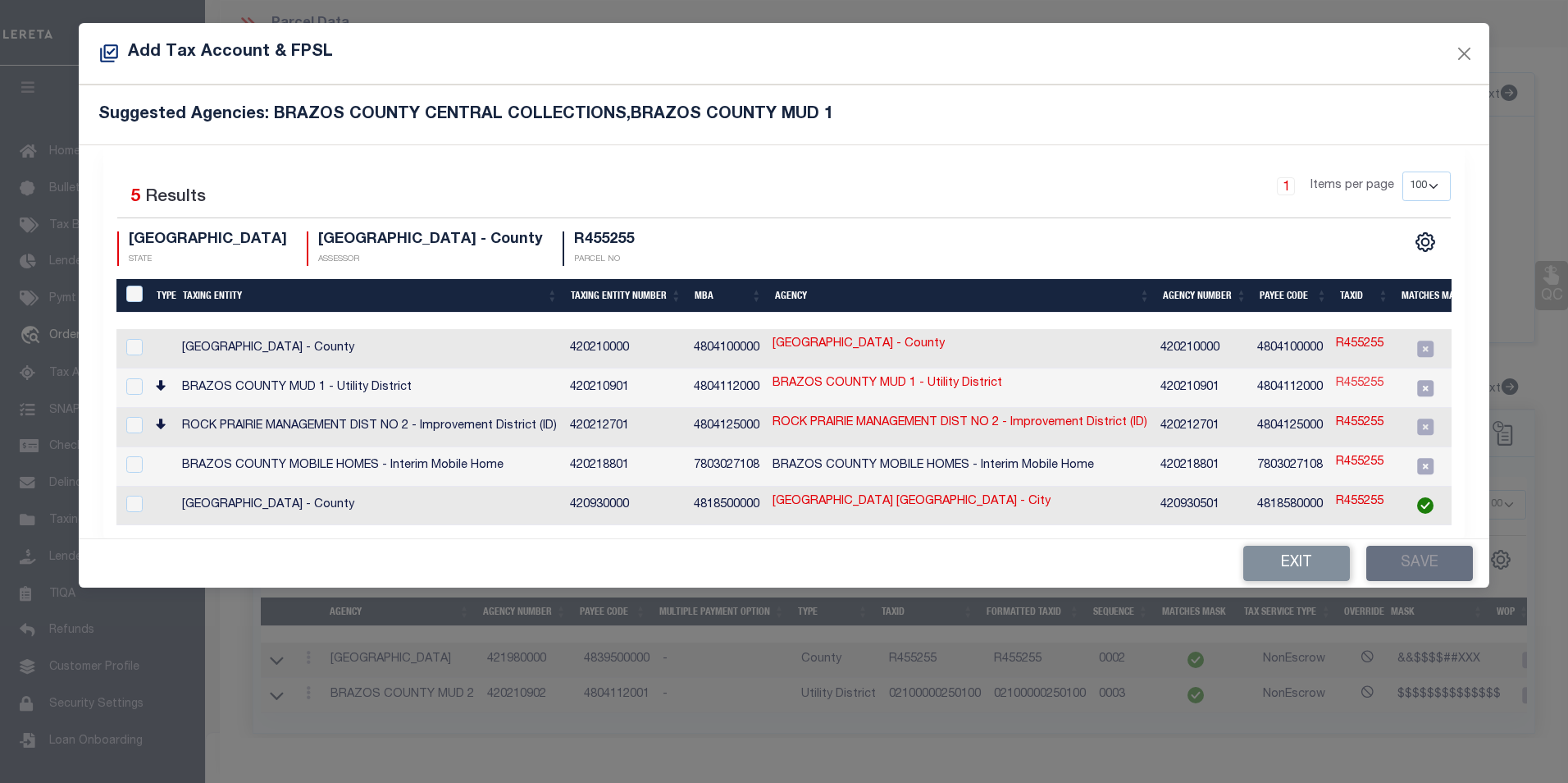
click at [1354, 382] on link "R455255" at bounding box center [1360, 384] width 47 height 18
checkbox input "true"
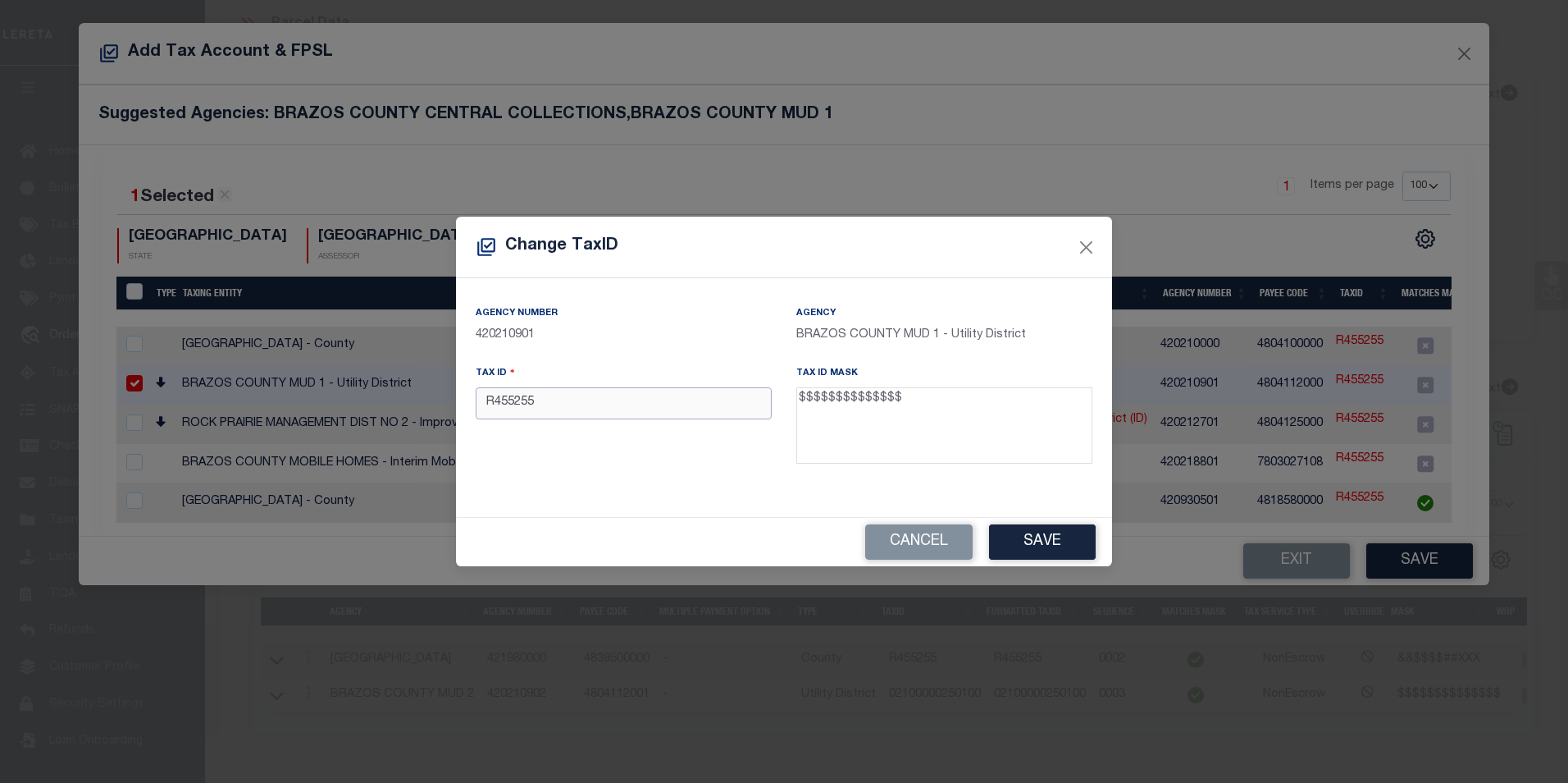
click at [607, 409] on input "R455255" at bounding box center [624, 403] width 297 height 32
paste input "02100000250100"
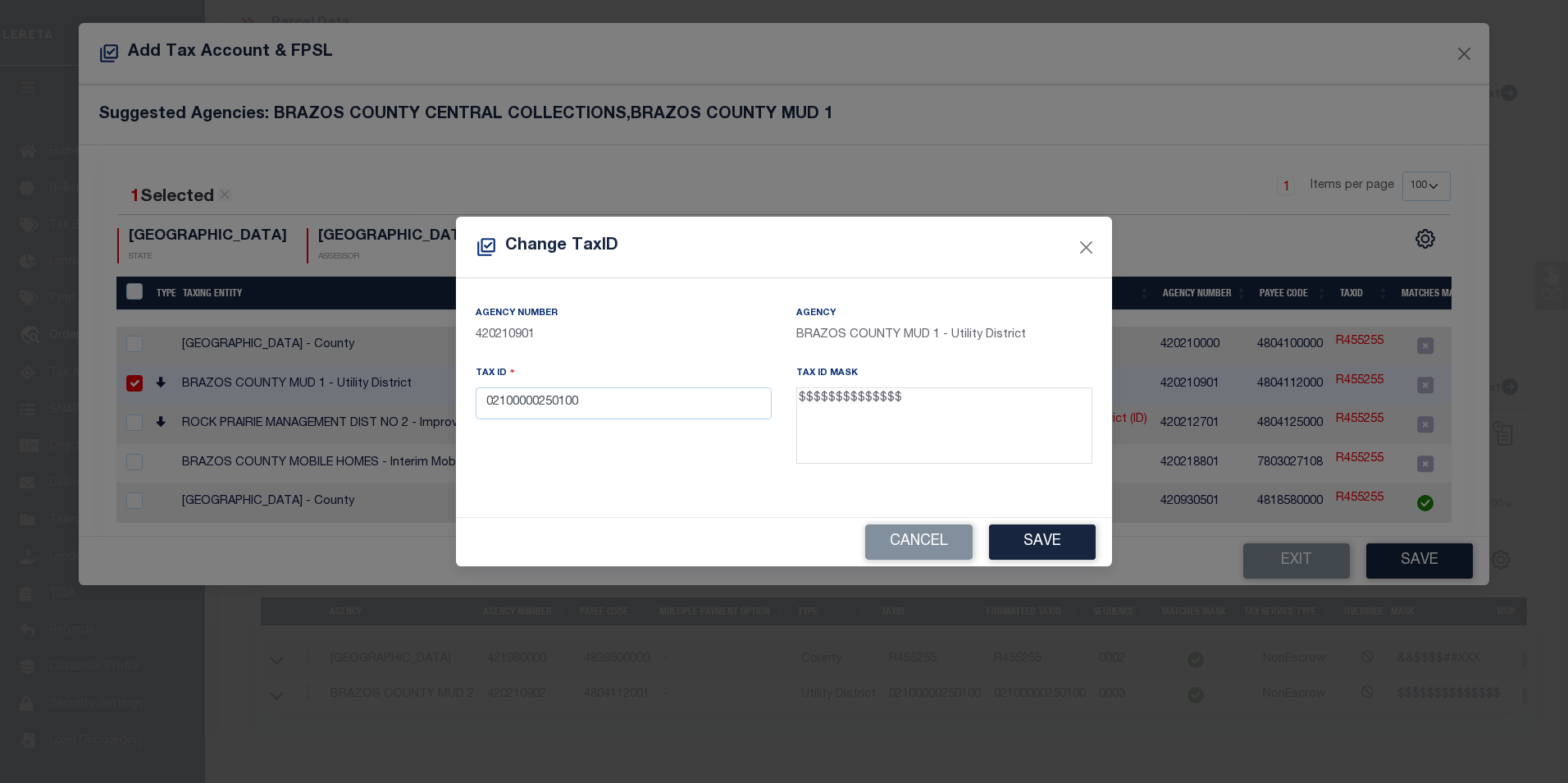
click at [610, 334] on p "420210901" at bounding box center [624, 335] width 297 height 18
click at [1035, 548] on button "Save" at bounding box center [1043, 542] width 107 height 35
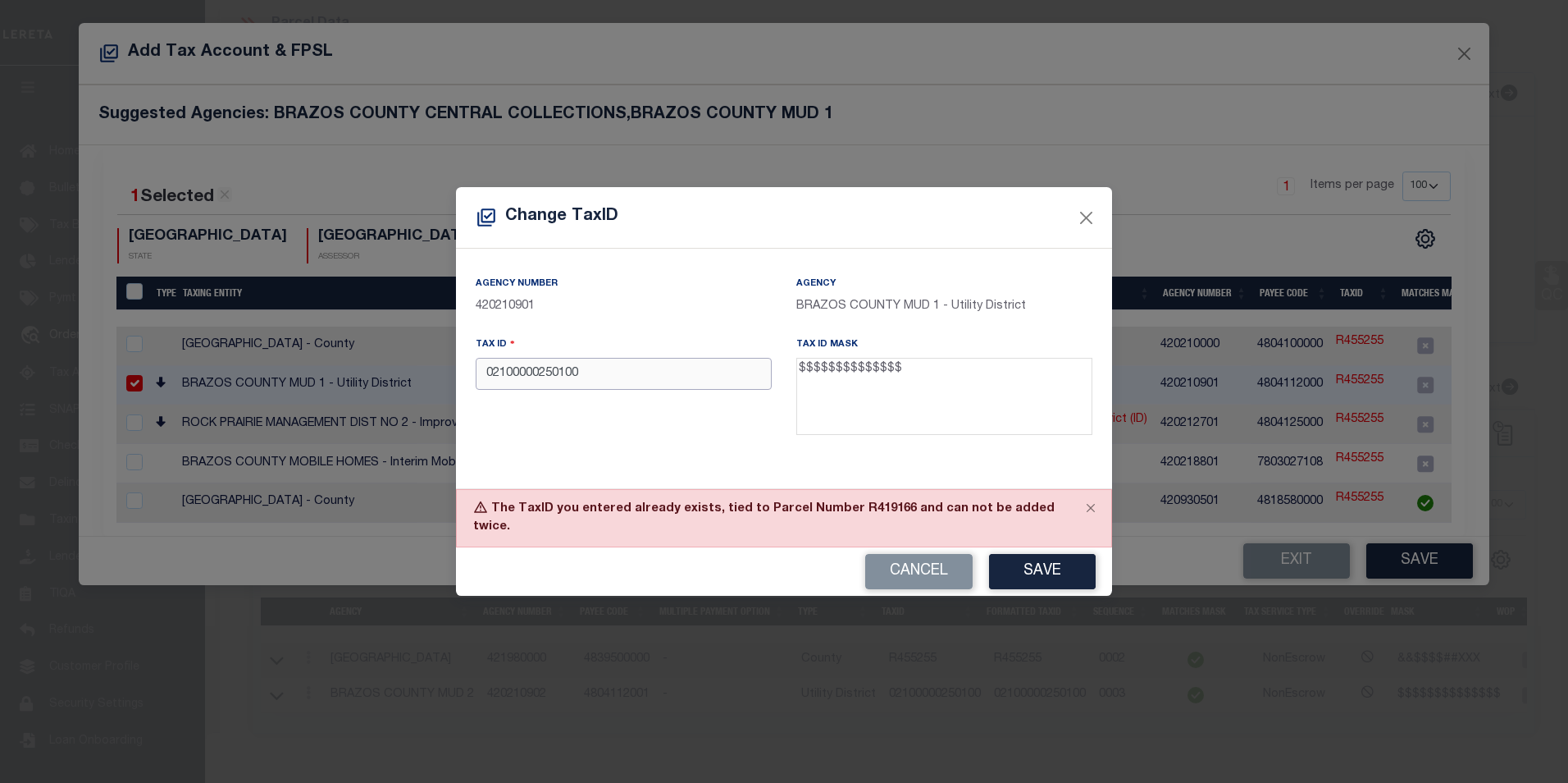
click at [632, 384] on input "02100000250100" at bounding box center [624, 373] width 297 height 32
click at [910, 564] on button "Cancel" at bounding box center [919, 571] width 108 height 35
type input "R455255"
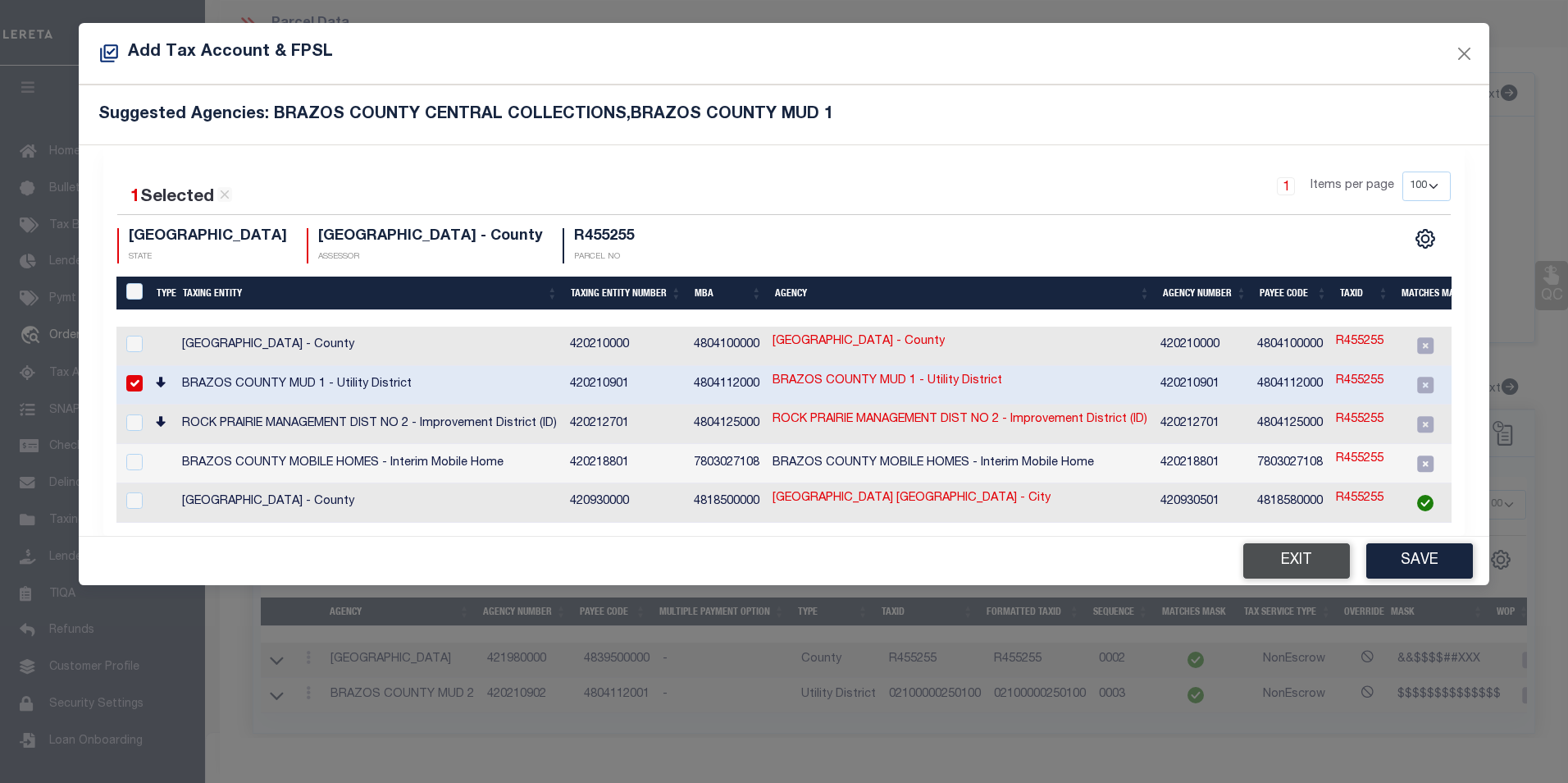
click at [1323, 559] on button "Exit" at bounding box center [1297, 560] width 107 height 35
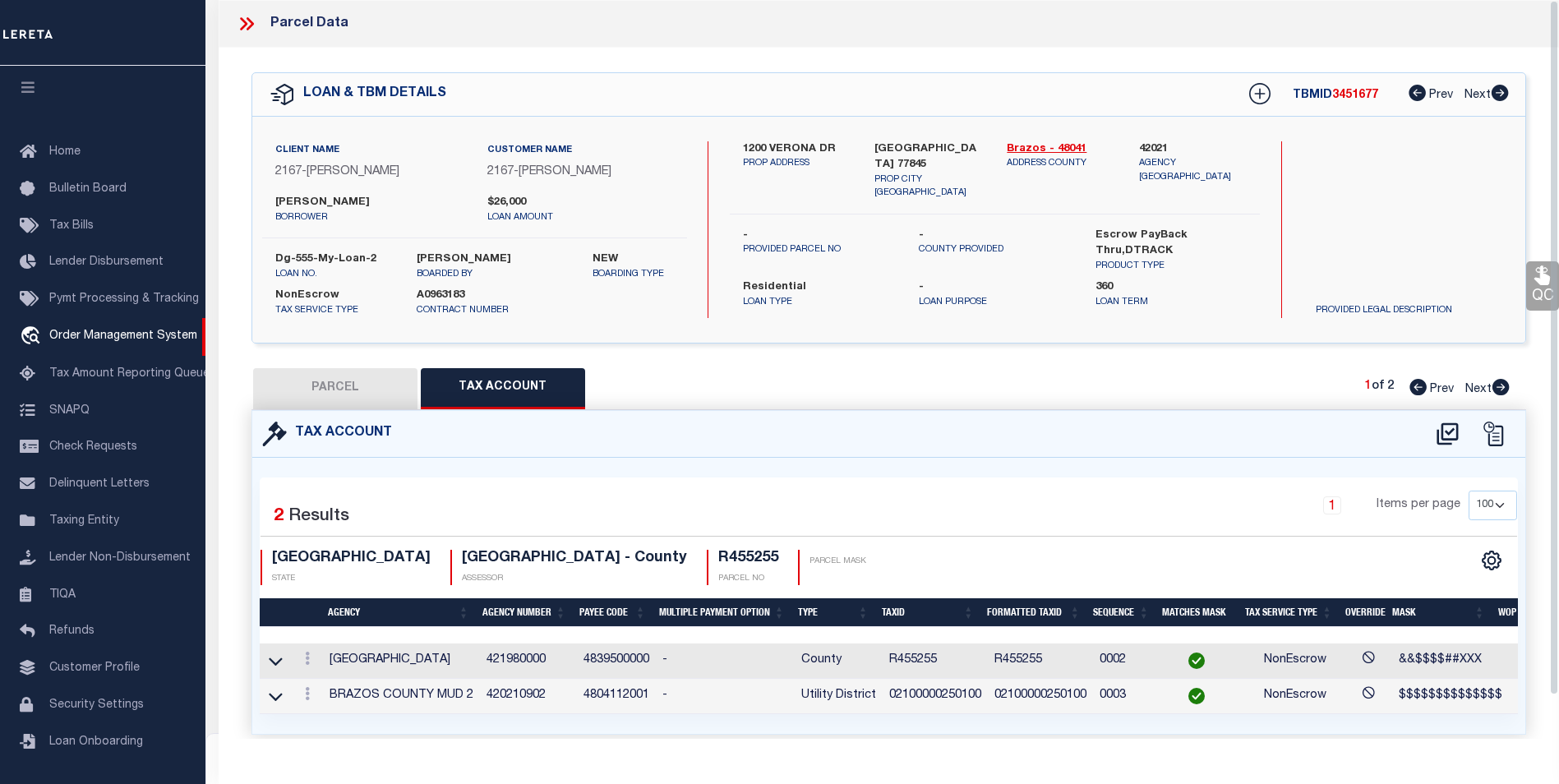
scroll to position [46, 0]
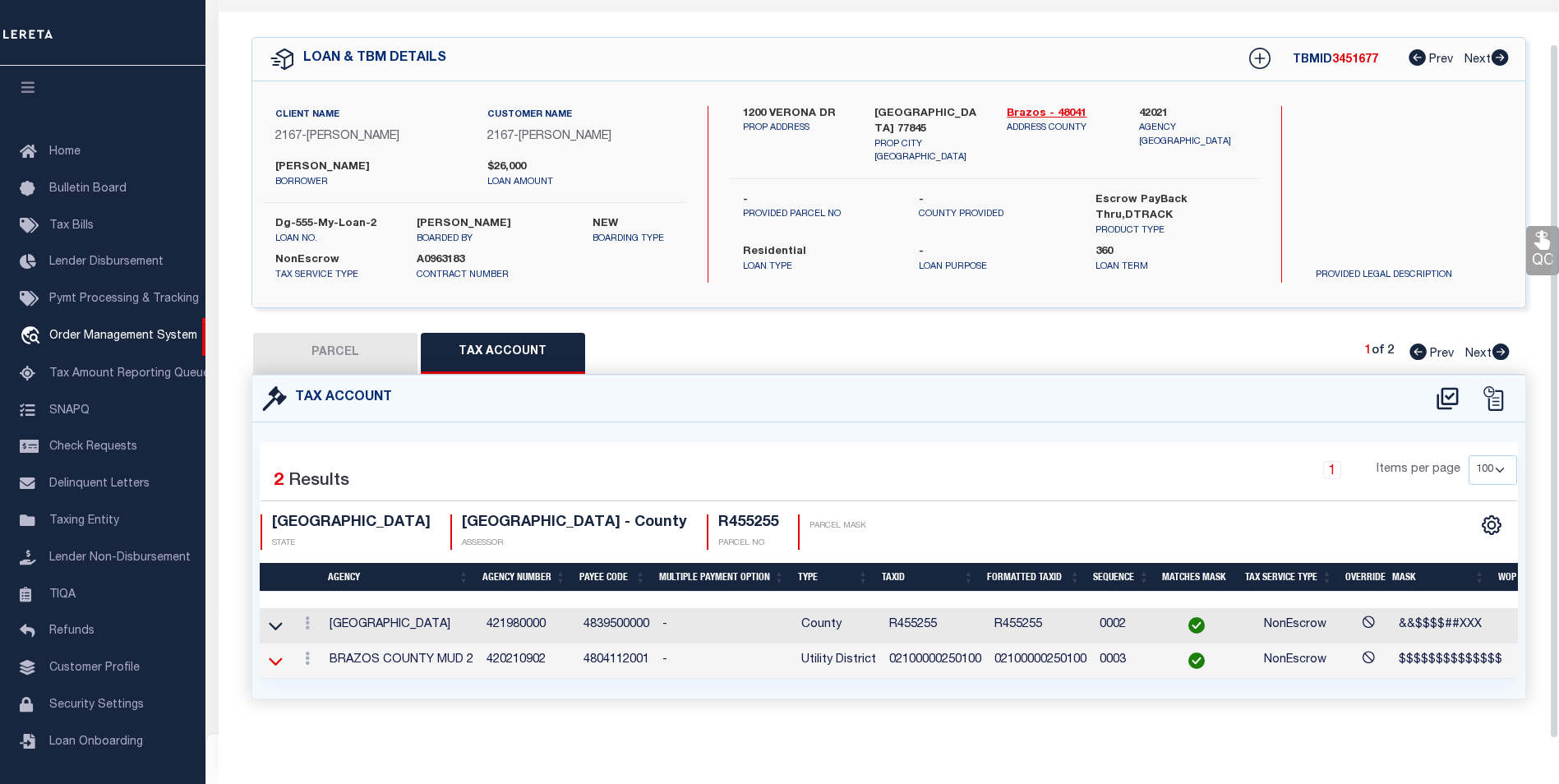
click at [274, 652] on icon at bounding box center [276, 661] width 14 height 17
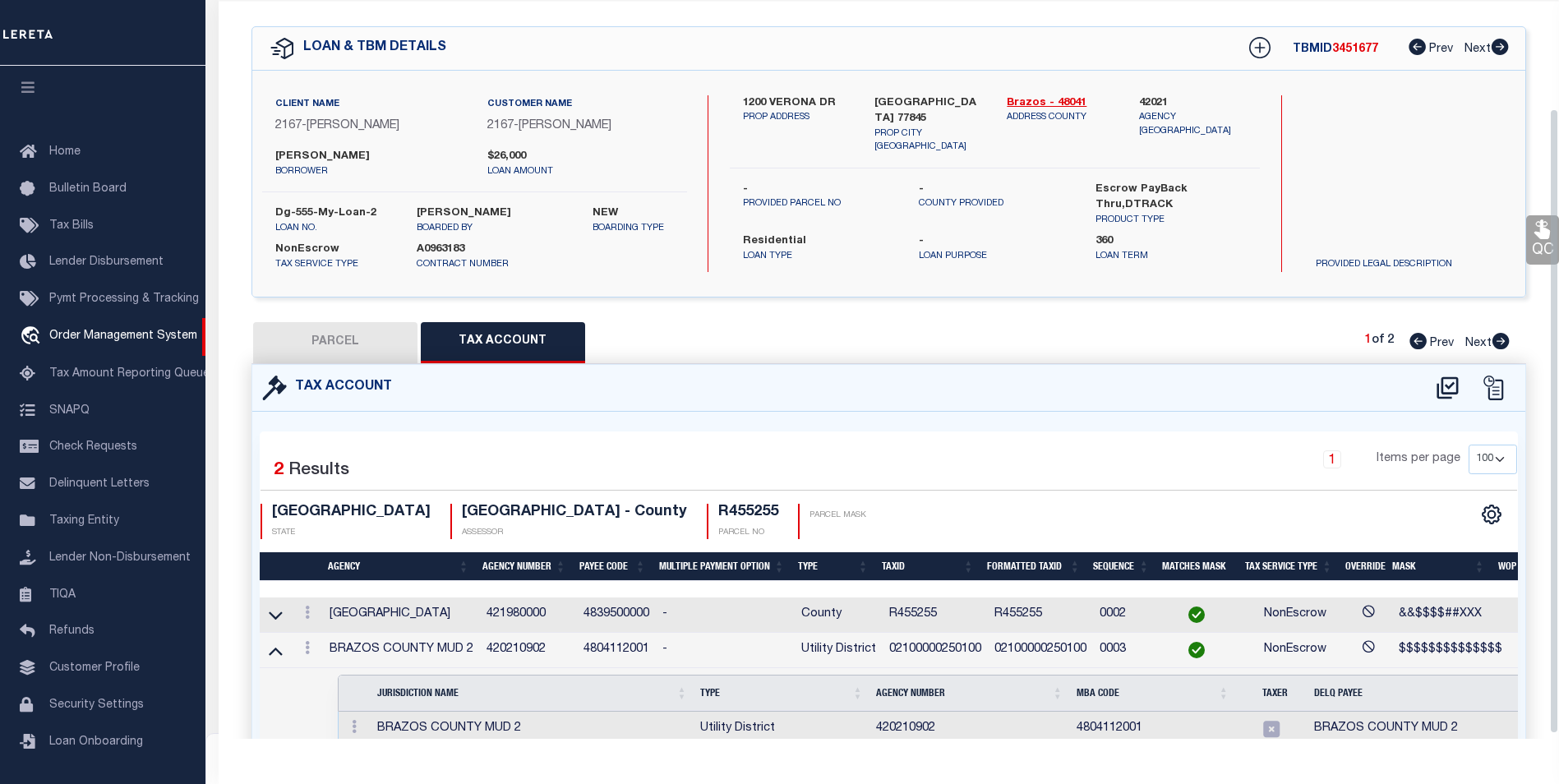
scroll to position [134, 0]
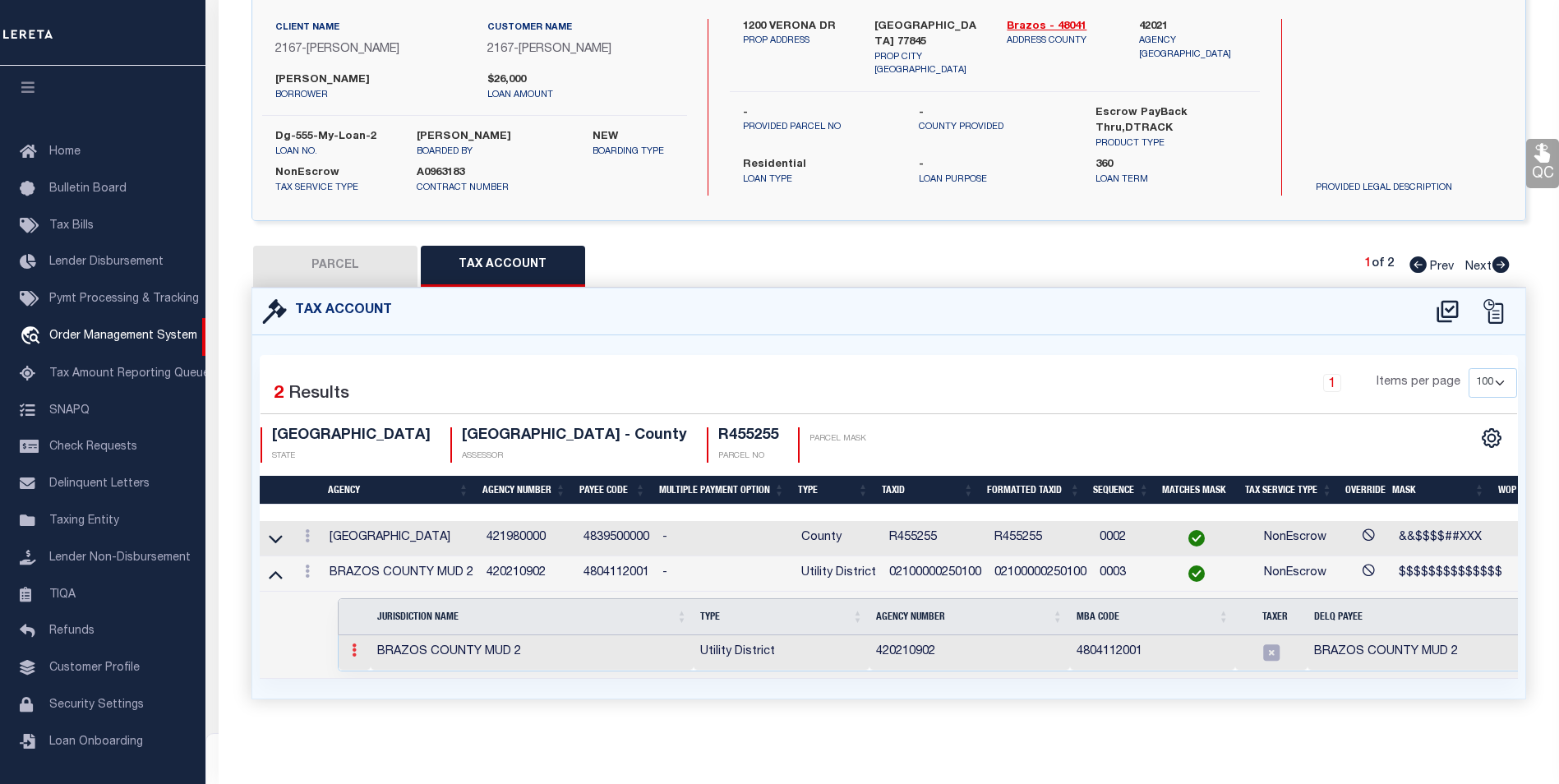
click at [352, 643] on icon at bounding box center [353, 650] width 5 height 14
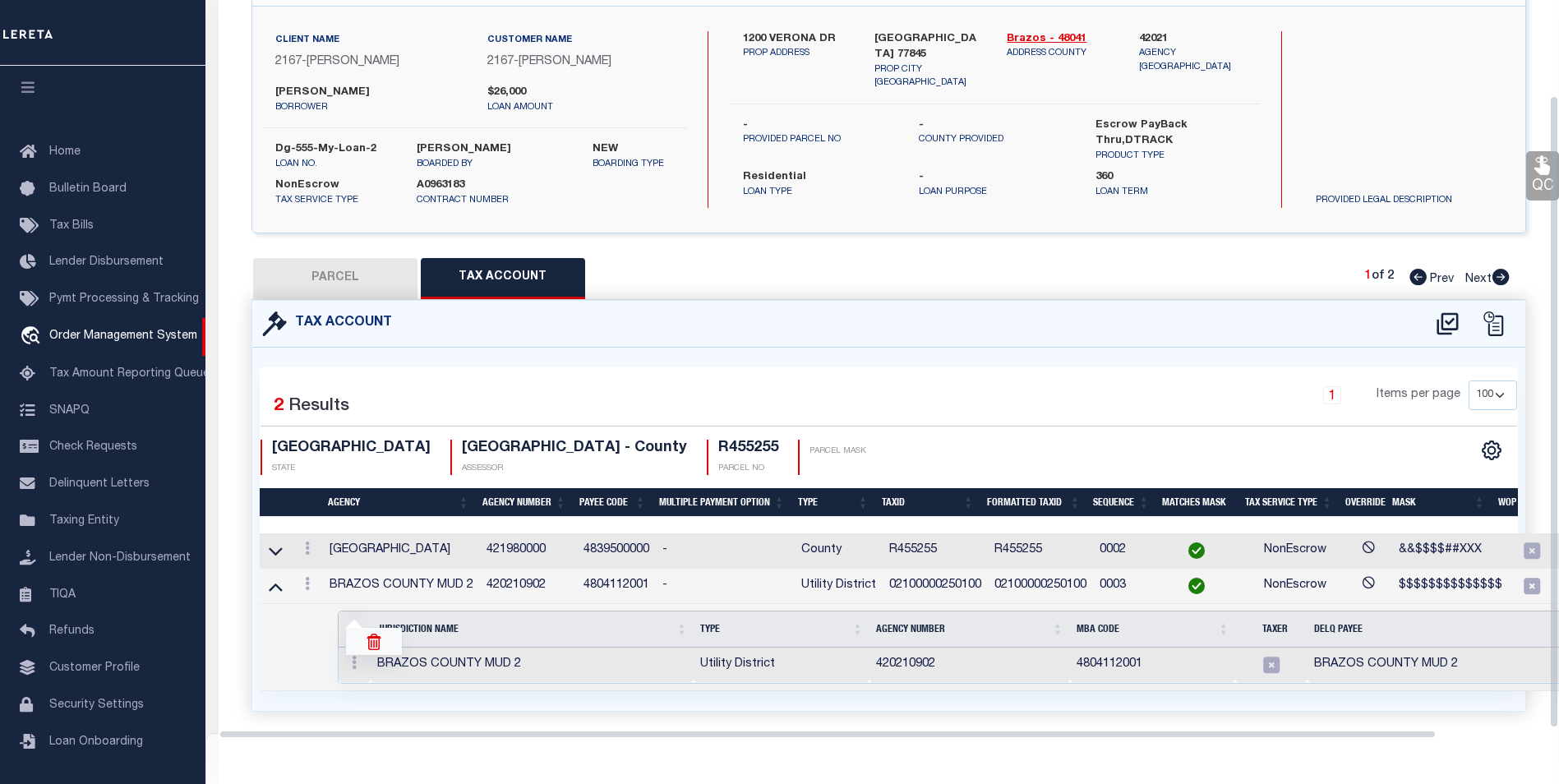
click at [367, 642] on img at bounding box center [374, 641] width 17 height 16
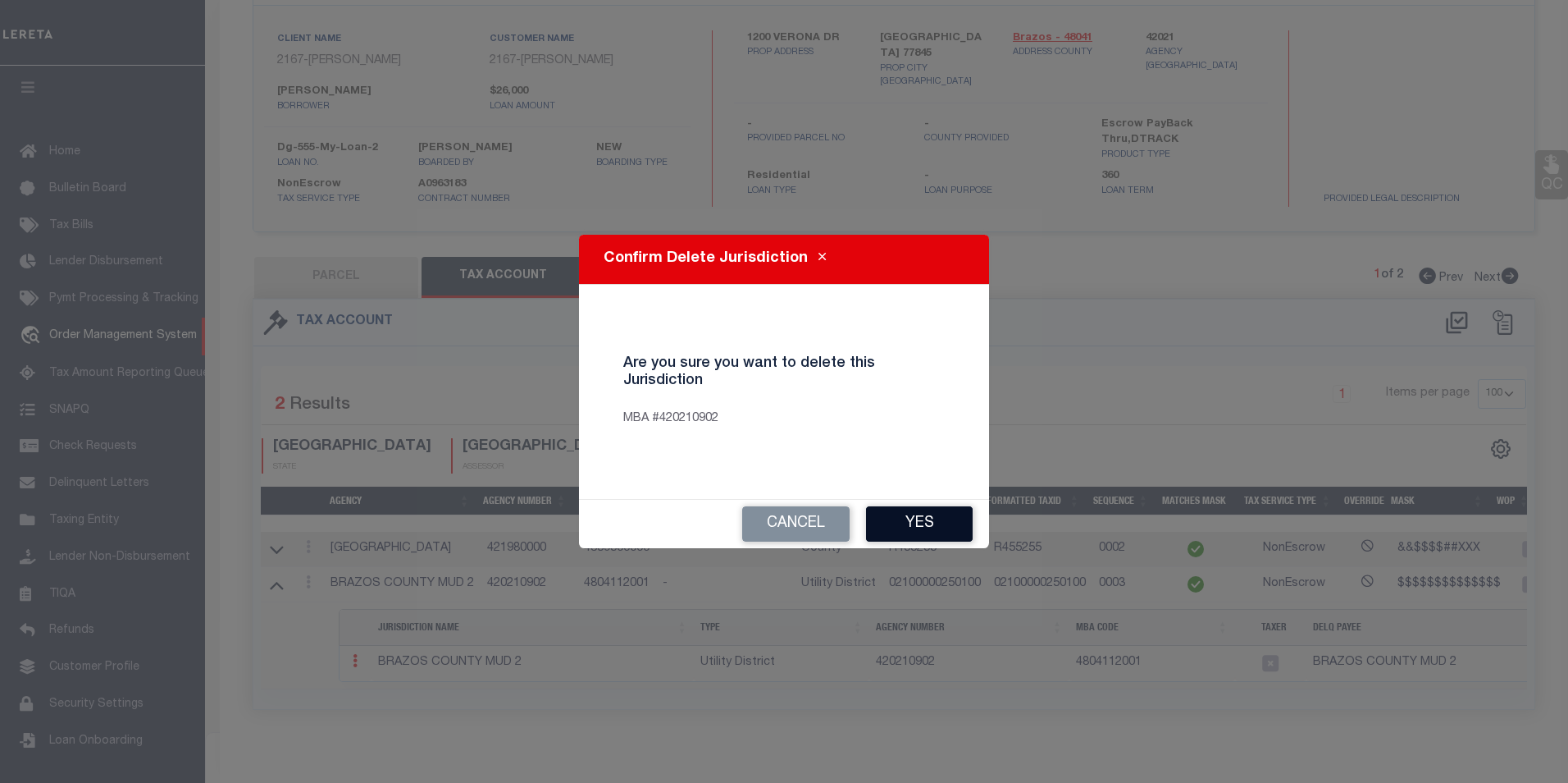
click at [911, 531] on button "Yes" at bounding box center [920, 523] width 107 height 35
select select "100"
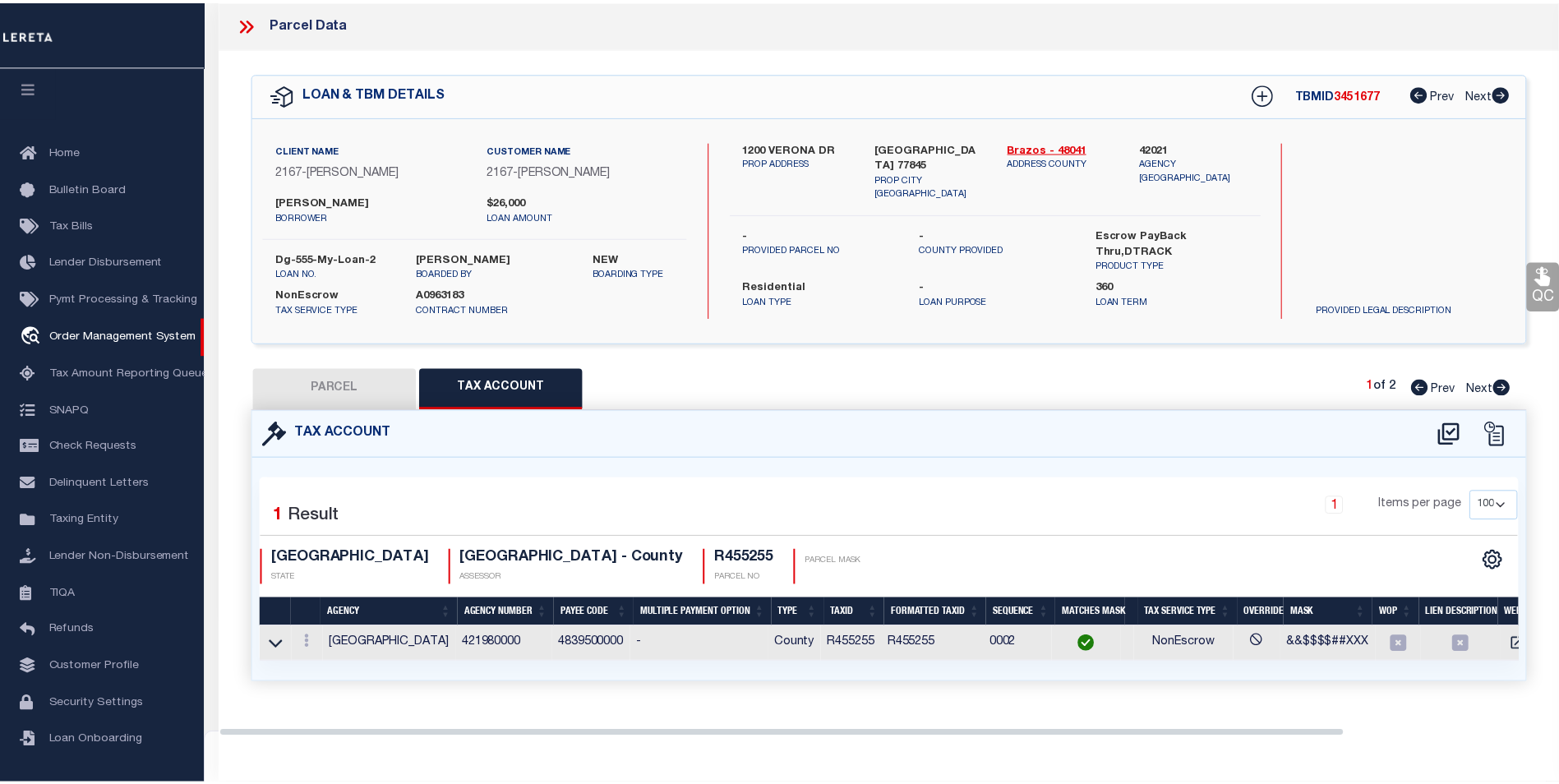
scroll to position [0, 0]
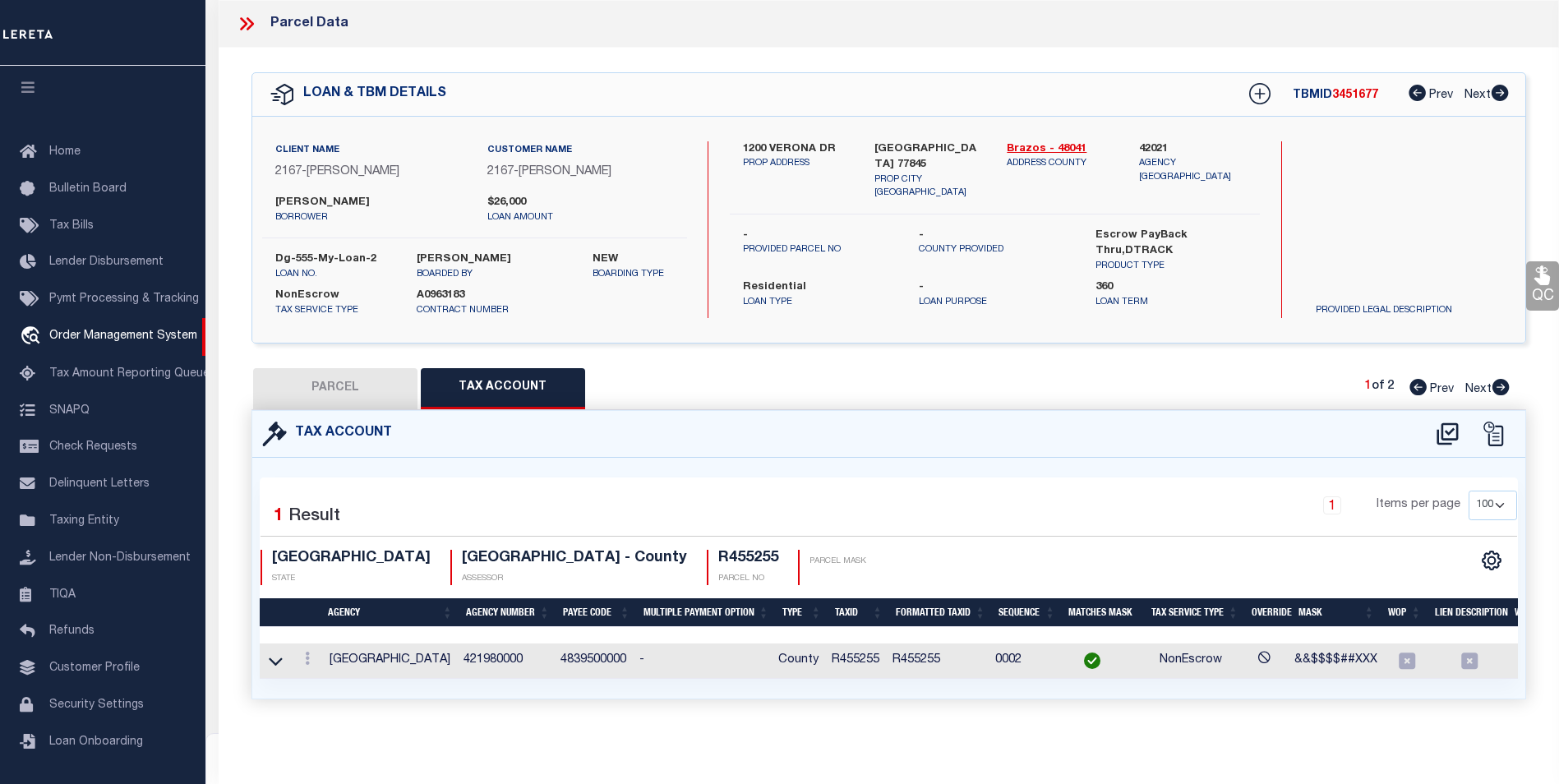
click at [1201, 482] on div "Selected 1 Result 1 Items per page 10 25 50 100 TX STATE ASSESSOR" at bounding box center [888, 577] width 1258 height 201
click at [1446, 428] on icon at bounding box center [1447, 433] width 21 height 22
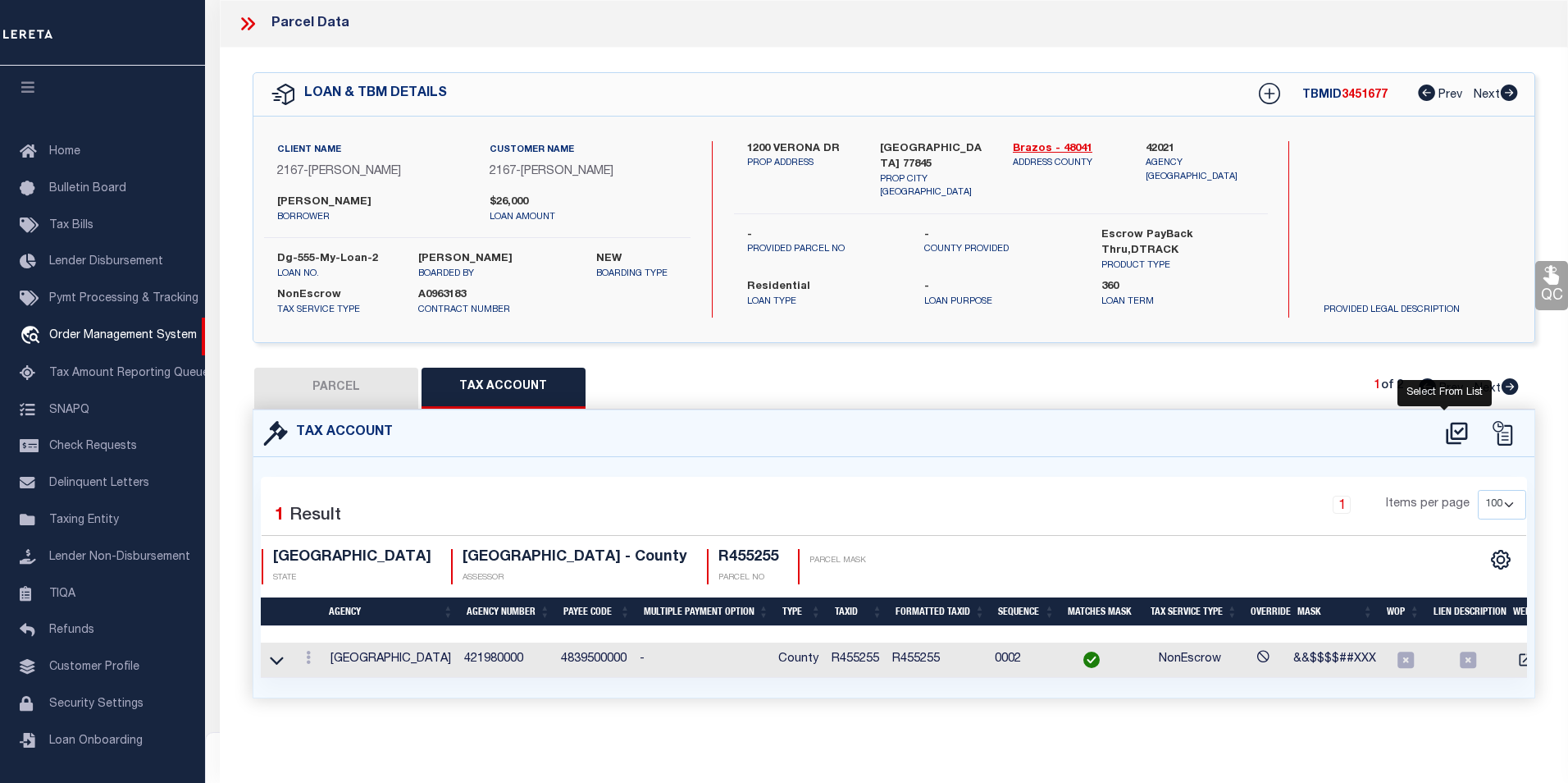
select select "100"
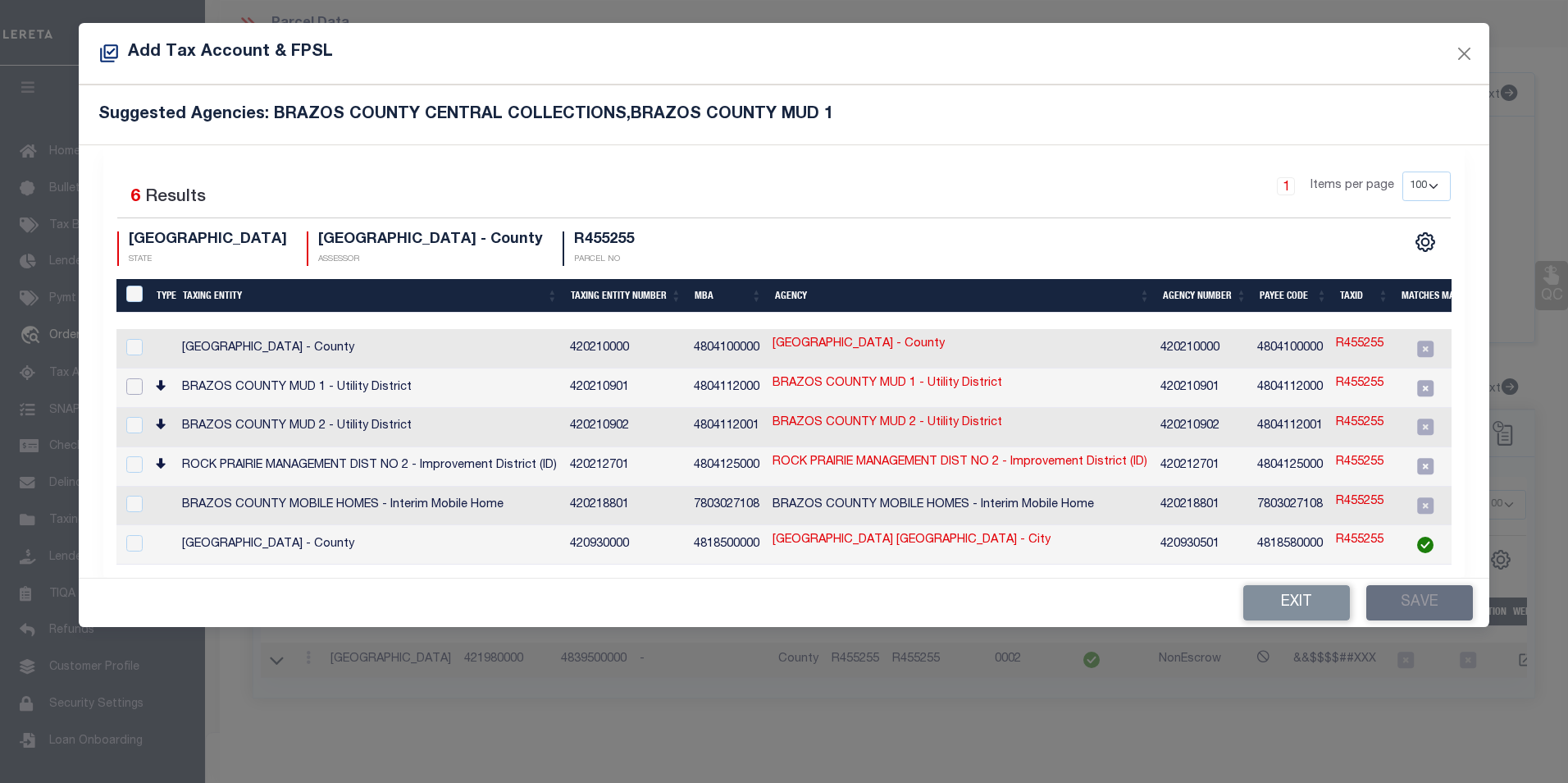
click at [135, 386] on input "checkbox" at bounding box center [134, 386] width 16 height 16
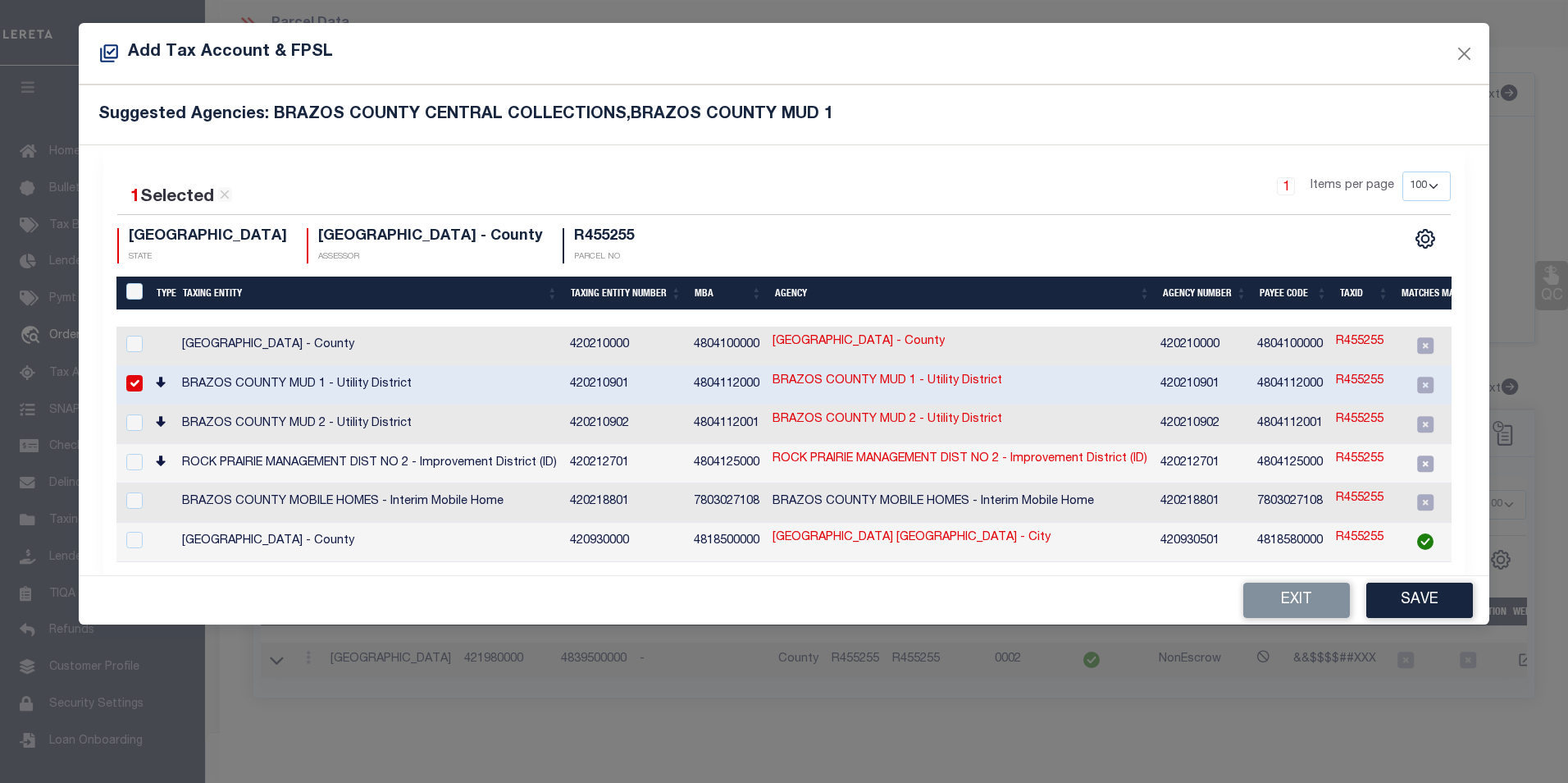
click at [1362, 377] on link "R455255" at bounding box center [1360, 381] width 47 height 18
checkbox input "false"
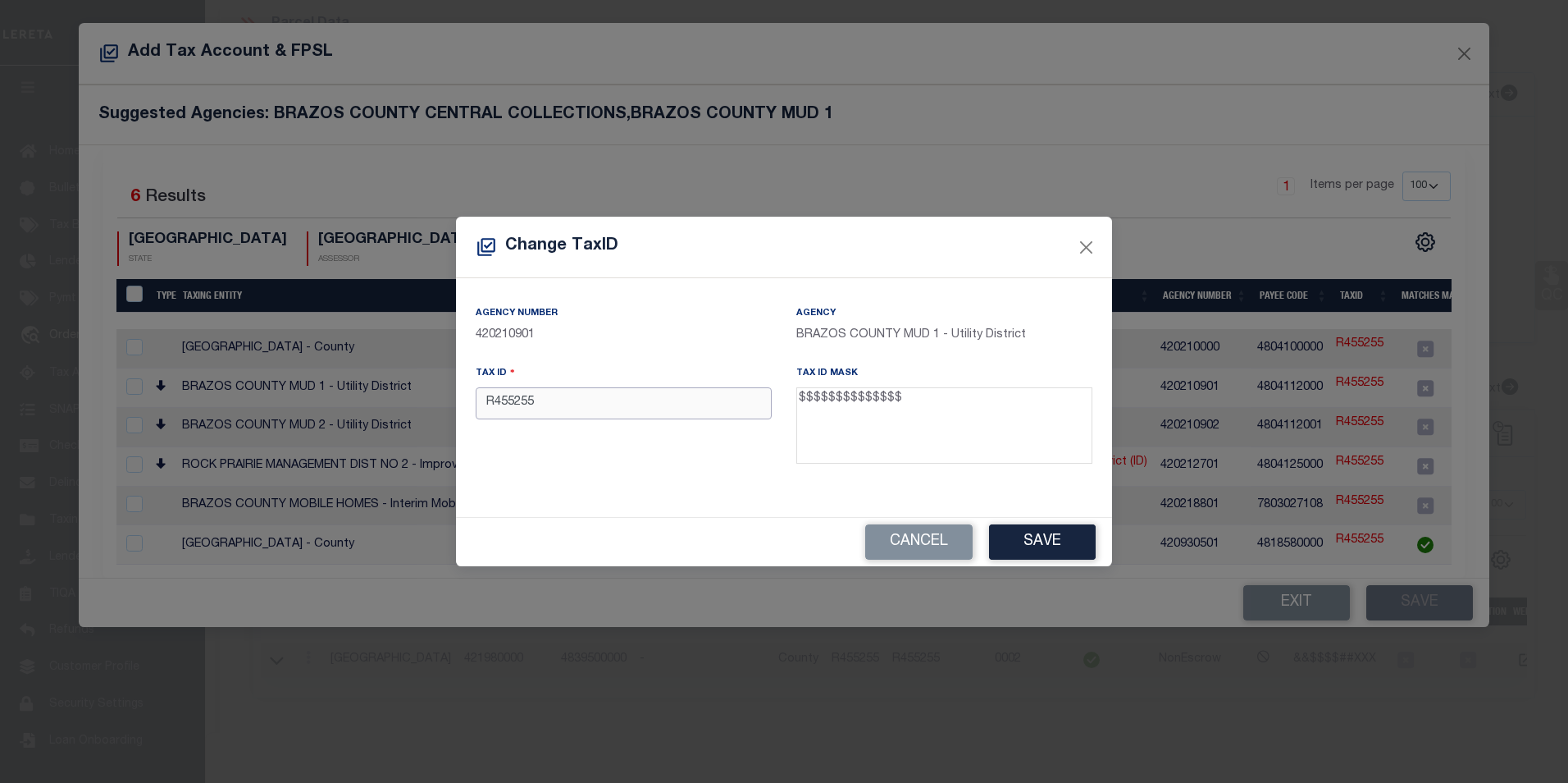
click at [639, 404] on input "R455255" at bounding box center [624, 403] width 297 height 32
paste input "02100000250100"
click at [649, 368] on div "Tax ID 02100000250100" at bounding box center [624, 392] width 297 height 54
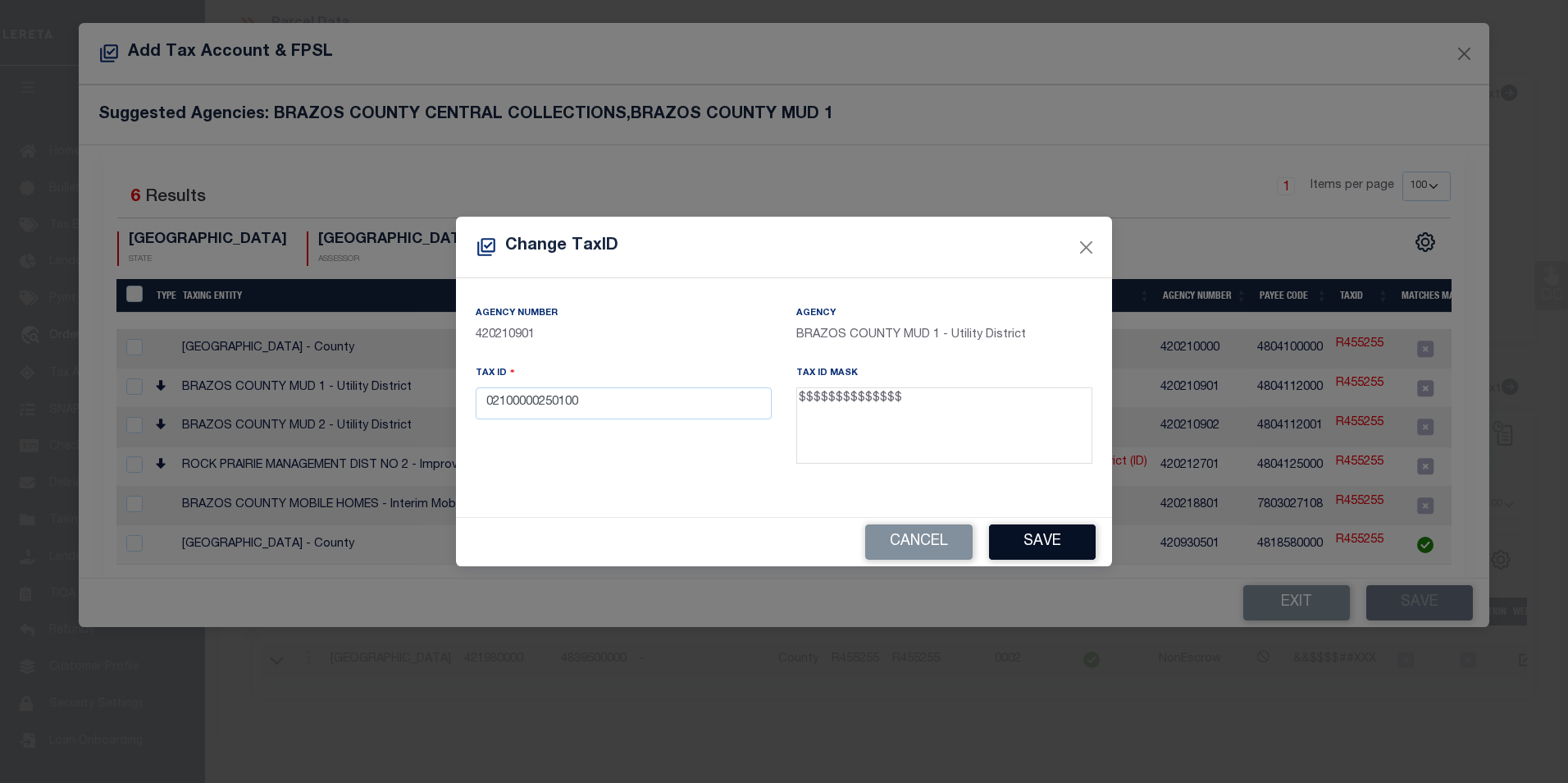
click at [1032, 543] on button "Save" at bounding box center [1043, 542] width 107 height 35
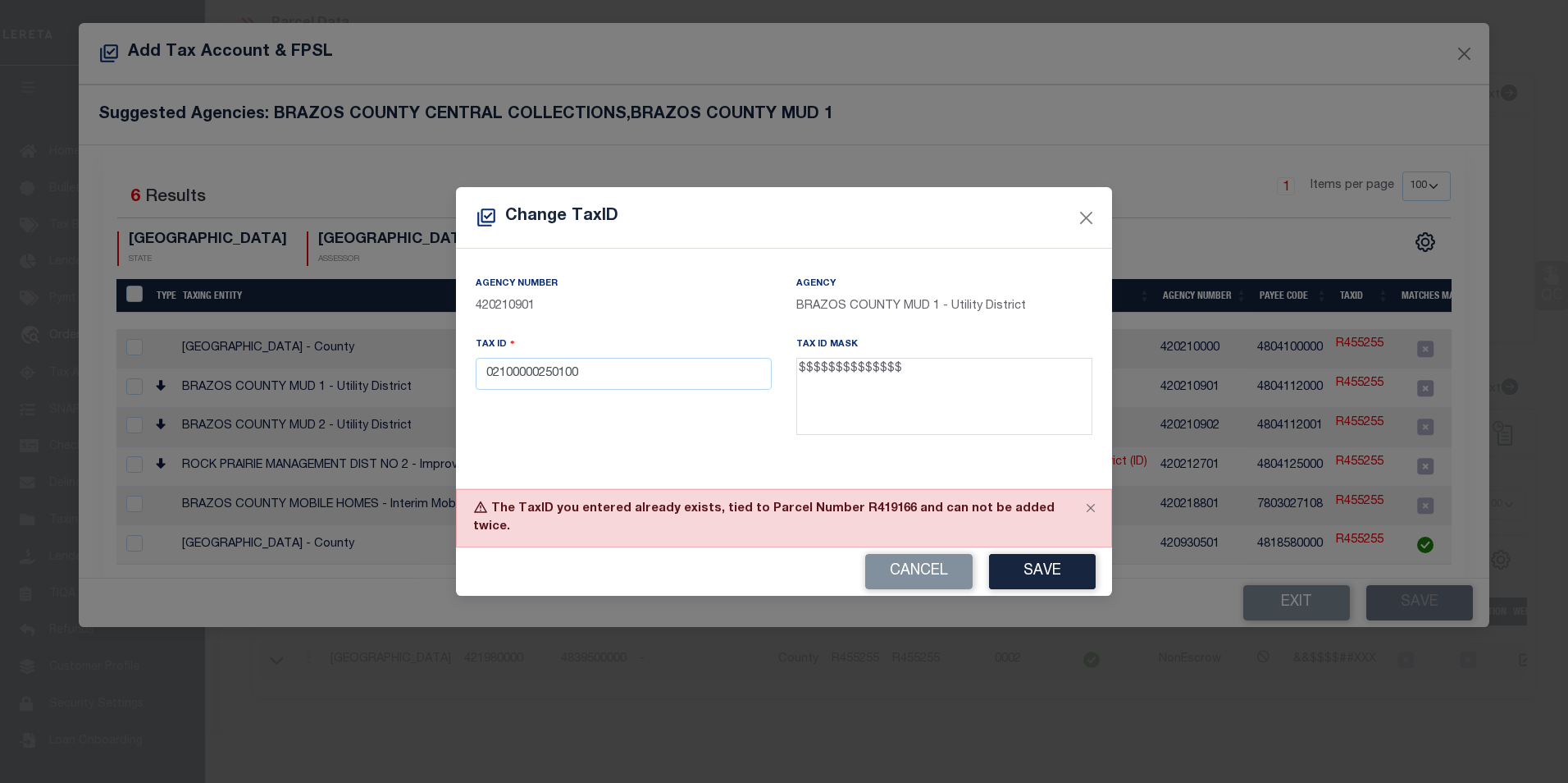
click at [553, 466] on div "Agency Number 420210901 Agency BRAZOS COUNTY MUD 1 - Utility District Tax ID 02…" at bounding box center [784, 367] width 656 height 238
click at [1052, 559] on button "Save" at bounding box center [1043, 571] width 107 height 35
click at [493, 390] on input "02100000250100" at bounding box center [624, 373] width 297 height 32
click at [1039, 558] on button "Save" at bounding box center [1043, 571] width 107 height 35
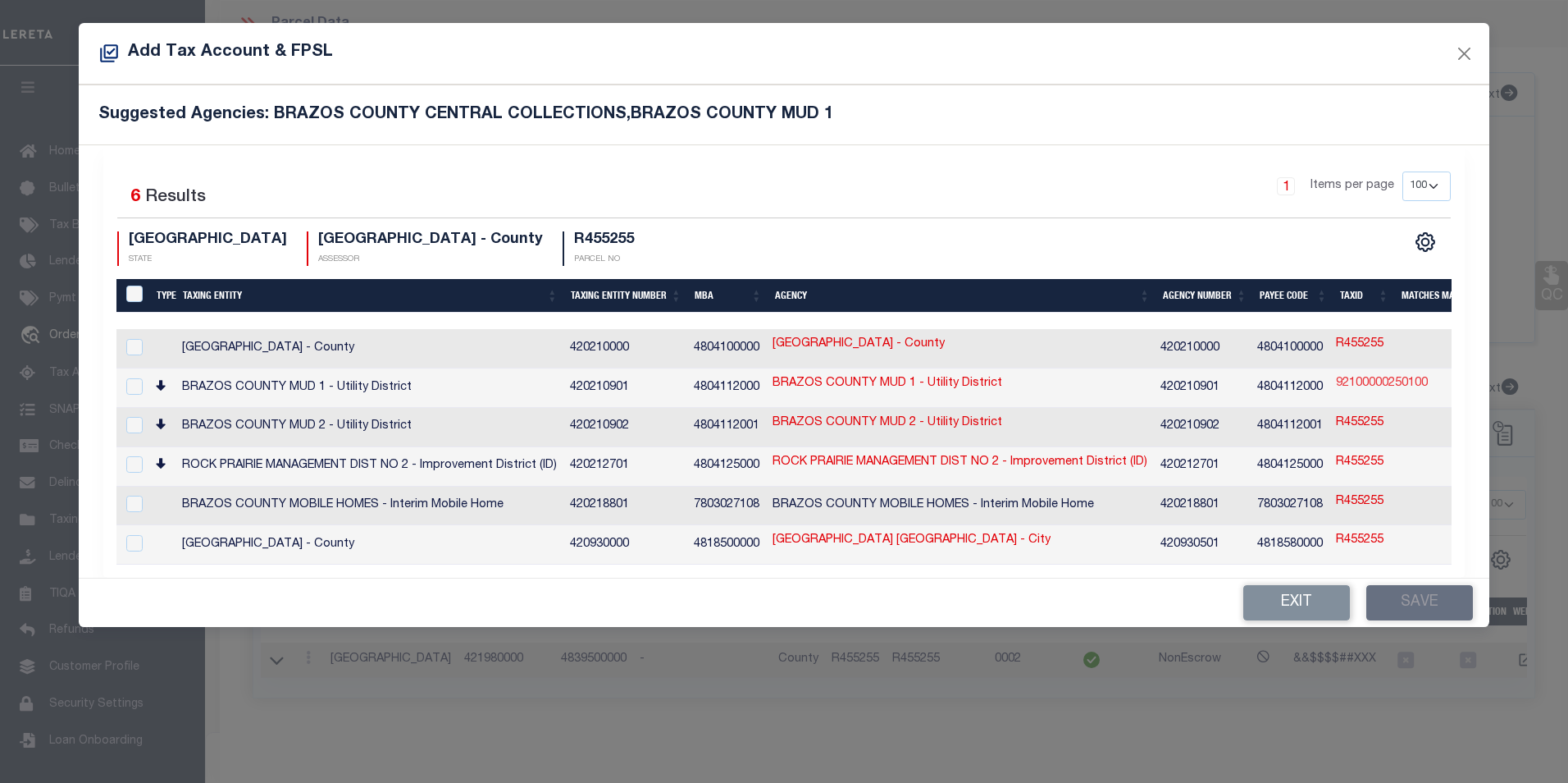
click at [1348, 384] on link "92100000250100" at bounding box center [1382, 384] width 92 height 18
type input "92100000250100"
checkbox input "true"
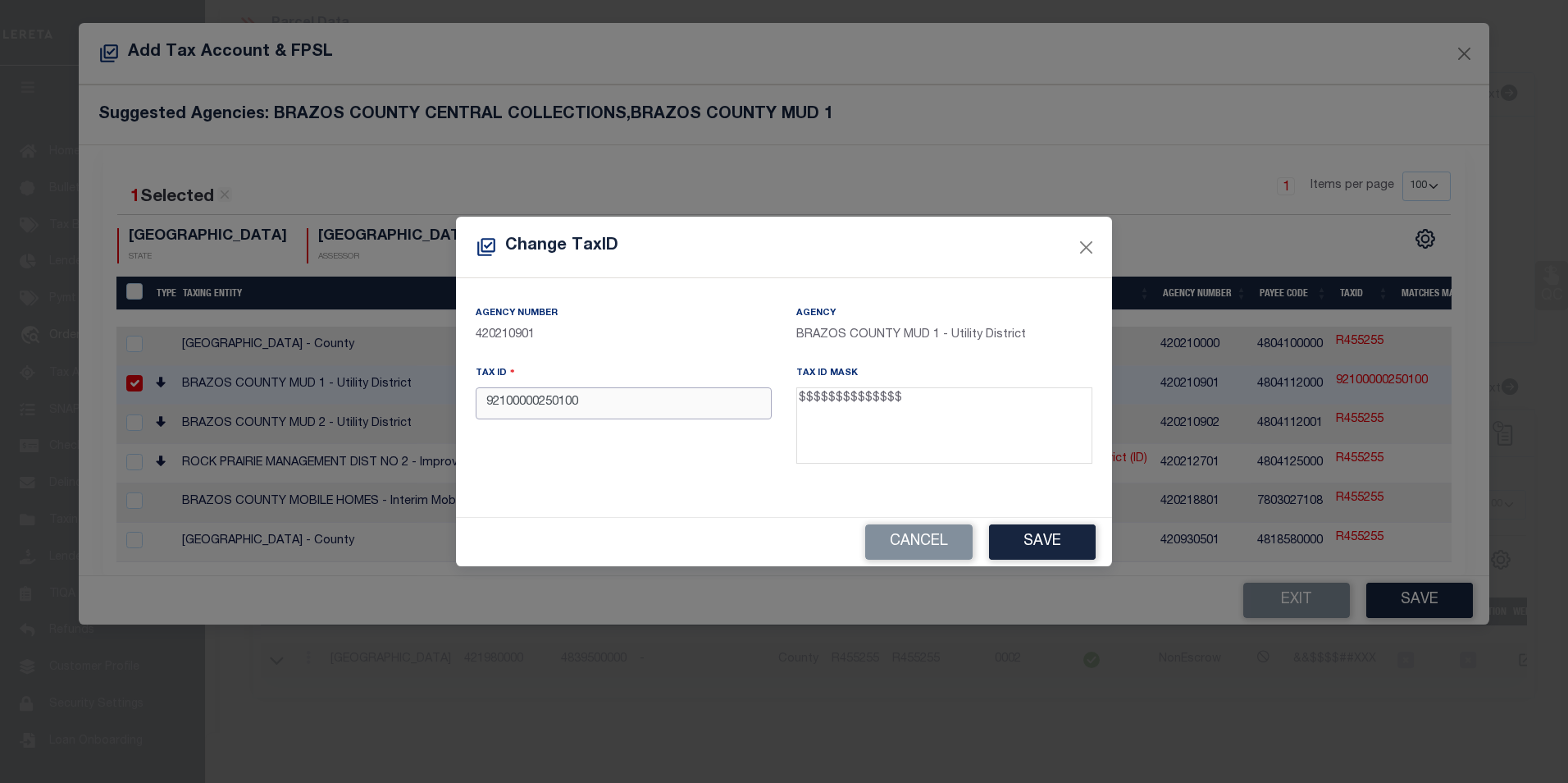
click at [493, 414] on input "92100000250100" at bounding box center [624, 403] width 297 height 32
type input "02100000250100"
click at [1040, 542] on button "Save" at bounding box center [1043, 542] width 107 height 35
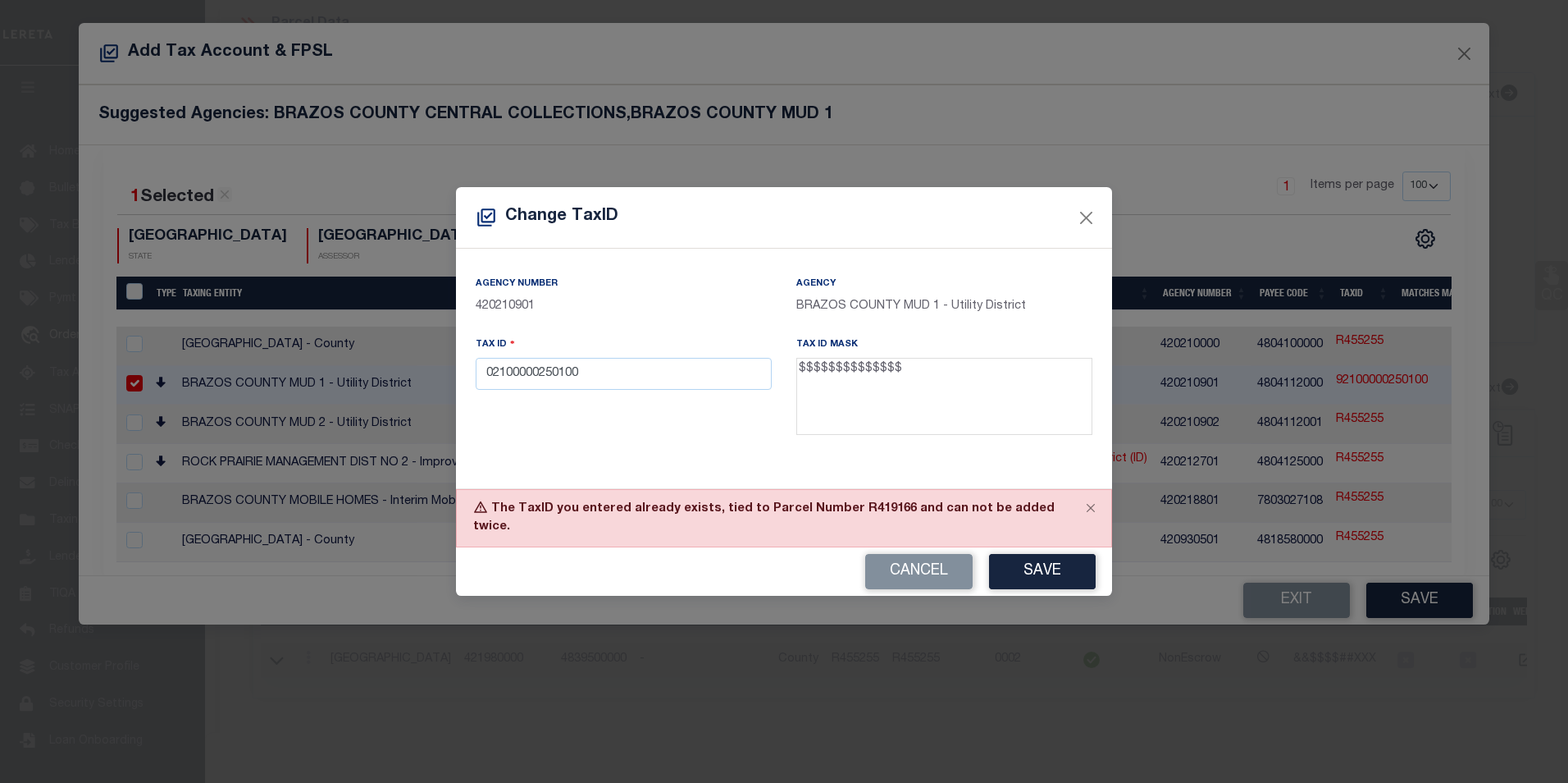
click at [918, 559] on button "Cancel" at bounding box center [919, 571] width 108 height 35
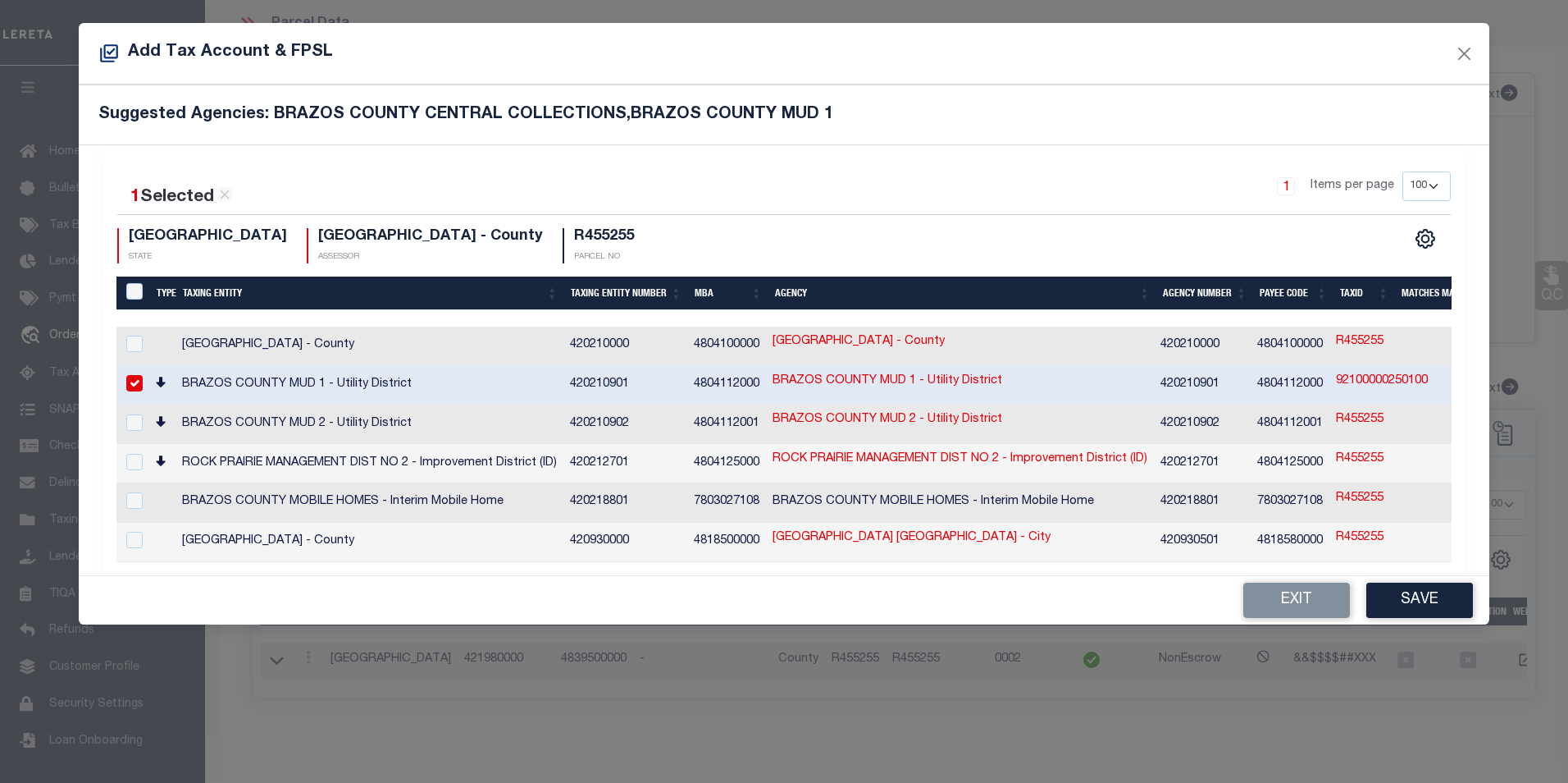
click at [1300, 599] on button "Exit" at bounding box center [1297, 600] width 107 height 35
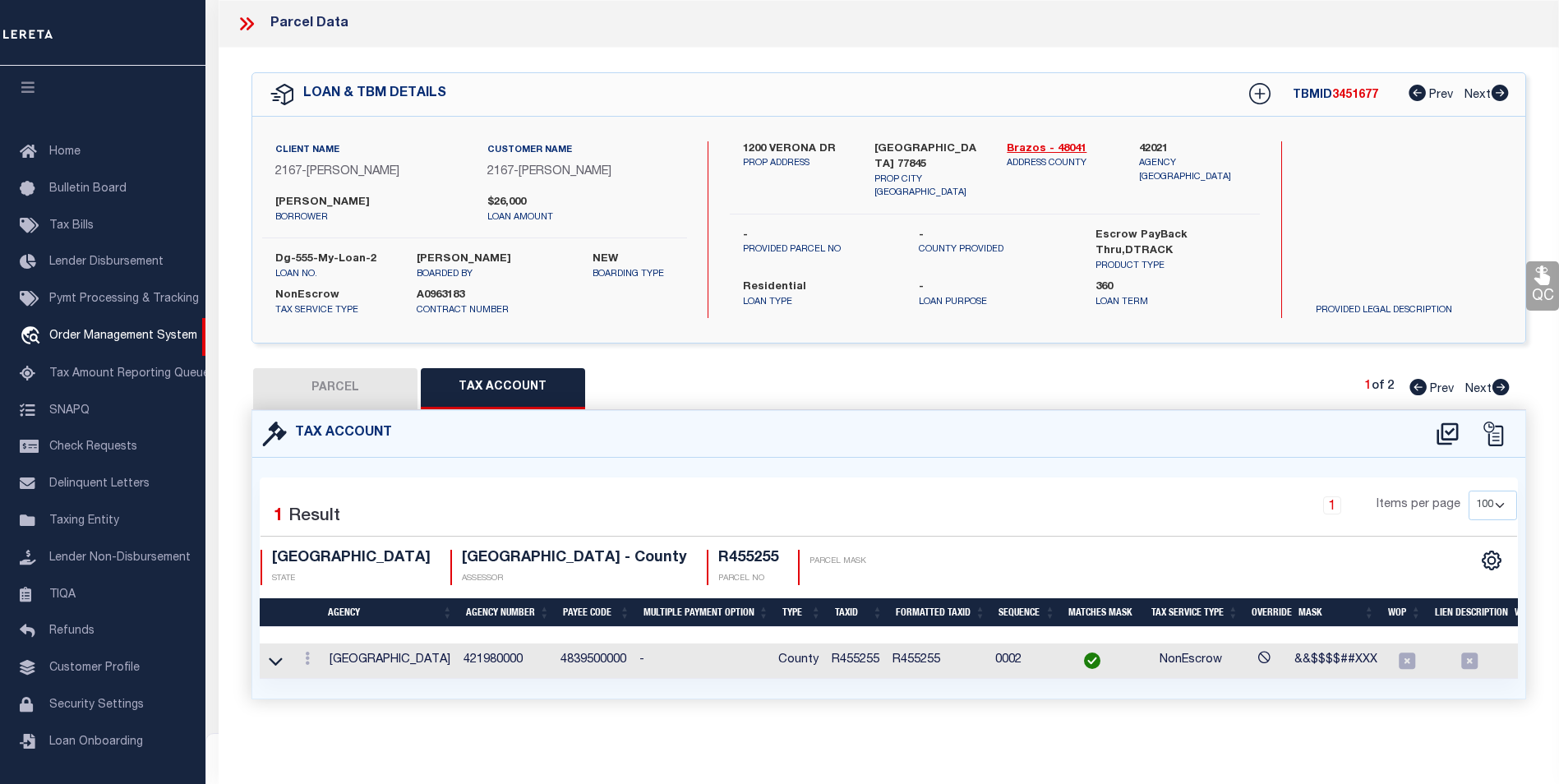
click at [244, 28] on icon at bounding box center [247, 24] width 21 height 21
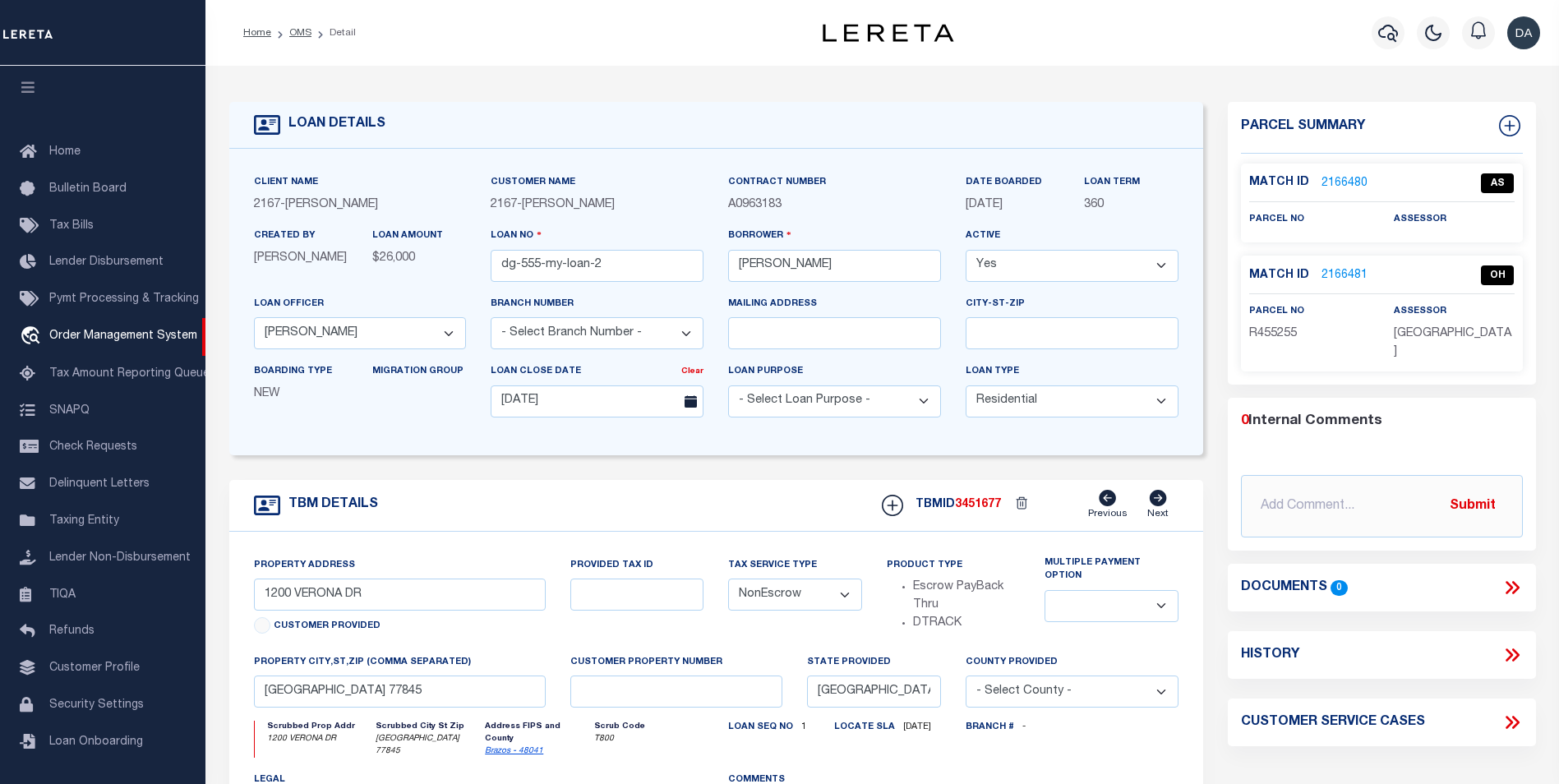
click at [1346, 276] on link "2166481" at bounding box center [1343, 276] width 46 height 17
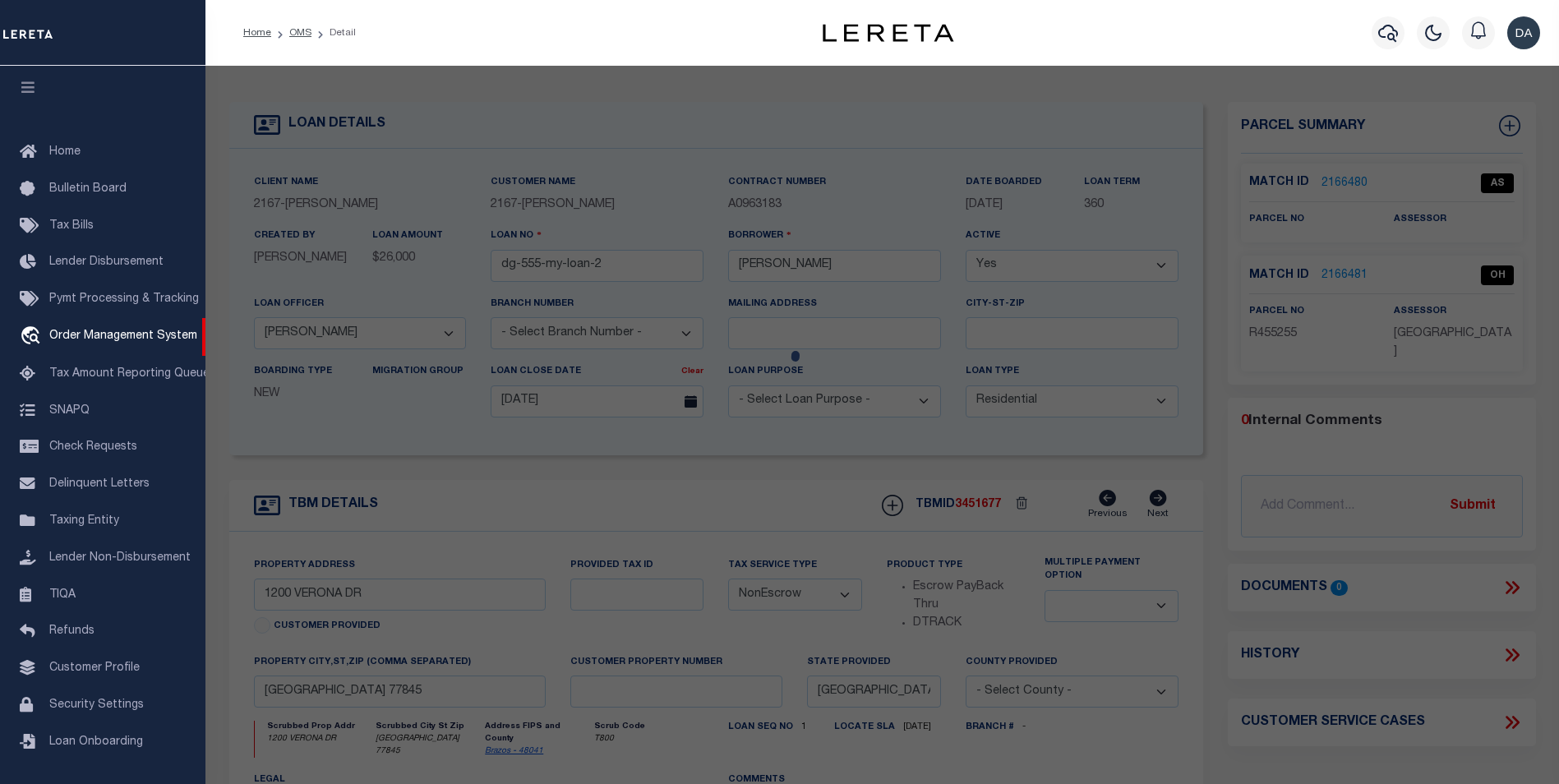
select select "AS"
checkbox input "false"
select select "OH"
type textarea "some reason"
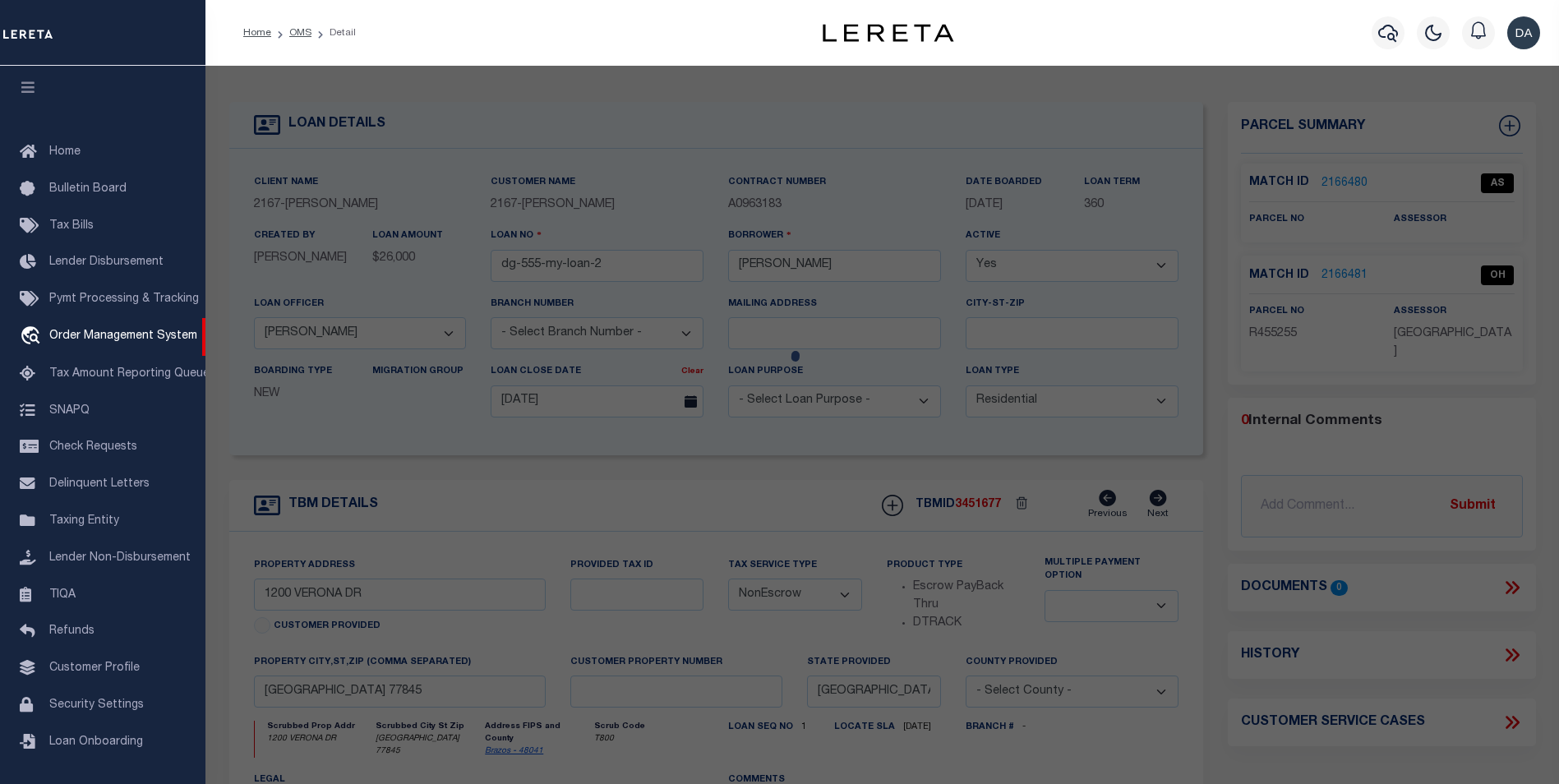
checkbox input "false"
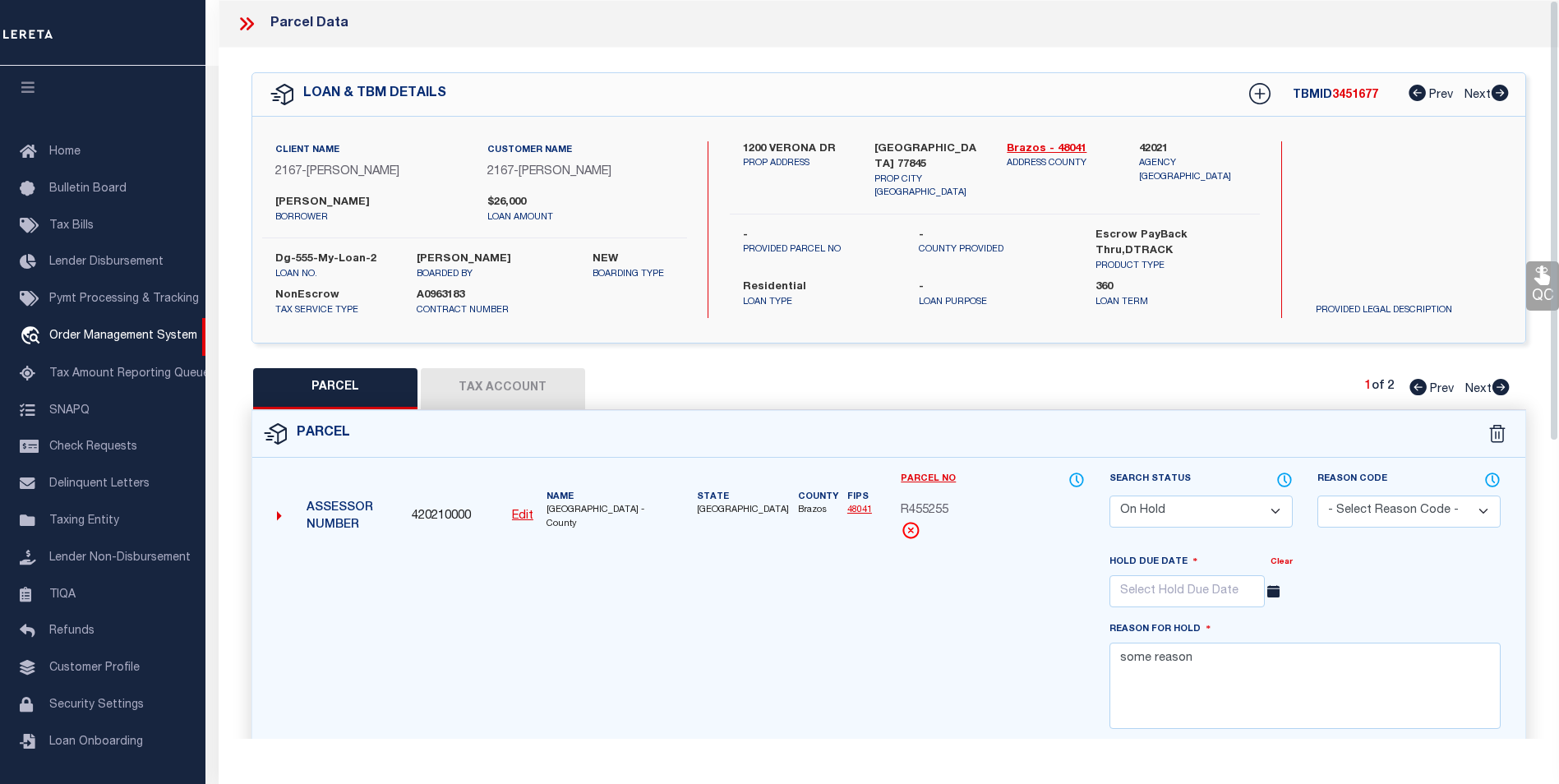
click at [521, 386] on button "Tax Account" at bounding box center [502, 388] width 164 height 41
select select "100"
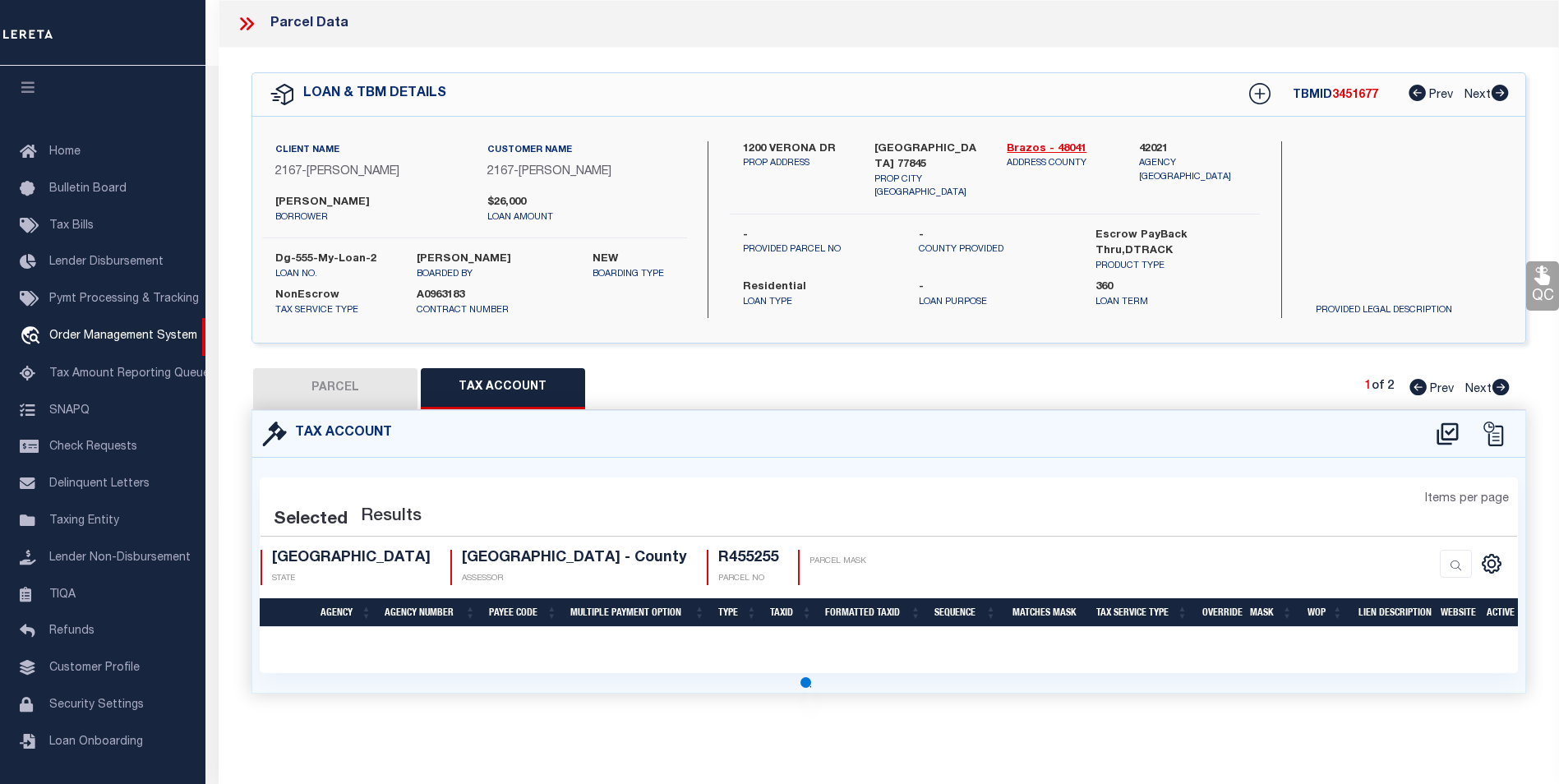
select select "100"
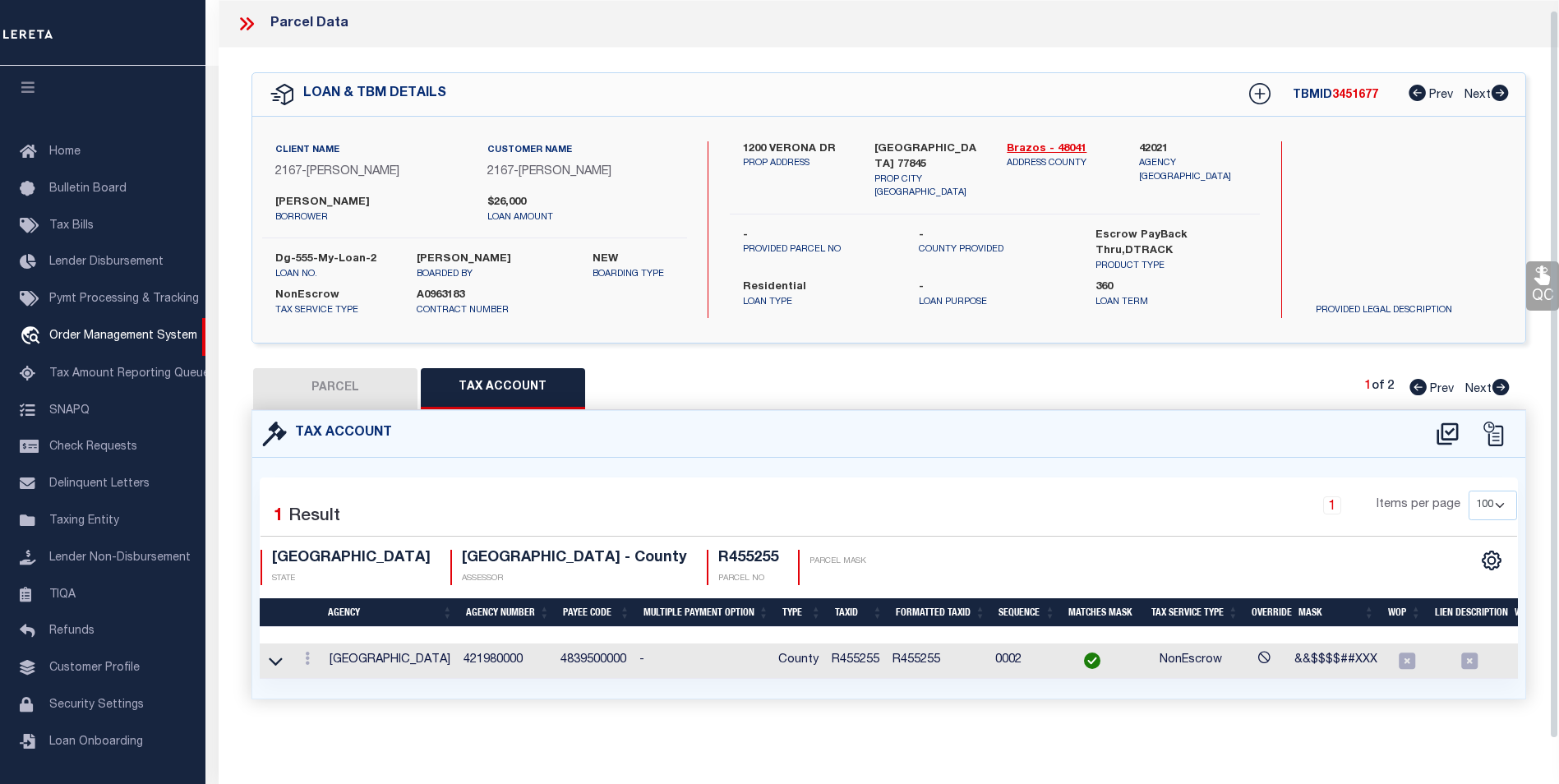
scroll to position [10, 0]
click at [280, 657] on icon at bounding box center [276, 661] width 14 height 8
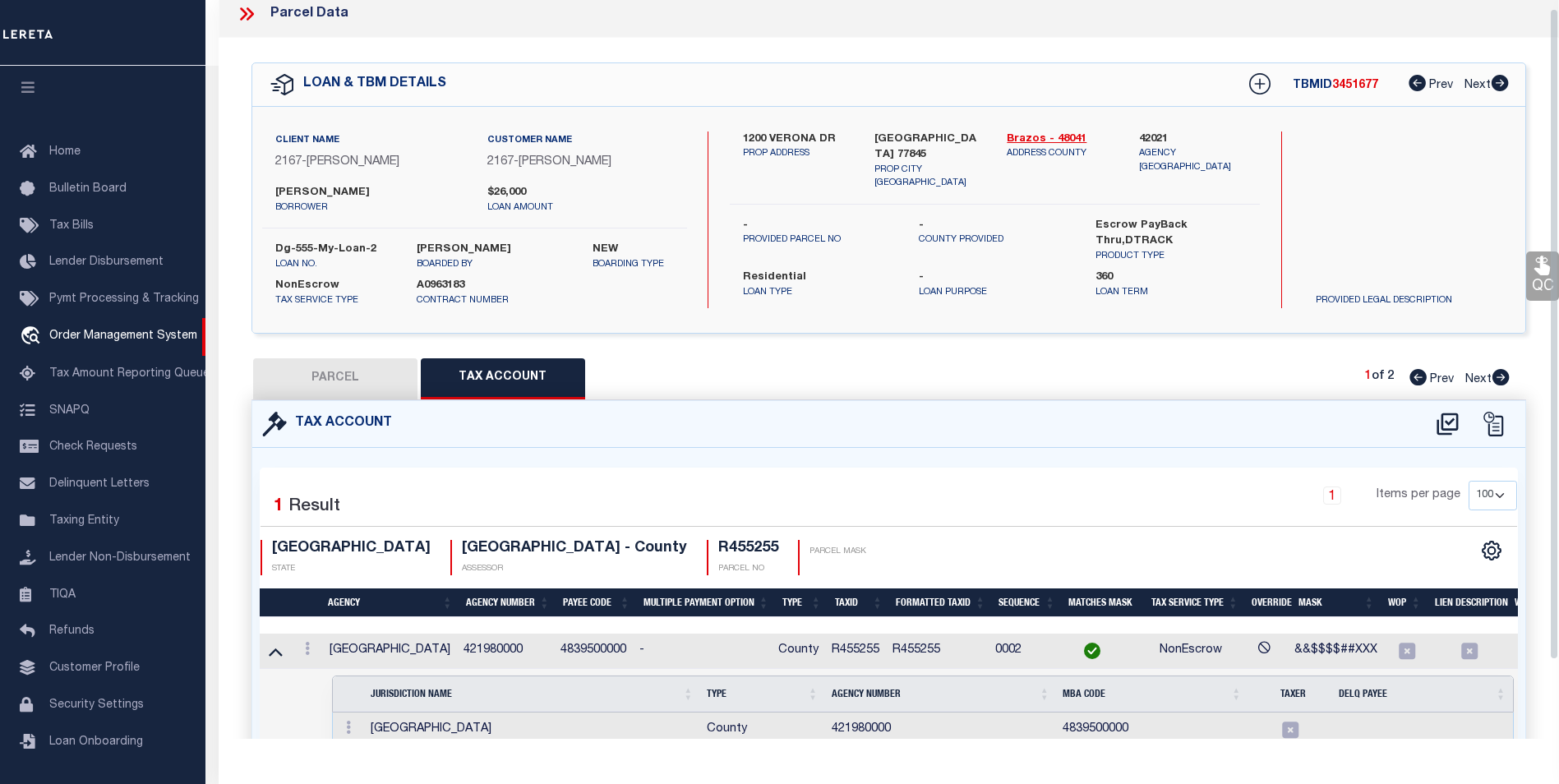
scroll to position [98, 0]
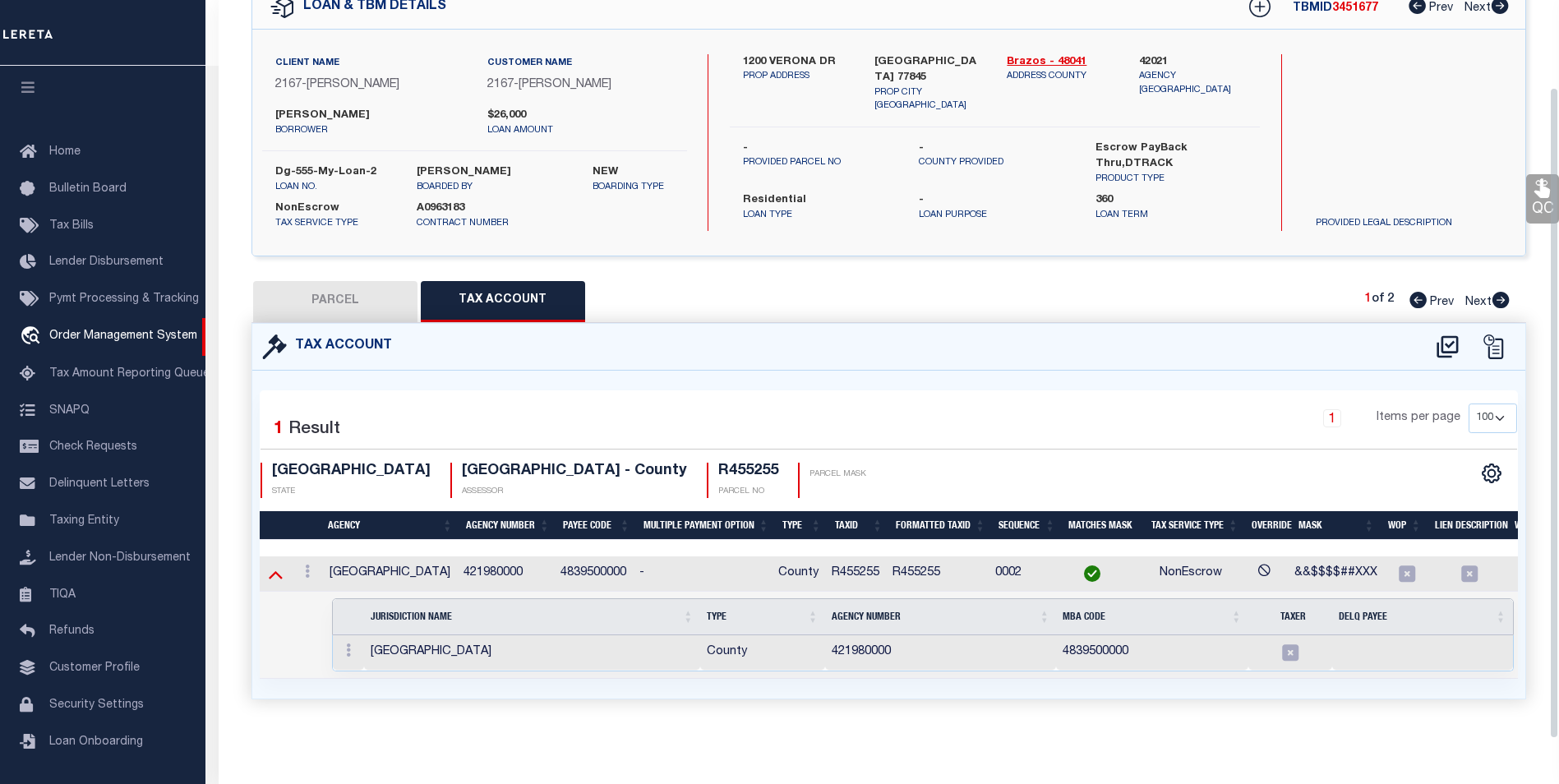
click at [281, 565] on icon at bounding box center [276, 573] width 14 height 17
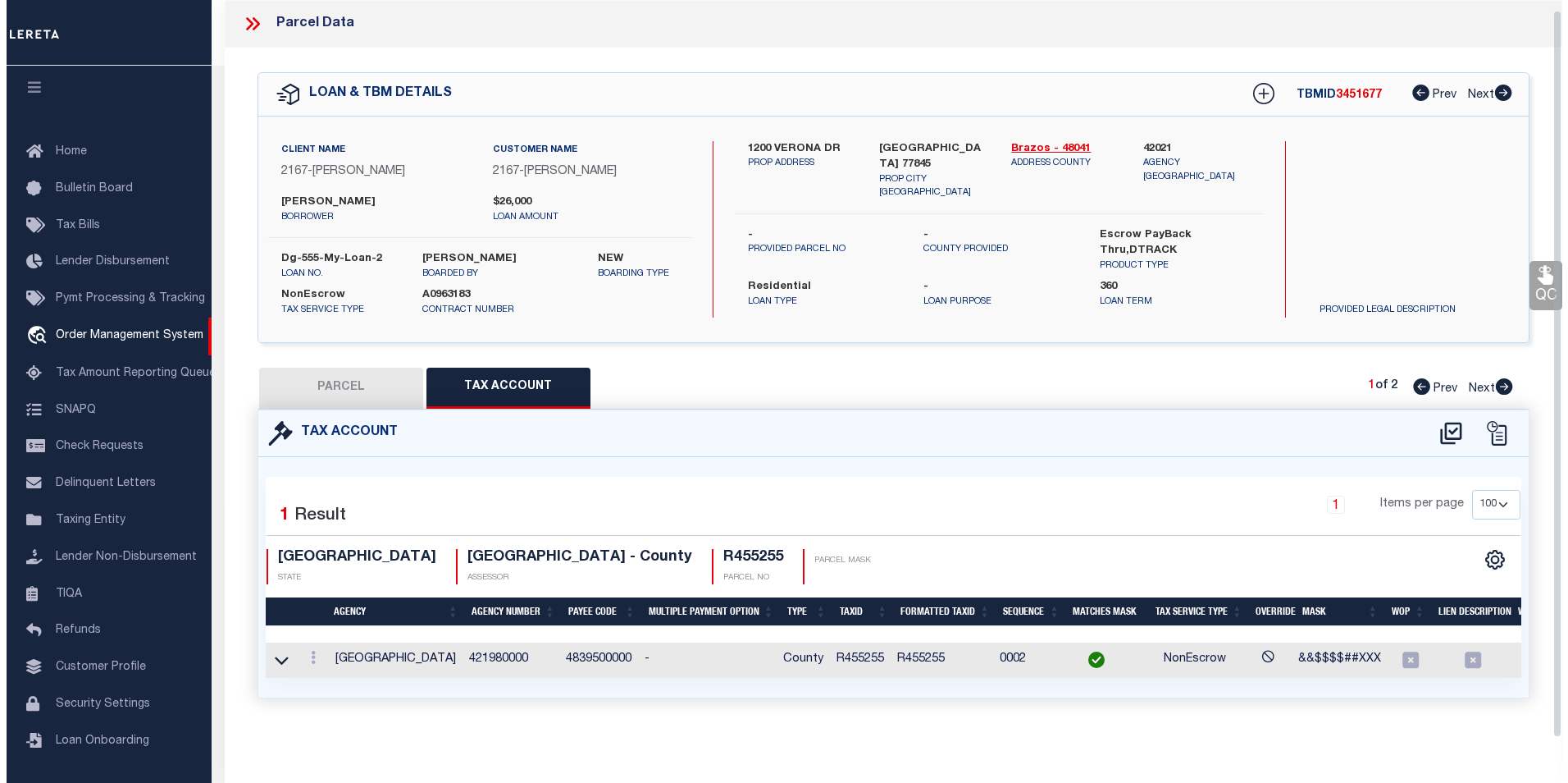
scroll to position [10, 0]
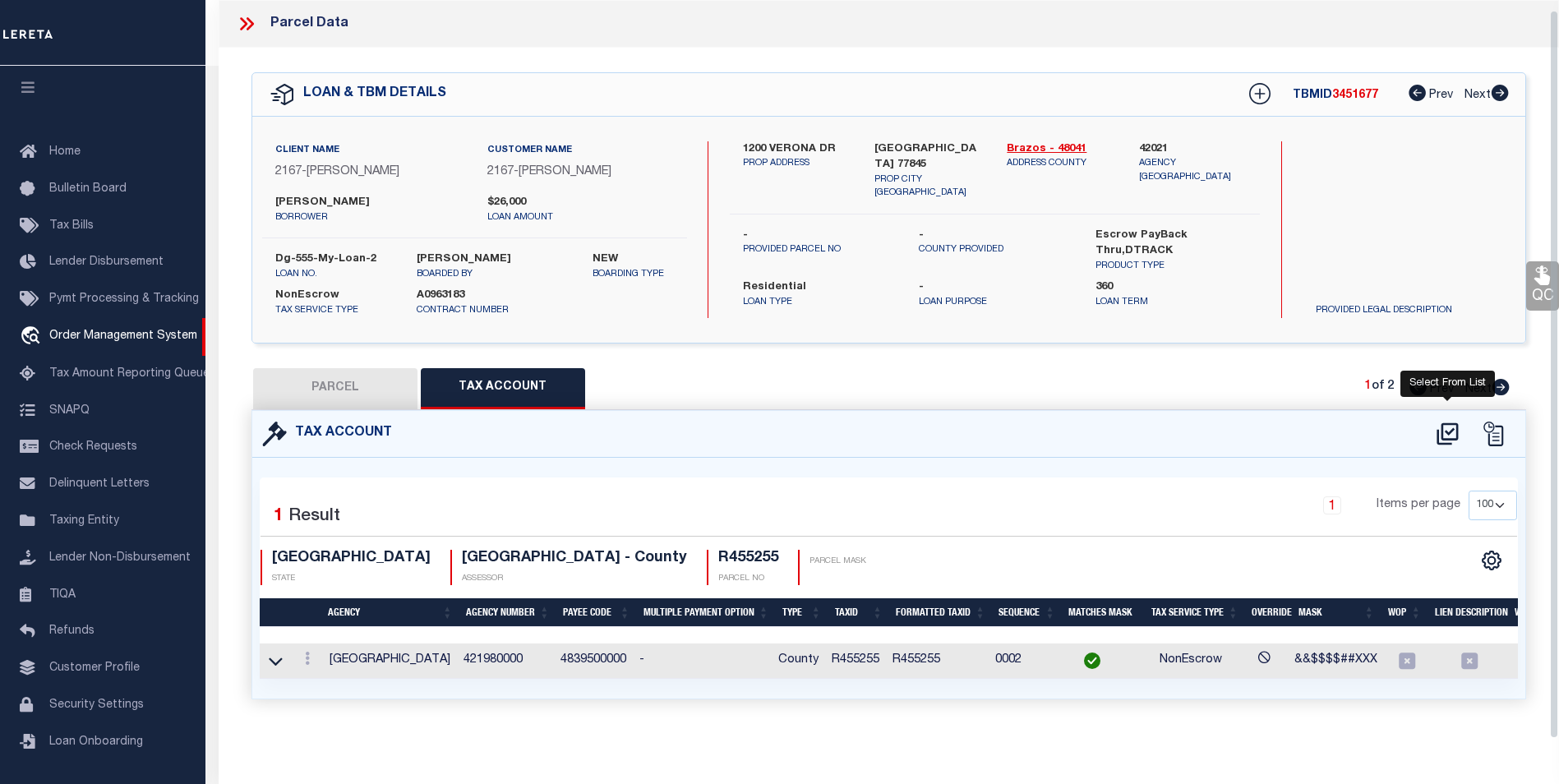
click at [1450, 420] on icon at bounding box center [1447, 433] width 27 height 26
select select "100"
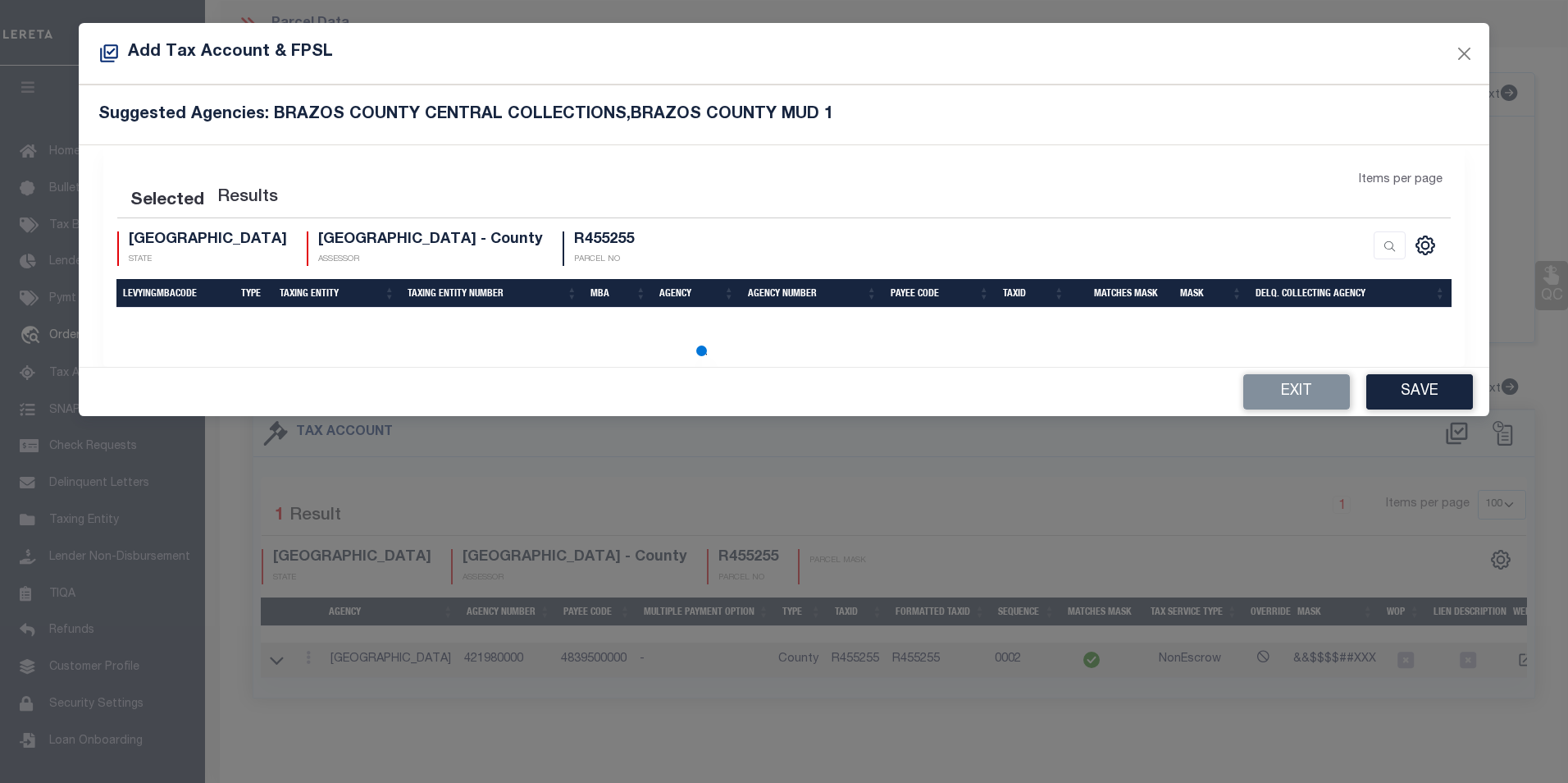
select select "100"
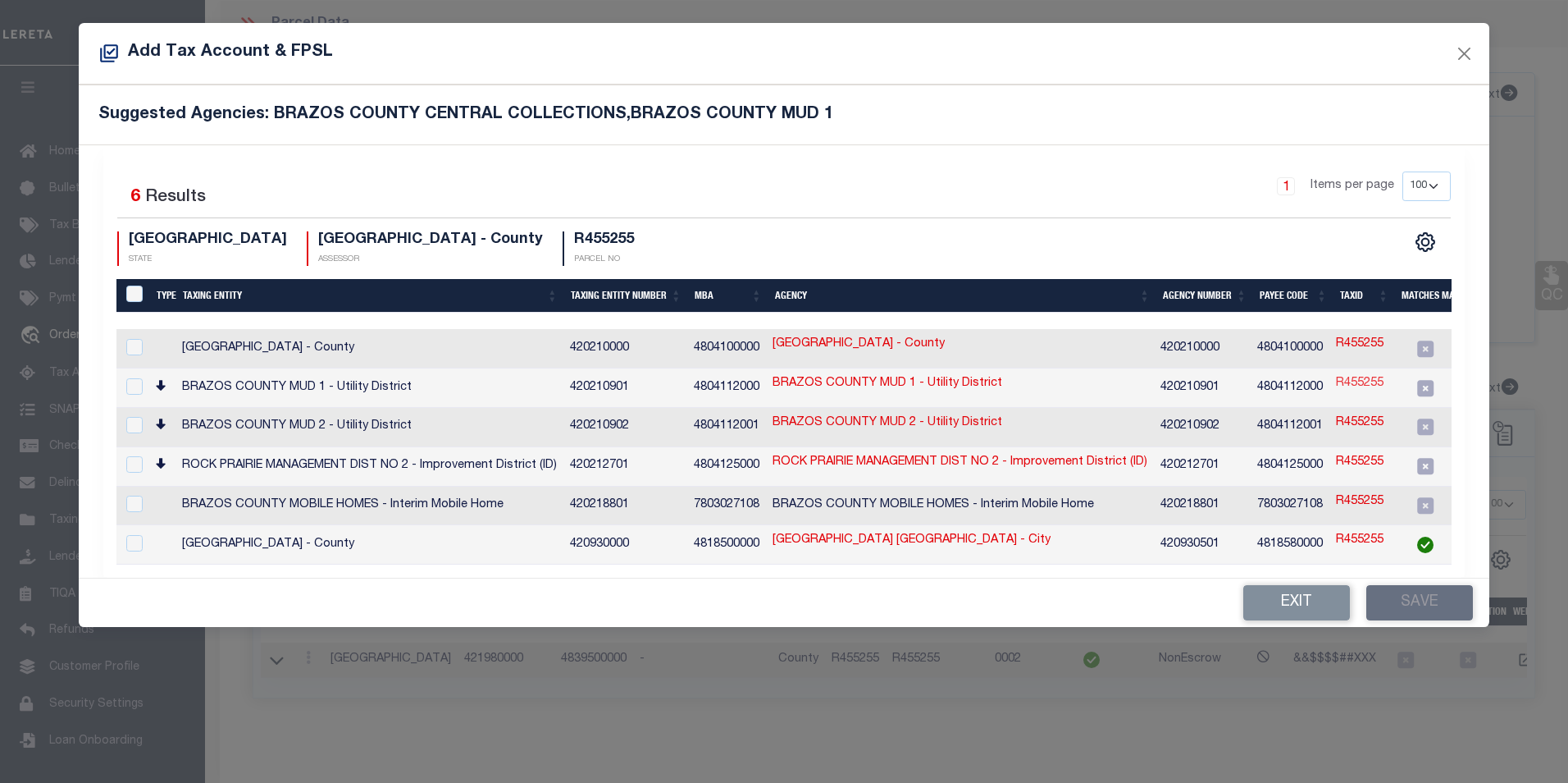
click at [1364, 382] on link "R455255" at bounding box center [1360, 384] width 47 height 18
type input "R455255"
checkbox input "true"
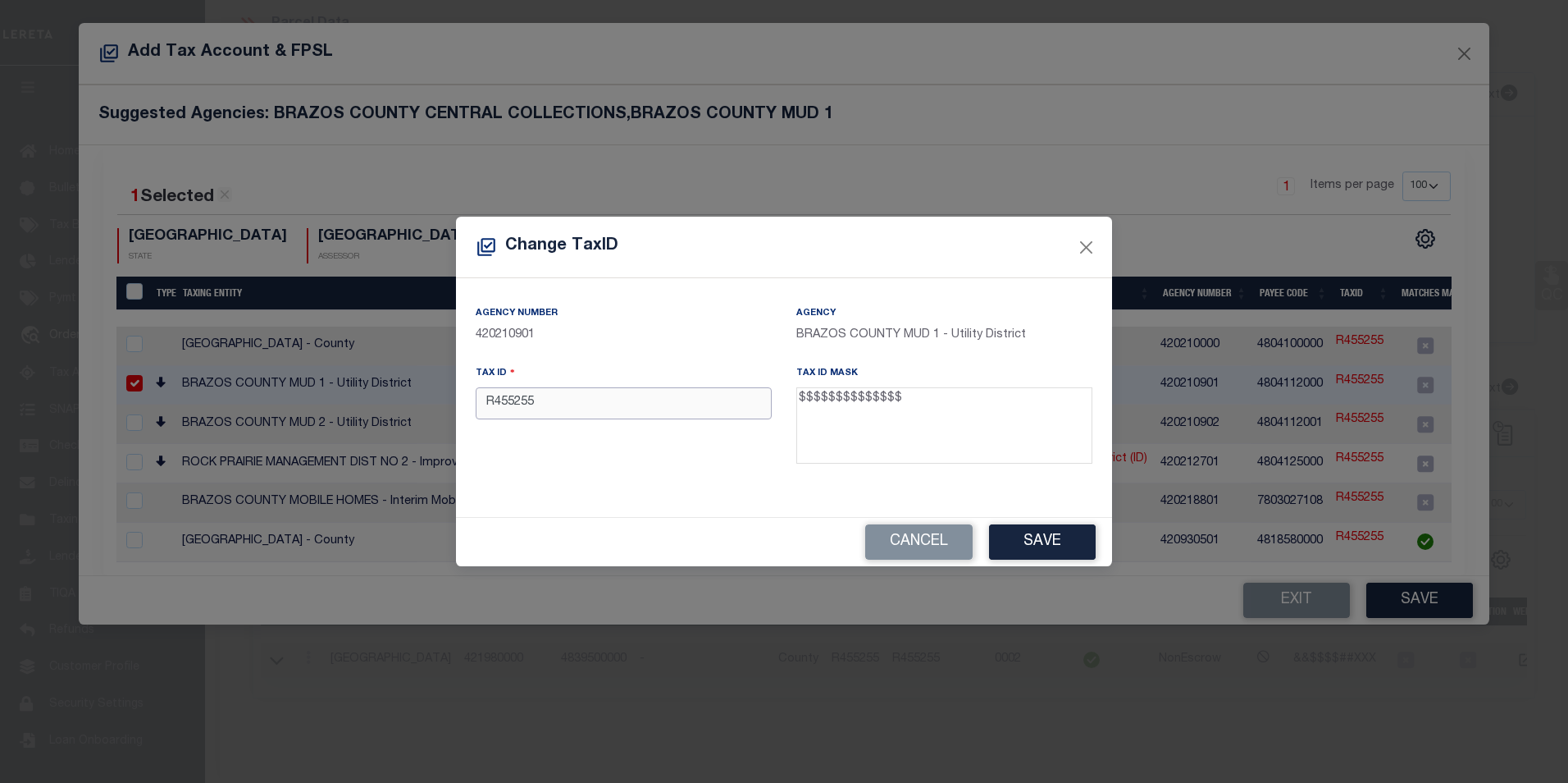
click at [556, 398] on input "R455255" at bounding box center [624, 403] width 297 height 32
click at [553, 402] on input "R455255" at bounding box center [624, 403] width 297 height 32
paste input "02100000250100"
click at [663, 514] on div "Agency Number 420210901 Agency BRAZOS COUNTY MUD 1 - Utility District Tax ID 02…" at bounding box center [784, 397] width 656 height 238
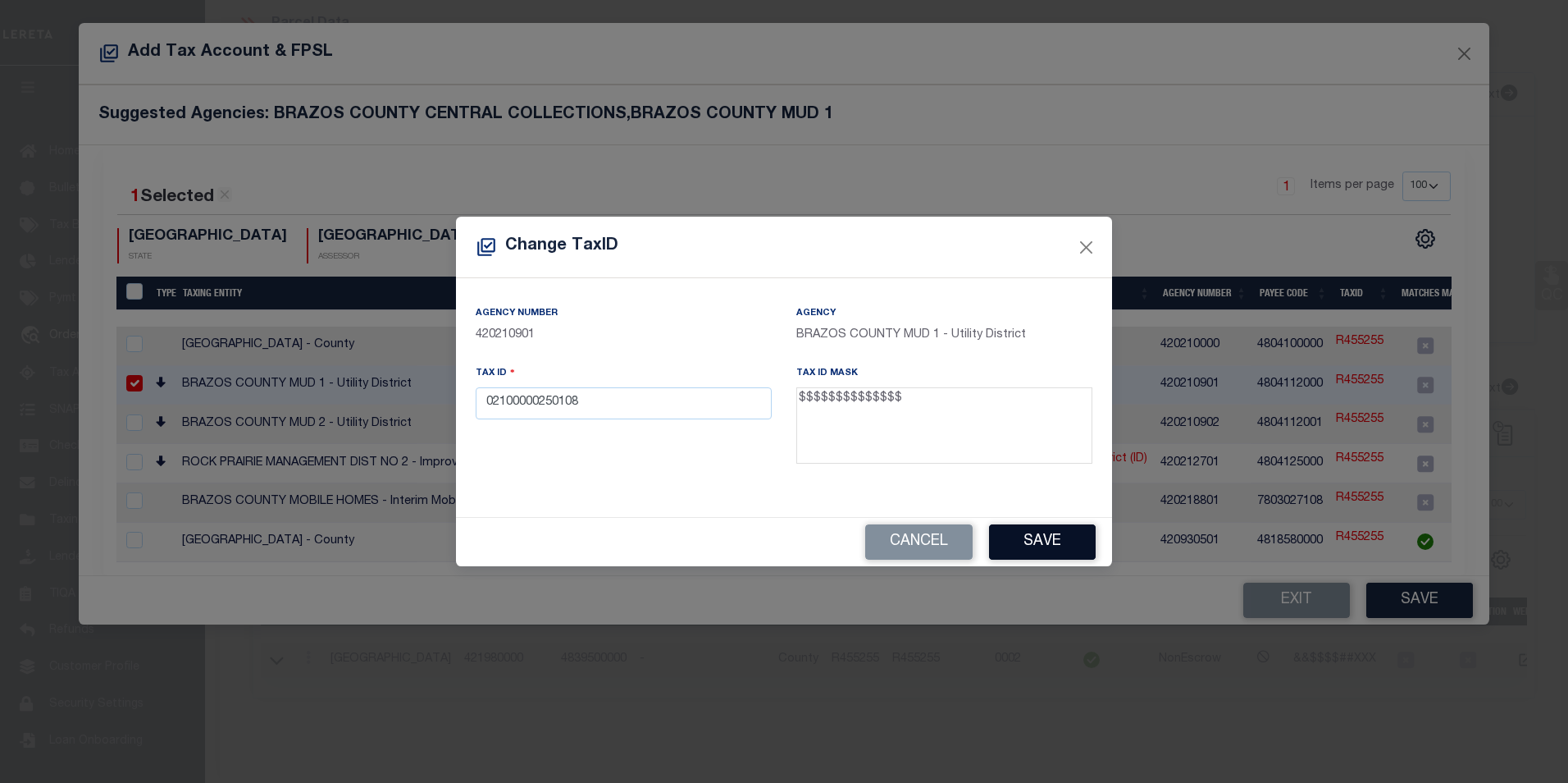
click at [1063, 545] on button "Save" at bounding box center [1043, 542] width 107 height 35
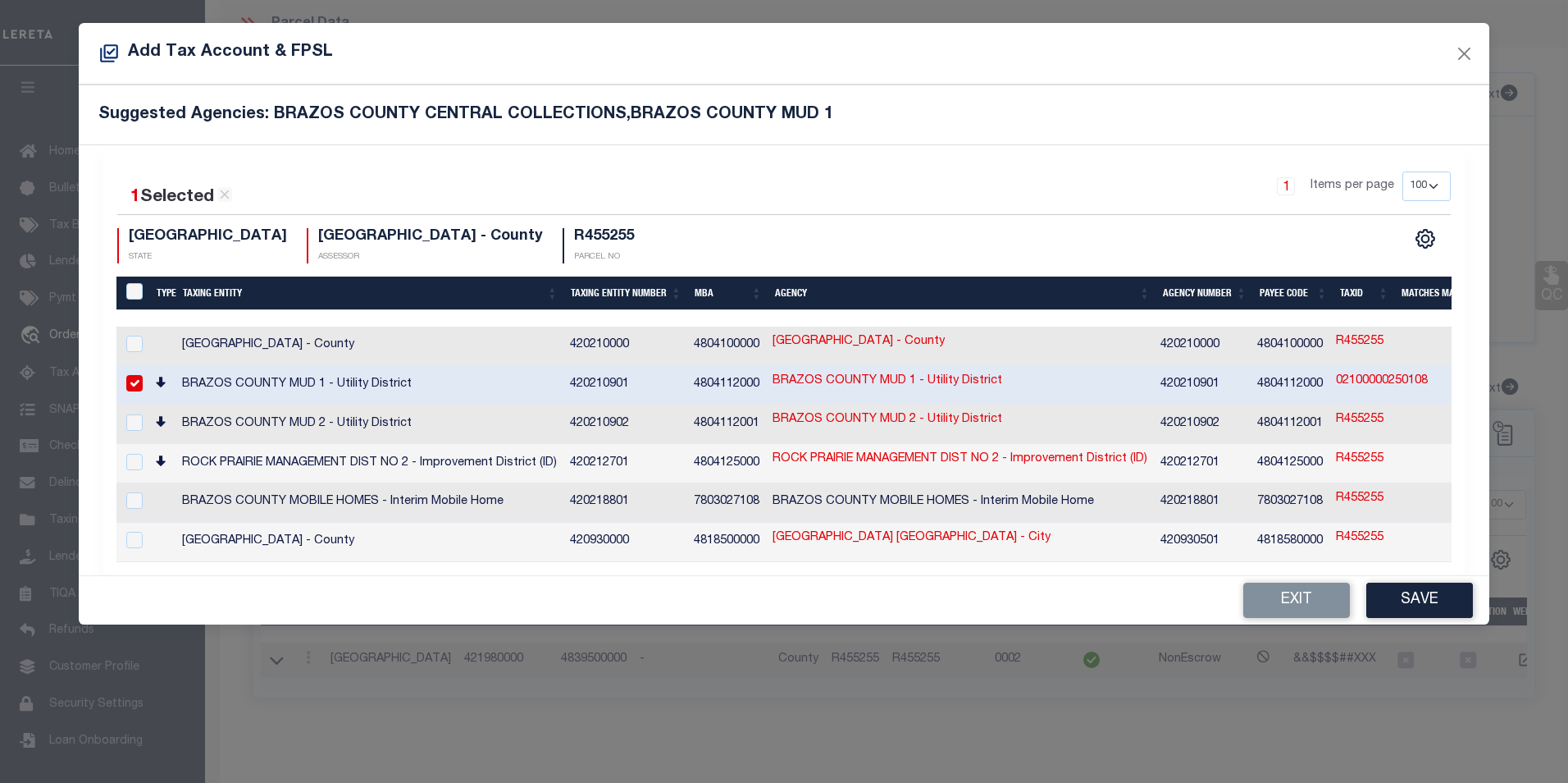
click at [1354, 381] on link "02100000250108" at bounding box center [1382, 381] width 92 height 18
type input "02100000250108"
checkbox input "false"
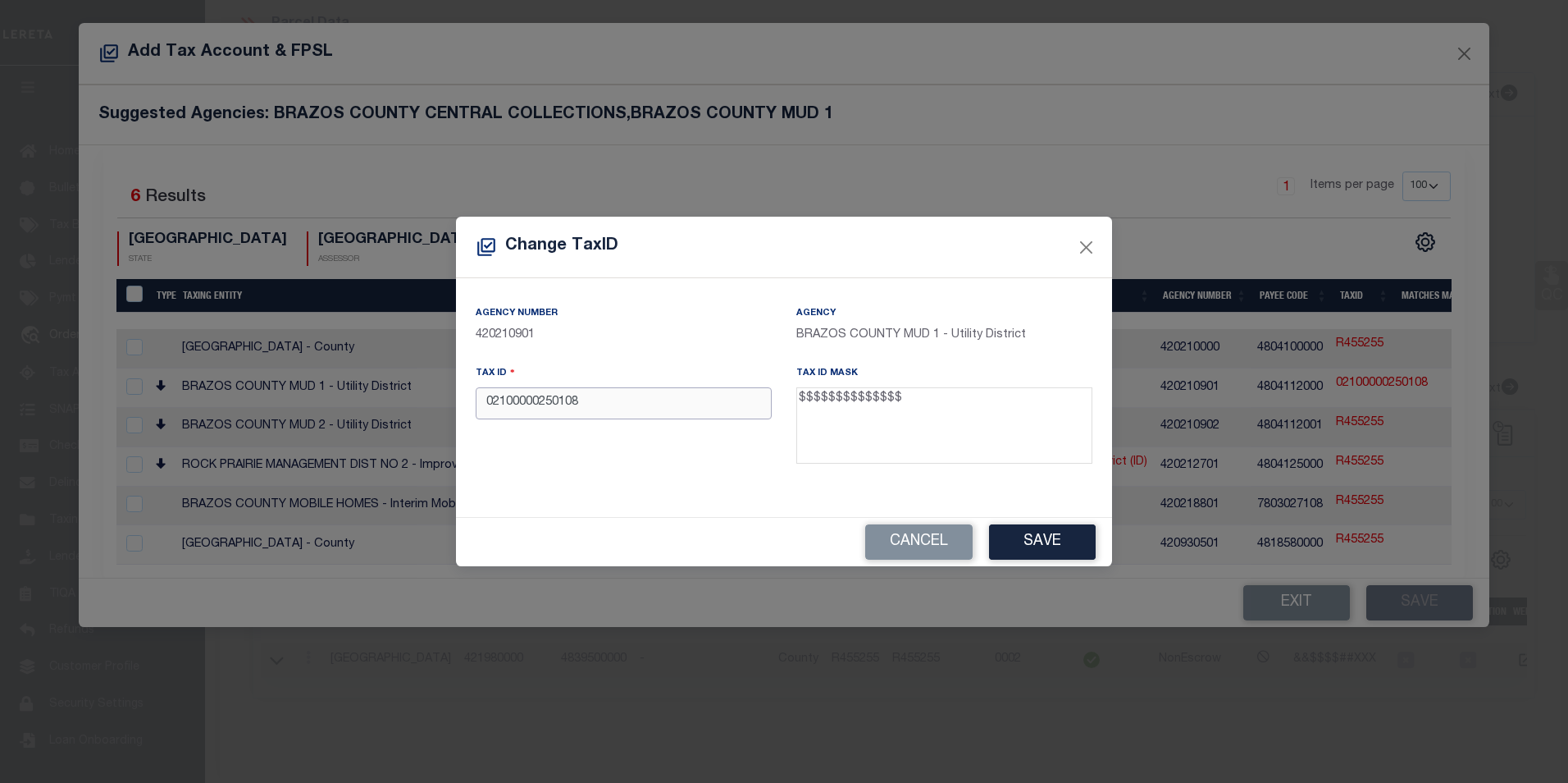
click at [599, 408] on input "02100000250108" at bounding box center [624, 403] width 297 height 32
type input "02100000250100"
click at [1037, 549] on button "Save" at bounding box center [1043, 542] width 107 height 35
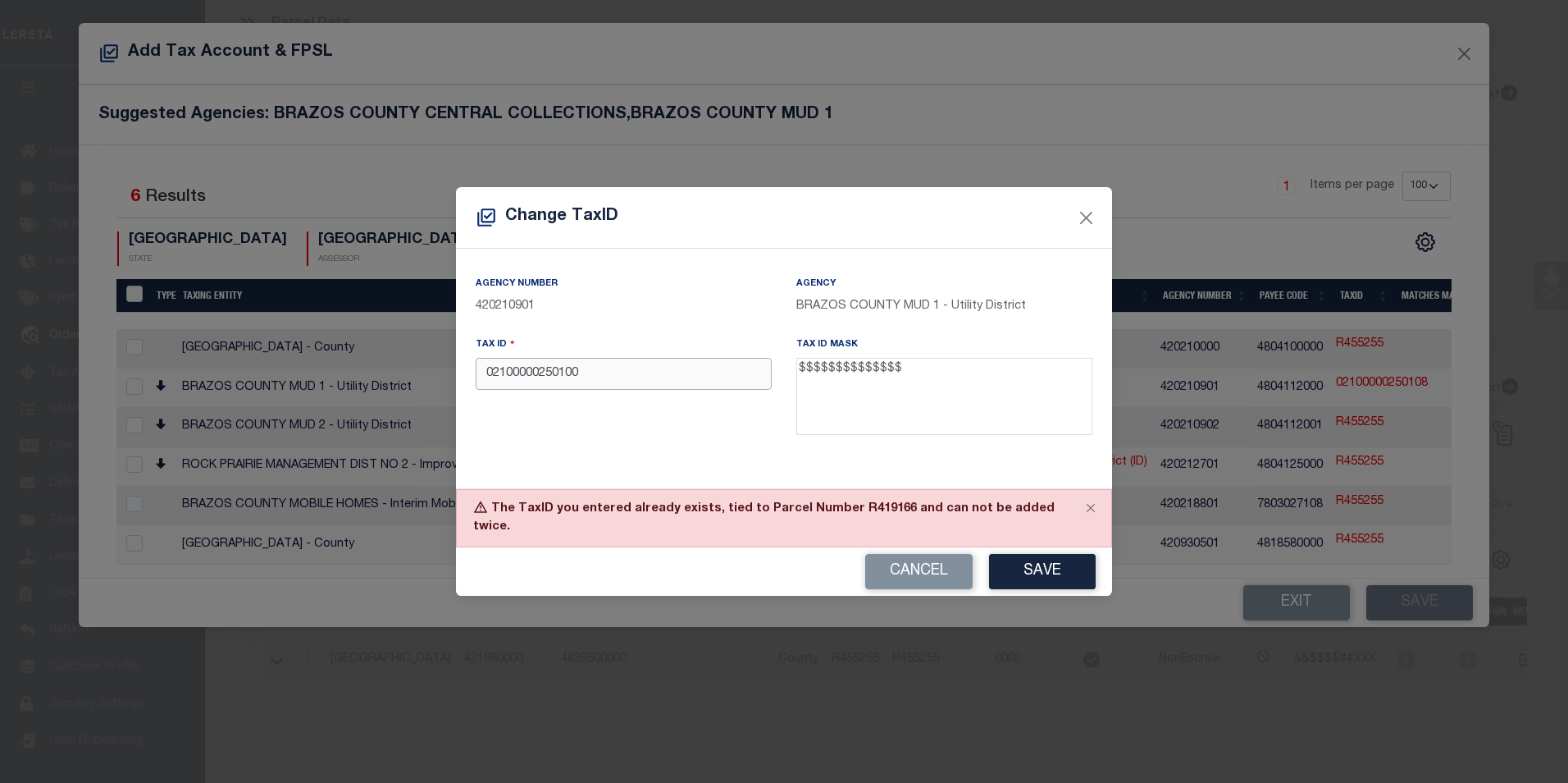
drag, startPoint x: 592, startPoint y: 384, endPoint x: 467, endPoint y: 389, distance: 125.1
click at [467, 389] on div "Tax ID 02100000250100" at bounding box center [623, 389] width 321 height 107
click at [592, 471] on div "Agency Number 420210901 Agency BRAZOS COUNTY MUD 1 - Utility District Tax ID 02…" at bounding box center [784, 367] width 656 height 238
click at [838, 376] on textarea "$$$$$$$$$$$$$$" at bounding box center [945, 396] width 297 height 78
click at [835, 376] on textarea "$$$$$$$$$$$$$$" at bounding box center [945, 396] width 297 height 78
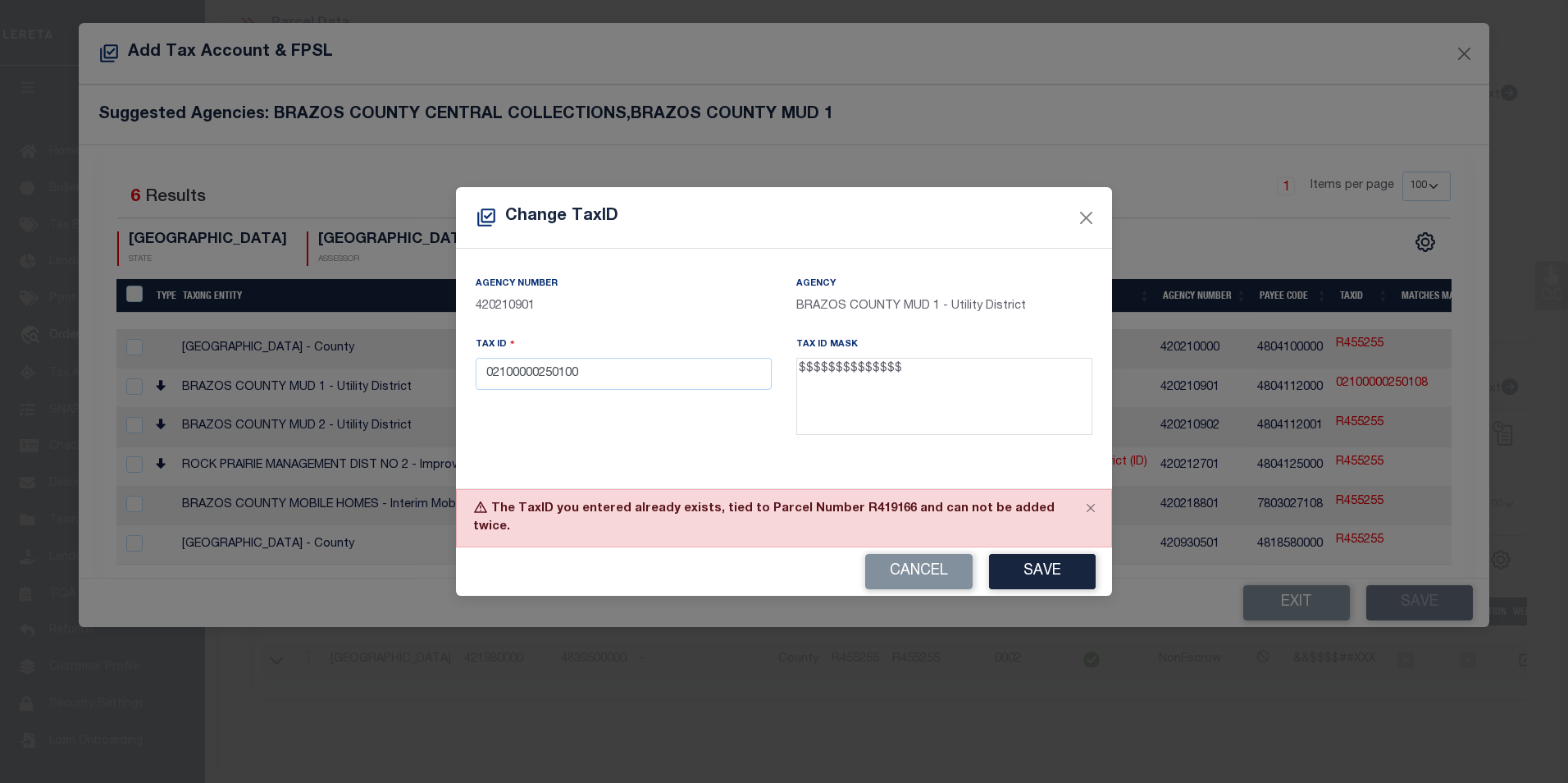
click at [835, 376] on textarea "$$$$$$$$$$$$$$" at bounding box center [945, 396] width 297 height 78
click at [835, 379] on textarea "$$$$$$$$$$$$$$" at bounding box center [945, 396] width 297 height 78
click at [836, 379] on textarea "$$$$$$$$$$$$$$" at bounding box center [945, 396] width 297 height 78
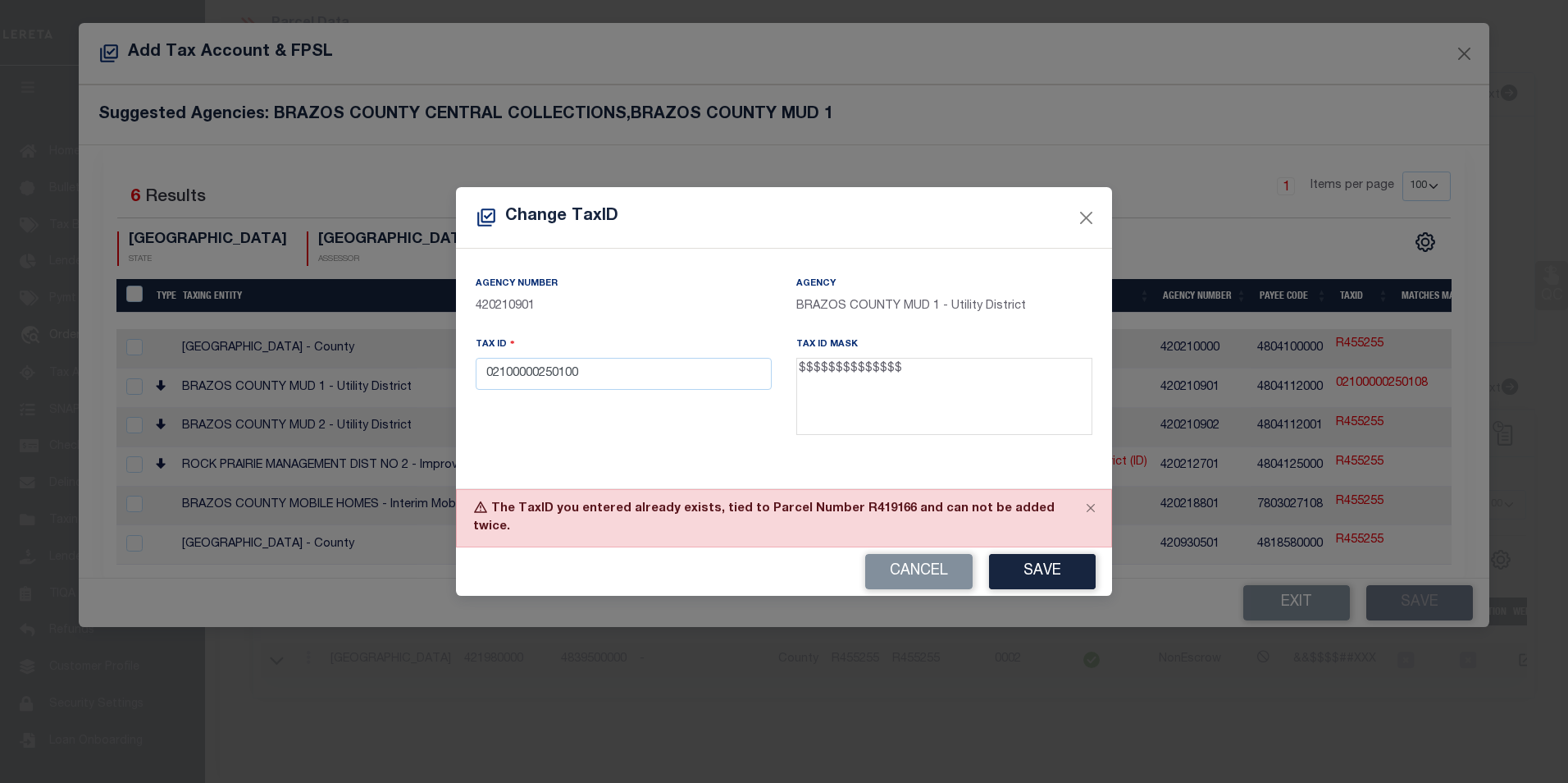
click at [701, 448] on div "Agency Number 420210901 Agency BRAZOS COUNTY MUD 1 - Utility District Tax ID 02…" at bounding box center [784, 361] width 642 height 173
click at [673, 479] on div "Agency Number 420210901 Agency BRAZOS COUNTY MUD 1 - Utility District Tax ID 02…" at bounding box center [784, 367] width 656 height 238
